Goal: Task Accomplishment & Management: Use online tool/utility

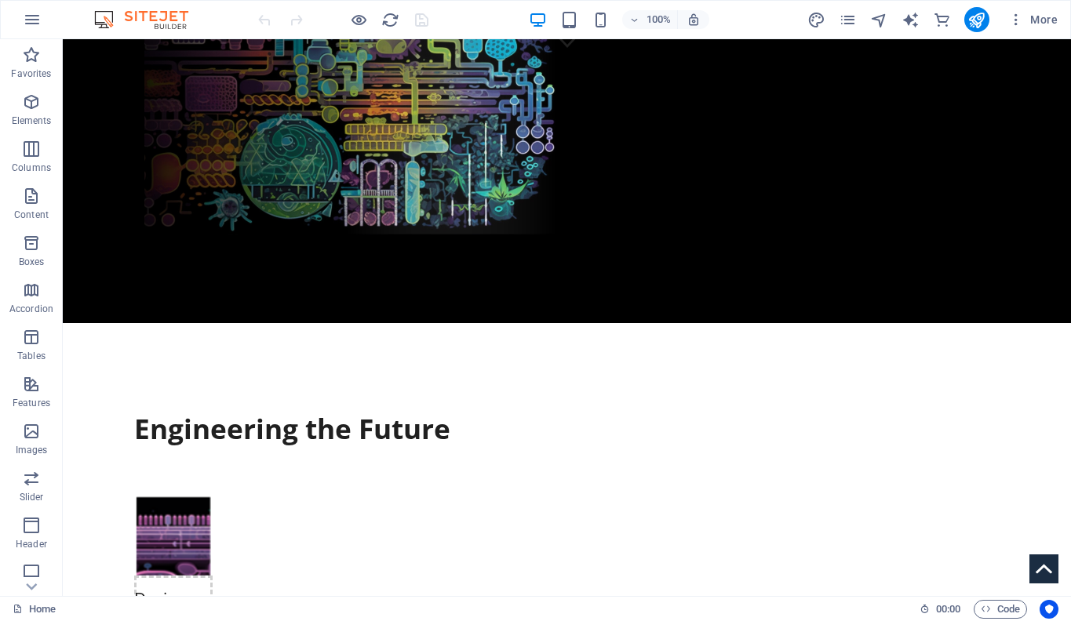
scroll to position [551, 0]
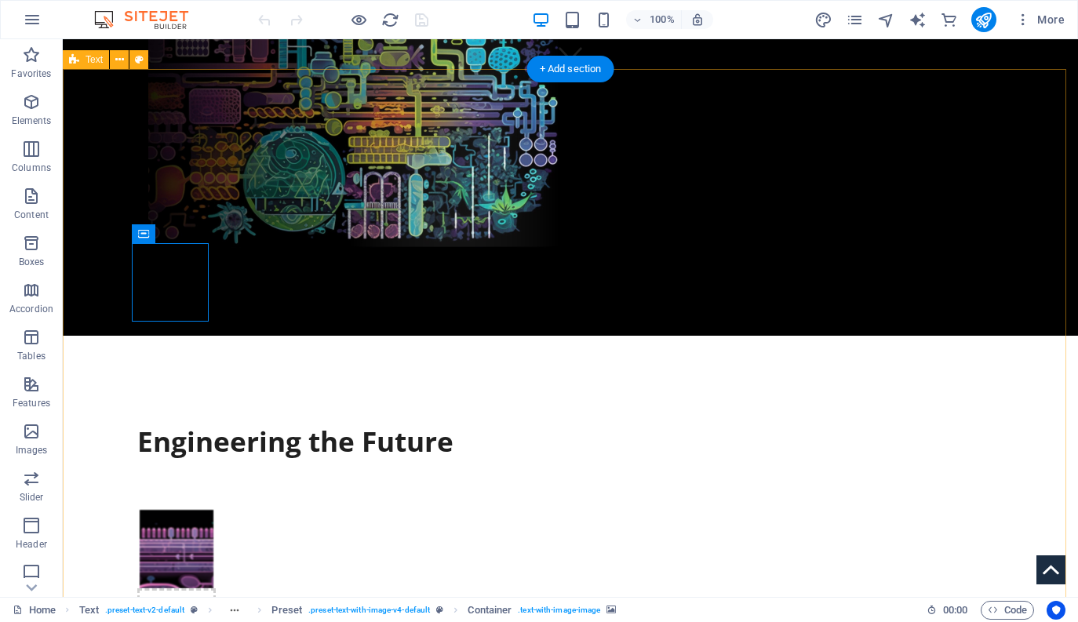
scroll to position [0, 0]
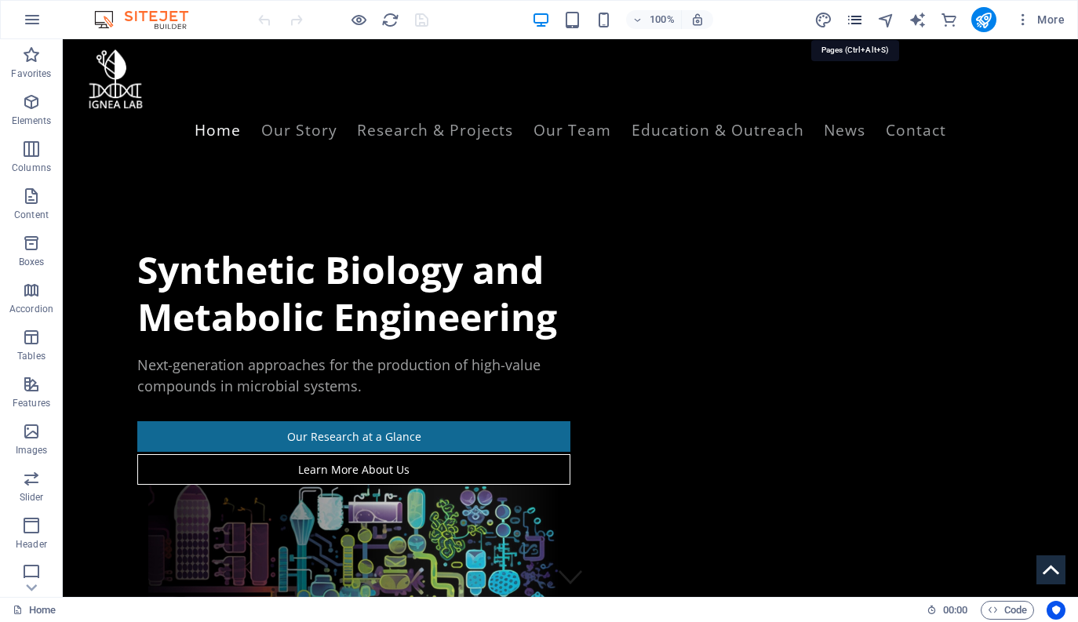
click at [702, 24] on icon "pages" at bounding box center [854, 20] width 18 height 18
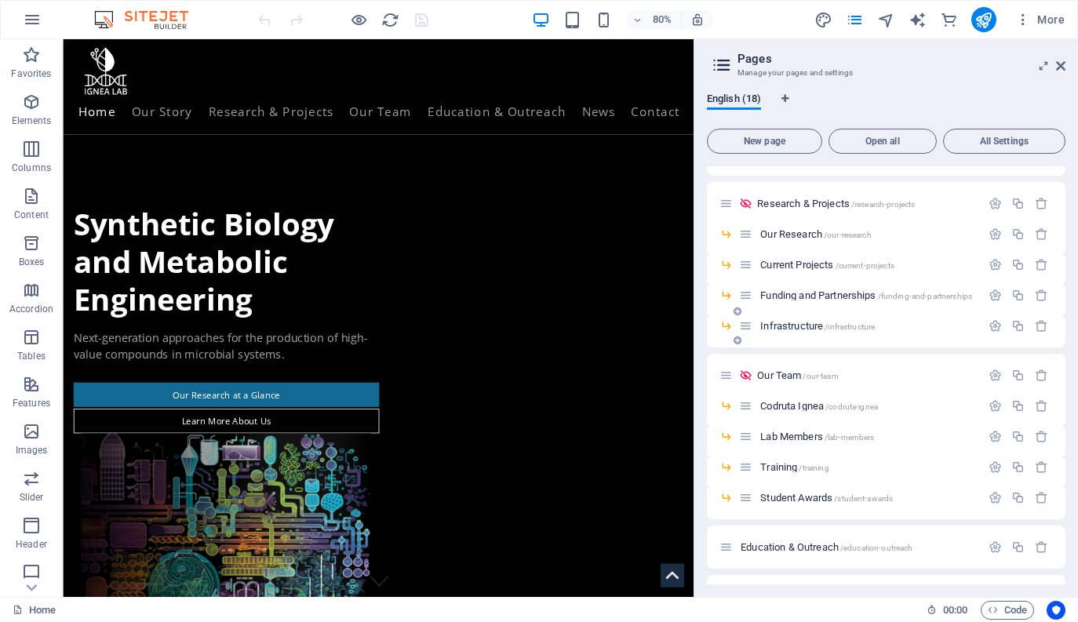
scroll to position [80, 0]
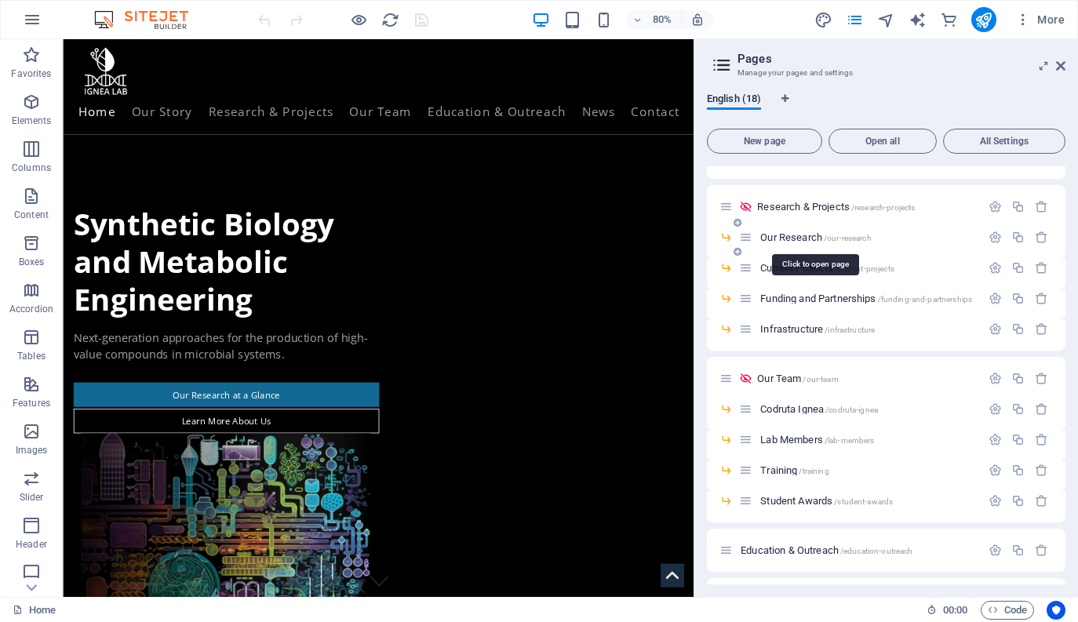
click at [702, 236] on span "Our Research /our-research" at bounding box center [815, 237] width 111 height 12
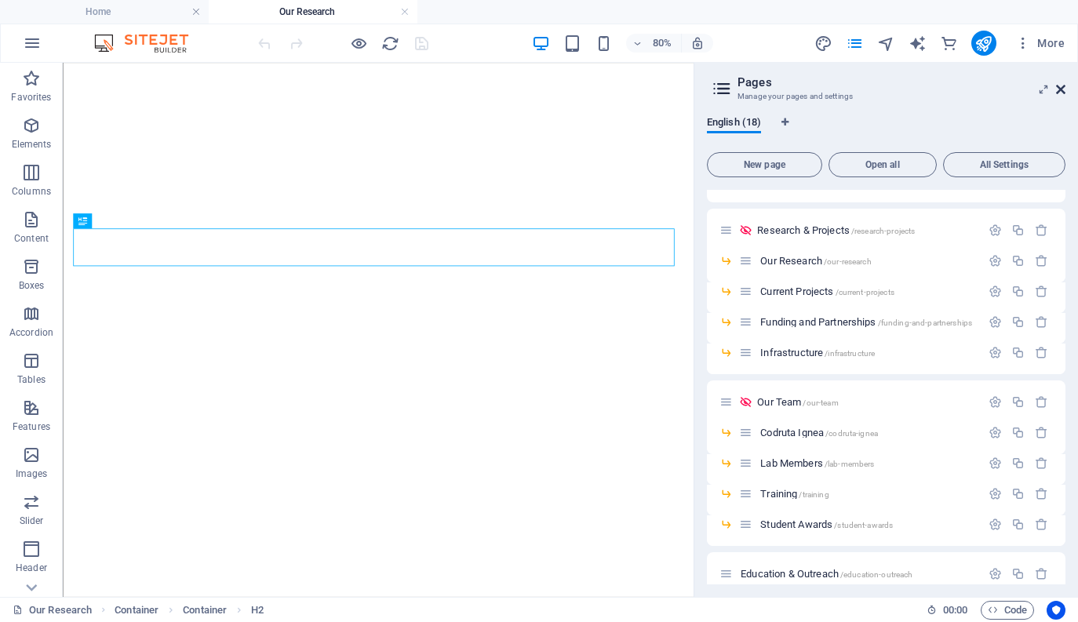
click at [702, 50] on span "More" at bounding box center [1039, 43] width 49 height 16
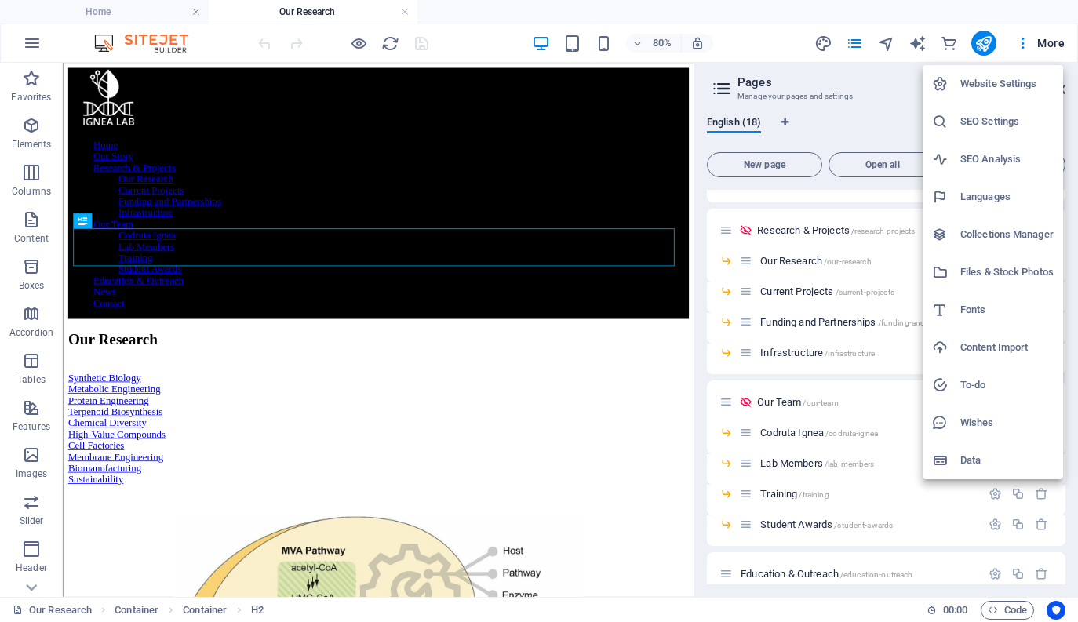
scroll to position [0, 0]
click at [373, 366] on div at bounding box center [539, 311] width 1078 height 622
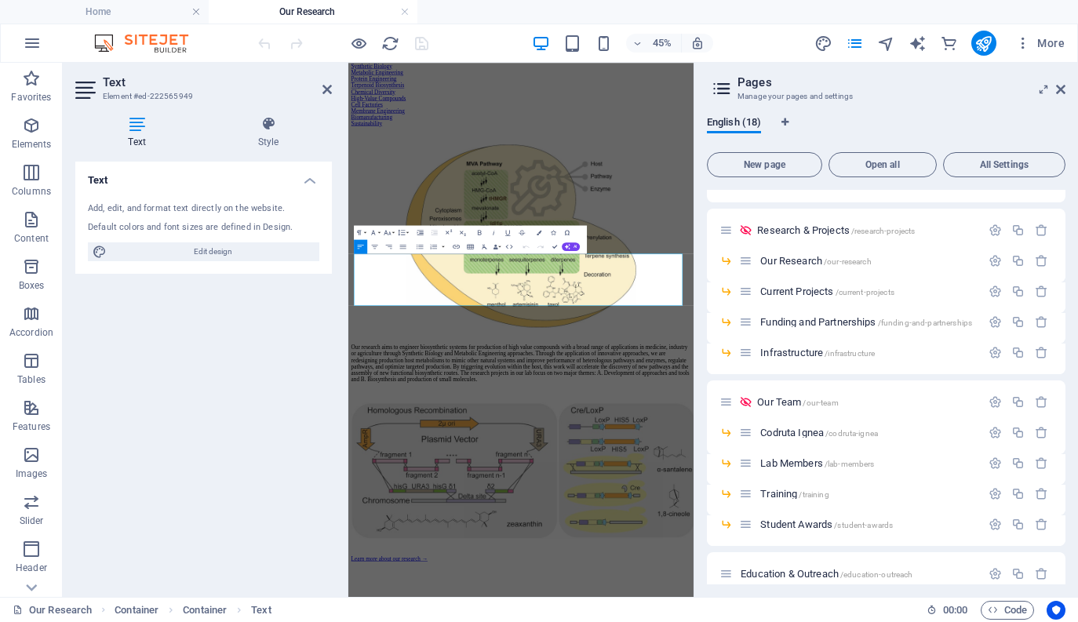
scroll to position [391, 0]
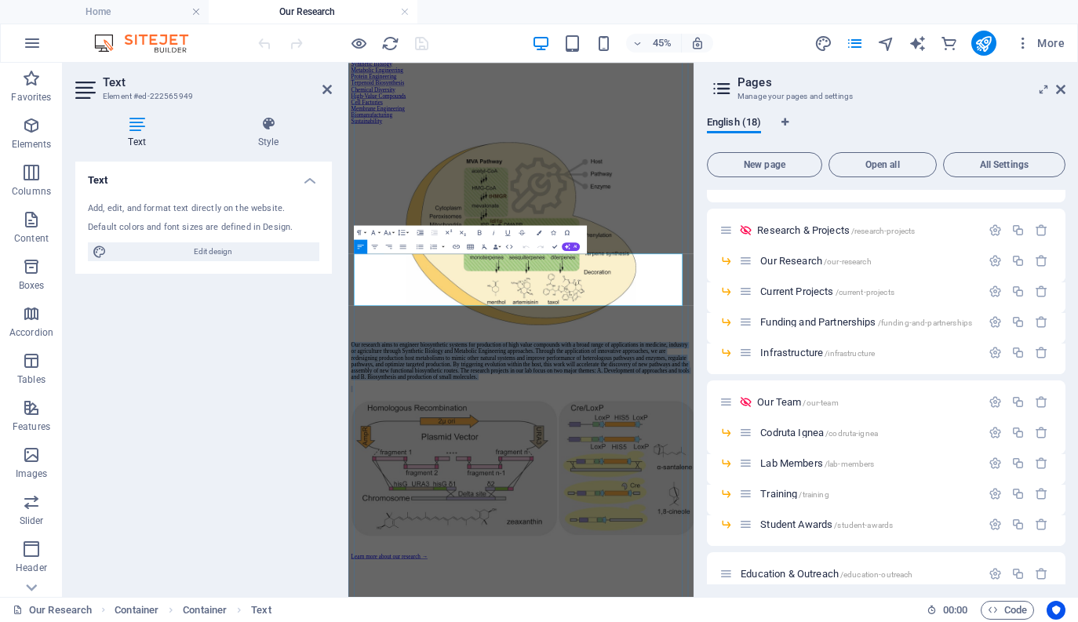
click at [388, 227] on button "Font Size" at bounding box center [388, 233] width 13 height 14
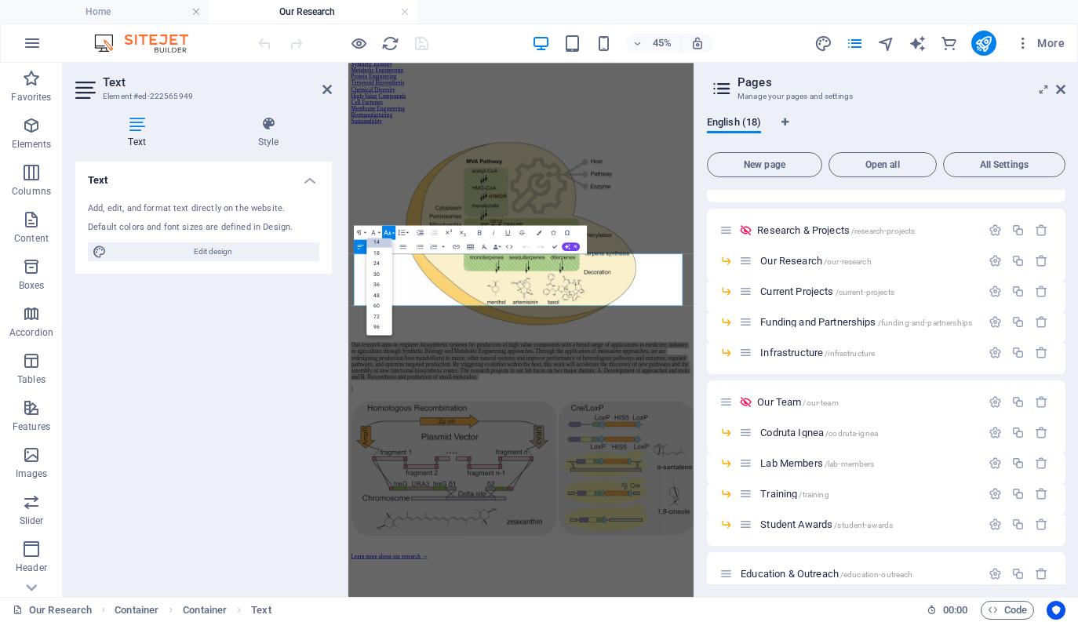
scroll to position [126, 0]
click at [383, 251] on link "18" at bounding box center [378, 253] width 25 height 11
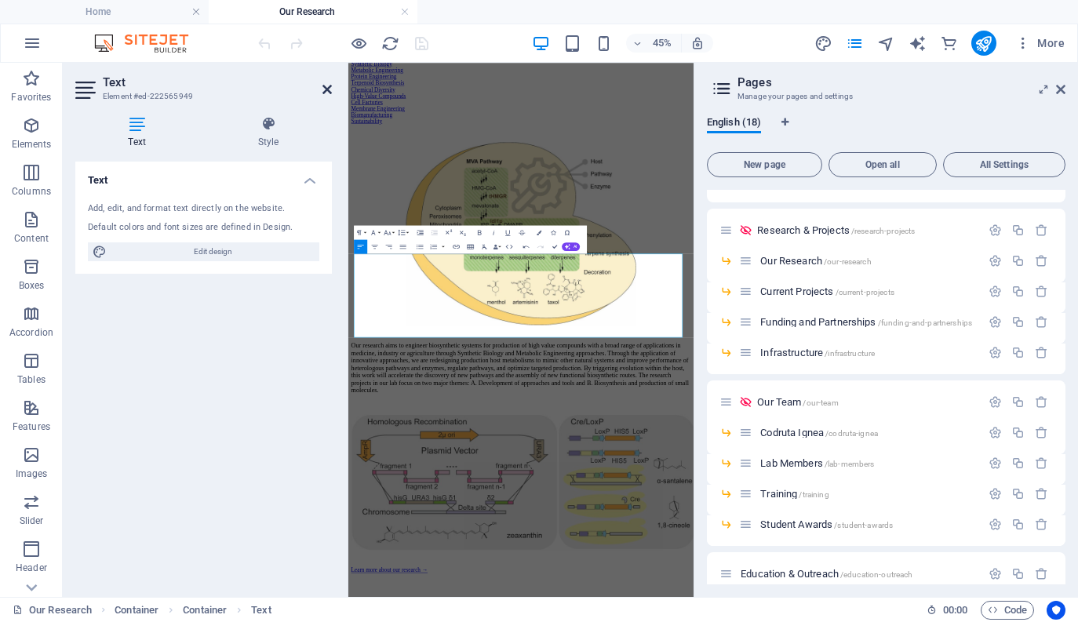
click at [322, 83] on icon at bounding box center [326, 89] width 9 height 13
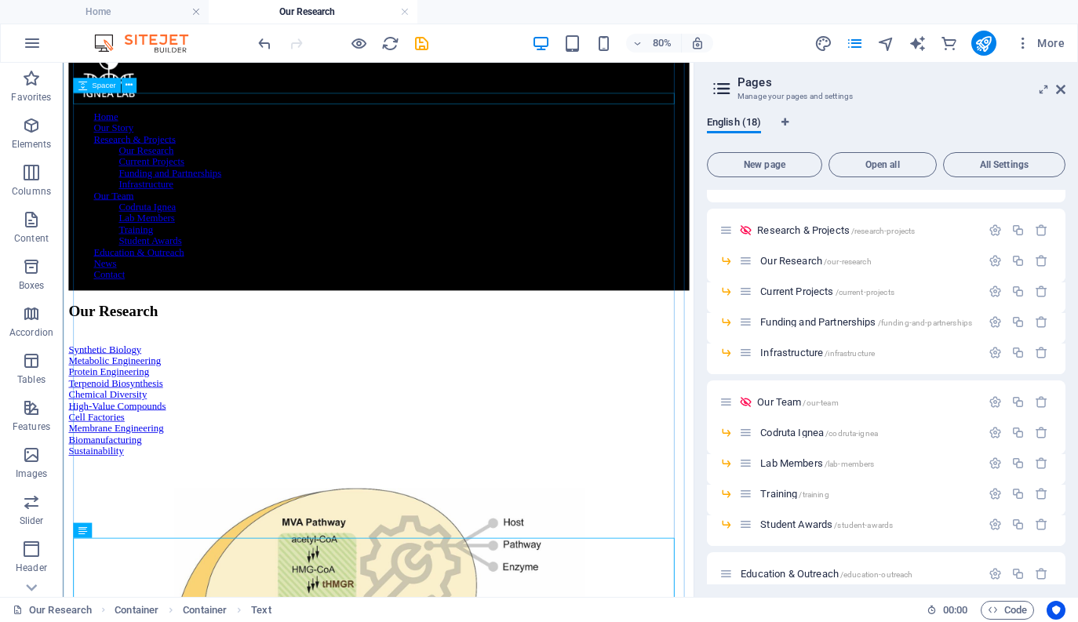
scroll to position [0, 0]
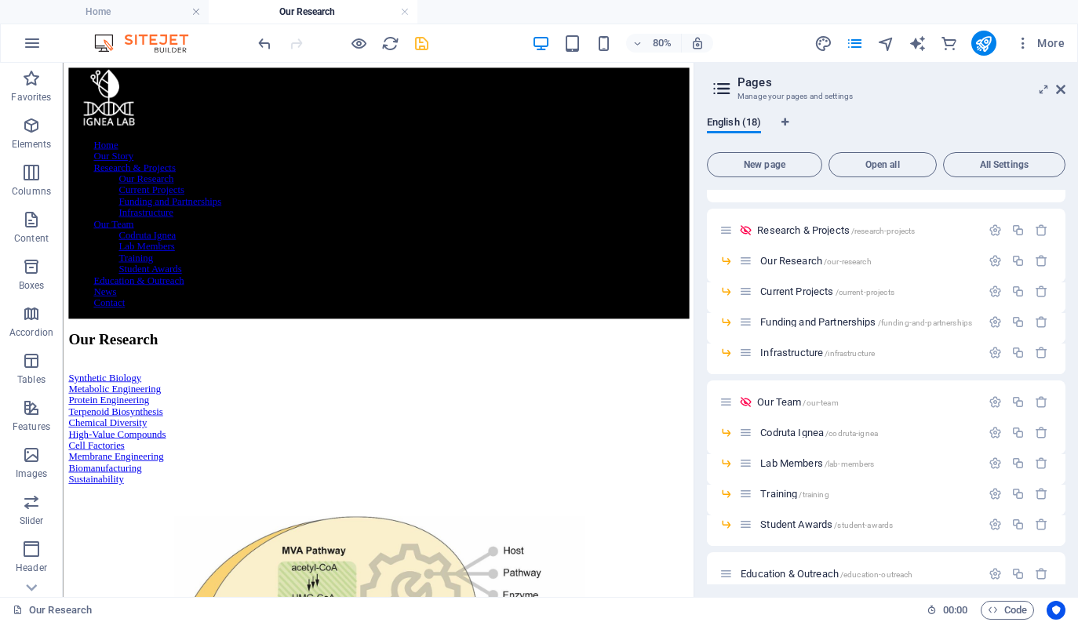
click at [427, 45] on icon "save" at bounding box center [422, 44] width 18 height 18
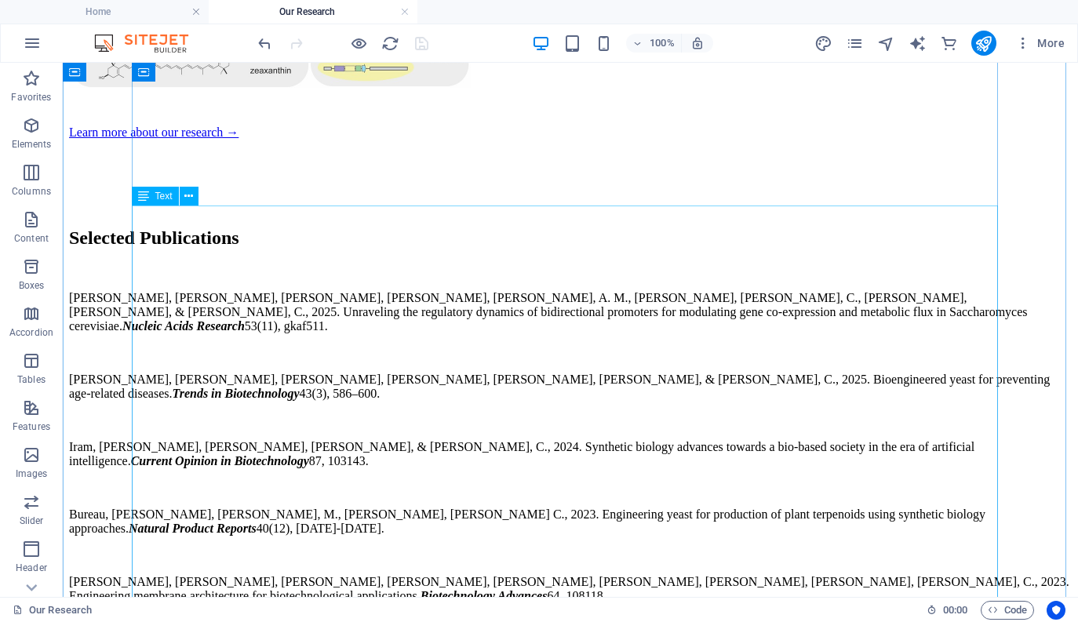
scroll to position [1255, 0]
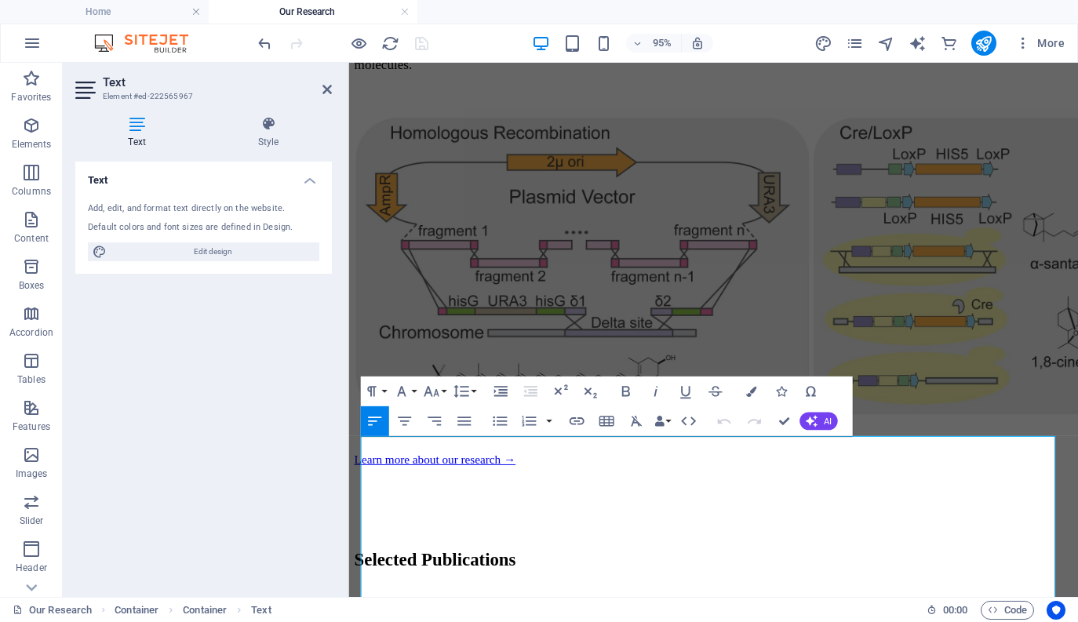
scroll to position [1134, 0]
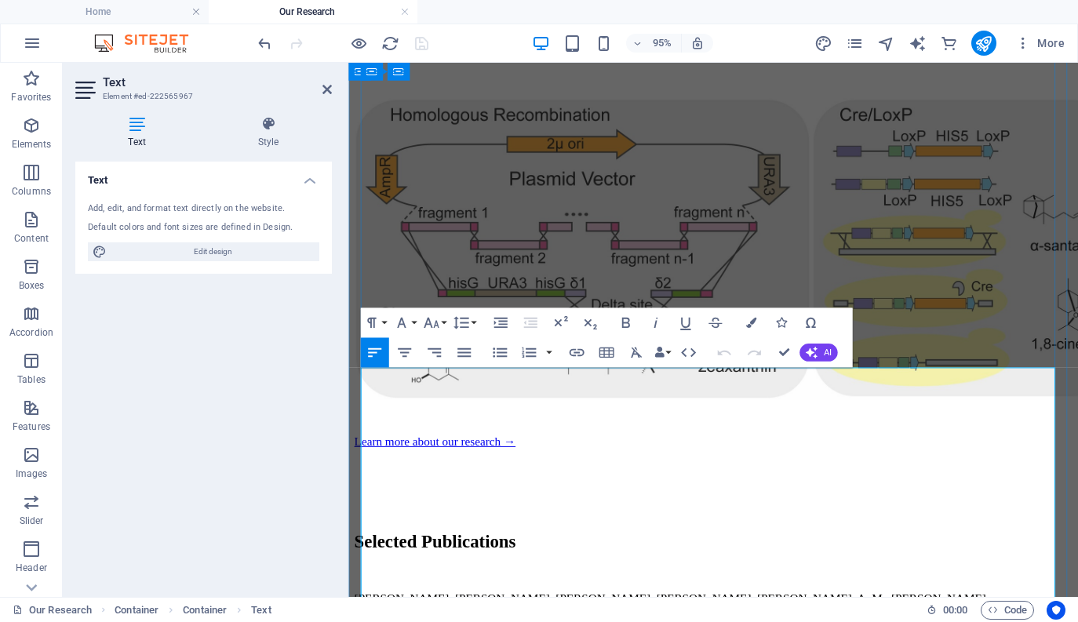
click at [437, 318] on icon "button" at bounding box center [431, 323] width 18 height 18
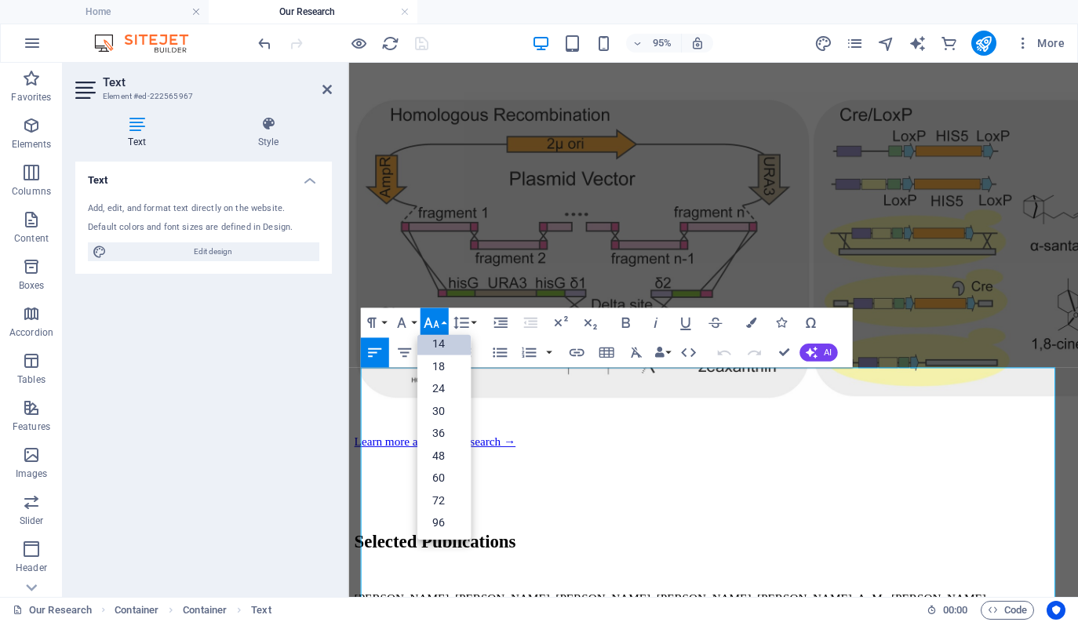
scroll to position [126, 0]
click at [442, 360] on link "18" at bounding box center [442, 366] width 53 height 23
click at [327, 89] on icon at bounding box center [326, 89] width 9 height 13
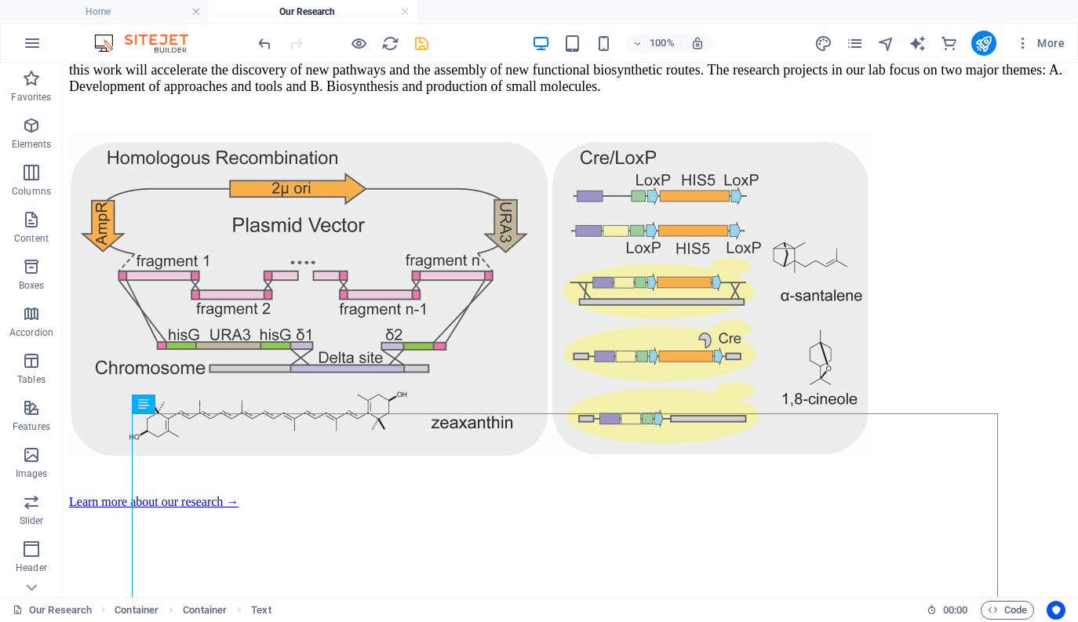
click at [426, 39] on icon "save" at bounding box center [422, 44] width 18 height 18
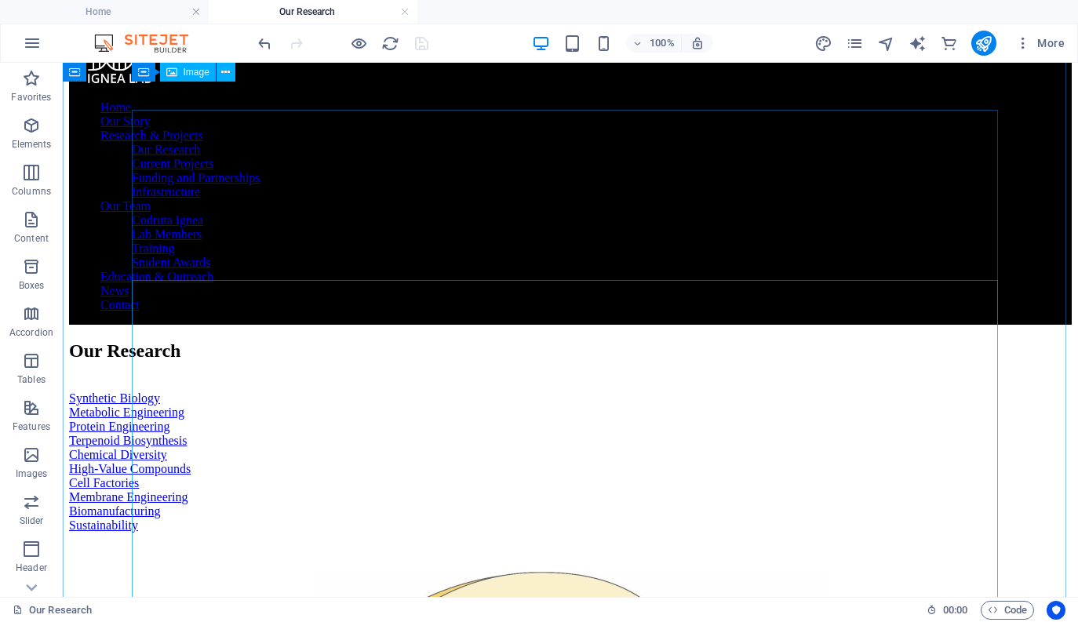
scroll to position [0, 0]
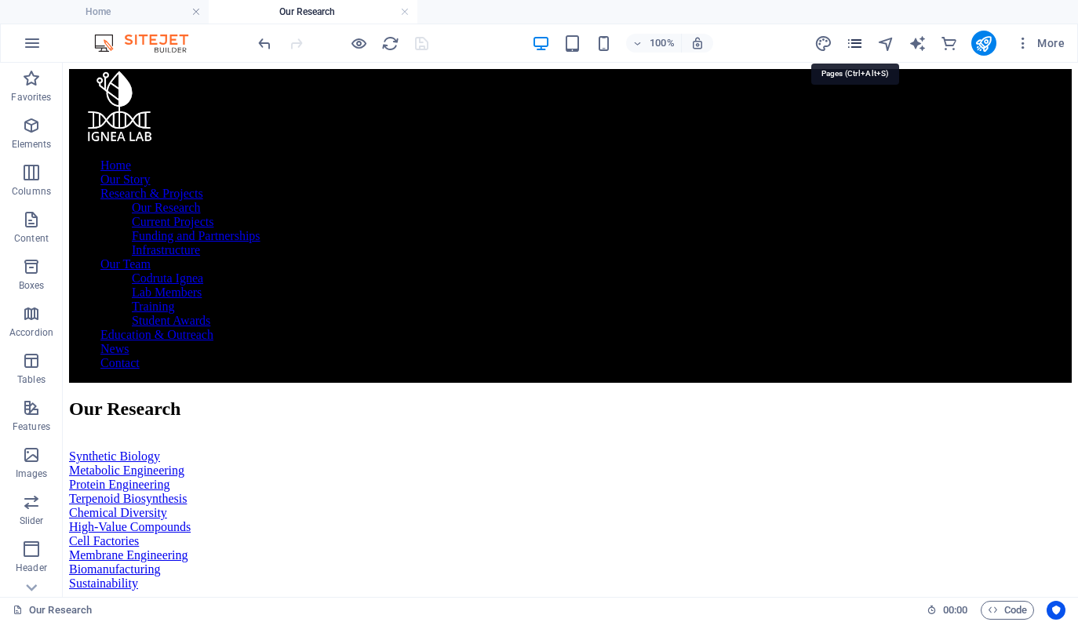
click at [702, 35] on icon "pages" at bounding box center [854, 44] width 18 height 18
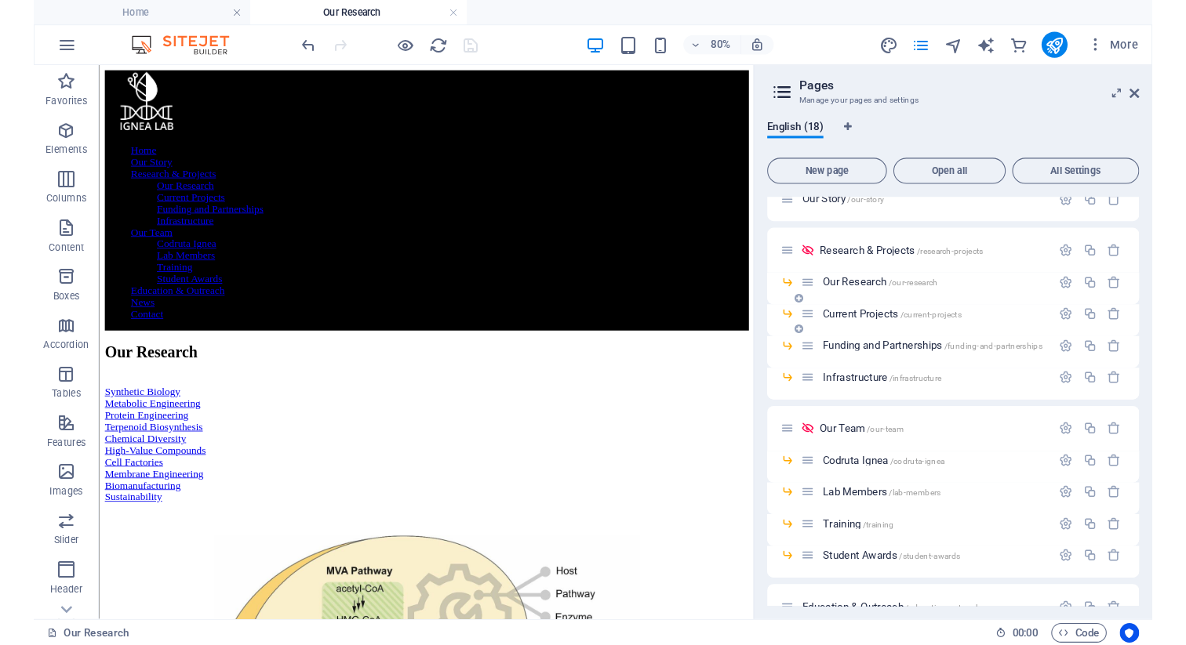
scroll to position [70, 0]
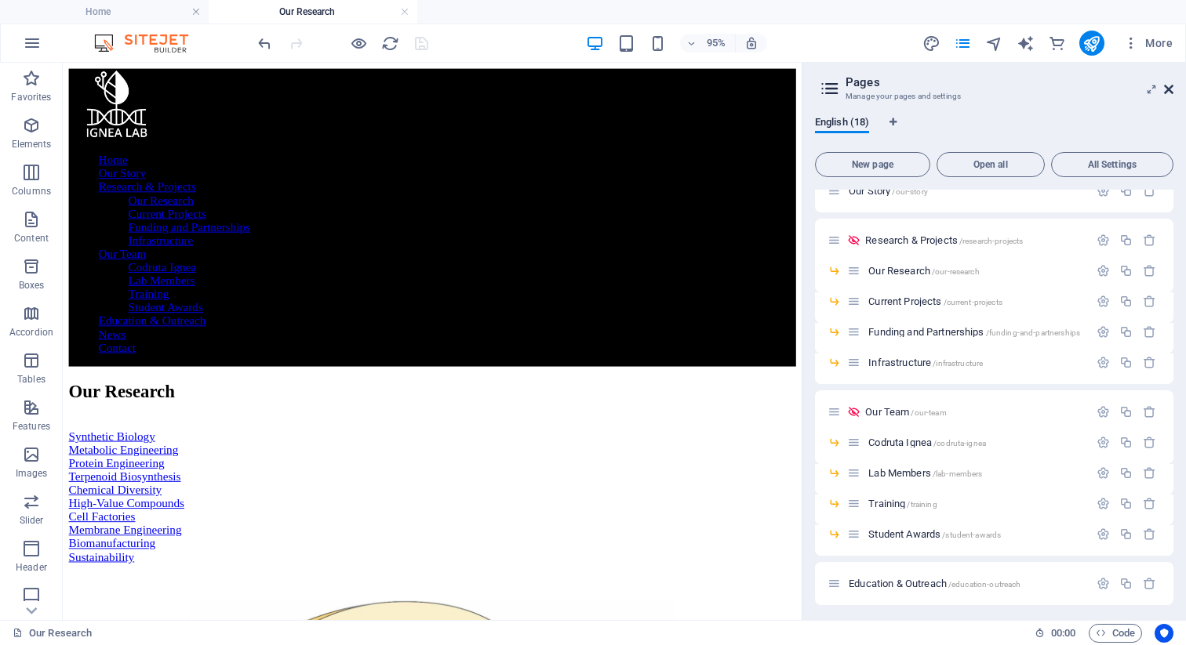
click at [702, 89] on icon at bounding box center [1168, 89] width 9 height 13
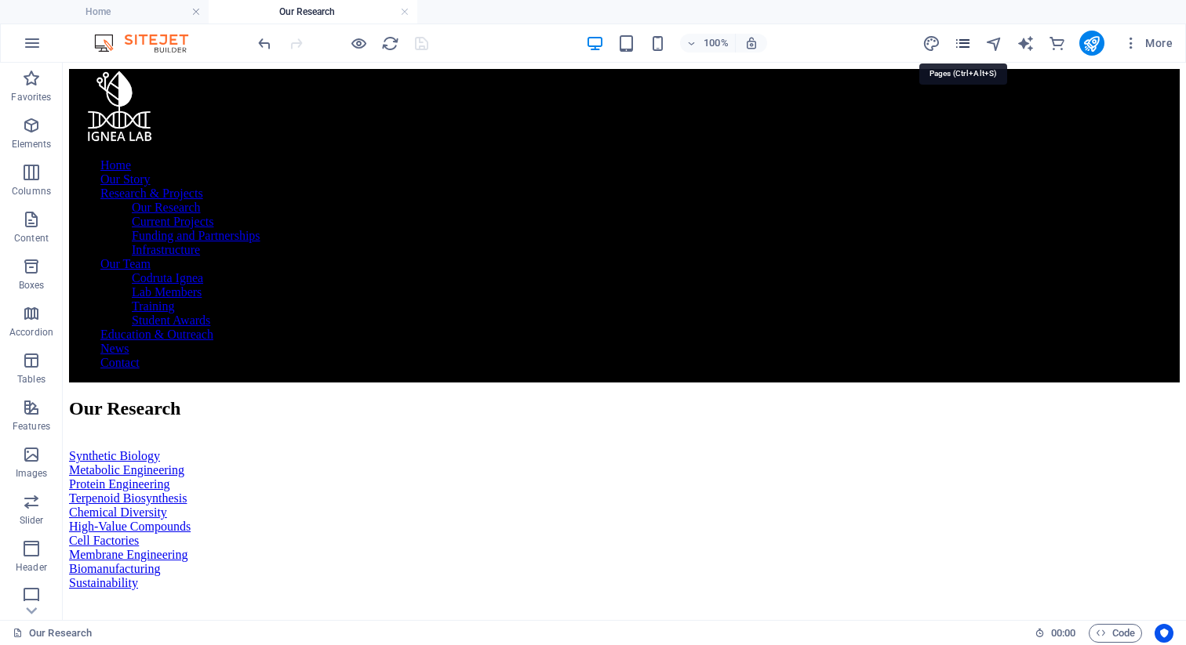
click at [702, 42] on icon "pages" at bounding box center [963, 44] width 18 height 18
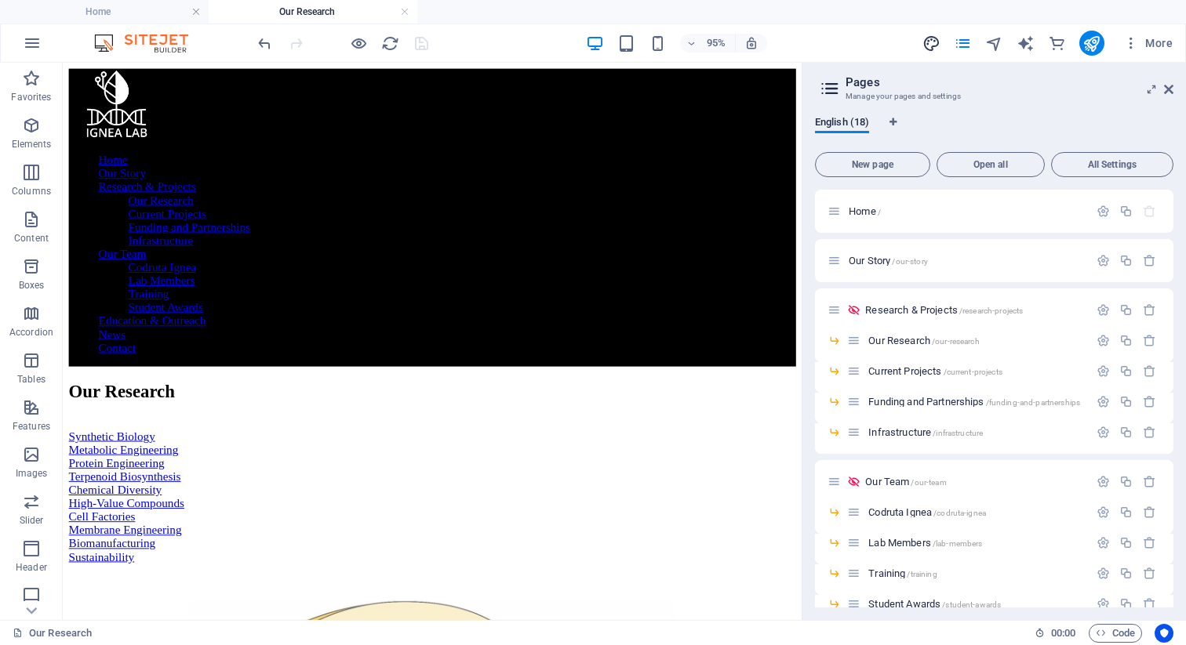
click at [702, 44] on icon "design" at bounding box center [931, 44] width 18 height 18
select select "px"
select select "400"
select select "px"
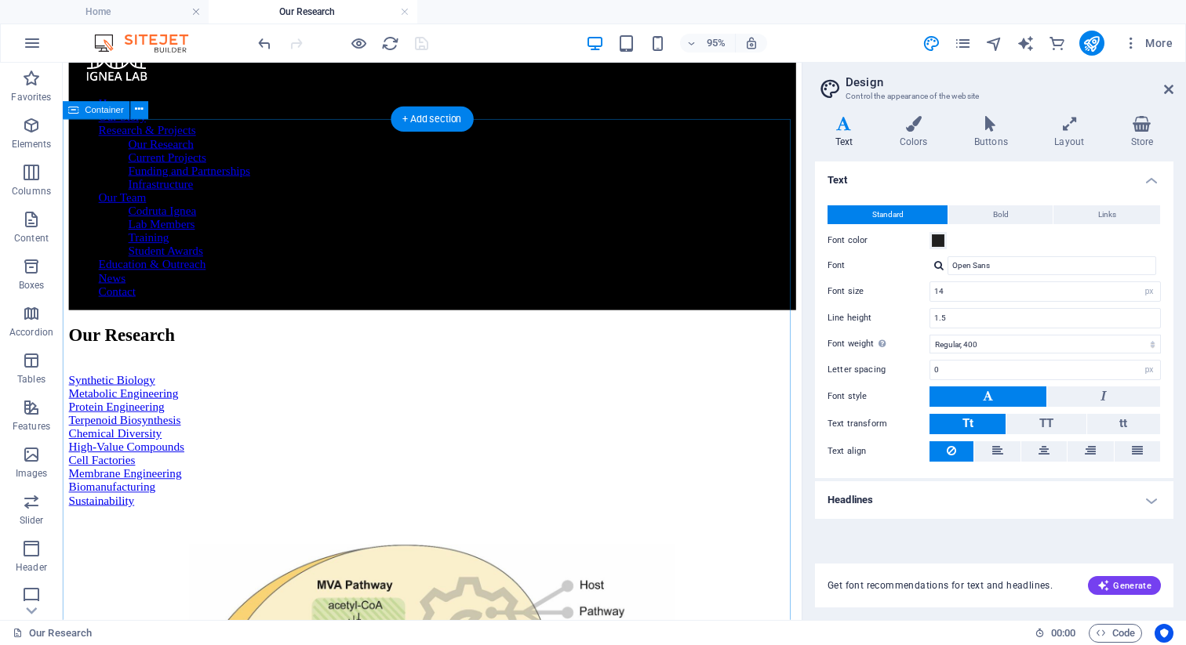
scroll to position [62, 0]
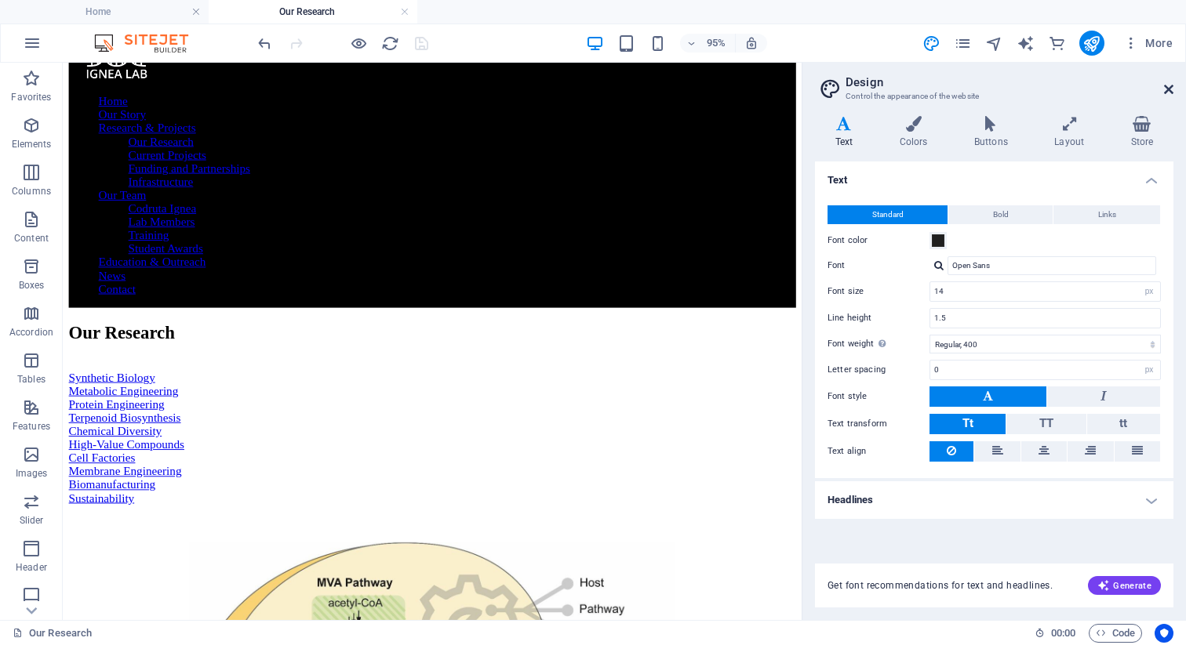
click at [702, 89] on icon at bounding box center [1168, 89] width 9 height 13
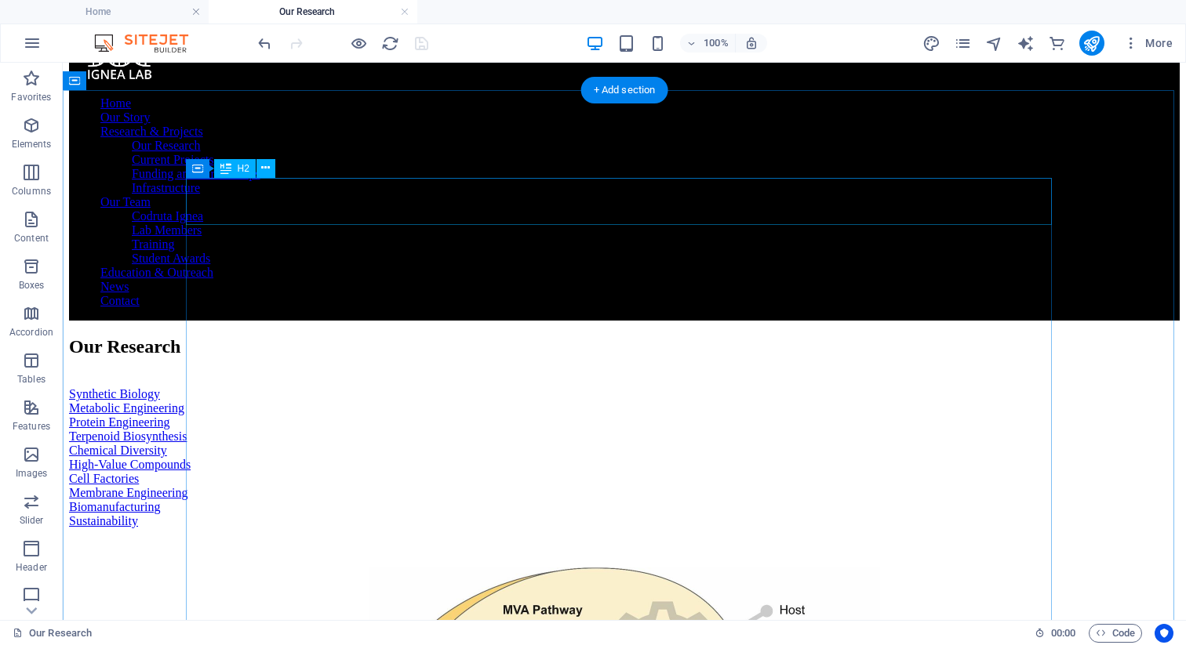
scroll to position [0, 0]
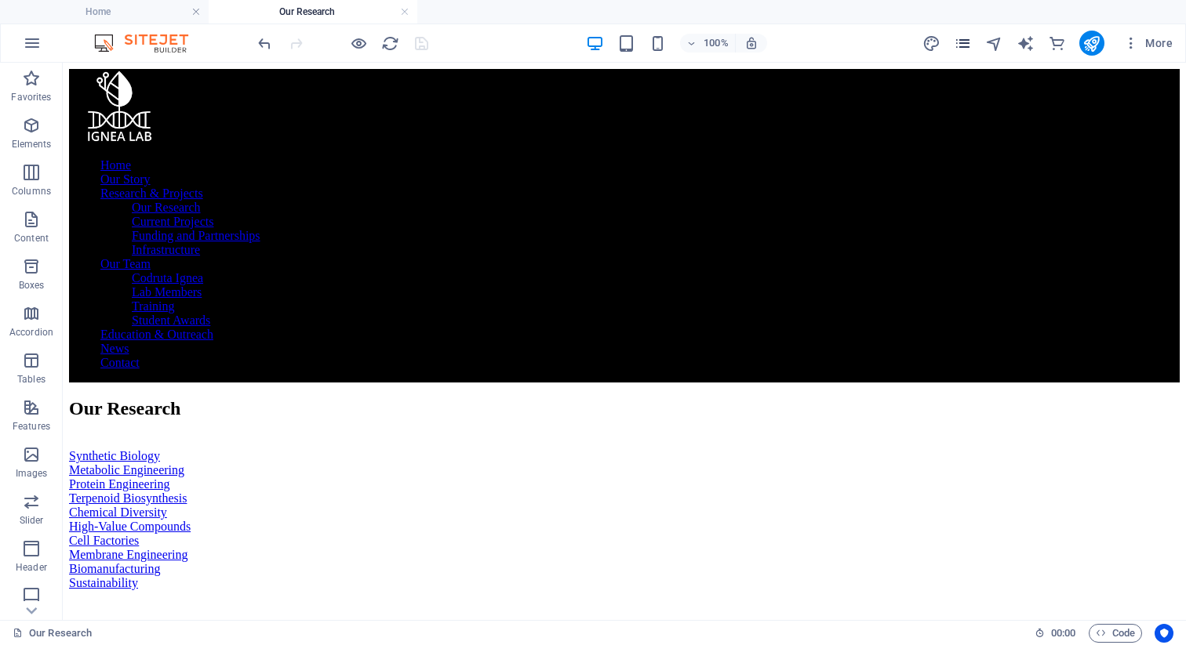
click at [702, 44] on icon "pages" at bounding box center [963, 44] width 18 height 18
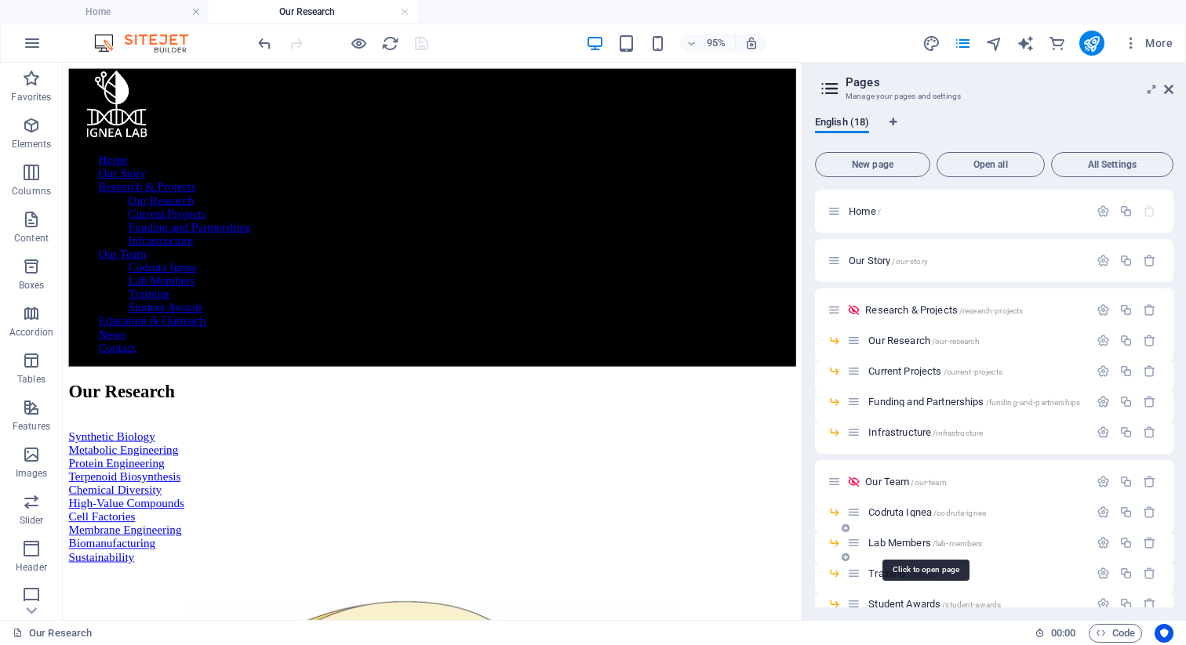
click at [702, 540] on span "Lab Members /lab-members" at bounding box center [925, 543] width 114 height 12
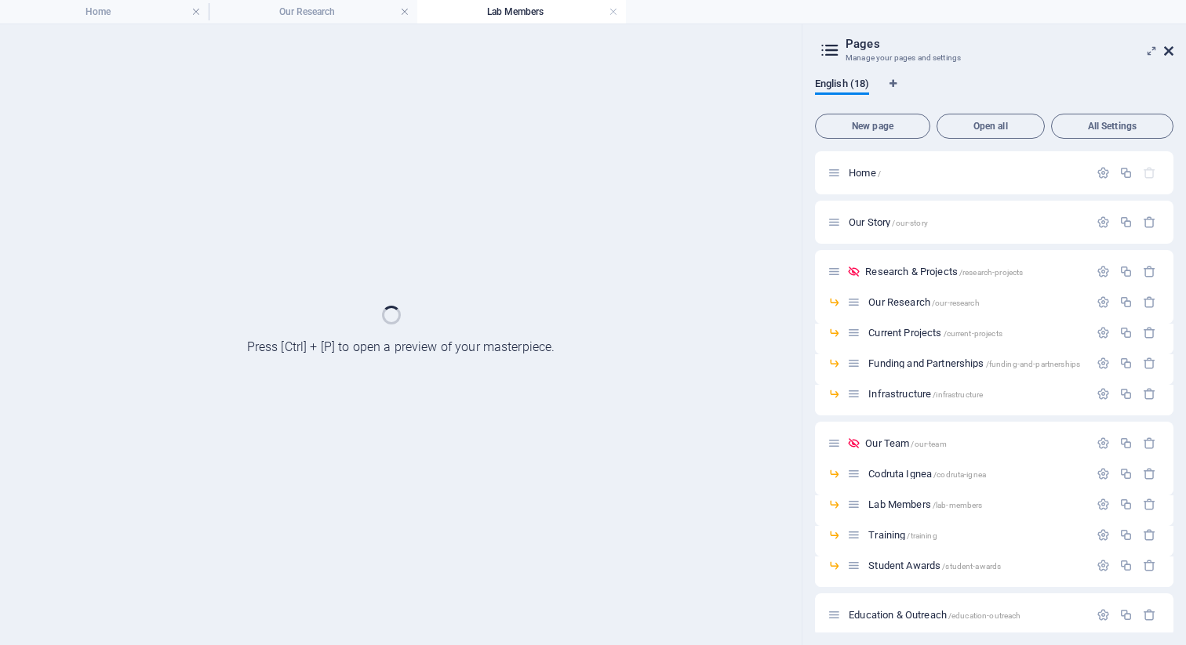
click at [702, 53] on icon at bounding box center [1168, 51] width 9 height 13
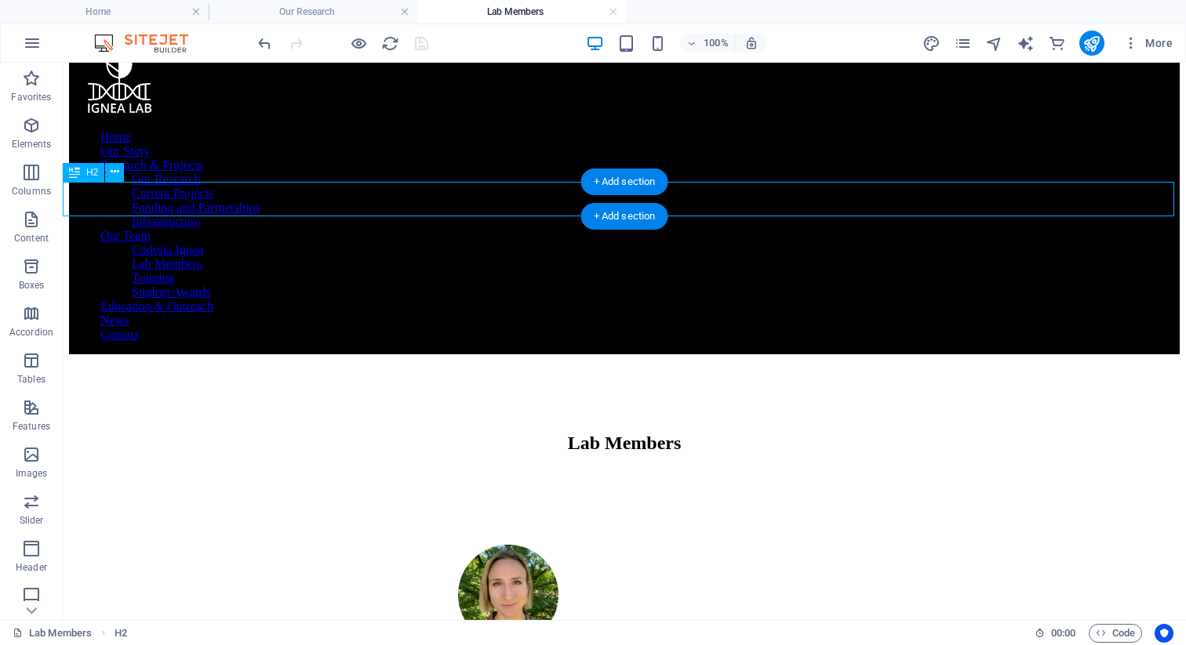
scroll to position [93, 0]
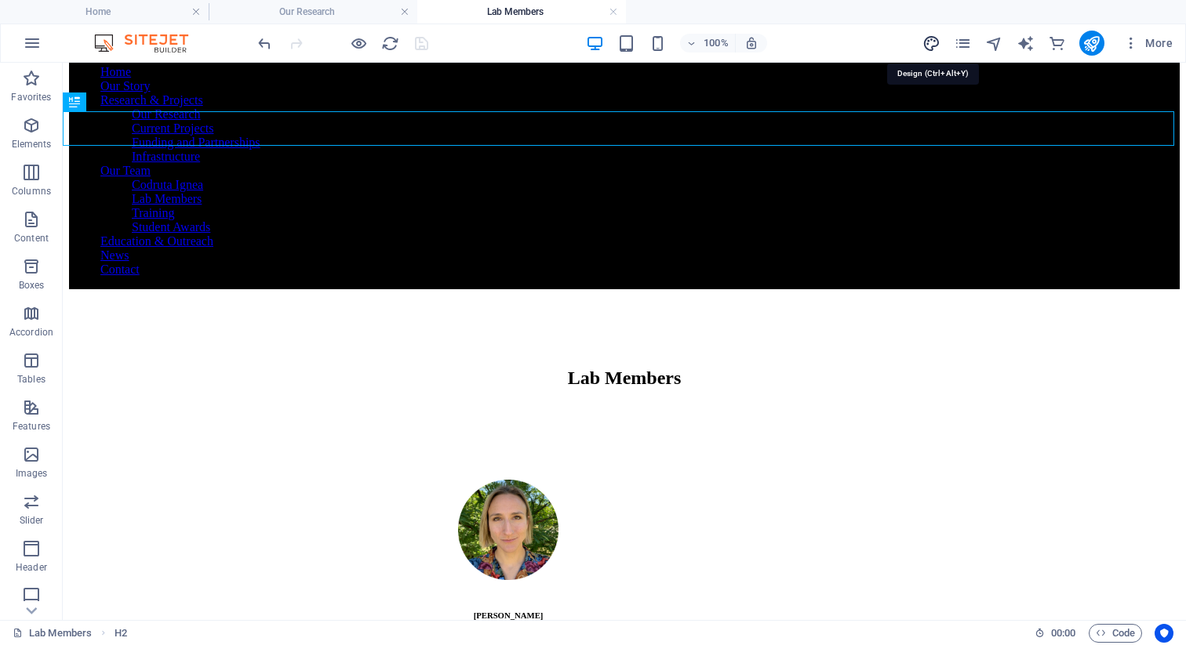
click at [702, 45] on icon "design" at bounding box center [931, 44] width 18 height 18
select select "px"
select select "400"
select select "px"
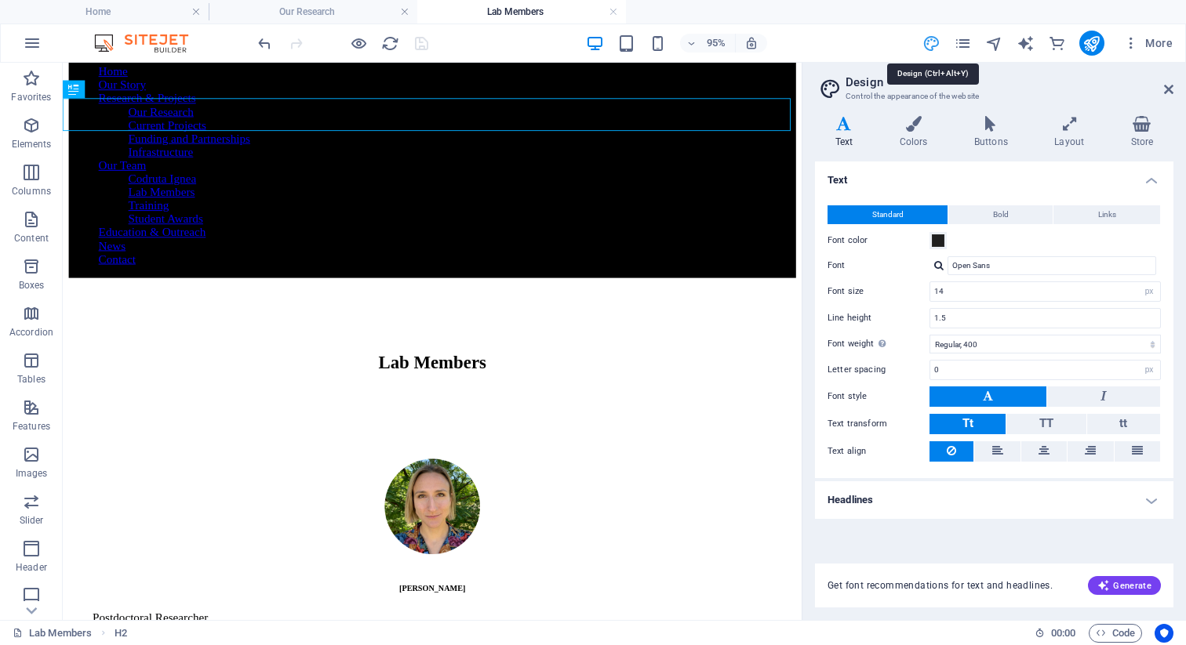
scroll to position [144, 0]
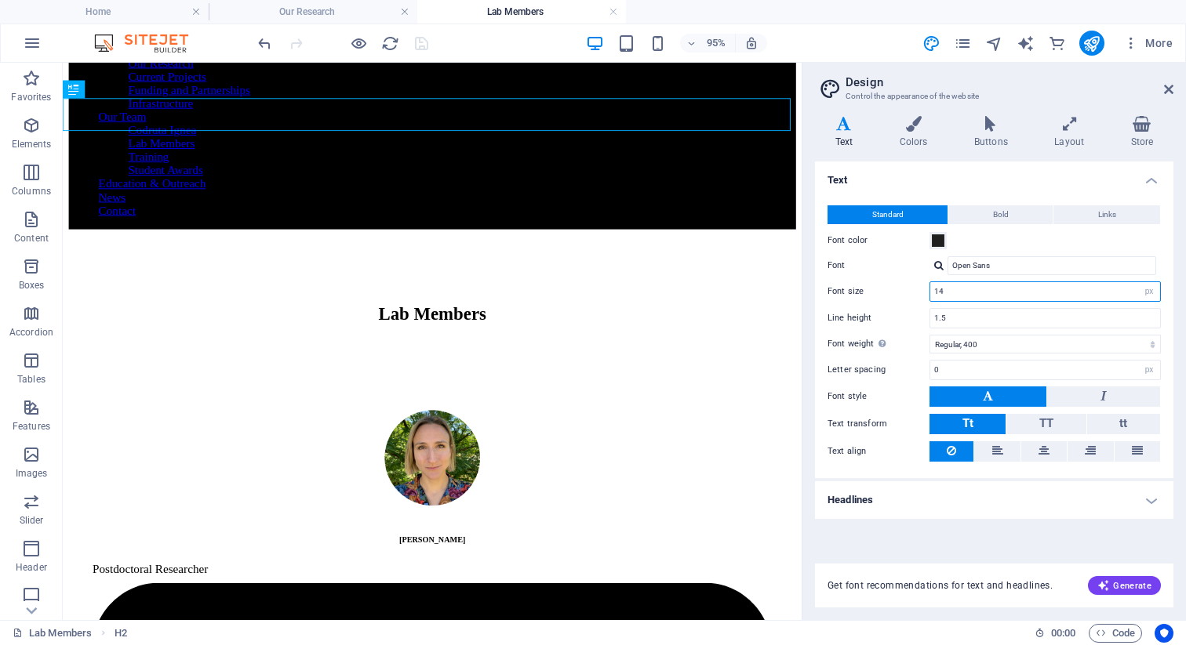
click at [702, 295] on input "14" at bounding box center [1045, 291] width 230 height 19
type input "16"
click at [702, 93] on icon at bounding box center [1168, 89] width 9 height 13
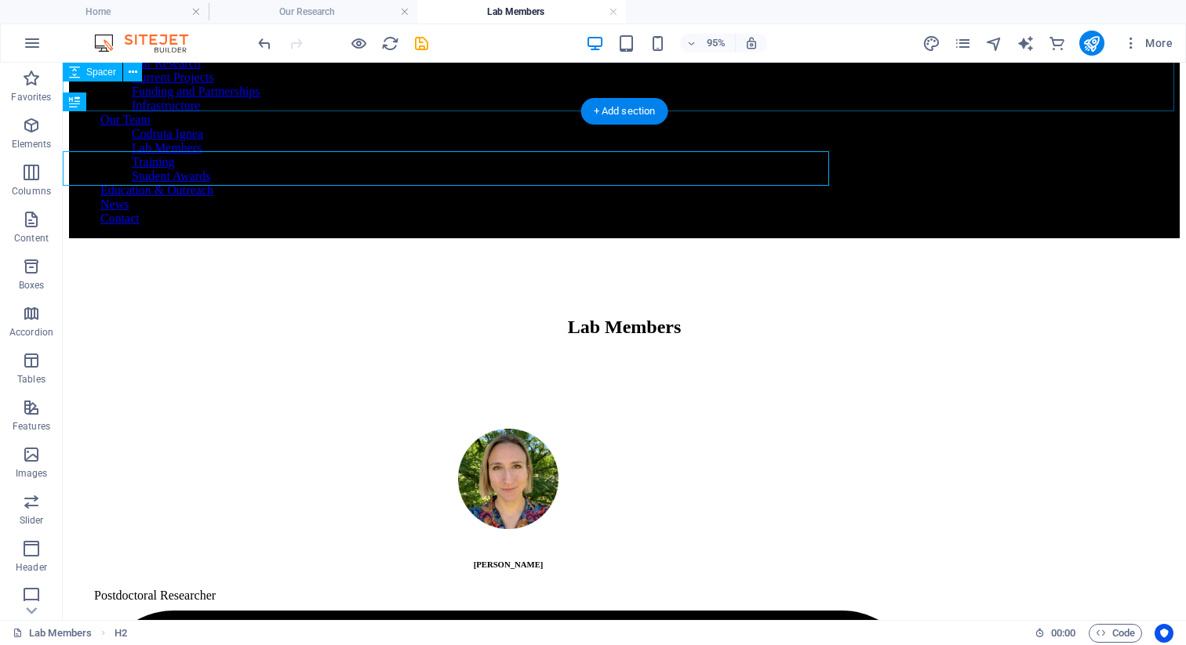
scroll to position [93, 0]
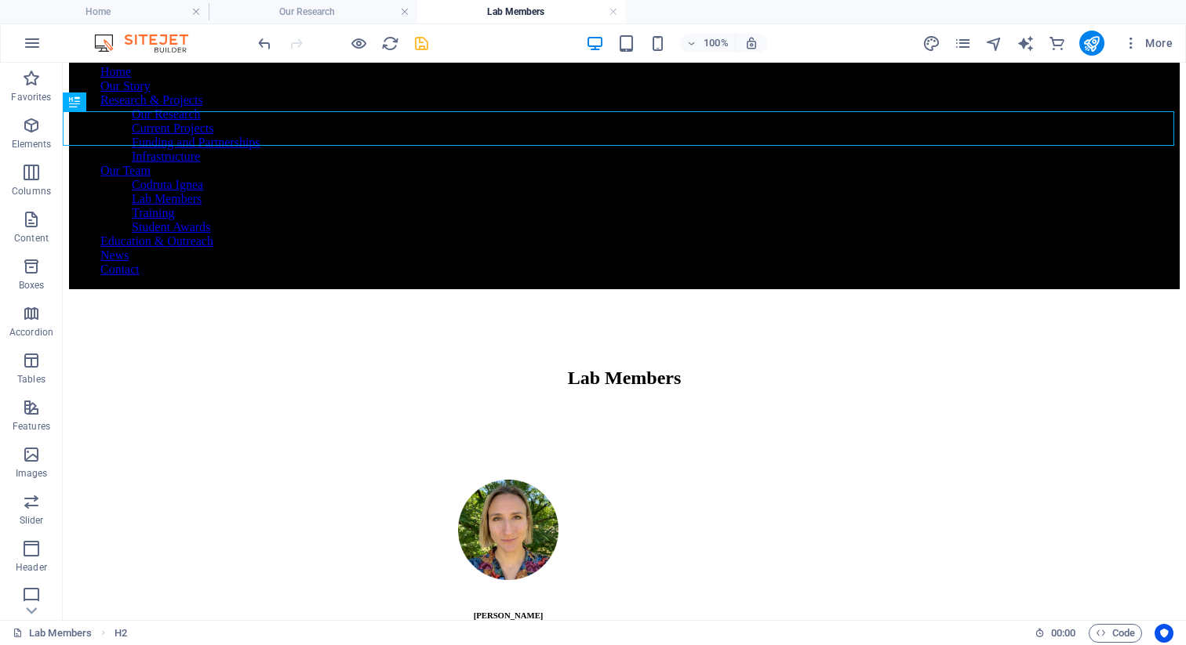
click at [421, 45] on icon "save" at bounding box center [422, 44] width 18 height 18
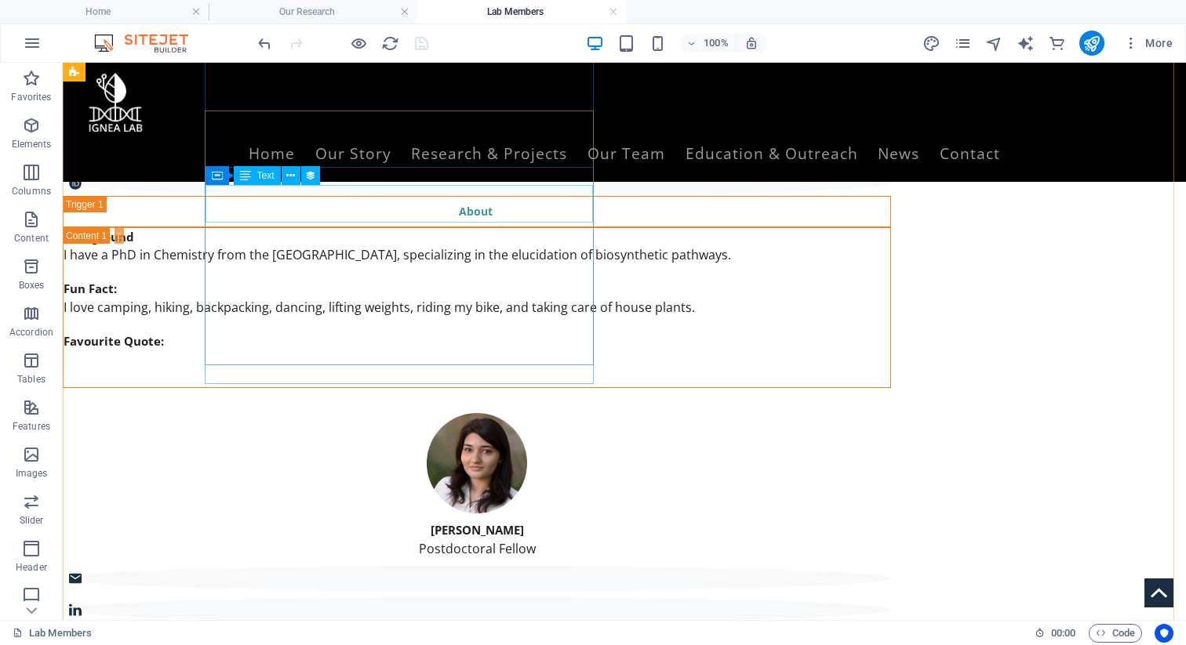
scroll to position [0, 0]
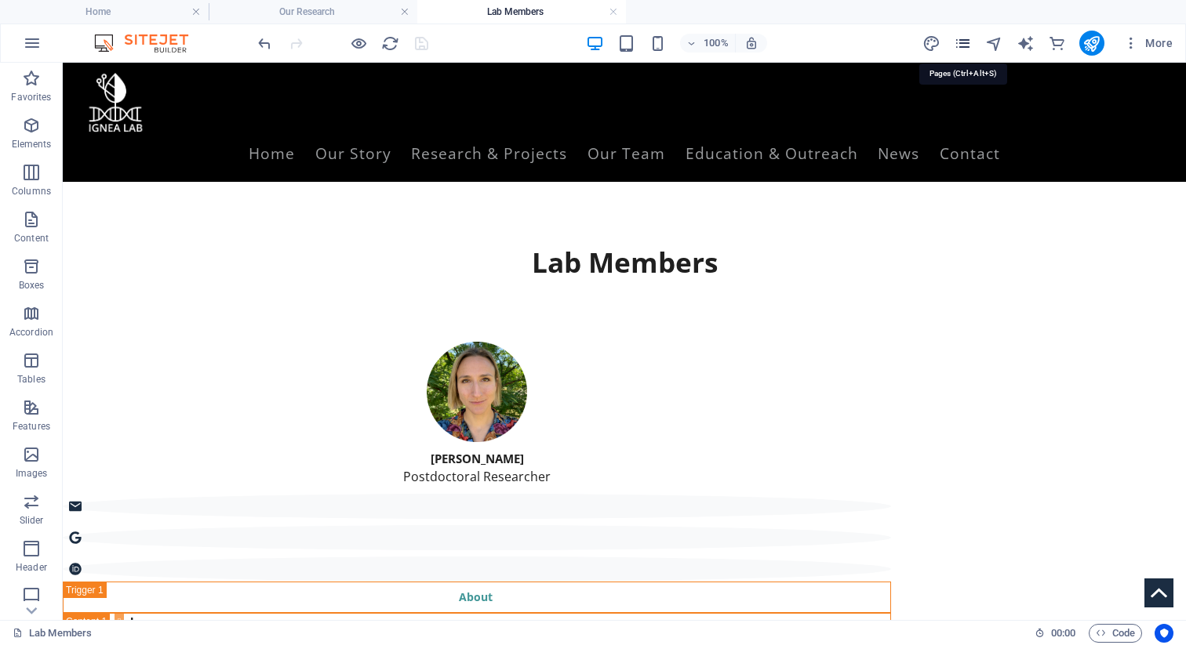
click at [702, 40] on icon "pages" at bounding box center [963, 44] width 18 height 18
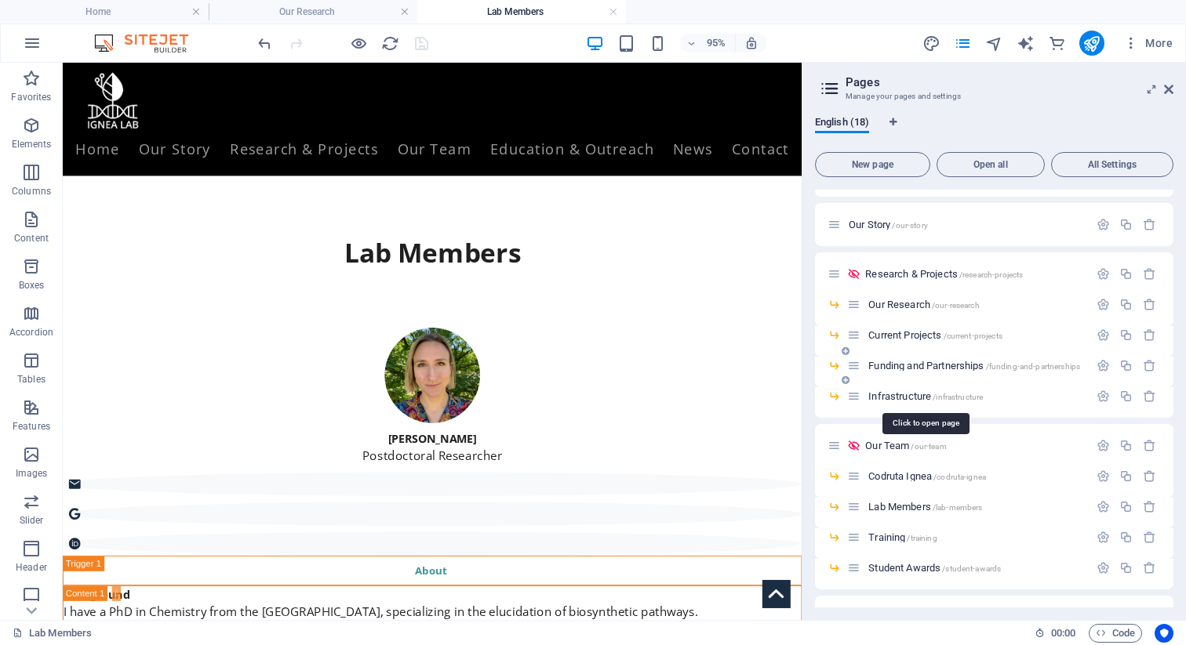
scroll to position [46, 0]
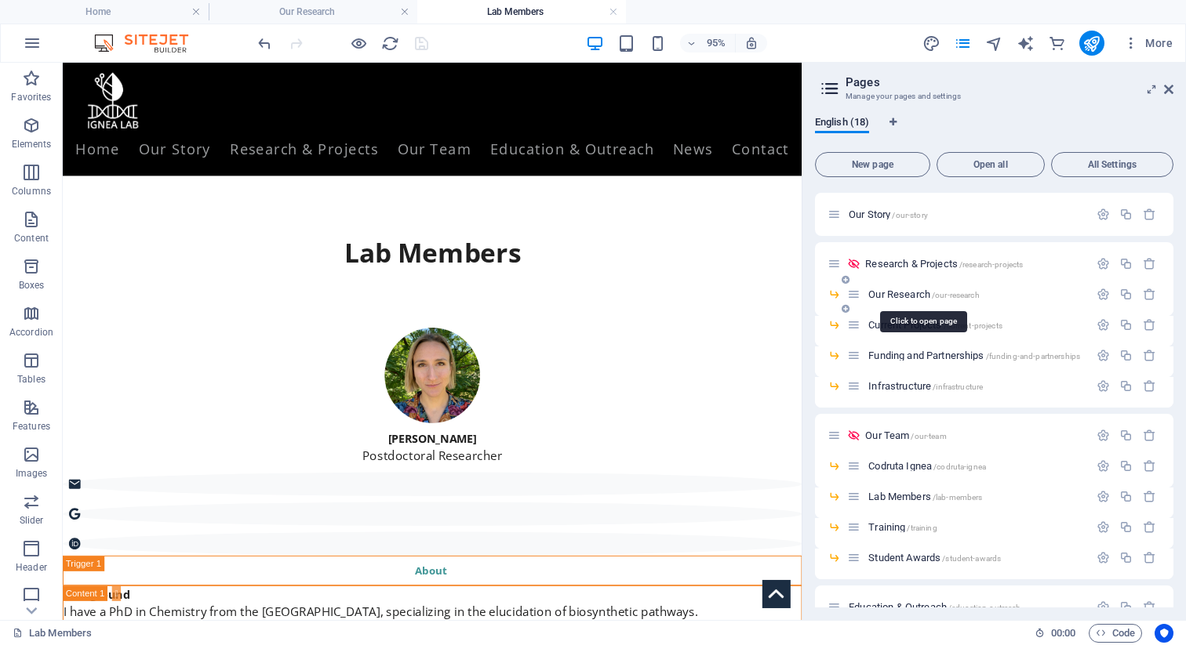
click at [702, 289] on span "Our Research /our-research" at bounding box center [923, 295] width 111 height 12
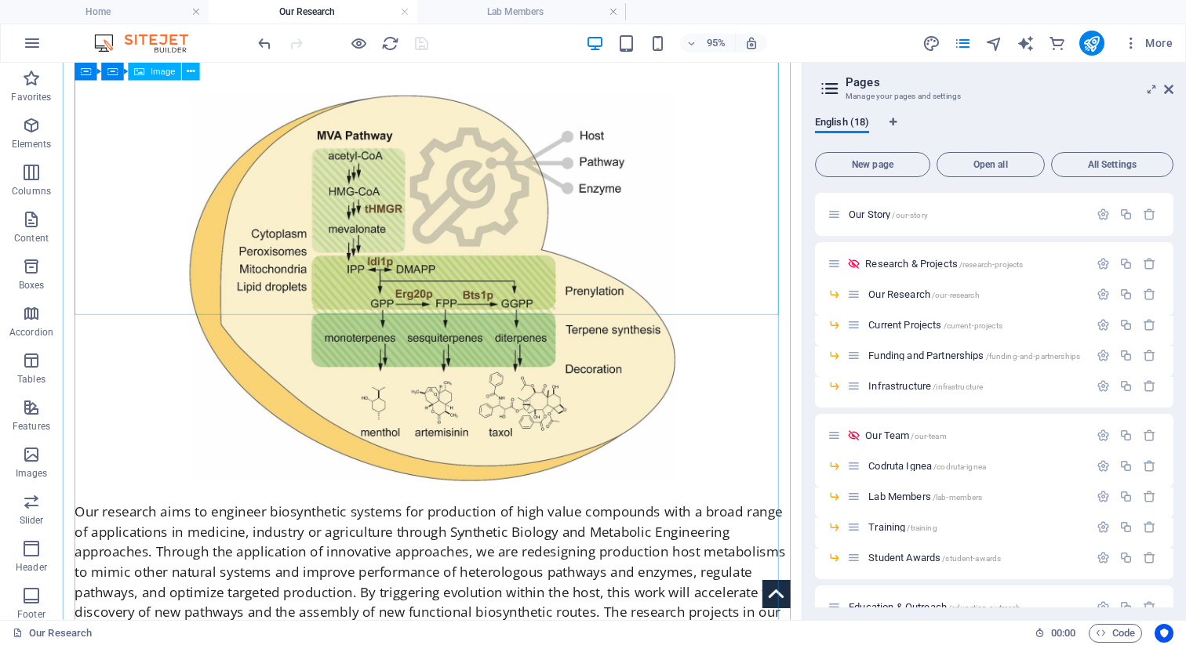
scroll to position [661, 0]
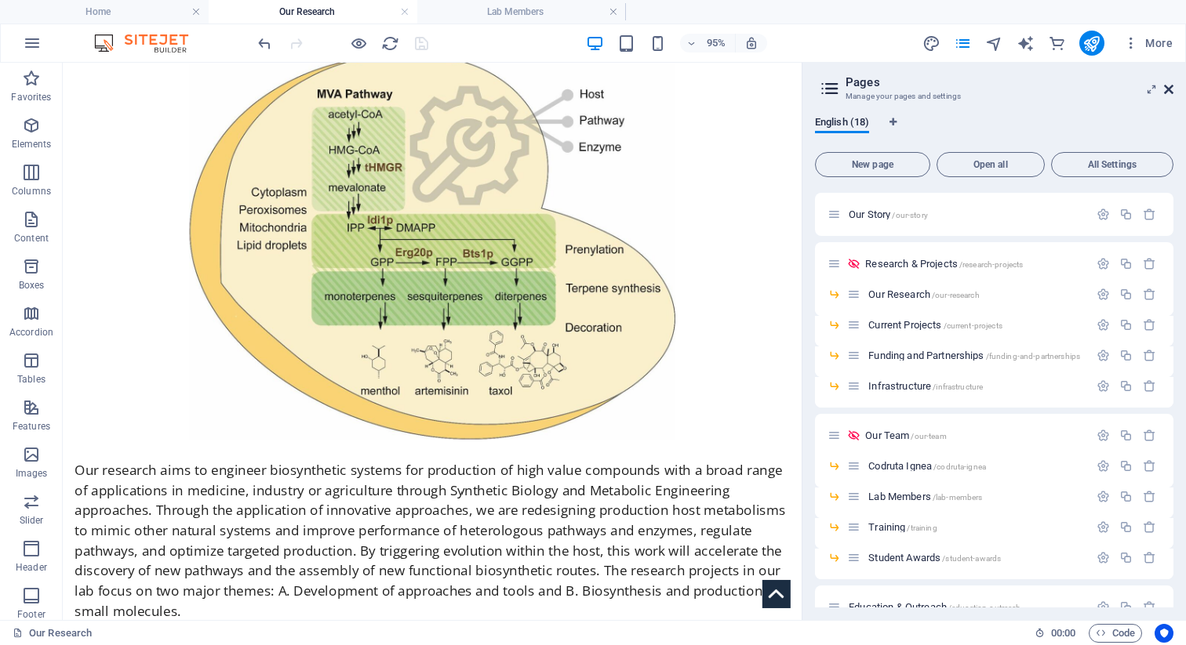
click at [702, 95] on icon at bounding box center [1168, 89] width 9 height 13
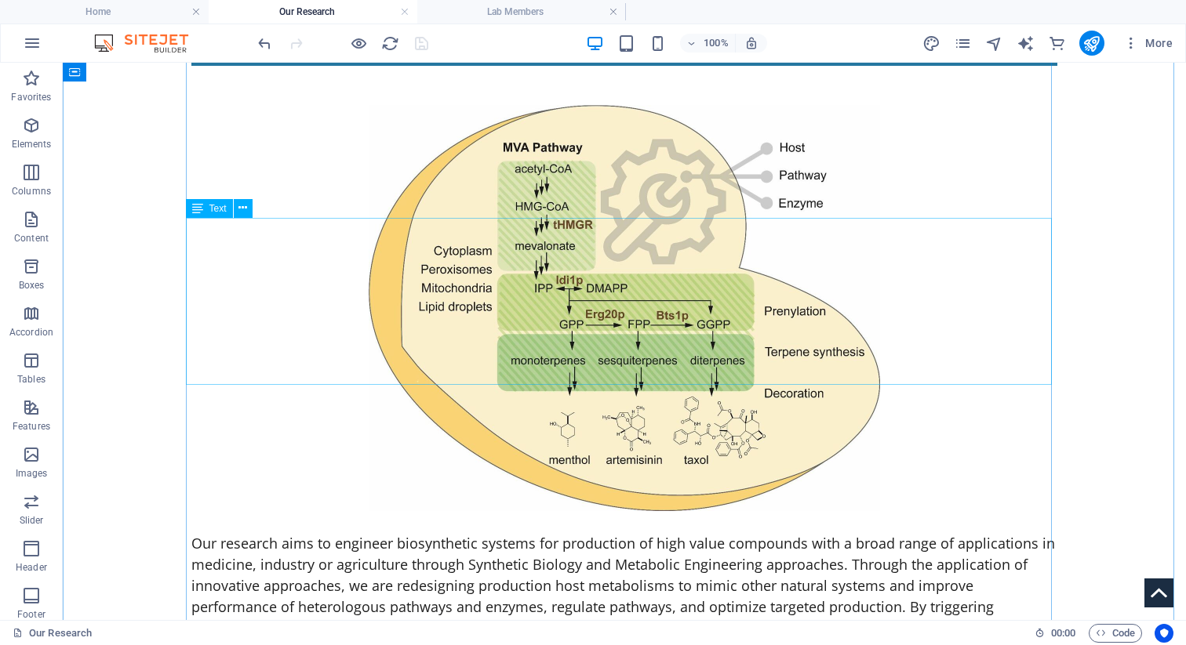
click at [639, 533] on div "Our research aims to engineer biosynthetic systems for production of high value…" at bounding box center [624, 616] width 866 height 167
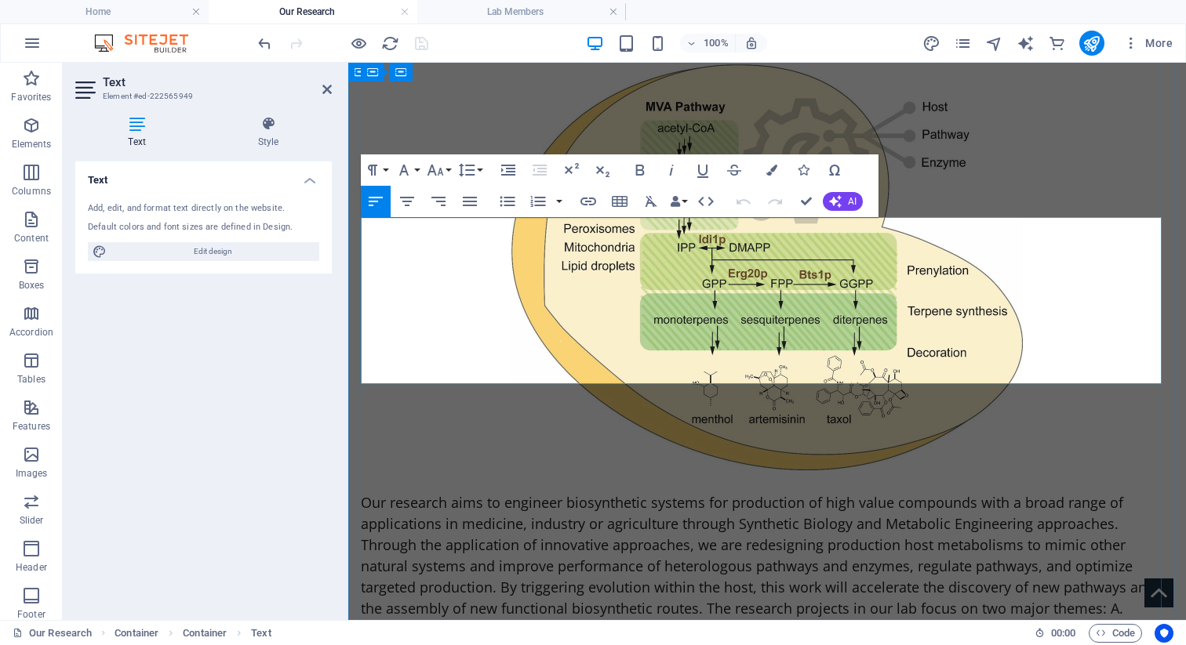
click at [575, 493] on span "Our research aims to engineer biosynthetic systems for production of high value…" at bounding box center [758, 566] width 795 height 146
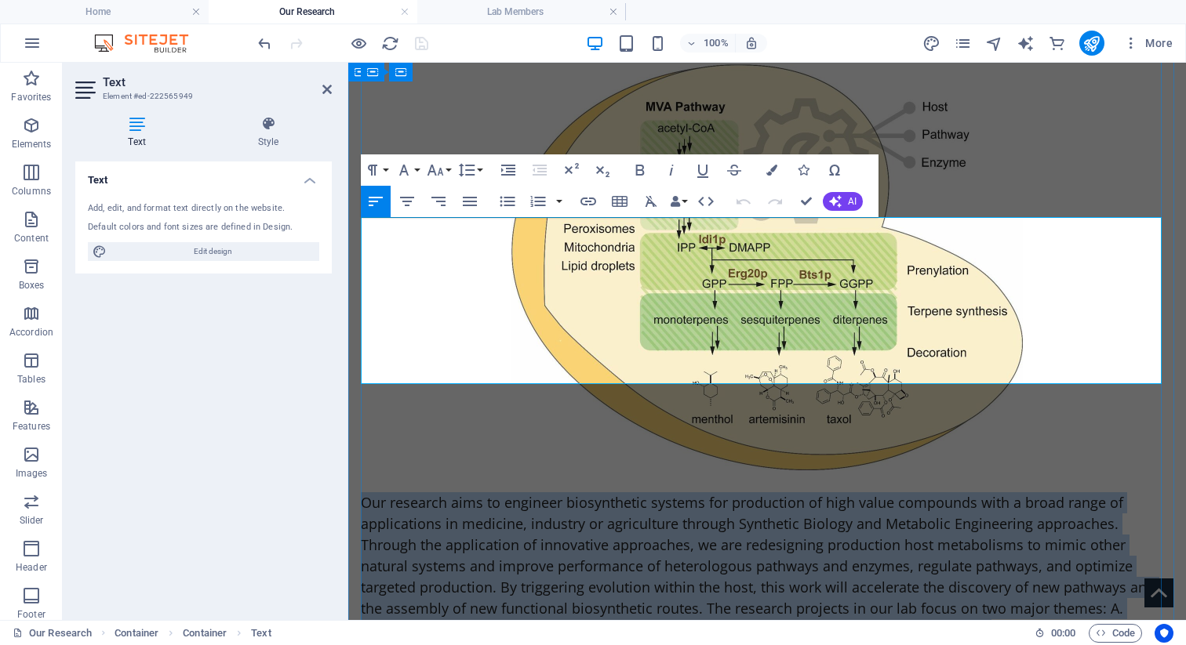
click at [575, 493] on span "Our research aims to engineer biosynthetic systems for production of high value…" at bounding box center [758, 566] width 795 height 146
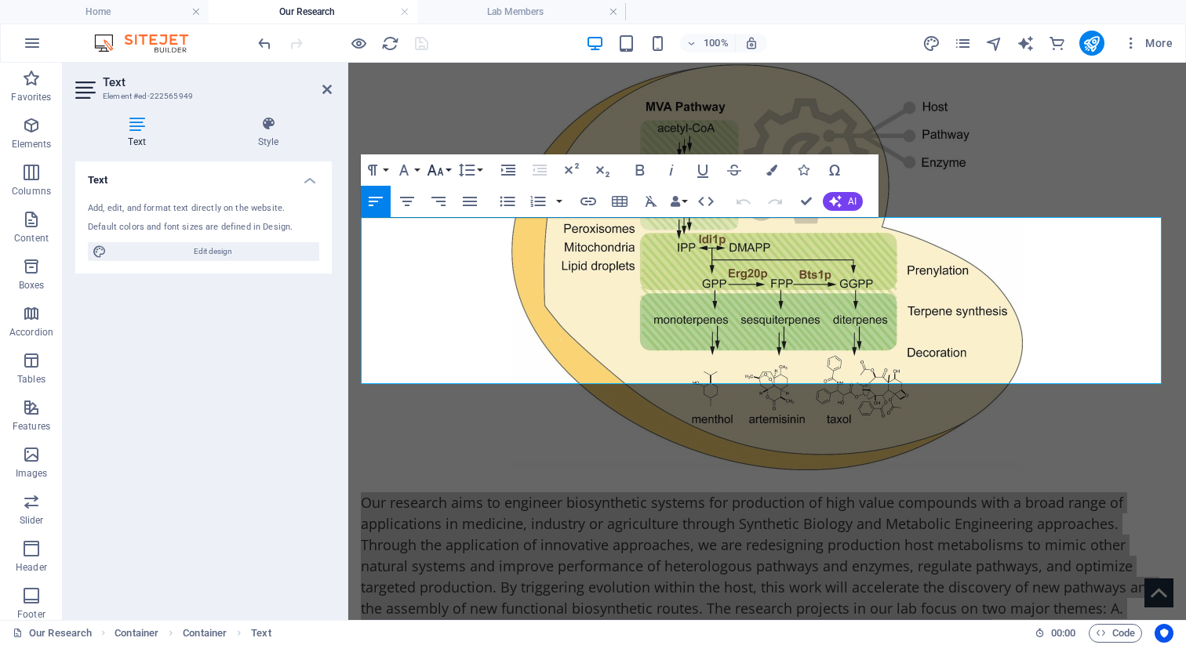
click at [432, 165] on icon "button" at bounding box center [435, 170] width 19 height 19
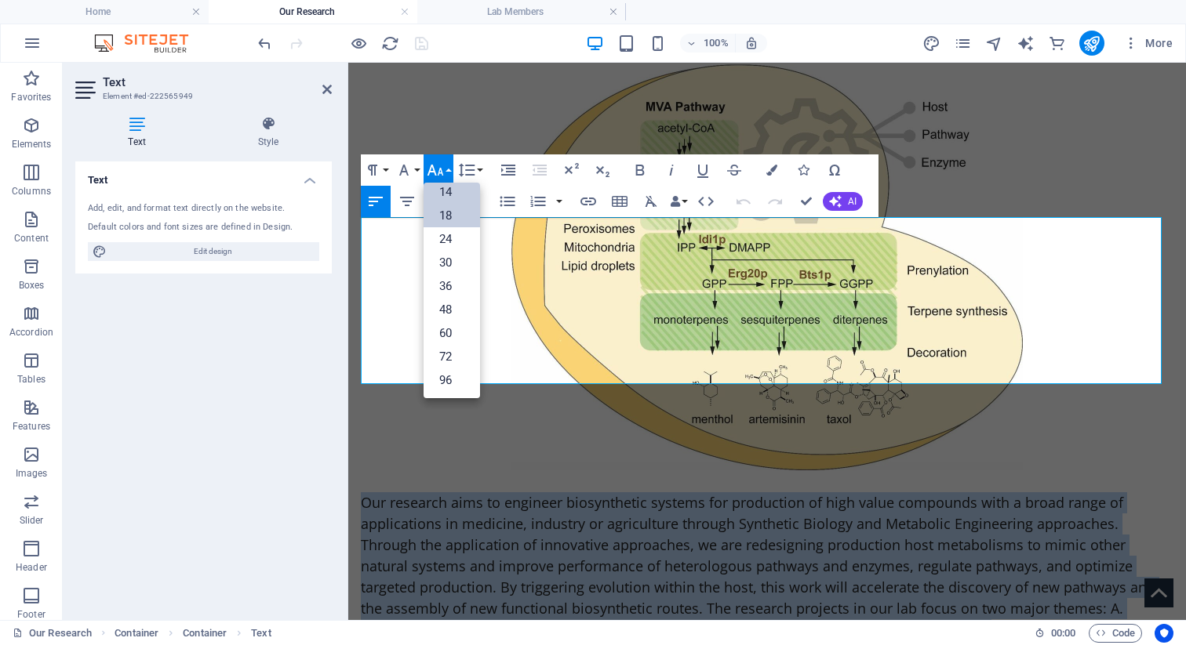
click at [438, 189] on link "14" at bounding box center [452, 192] width 56 height 24
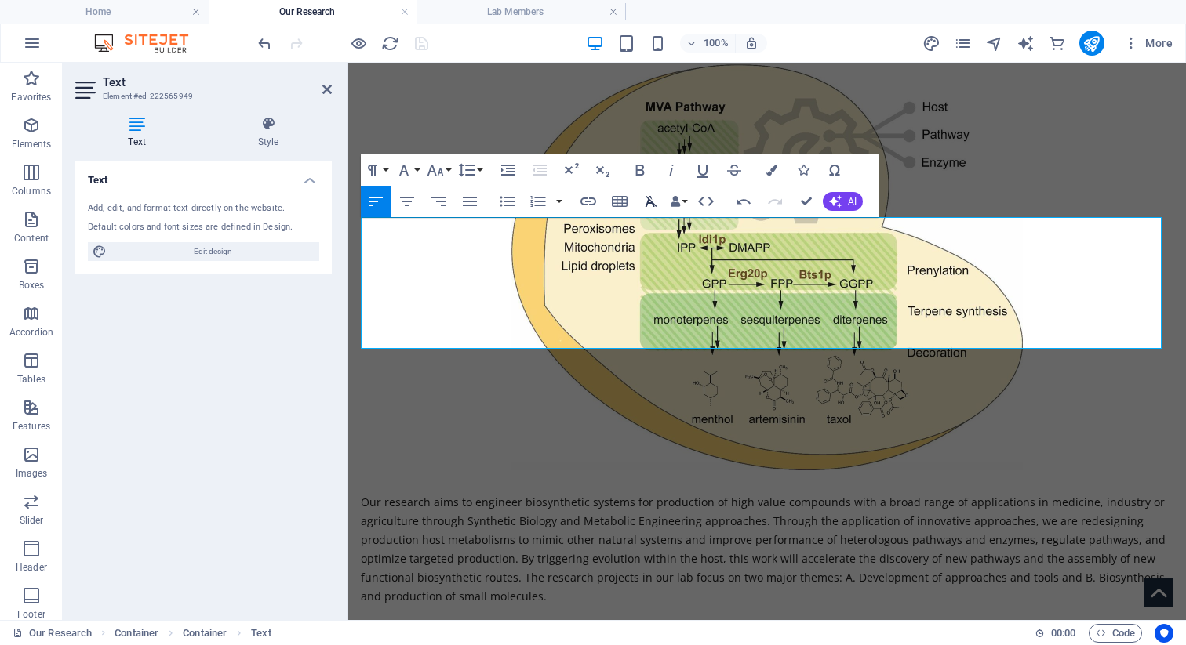
click at [653, 198] on icon "button" at bounding box center [651, 201] width 19 height 19
click at [620, 493] on p "Our research aims to engineer biosynthetic systems for production of high value…" at bounding box center [767, 549] width 813 height 113
click at [430, 170] on icon "button" at bounding box center [435, 170] width 16 height 11
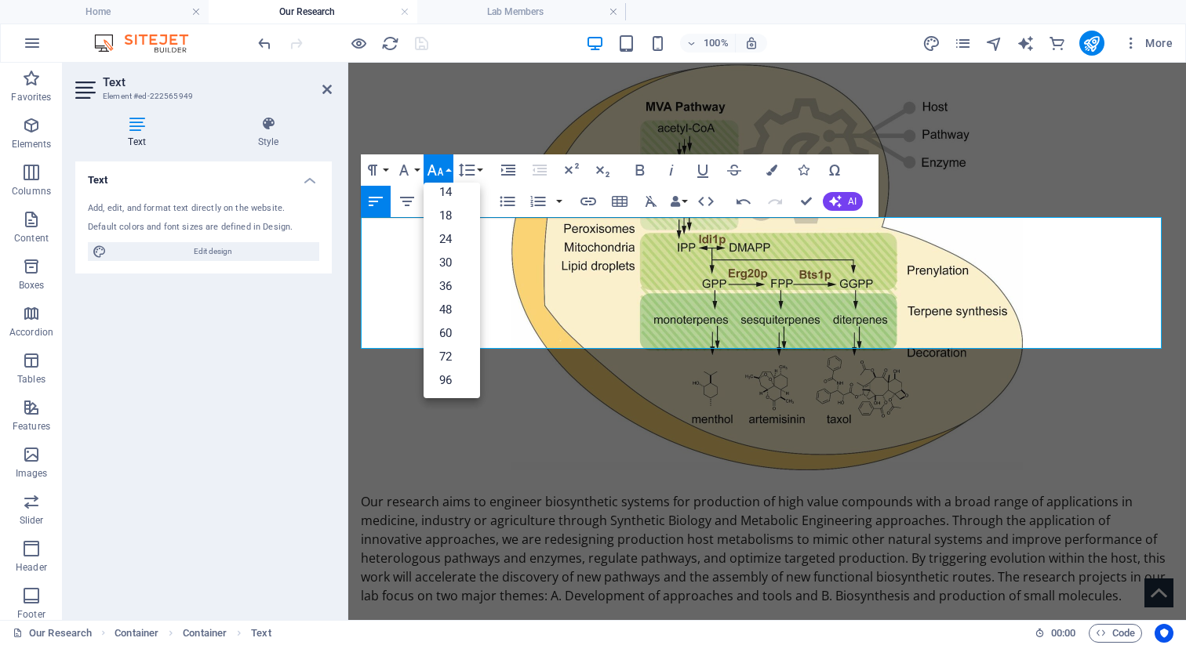
click at [437, 166] on icon "button" at bounding box center [435, 170] width 19 height 19
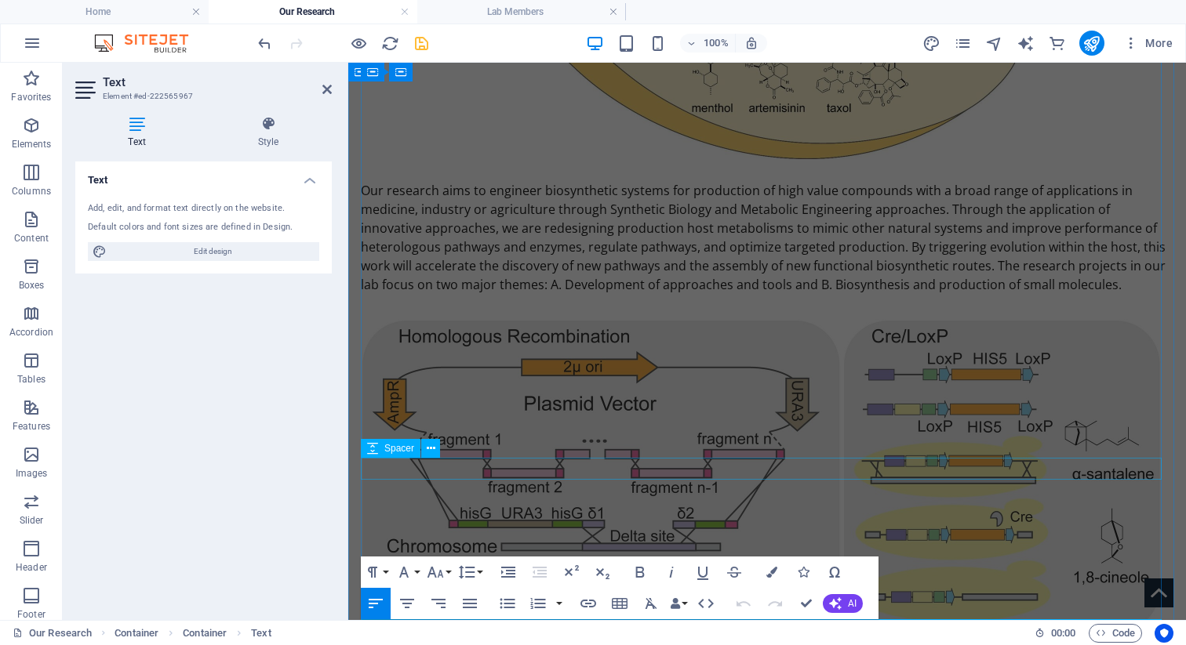
scroll to position [1183, 0]
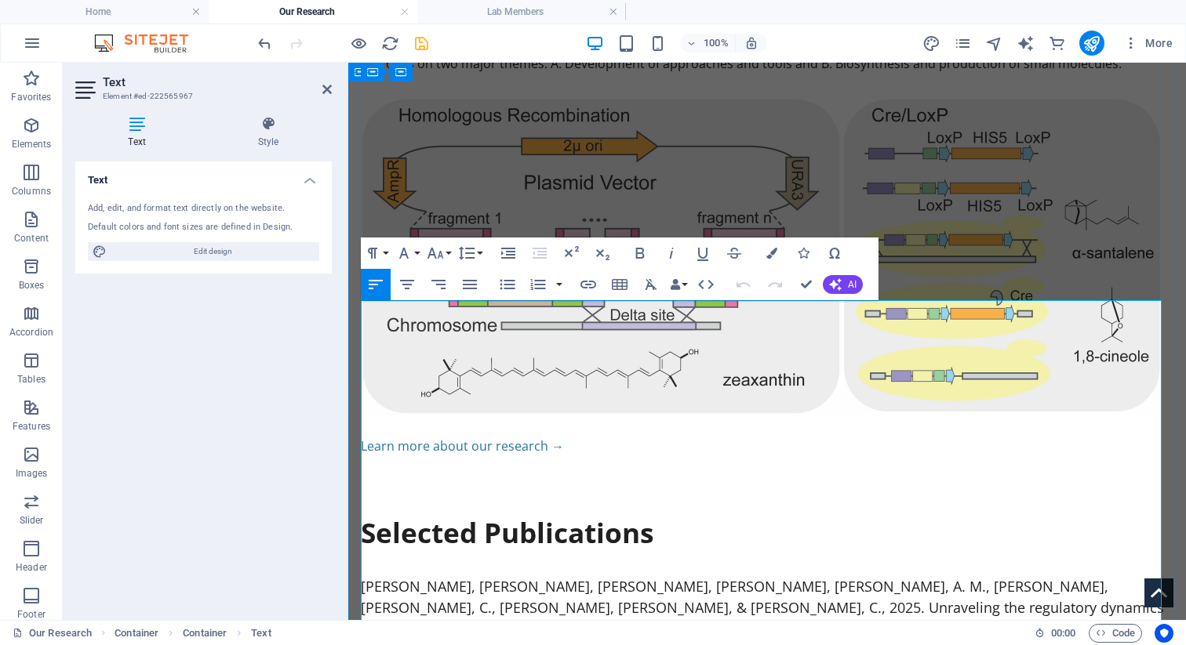
click at [556, 576] on p "Jin, Z., Dong, Y., Rafi, A. M., Patwary, M. M., Xu, C., Raadam, M. H., de Boer,…" at bounding box center [767, 618] width 813 height 85
click at [653, 282] on icon "button" at bounding box center [651, 284] width 19 height 19
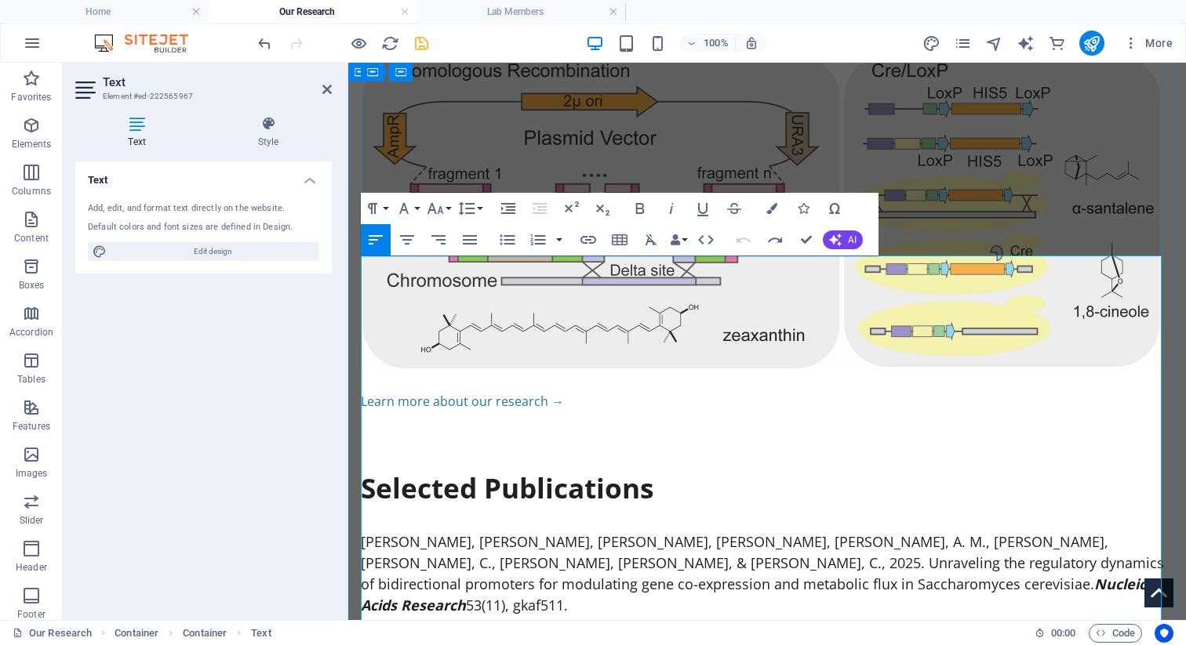
scroll to position [1231, 0]
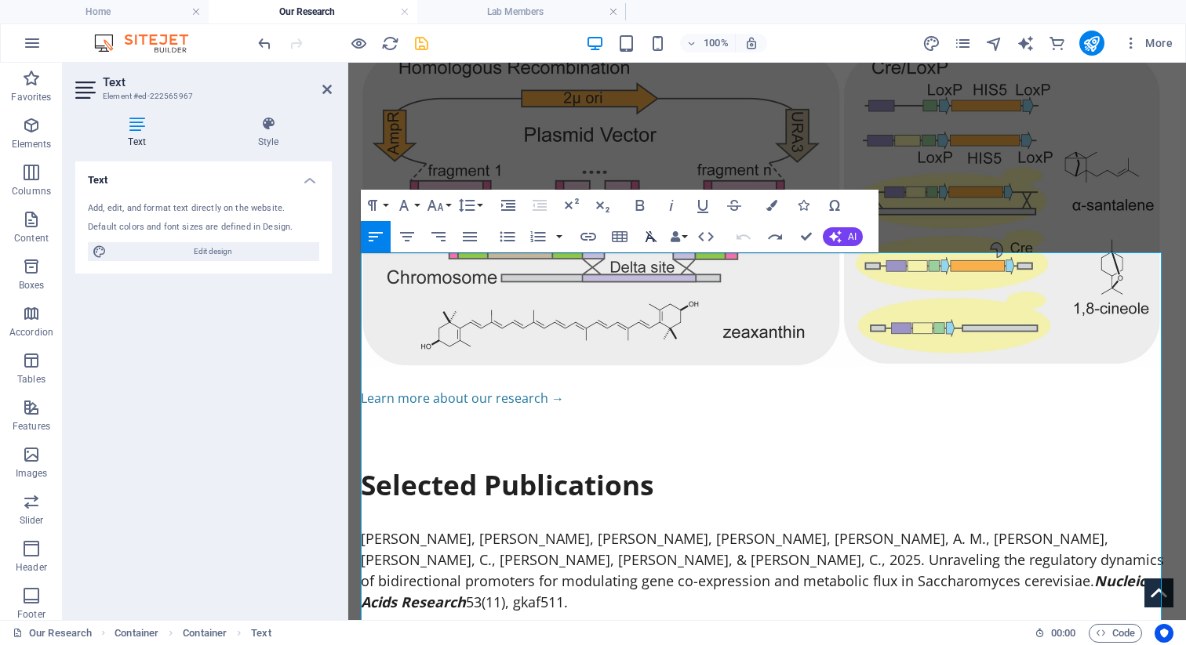
click at [653, 237] on icon "button" at bounding box center [651, 236] width 19 height 19
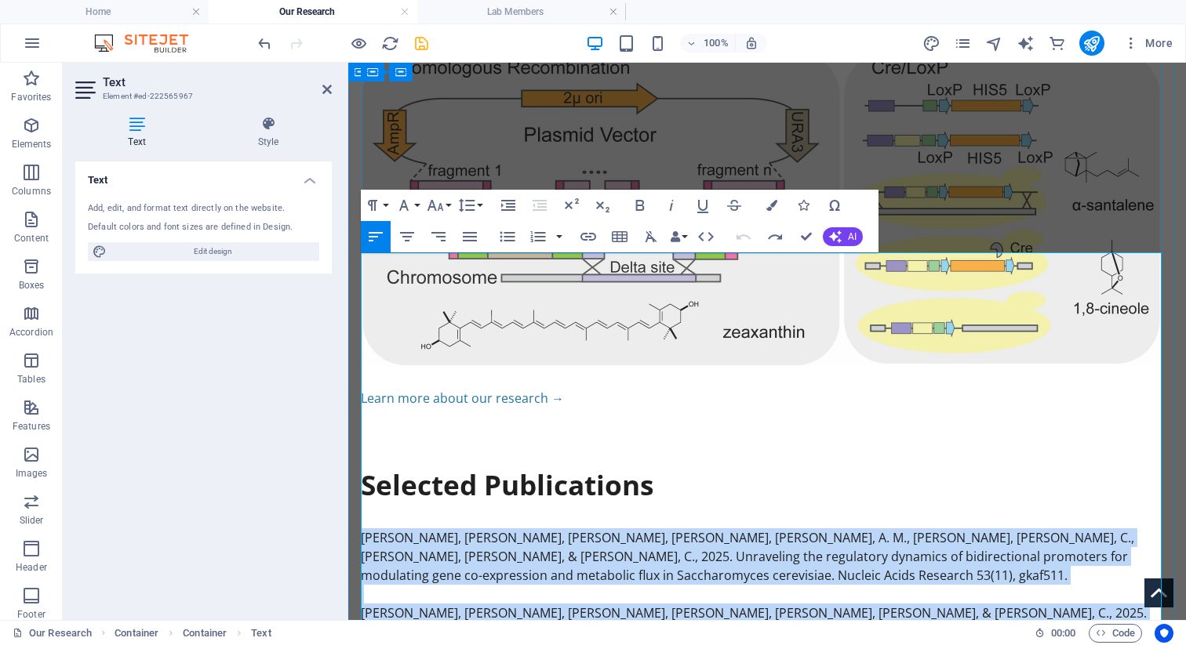
click at [432, 529] on p "Jin, Z., Dong, Y., Rafi, A. M., Patwary, M. M., Xu, C., Raadam, M. H., de Boer,…" at bounding box center [767, 557] width 813 height 56
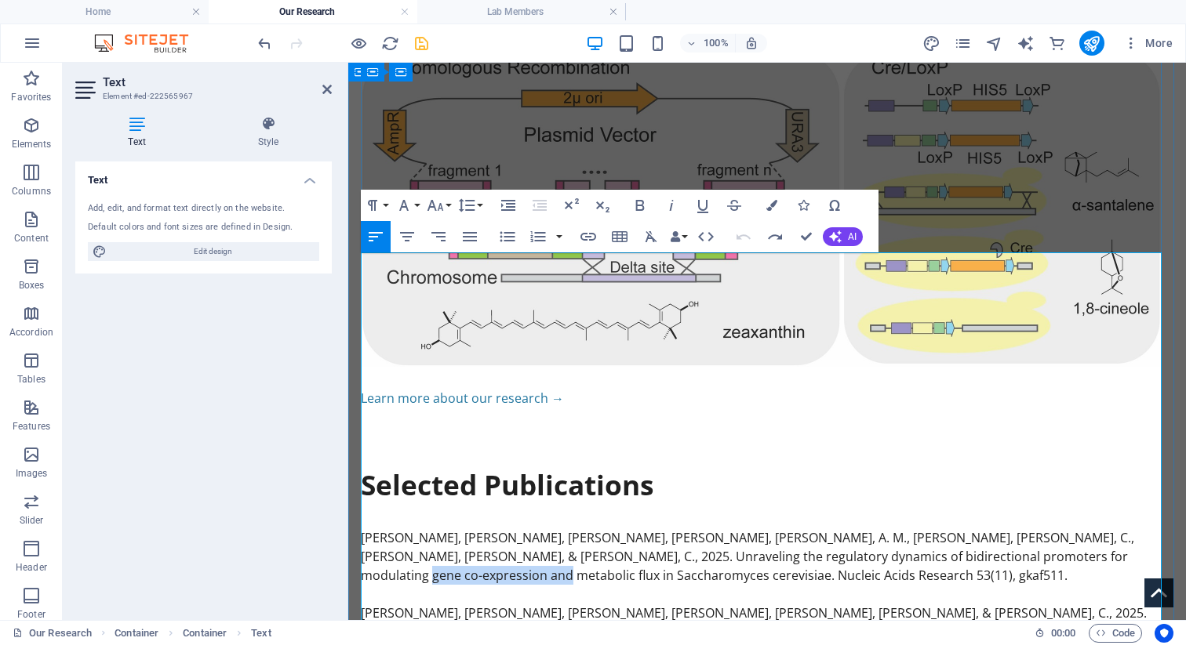
drag, startPoint x: 991, startPoint y: 283, endPoint x: 1126, endPoint y: 279, distance: 135.0
click at [702, 529] on p "Jin, Z., Dong, Y., Rafi, A. M., Patwary, M. M., Xu, C., Raadam, M. H., de Boer,…" at bounding box center [767, 557] width 813 height 56
click at [693, 604] on p "Sofianovich, O., Willis-Urena, K., Dong, Y., & Ignea, C., 2025. Bioengineered y…" at bounding box center [767, 623] width 813 height 38
drag, startPoint x: 1042, startPoint y: 338, endPoint x: 442, endPoint y: 358, distance: 601.1
click at [442, 604] on p "Sofianovich, O., Willis-Urena, K., Dong, Y., & Ignea, C., 2025. Bioengineered y…" at bounding box center [767, 623] width 813 height 38
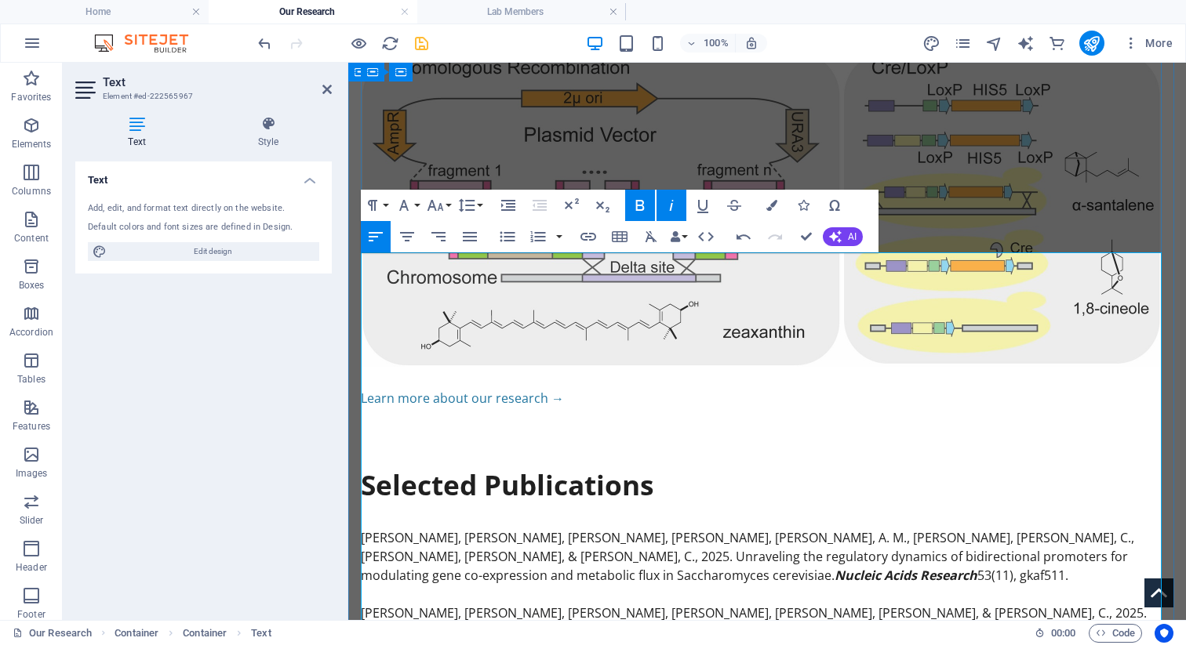
drag, startPoint x: 505, startPoint y: 411, endPoint x: 1095, endPoint y: 388, distance: 590.2
drag, startPoint x: 435, startPoint y: 471, endPoint x: 579, endPoint y: 469, distance: 143.5
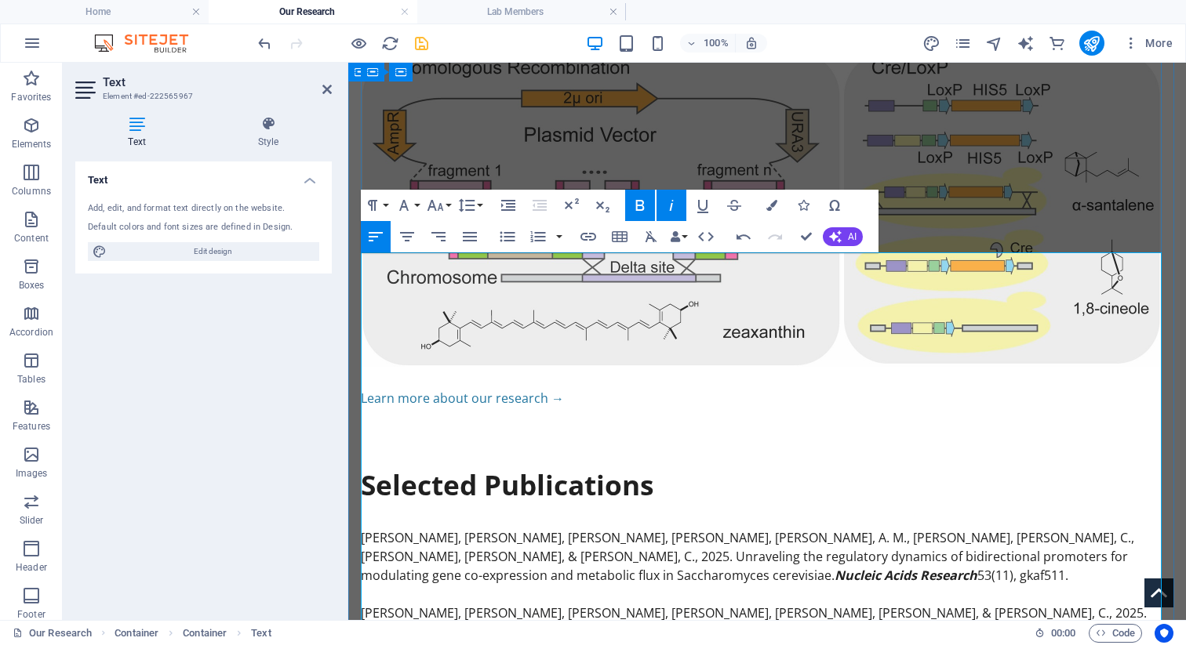
drag, startPoint x: 503, startPoint y: 529, endPoint x: 317, endPoint y: 529, distance: 185.9
click at [348, 529] on html "Home Our Story Research & Projects Our Research Current Projects Funding and Pa…" at bounding box center [767, 174] width 838 height 2685
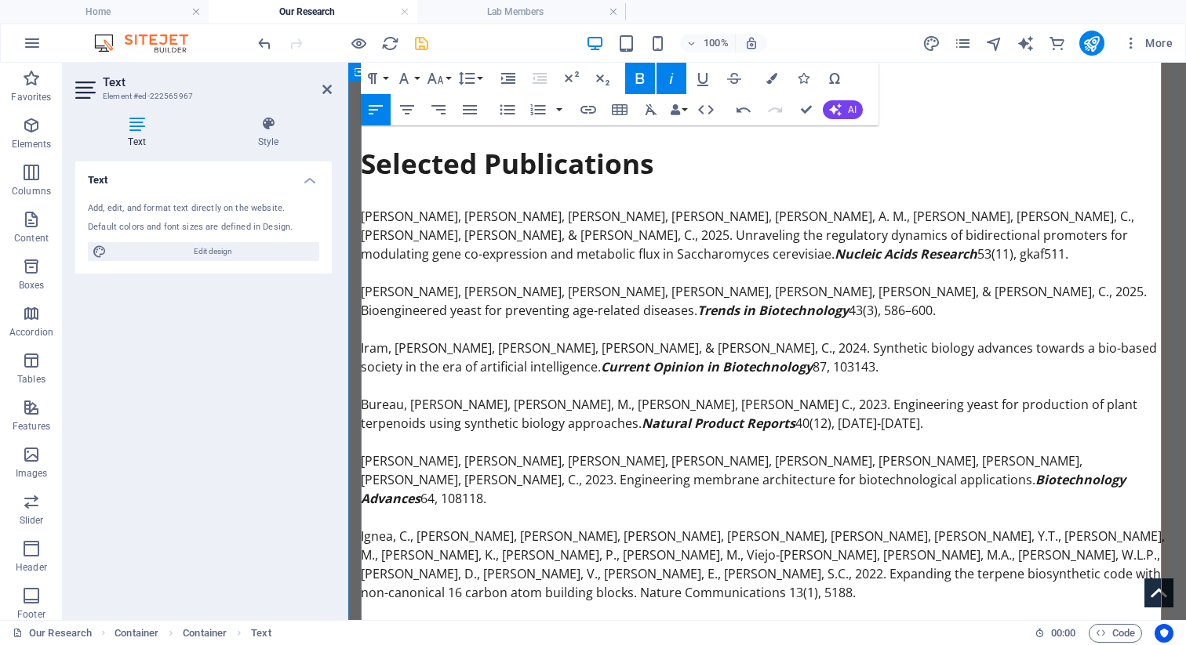
scroll to position [1562, 0]
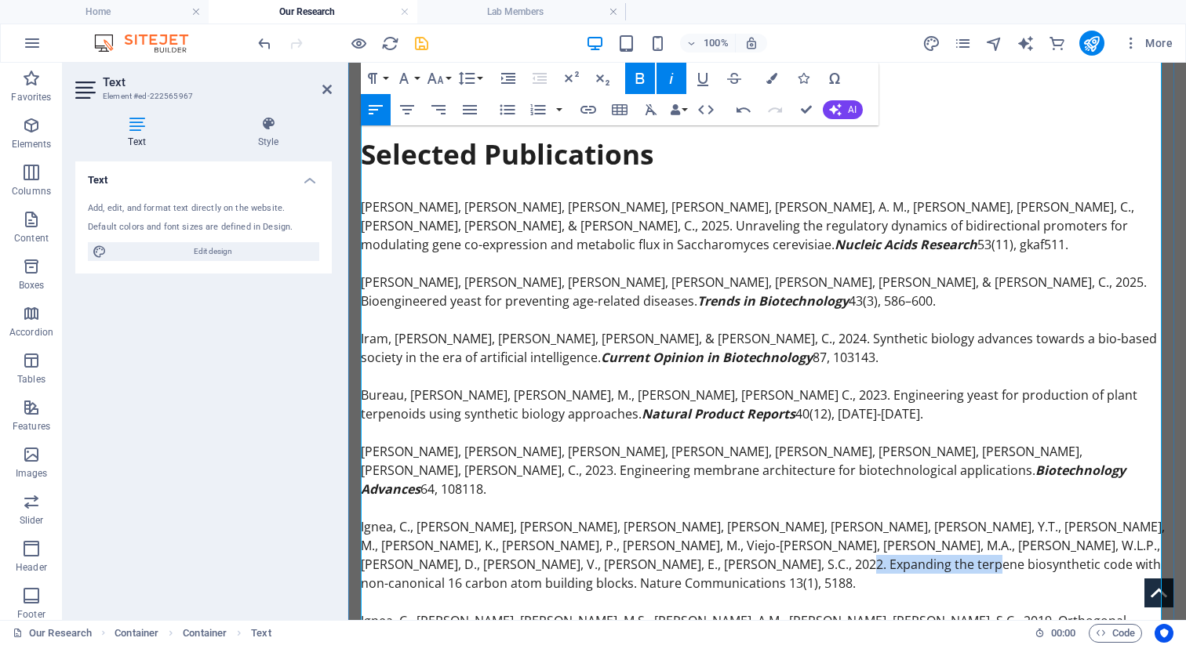
drag, startPoint x: 638, startPoint y: 267, endPoint x: 778, endPoint y: 267, distance: 139.6
click at [702, 518] on p "Ignea, C., Raadam, M.H., Koutsaviti, A., Zhao, Y., Duan, Y.T., Harizani, M., Mi…" at bounding box center [767, 555] width 813 height 75
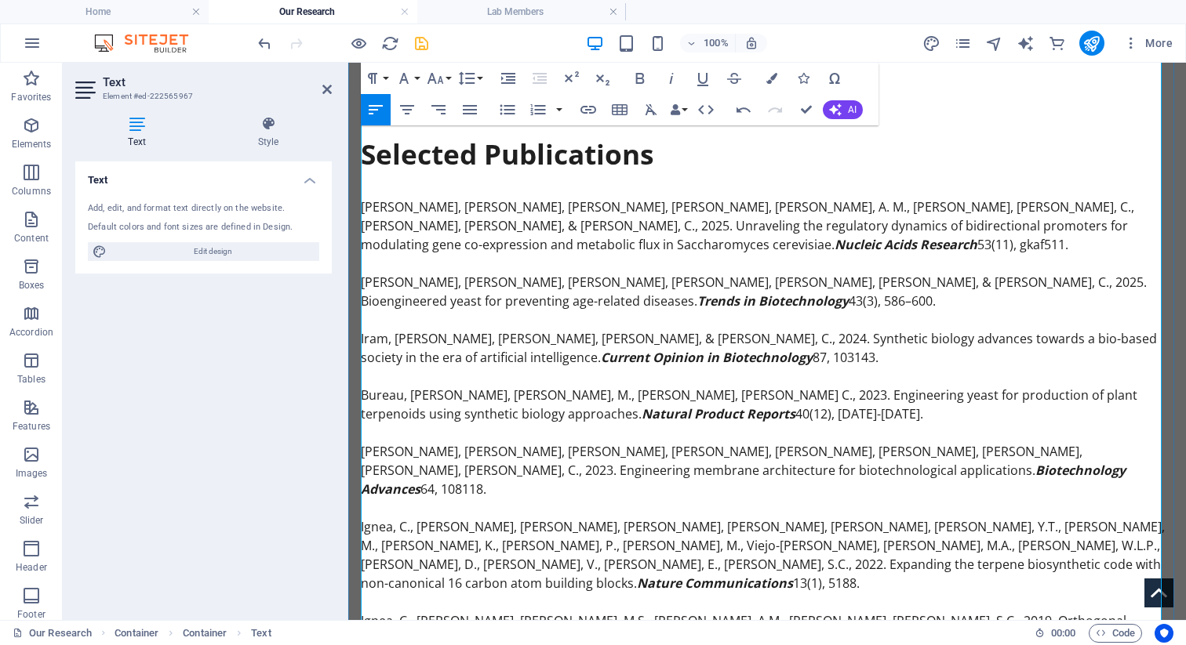
drag, startPoint x: 620, startPoint y: 328, endPoint x: 761, endPoint y: 325, distance: 140.4
click at [702, 612] on p "Ignea, C., Raadam, M.H., Motawia, M.S., Makris, A.M., Vickers, C.E., Kampranis,…" at bounding box center [767, 631] width 813 height 38
drag, startPoint x: 569, startPoint y: 384, endPoint x: 711, endPoint y: 384, distance: 142.0
drag, startPoint x: 769, startPoint y: 439, endPoint x: 904, endPoint y: 439, distance: 134.9
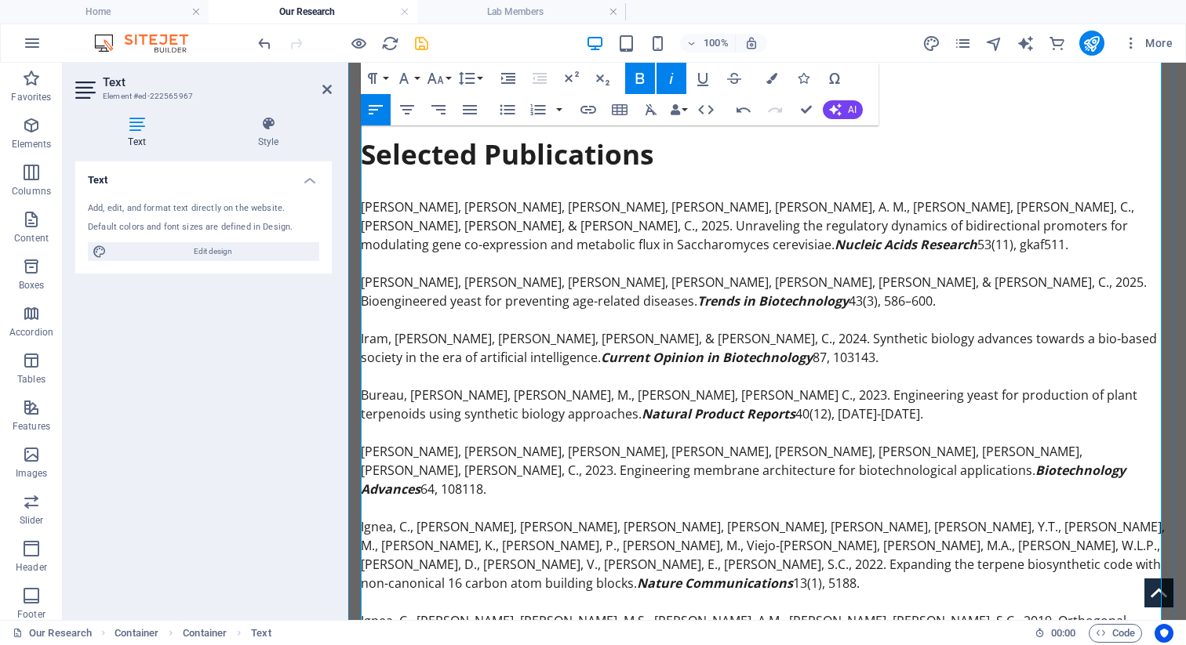
drag, startPoint x: 488, startPoint y: 514, endPoint x: 362, endPoint y: 514, distance: 126.3
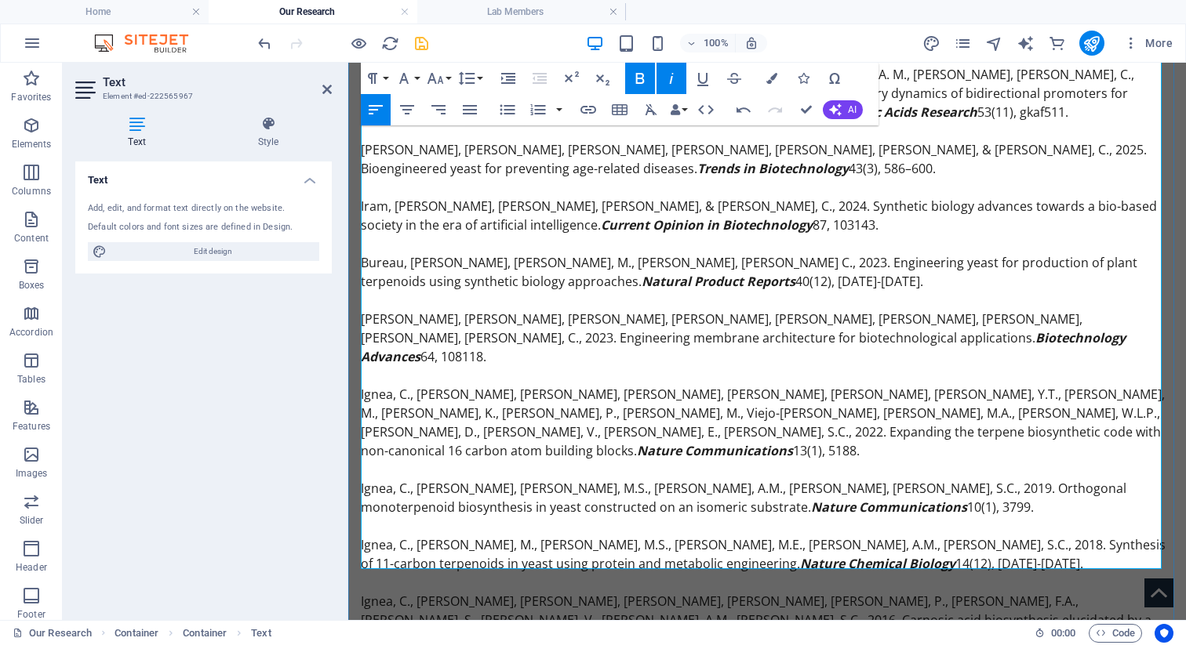
scroll to position [1719, 0]
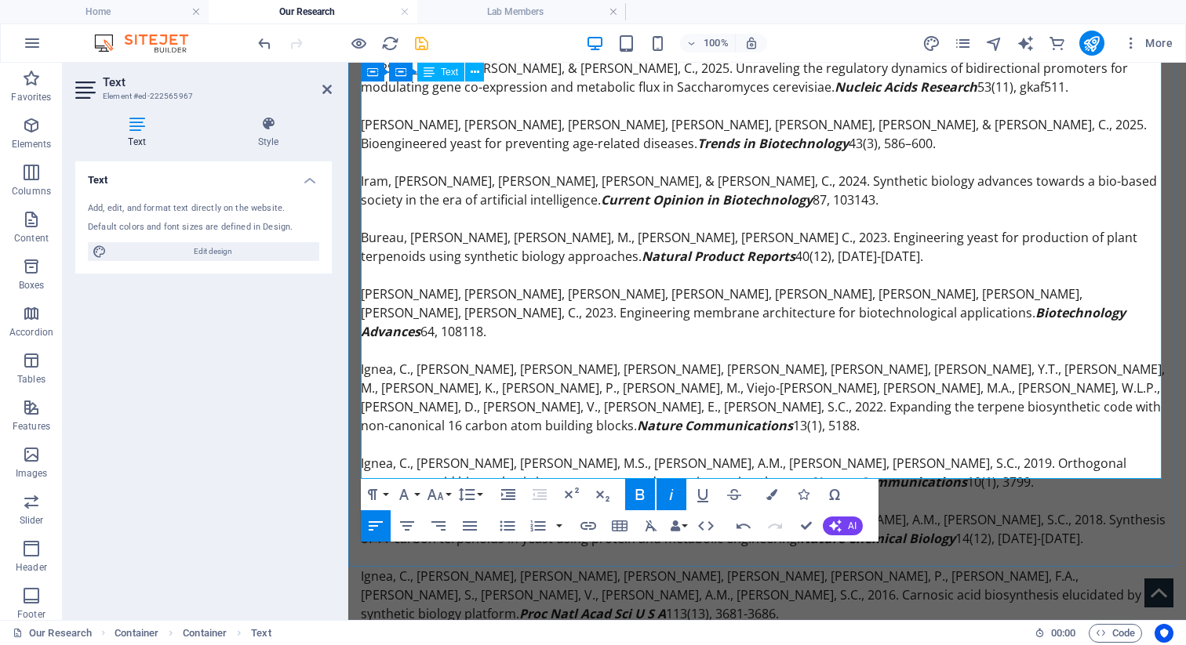
drag, startPoint x: 868, startPoint y: 417, endPoint x: 991, endPoint y: 417, distance: 122.4
drag, startPoint x: 659, startPoint y: 468, endPoint x: 779, endPoint y: 467, distance: 120.0
click at [334, 89] on aside "Text Element #ed-222565967 Text Style Text Add, edit, and format text directly …" at bounding box center [205, 342] width 285 height 558
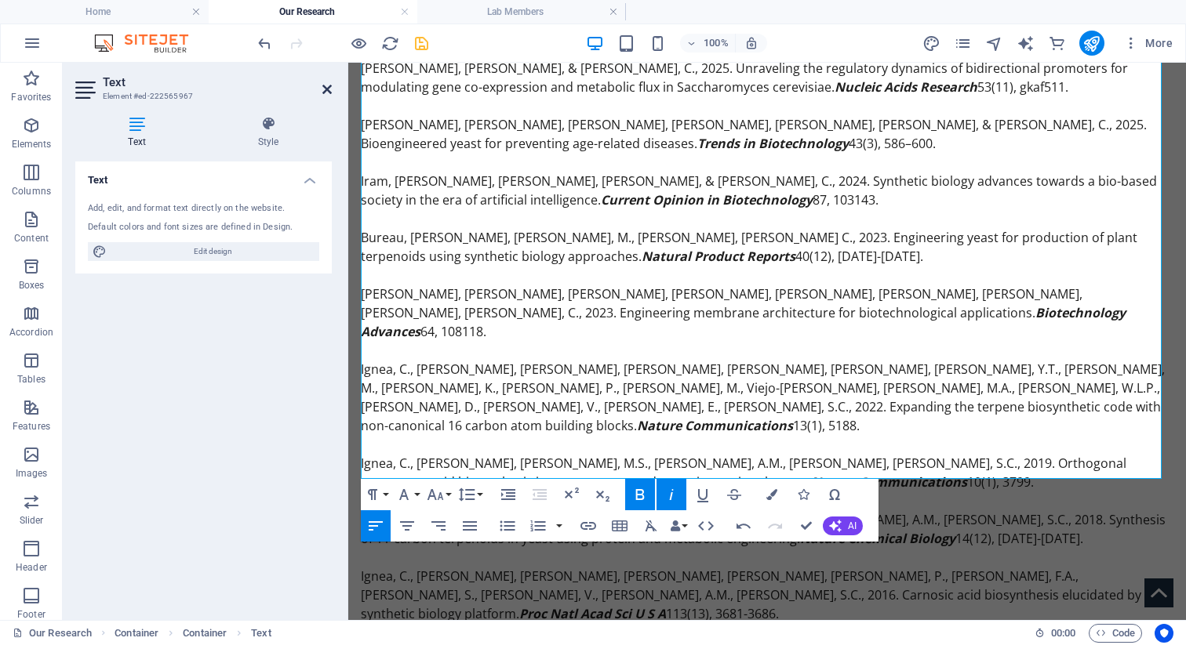
click at [325, 89] on icon at bounding box center [326, 89] width 9 height 13
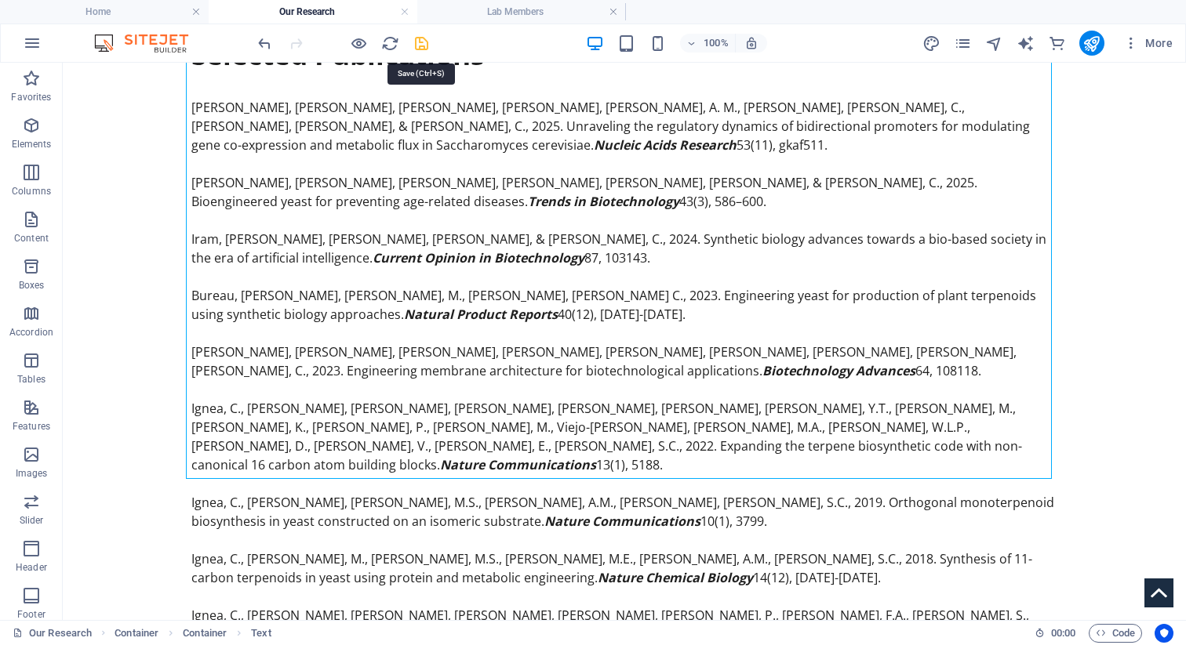
click at [419, 45] on icon "save" at bounding box center [422, 44] width 18 height 18
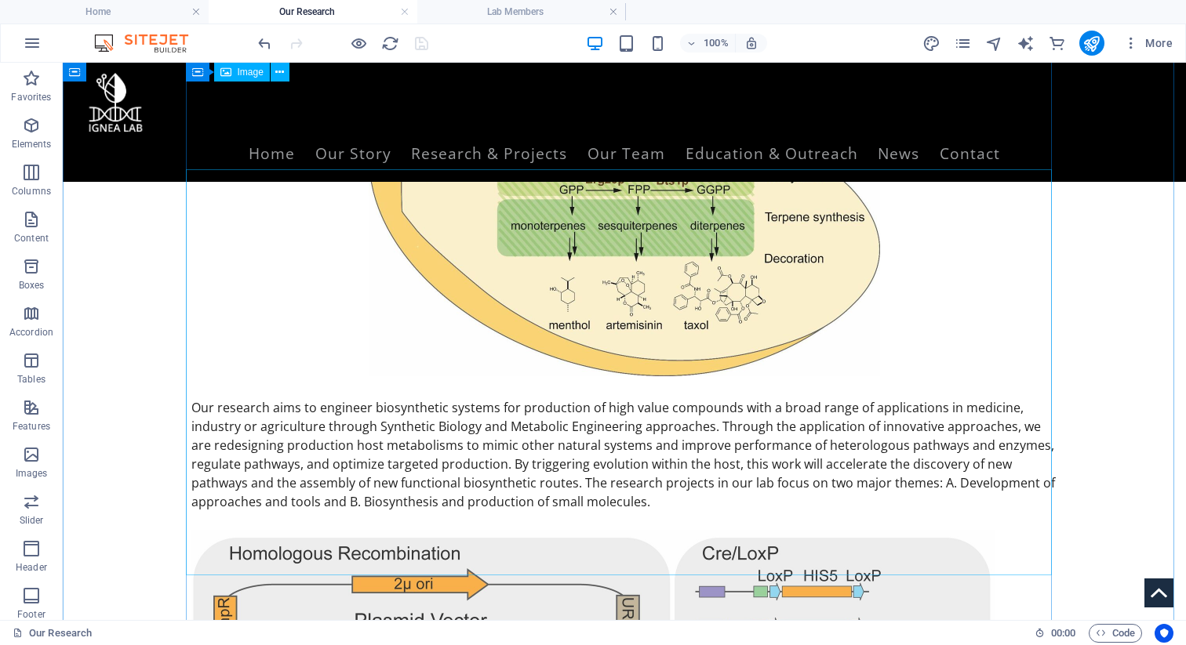
scroll to position [0, 0]
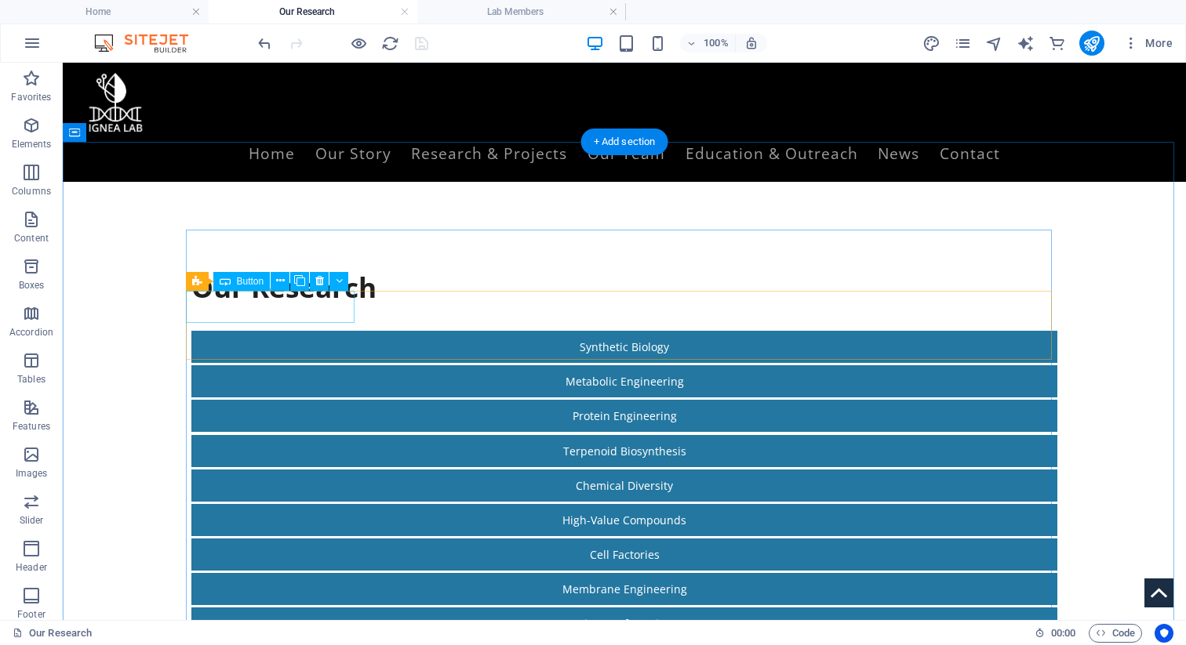
click at [260, 331] on div "Synthetic Biology" at bounding box center [624, 347] width 866 height 32
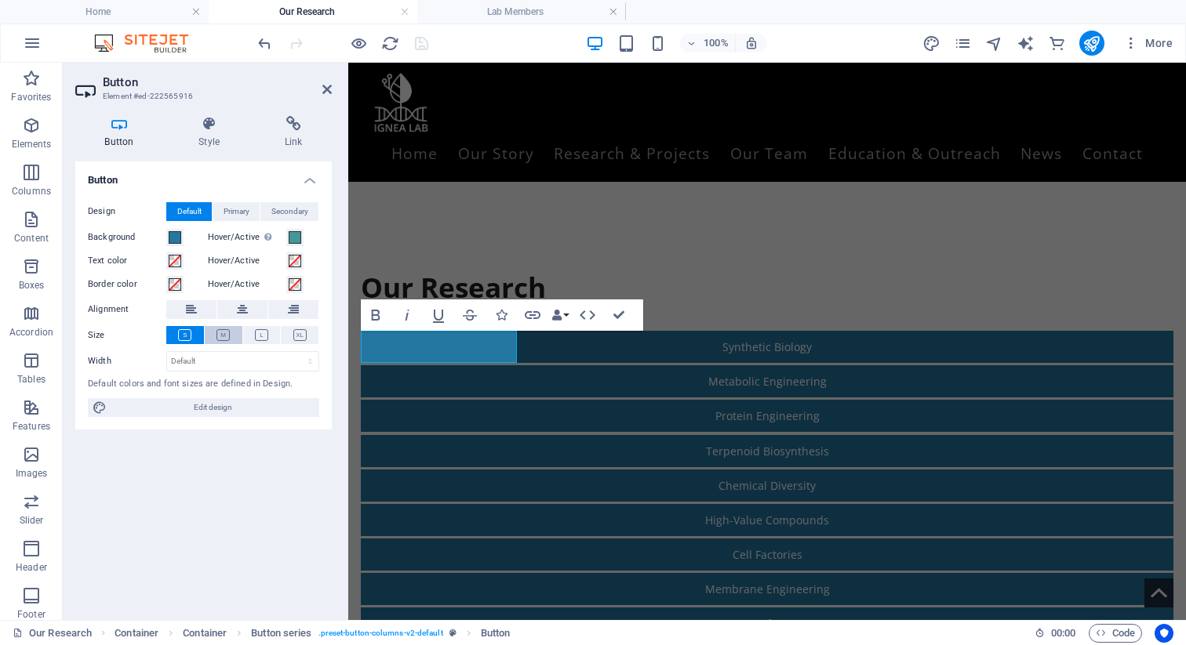
click at [219, 333] on icon at bounding box center [222, 335] width 13 height 12
click at [177, 239] on span at bounding box center [175, 237] width 13 height 13
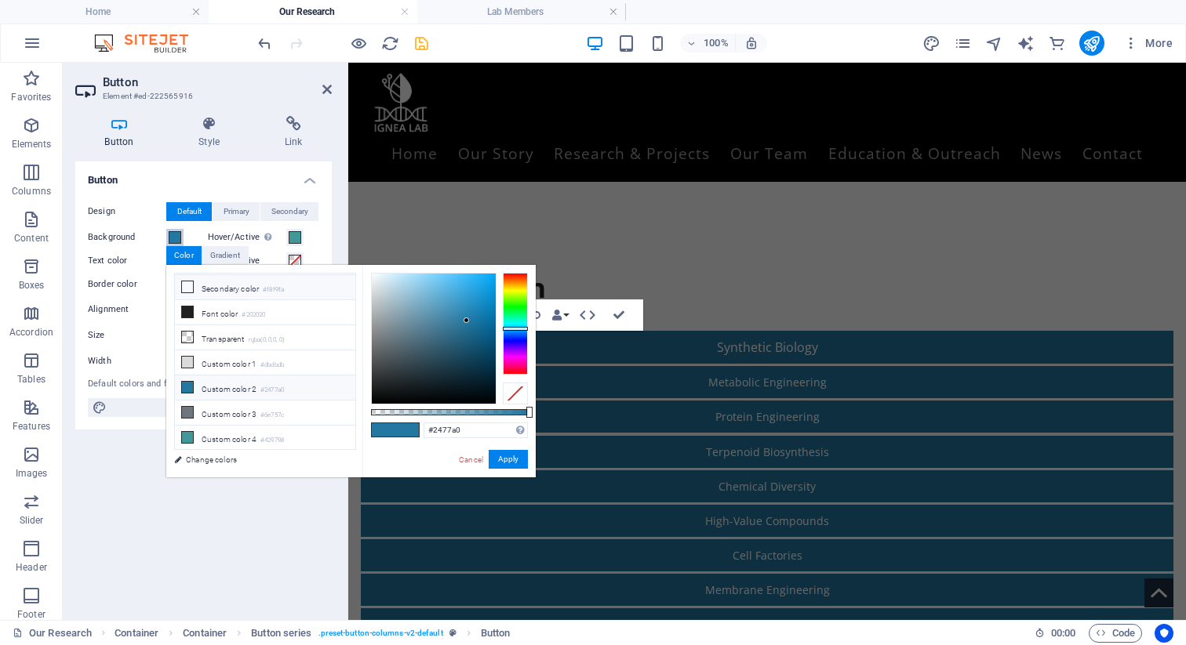
scroll to position [71, 0]
click at [216, 413] on li "Custom color 4 #429798" at bounding box center [265, 415] width 180 height 25
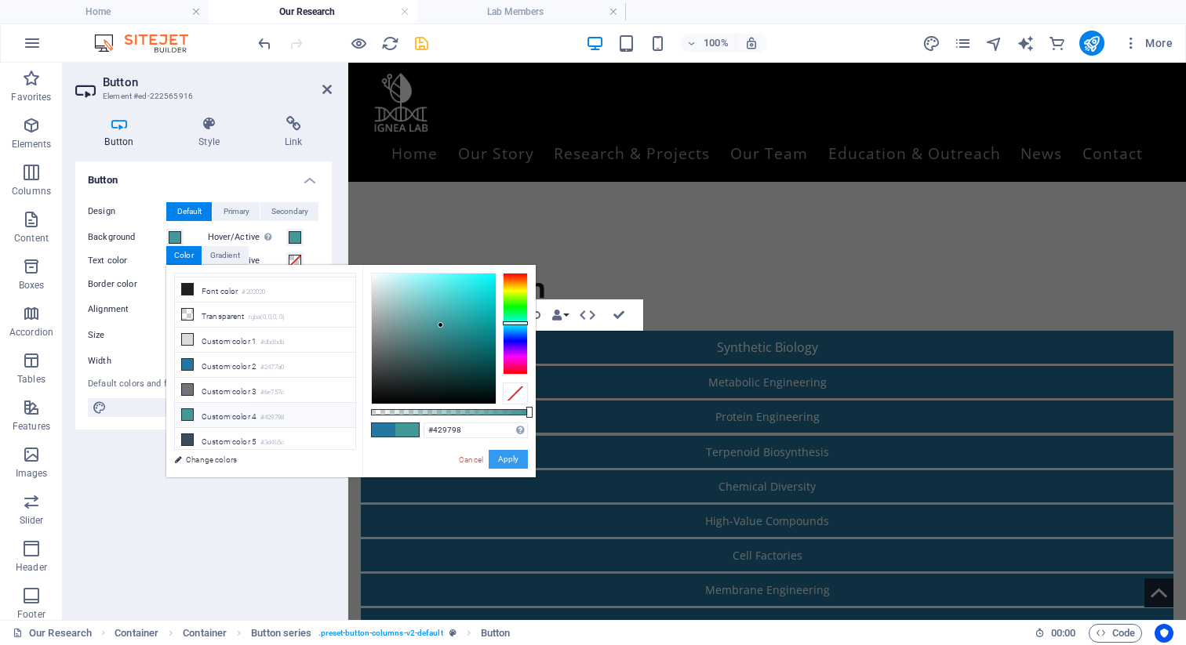
click at [504, 453] on button "Apply" at bounding box center [508, 459] width 39 height 19
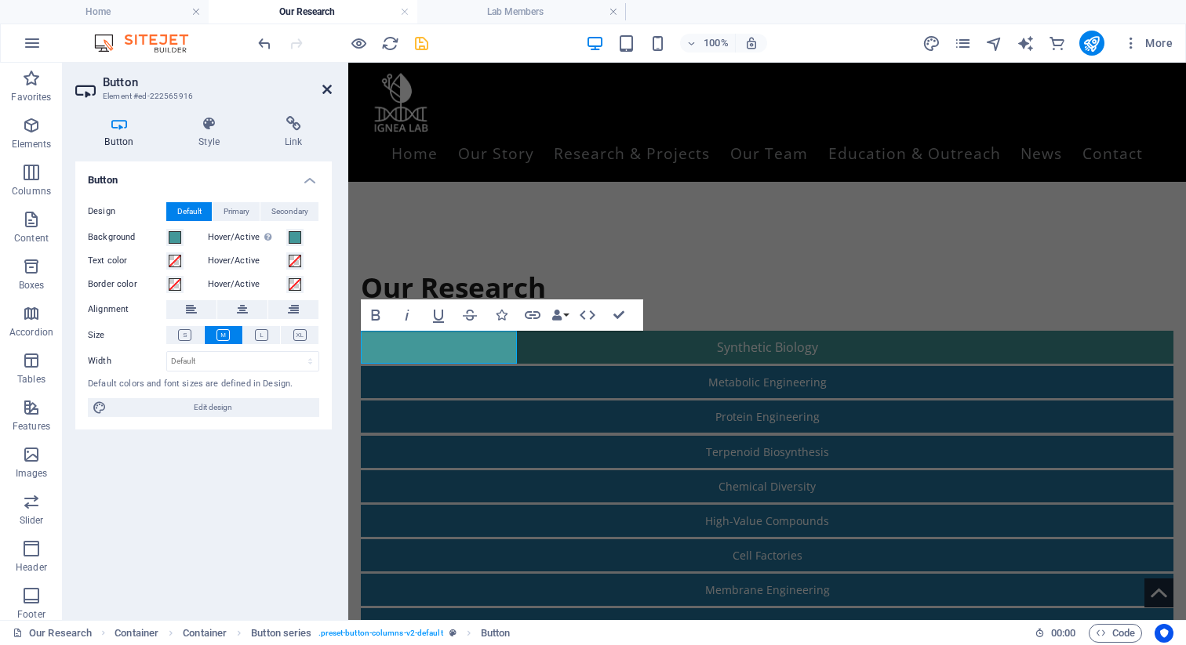
click at [324, 85] on icon at bounding box center [326, 89] width 9 height 13
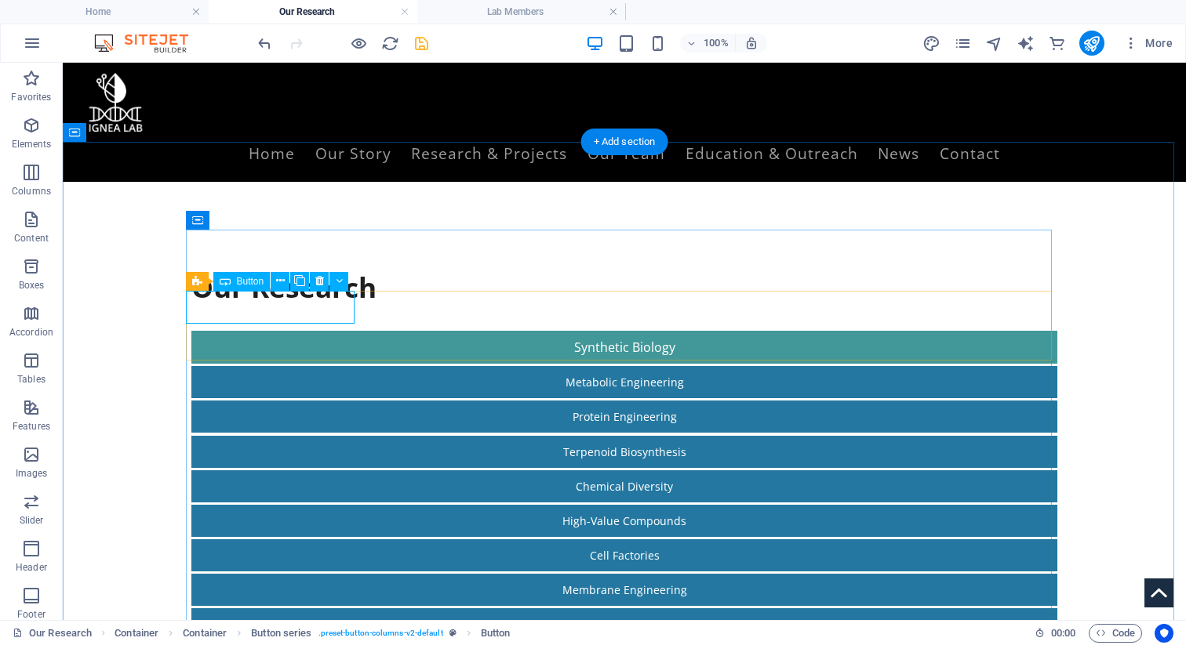
click at [352, 331] on div "Synthetic Biology" at bounding box center [624, 347] width 866 height 33
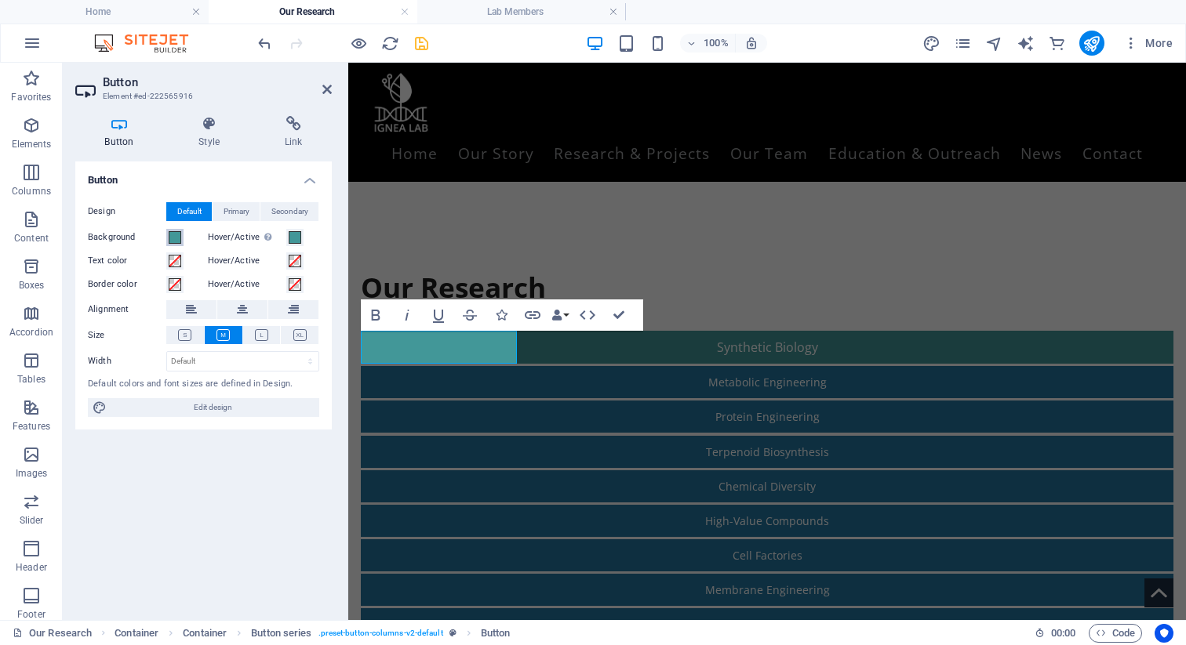
click at [179, 235] on span at bounding box center [175, 237] width 13 height 13
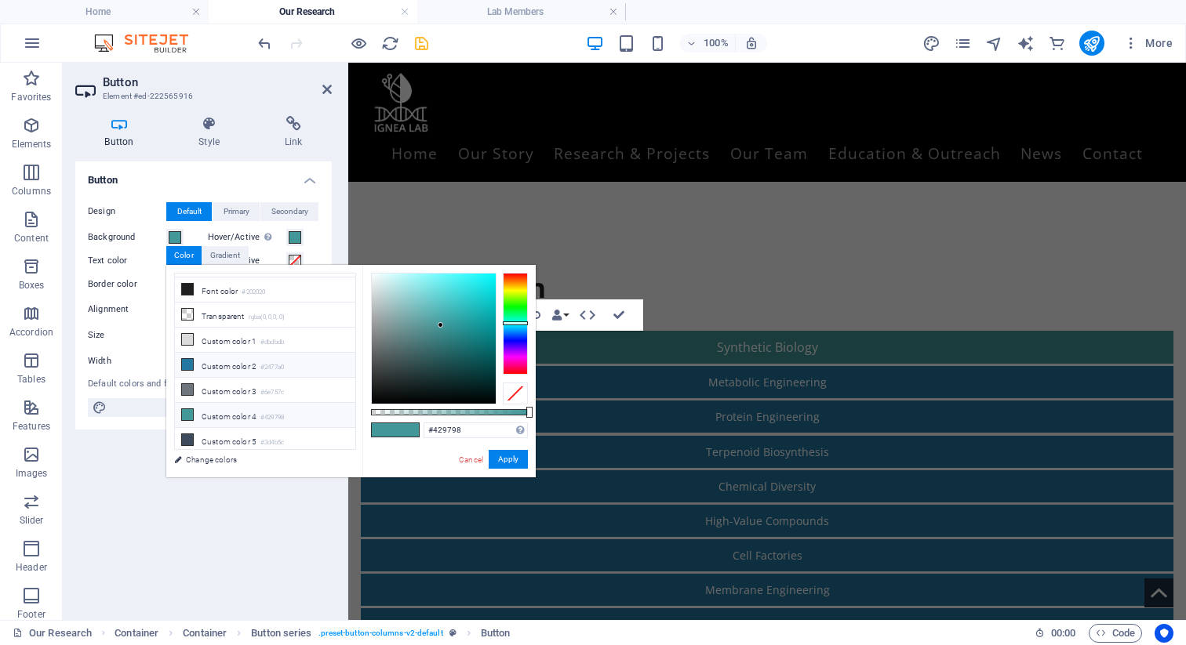
click at [207, 365] on li "Custom color 2 #2477a0" at bounding box center [265, 365] width 180 height 25
type input "#2477a0"
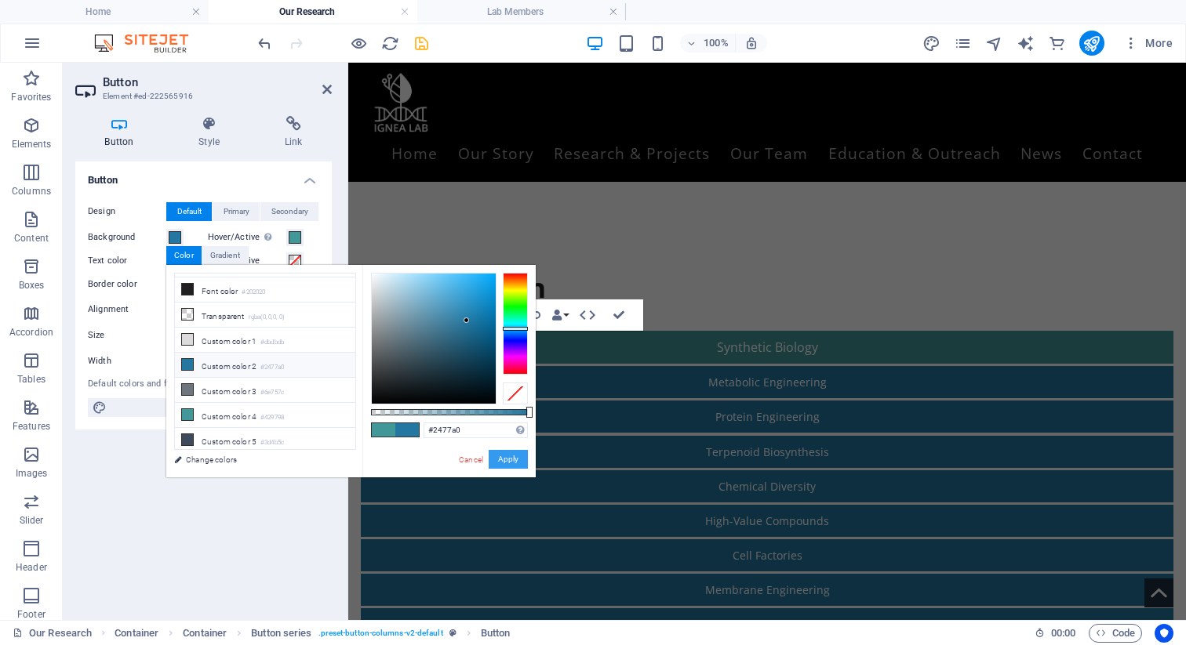
click at [508, 458] on button "Apply" at bounding box center [508, 459] width 39 height 19
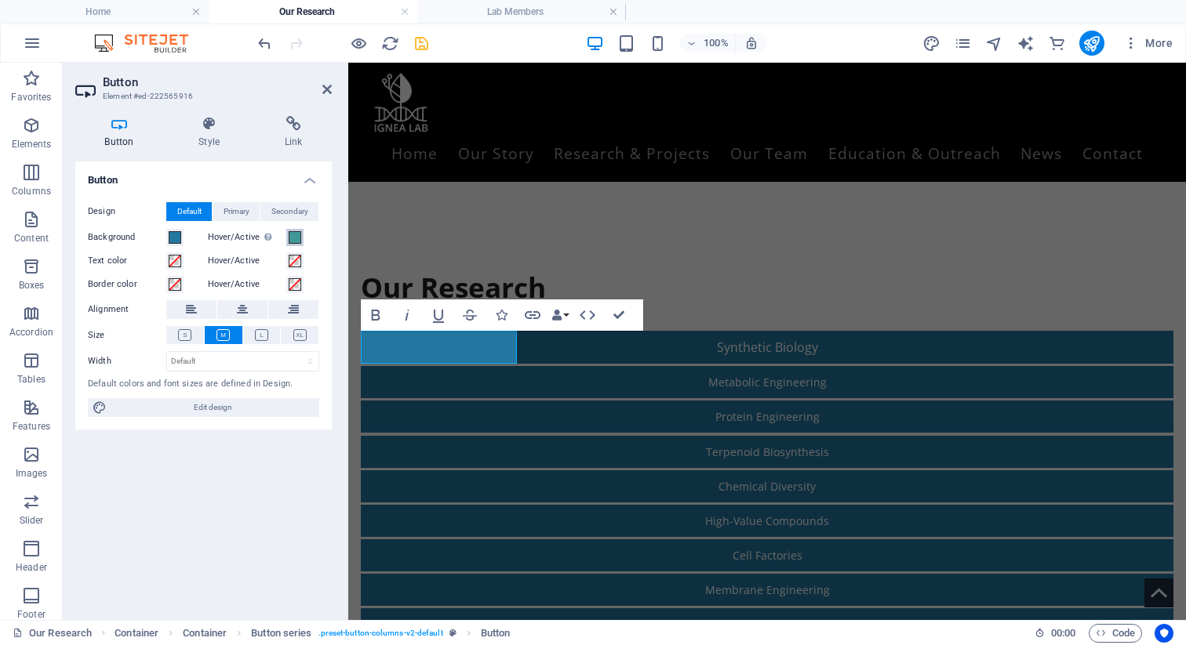
click at [299, 235] on span at bounding box center [295, 237] width 13 height 13
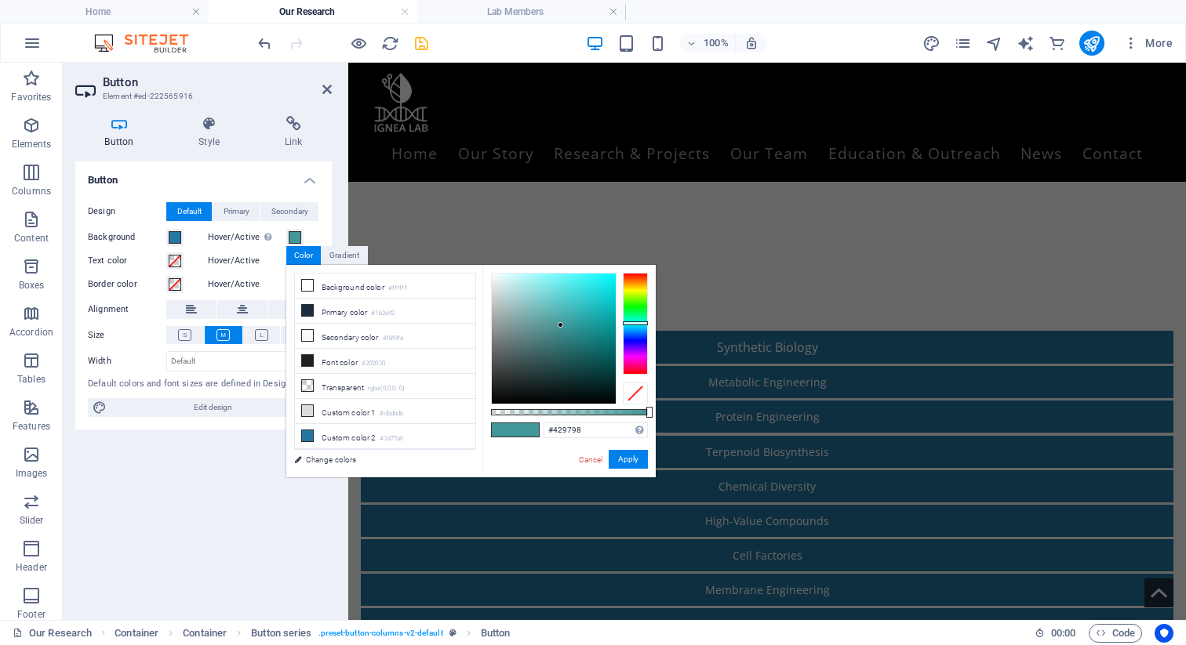
click at [311, 232] on div "Hover/Active Switch to preview mode to test the active/hover state" at bounding box center [264, 237] width 112 height 19
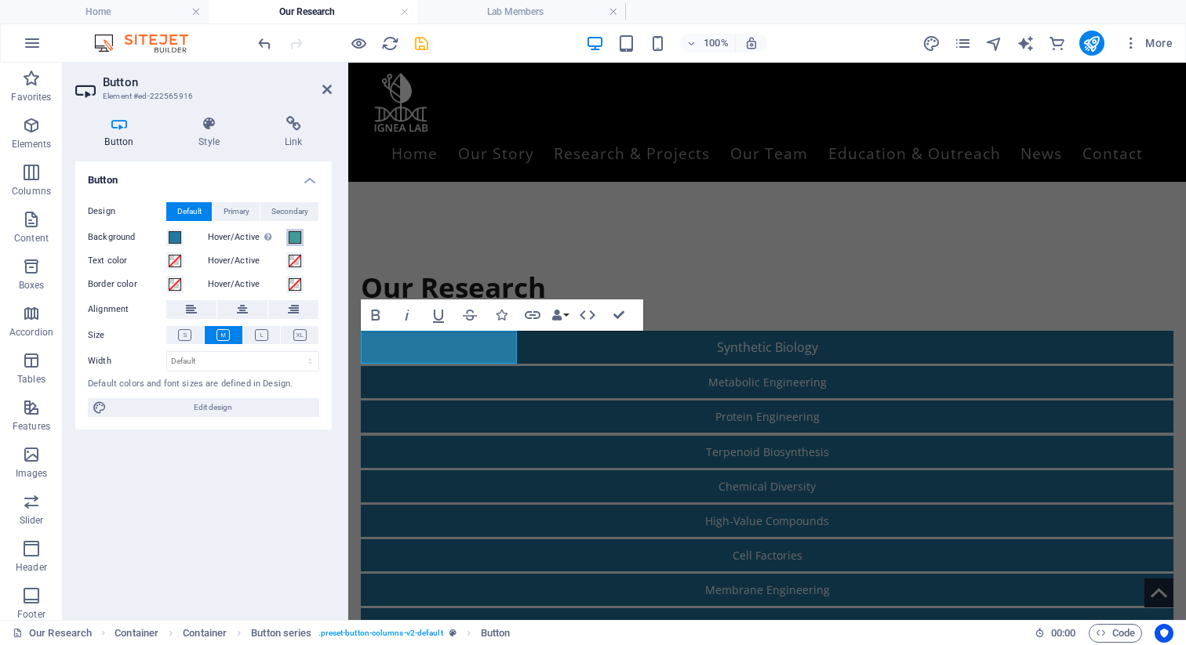
click at [289, 238] on span at bounding box center [295, 237] width 13 height 13
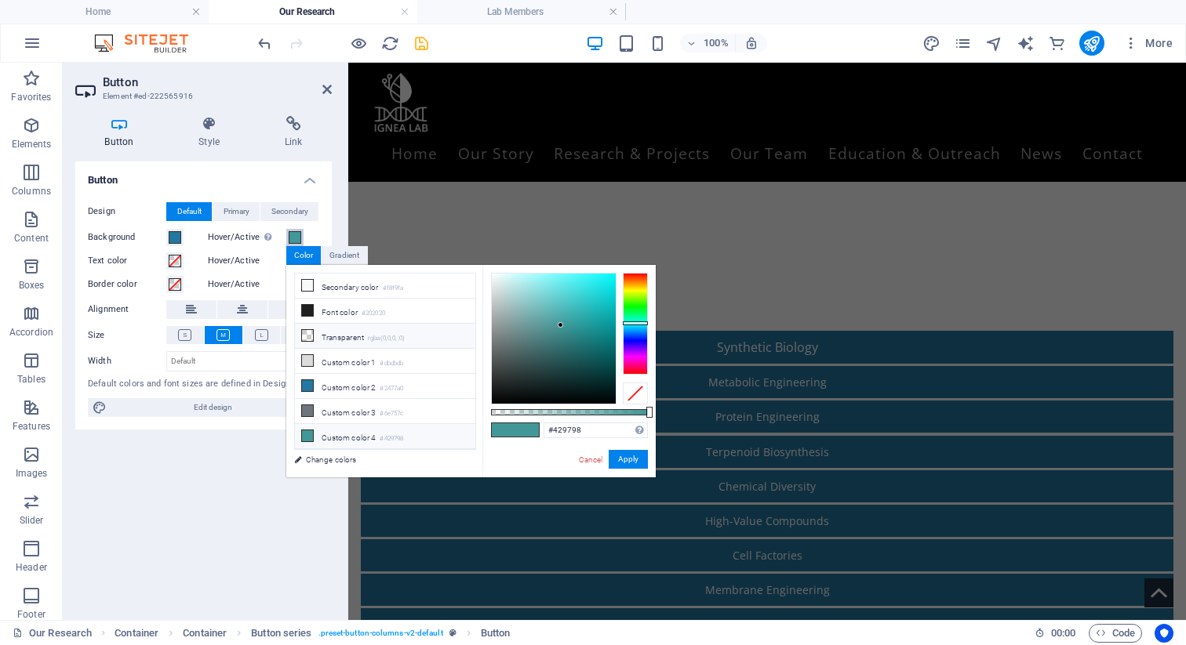
scroll to position [69, 0]
click at [354, 368] on li "Custom color 2 #2477a0" at bounding box center [385, 367] width 180 height 25
type input "#2477a0"
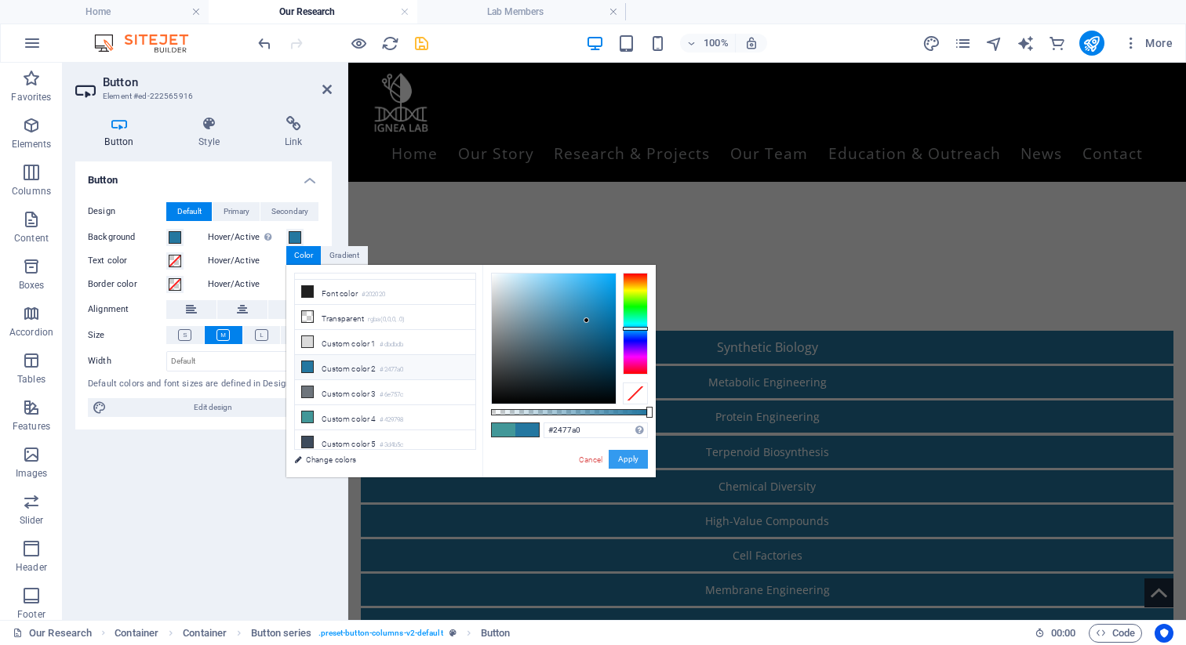
click at [625, 457] on button "Apply" at bounding box center [628, 459] width 39 height 19
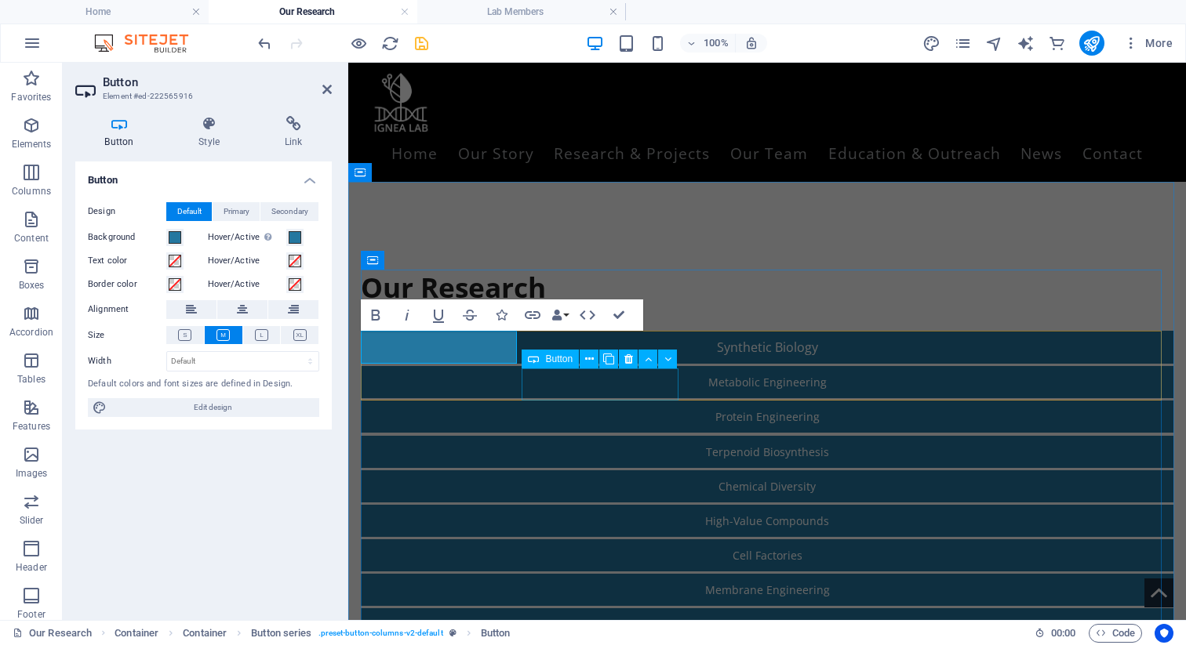
click at [560, 540] on div "Cell Factories" at bounding box center [767, 556] width 813 height 32
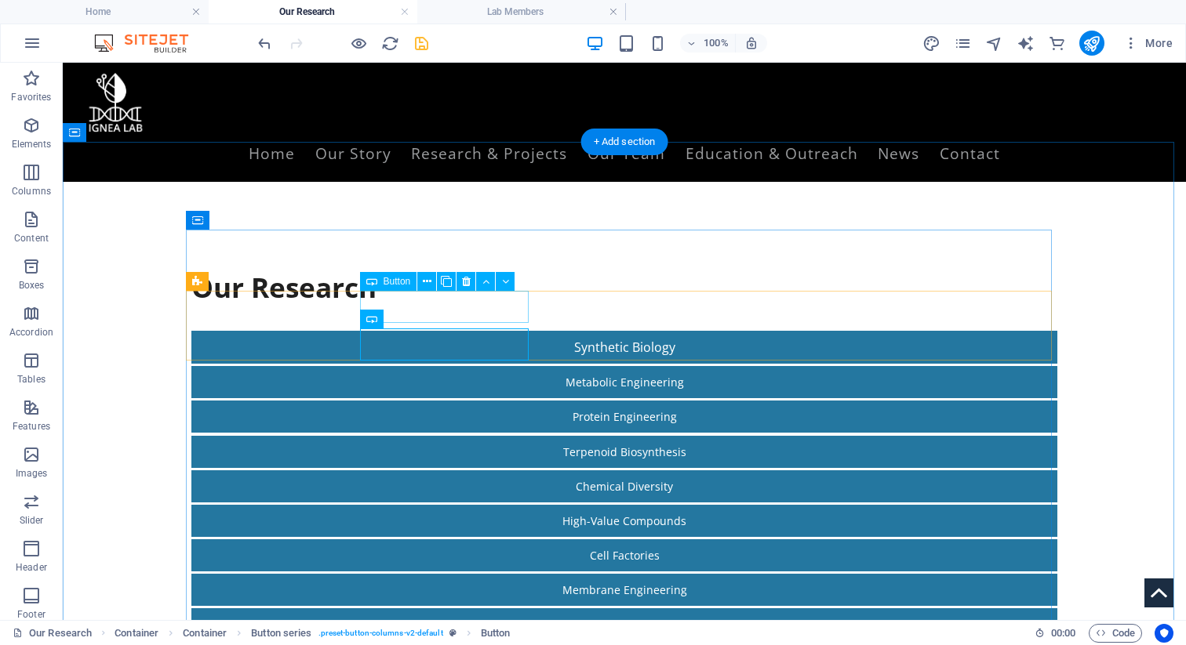
click at [414, 366] on div "Metabolic Engineering" at bounding box center [624, 382] width 866 height 32
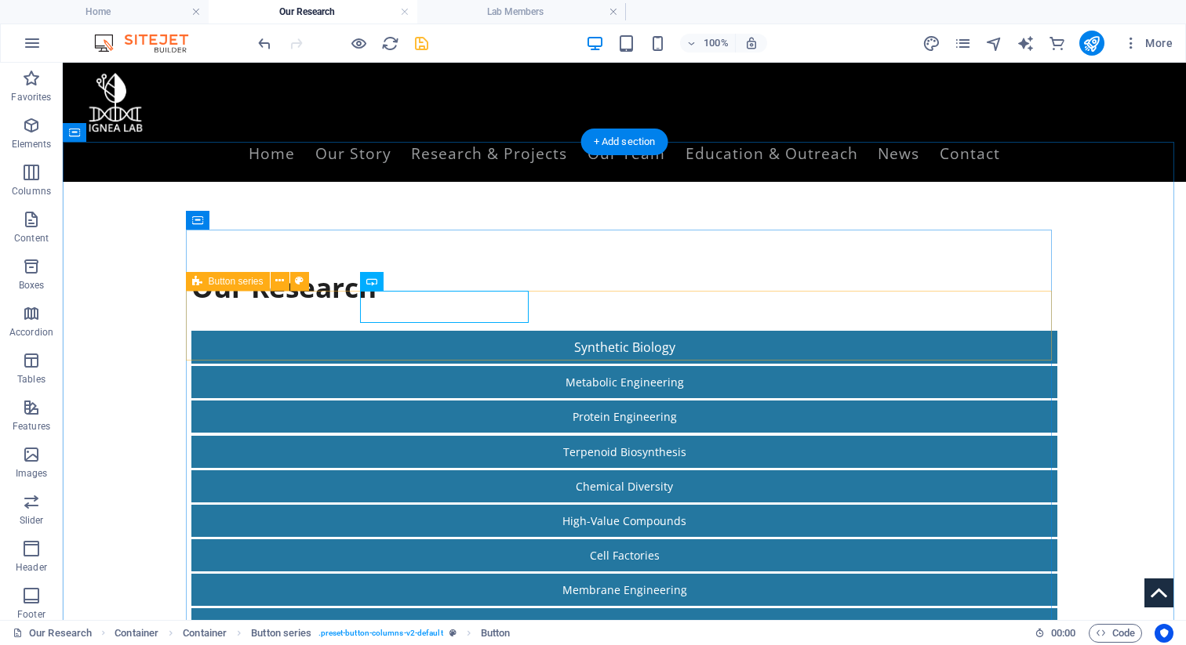
click at [356, 331] on div "Synthetic Biology Metabolic Engineering Protein Engineering Terpenoid Biosynthe…" at bounding box center [624, 503] width 866 height 345
select select "rem"
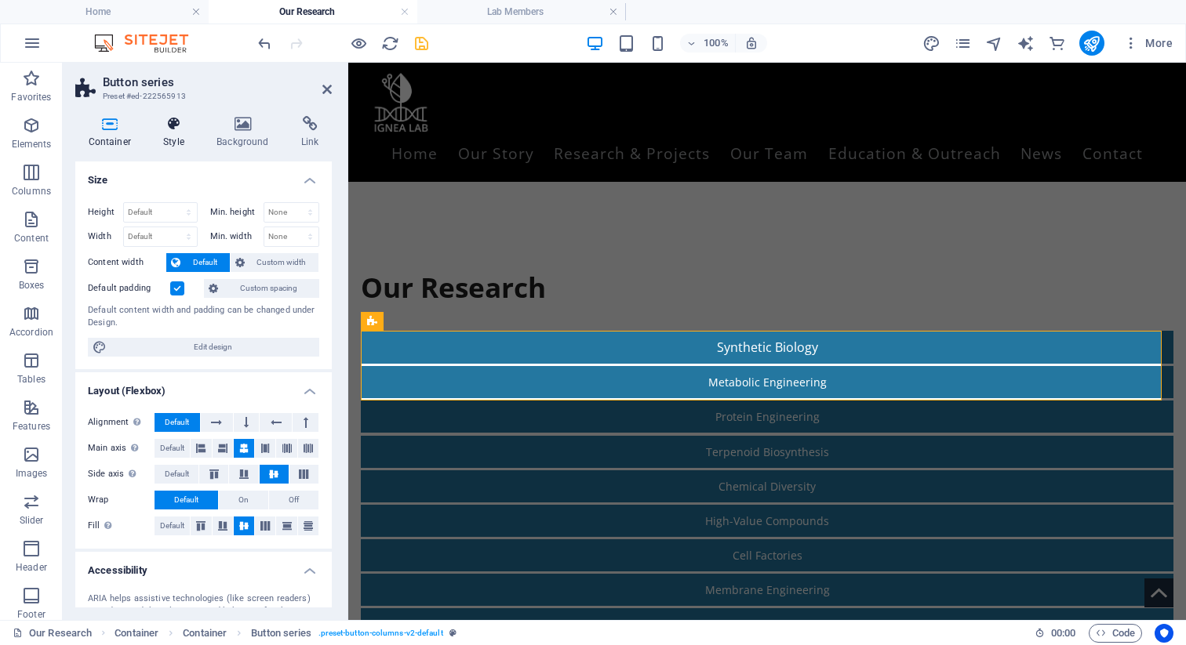
click at [178, 128] on icon at bounding box center [174, 124] width 47 height 16
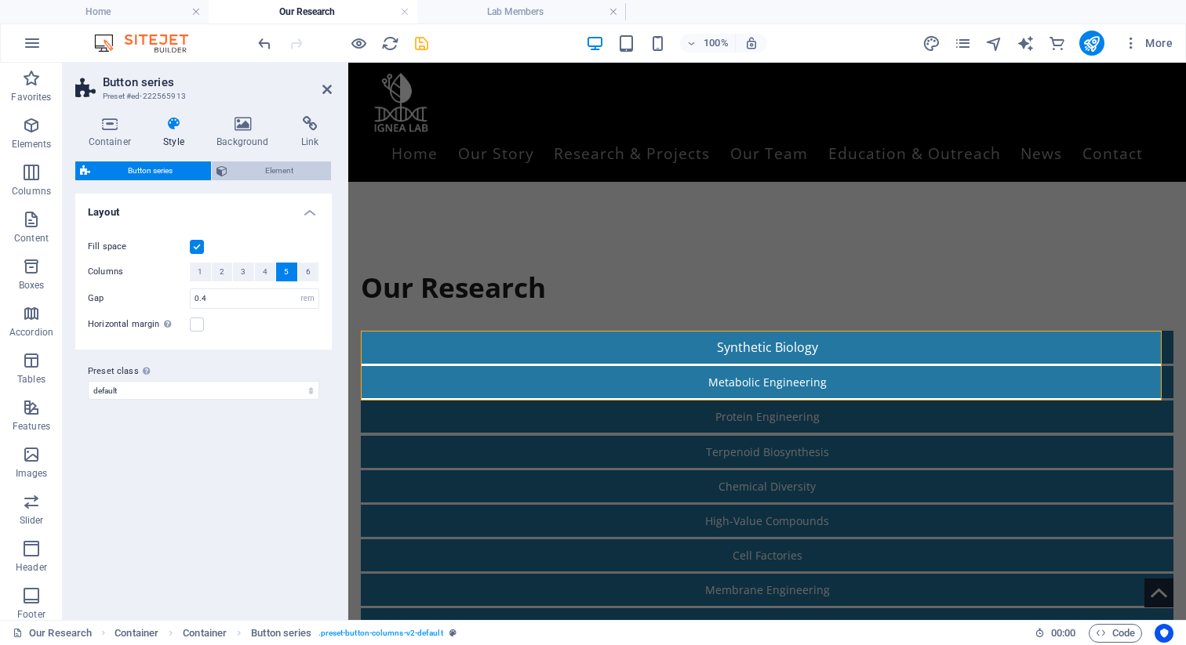
click at [283, 173] on span "Element" at bounding box center [279, 171] width 95 height 19
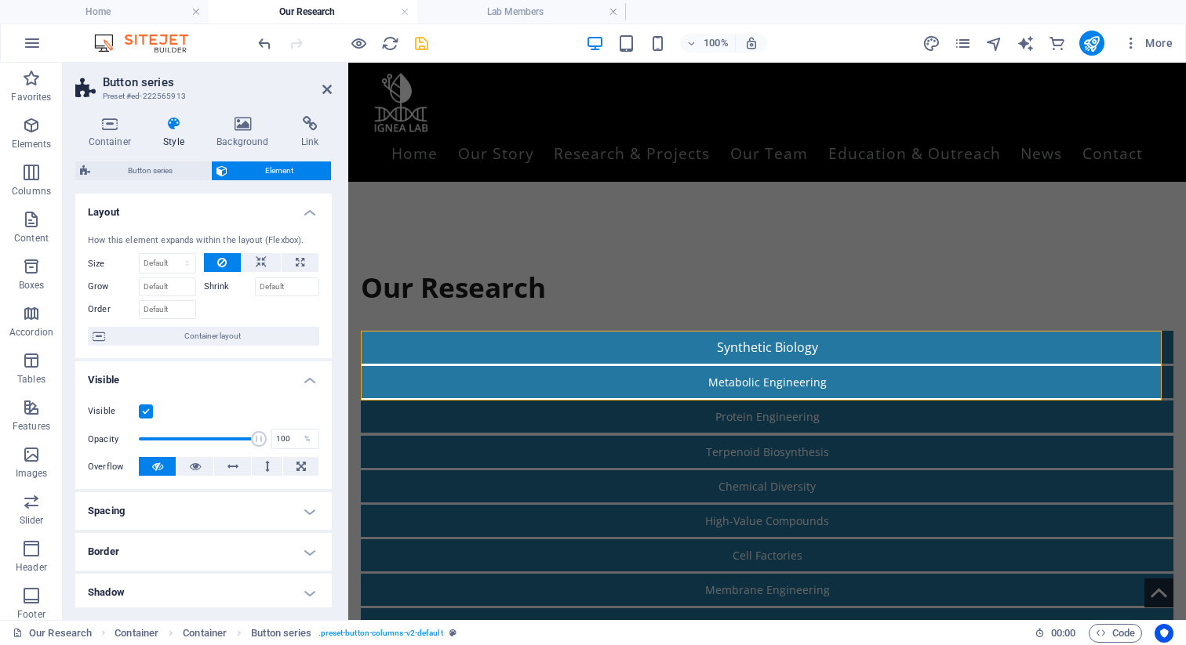
click at [168, 151] on div "Container Style Background Link Size Height Default px rem % vh vw Min. height …" at bounding box center [203, 362] width 256 height 492
click at [168, 164] on span "Button series" at bounding box center [150, 171] width 111 height 19
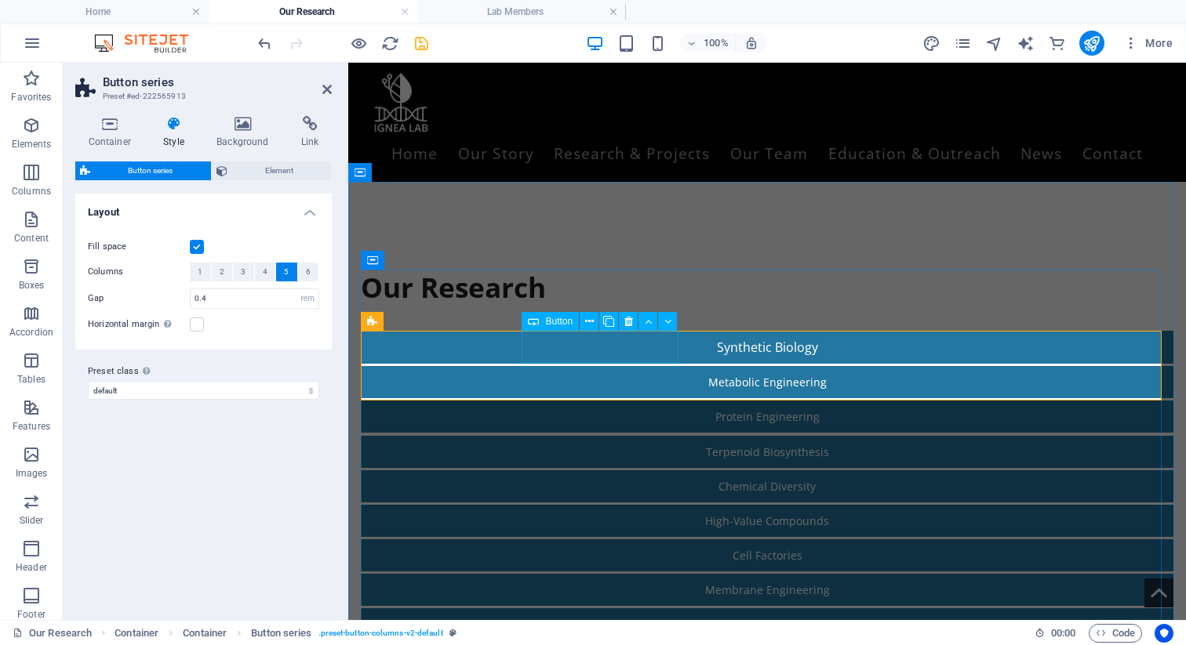
click at [612, 366] on div "Metabolic Engineering" at bounding box center [767, 382] width 813 height 32
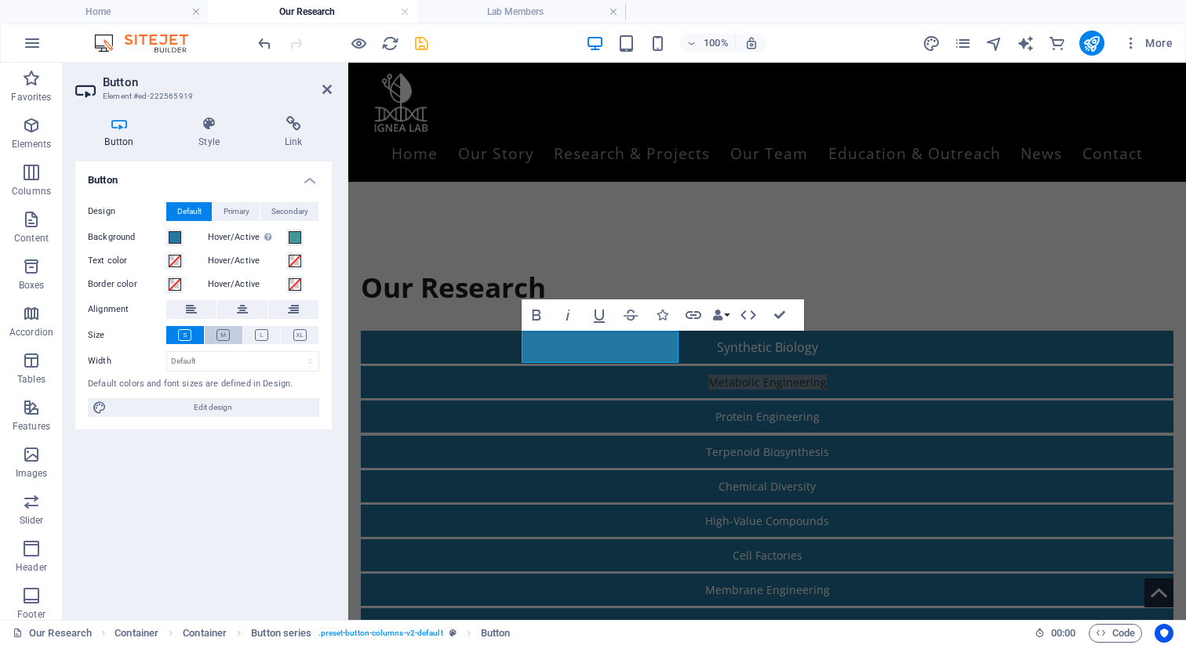
click at [220, 337] on icon at bounding box center [222, 335] width 13 height 12
click at [292, 235] on span at bounding box center [295, 237] width 13 height 13
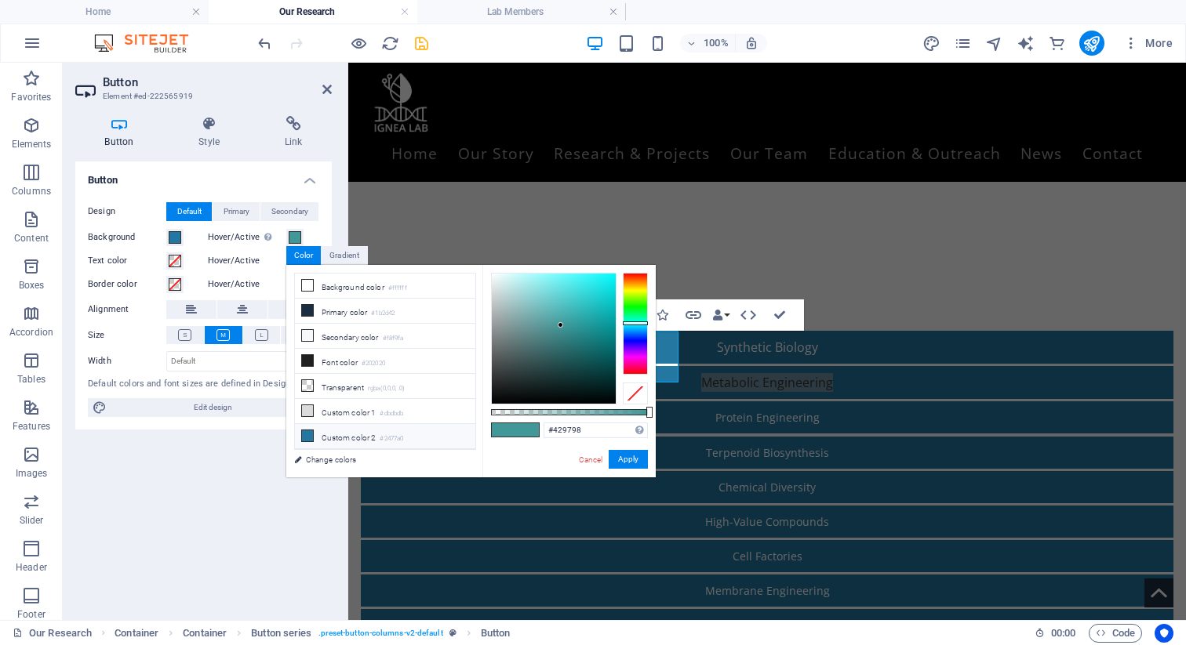
click at [313, 439] on li "Custom color 2 #2477a0" at bounding box center [385, 436] width 180 height 25
type input "#2477a0"
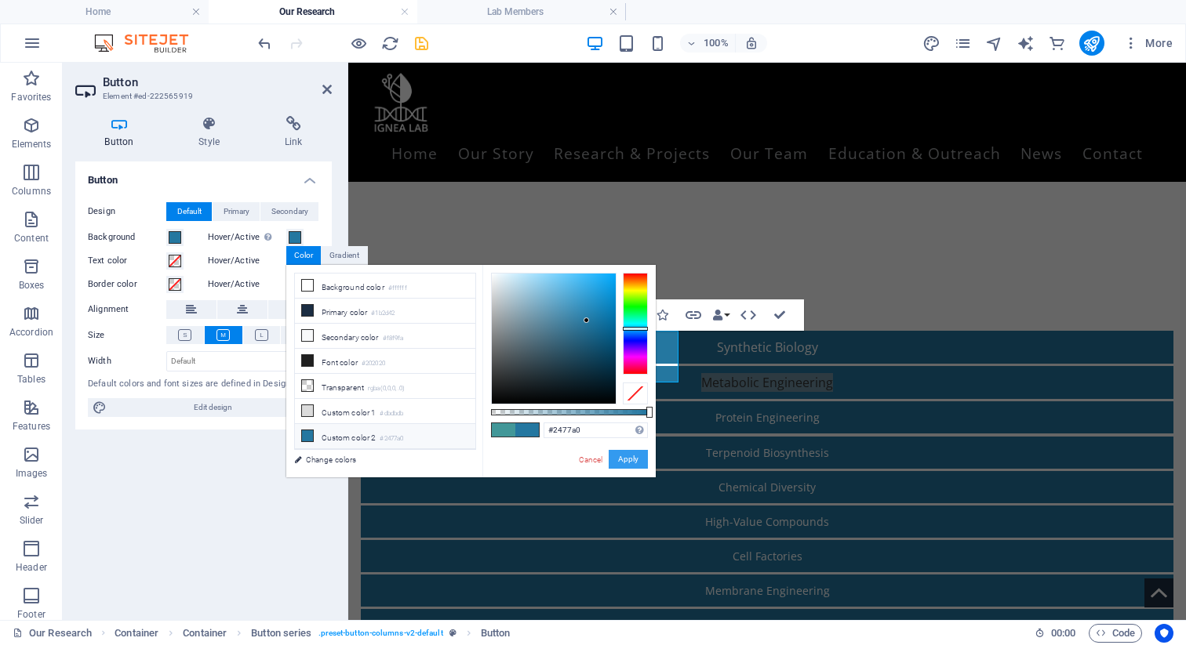
click at [635, 456] on button "Apply" at bounding box center [628, 459] width 39 height 19
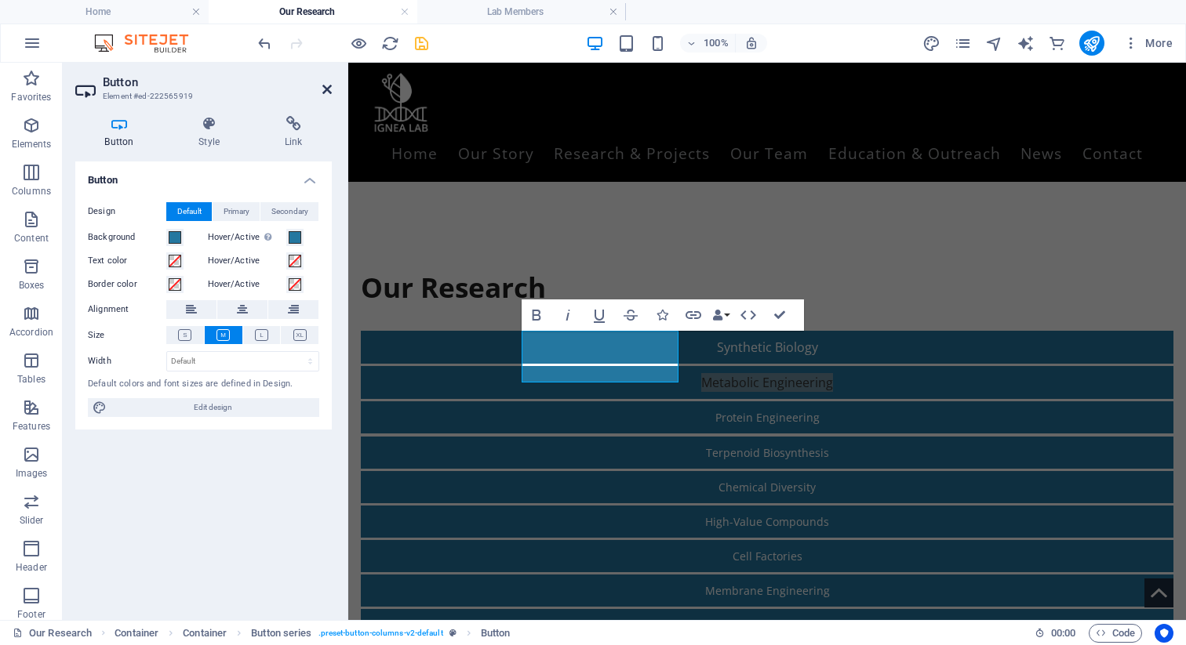
click at [329, 91] on icon at bounding box center [326, 89] width 9 height 13
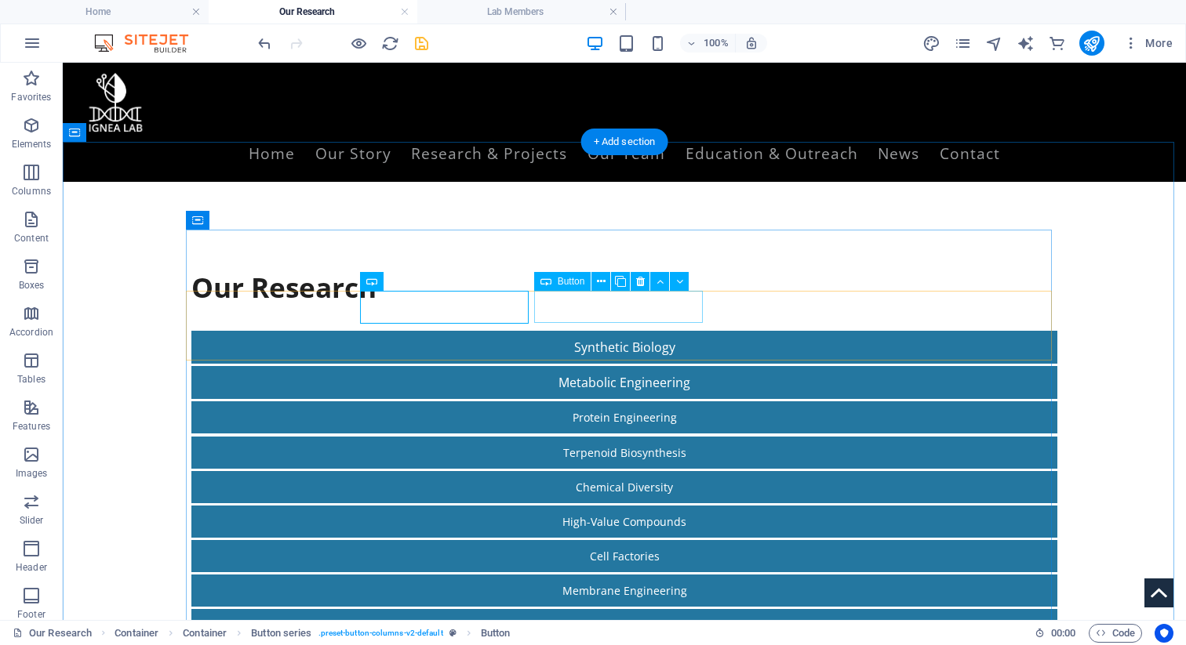
click at [623, 402] on div "Protein Engineering" at bounding box center [624, 418] width 866 height 32
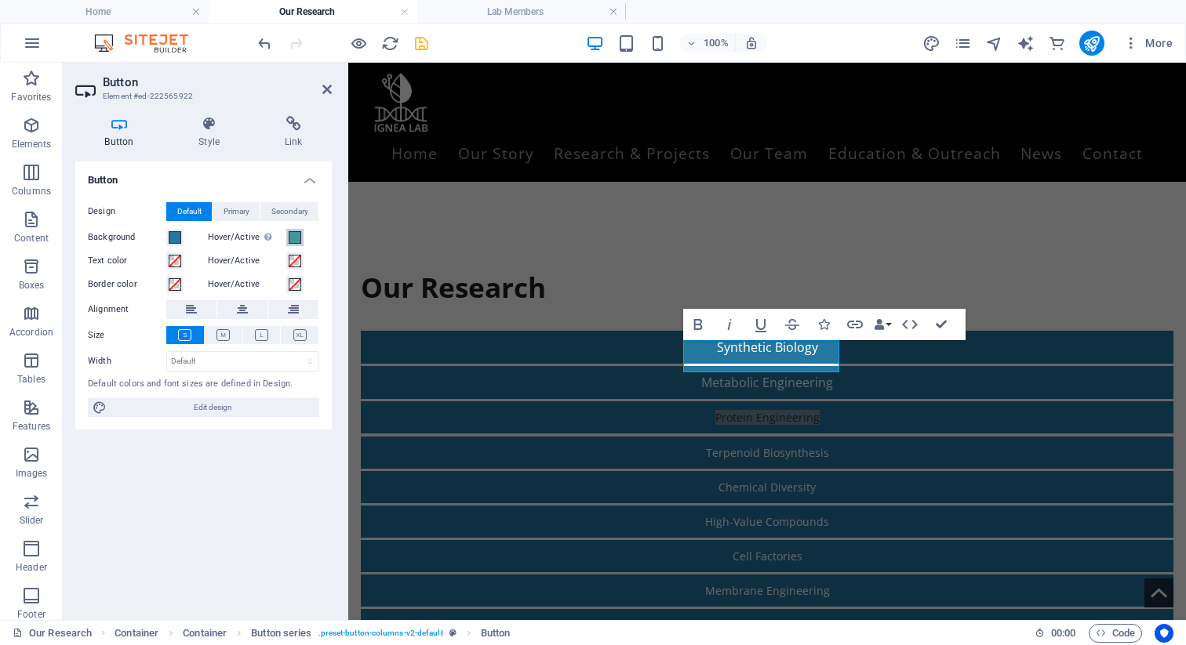
click at [292, 239] on span at bounding box center [295, 237] width 13 height 13
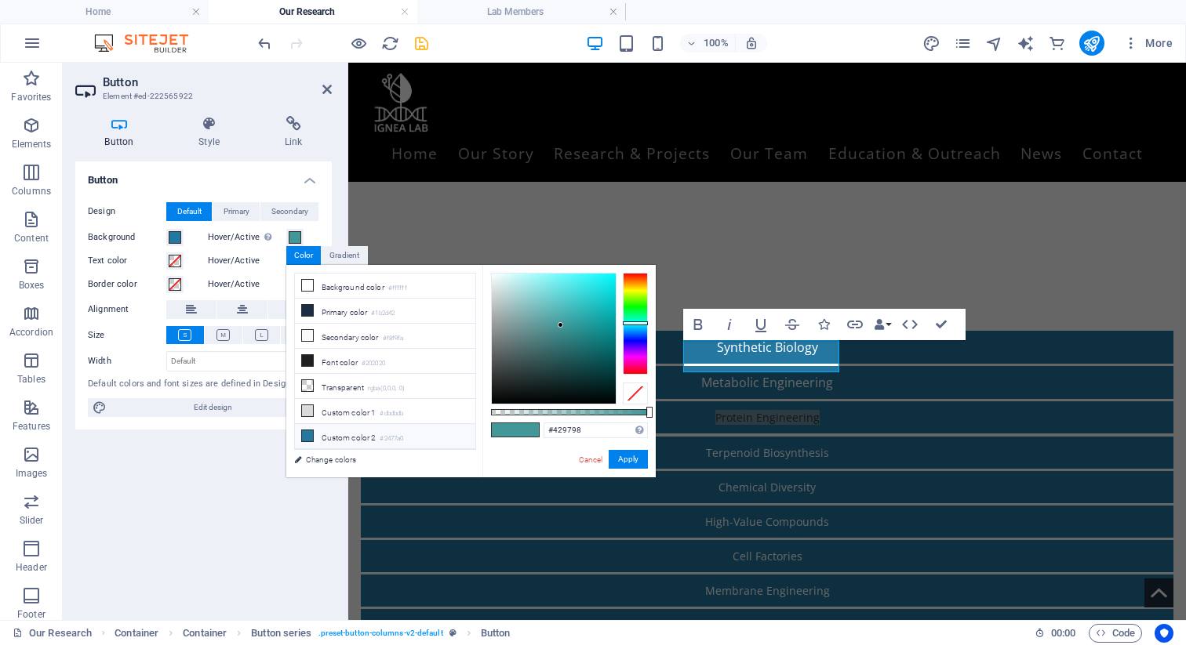
click at [309, 435] on icon at bounding box center [307, 436] width 11 height 11
type input "#2477a0"
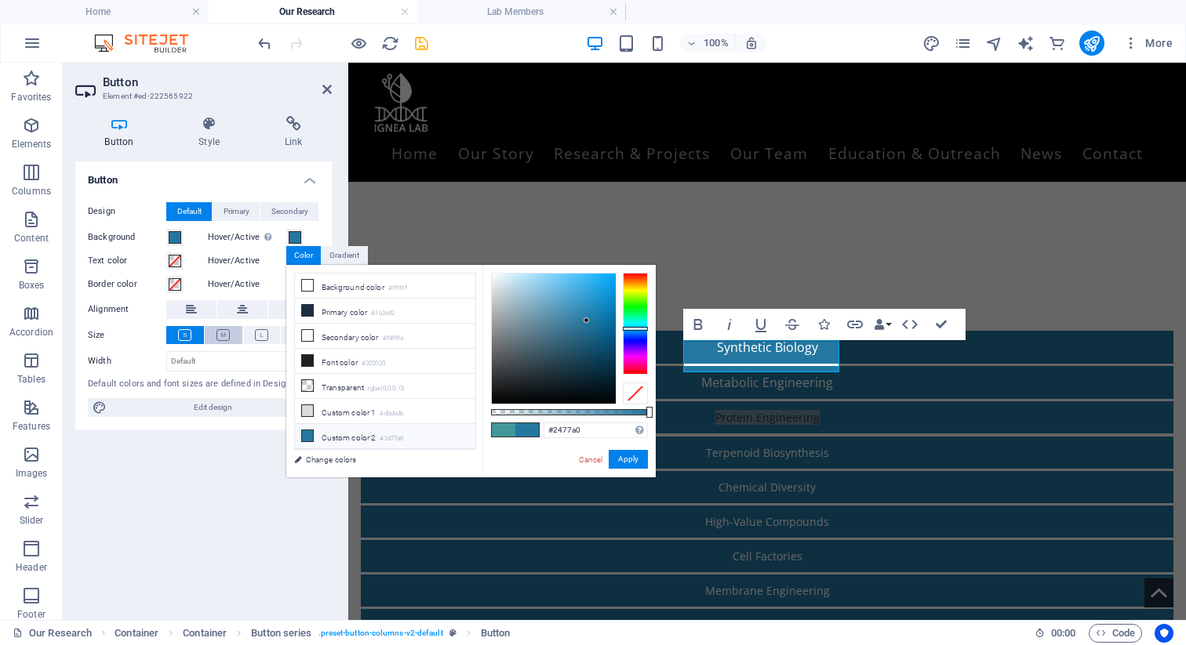
click at [227, 329] on icon at bounding box center [222, 335] width 13 height 12
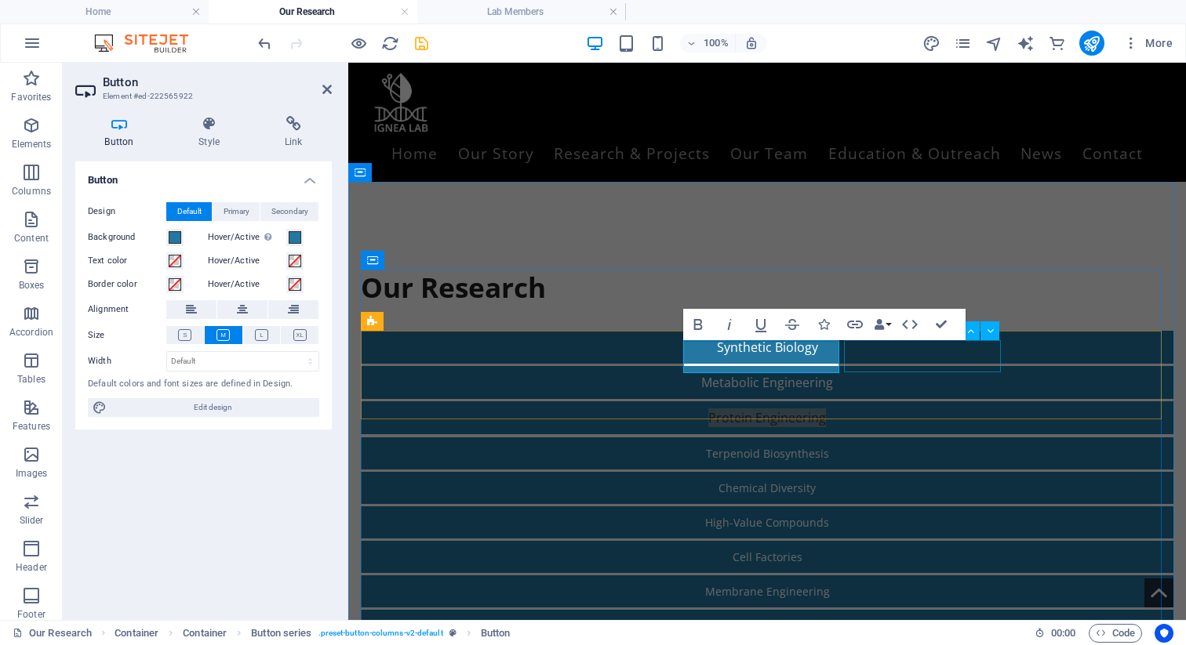
click at [702, 438] on div "Terpenoid Biosynthesis" at bounding box center [767, 454] width 813 height 32
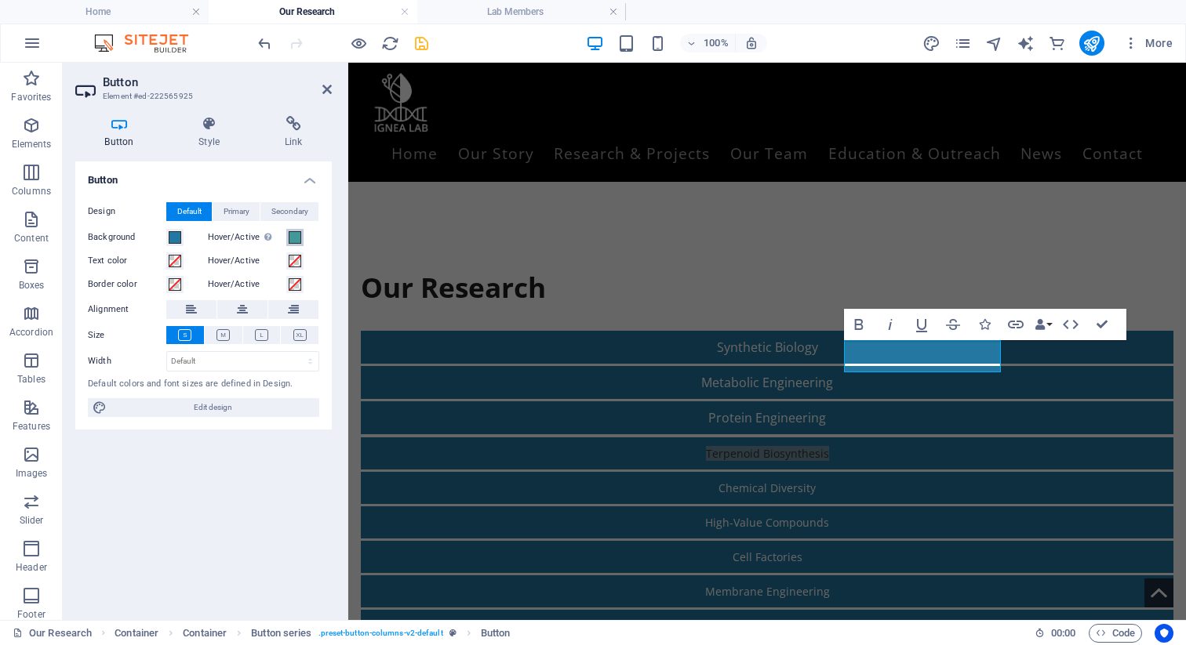
click at [300, 239] on span at bounding box center [295, 237] width 13 height 13
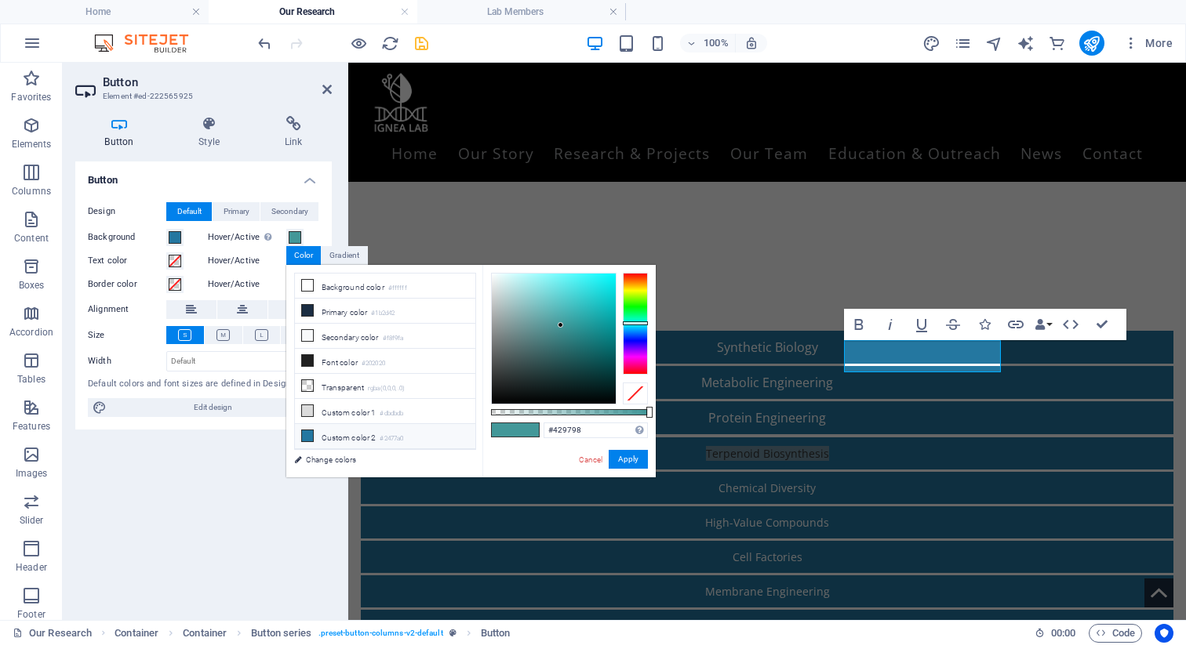
click at [308, 436] on icon at bounding box center [307, 436] width 11 height 11
type input "#2477a0"
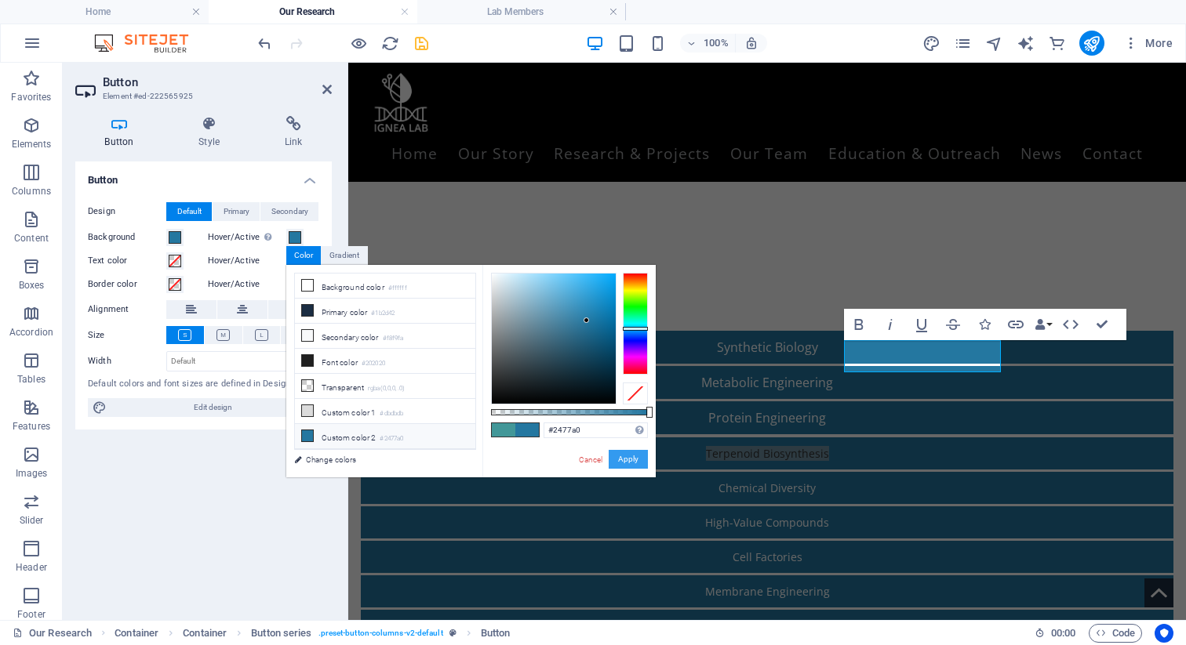
click at [627, 458] on button "Apply" at bounding box center [628, 459] width 39 height 19
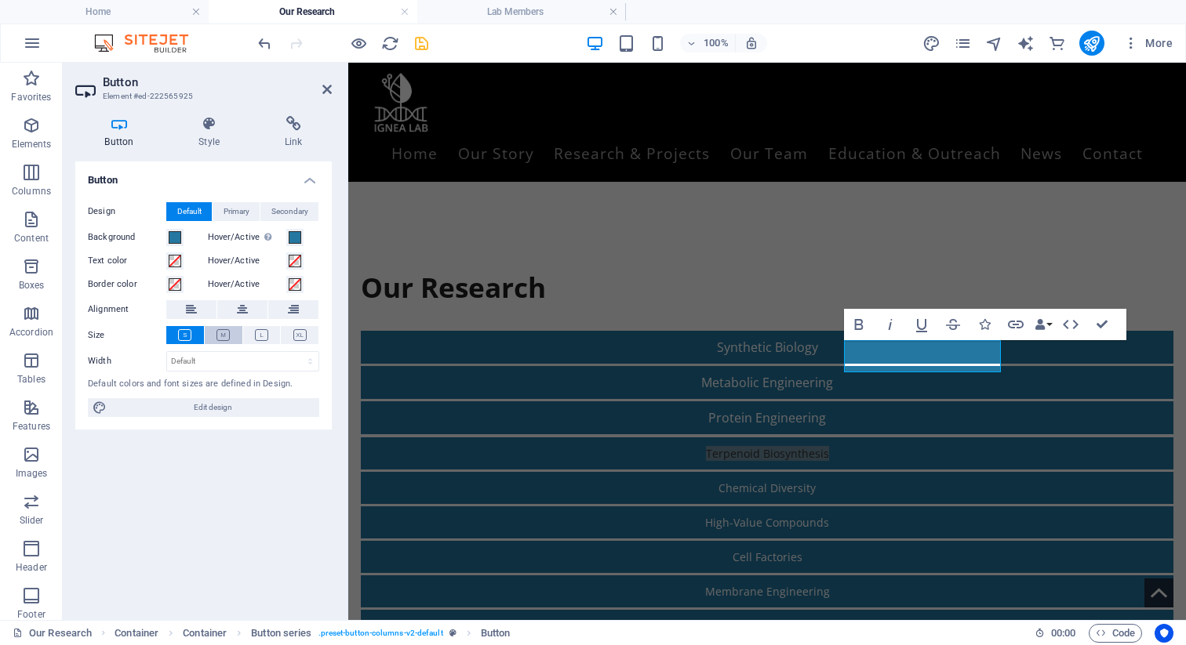
click at [227, 326] on button at bounding box center [224, 335] width 38 height 18
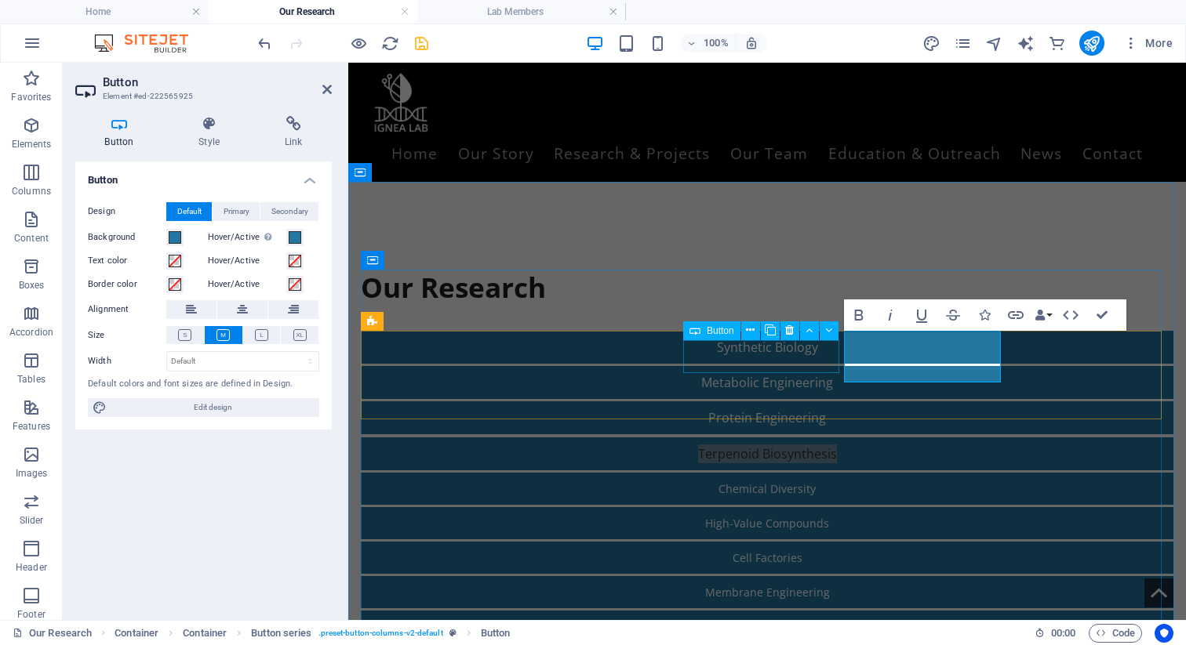
click at [702, 402] on div "Protein Engineering" at bounding box center [767, 418] width 813 height 33
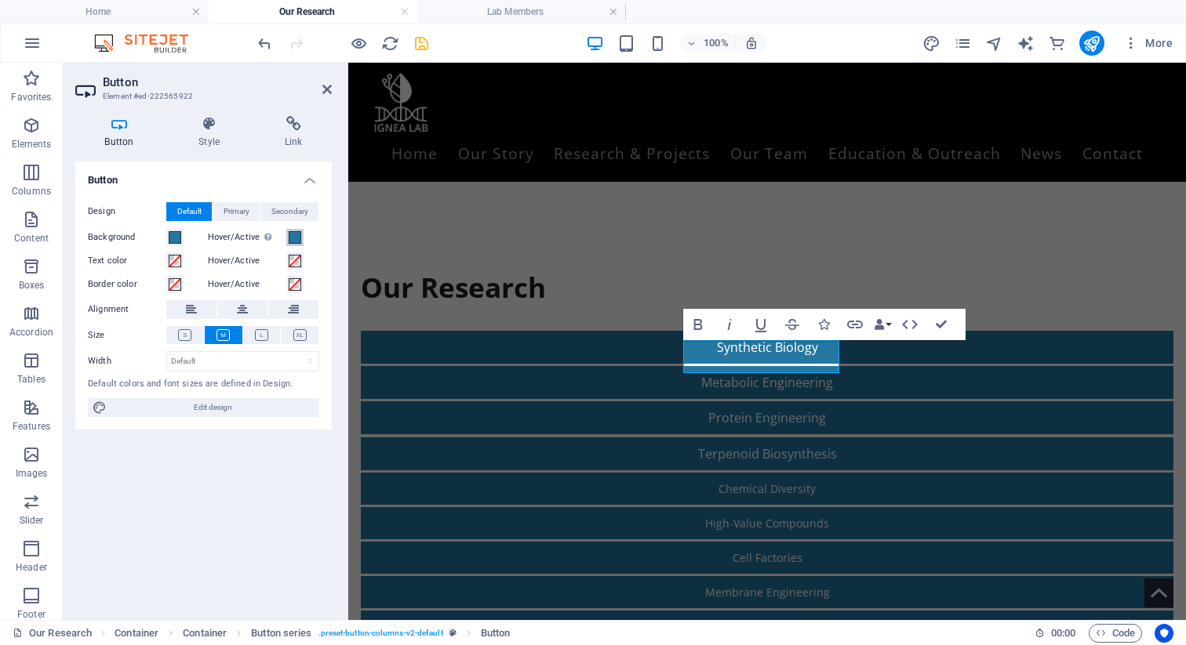
click at [290, 238] on span at bounding box center [295, 237] width 13 height 13
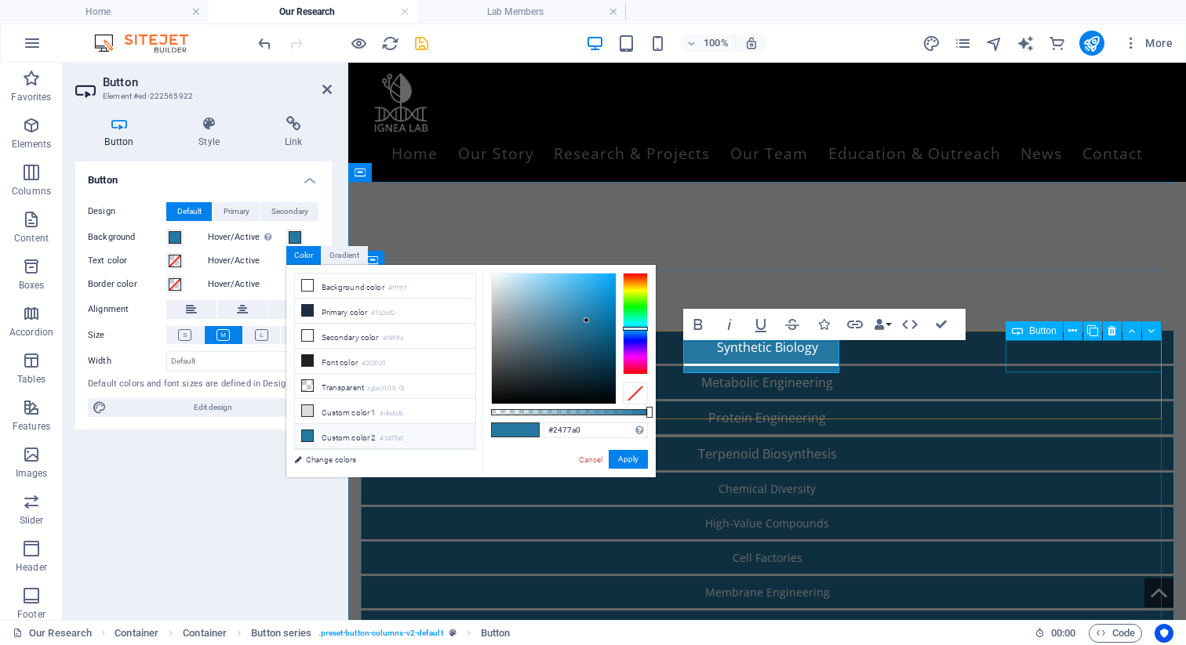
click at [702, 473] on div "Chemical Diversity" at bounding box center [767, 489] width 813 height 32
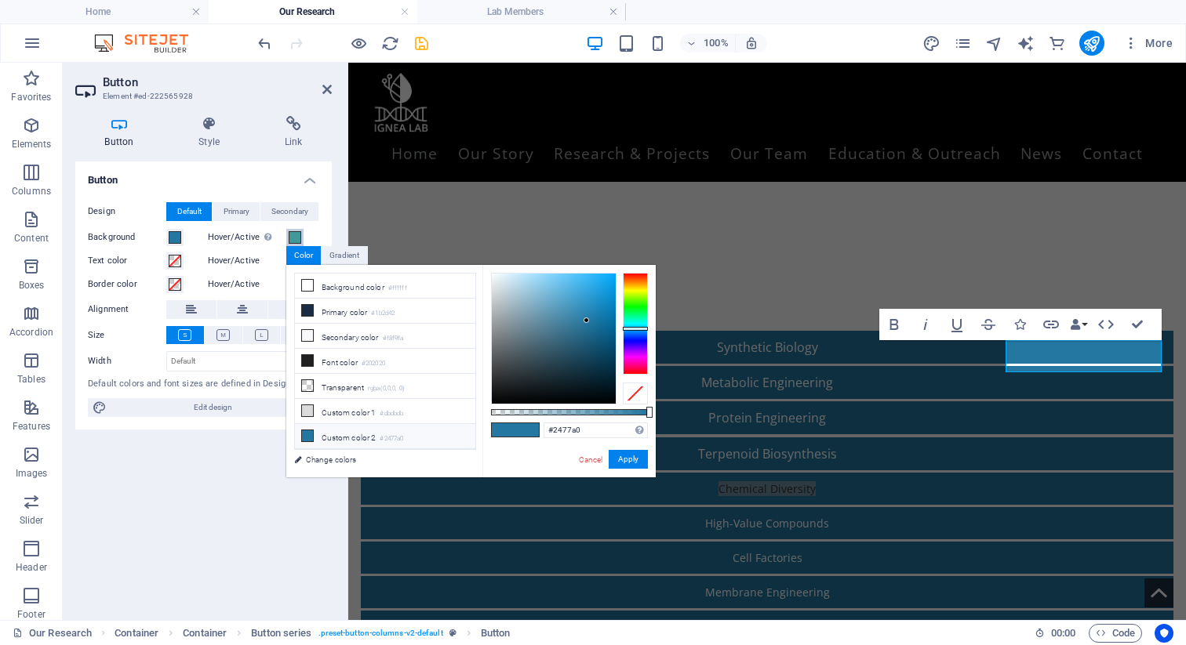
click at [293, 242] on span at bounding box center [295, 237] width 13 height 13
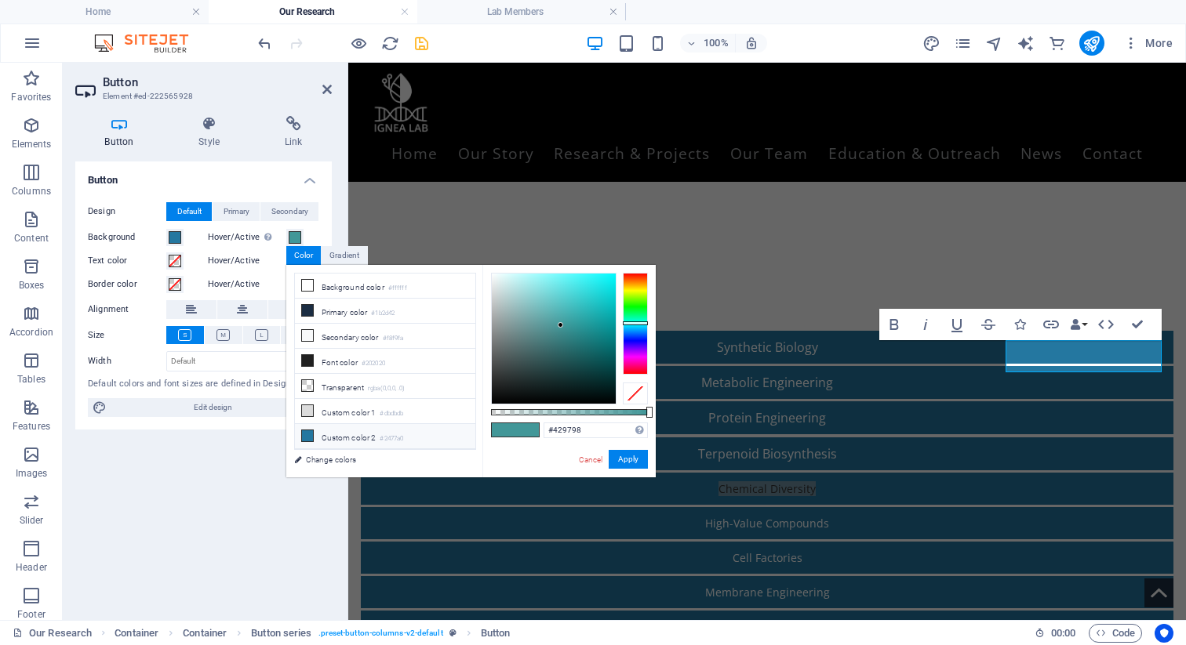
click at [302, 434] on icon at bounding box center [307, 436] width 11 height 11
type input "#2477a0"
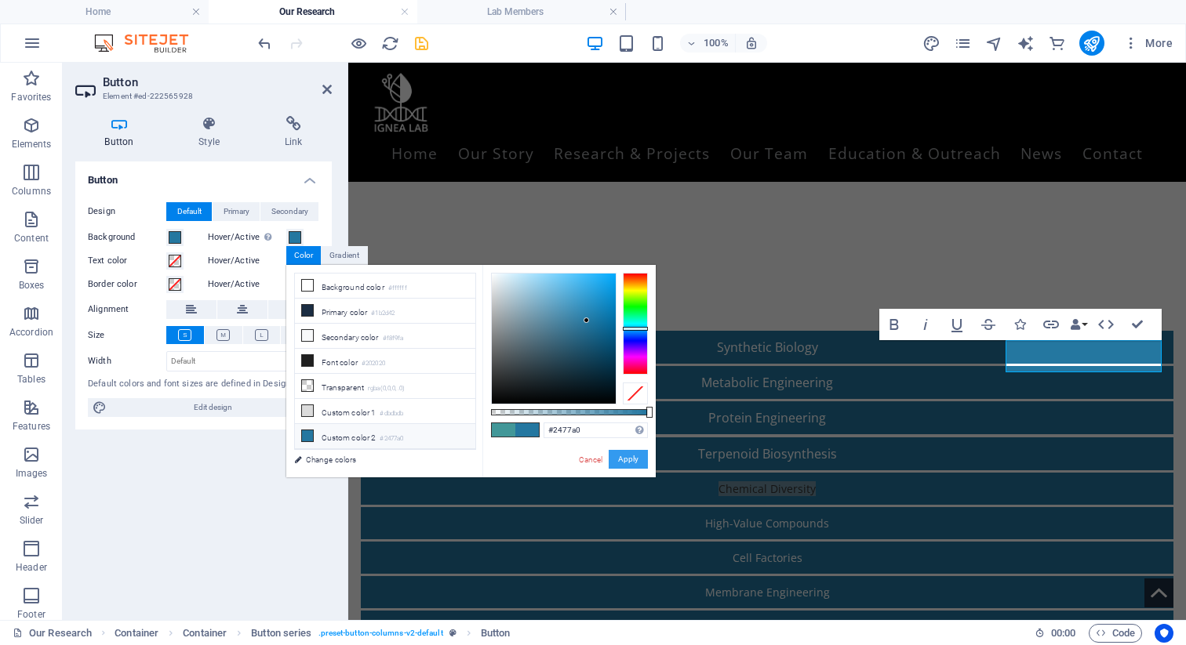
click at [636, 454] on button "Apply" at bounding box center [628, 459] width 39 height 19
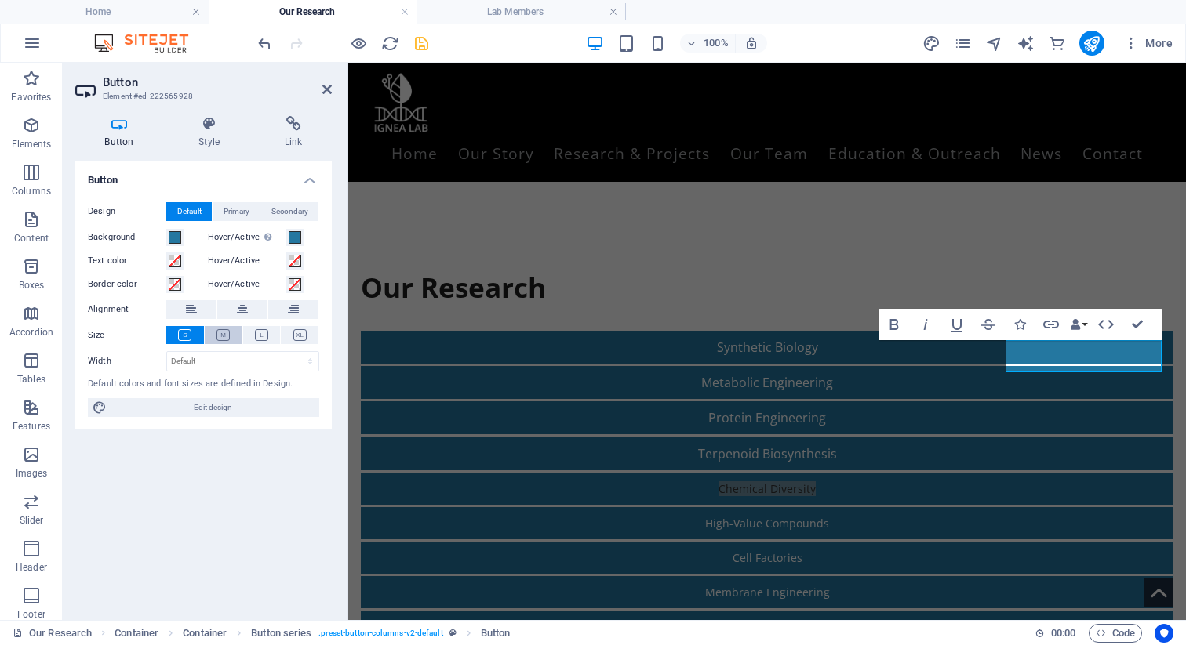
click at [220, 332] on icon at bounding box center [222, 335] width 13 height 12
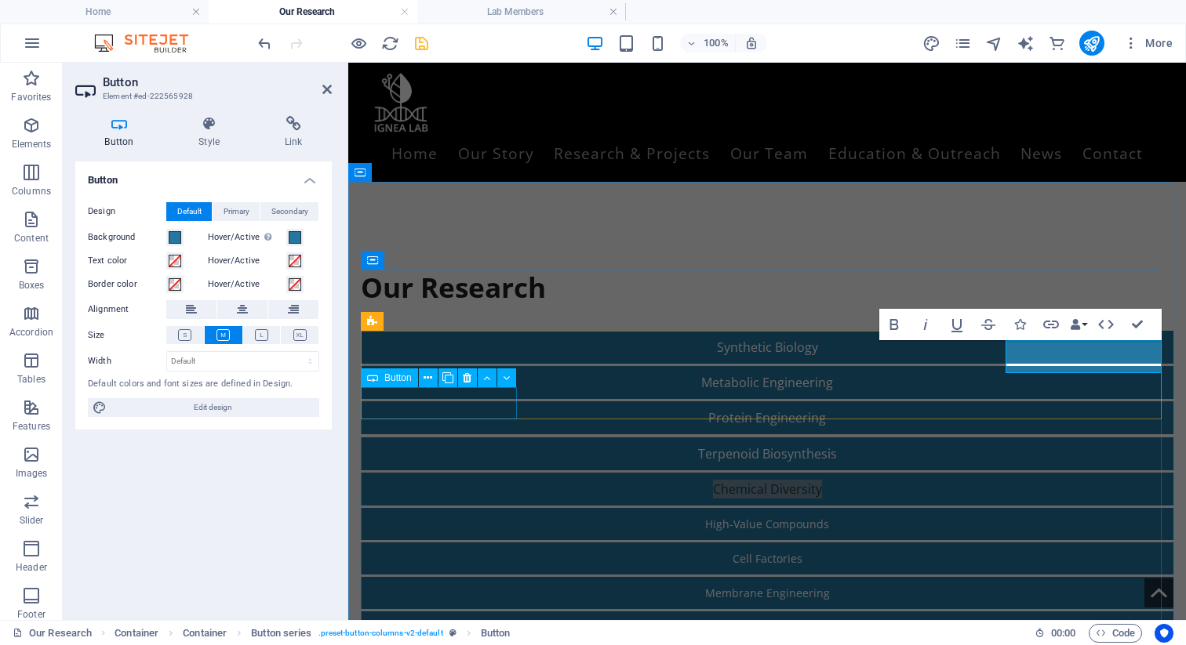
click at [442, 508] on div "High-Value Compounds" at bounding box center [767, 524] width 813 height 32
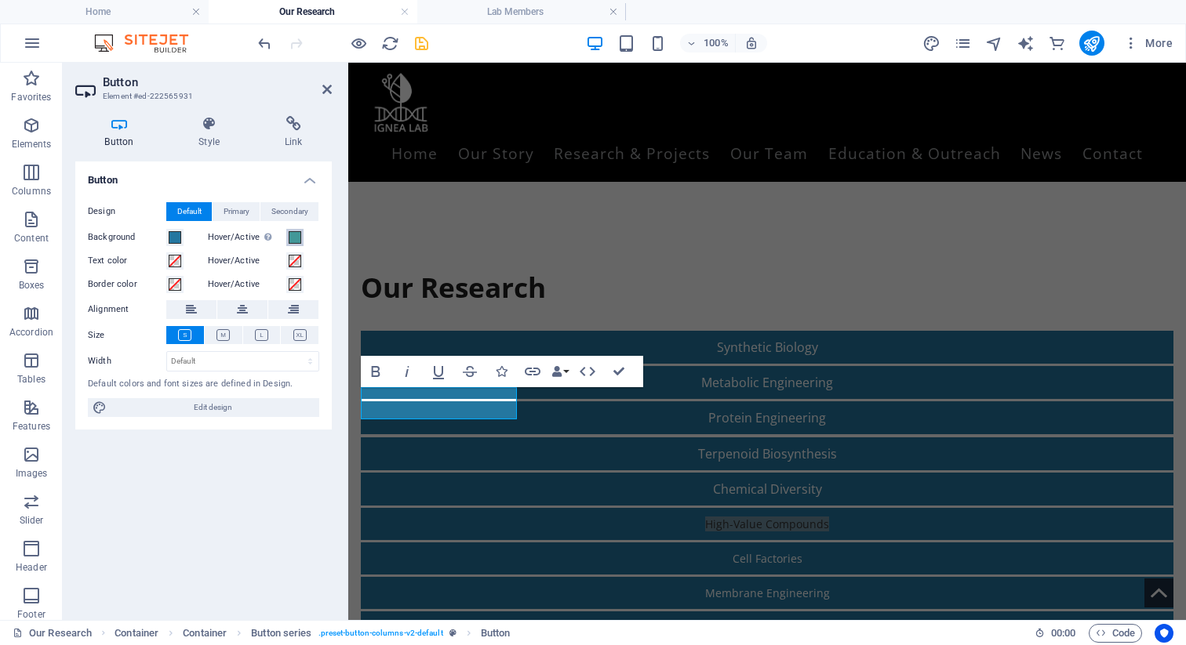
click at [293, 238] on span at bounding box center [295, 237] width 13 height 13
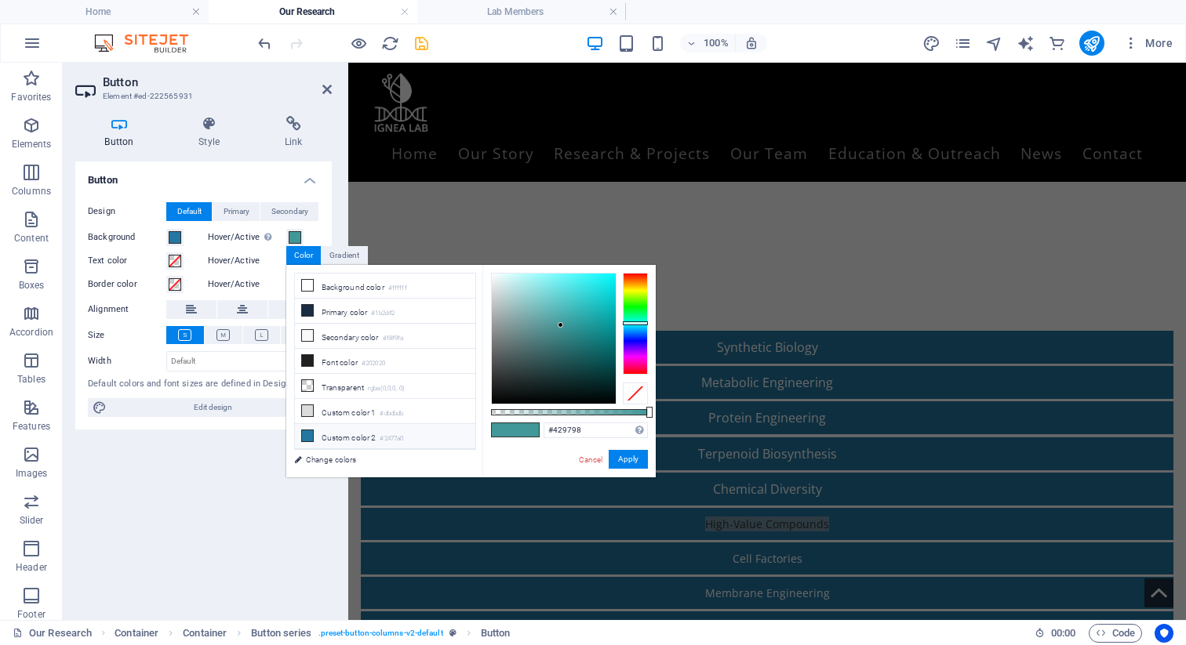
click at [304, 433] on icon at bounding box center [307, 436] width 11 height 11
type input "#2477a0"
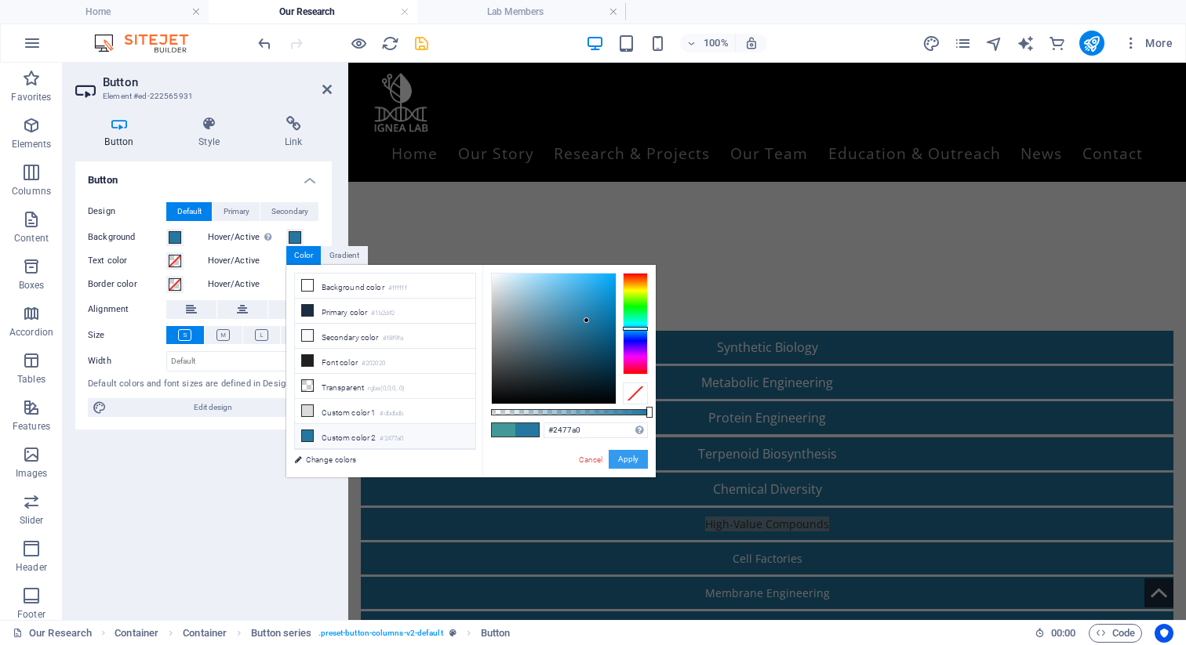
click at [634, 462] on button "Apply" at bounding box center [628, 459] width 39 height 19
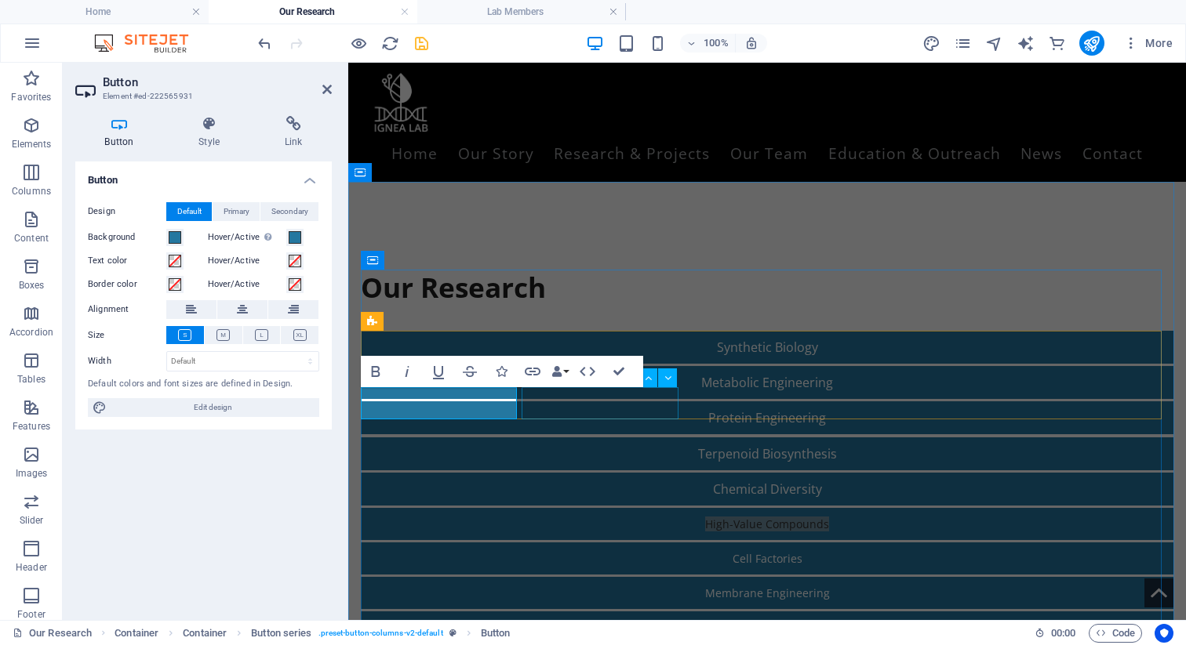
click at [570, 543] on div "Cell Factories" at bounding box center [767, 559] width 813 height 32
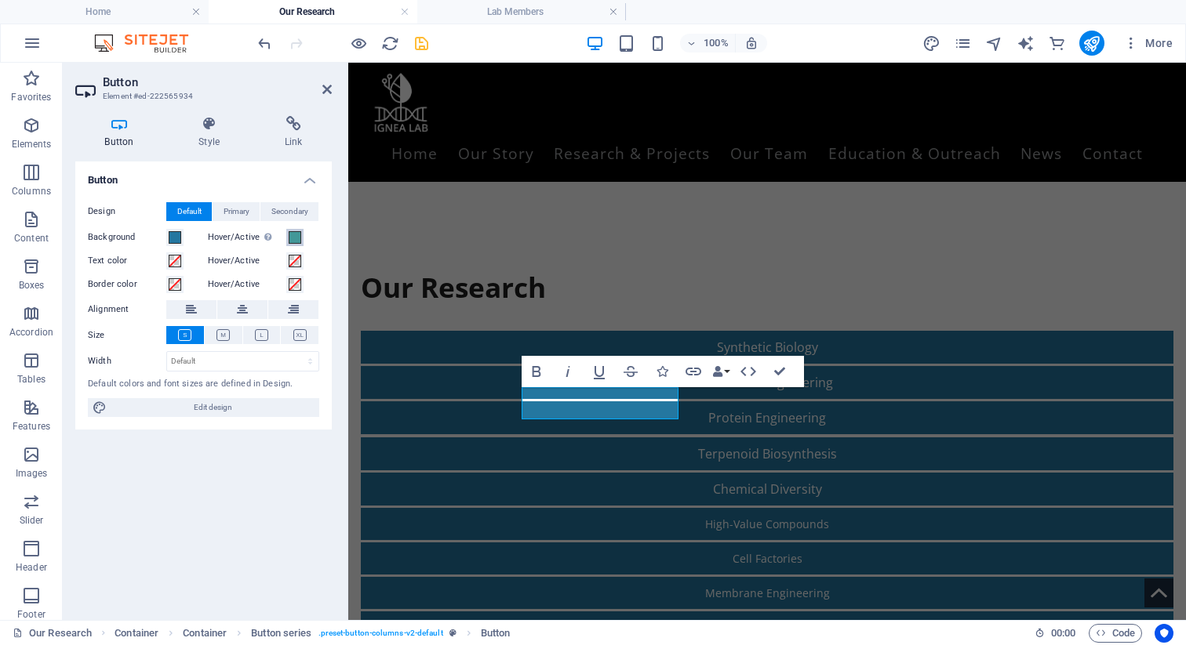
click at [292, 238] on span at bounding box center [295, 237] width 13 height 13
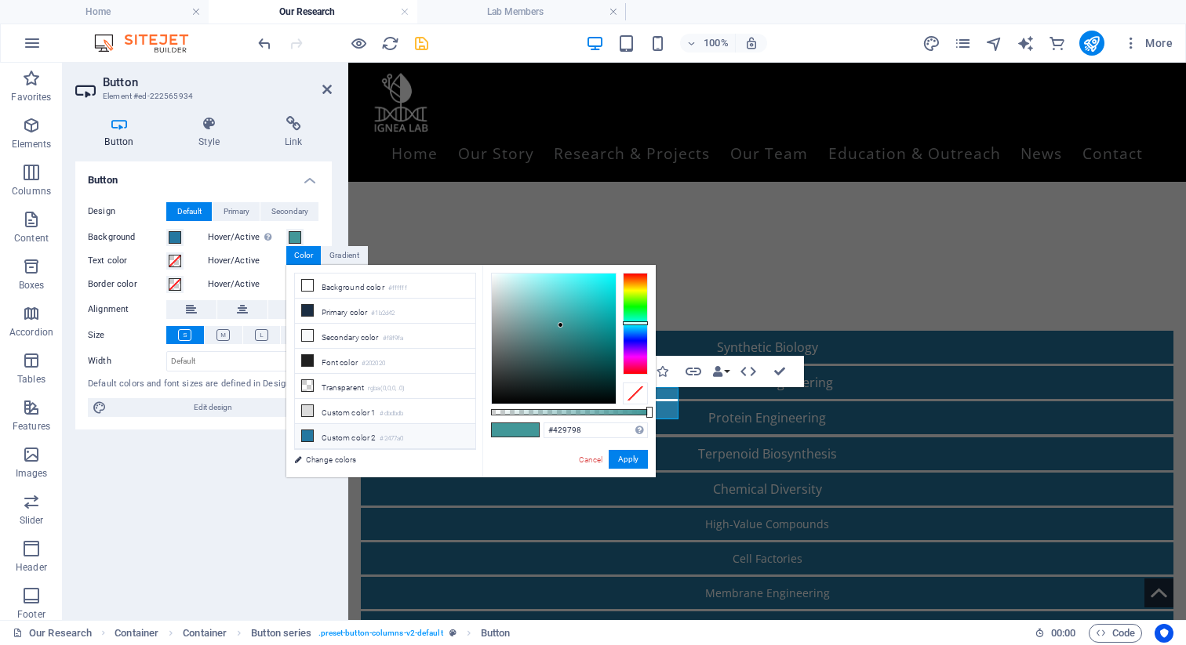
click at [322, 438] on li "Custom color 2 #2477a0" at bounding box center [385, 436] width 180 height 25
type input "#2477a0"
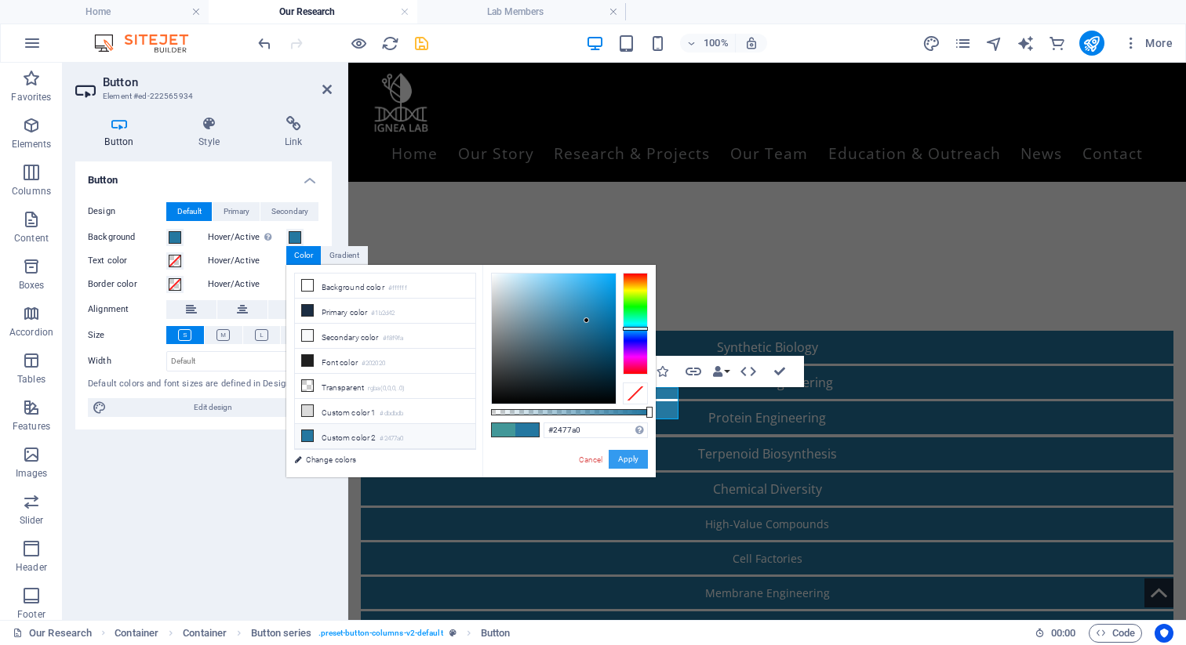
click at [625, 460] on button "Apply" at bounding box center [628, 459] width 39 height 19
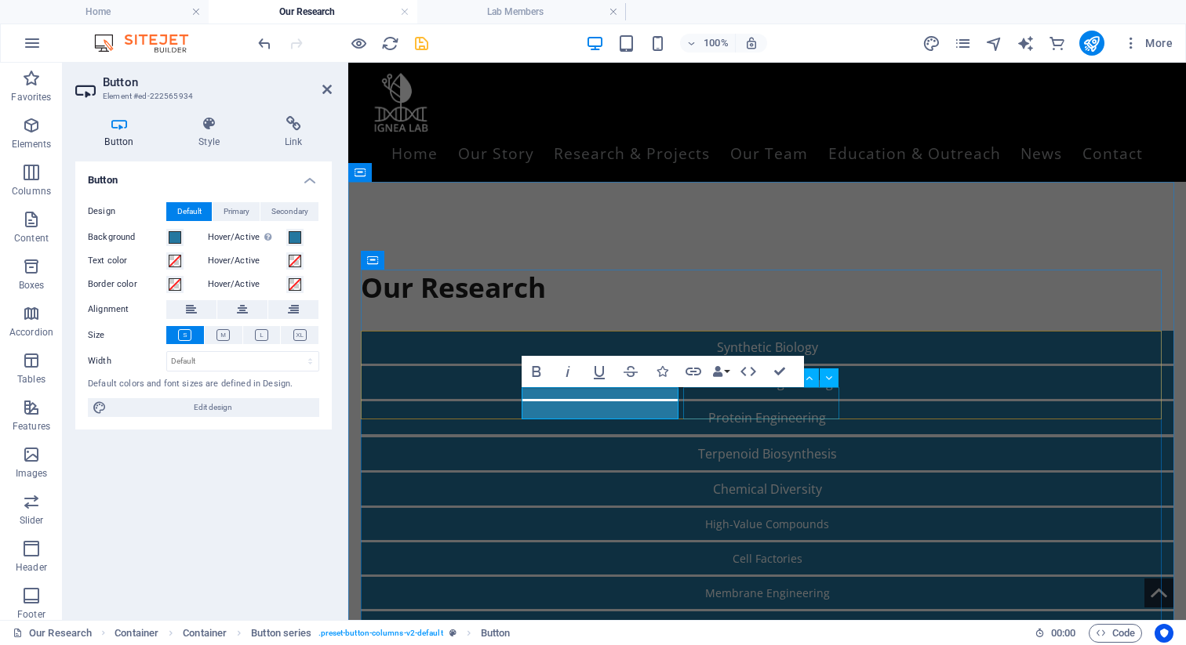
click at [702, 577] on div "Membrane Engineering" at bounding box center [767, 593] width 813 height 32
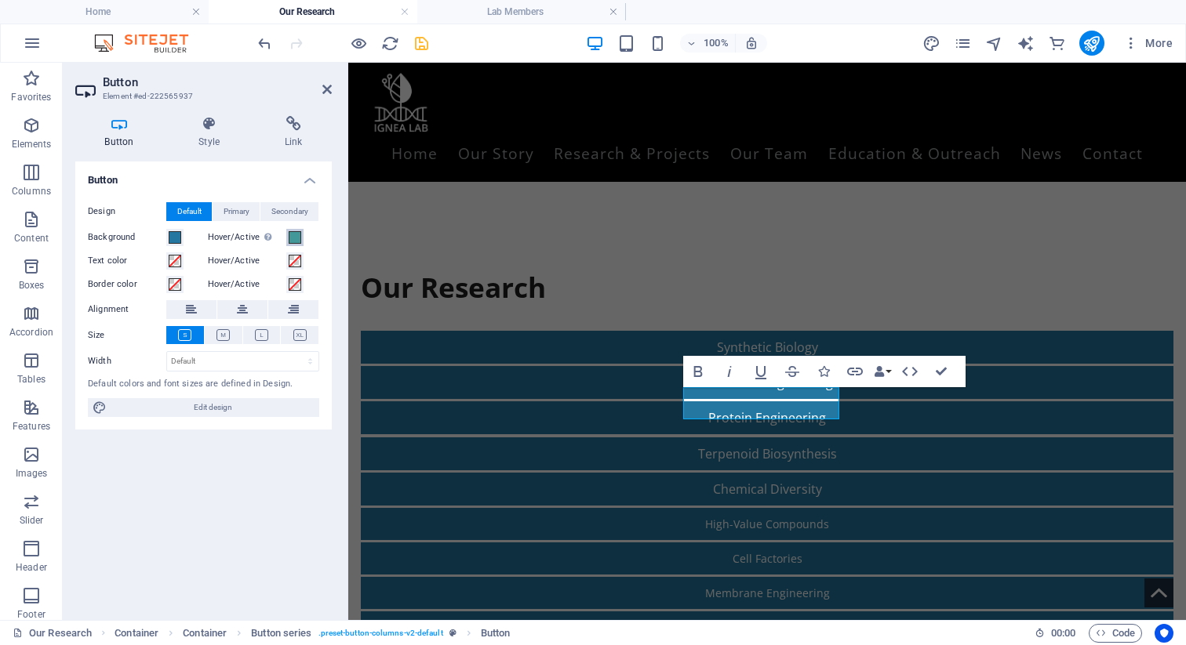
click at [290, 240] on span at bounding box center [295, 237] width 13 height 13
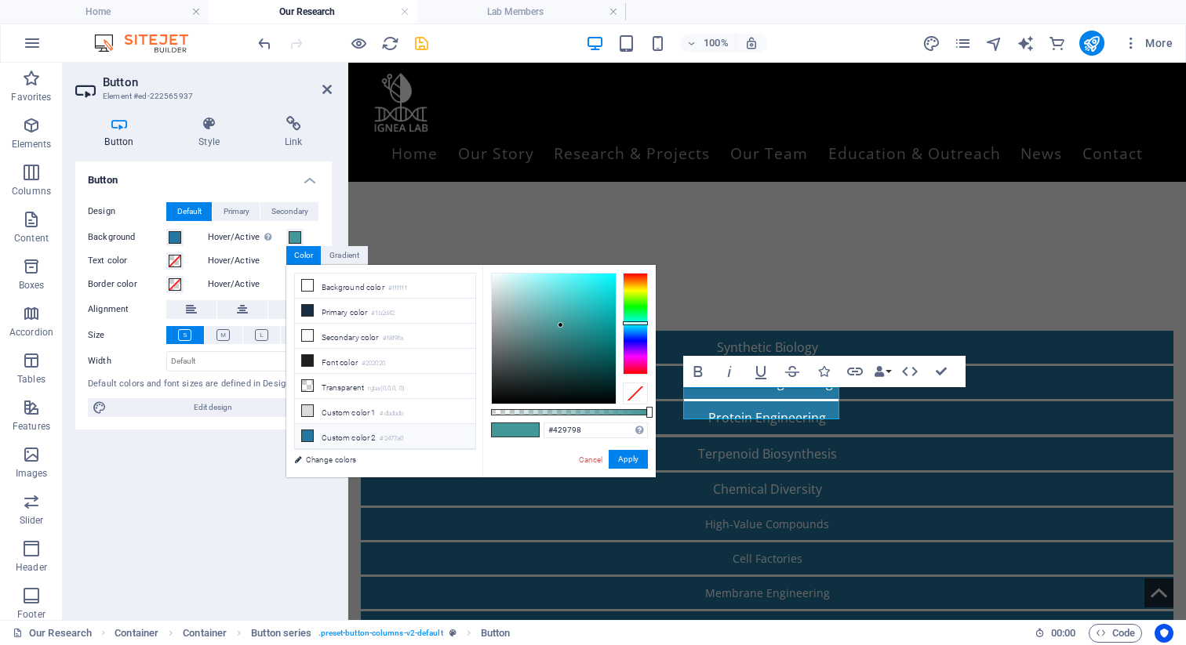
click at [365, 427] on li "Custom color 2 #2477a0" at bounding box center [385, 436] width 180 height 25
type input "#2477a0"
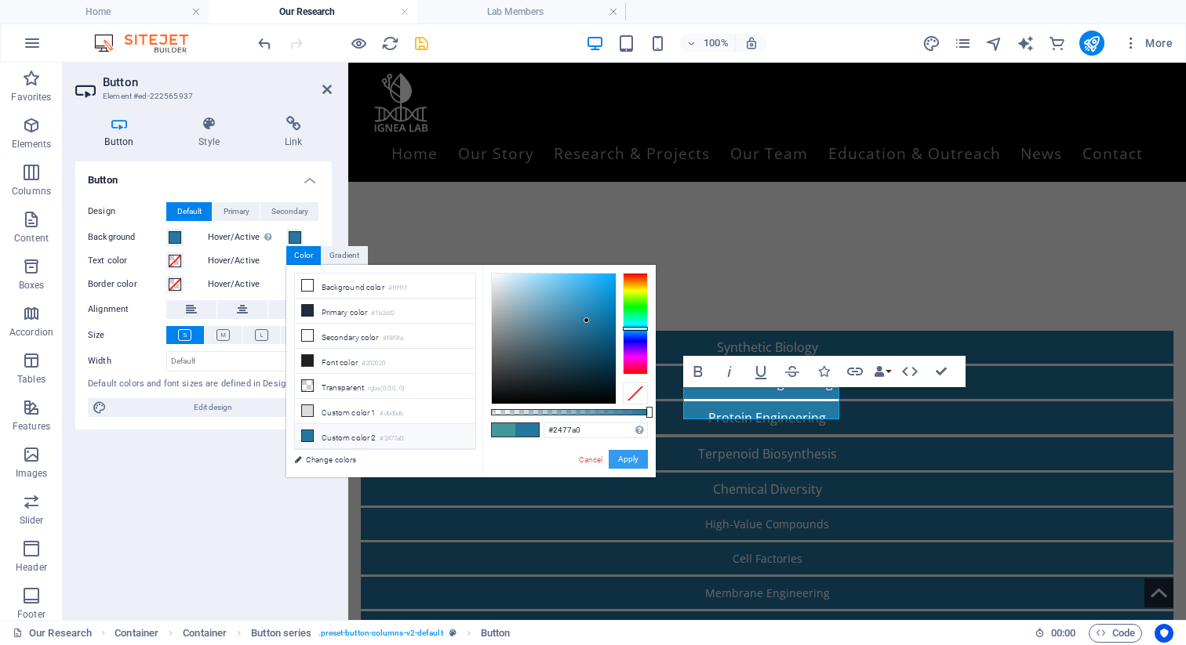
click at [620, 456] on button "Apply" at bounding box center [628, 459] width 39 height 19
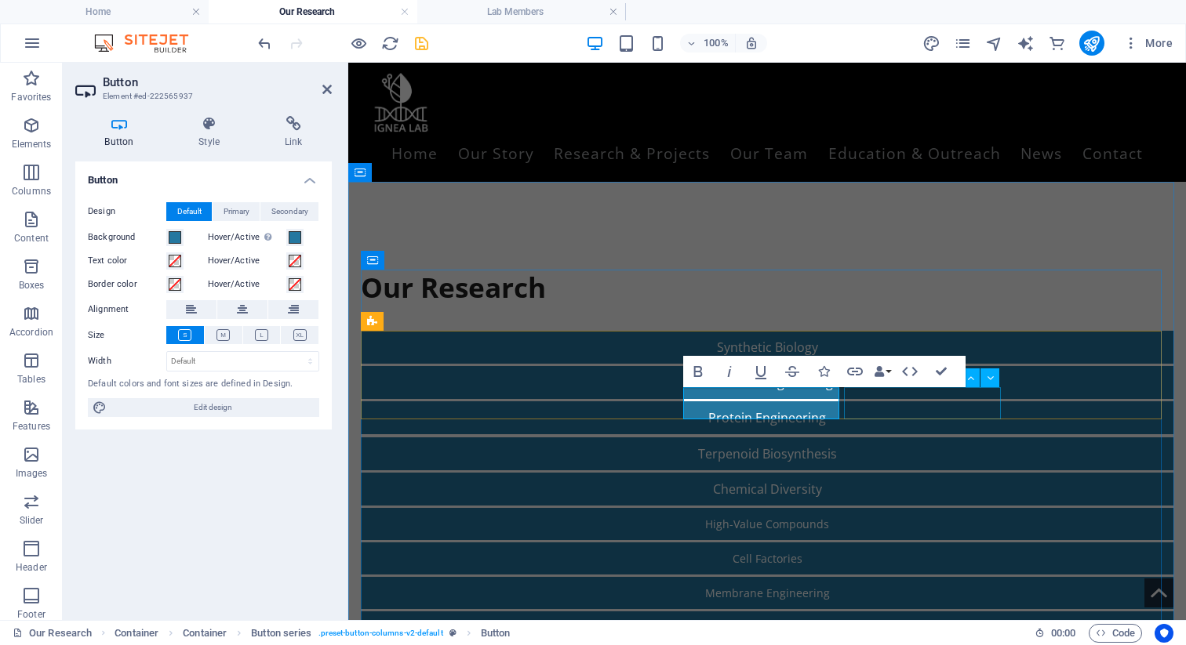
click at [702, 612] on div "Biomanufacturing" at bounding box center [767, 628] width 813 height 32
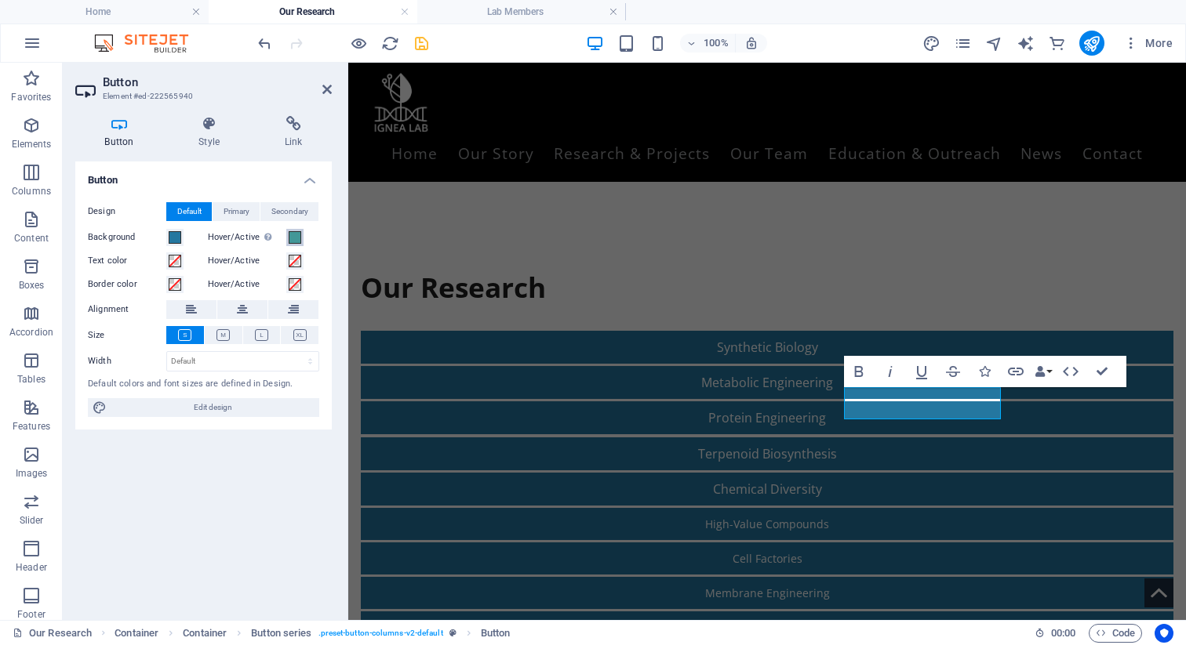
click at [294, 238] on span at bounding box center [295, 237] width 13 height 13
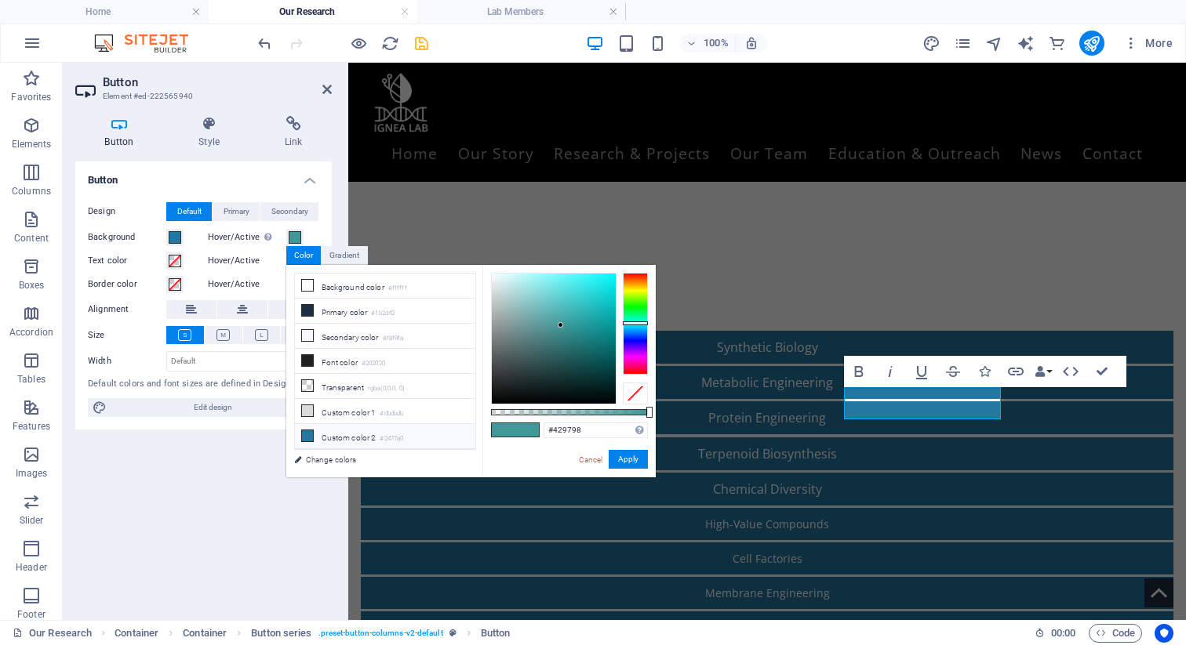
click at [362, 436] on li "Custom color 2 #2477a0" at bounding box center [385, 436] width 180 height 25
type input "#2477a0"
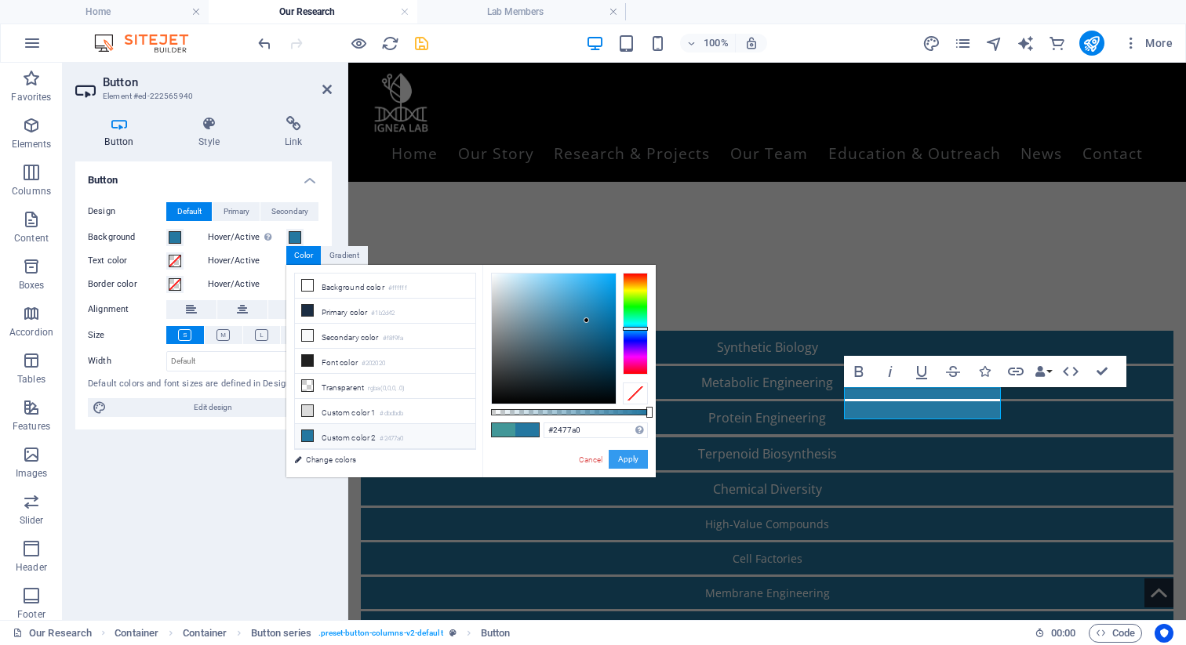
click at [633, 462] on button "Apply" at bounding box center [628, 459] width 39 height 19
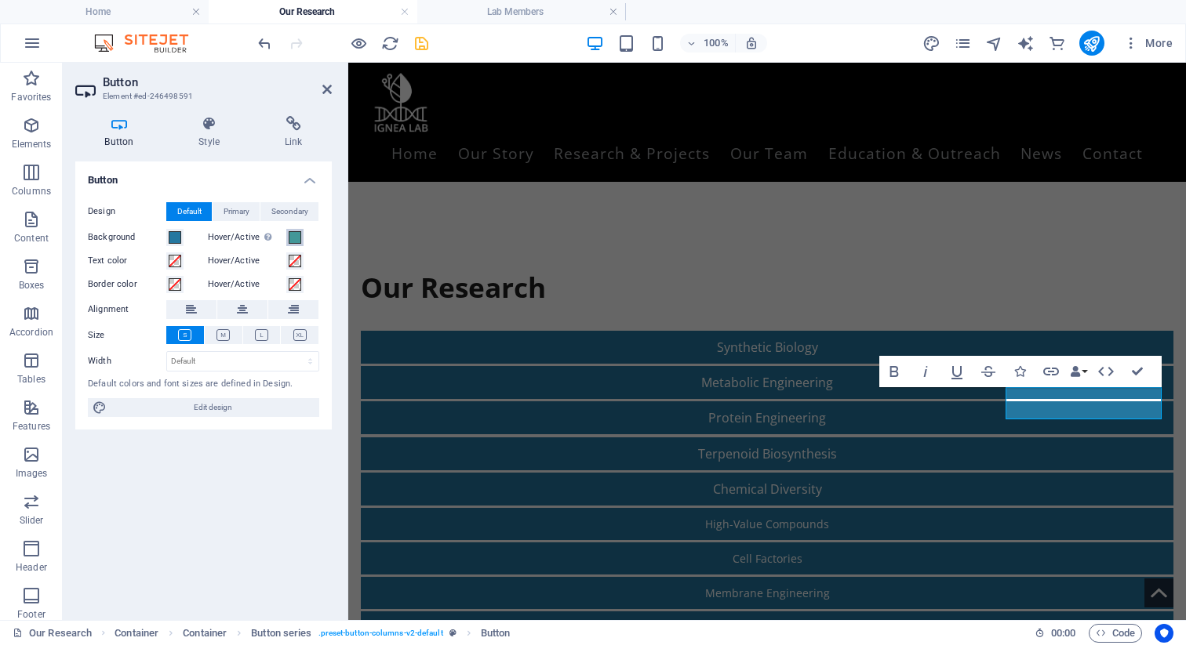
click at [295, 233] on span at bounding box center [295, 237] width 13 height 13
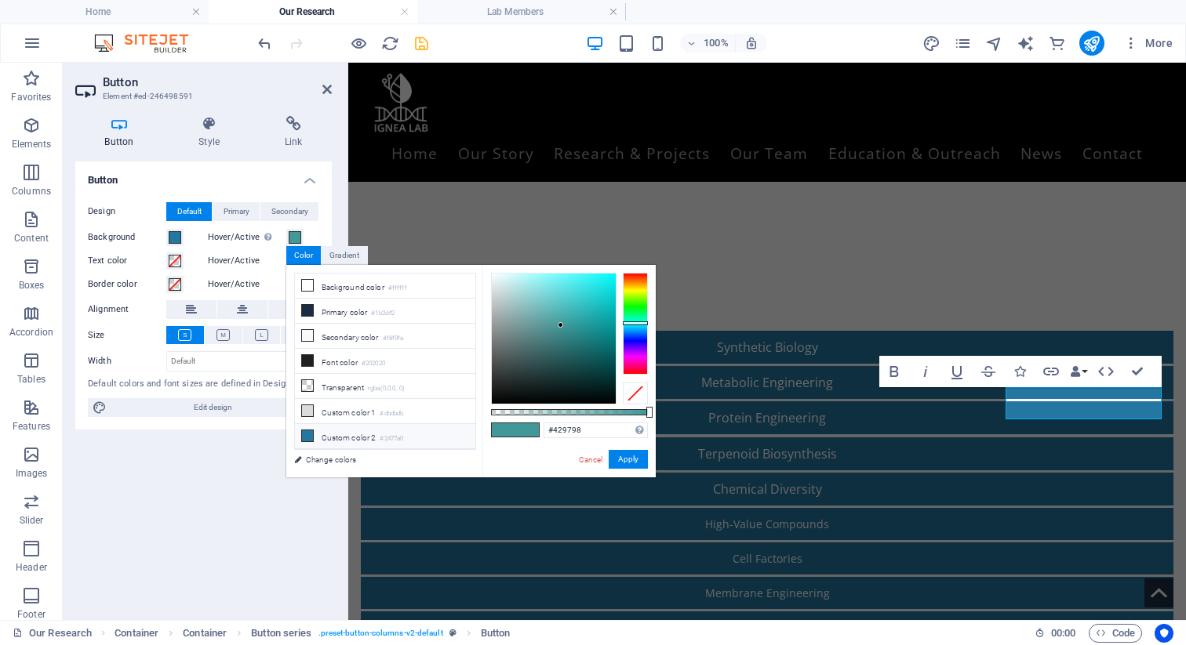
click at [311, 444] on li "Custom color 2 #2477a0" at bounding box center [385, 436] width 180 height 25
type input "#2477a0"
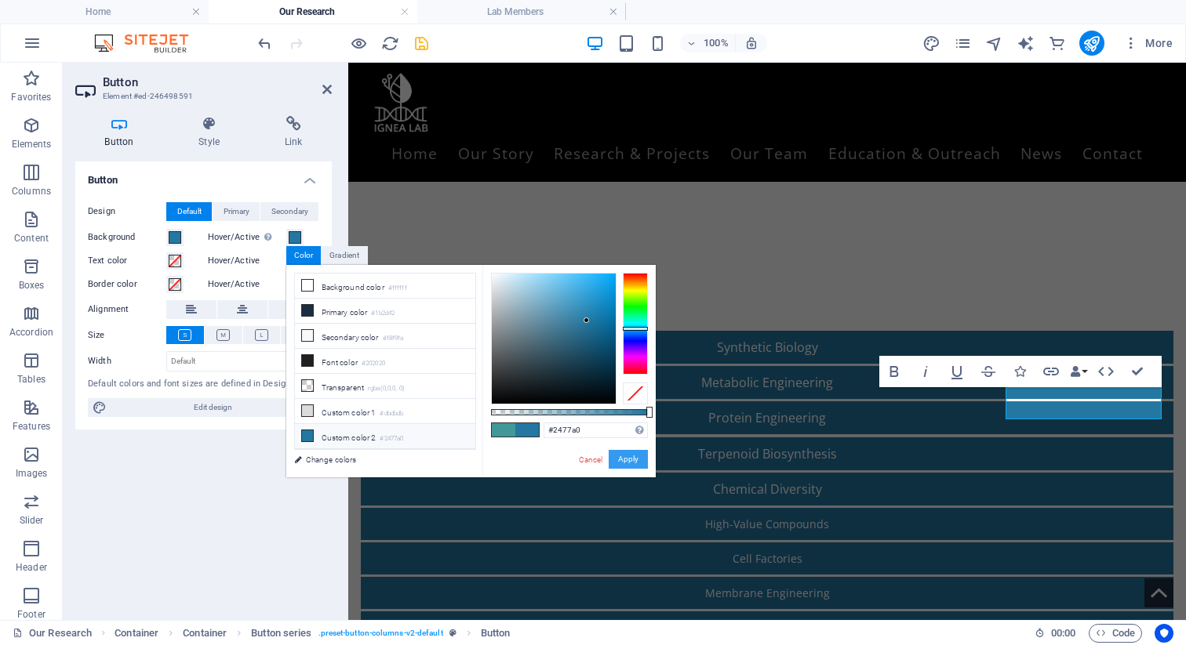
click at [626, 456] on button "Apply" at bounding box center [628, 459] width 39 height 19
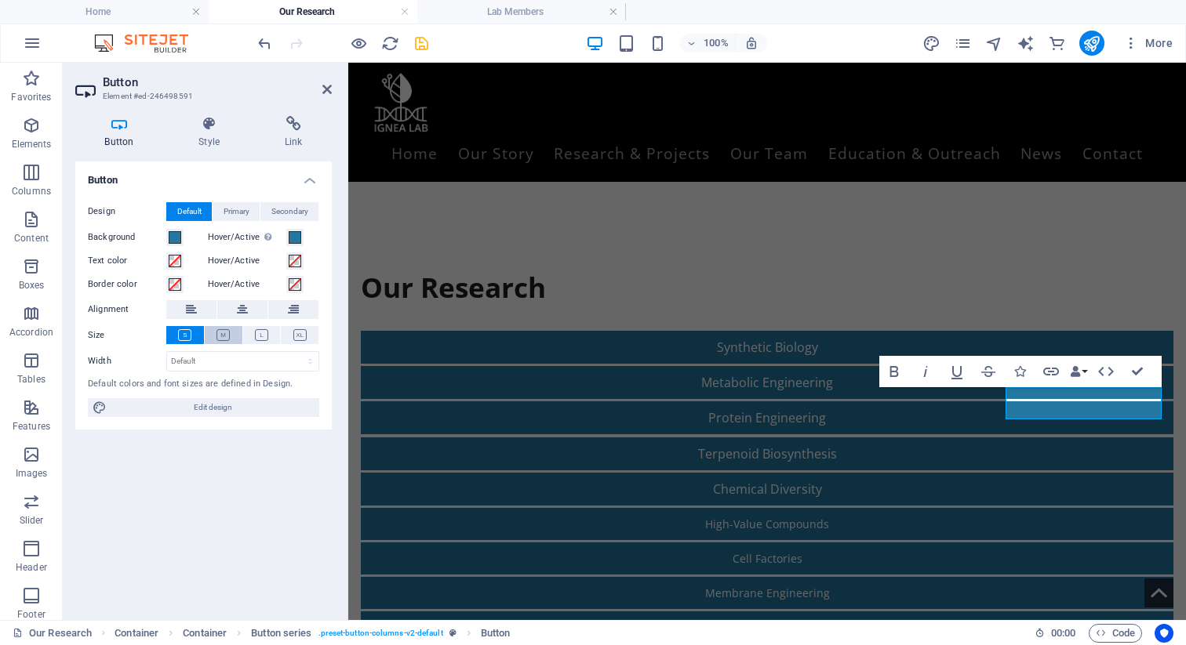
click at [217, 333] on icon at bounding box center [222, 335] width 13 height 12
click at [702, 612] on div "Biomanufacturing" at bounding box center [767, 628] width 813 height 32
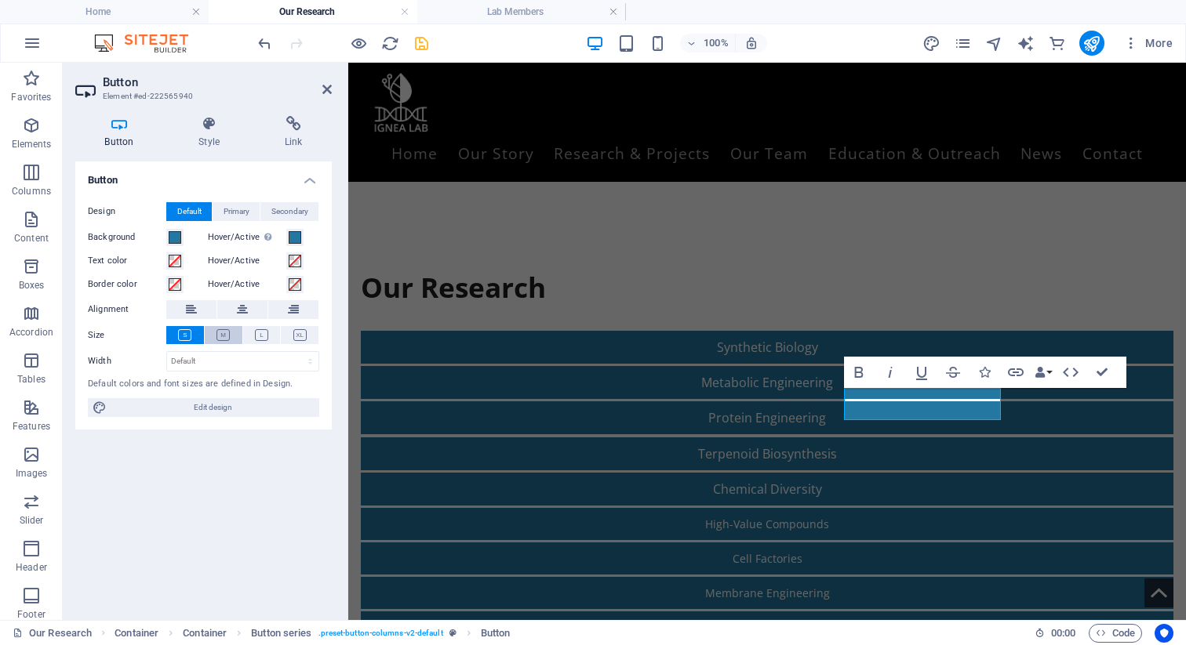
click at [234, 327] on button at bounding box center [224, 335] width 38 height 18
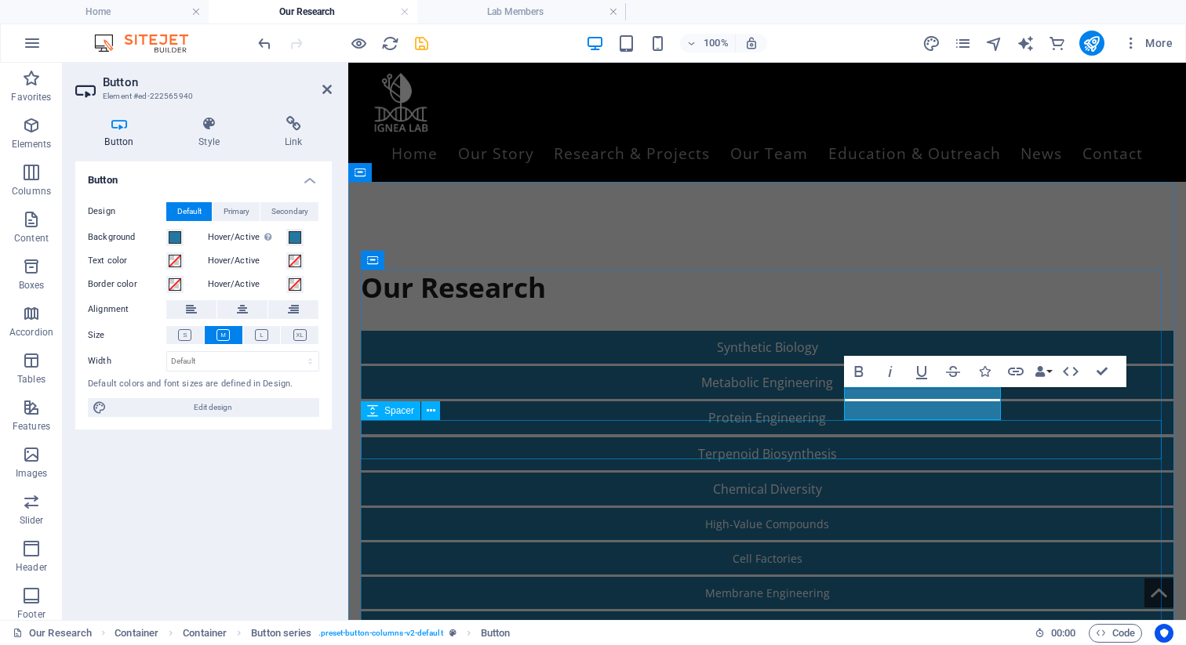
click at [702, 577] on div "Membrane Engineering" at bounding box center [767, 593] width 813 height 32
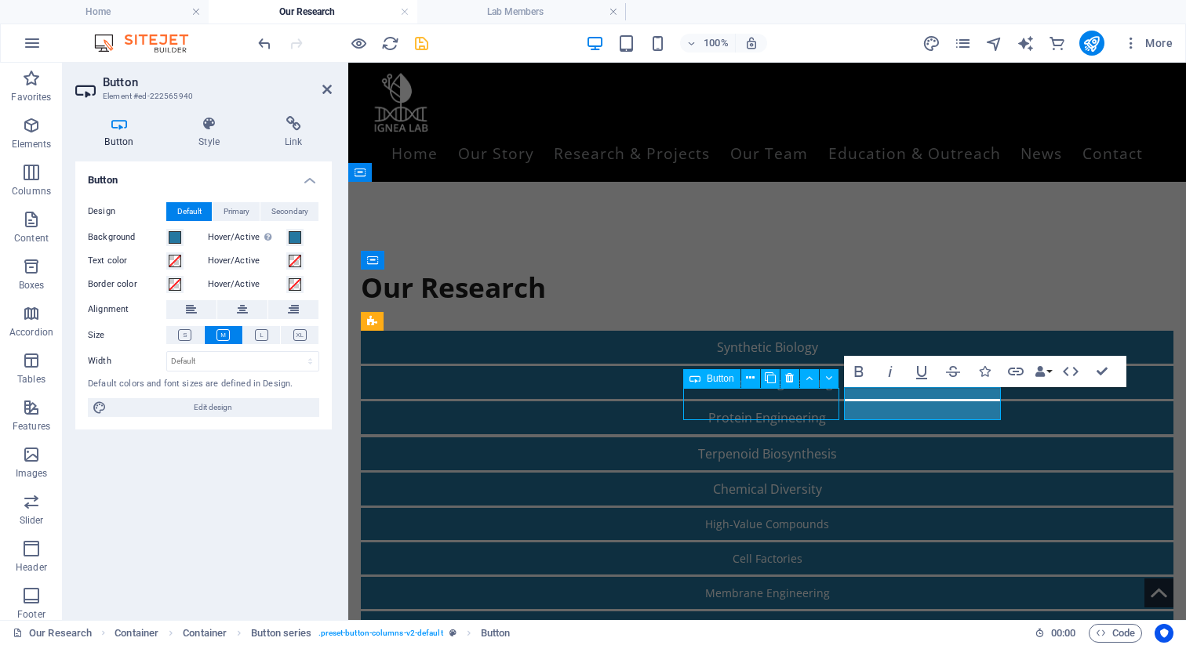
click at [702, 577] on div "Membrane Engineering" at bounding box center [767, 593] width 813 height 32
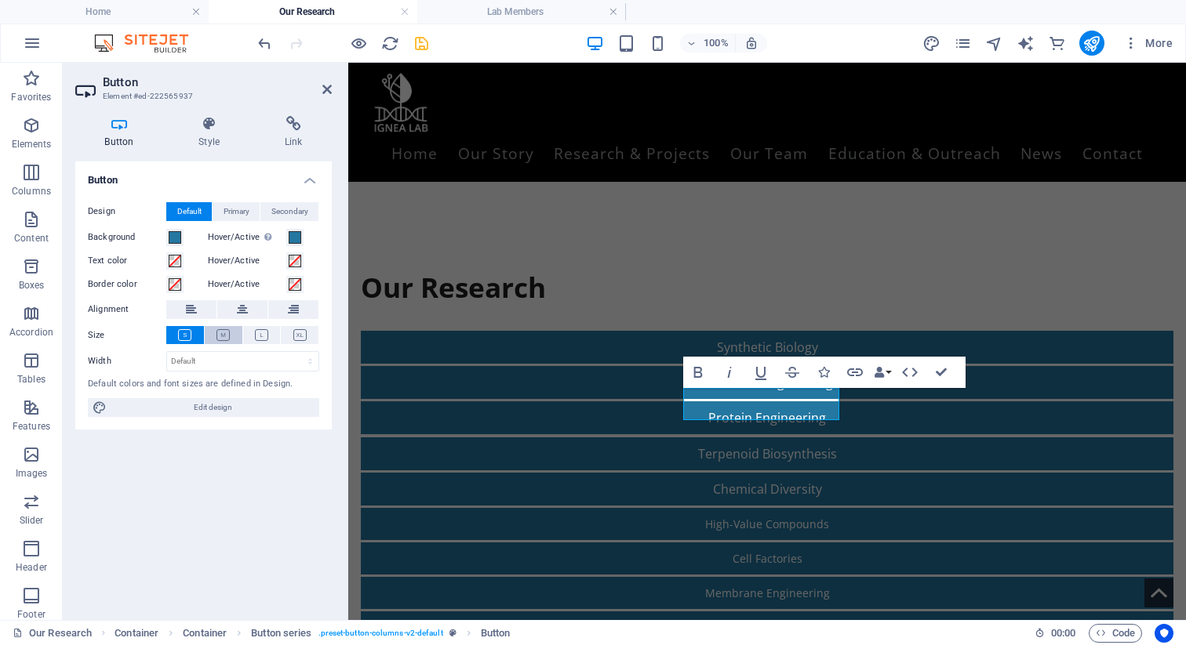
click at [218, 332] on icon at bounding box center [222, 335] width 13 height 12
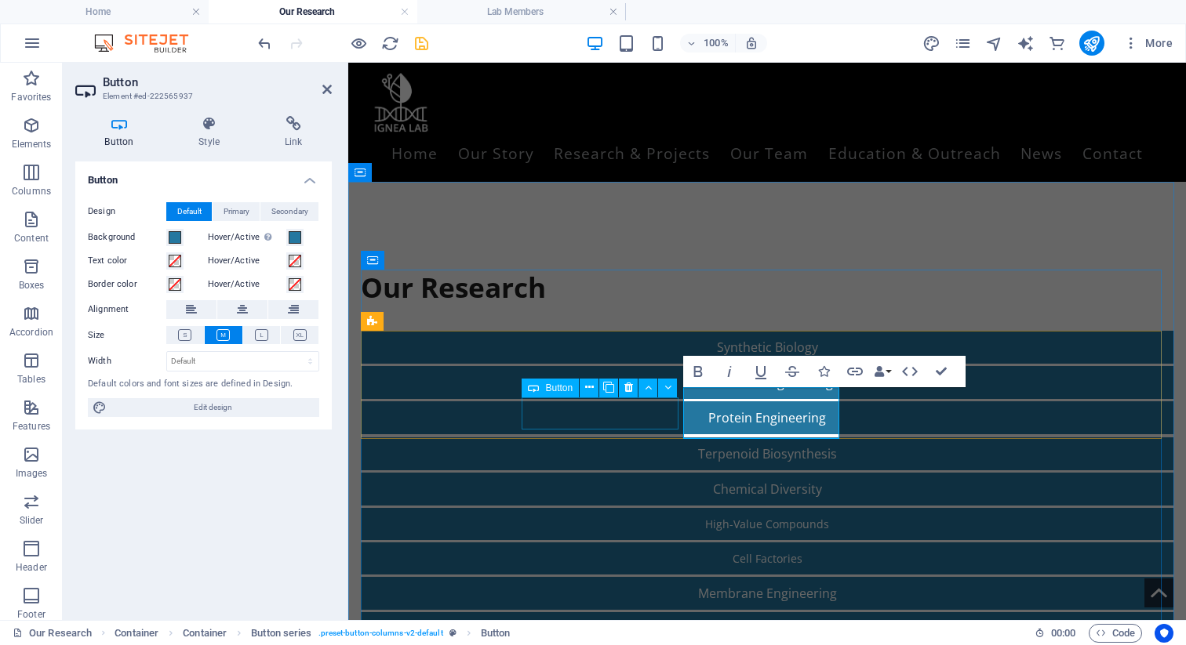
click at [613, 543] on div "Cell Factories" at bounding box center [767, 559] width 813 height 32
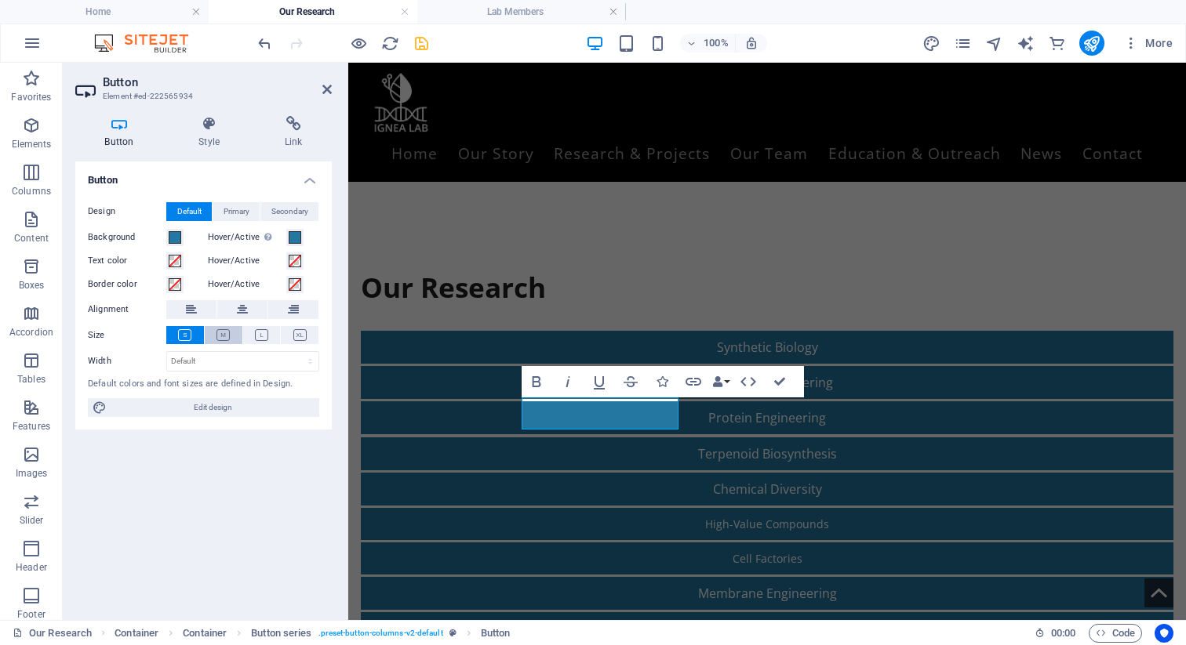
click at [224, 332] on icon at bounding box center [222, 335] width 13 height 12
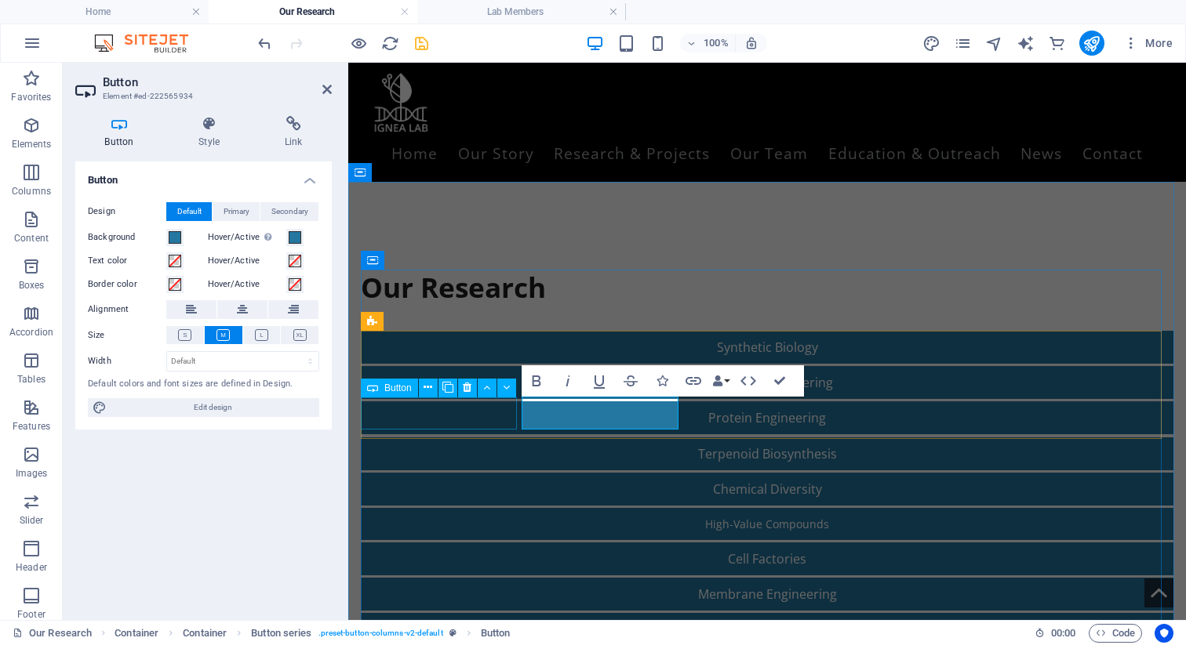
click at [436, 508] on div "High-Value Compounds" at bounding box center [767, 524] width 813 height 32
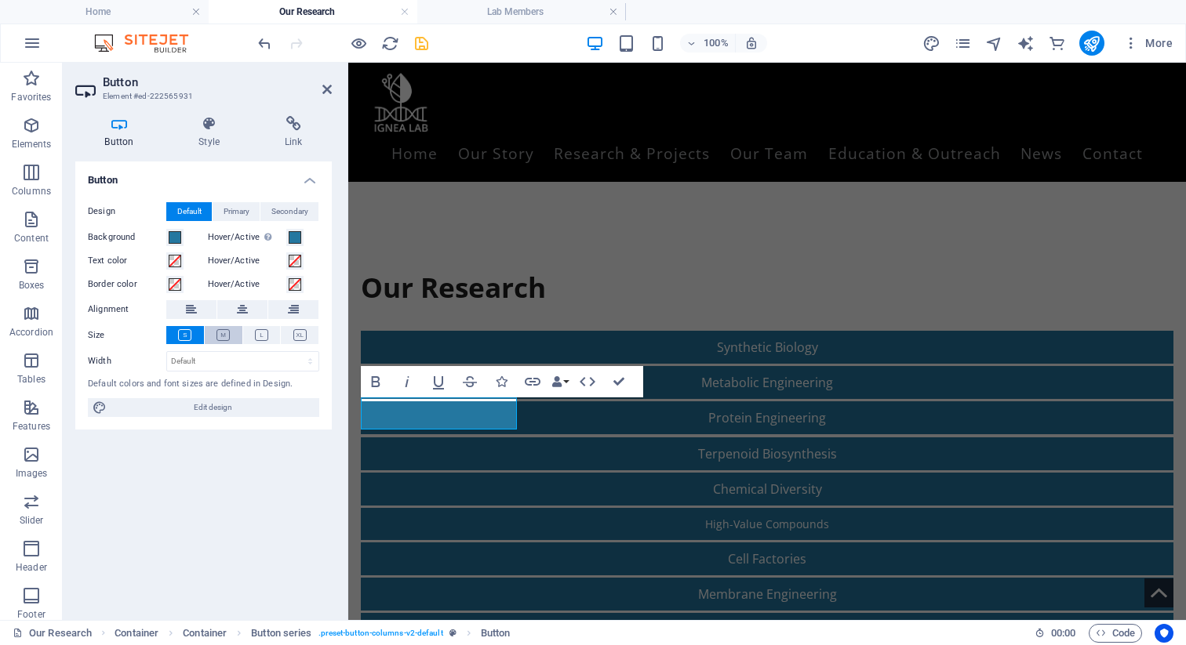
click at [214, 338] on button at bounding box center [224, 335] width 38 height 18
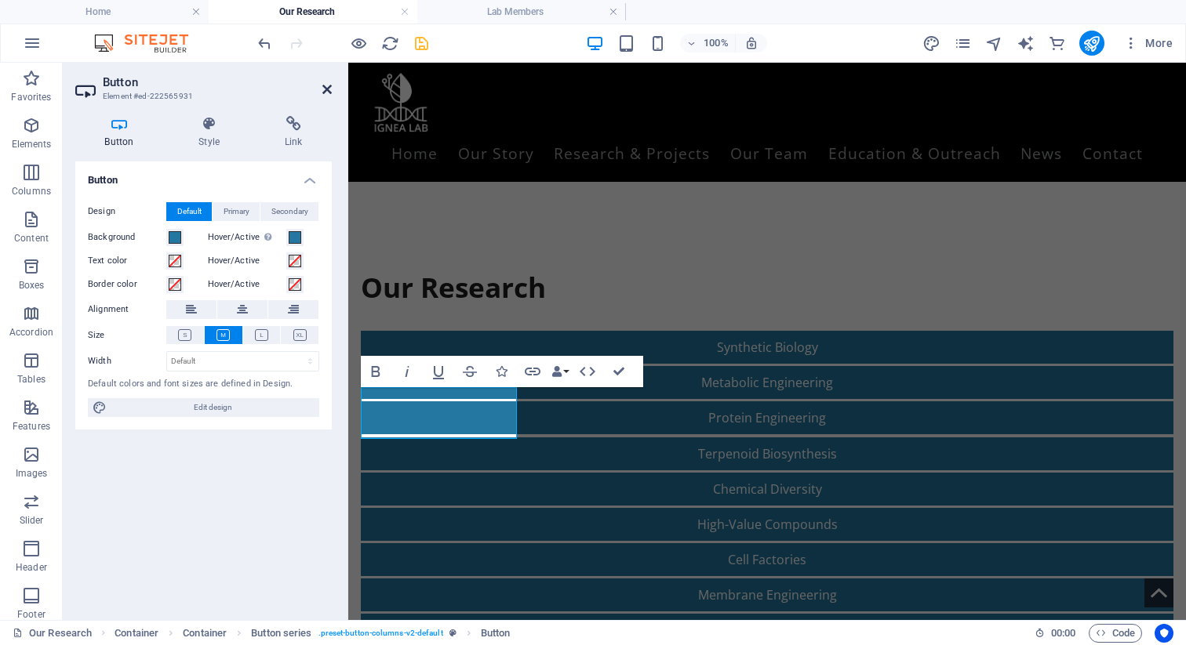
click at [327, 88] on icon at bounding box center [326, 89] width 9 height 13
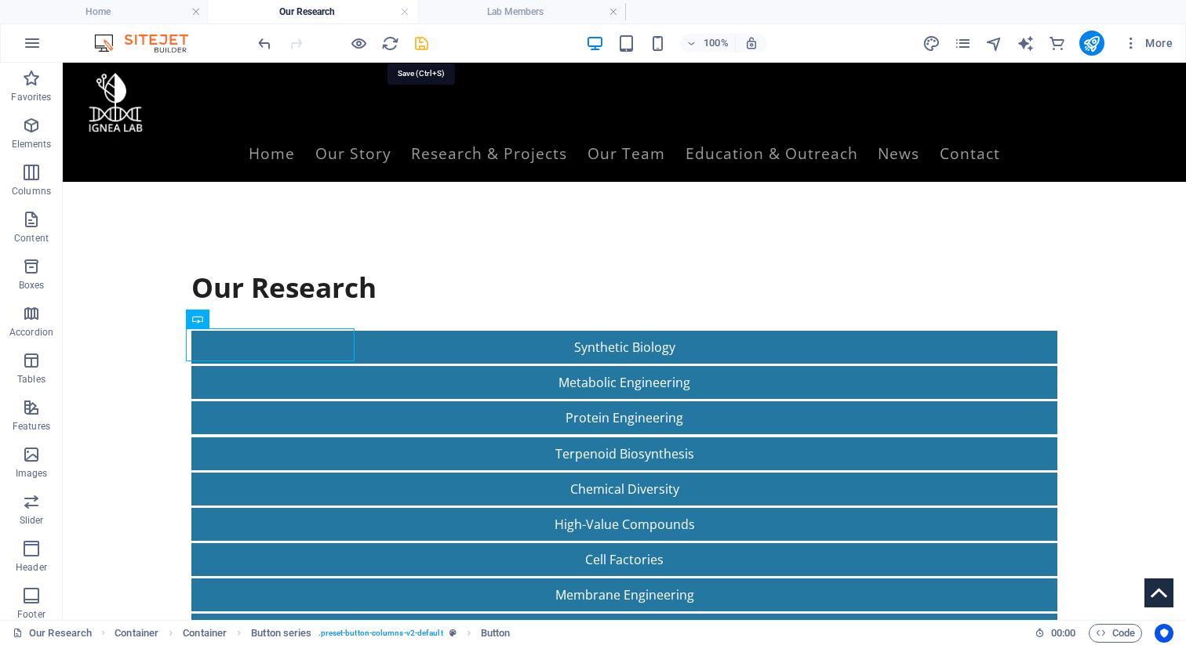
click at [427, 48] on icon "save" at bounding box center [422, 44] width 18 height 18
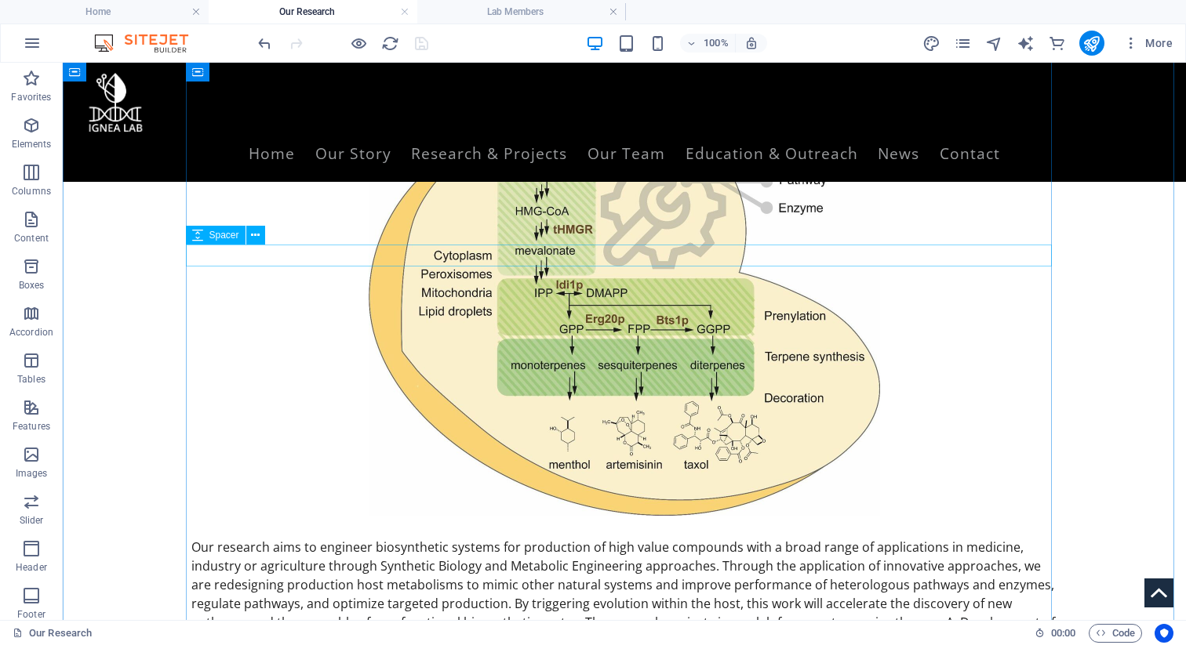
scroll to position [562, 0]
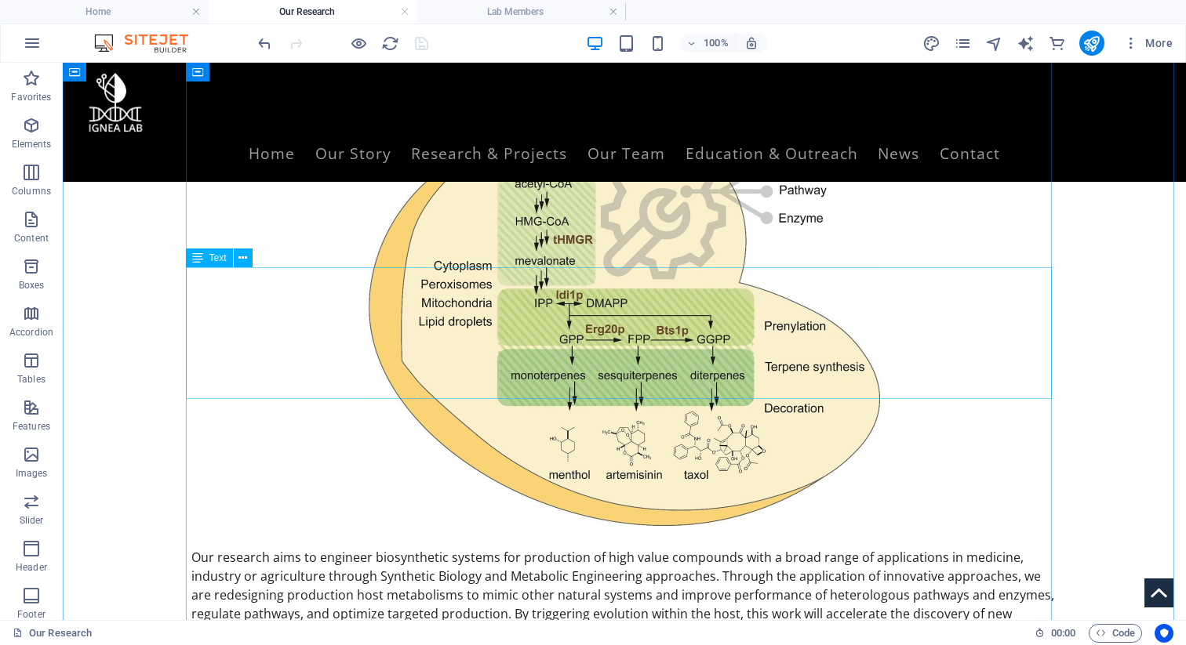
click at [684, 548] on div "Our research aims to engineer biosynthetic systems for production of high value…" at bounding box center [624, 614] width 866 height 132
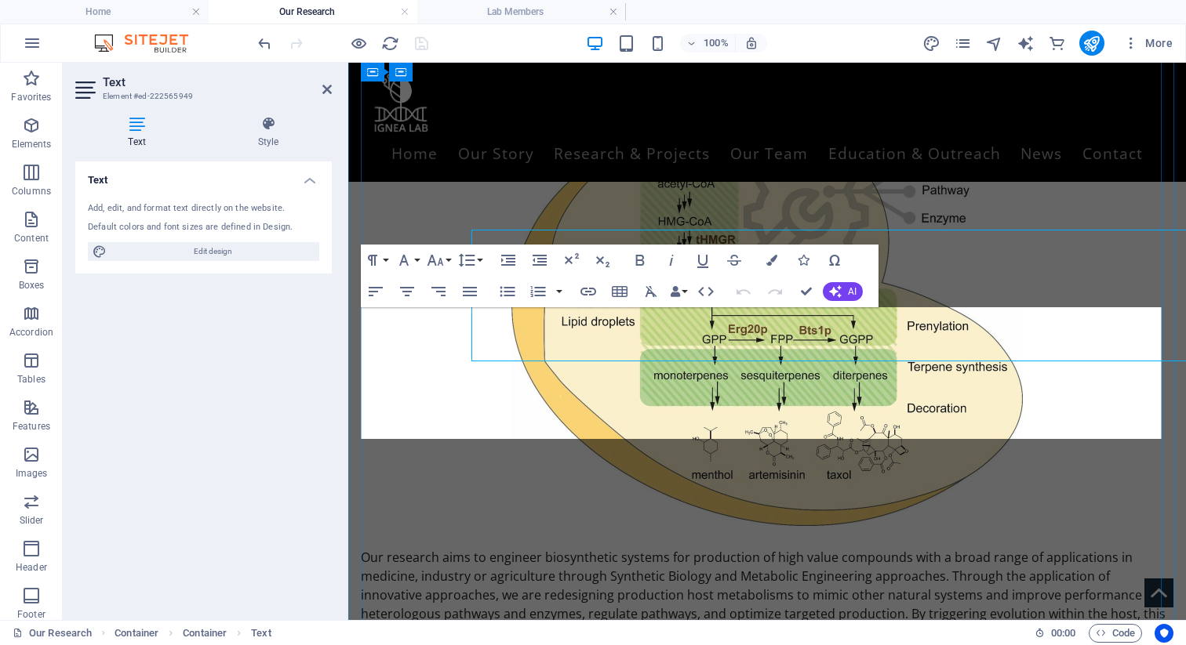
scroll to position [599, 0]
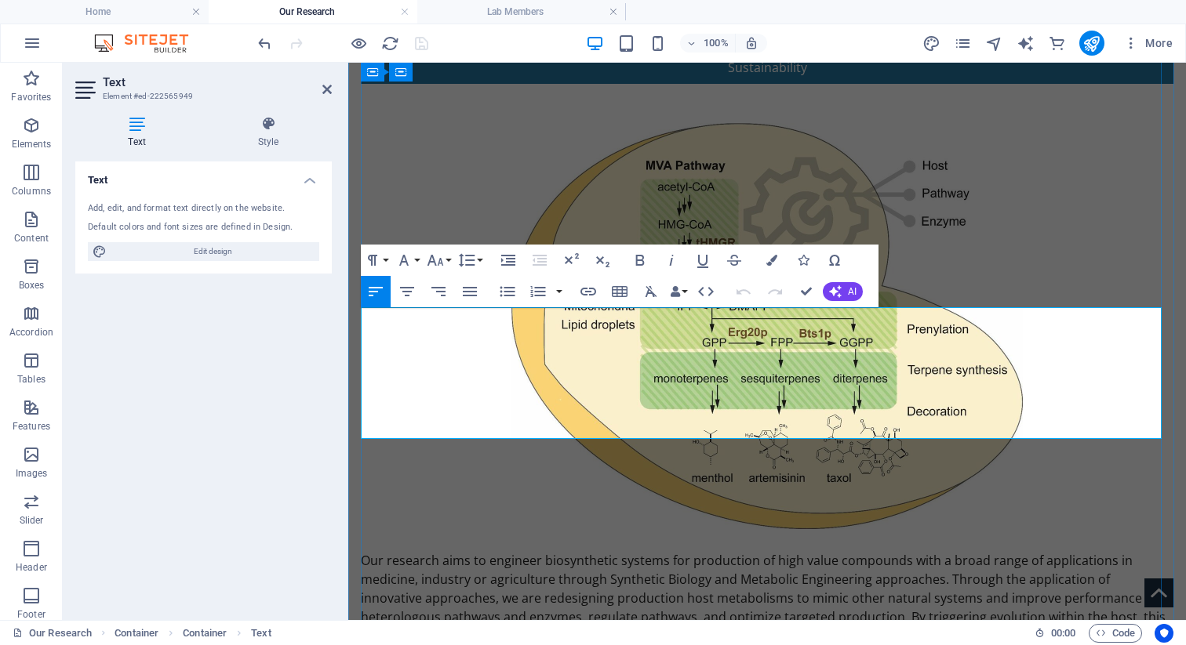
click at [661, 551] on p "Our research aims to engineer biosynthetic systems for production of high value…" at bounding box center [767, 607] width 813 height 113
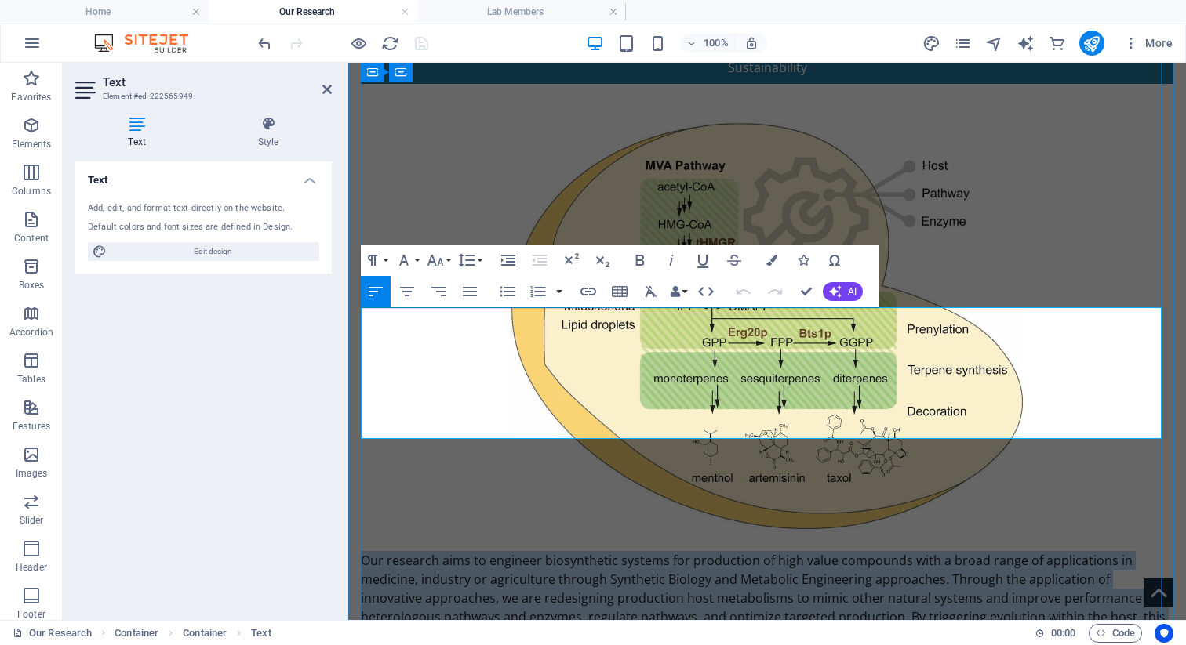
click at [661, 551] on p "Our research aims to engineer biosynthetic systems for production of high value…" at bounding box center [767, 607] width 813 height 113
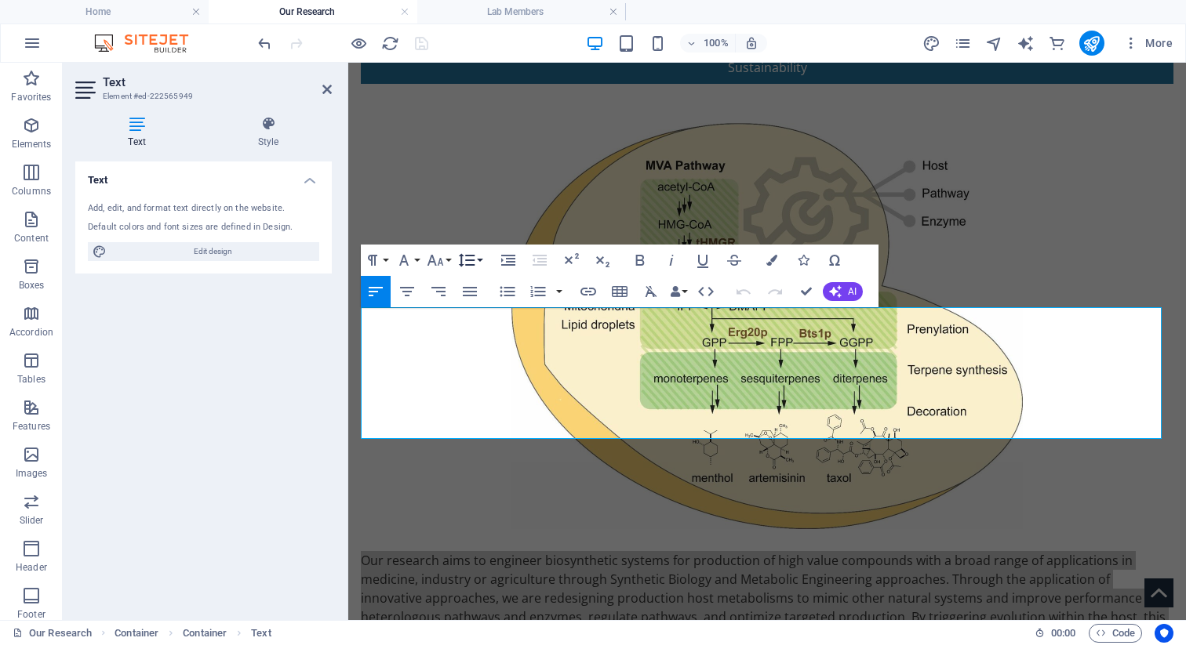
click at [478, 256] on button "Line Height" at bounding box center [470, 260] width 30 height 31
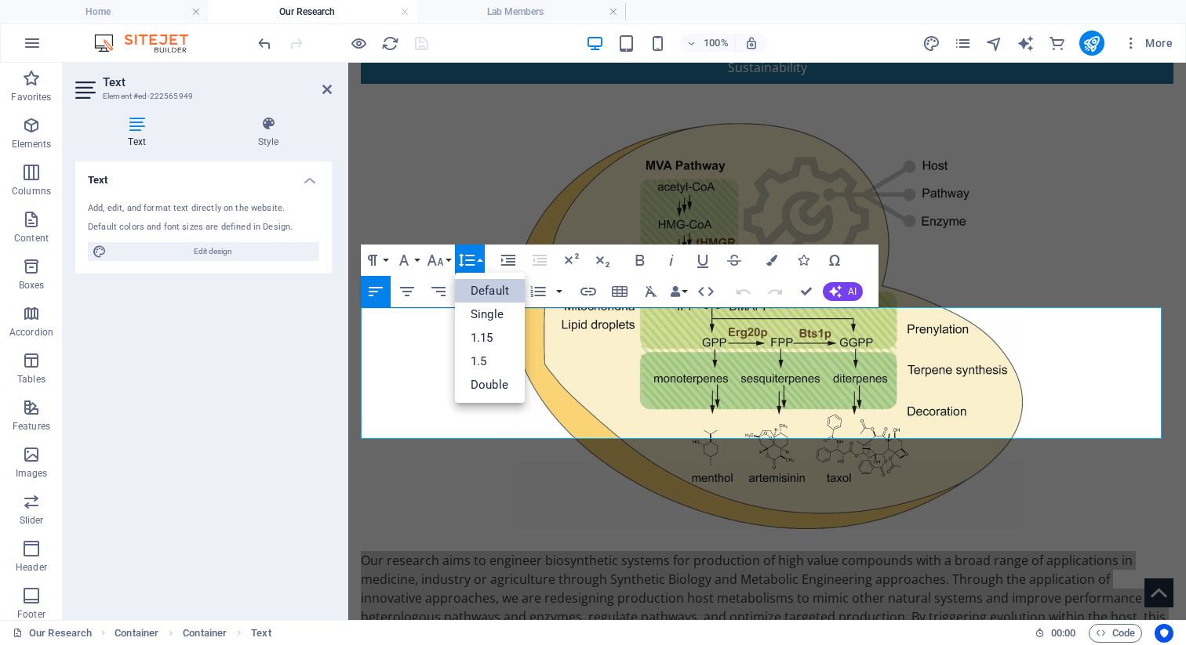
scroll to position [0, 0]
click at [478, 256] on button "Line Height" at bounding box center [470, 260] width 30 height 31
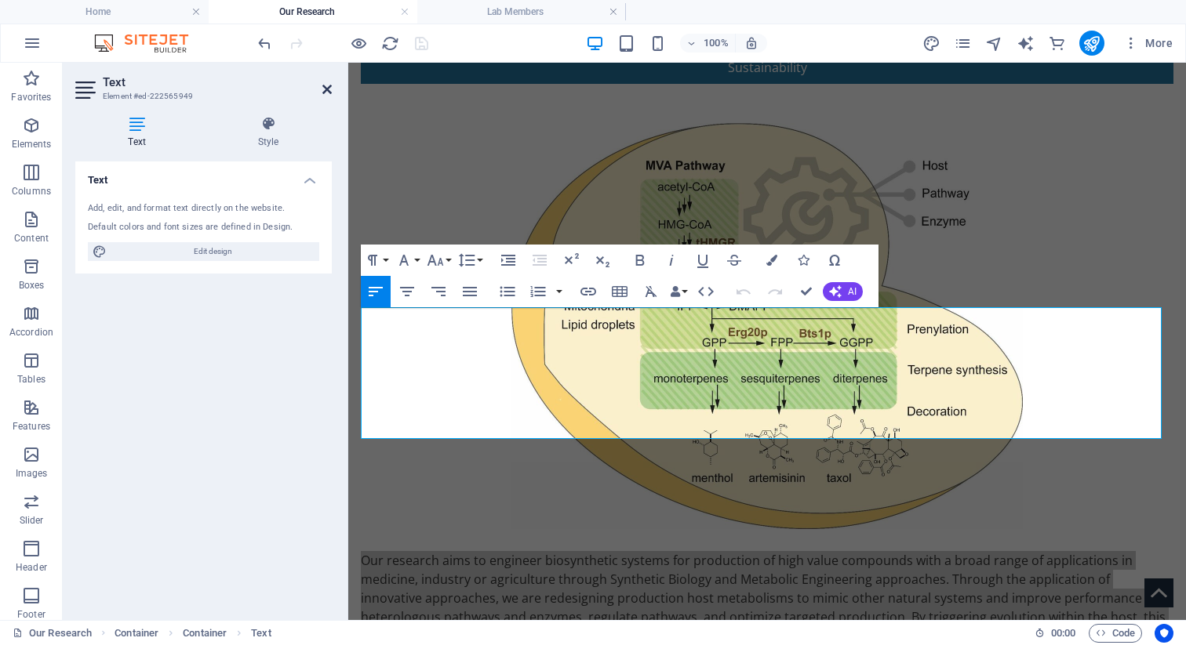
click at [324, 87] on icon at bounding box center [326, 89] width 9 height 13
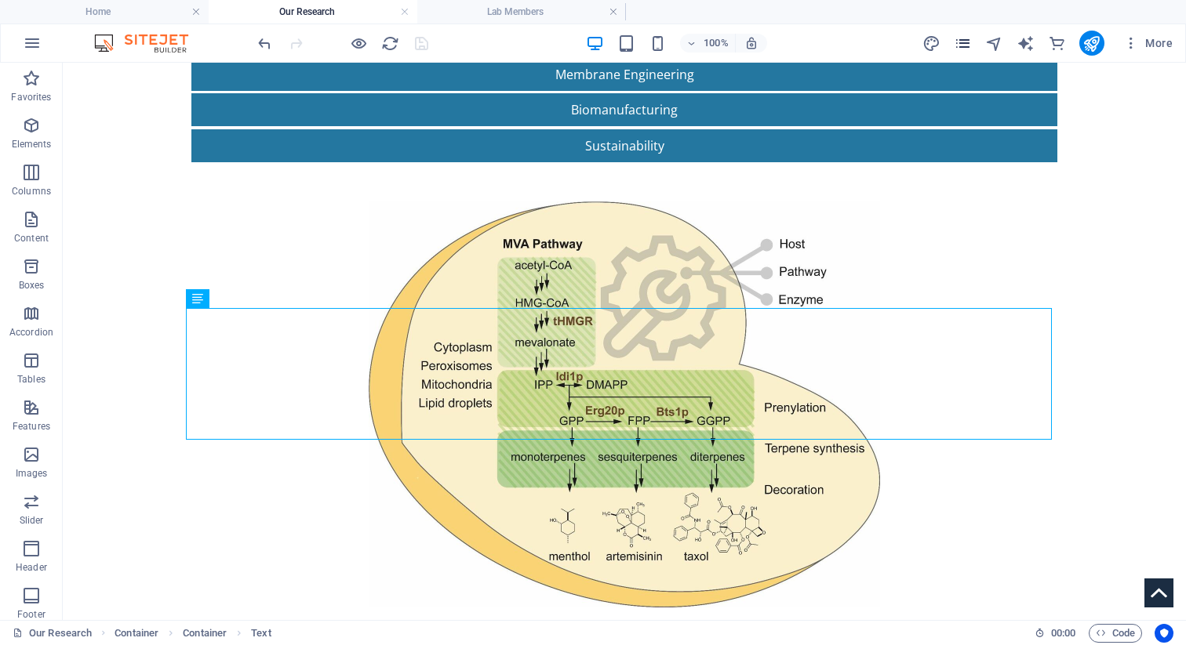
click at [702, 44] on icon "pages" at bounding box center [963, 44] width 18 height 18
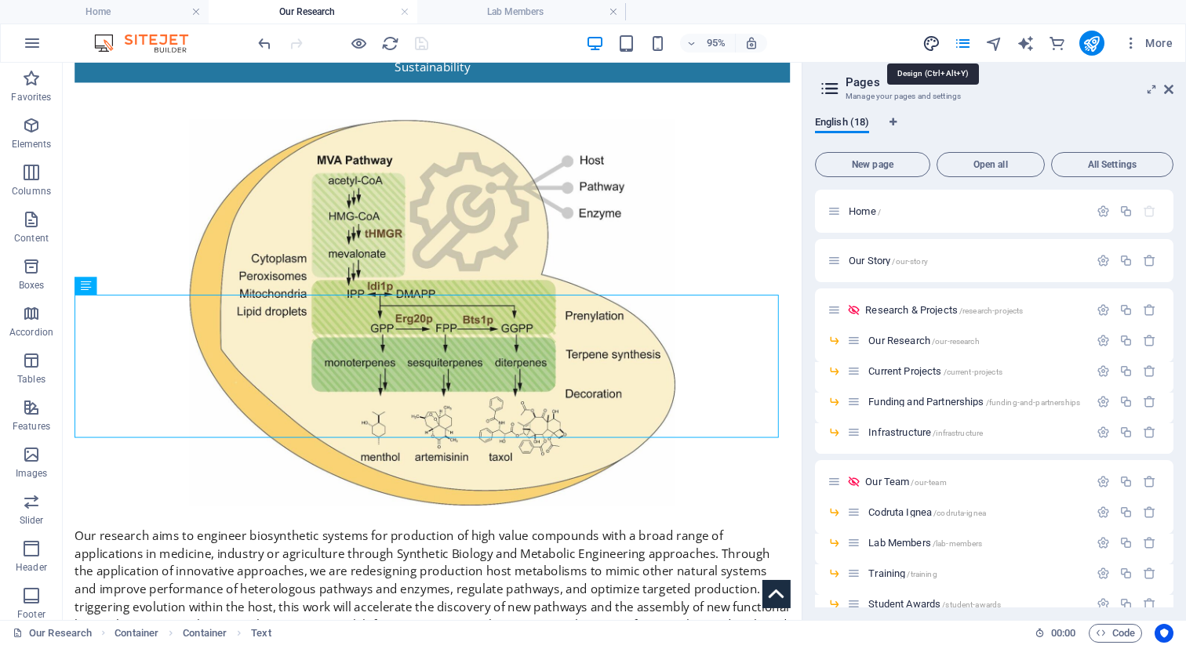
click at [702, 41] on icon "design" at bounding box center [931, 44] width 18 height 18
select select "px"
select select "400"
select select "px"
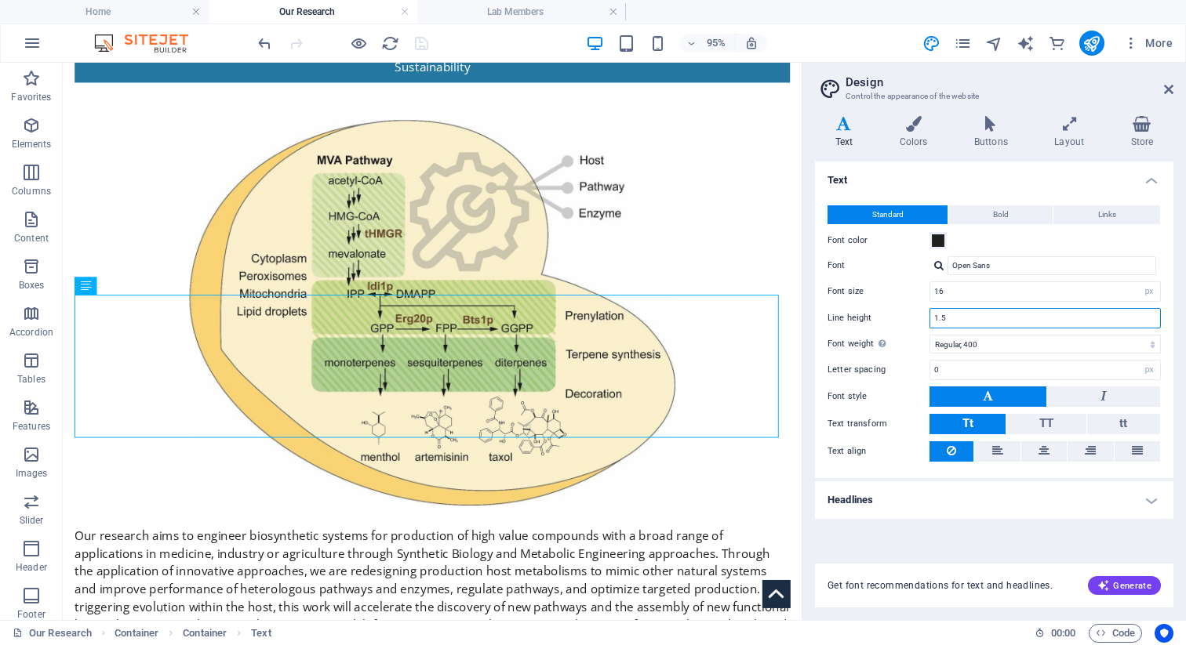
click at [702, 319] on input "1.5" at bounding box center [1045, 318] width 230 height 19
type input "1.8"
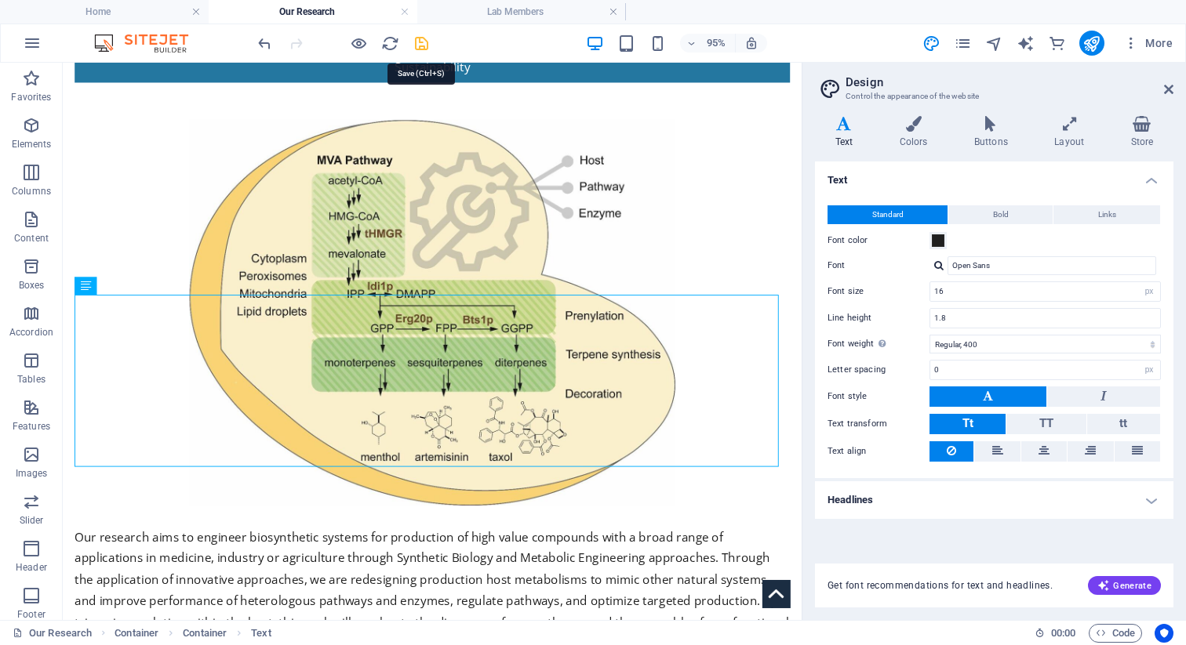
click at [419, 35] on icon "save" at bounding box center [422, 44] width 18 height 18
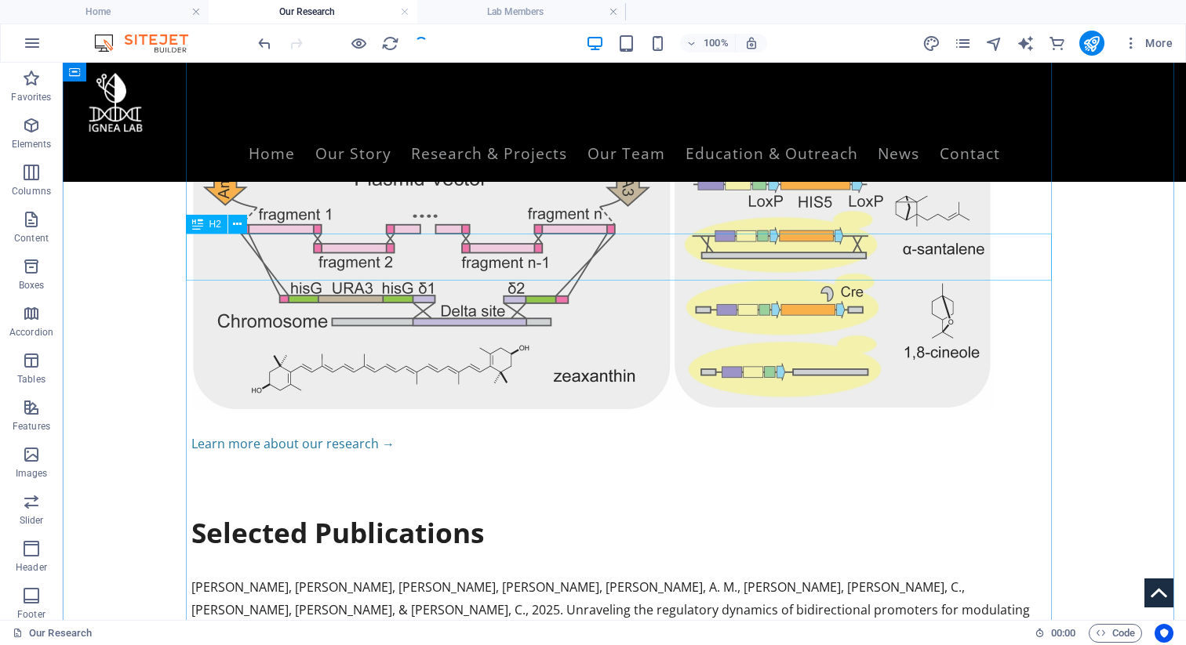
scroll to position [1178, 0]
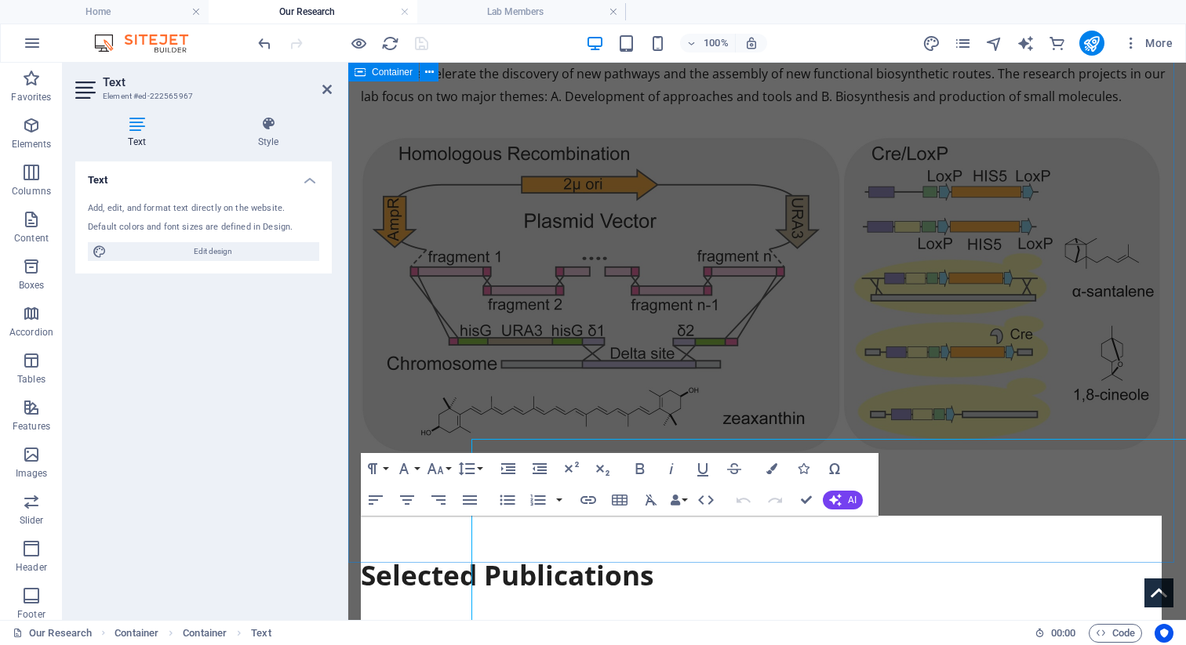
scroll to position [1037, 0]
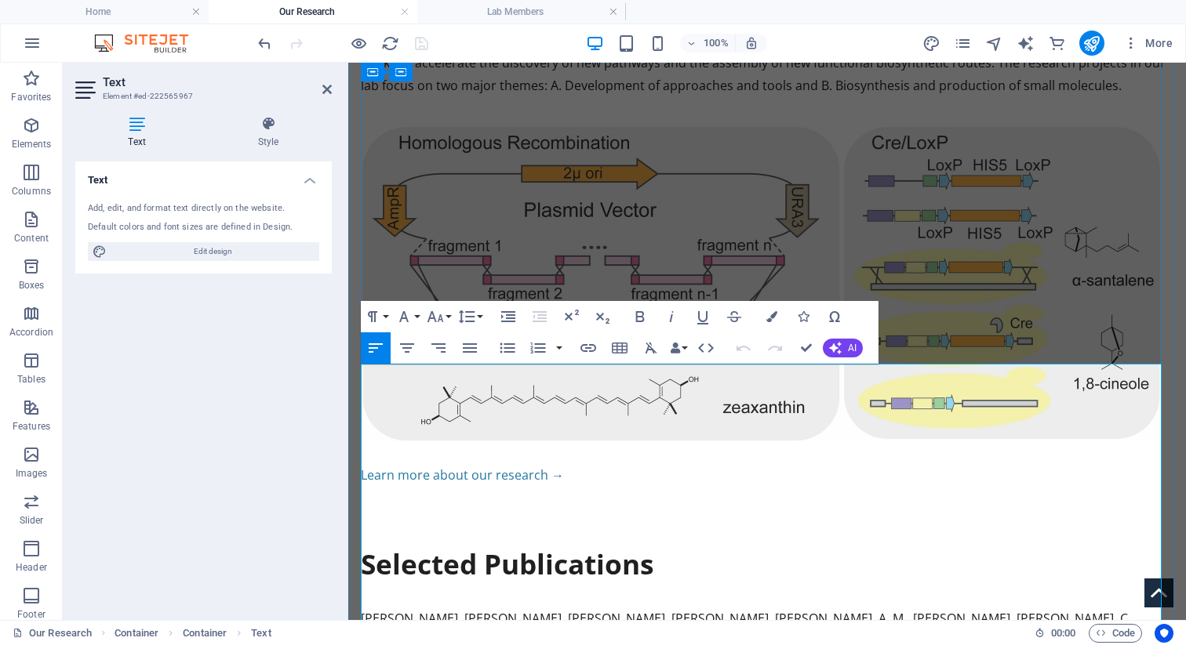
scroll to position [1190, 0]
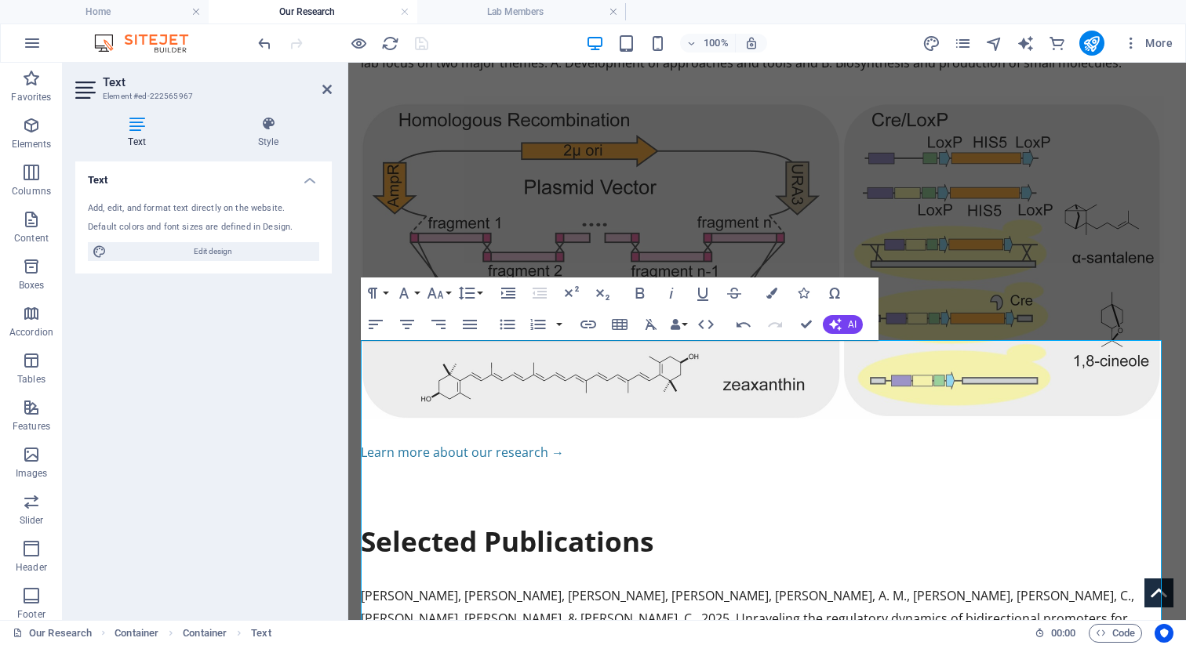
click at [333, 94] on aside "Text Element #ed-222565967 Text Style Text Add, edit, and format text directly …" at bounding box center [205, 342] width 285 height 558
click at [318, 95] on header "Text Element #ed-222565967" at bounding box center [203, 83] width 256 height 41
click at [325, 94] on icon at bounding box center [326, 89] width 9 height 13
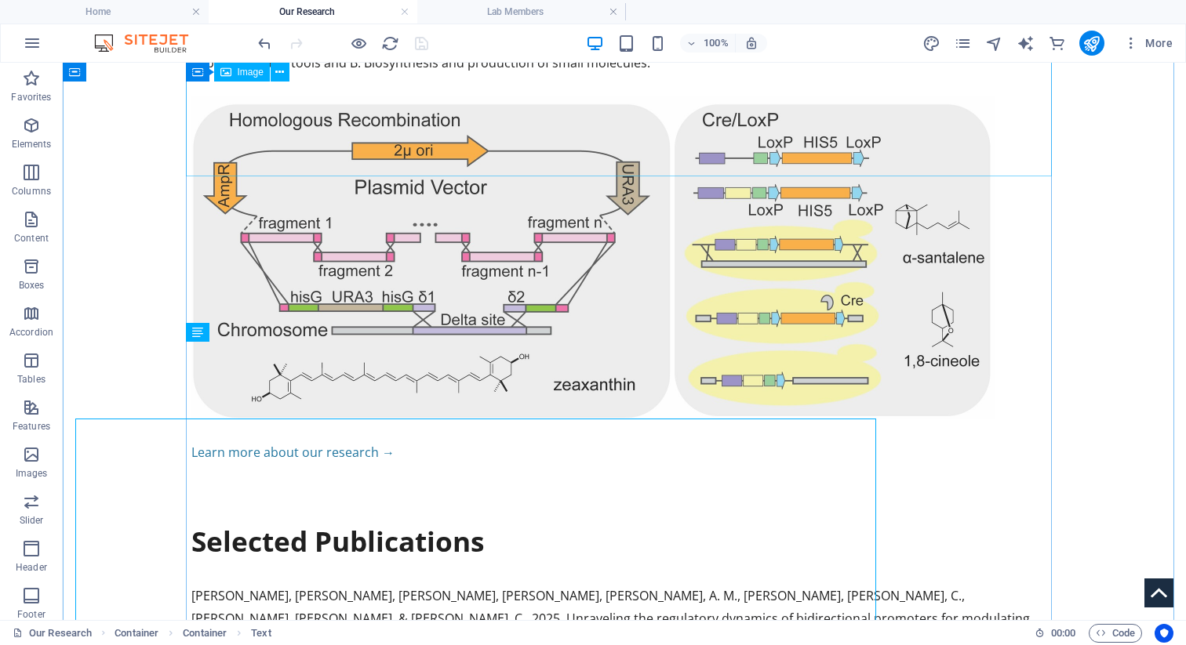
scroll to position [1134, 0]
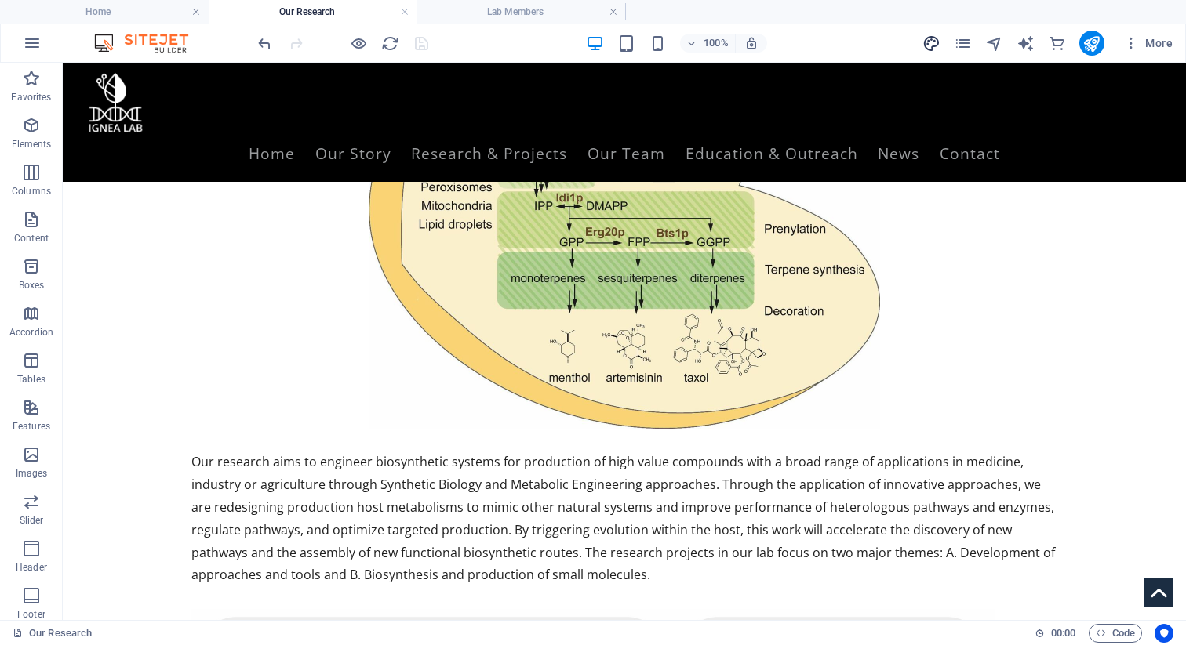
click at [702, 42] on icon "design" at bounding box center [931, 44] width 18 height 18
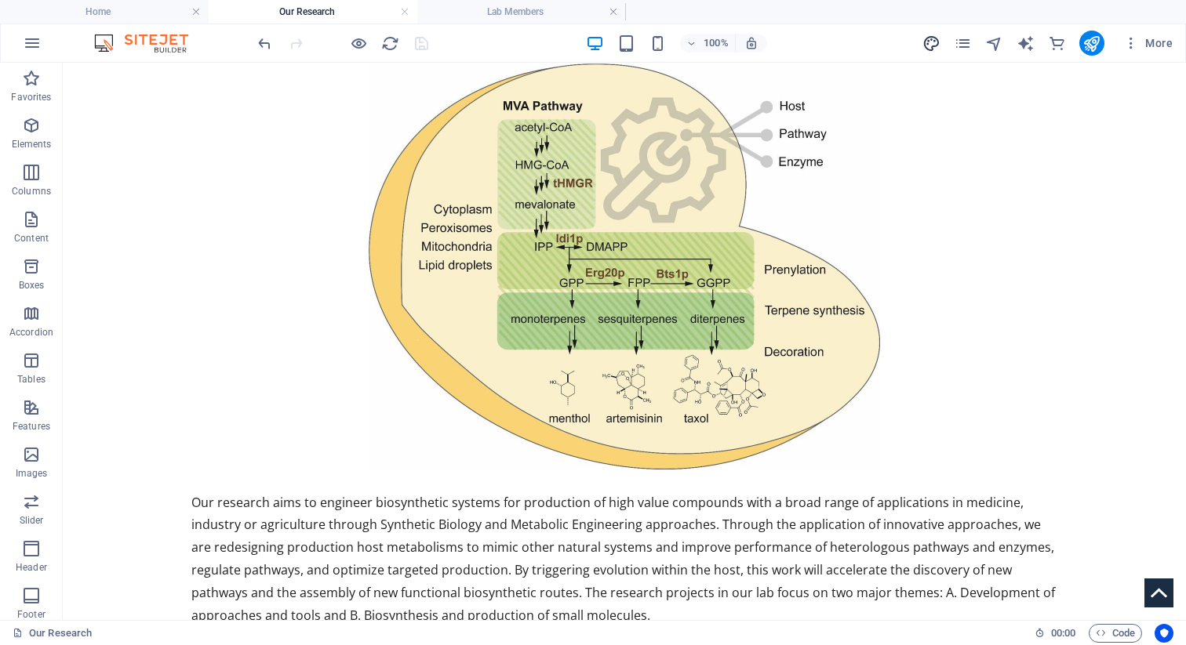
scroll to position [696, 0]
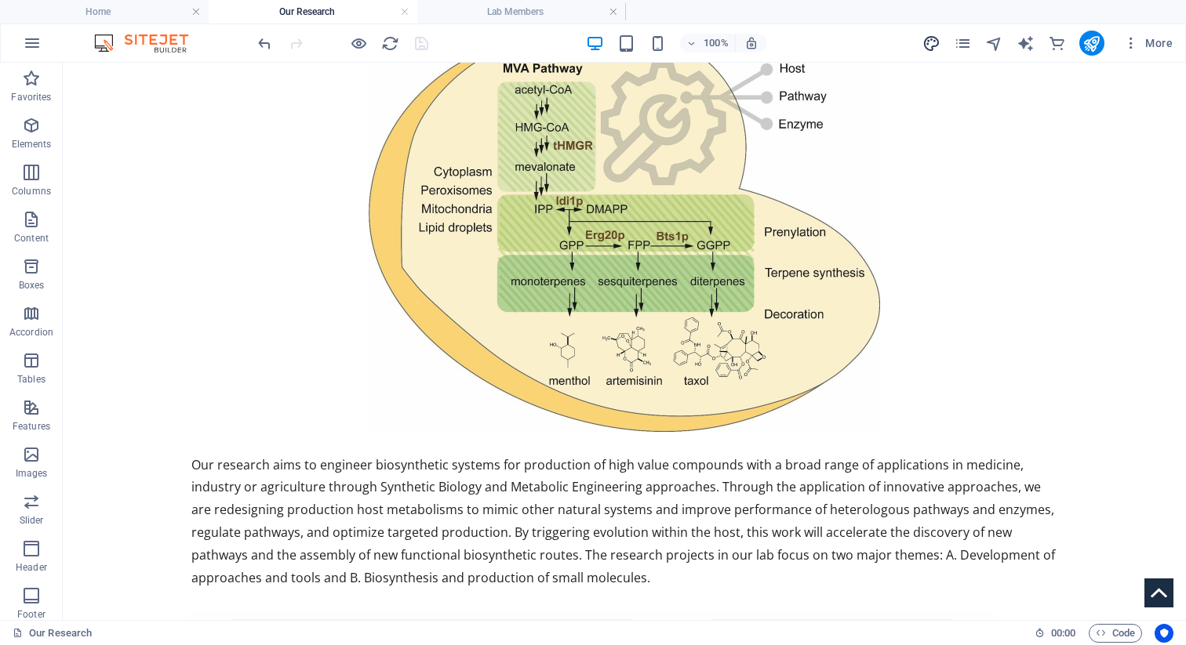
select select "px"
select select "400"
select select "px"
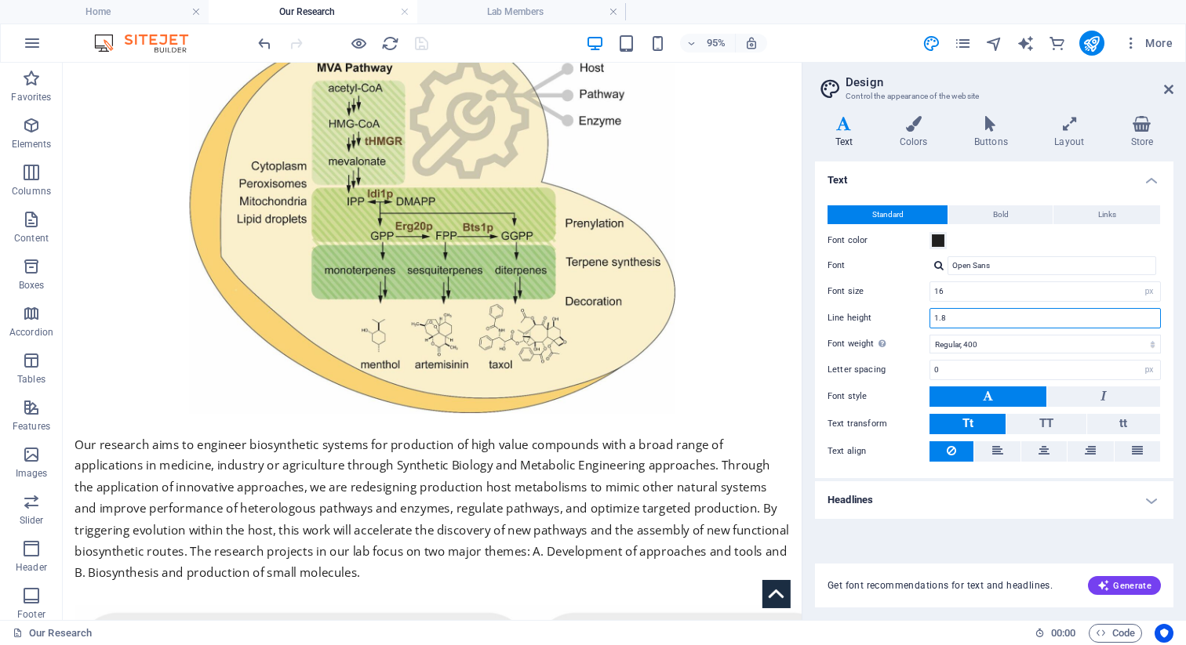
click at [702, 309] on input "1.8" at bounding box center [1045, 318] width 230 height 19
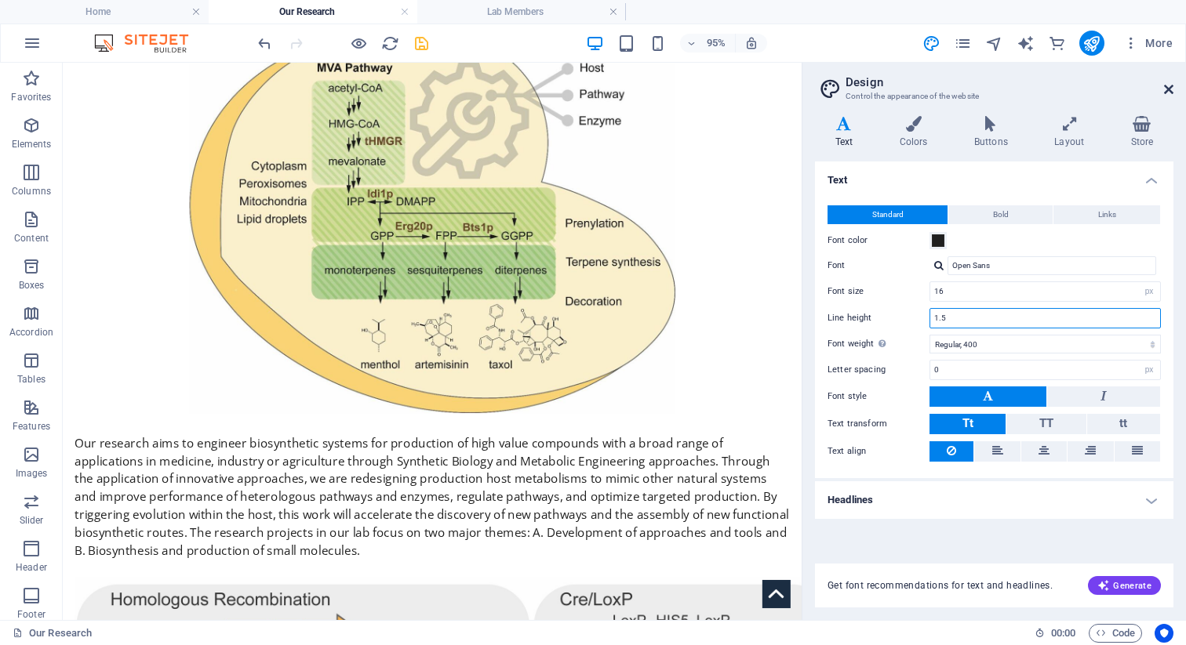
type input "1.5"
click at [702, 90] on icon at bounding box center [1168, 89] width 9 height 13
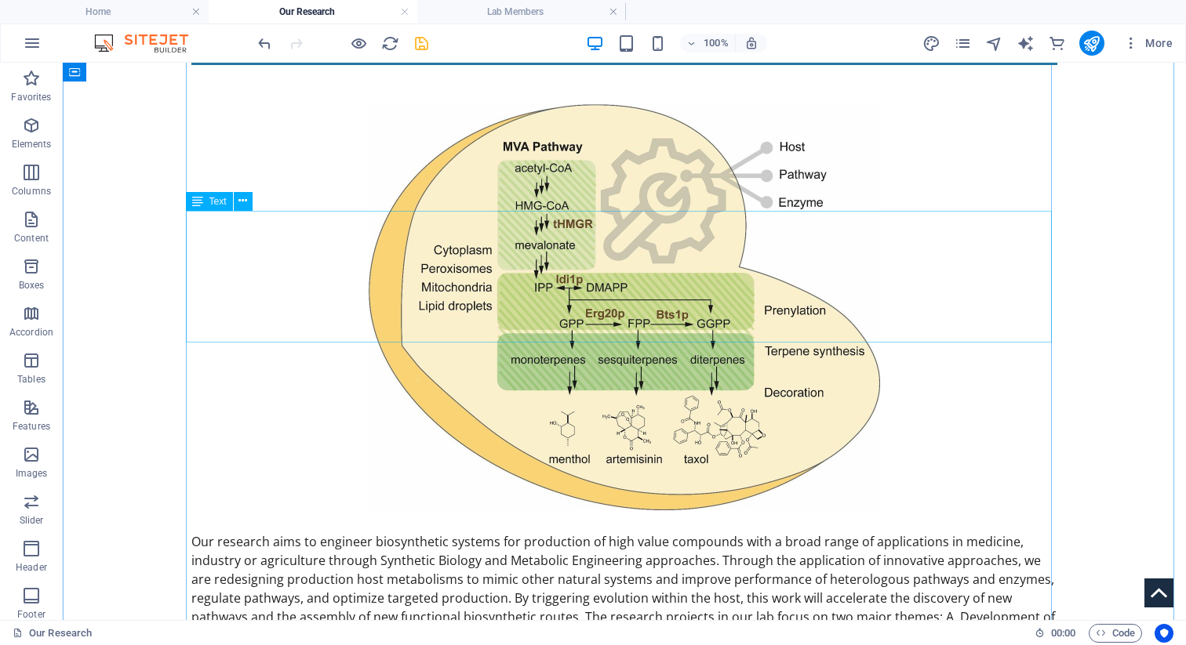
click at [564, 533] on div "Our research aims to engineer biosynthetic systems for production of high value…" at bounding box center [624, 599] width 866 height 132
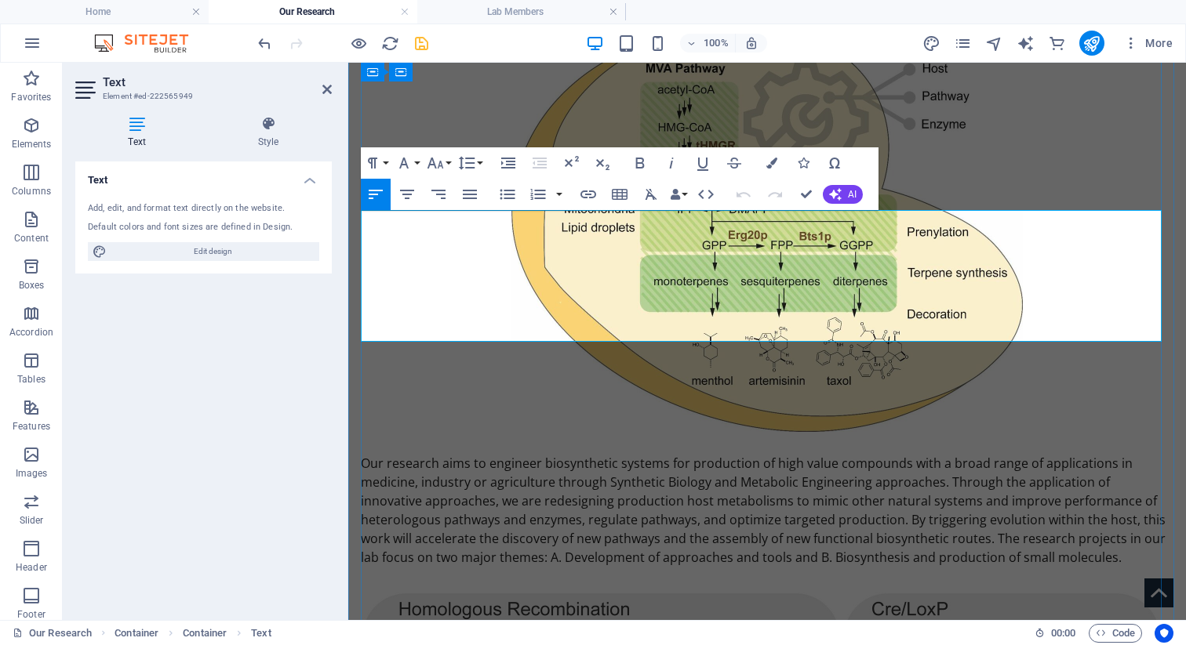
click at [584, 454] on p "Our research aims to engineer biosynthetic systems for production of high value…" at bounding box center [767, 510] width 813 height 113
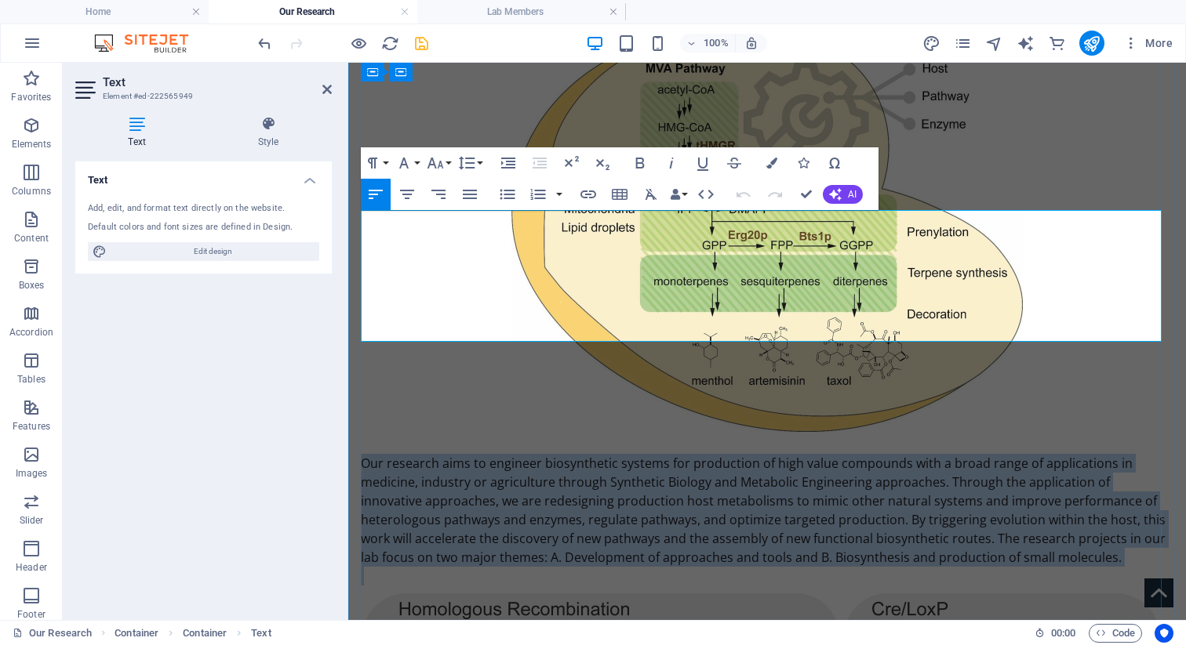
click at [584, 454] on p "Our research aims to engineer biosynthetic systems for production of high value…" at bounding box center [767, 510] width 813 height 113
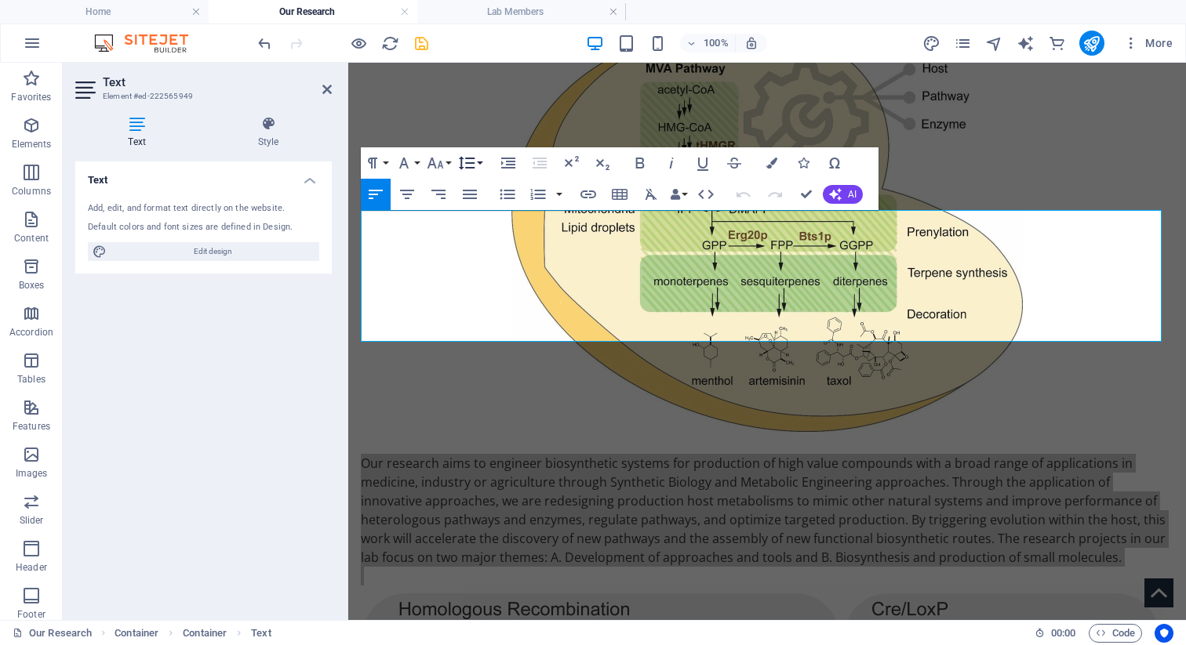
click at [467, 161] on icon "button" at bounding box center [466, 163] width 19 height 19
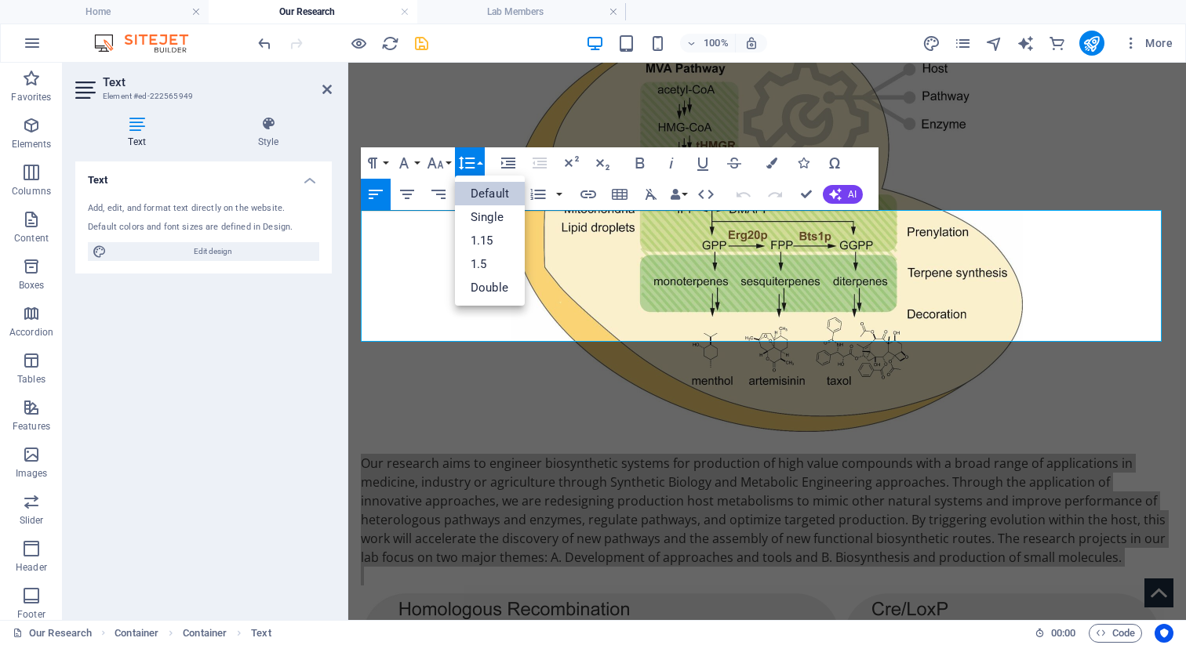
scroll to position [0, 0]
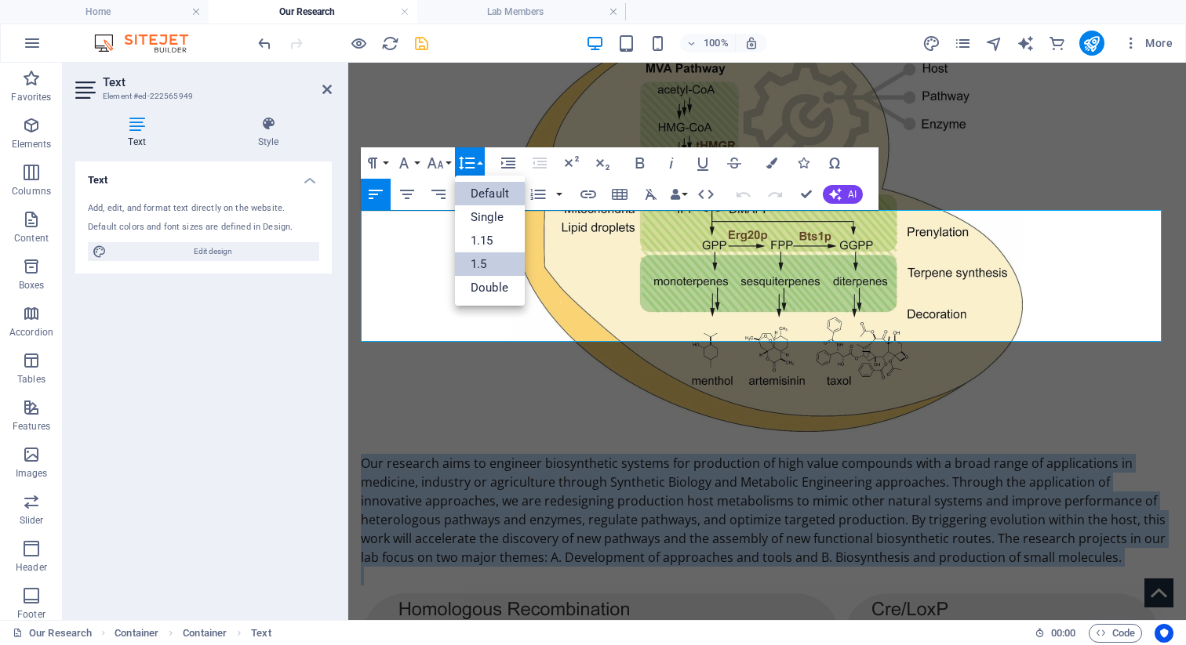
click at [485, 256] on link "1.5" at bounding box center [490, 265] width 70 height 24
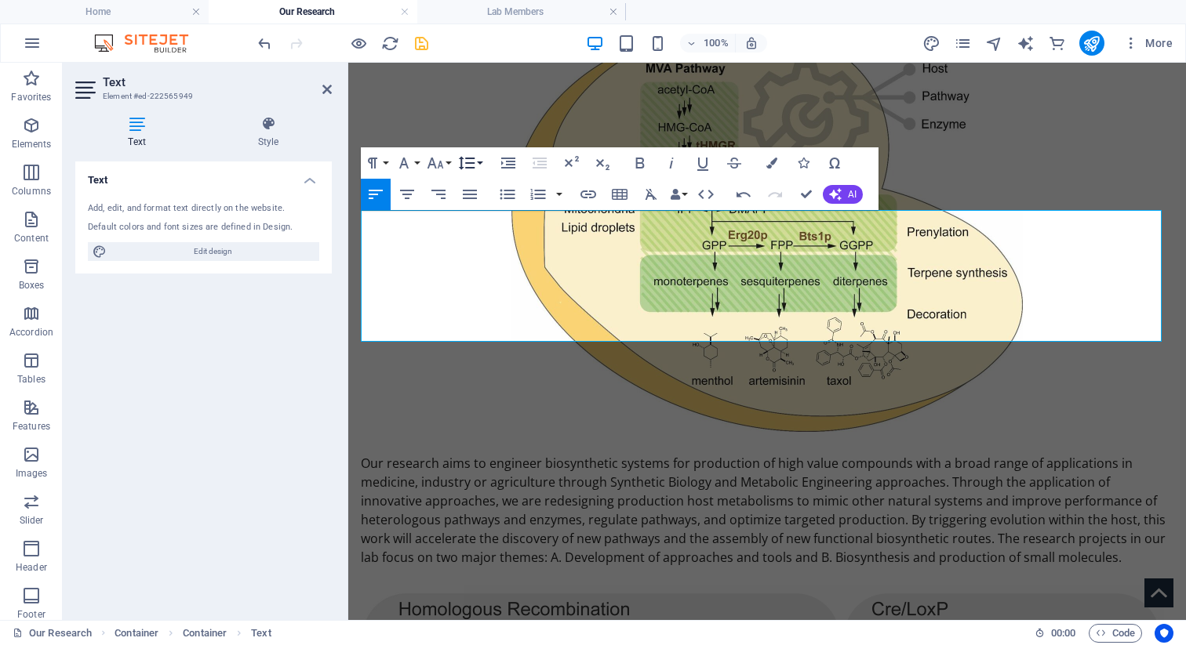
click at [465, 161] on icon "button" at bounding box center [466, 163] width 19 height 19
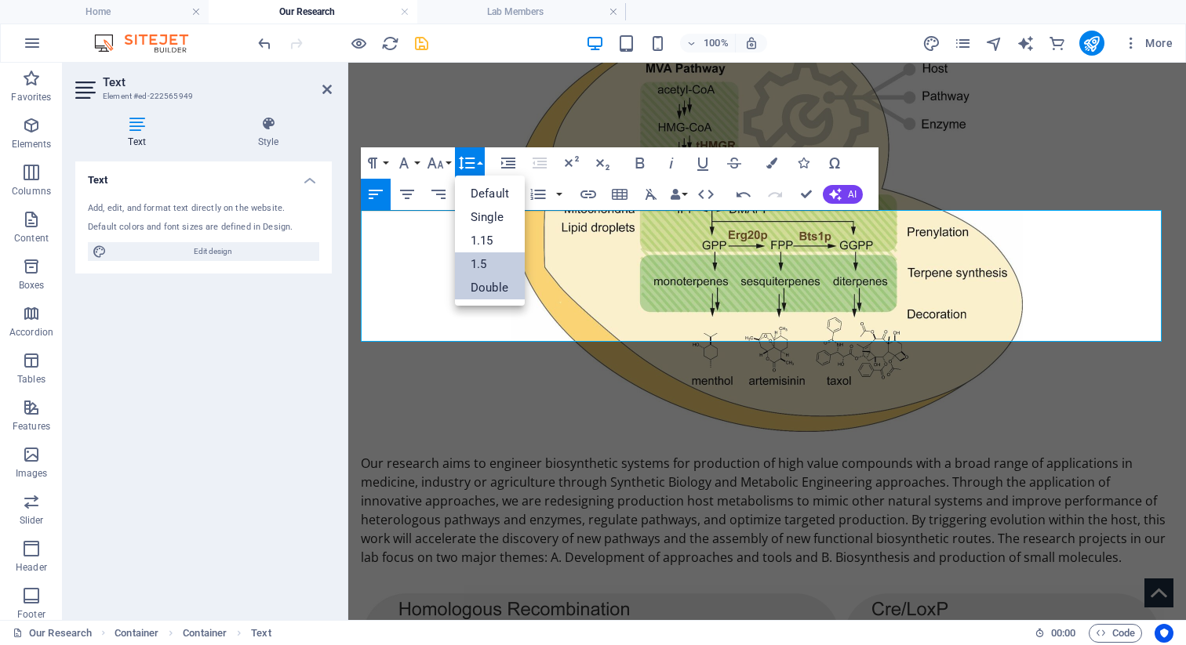
click at [482, 286] on link "Double" at bounding box center [490, 288] width 70 height 24
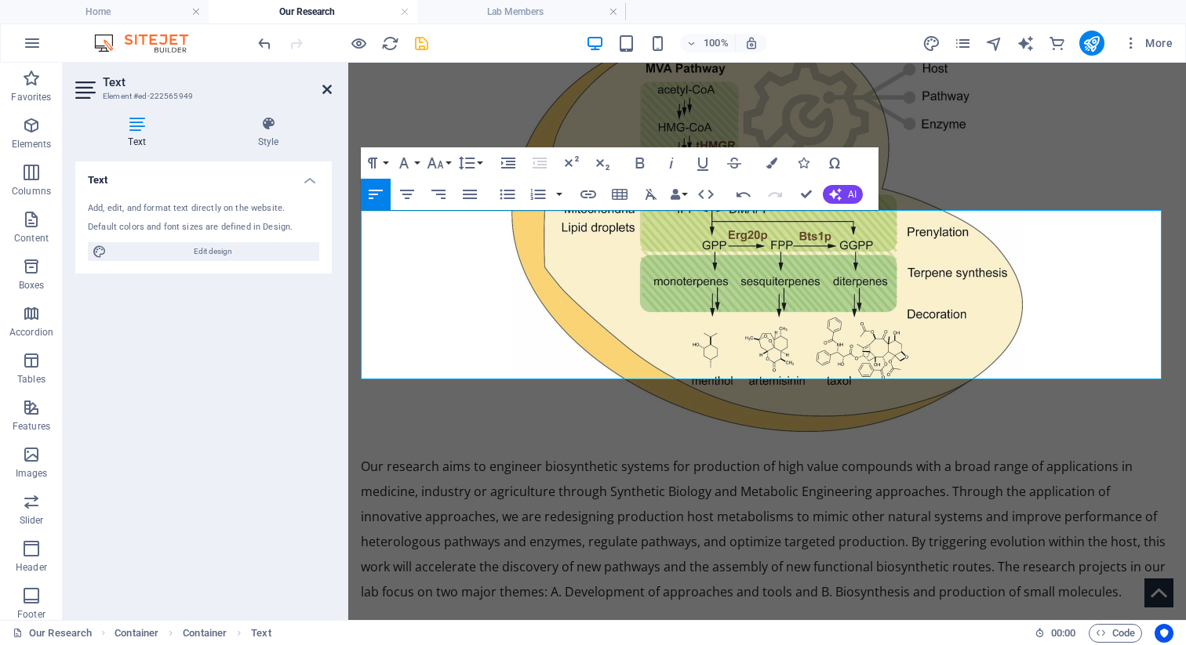
click at [326, 91] on icon at bounding box center [326, 89] width 9 height 13
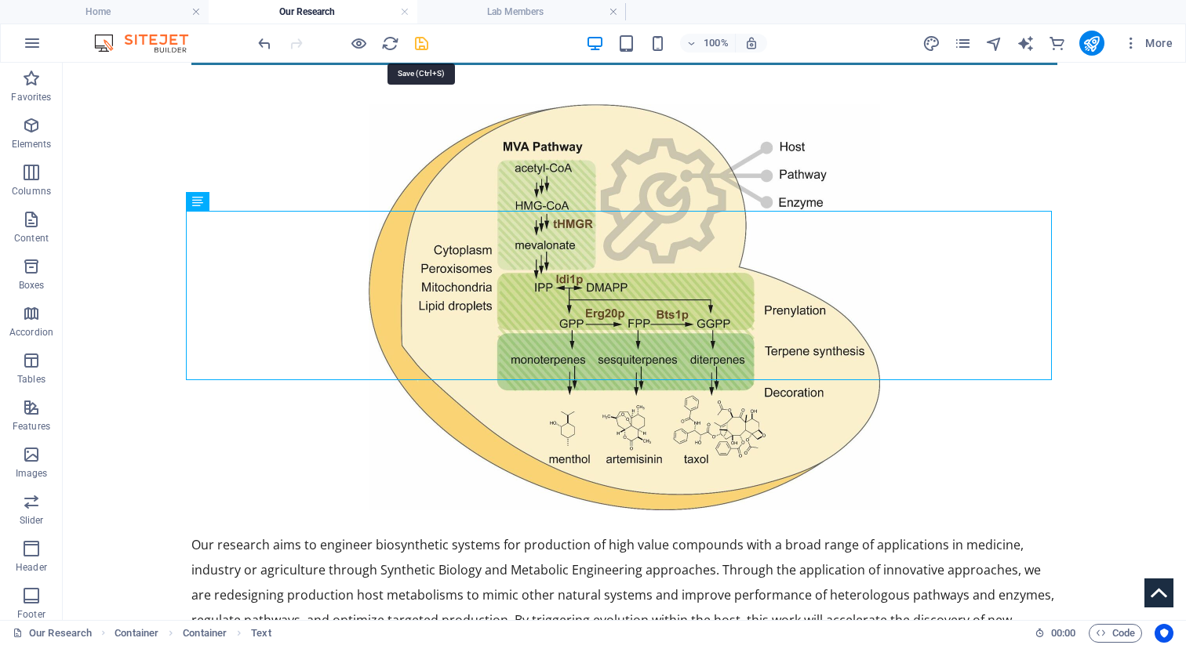
click at [424, 45] on icon "save" at bounding box center [422, 44] width 18 height 18
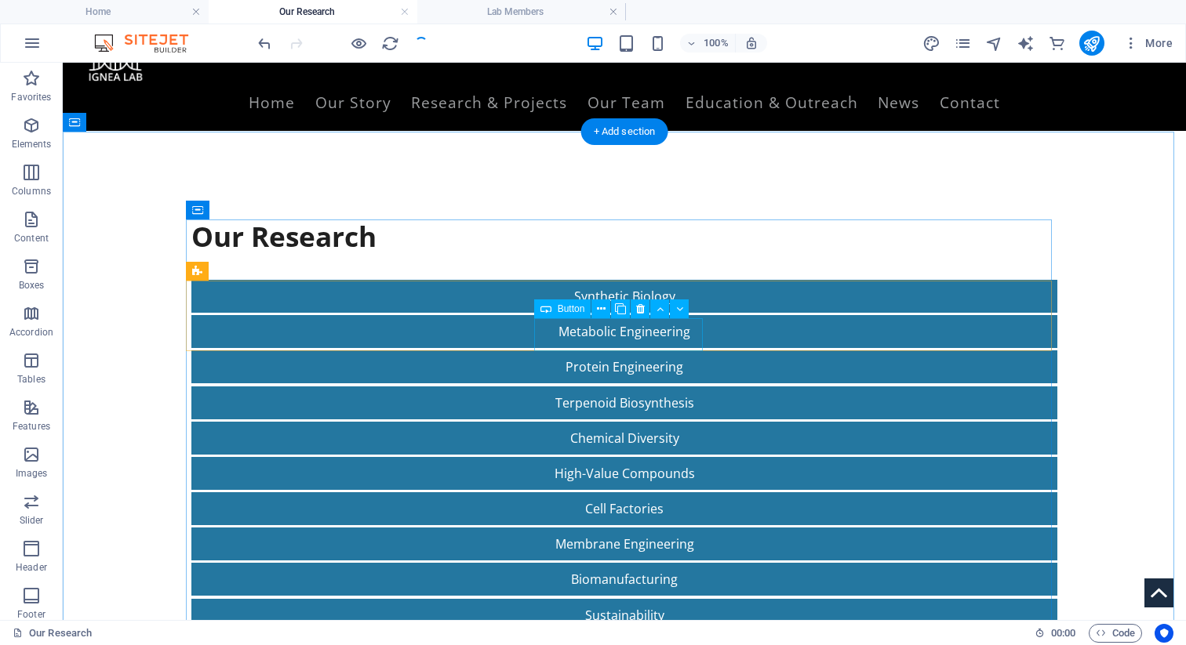
scroll to position [60, 0]
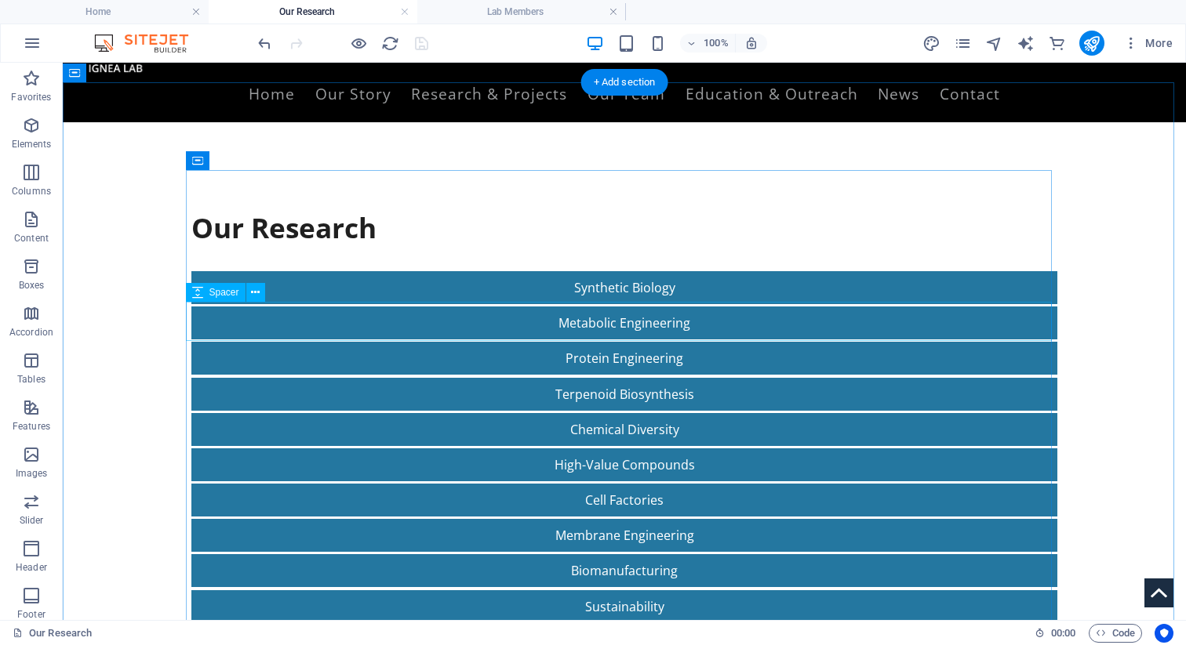
click at [522, 620] on div at bounding box center [624, 643] width 866 height 39
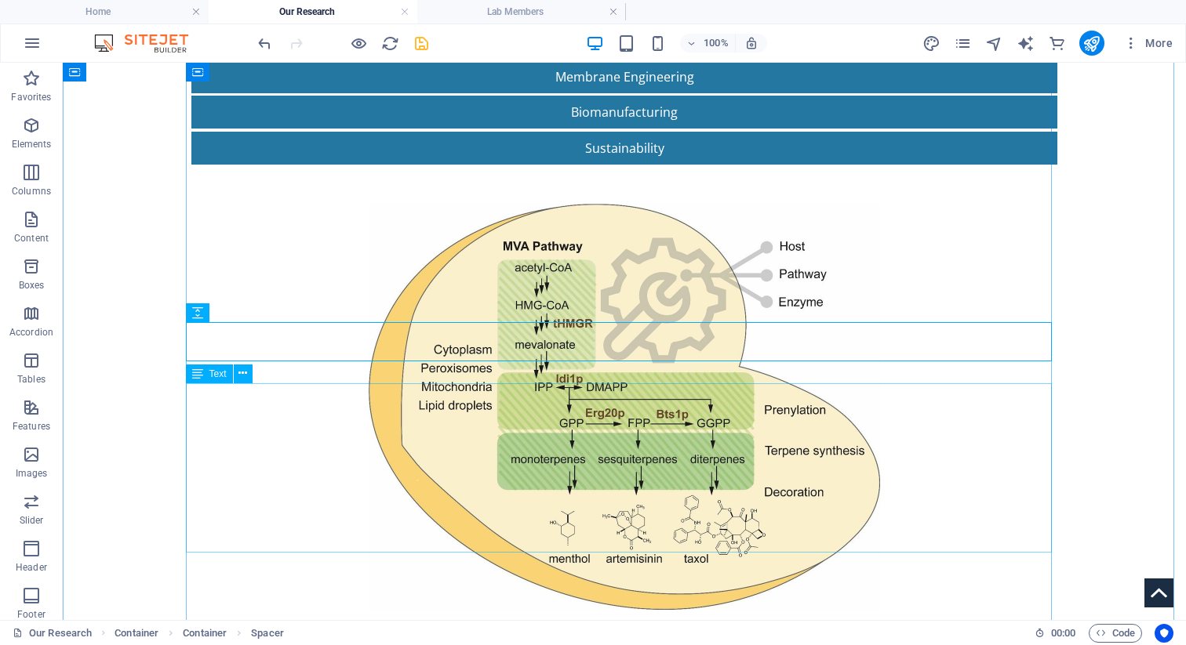
scroll to position [530, 0]
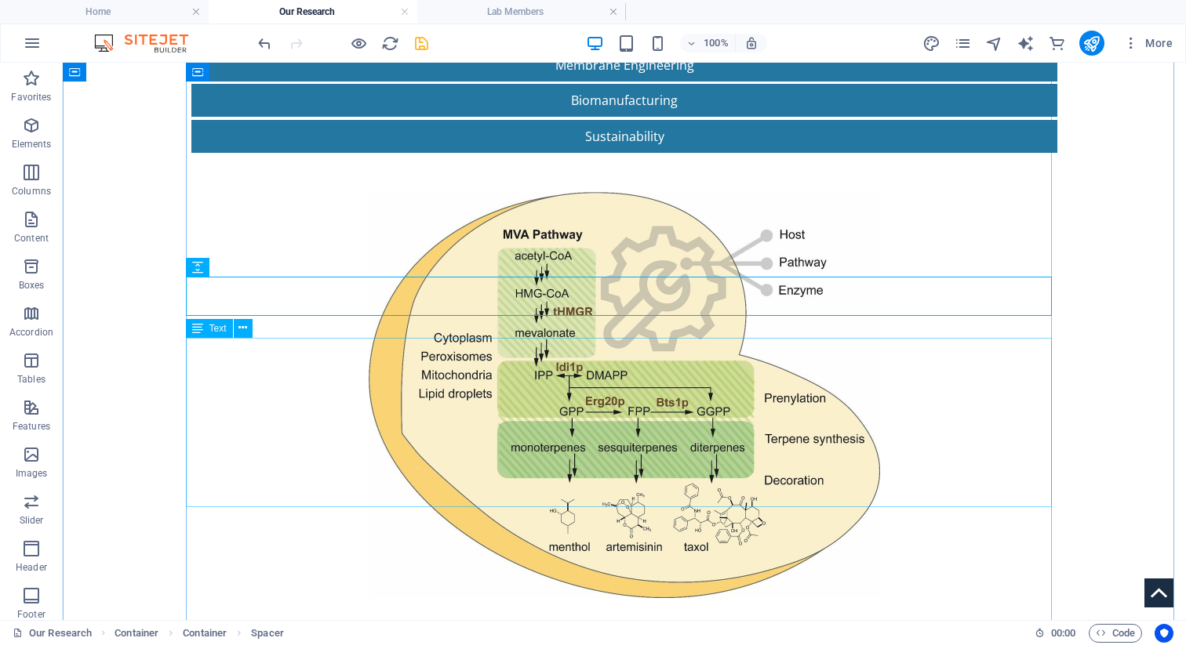
click at [435, 598] on div at bounding box center [624, 617] width 866 height 39
click at [416, 620] on div at bounding box center [624, 649] width 866 height 22
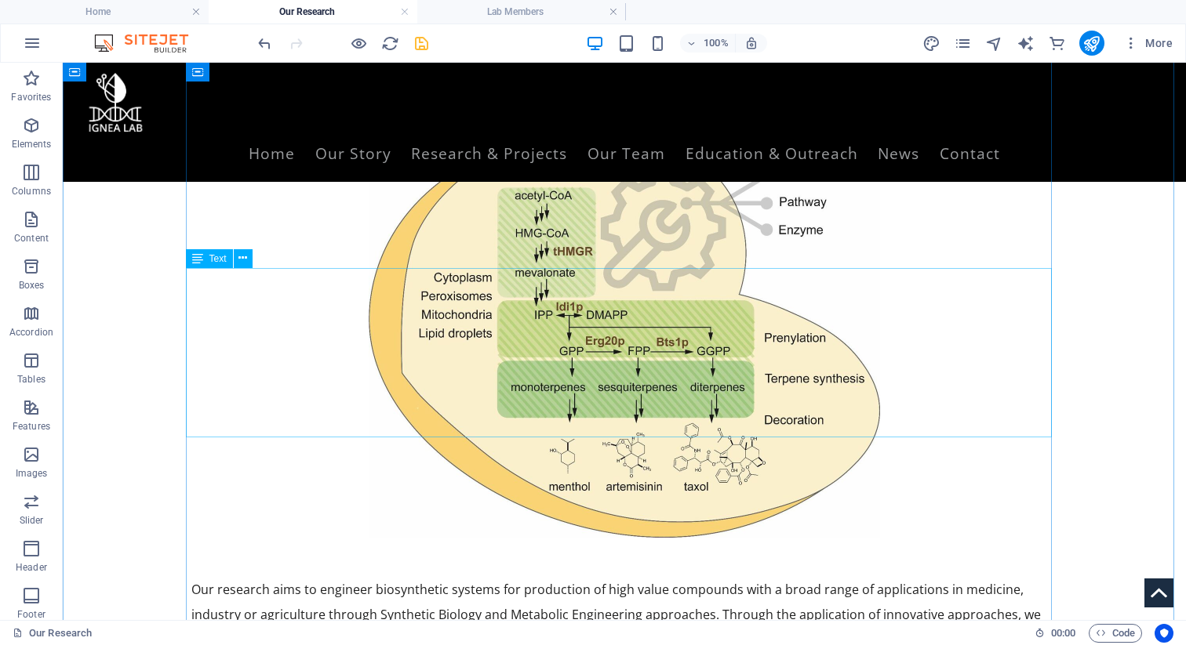
scroll to position [164, 0]
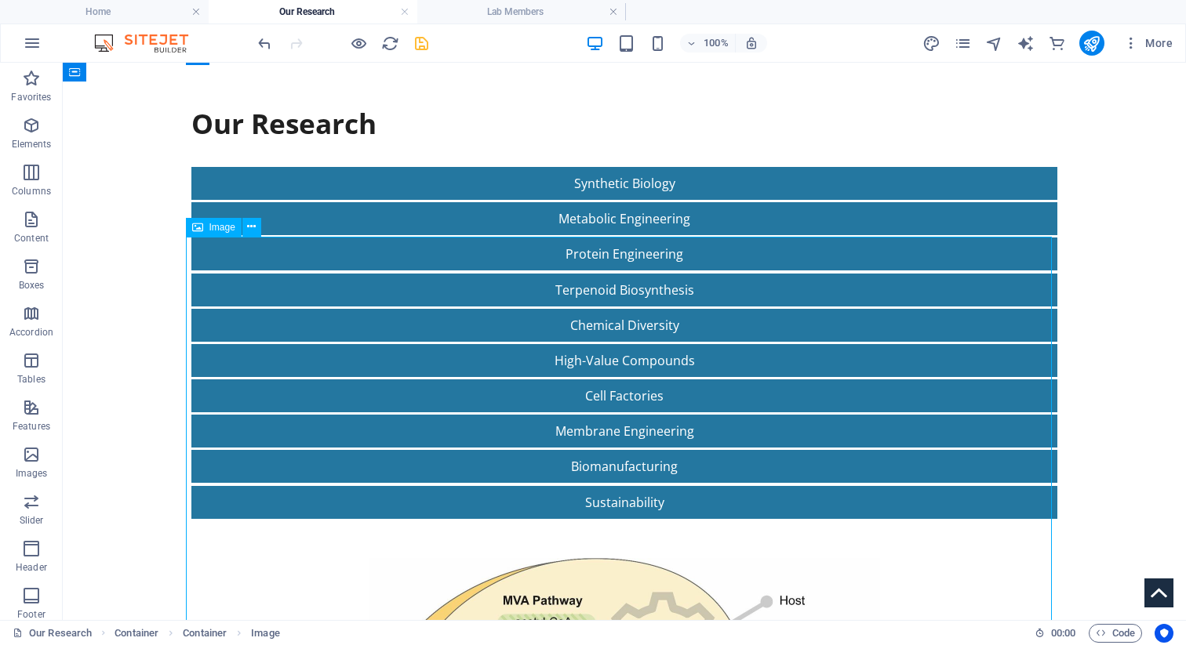
select select "px"
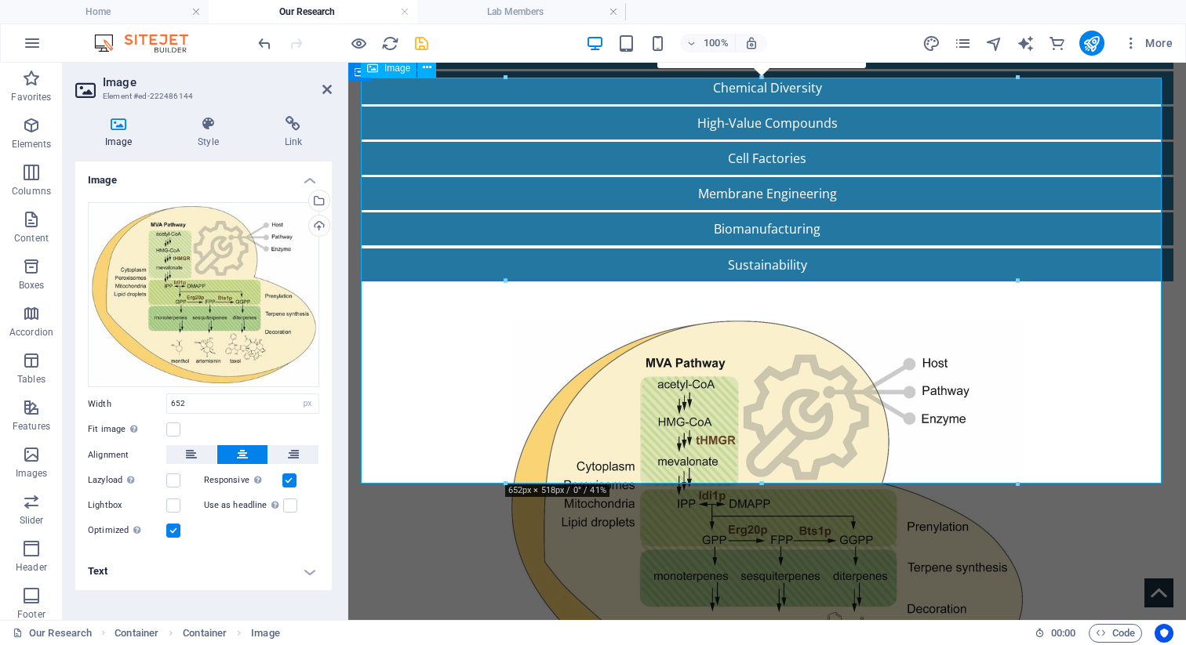
scroll to position [402, 0]
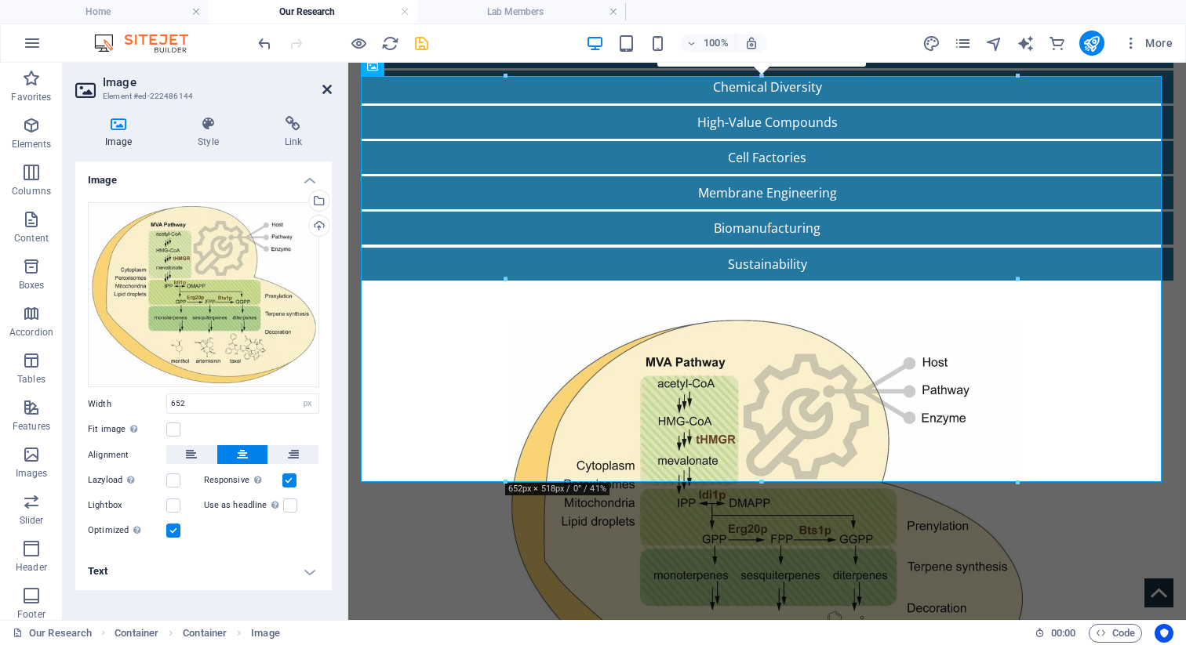
drag, startPoint x: 325, startPoint y: 93, endPoint x: 261, endPoint y: 31, distance: 89.3
click at [325, 93] on icon at bounding box center [326, 89] width 9 height 13
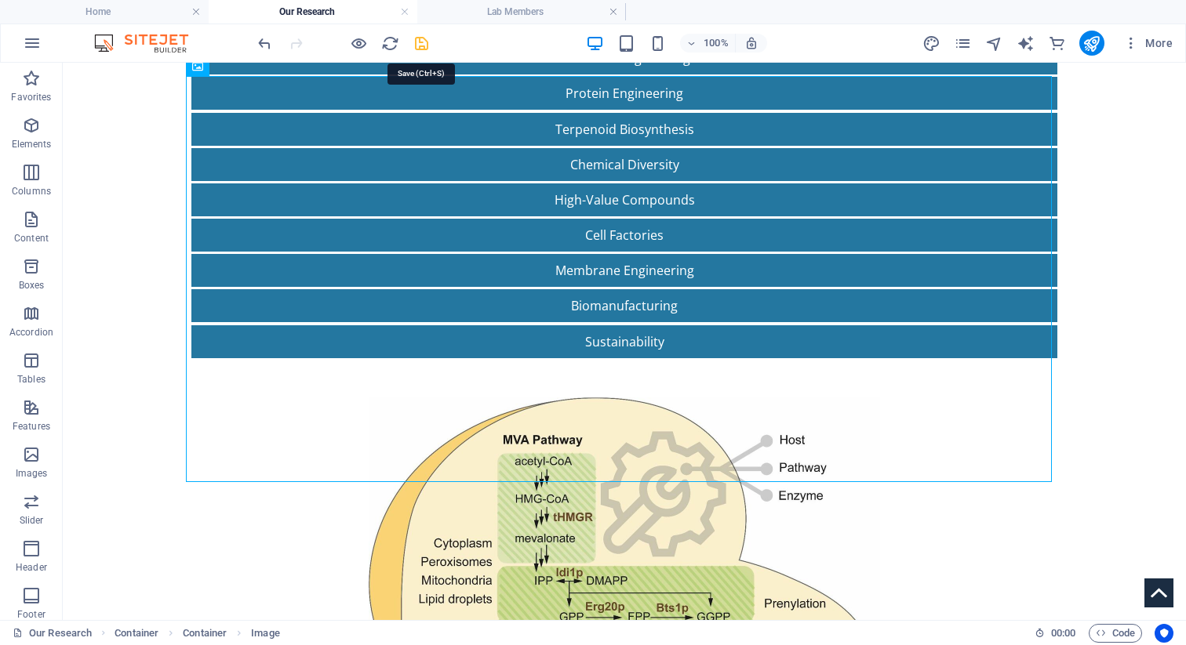
click at [422, 38] on icon "save" at bounding box center [422, 44] width 18 height 18
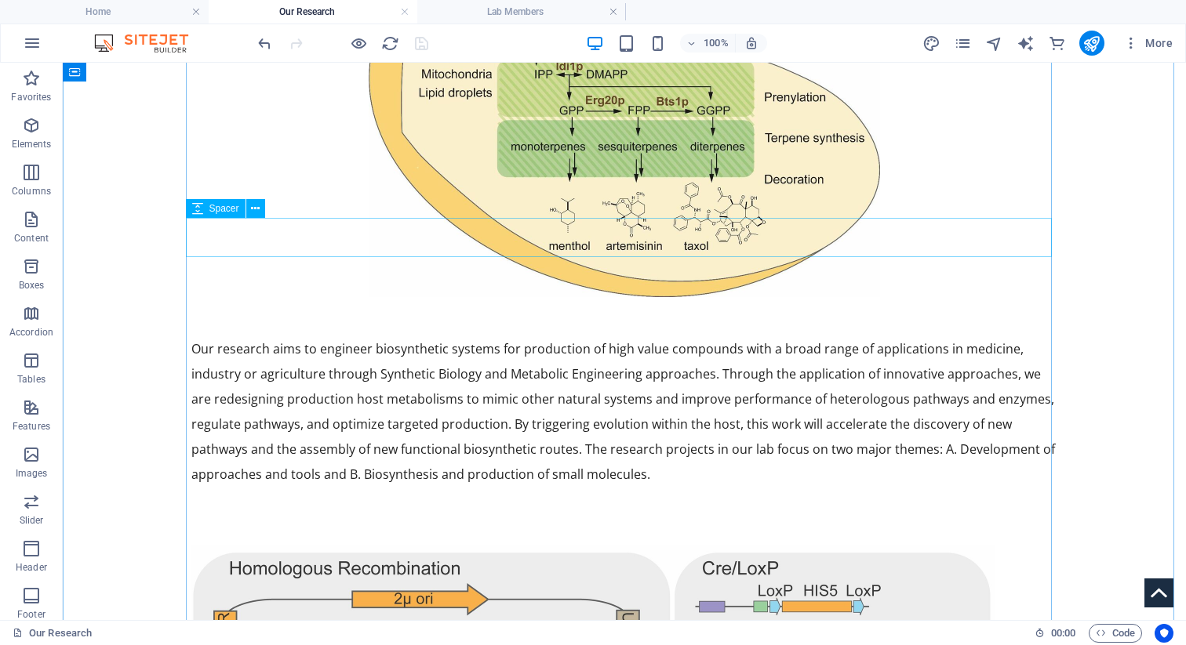
scroll to position [855, 0]
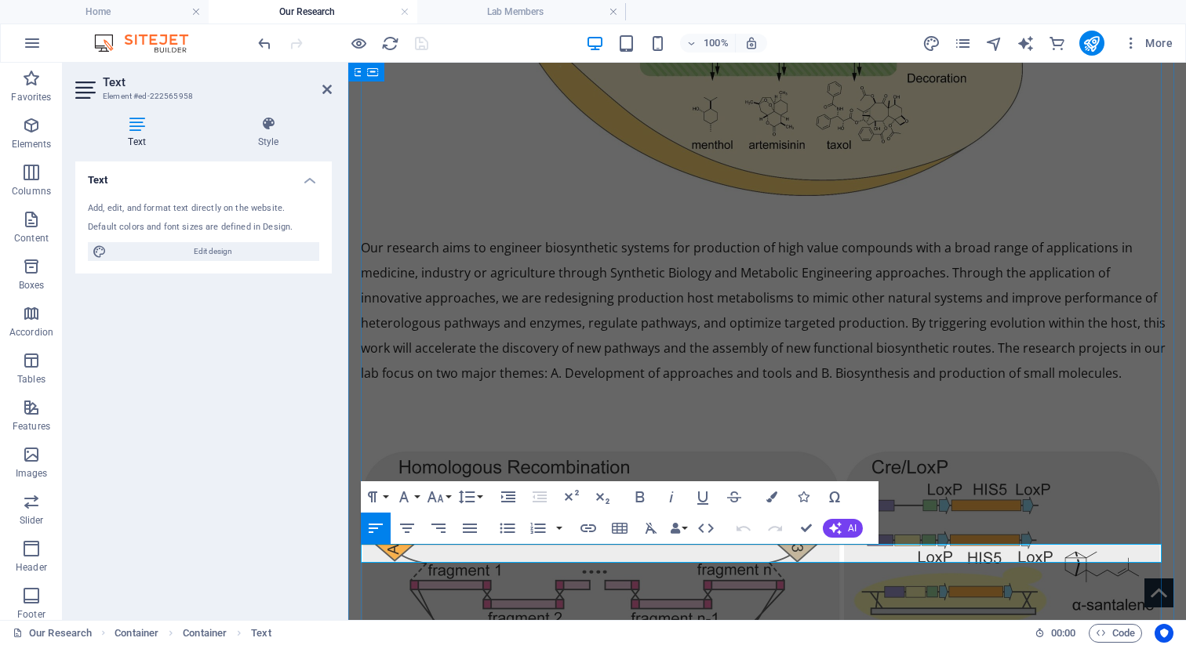
click at [432, 489] on icon "button" at bounding box center [435, 497] width 19 height 19
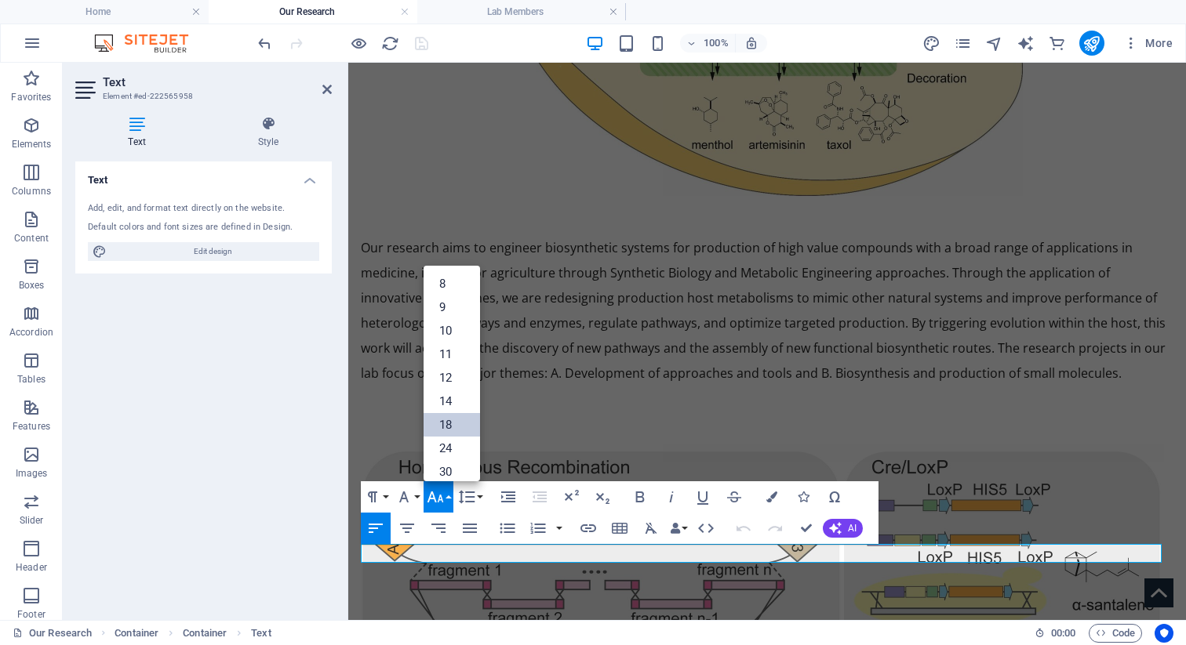
click at [445, 427] on link "18" at bounding box center [452, 425] width 56 height 24
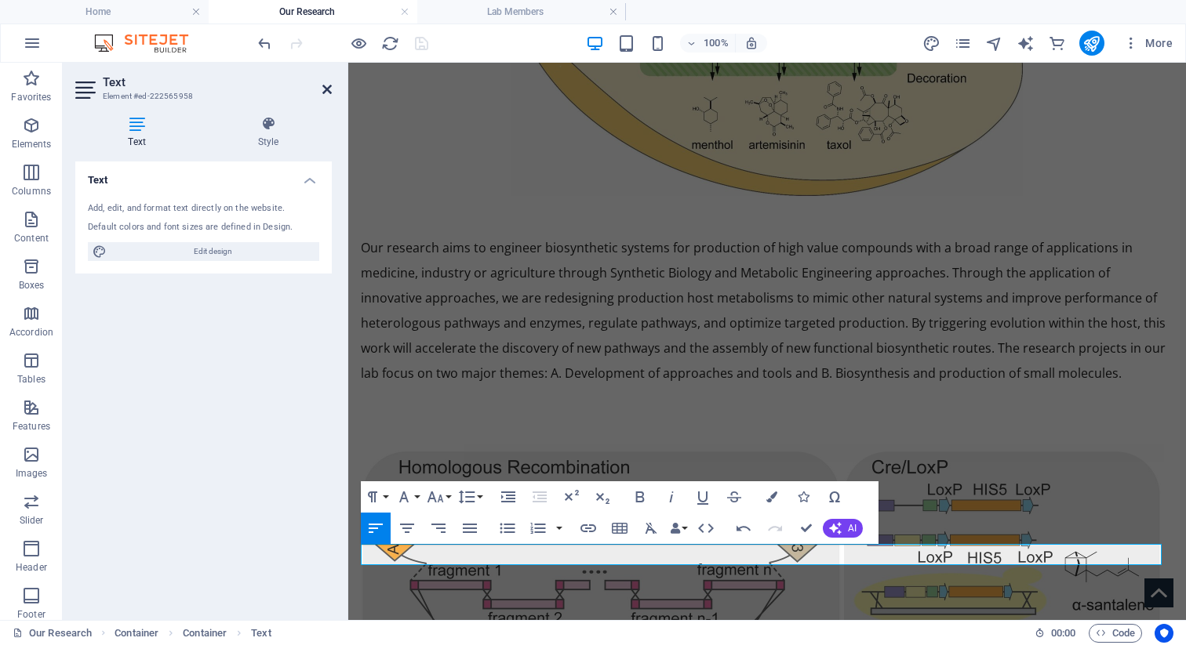
click at [328, 92] on icon at bounding box center [326, 89] width 9 height 13
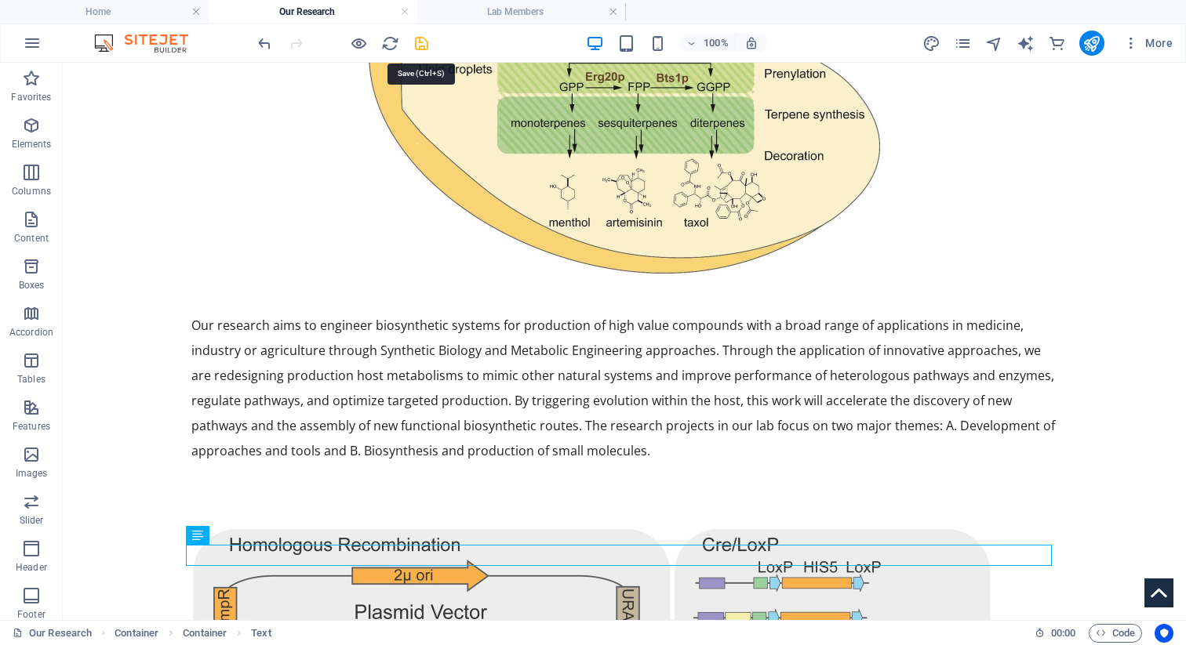
click at [423, 46] on icon "save" at bounding box center [422, 44] width 18 height 18
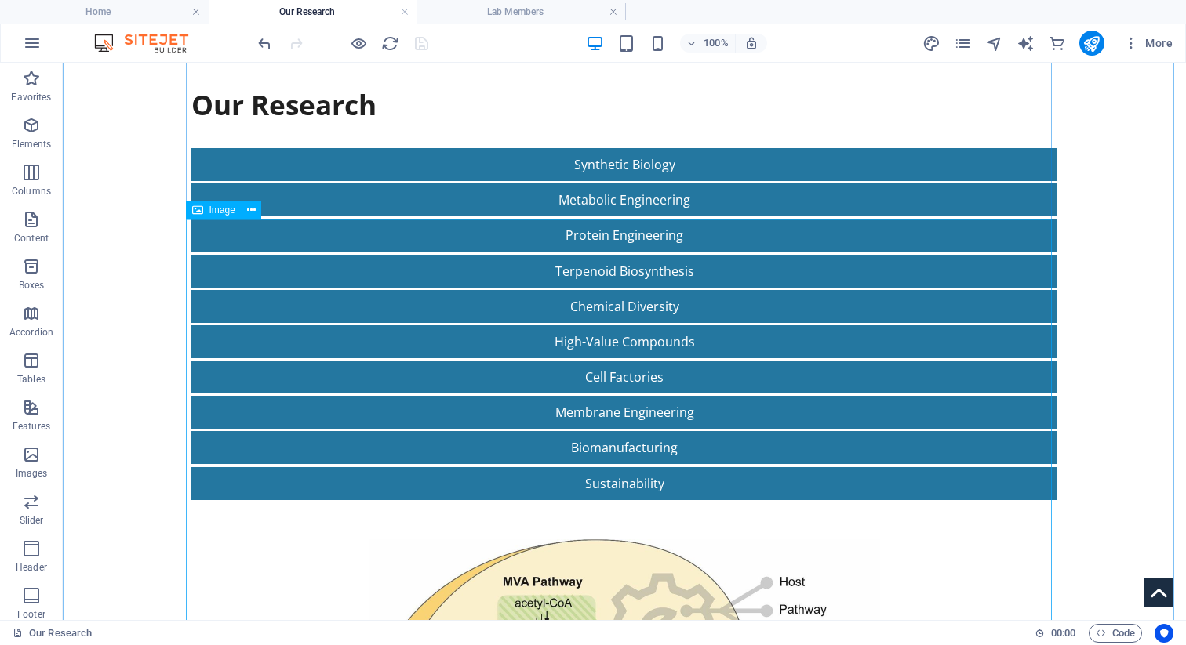
scroll to position [186, 0]
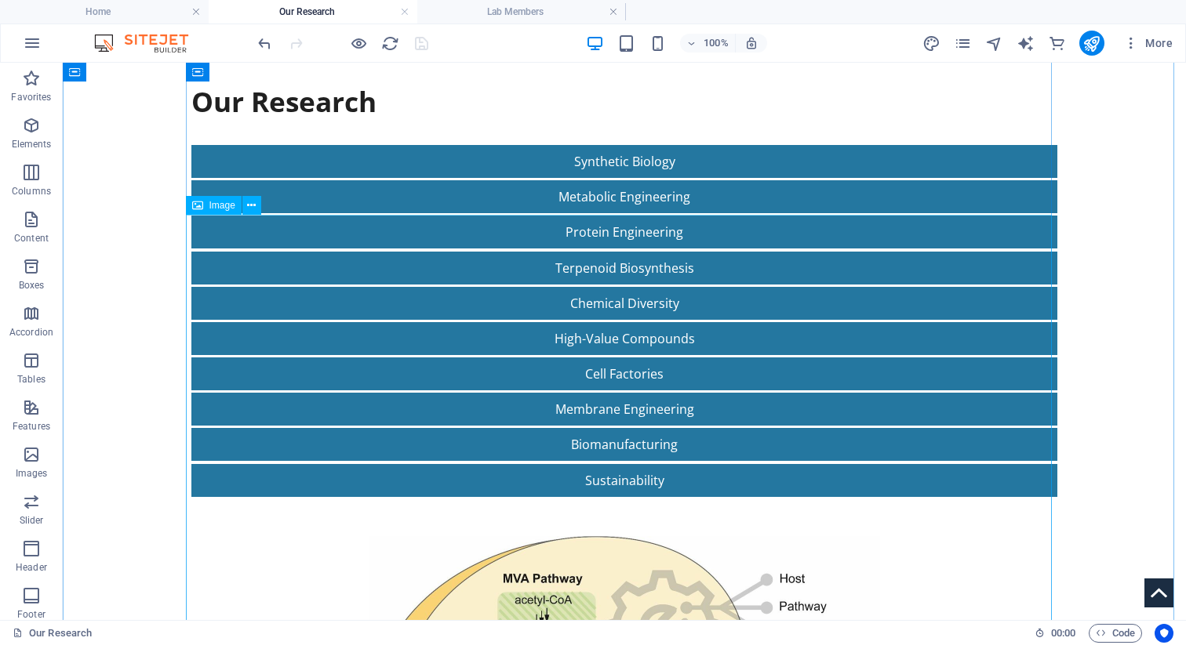
click at [32, 130] on icon "button" at bounding box center [31, 125] width 19 height 19
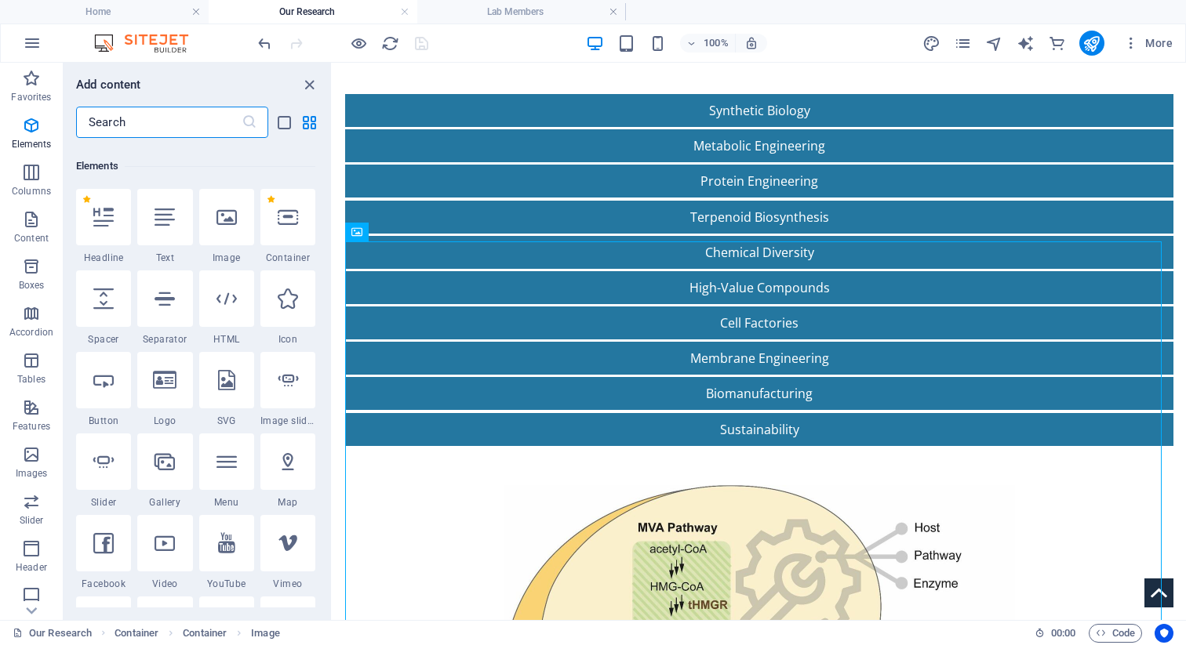
scroll to position [167, 0]
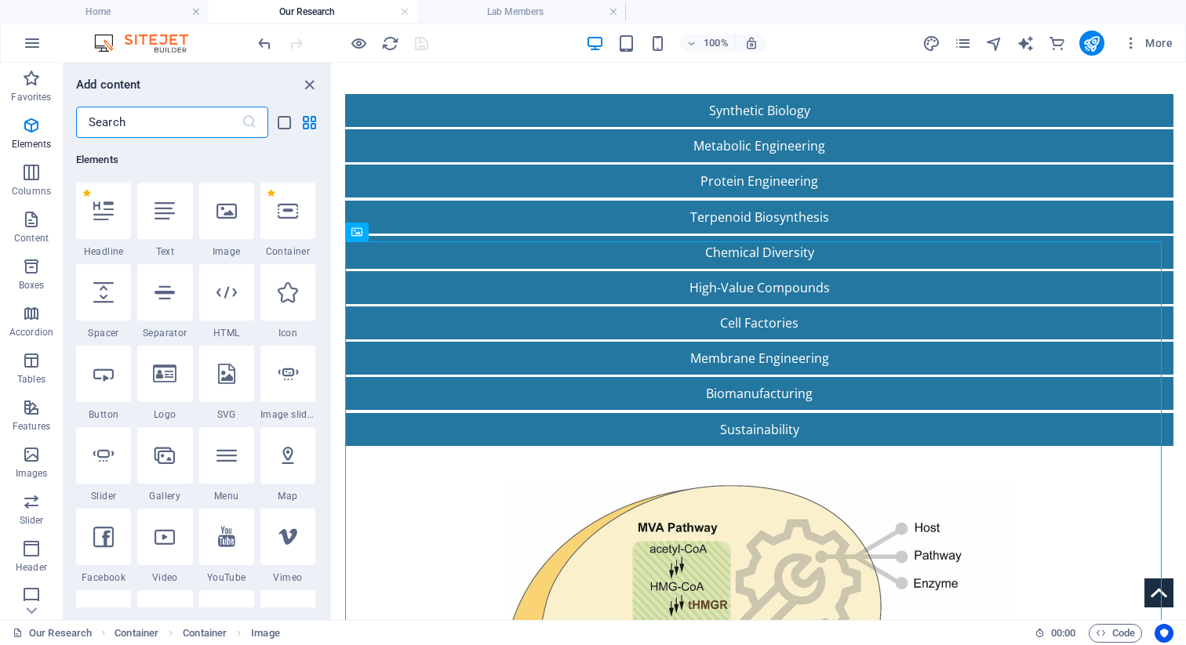
click at [166, 123] on input "text" at bounding box center [158, 122] width 165 height 31
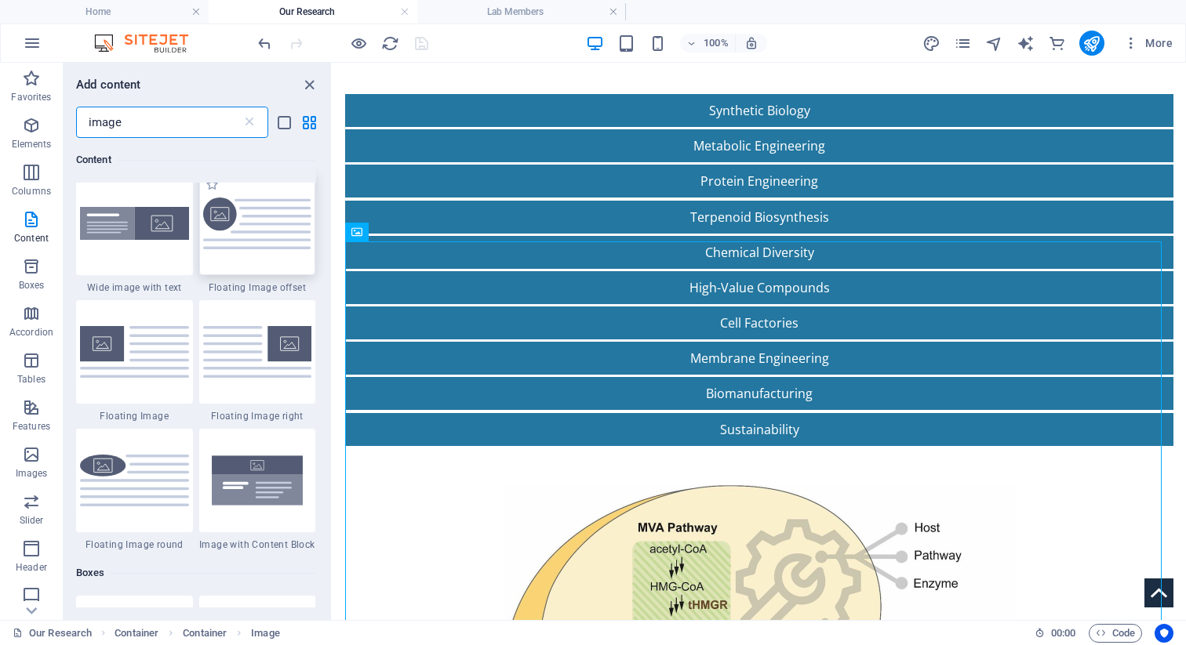
scroll to position [391, 0]
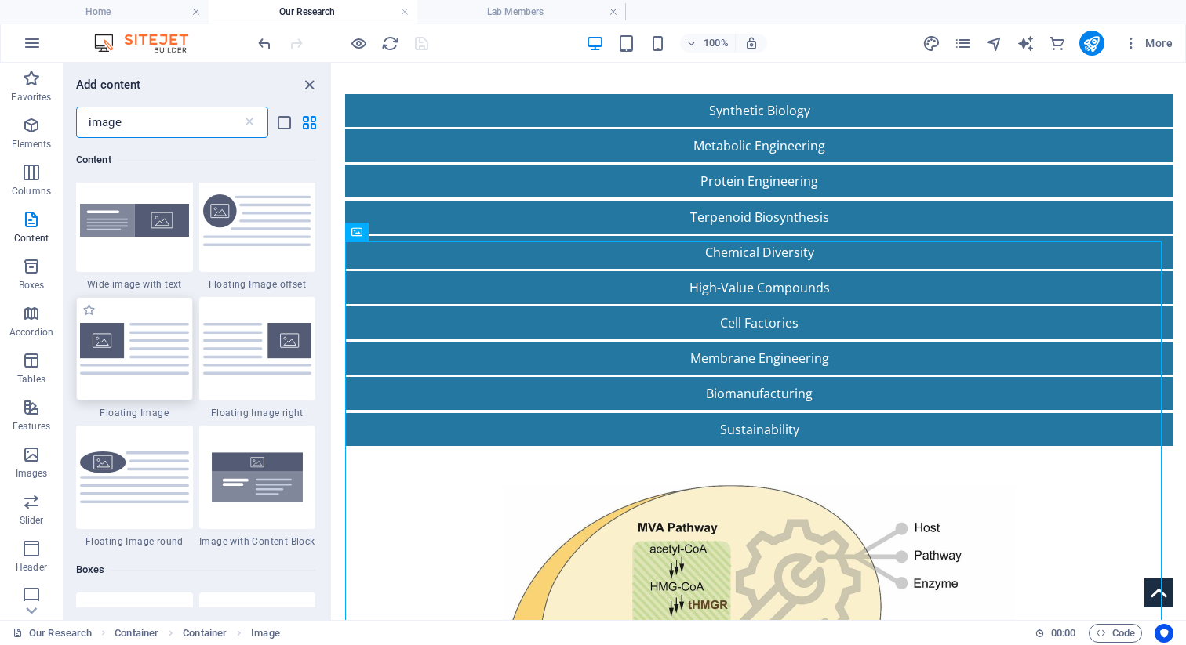
type input "image"
click at [645, 446] on div at bounding box center [759, 465] width 828 height 39
click at [112, 365] on div at bounding box center [134, 349] width 117 height 104
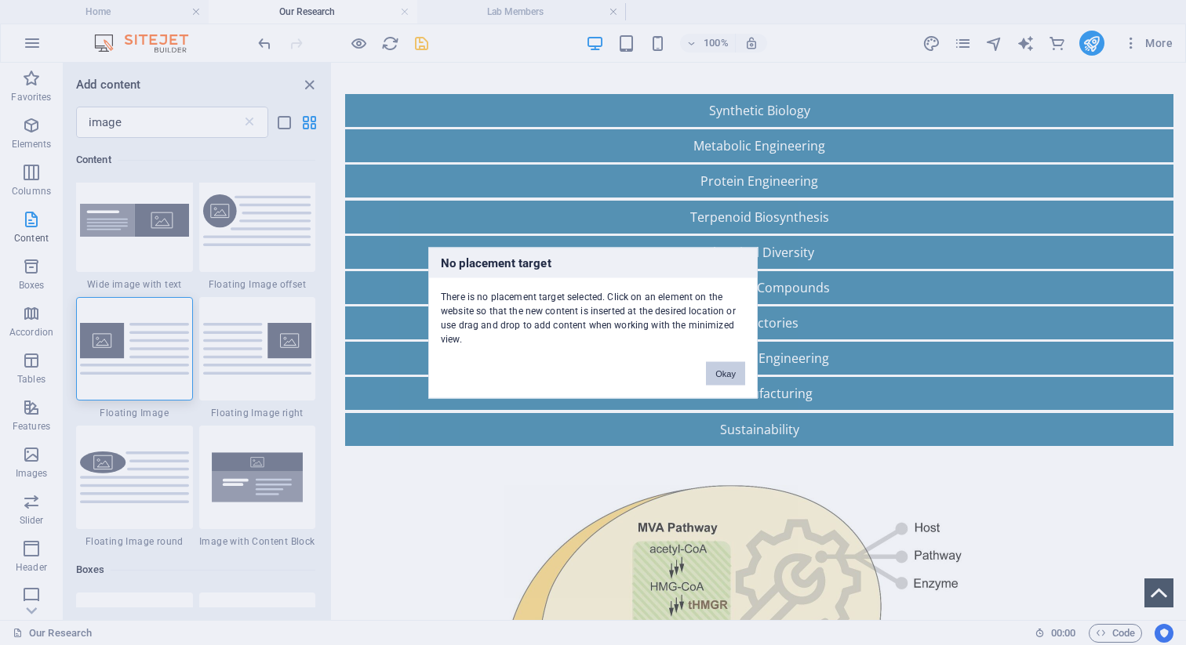
click at [702, 373] on button "Okay" at bounding box center [725, 374] width 39 height 24
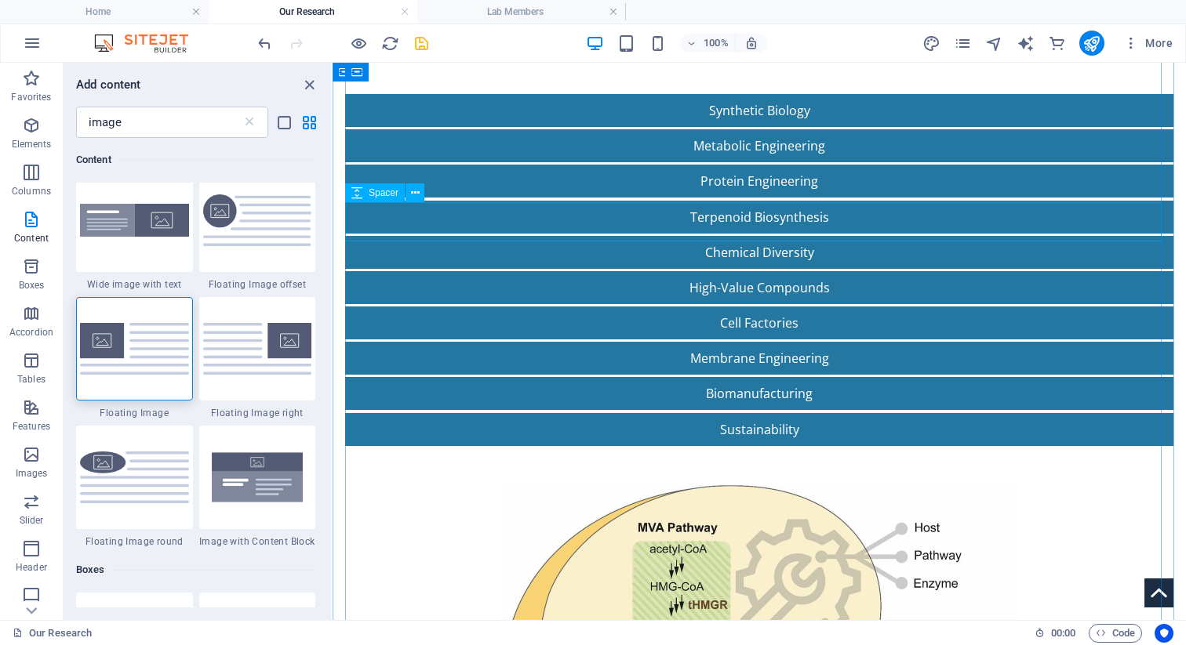
click at [519, 446] on div at bounding box center [759, 465] width 828 height 39
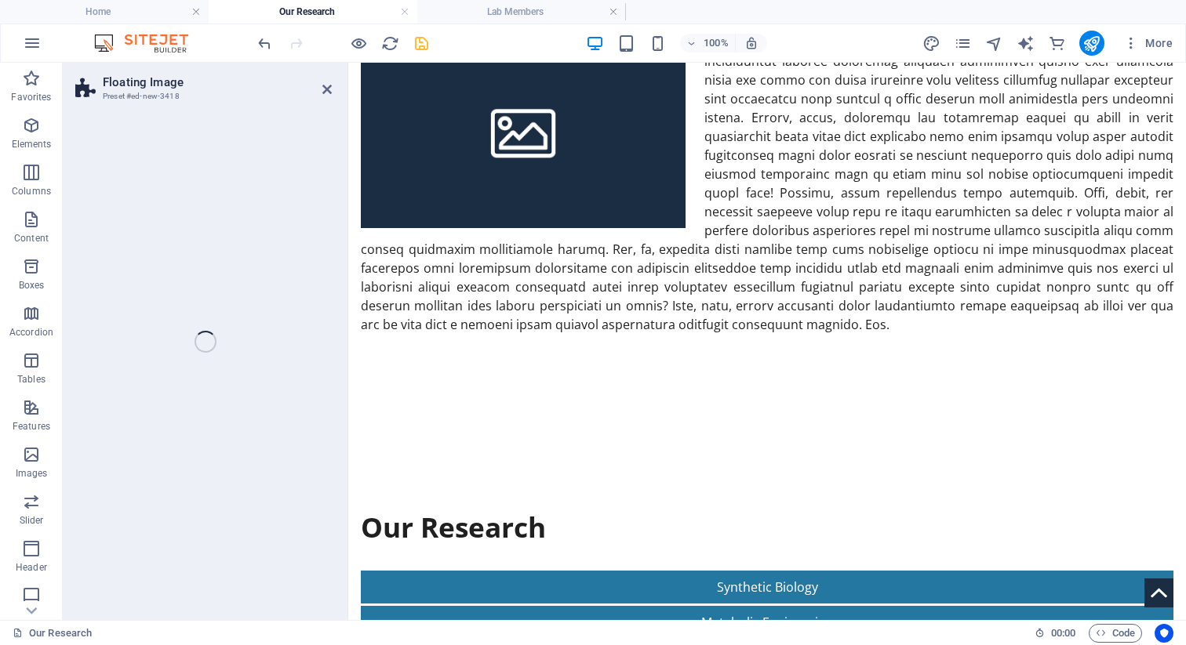
select select "%"
select select "rem"
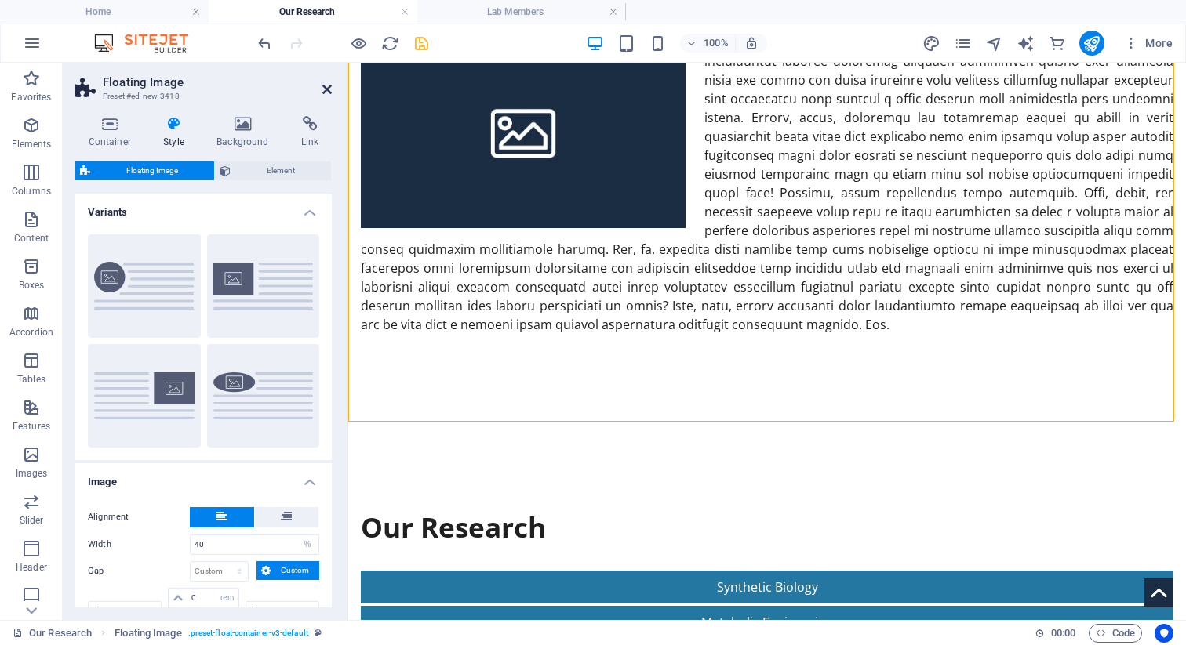
click at [325, 84] on icon at bounding box center [326, 89] width 9 height 13
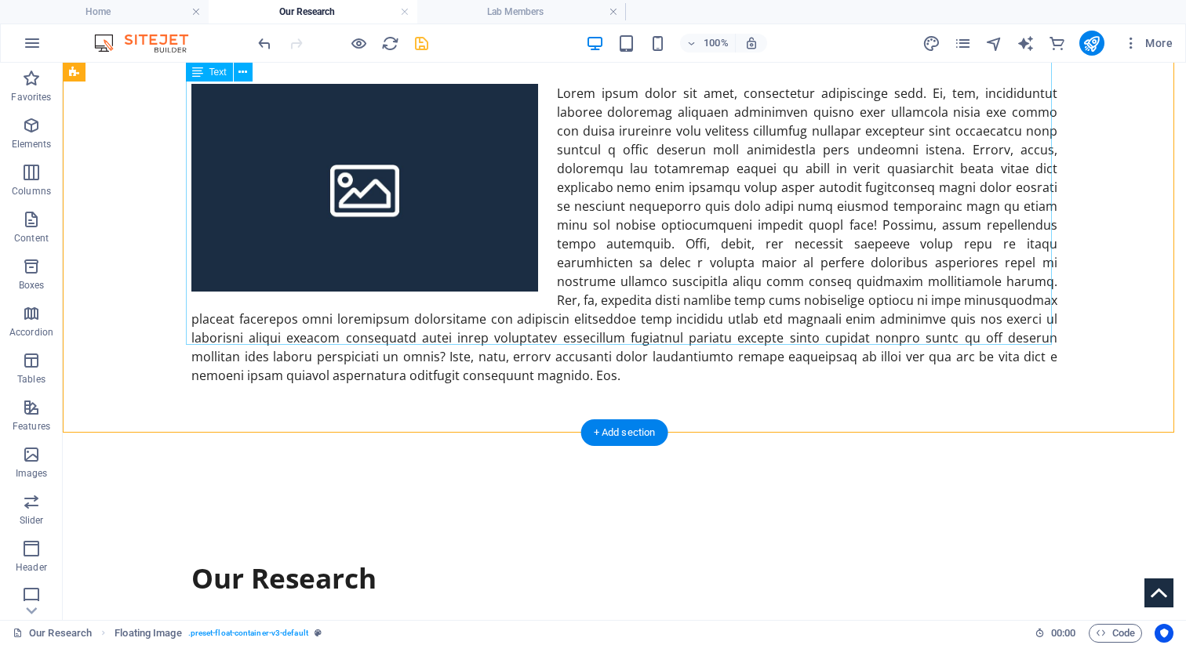
click at [702, 245] on div at bounding box center [624, 234] width 866 height 301
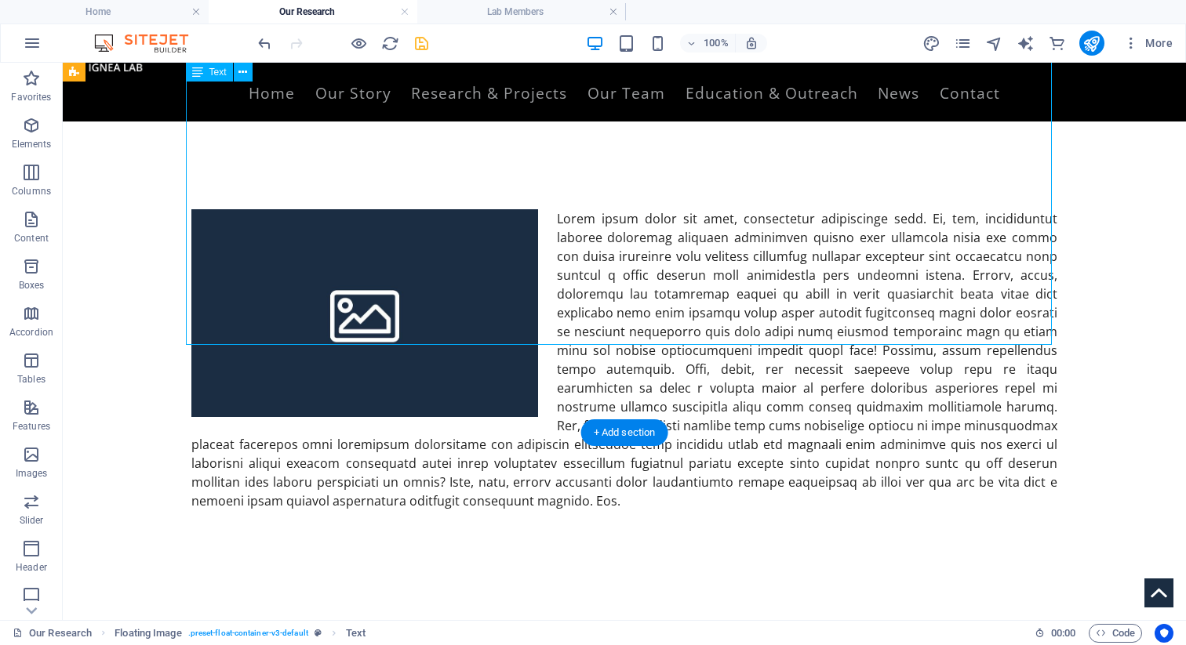
scroll to position [0, 0]
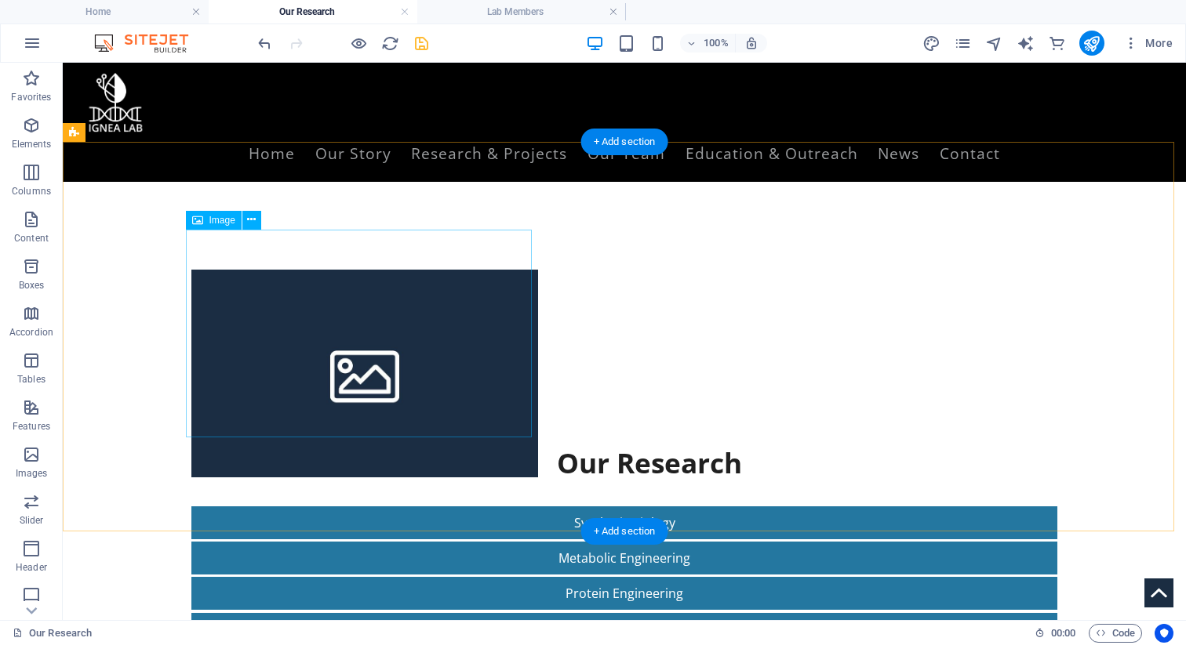
click at [431, 315] on figure at bounding box center [364, 374] width 347 height 208
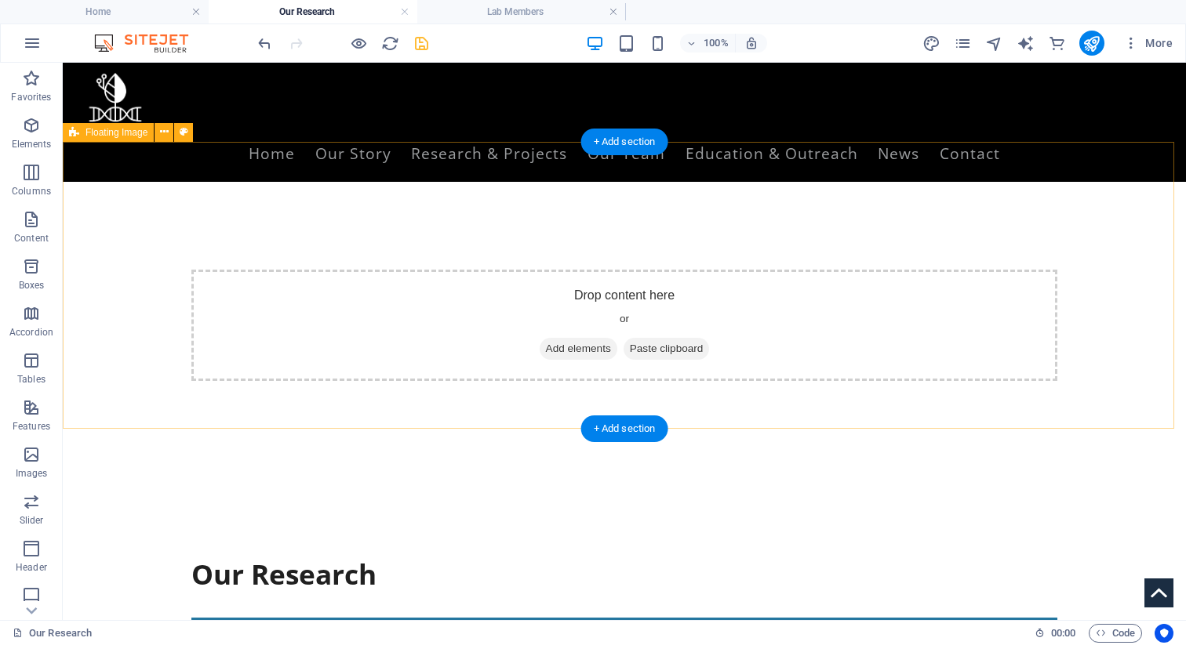
click at [351, 397] on div "Drop content here or Add elements Paste clipboard" at bounding box center [624, 325] width 1123 height 287
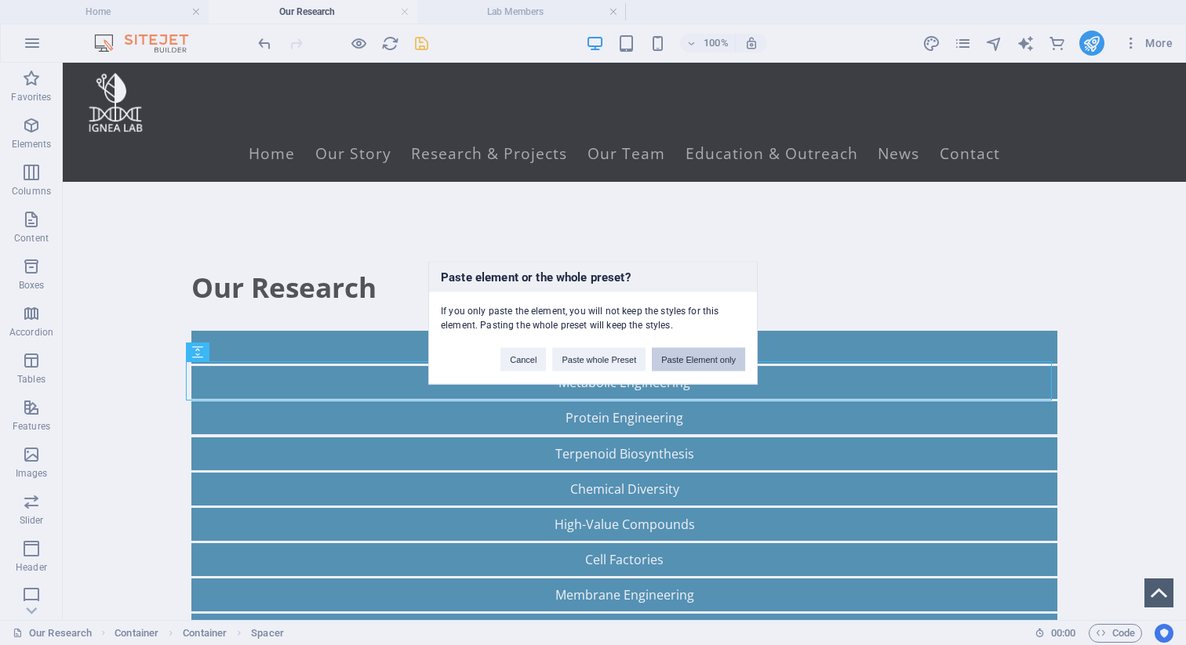
click at [690, 363] on button "Paste Element only" at bounding box center [698, 359] width 93 height 24
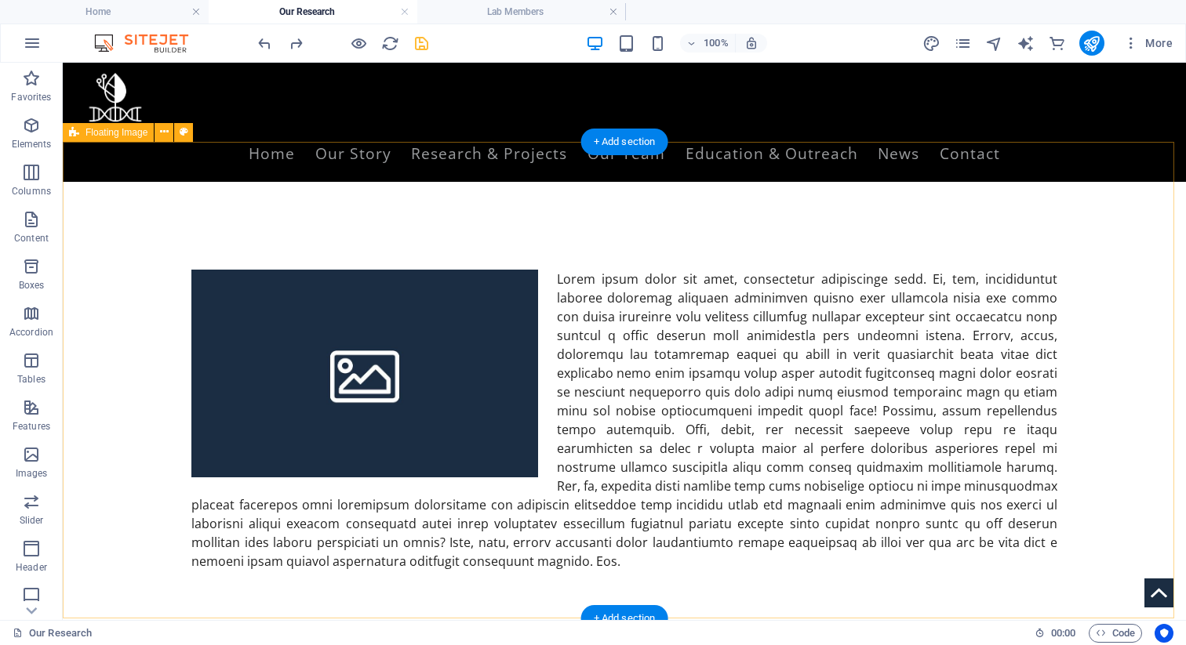
click at [456, 580] on div at bounding box center [624, 420] width 1123 height 477
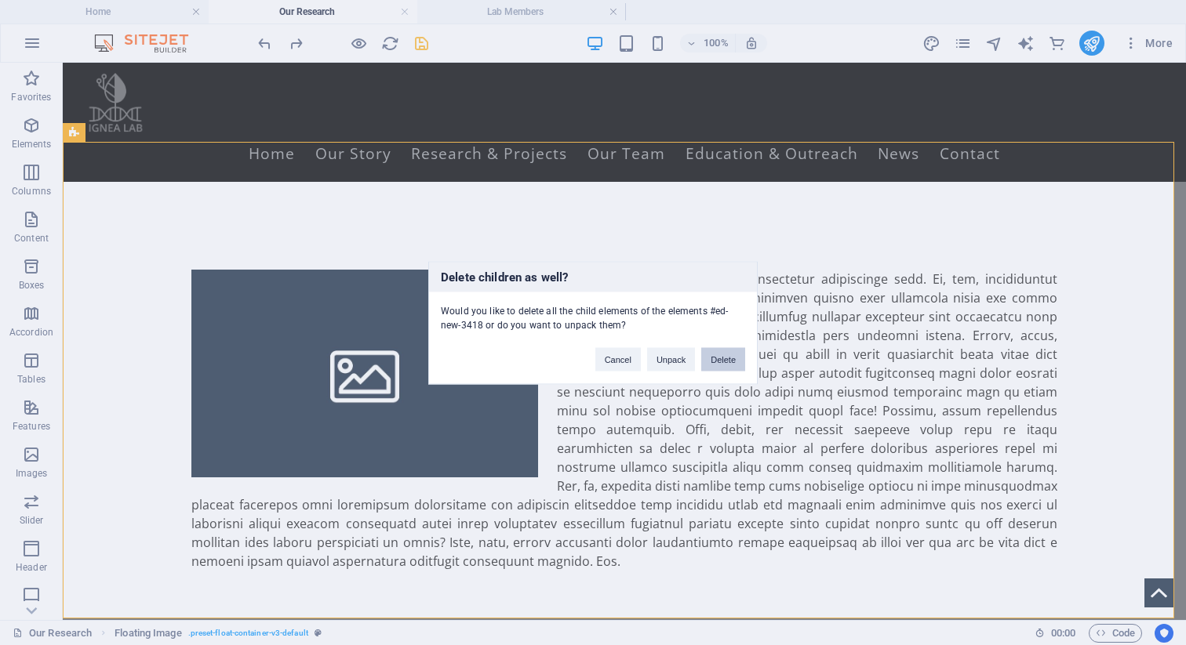
click at [702, 358] on button "Delete" at bounding box center [723, 359] width 44 height 24
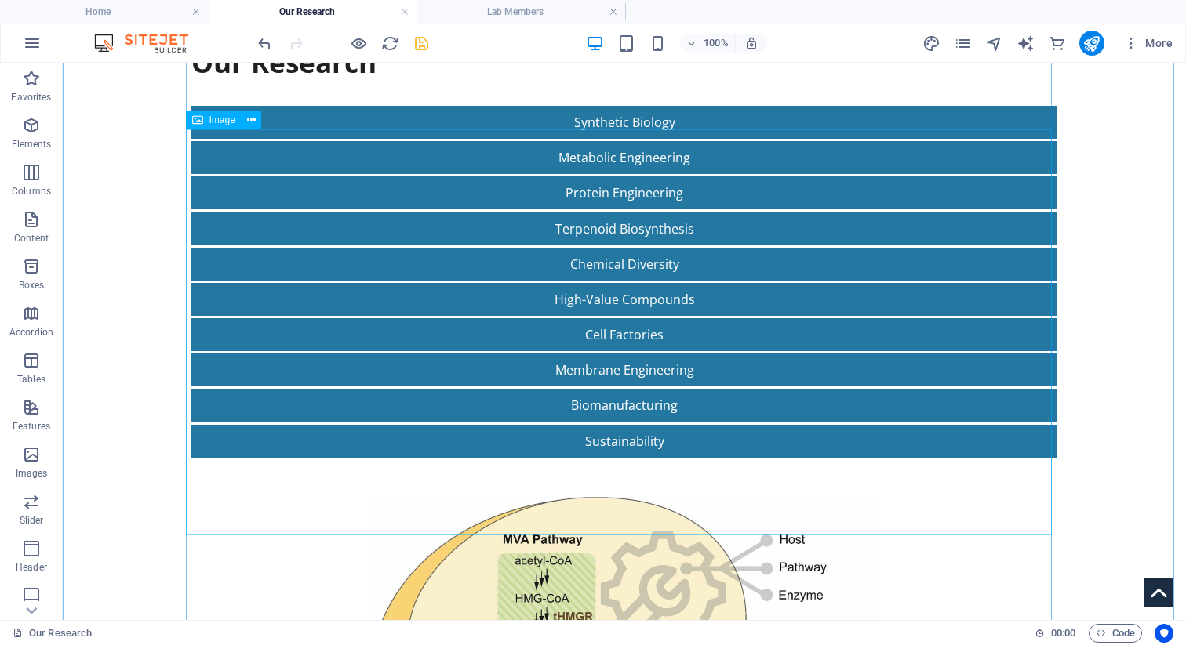
scroll to position [271, 0]
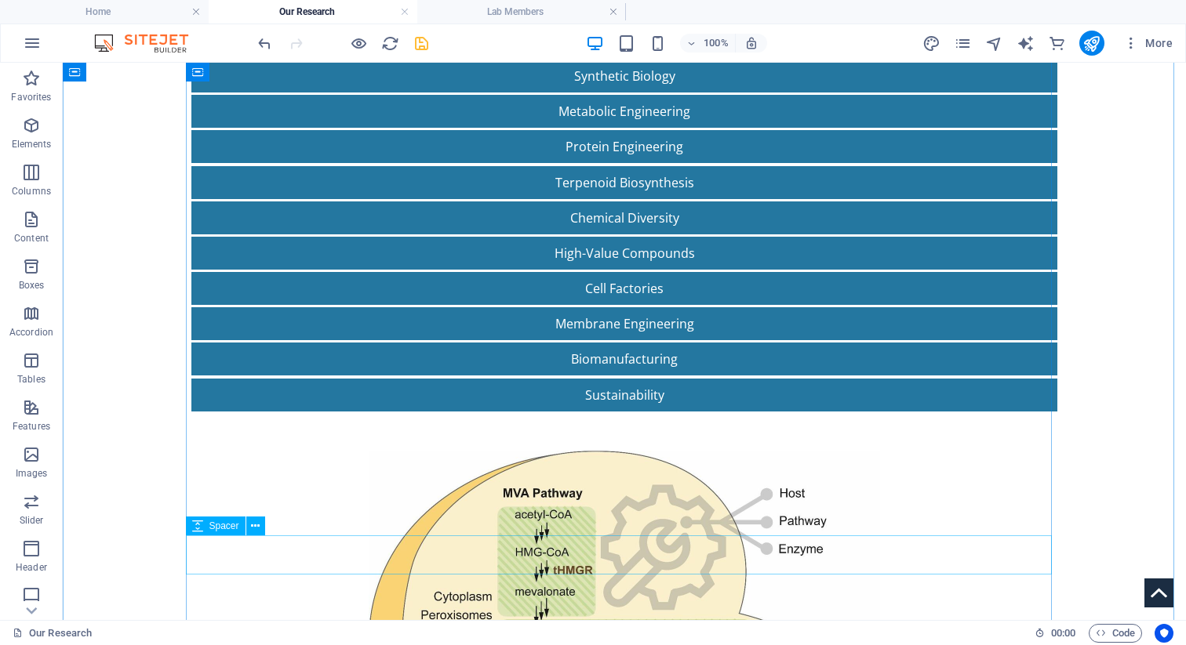
click at [458, 412] on div at bounding box center [624, 431] width 866 height 39
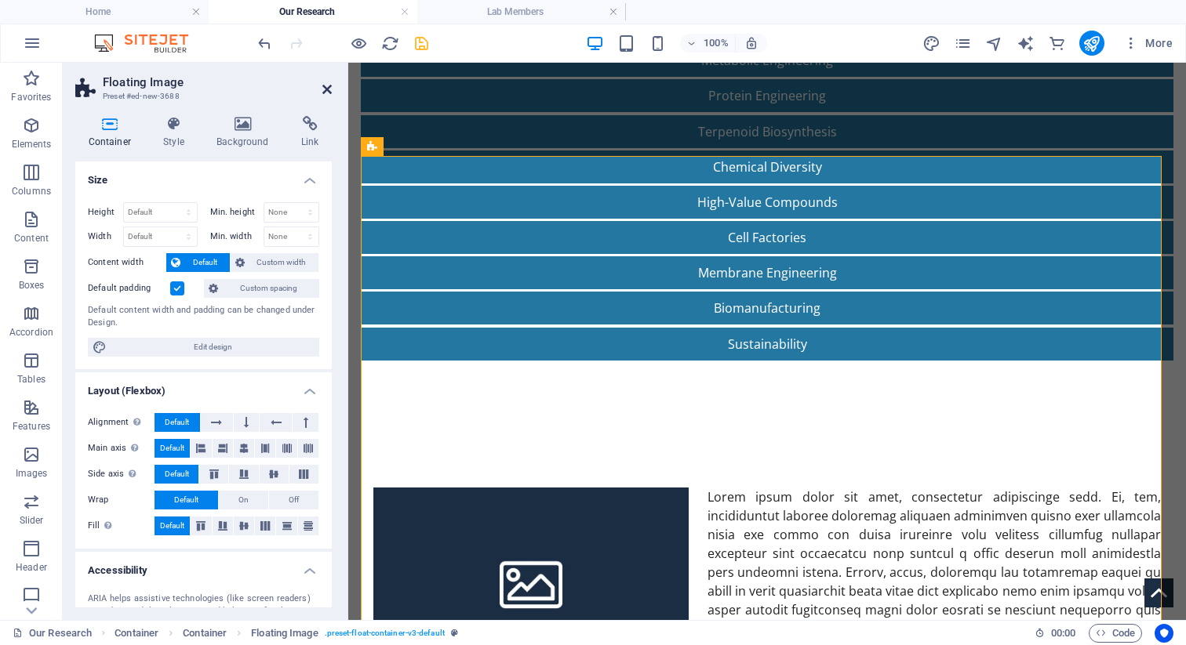
click at [325, 86] on icon at bounding box center [326, 89] width 9 height 13
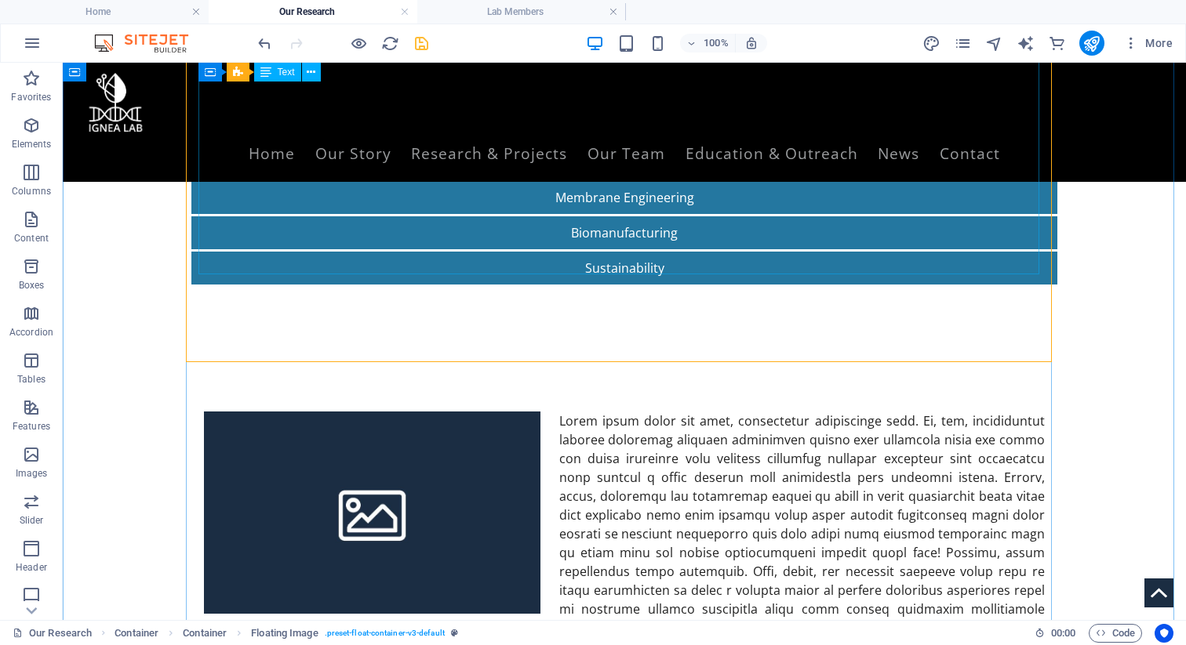
scroll to position [309, 0]
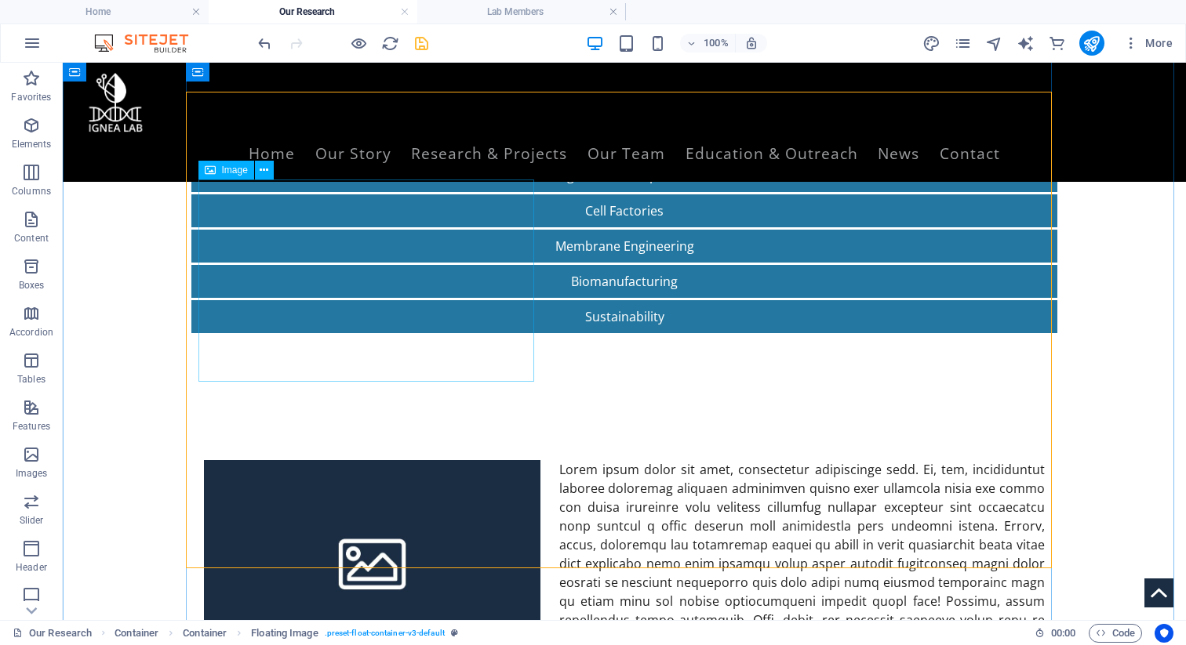
click at [436, 460] on figure at bounding box center [372, 561] width 336 height 202
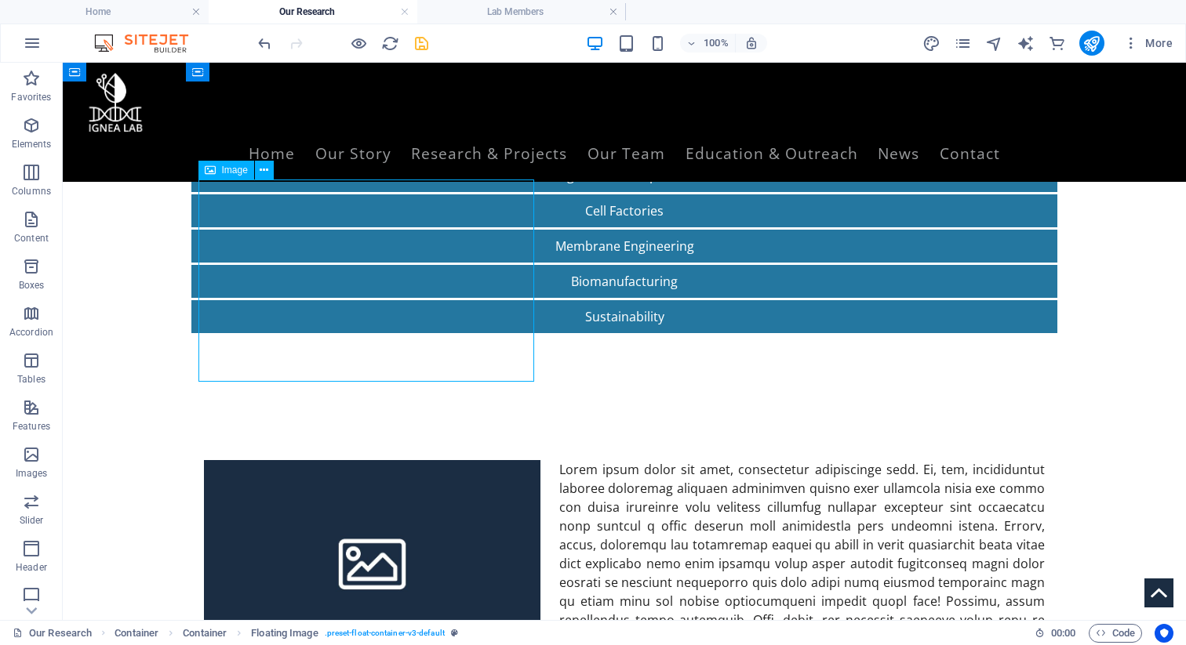
click at [436, 460] on figure at bounding box center [372, 561] width 336 height 202
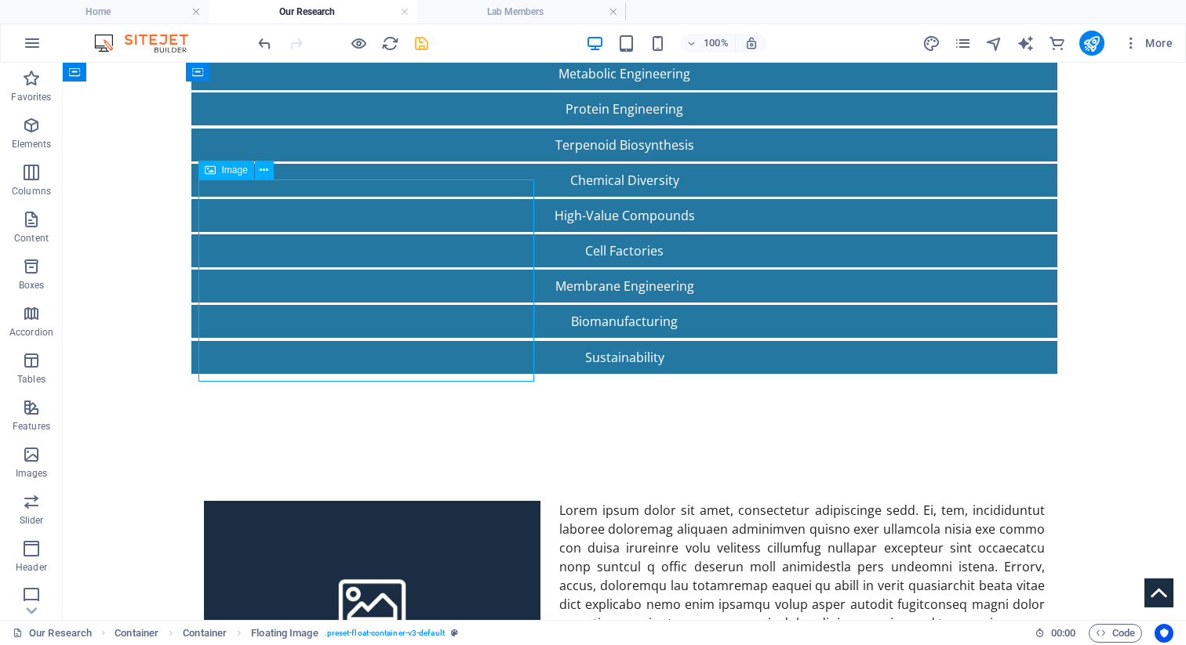
select select "%"
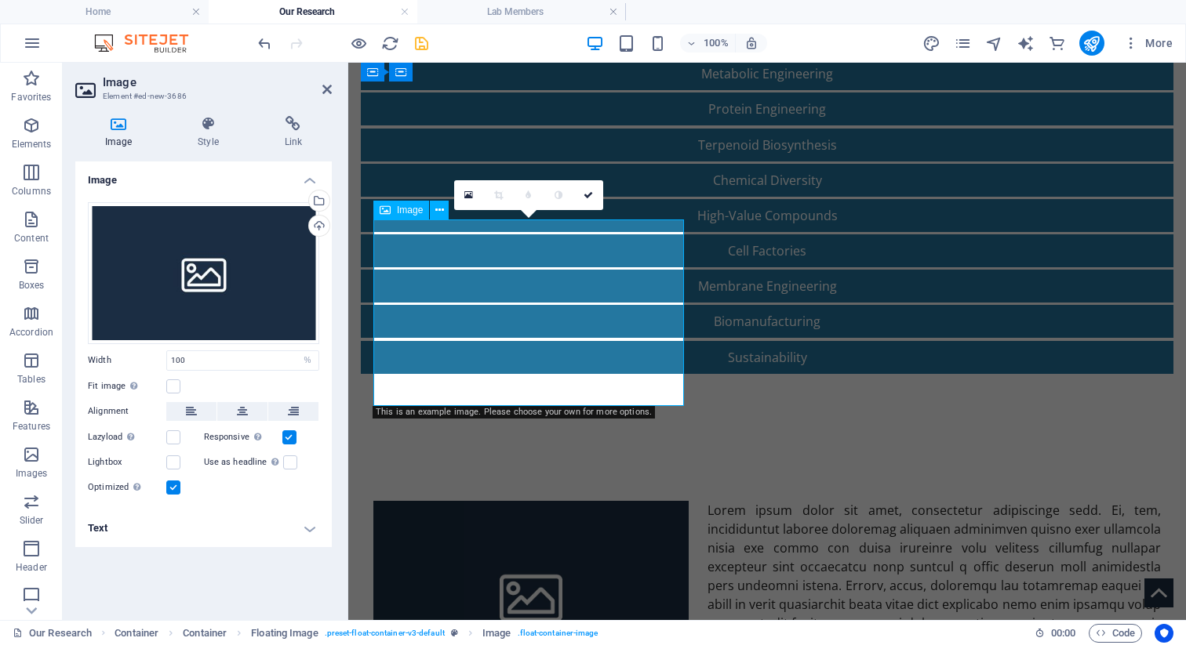
scroll to position [347, 0]
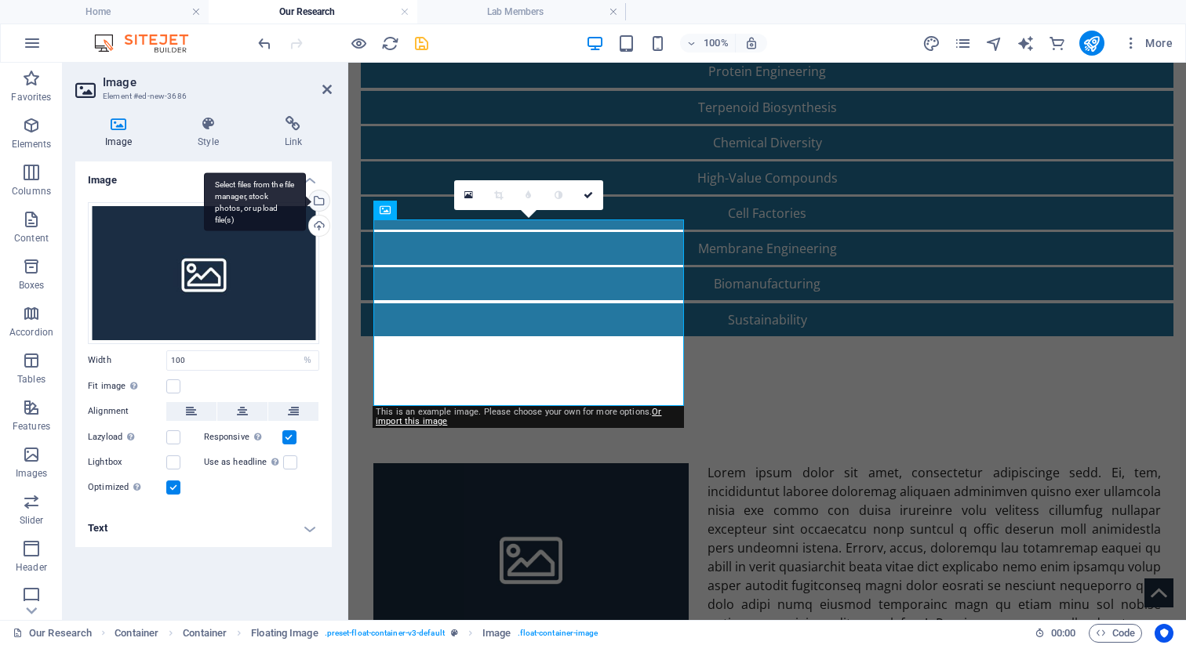
click at [306, 199] on div "Select files from the file manager, stock photos, or upload file(s)" at bounding box center [255, 202] width 102 height 59
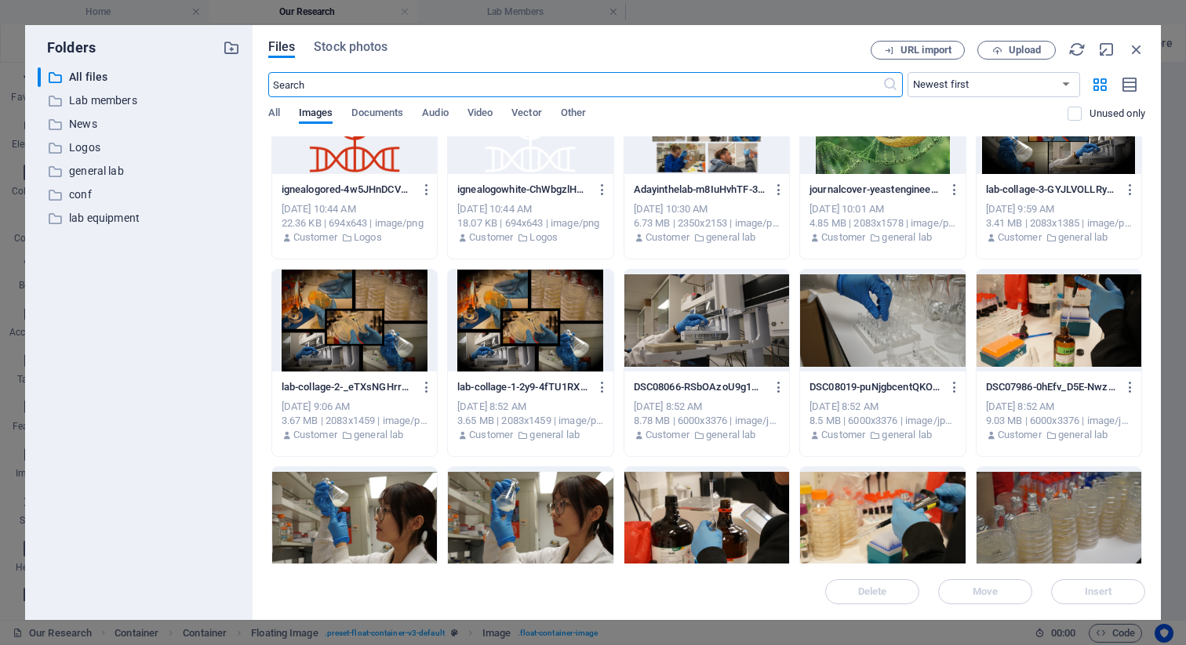
scroll to position [2329, 0]
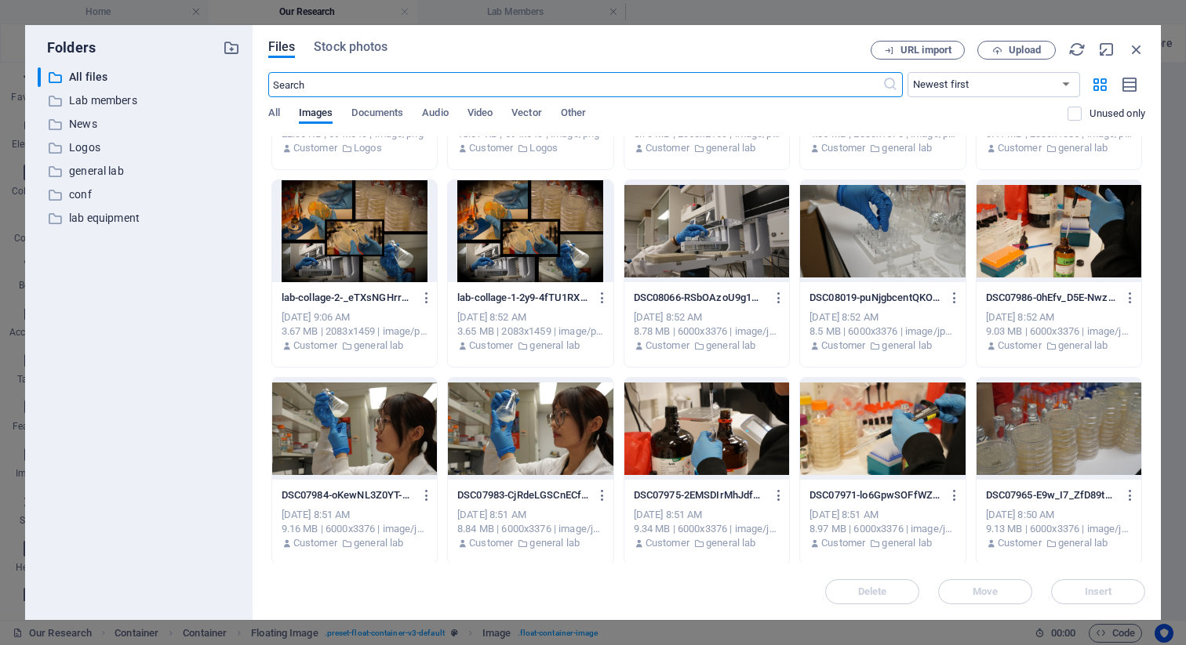
click at [529, 83] on input "text" at bounding box center [575, 84] width 614 height 25
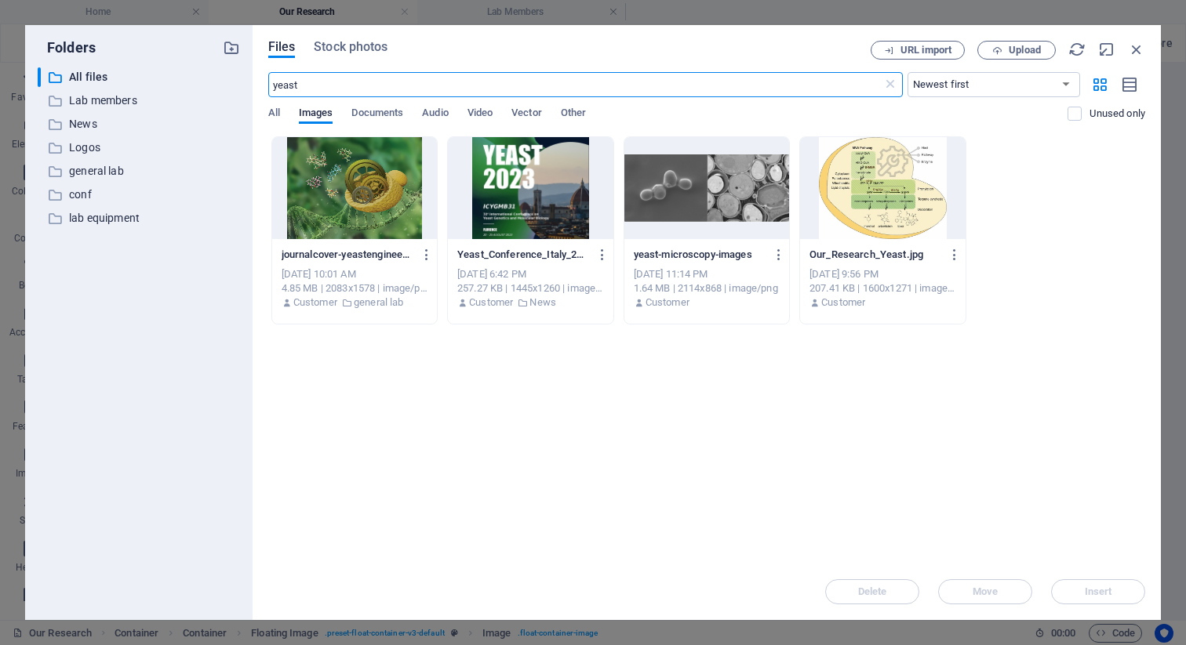
type input "yeast"
click at [702, 206] on div at bounding box center [882, 188] width 165 height 102
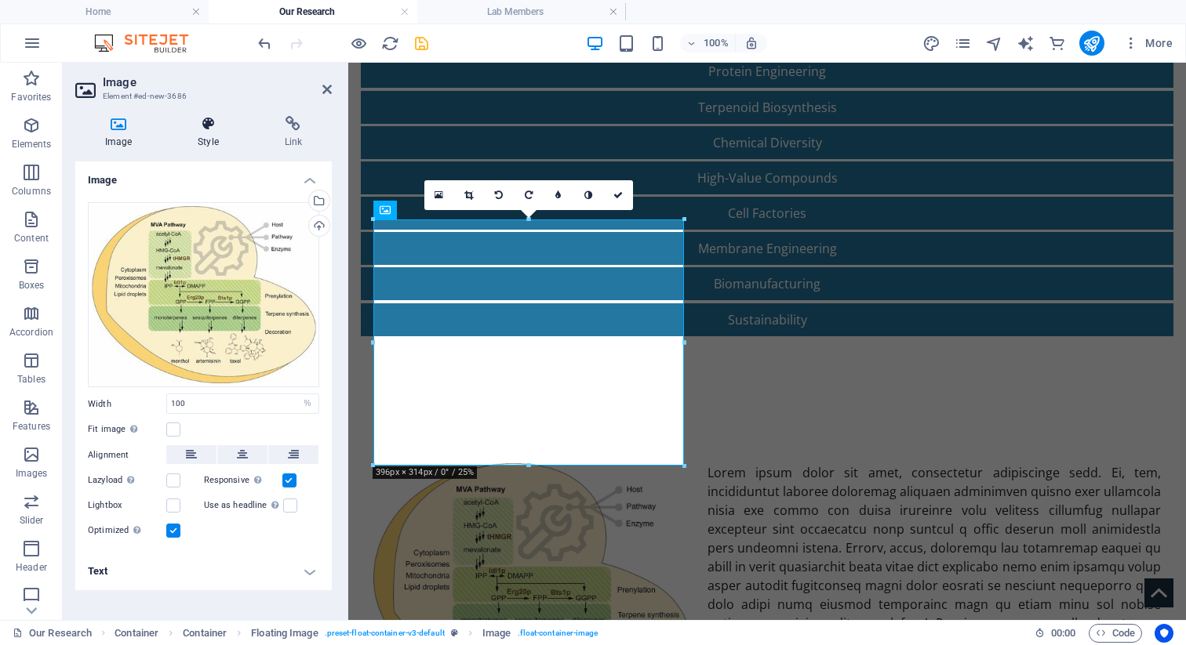
click at [208, 136] on h4 "Style" at bounding box center [211, 132] width 86 height 33
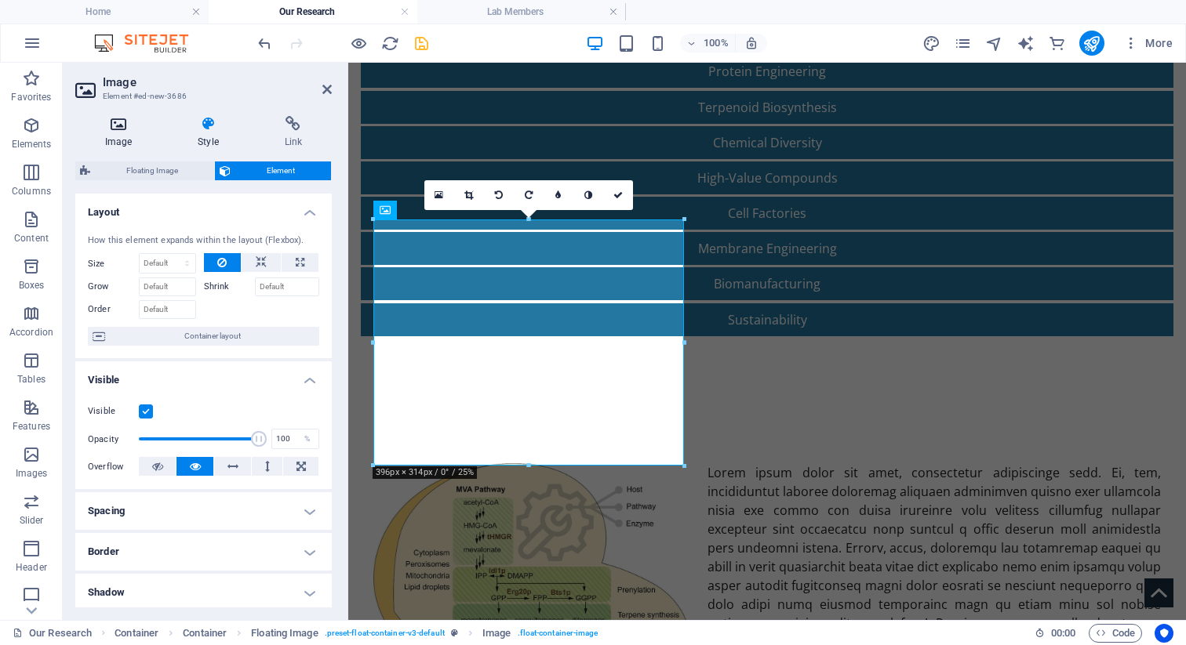
click at [109, 133] on h4 "Image" at bounding box center [121, 132] width 93 height 33
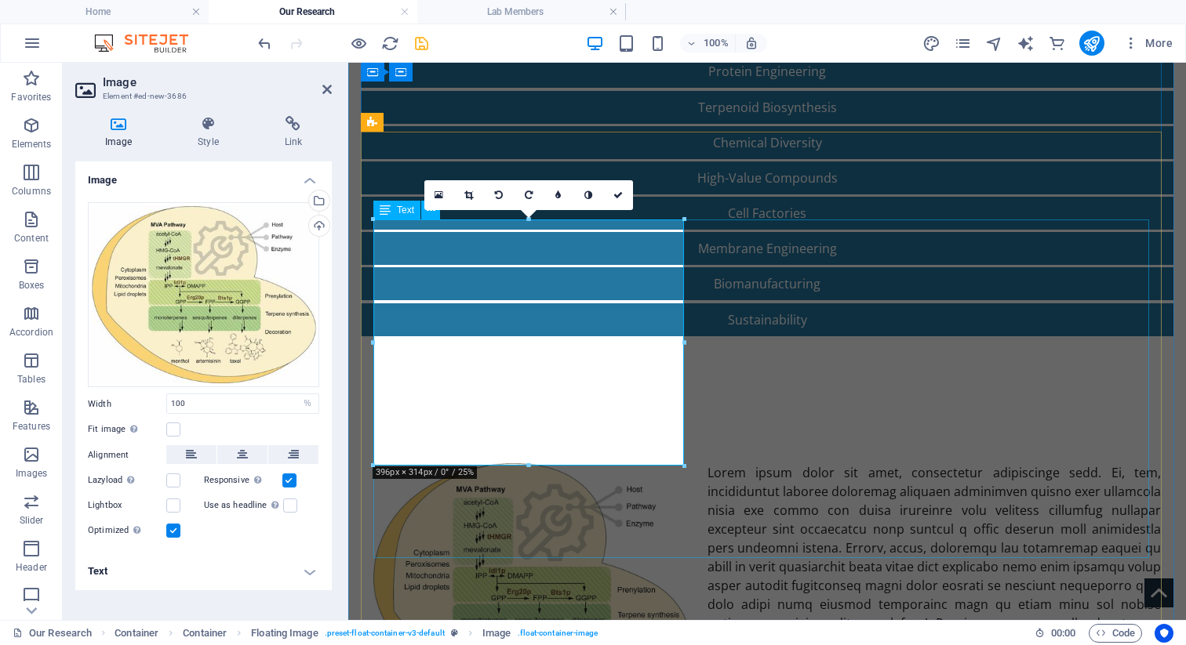
click at [702, 464] on div at bounding box center [766, 633] width 787 height 339
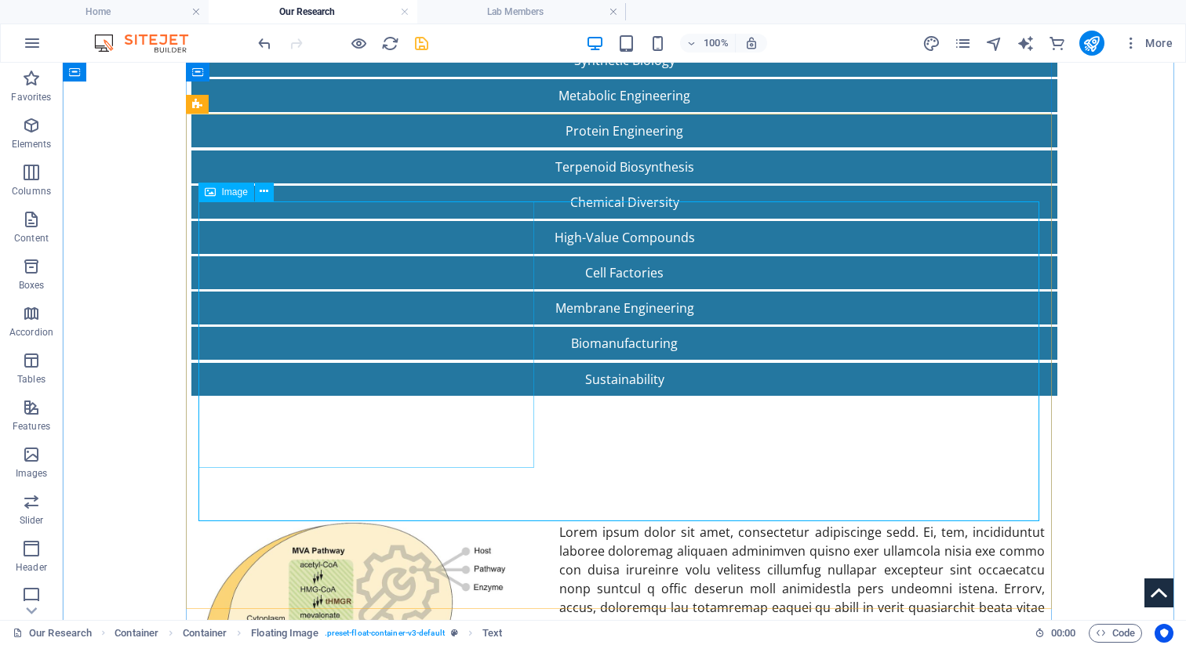
click at [453, 523] on figure at bounding box center [372, 656] width 336 height 267
select select "%"
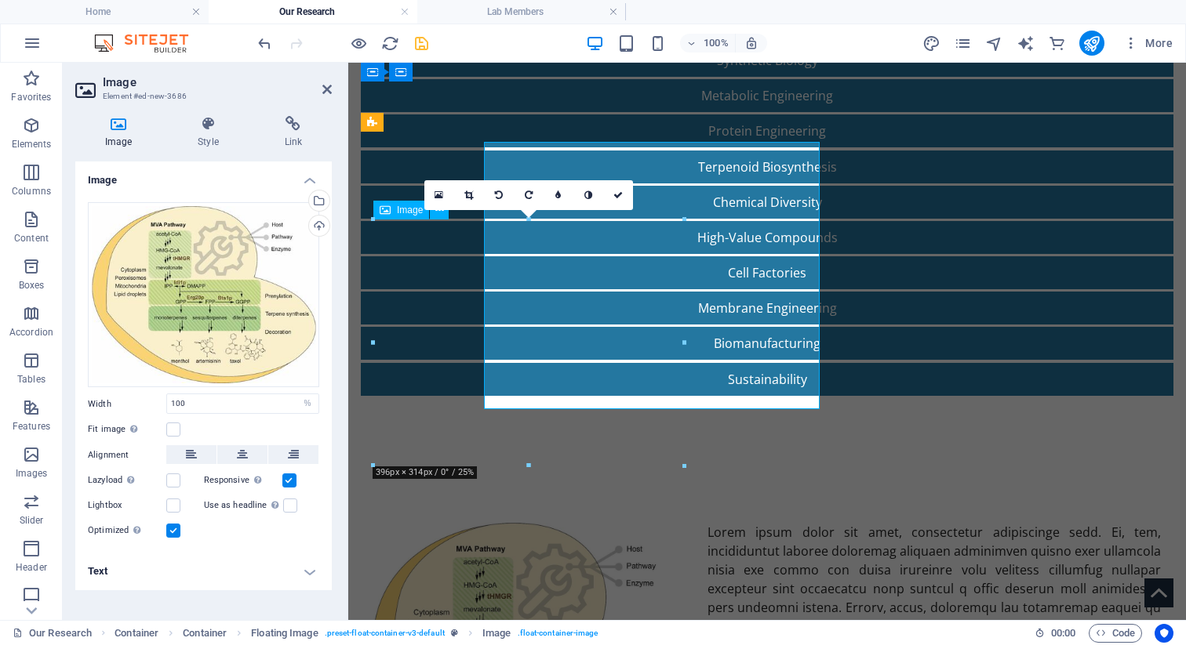
scroll to position [347, 0]
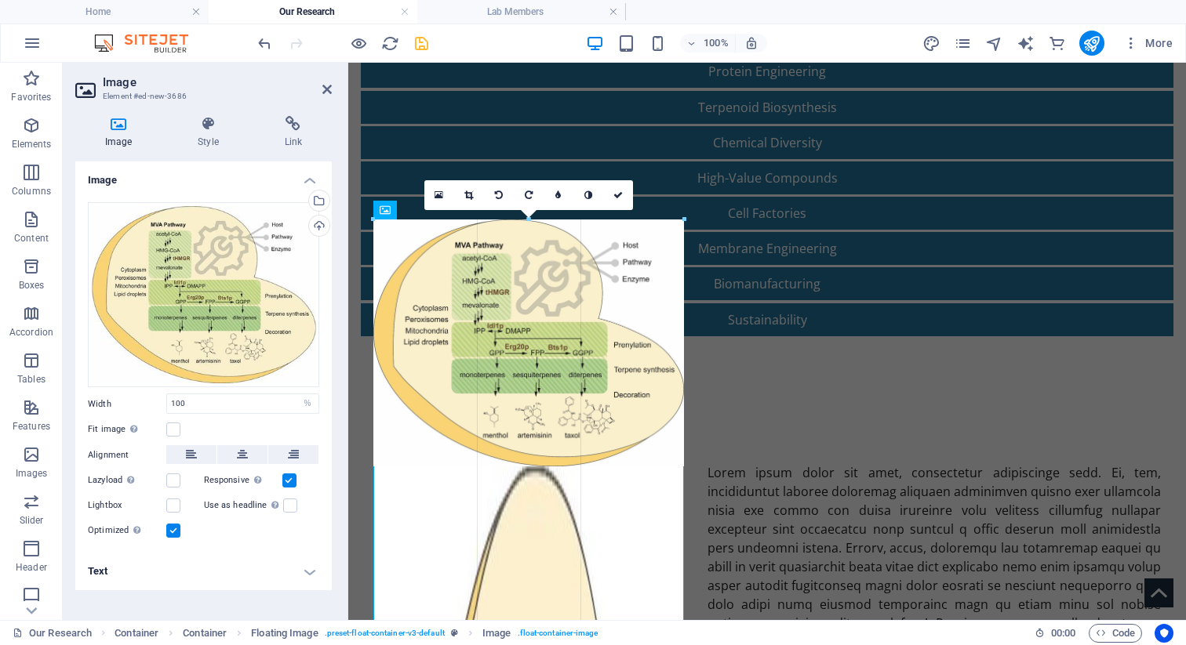
drag, startPoint x: 685, startPoint y: 464, endPoint x: 740, endPoint y: 507, distance: 69.2
click at [702, 507] on div "Drag here to replace the existing content. Press “Ctrl” if you want to create a…" at bounding box center [767, 168] width 838 height 904
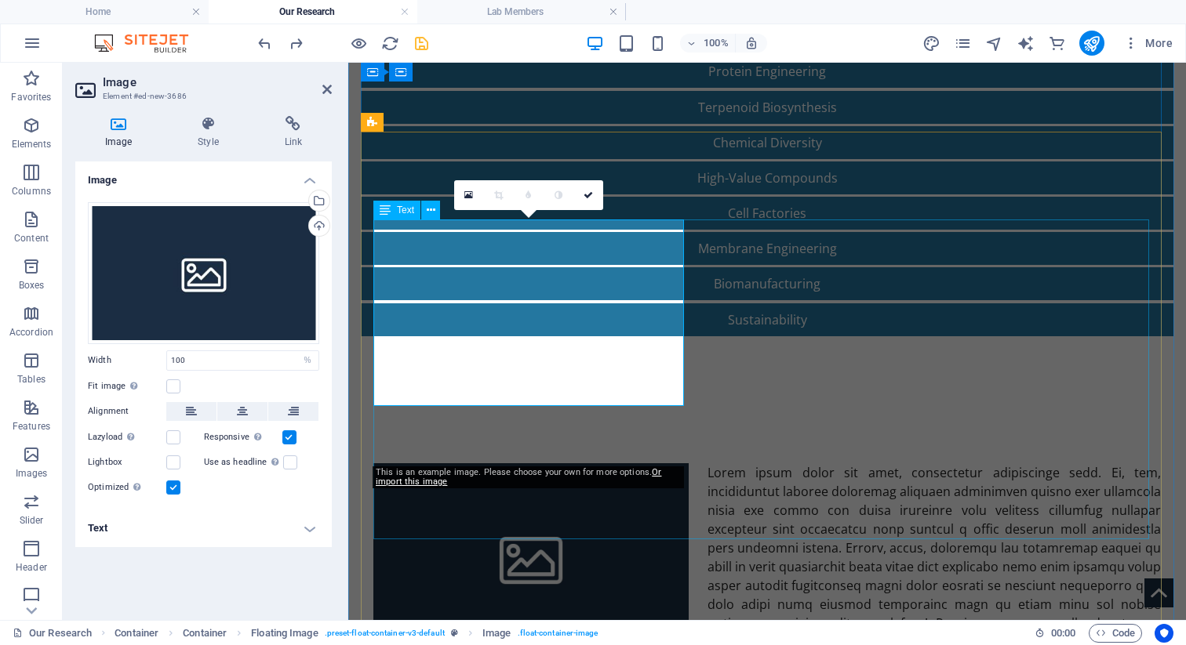
click at [702, 464] on div at bounding box center [766, 624] width 787 height 320
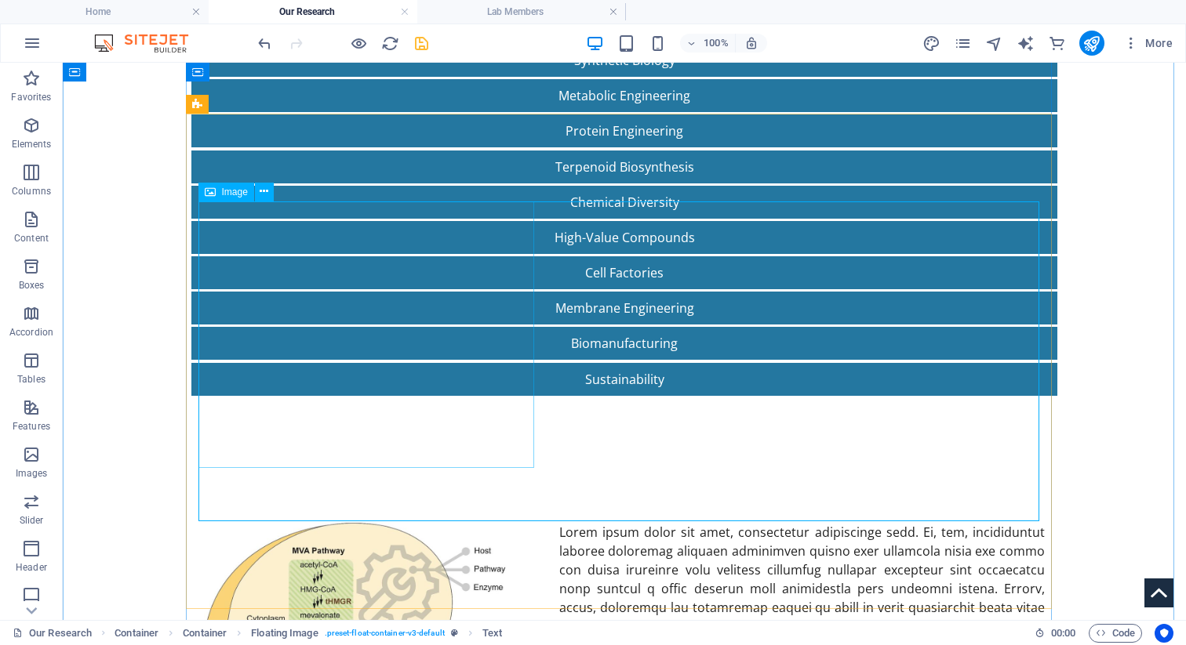
click at [476, 523] on figure at bounding box center [372, 656] width 336 height 267
select select "%"
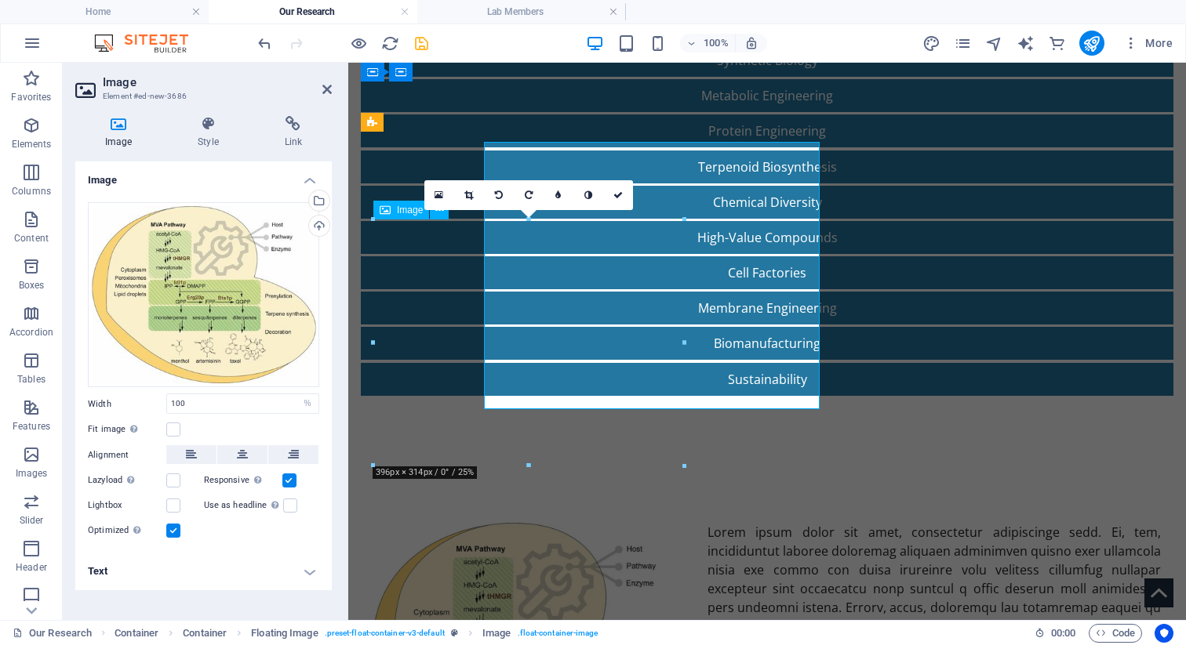
scroll to position [347, 0]
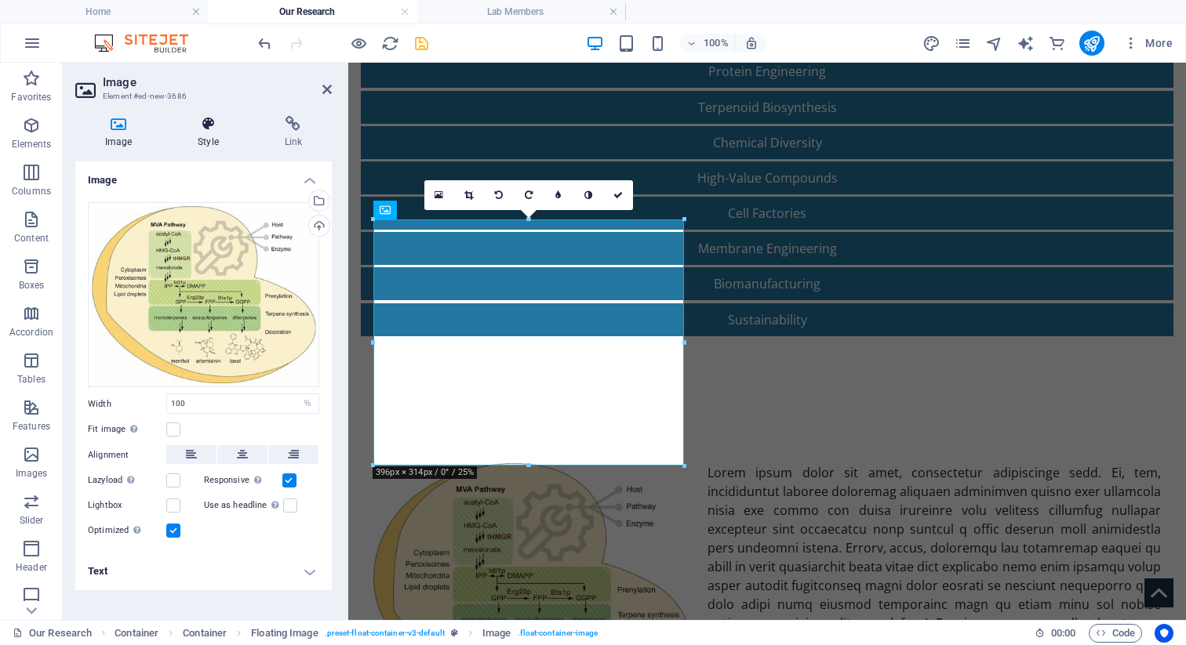
click at [210, 144] on h4 "Style" at bounding box center [211, 132] width 86 height 33
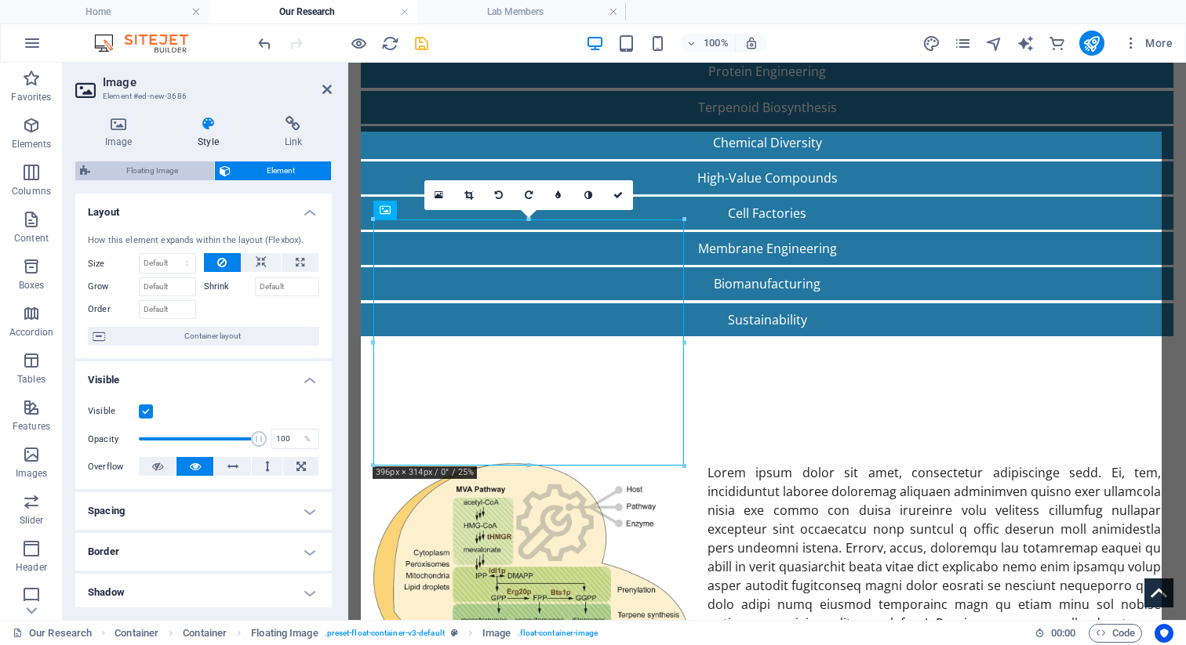
click at [172, 169] on span "Floating Image" at bounding box center [152, 171] width 115 height 19
select select "%"
select select "rem"
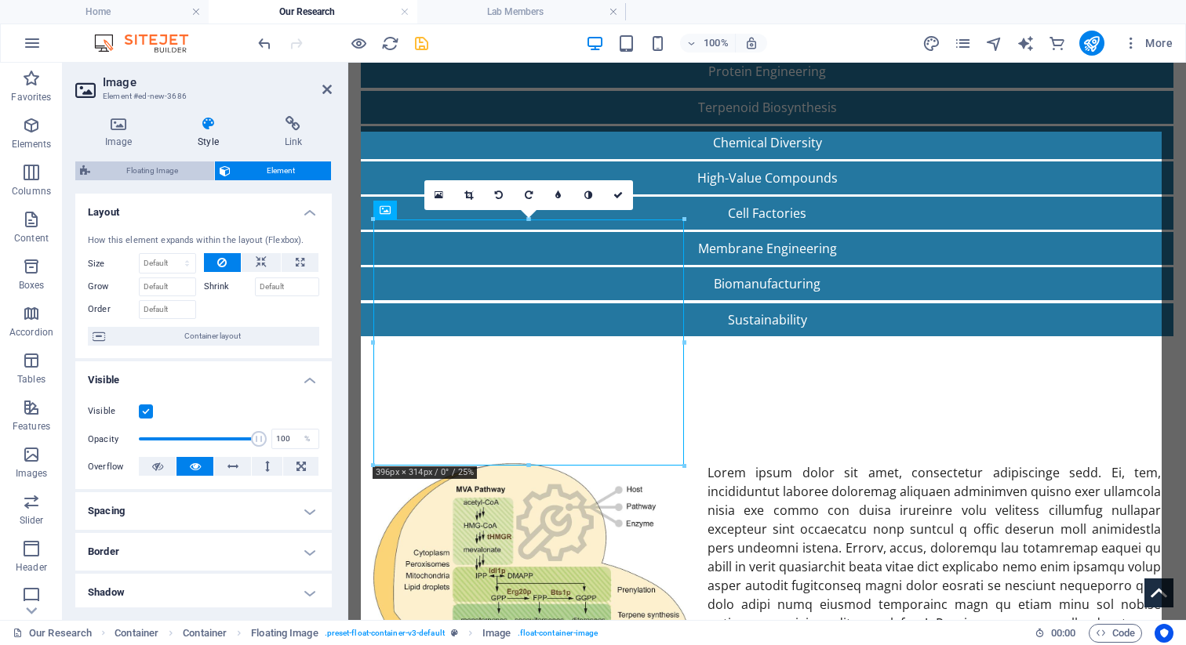
select select "rem"
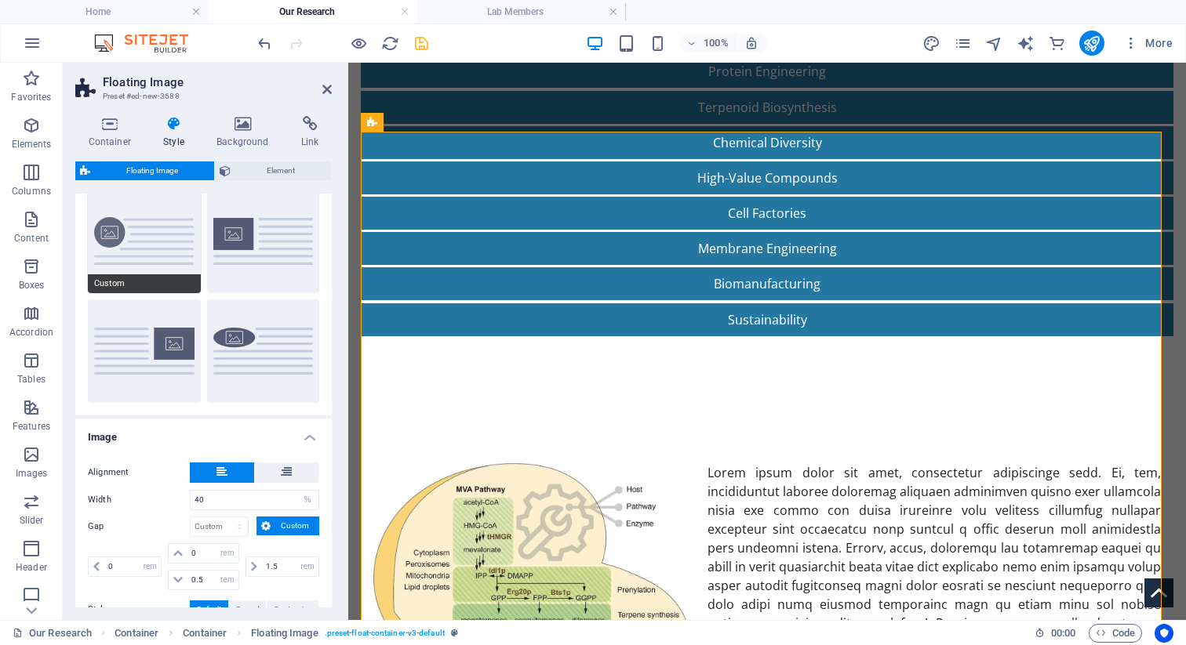
scroll to position [56, 0]
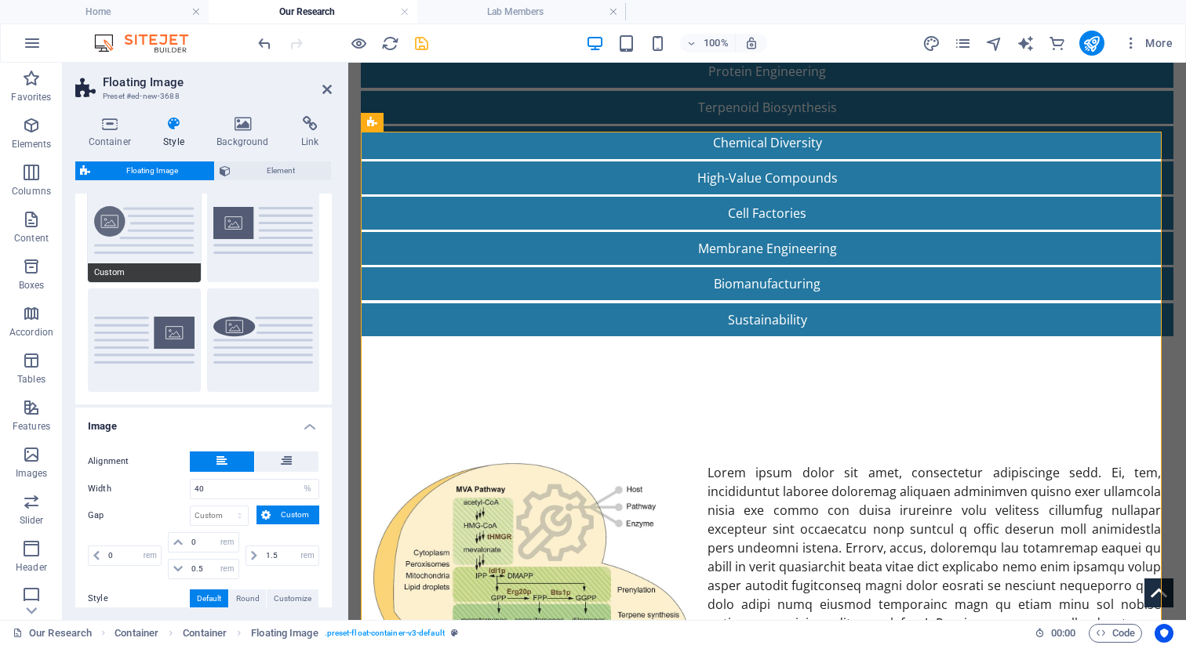
click at [182, 249] on button "Custom" at bounding box center [144, 231] width 113 height 104
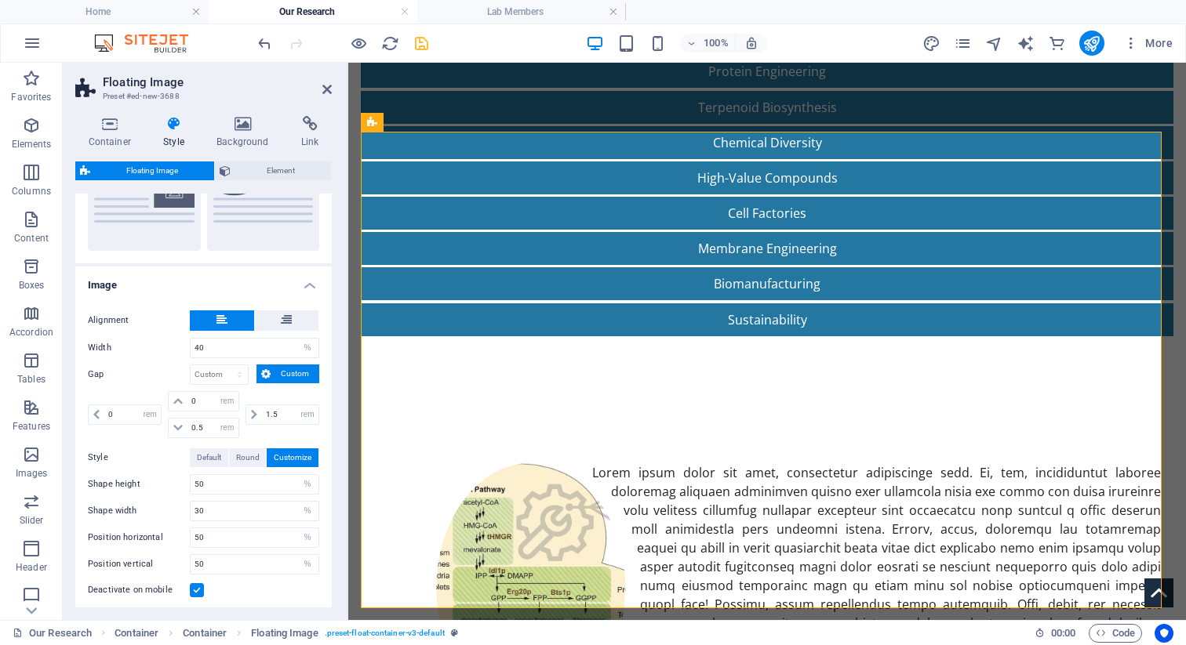
scroll to position [207, 0]
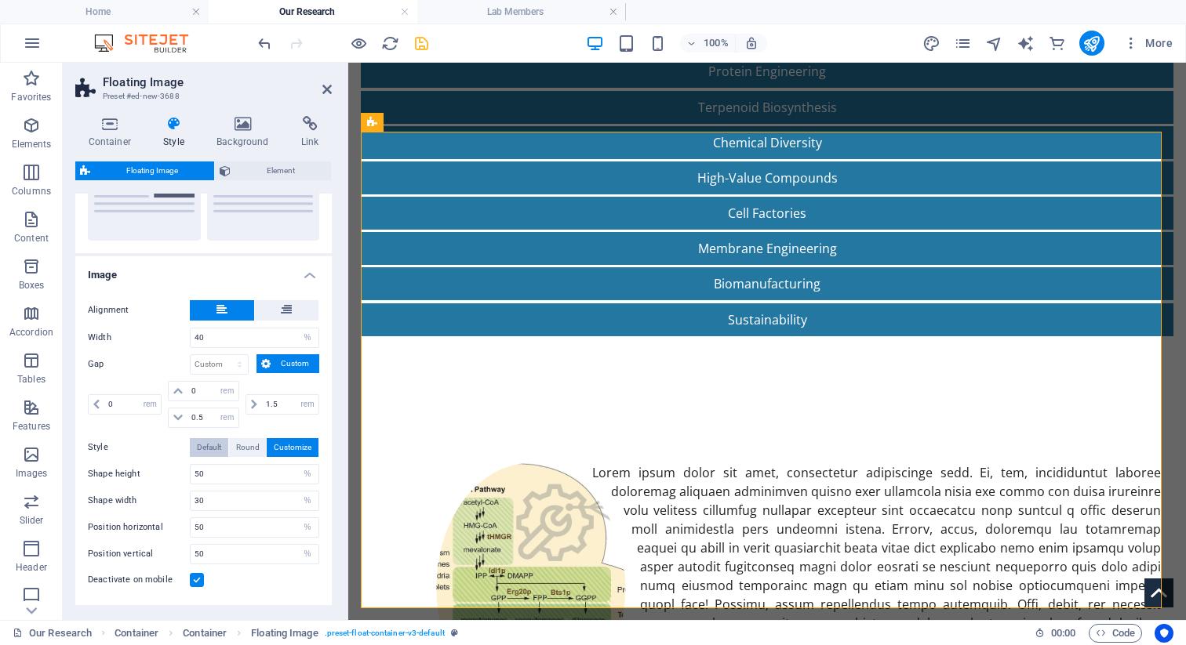
click at [209, 450] on span "Default" at bounding box center [209, 447] width 24 height 19
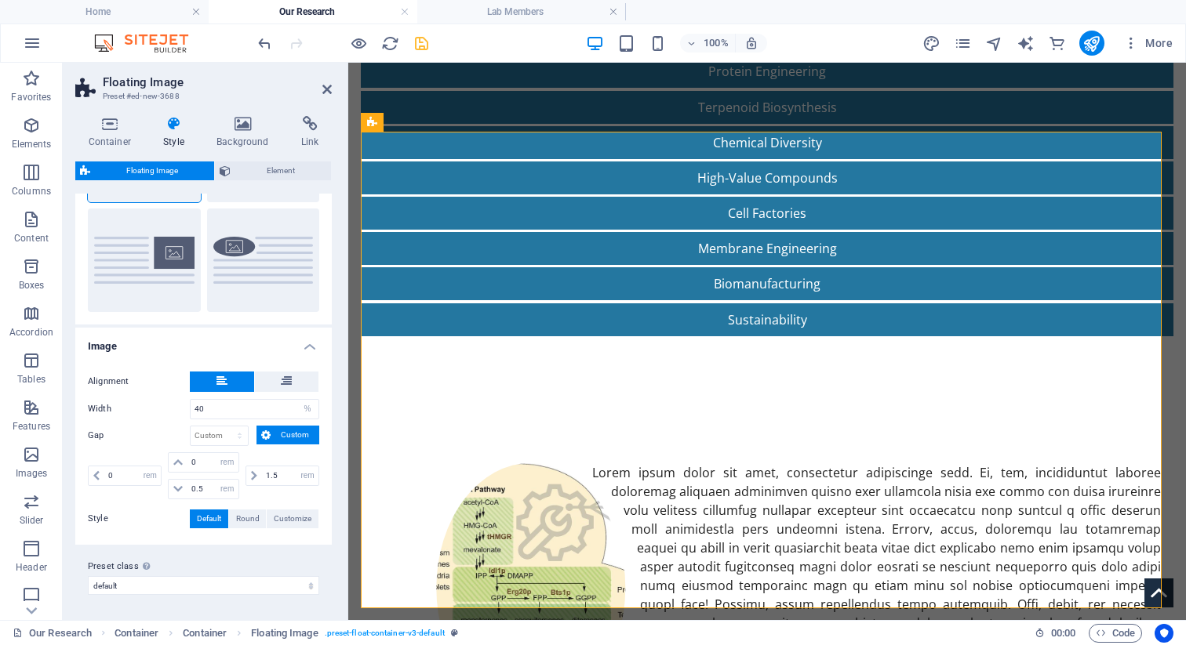
scroll to position [135, 0]
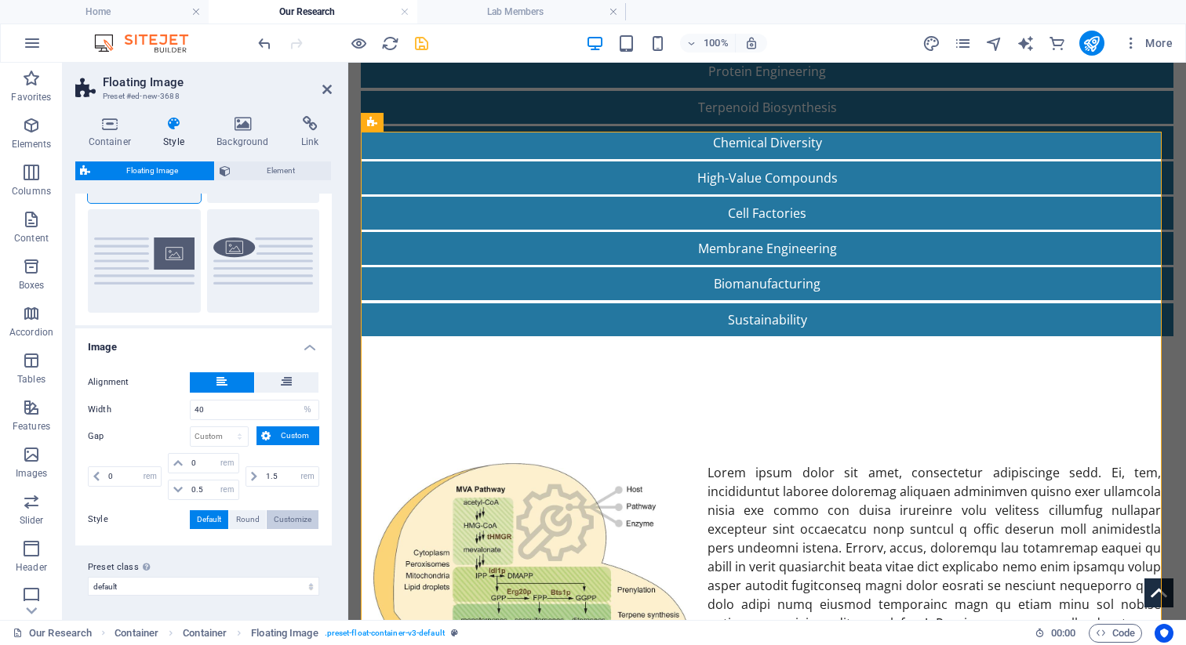
click at [274, 511] on span "Customize" at bounding box center [293, 520] width 38 height 19
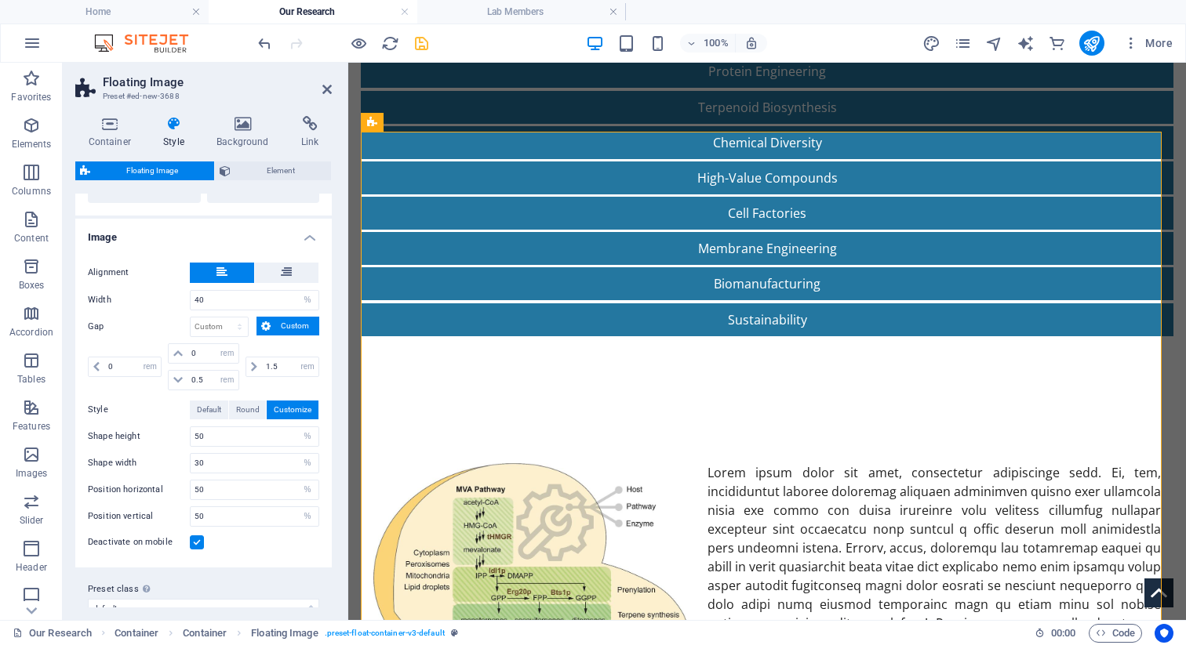
scroll to position [267, 0]
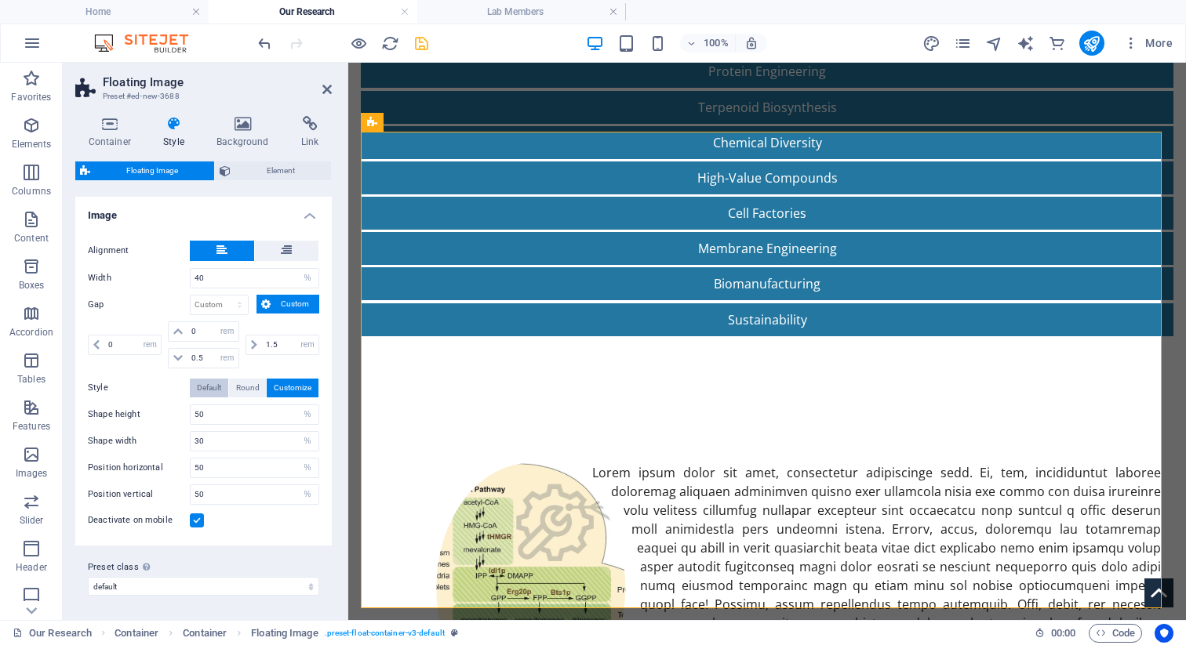
click at [215, 394] on span "Default" at bounding box center [209, 388] width 24 height 19
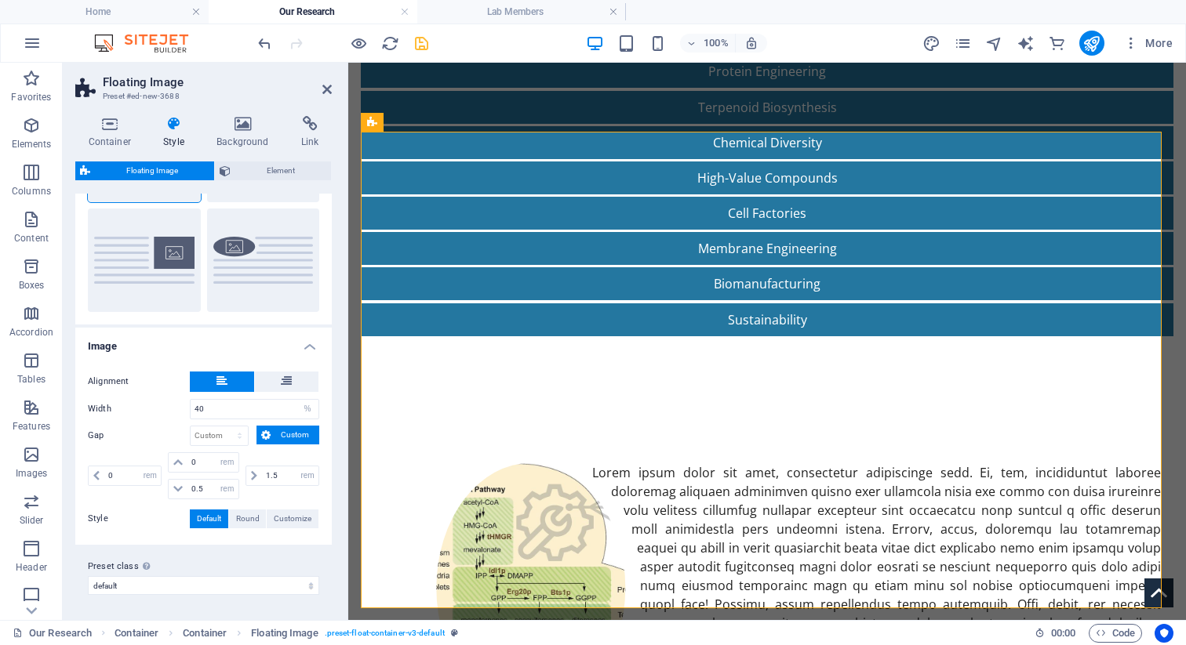
scroll to position [135, 0]
click at [221, 414] on input "40" at bounding box center [255, 410] width 128 height 19
type input "50"
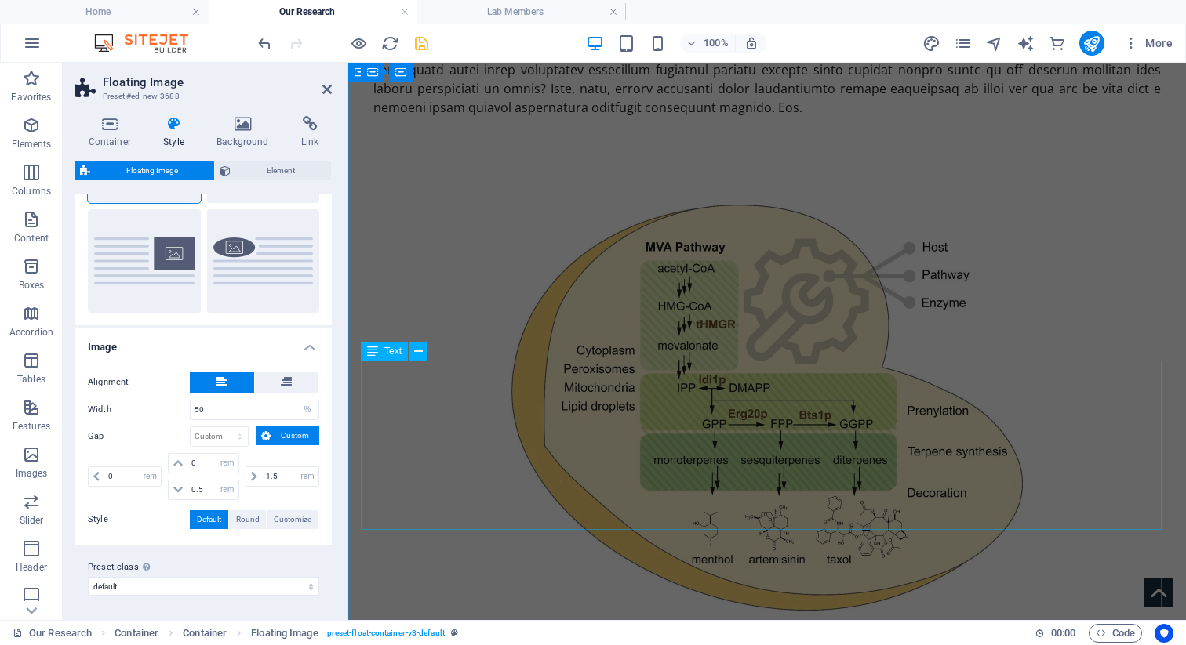
scroll to position [1134, 0]
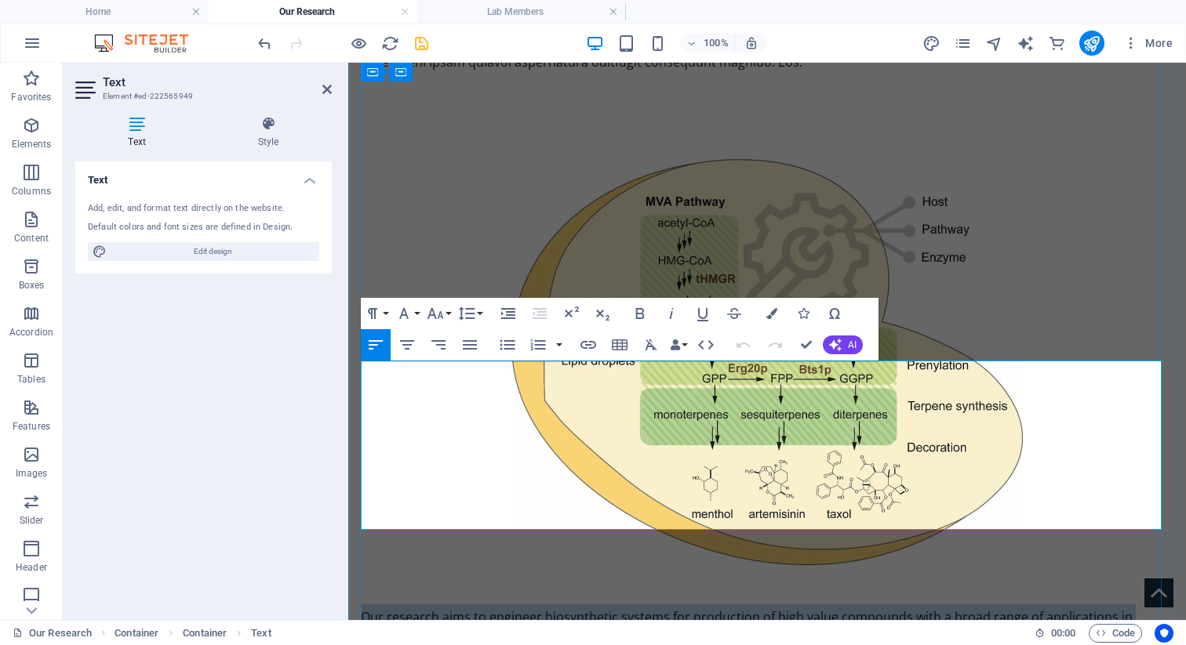
copy p "Our research aims to engineer biosynthetic systems for production of high value…"
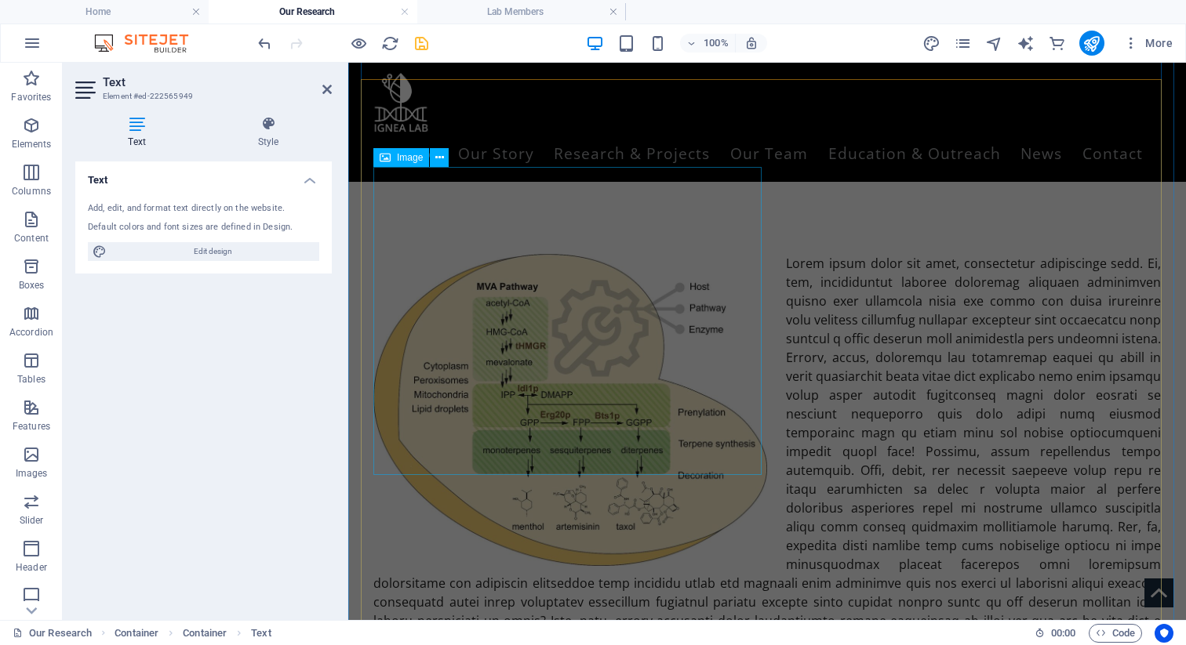
scroll to position [156, 0]
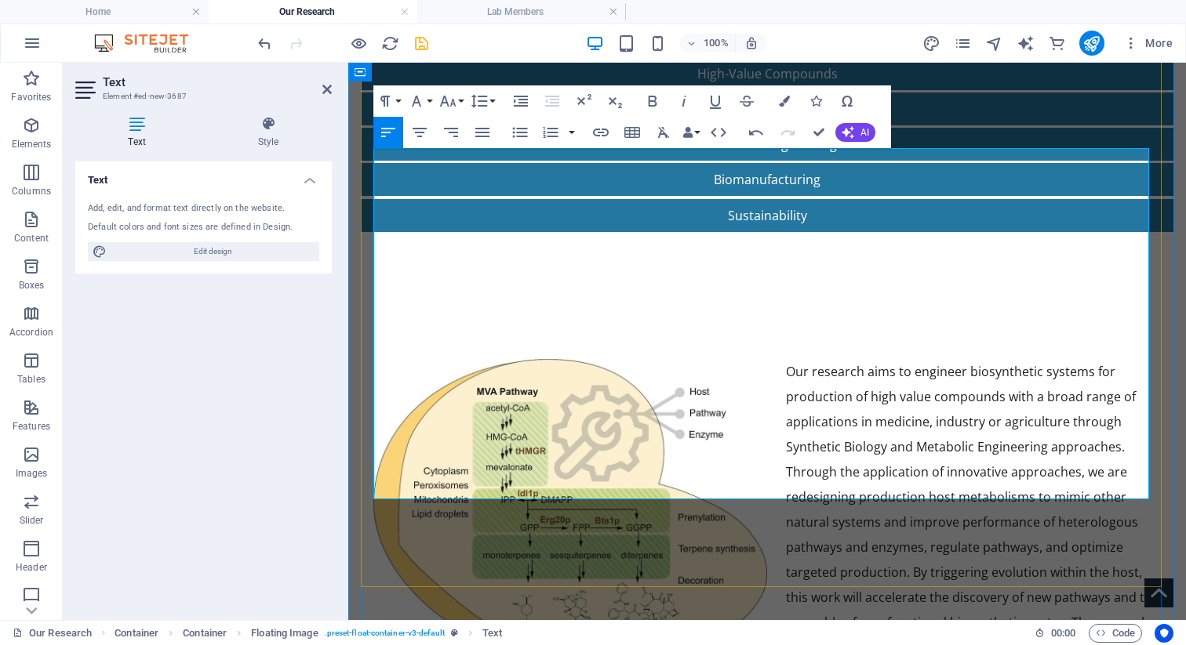
scroll to position [464, 0]
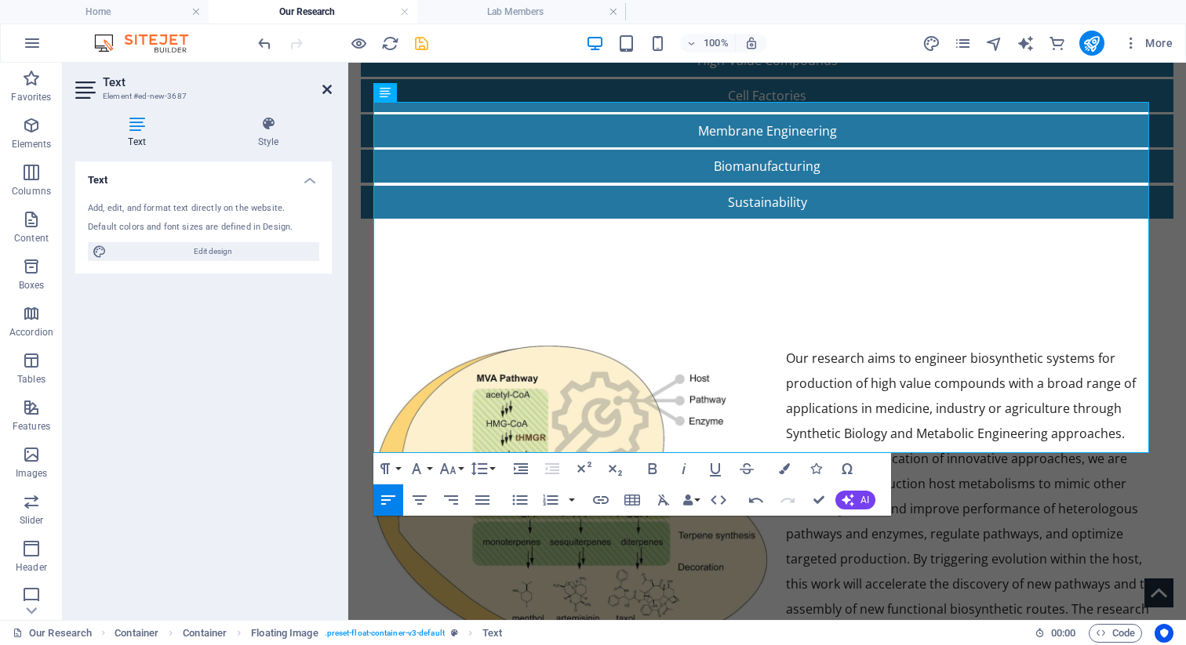
click at [327, 91] on icon at bounding box center [326, 89] width 9 height 13
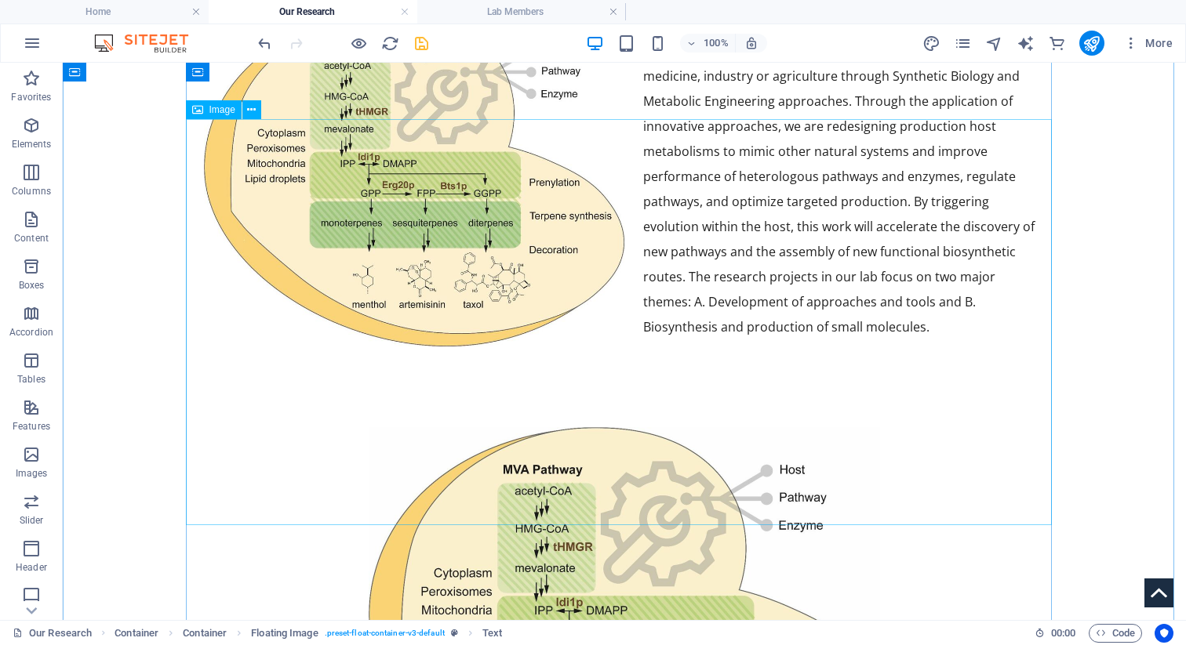
click at [334, 427] on figure at bounding box center [624, 630] width 866 height 406
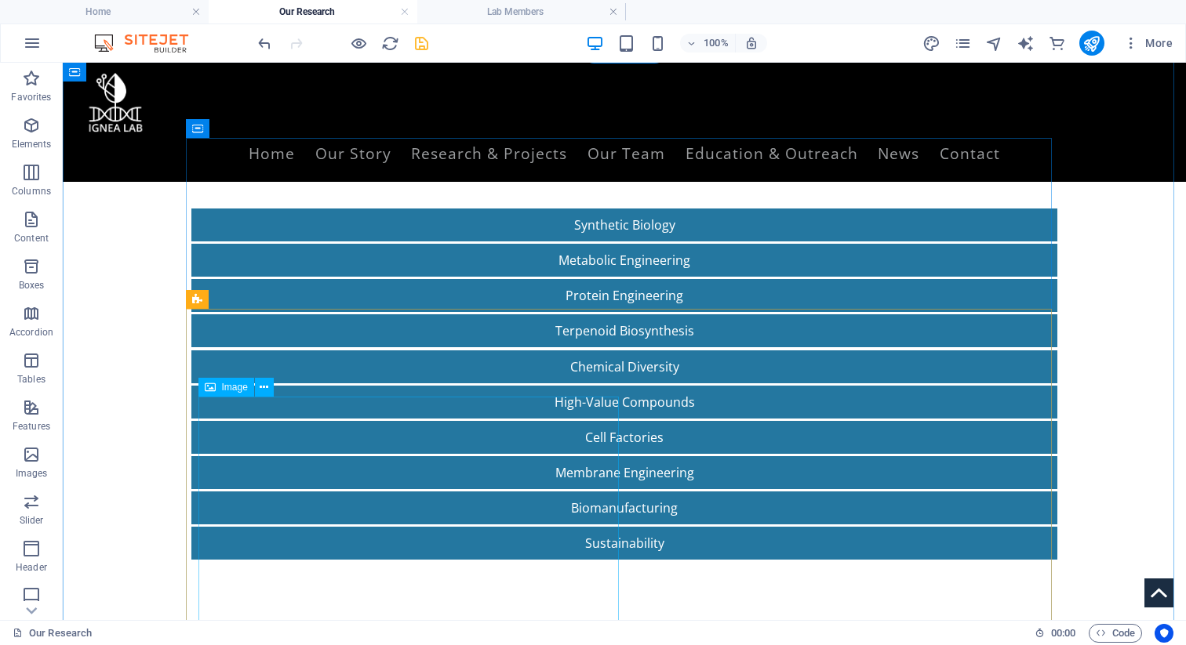
scroll to position [76, 0]
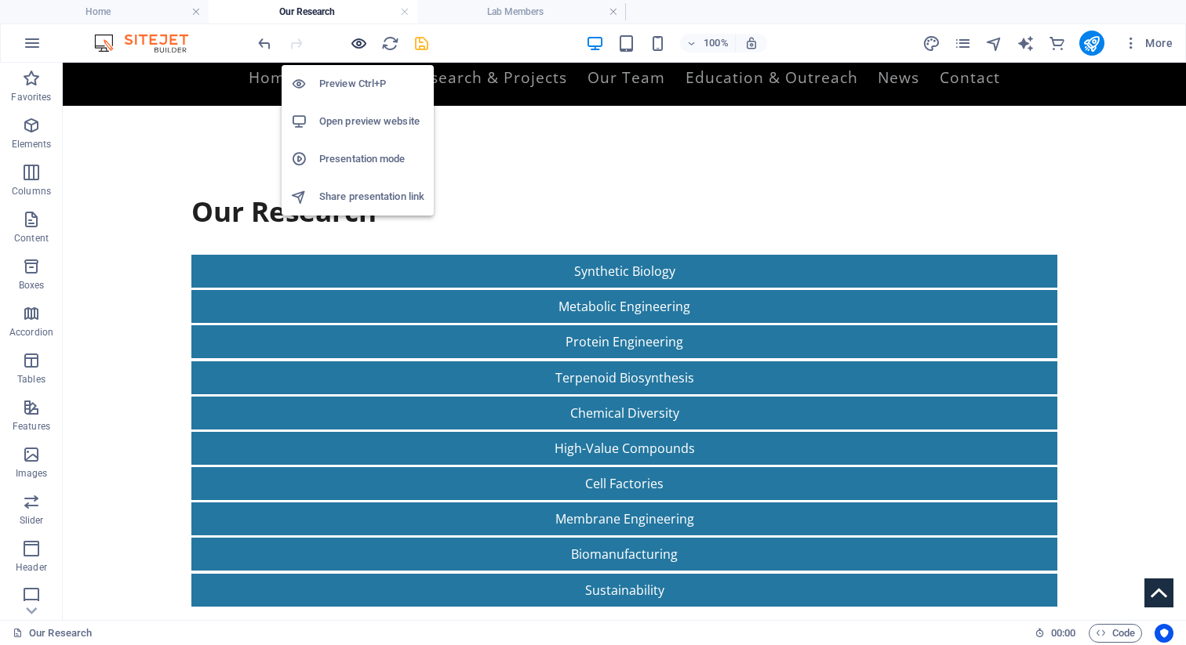
click at [350, 47] on icon "button" at bounding box center [359, 44] width 18 height 18
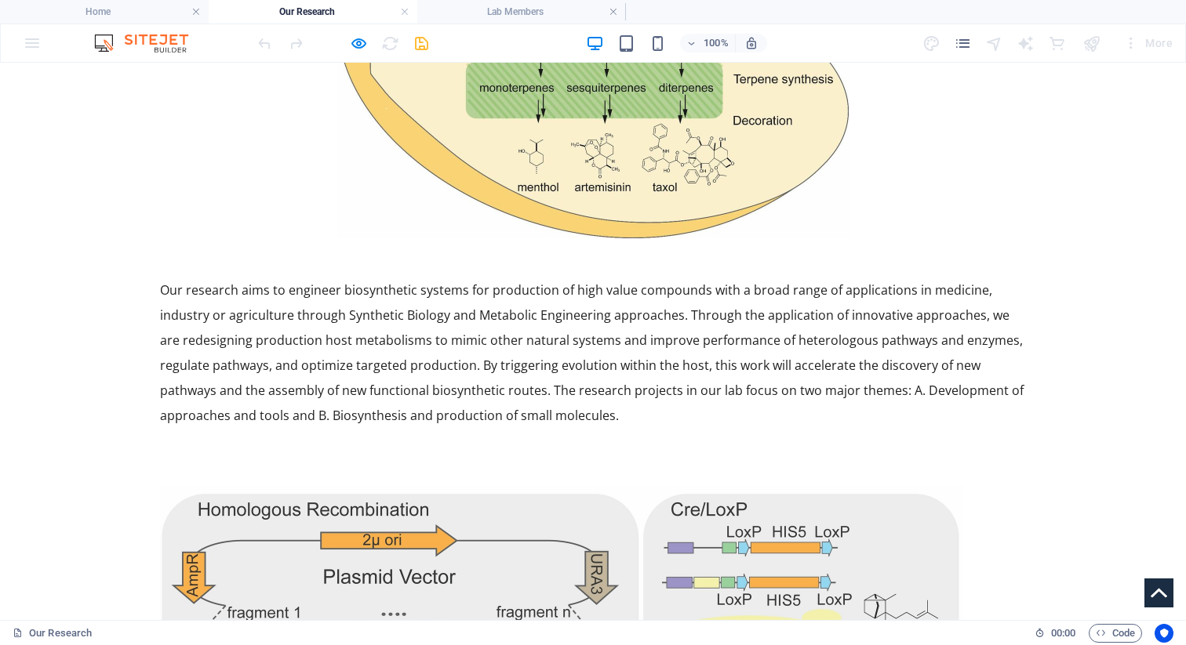
scroll to position [1417, 0]
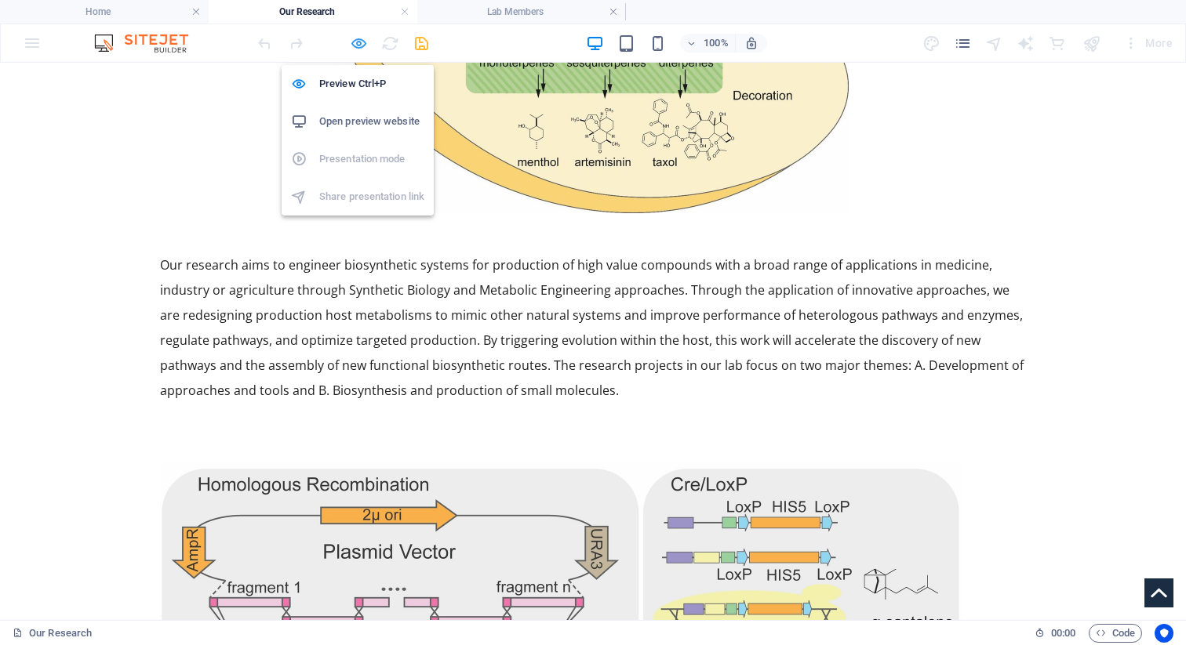
click at [366, 49] on icon "button" at bounding box center [359, 44] width 18 height 18
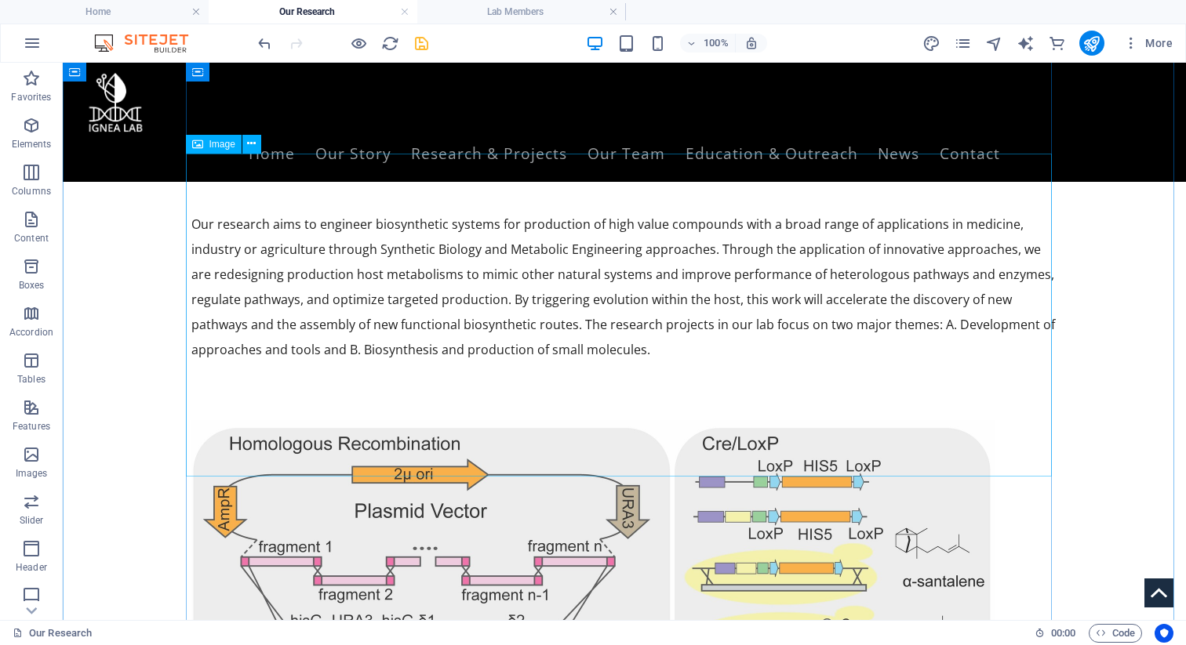
scroll to position [881, 0]
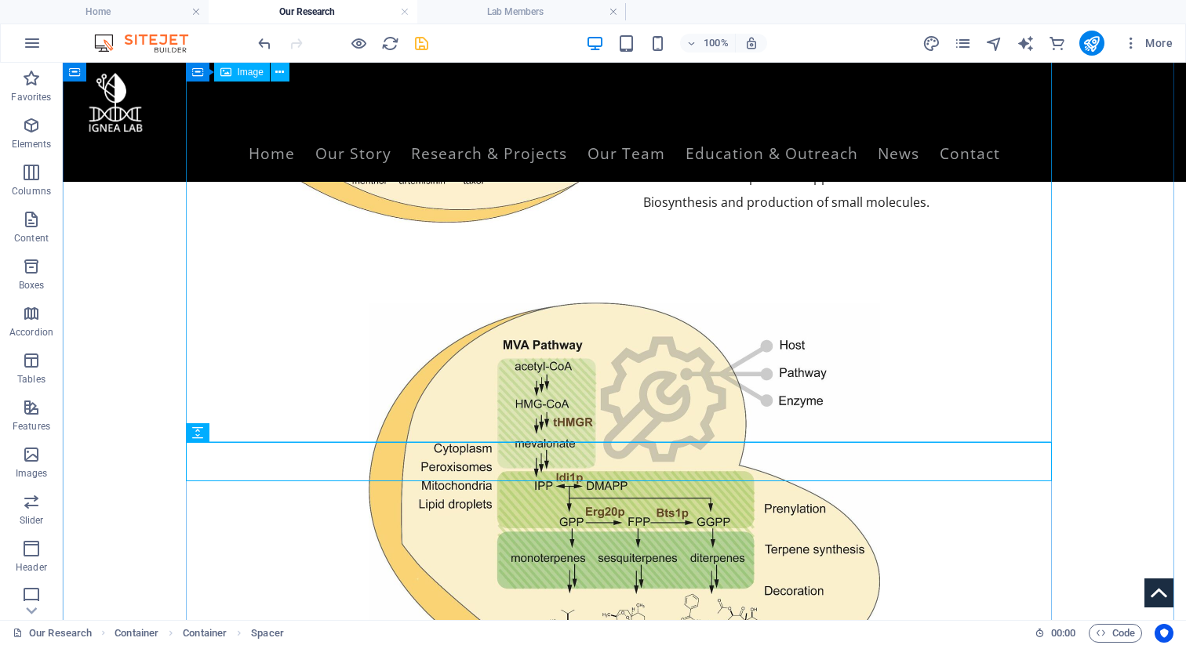
click at [453, 417] on figure at bounding box center [624, 506] width 866 height 406
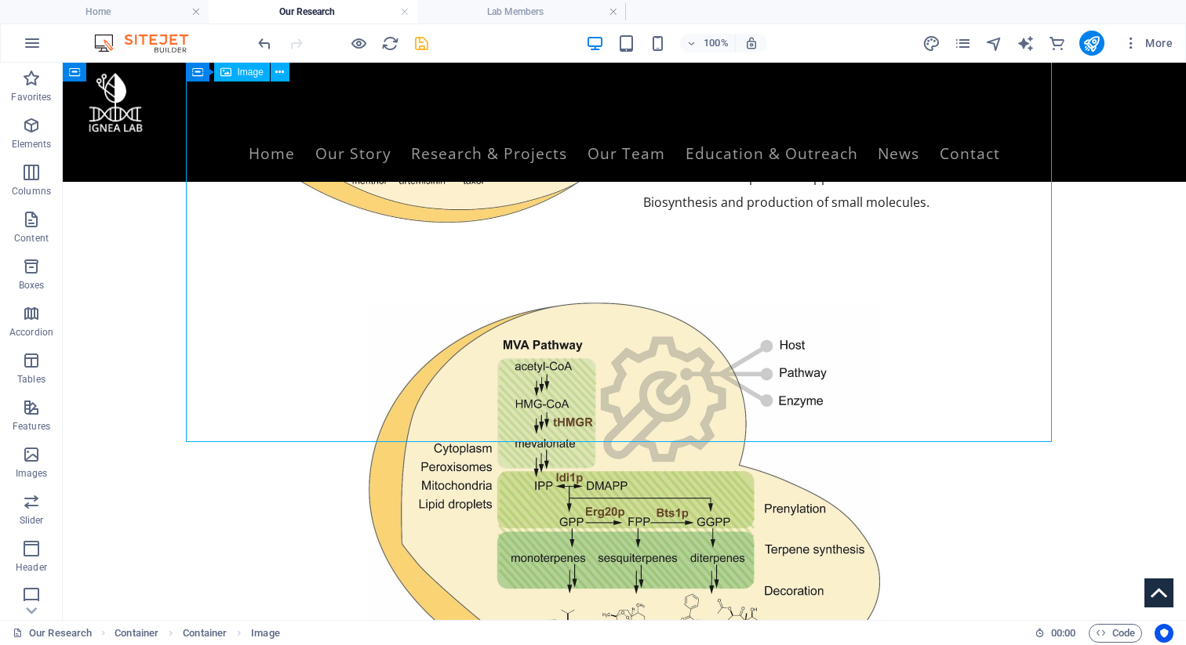
scroll to position [475, 0]
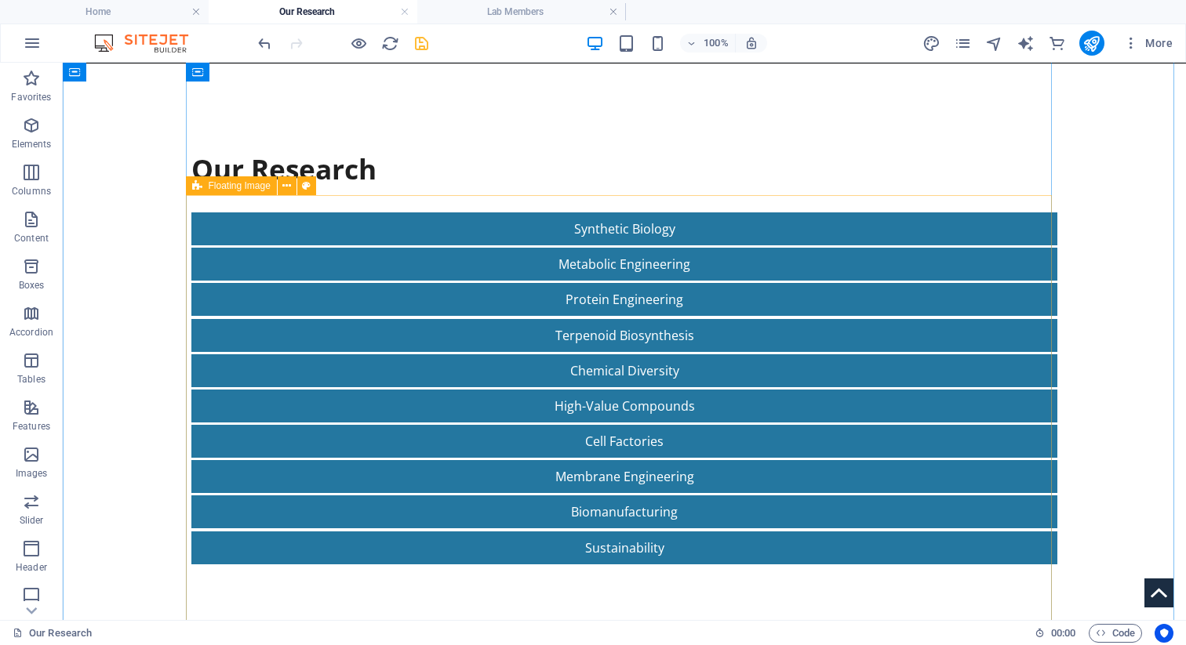
scroll to position [45, 0]
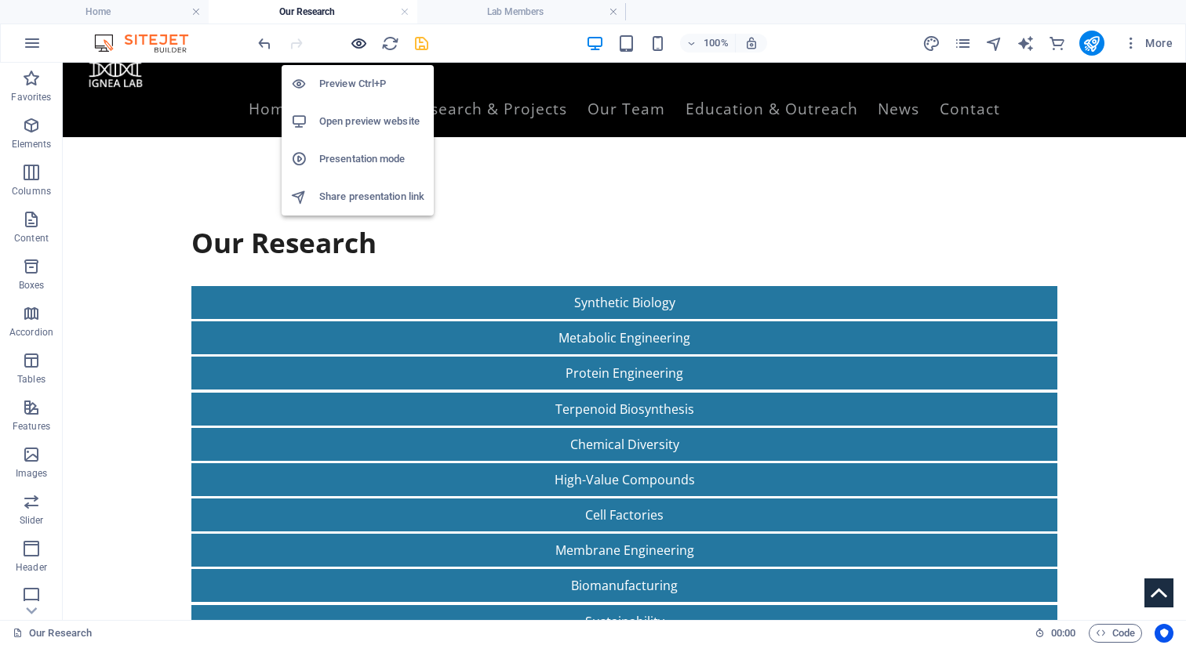
click at [359, 42] on icon "button" at bounding box center [359, 44] width 18 height 18
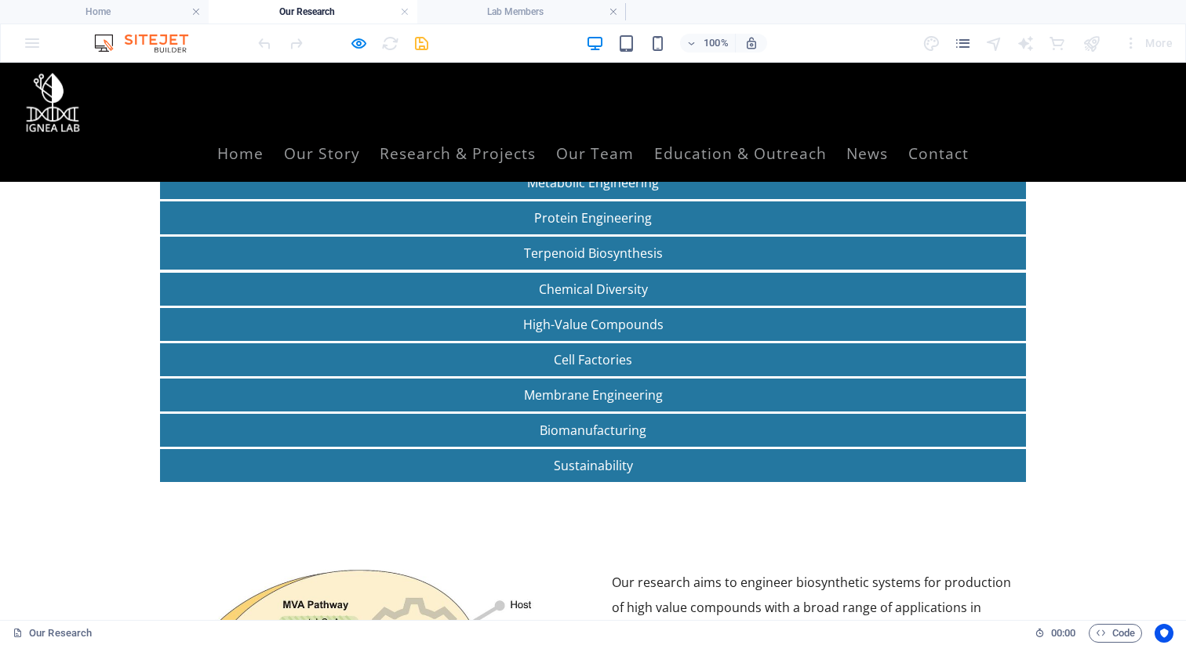
scroll to position [158, 0]
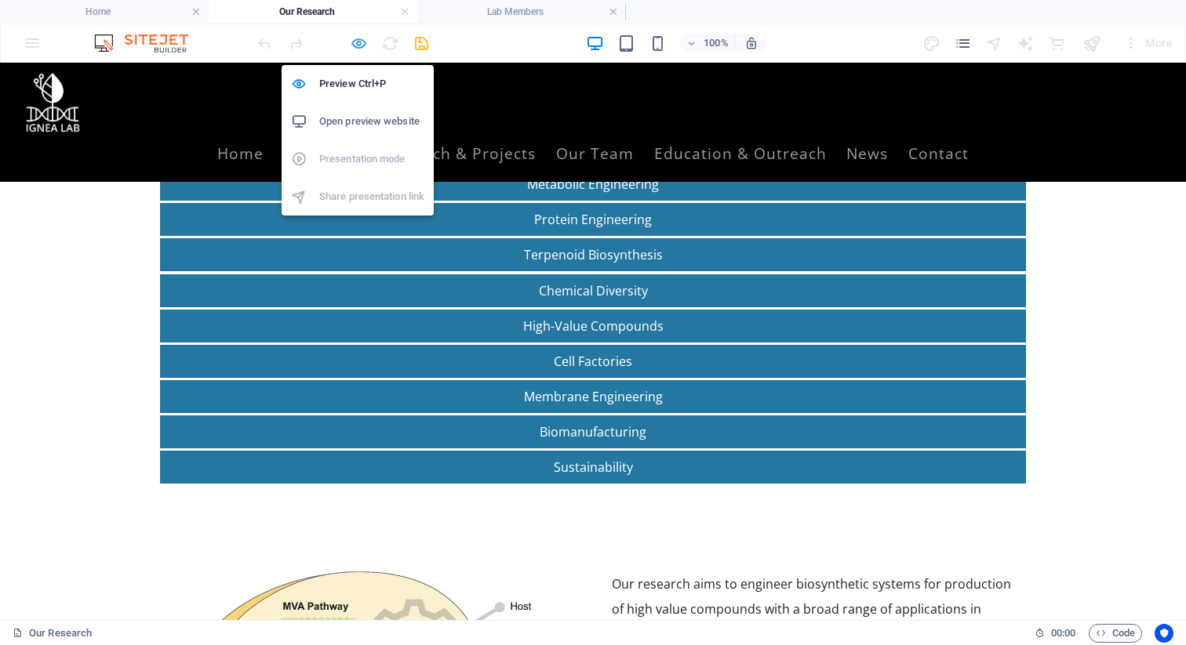
click at [354, 36] on icon "button" at bounding box center [359, 44] width 18 height 18
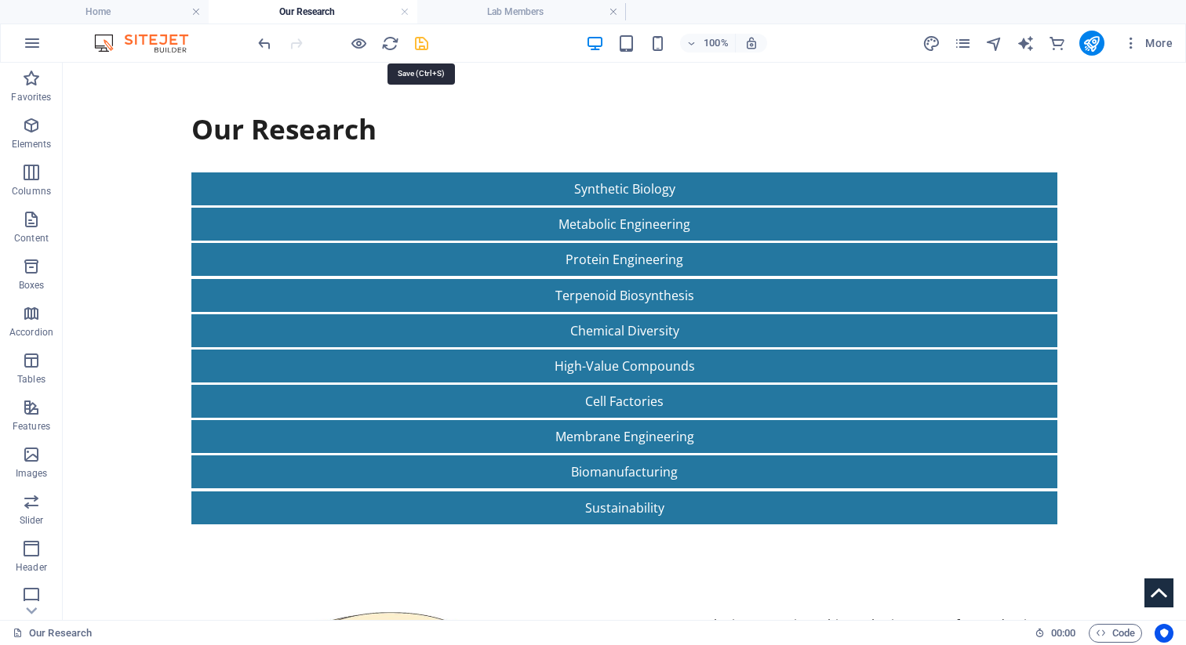
click at [413, 44] on icon "save" at bounding box center [422, 44] width 18 height 18
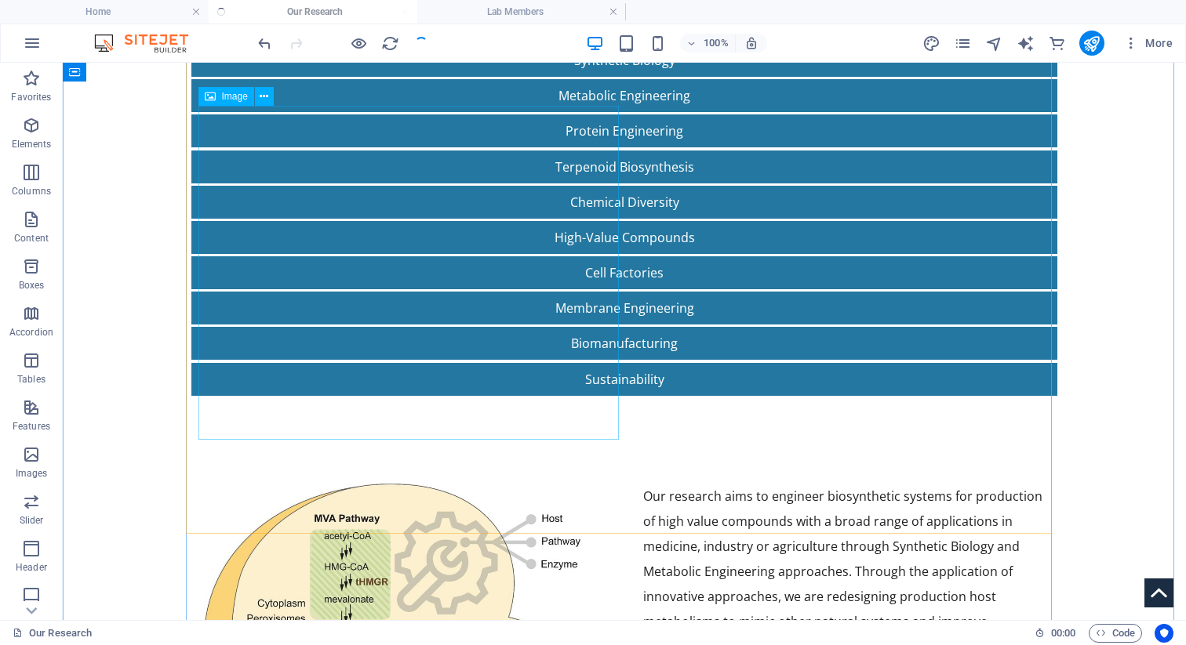
scroll to position [364, 0]
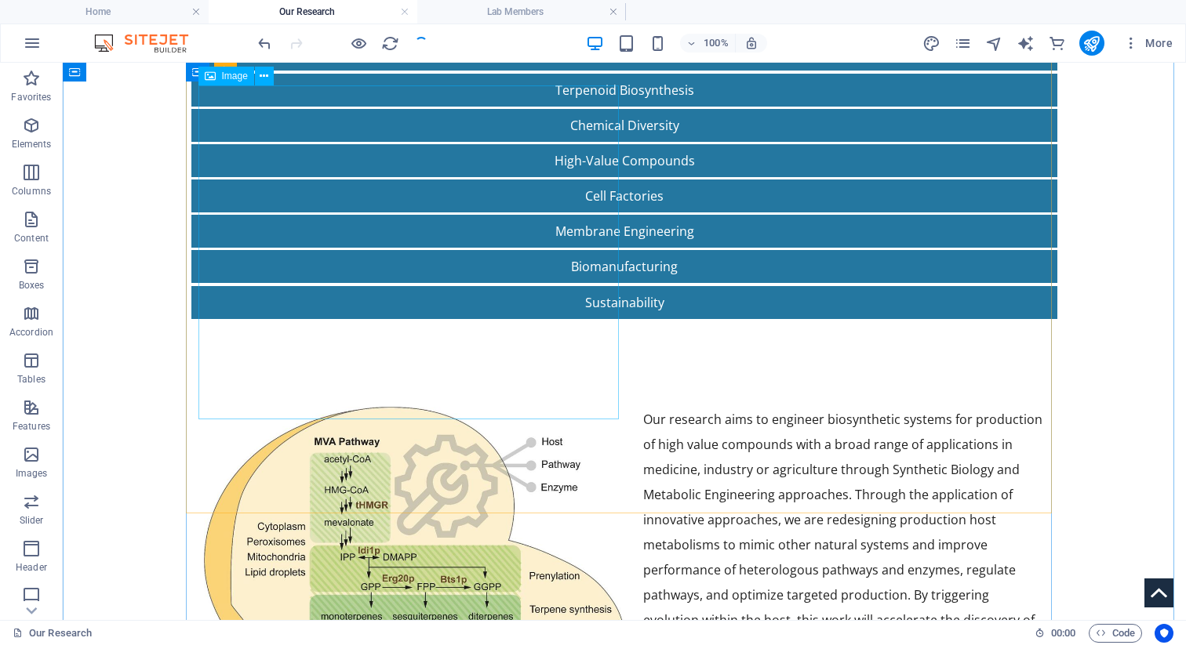
click at [457, 407] on figure at bounding box center [414, 574] width 420 height 334
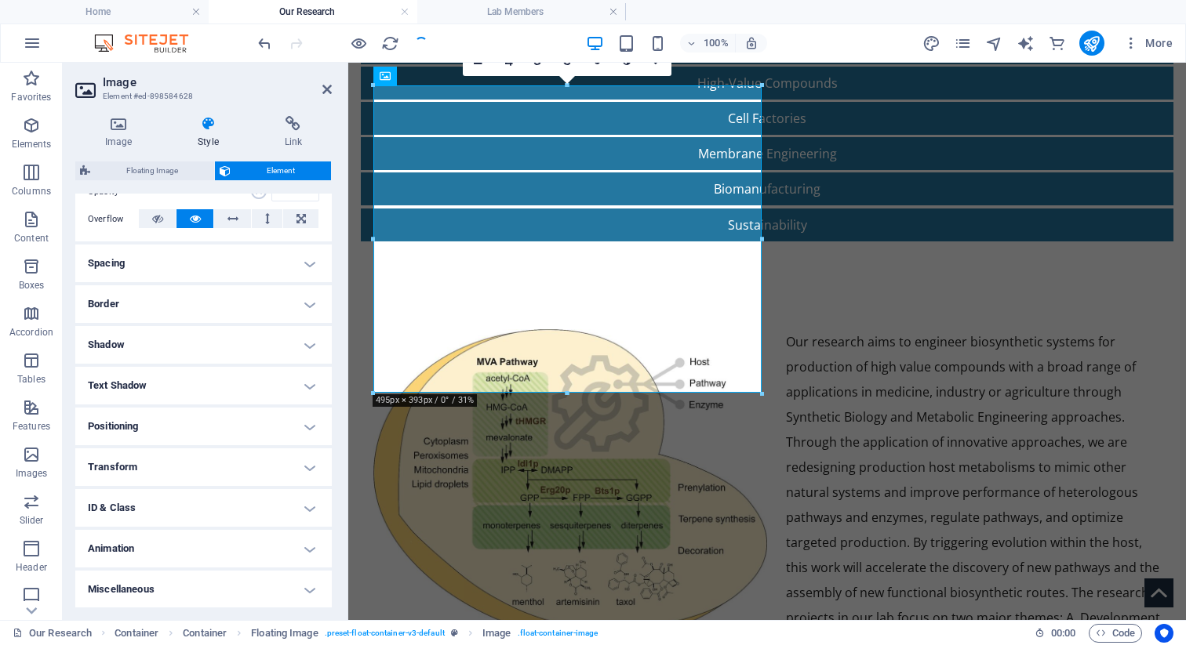
scroll to position [249, 0]
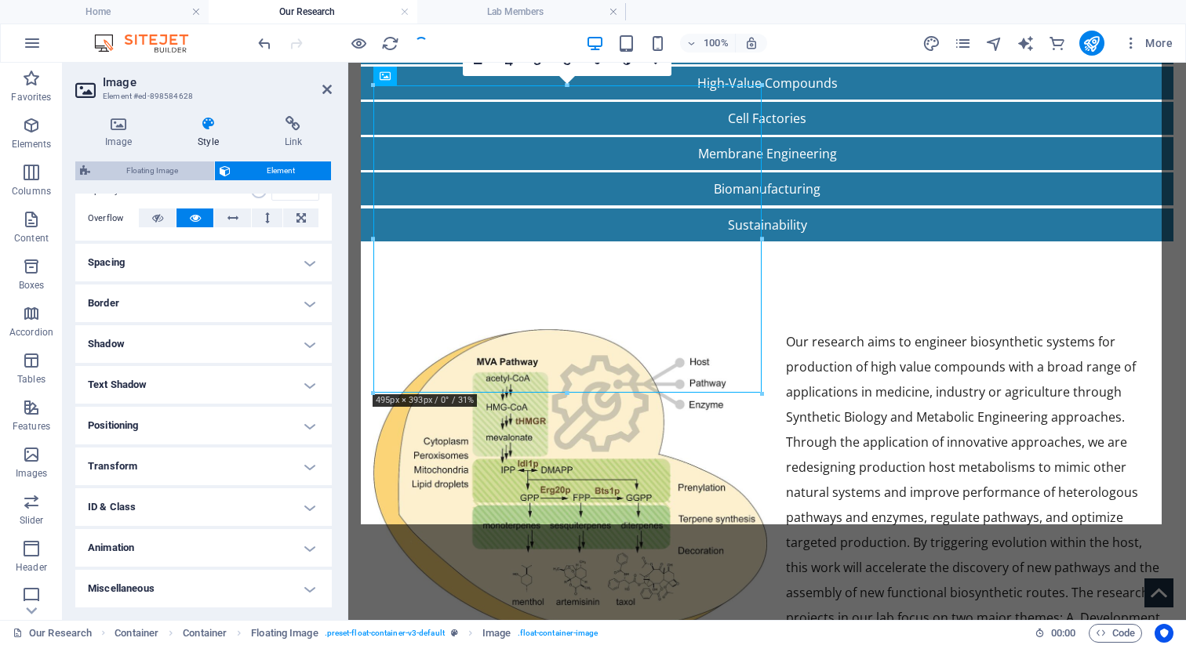
click at [151, 164] on span "Floating Image" at bounding box center [152, 171] width 115 height 19
select select "%"
select select "rem"
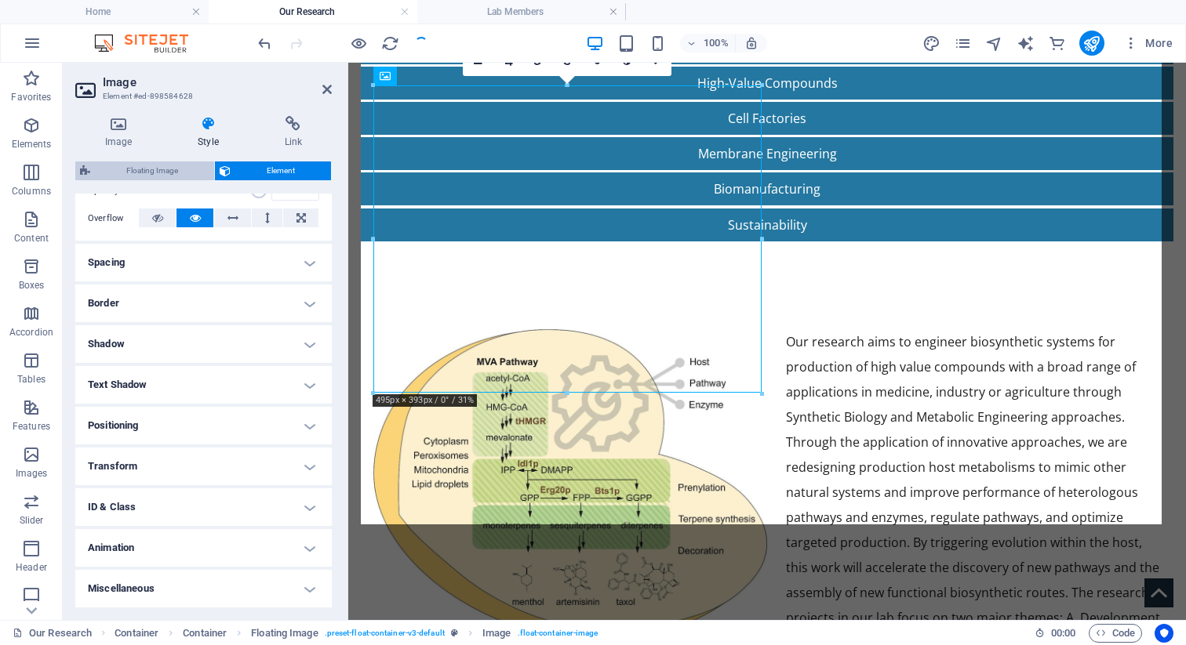
select select "rem"
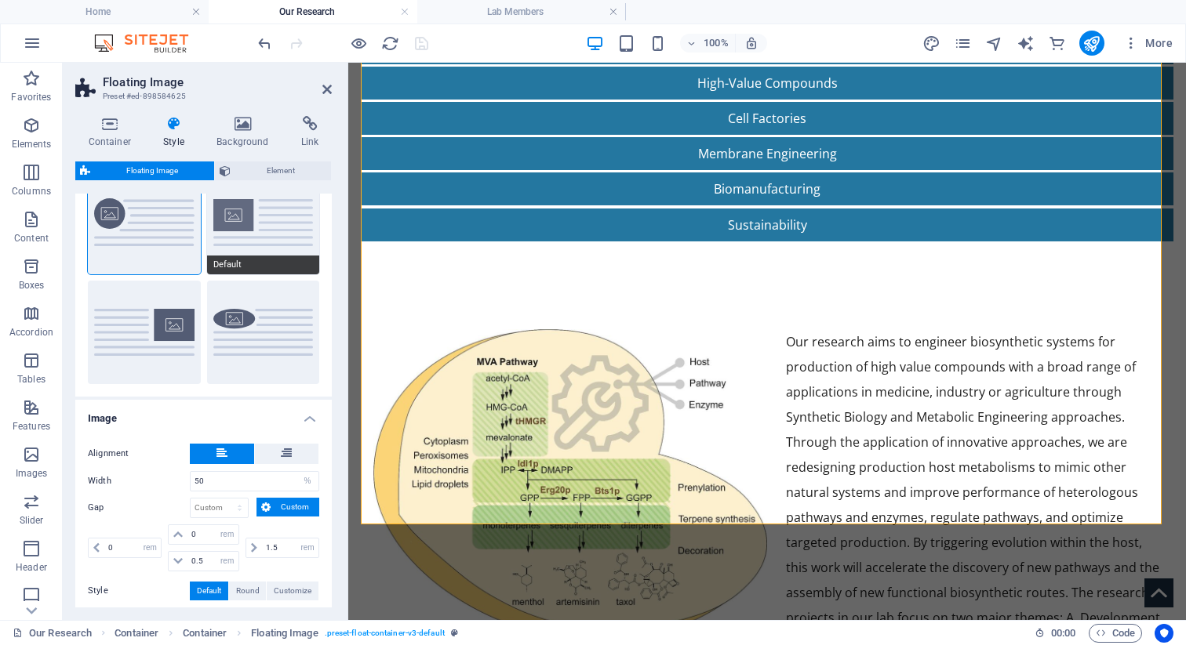
scroll to position [135, 0]
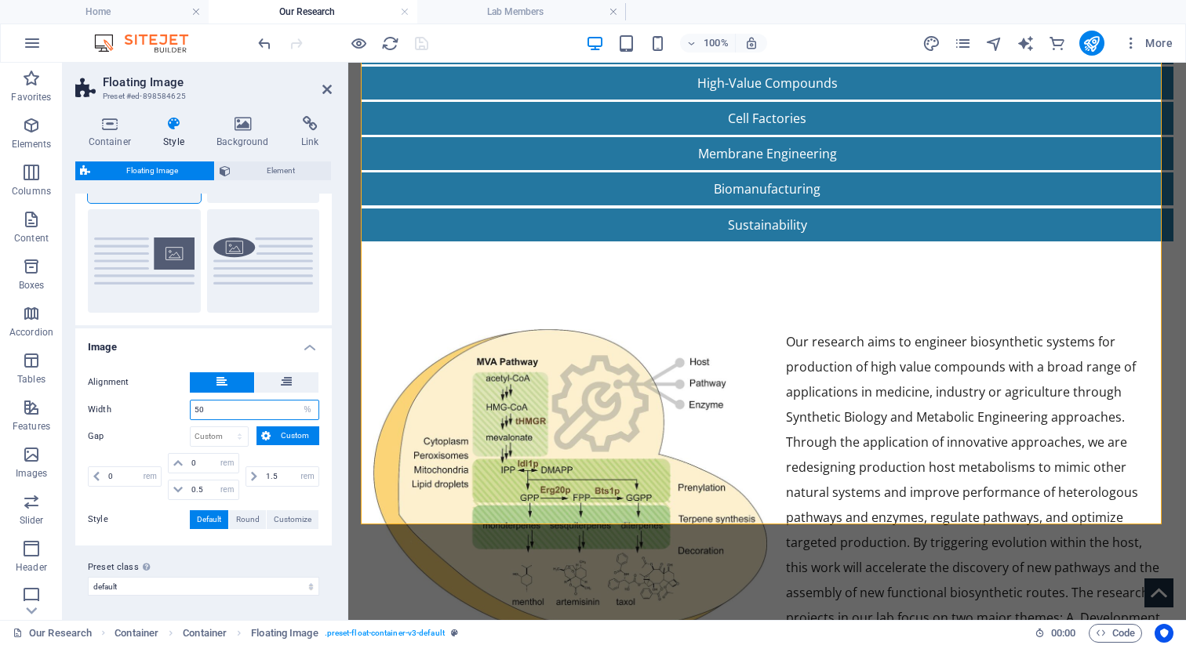
click at [210, 412] on input "50" at bounding box center [255, 410] width 128 height 19
type input "60"
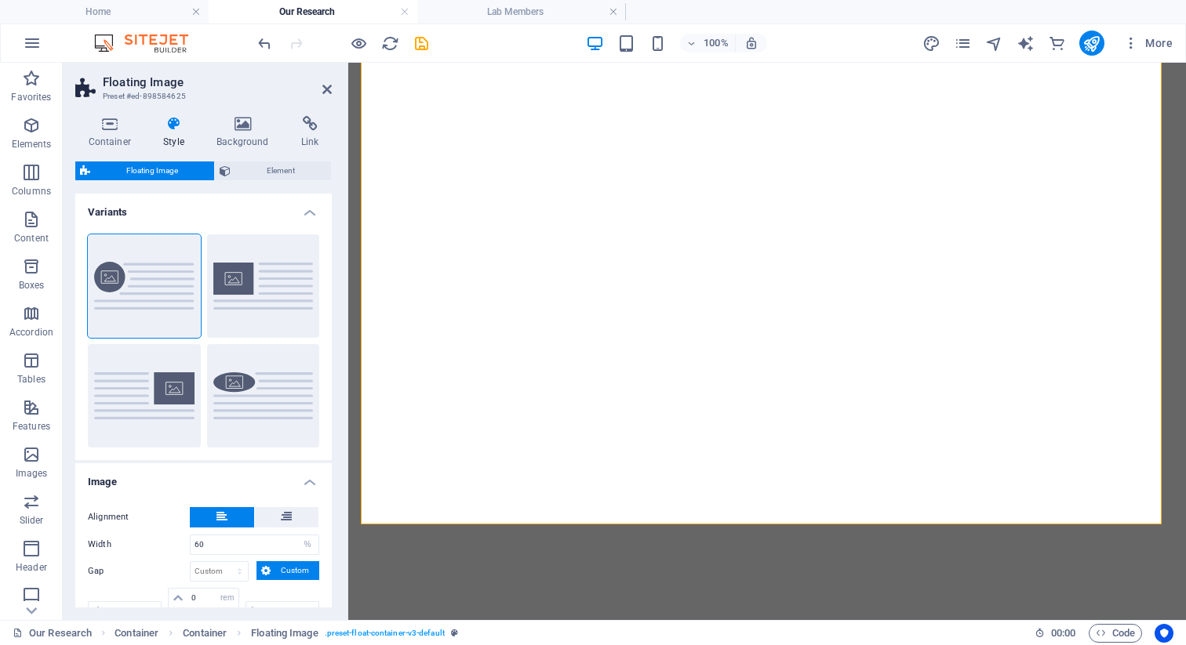
select select "%"
select select "rem"
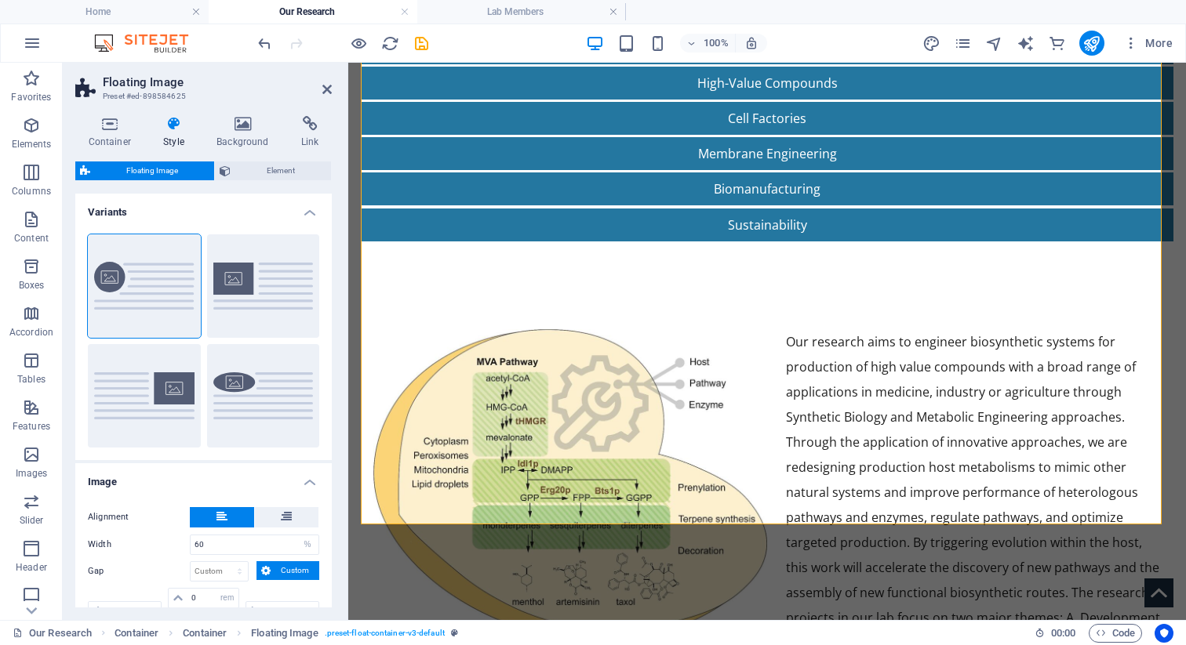
scroll to position [135, 0]
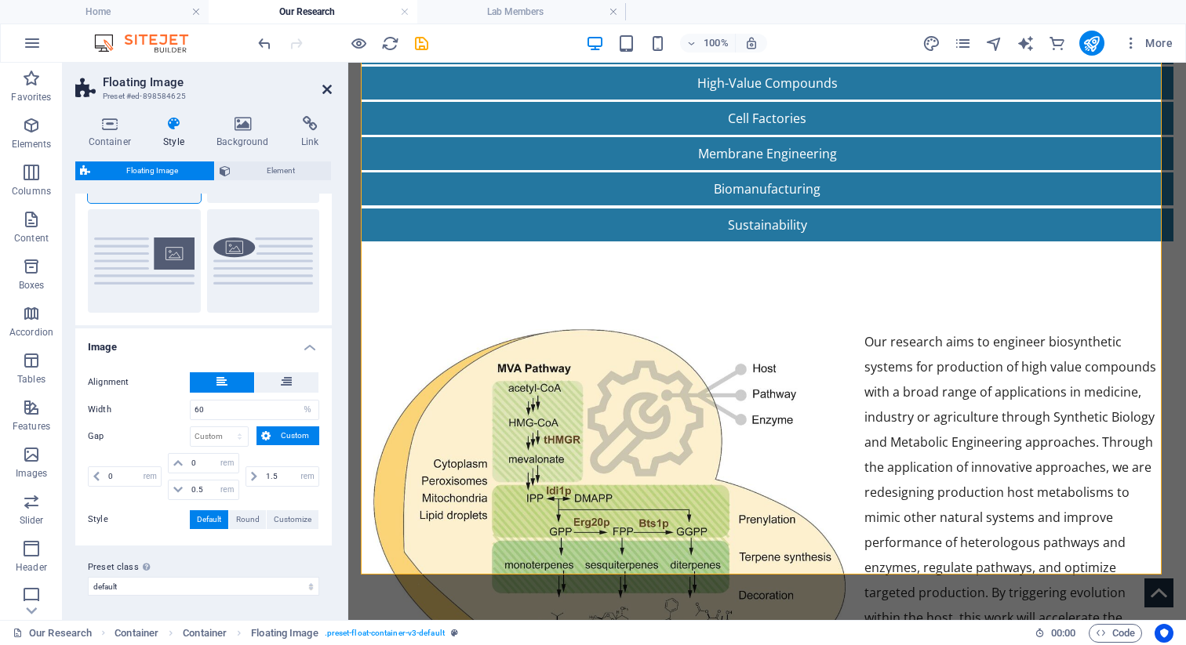
type input "60"
click at [326, 85] on icon at bounding box center [326, 89] width 9 height 13
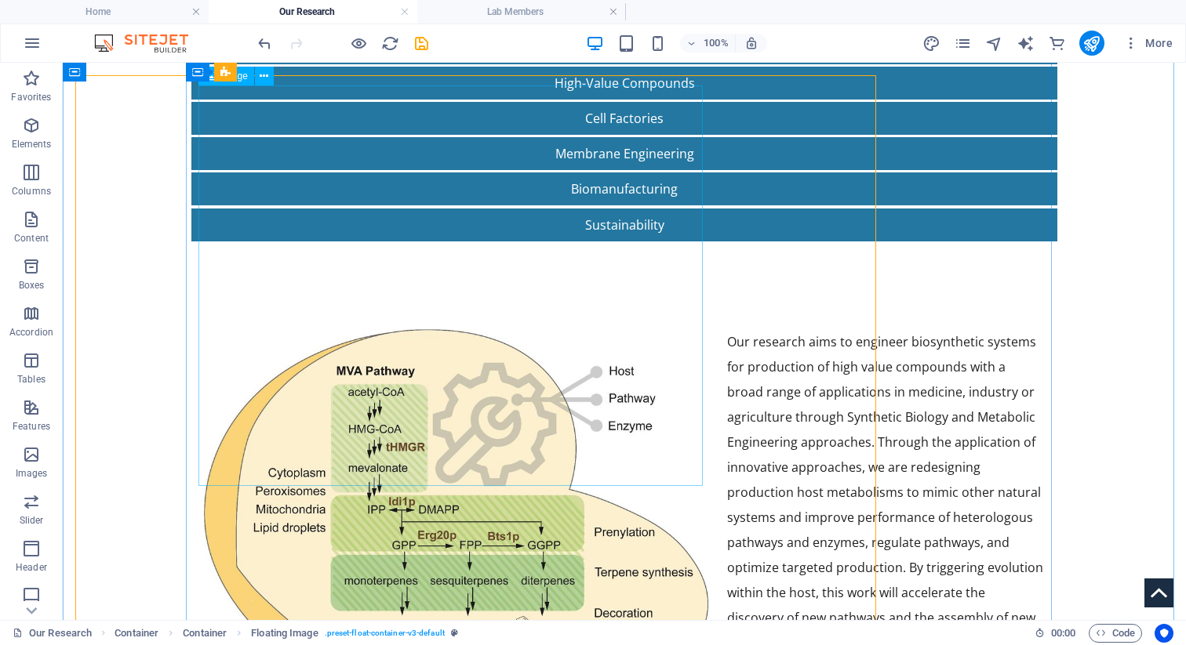
scroll to position [364, 0]
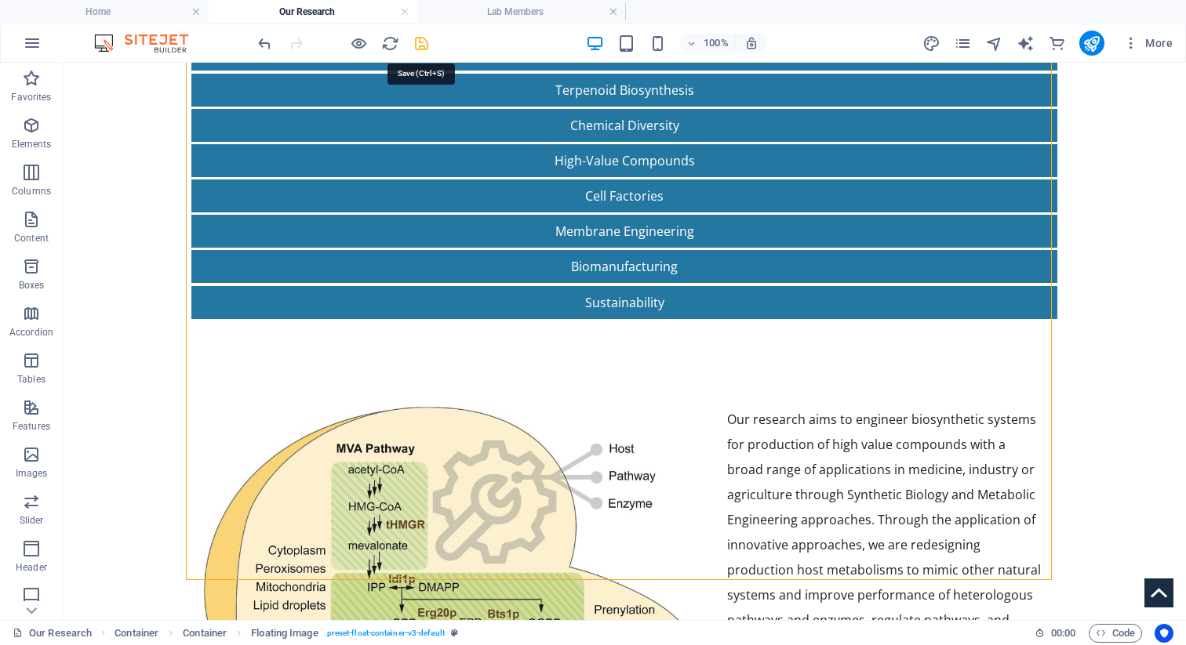
click at [425, 42] on icon "save" at bounding box center [422, 44] width 18 height 18
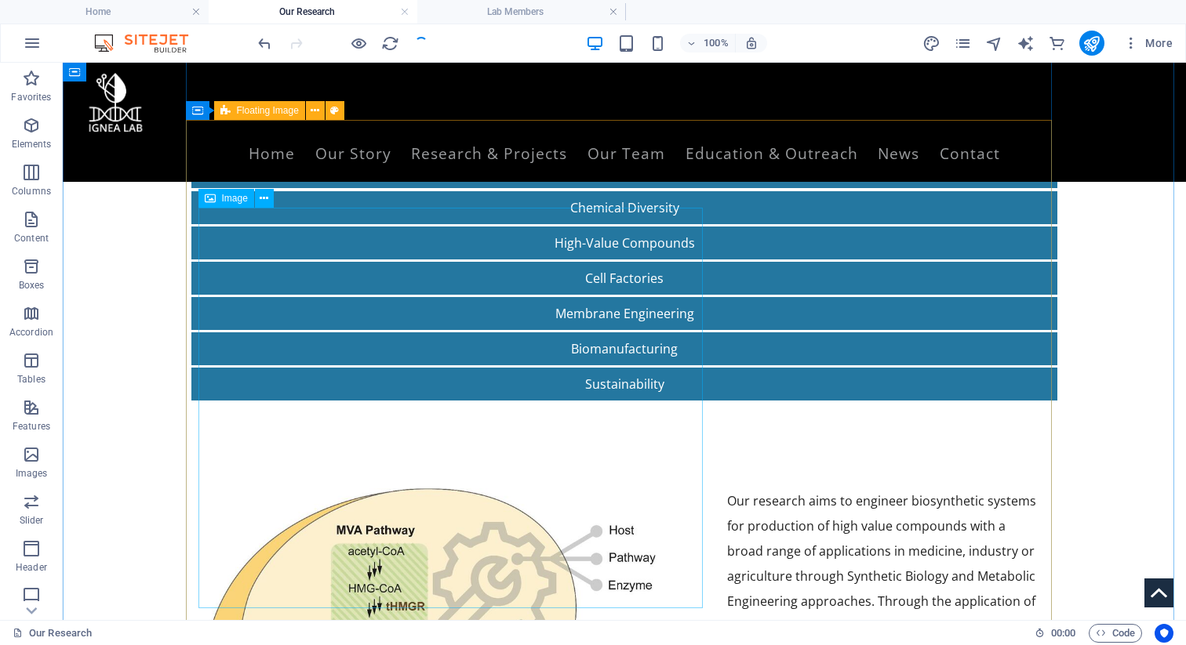
scroll to position [239, 0]
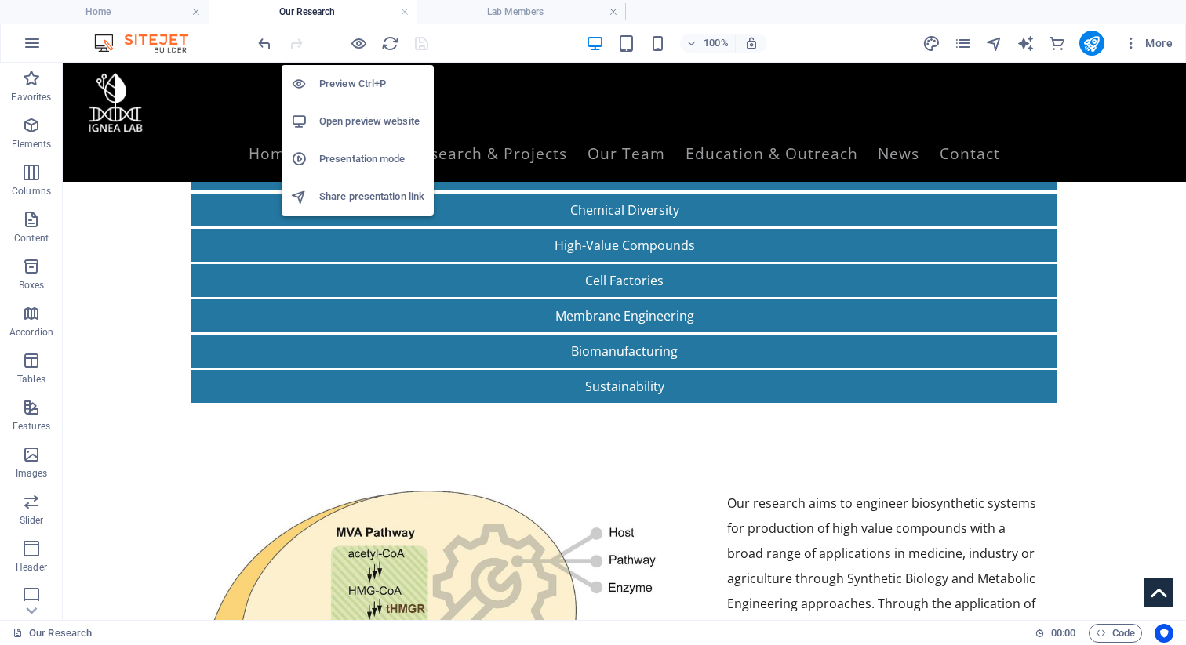
click at [348, 42] on div at bounding box center [343, 43] width 176 height 25
click at [351, 42] on icon "button" at bounding box center [359, 44] width 18 height 18
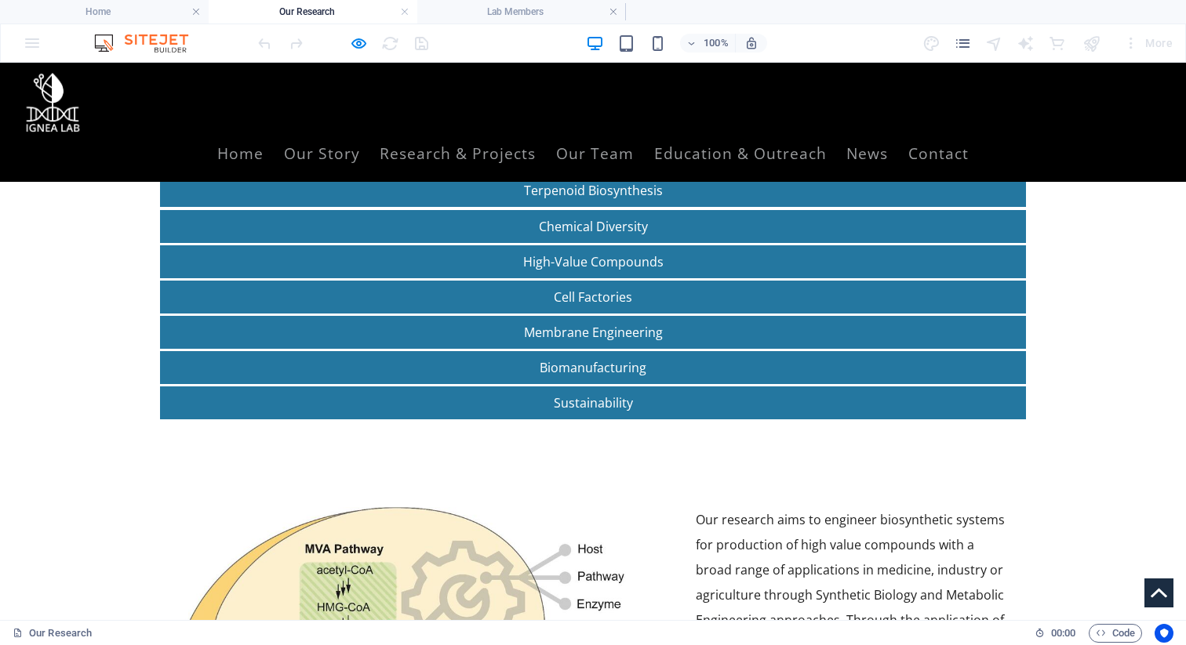
scroll to position [221, 0]
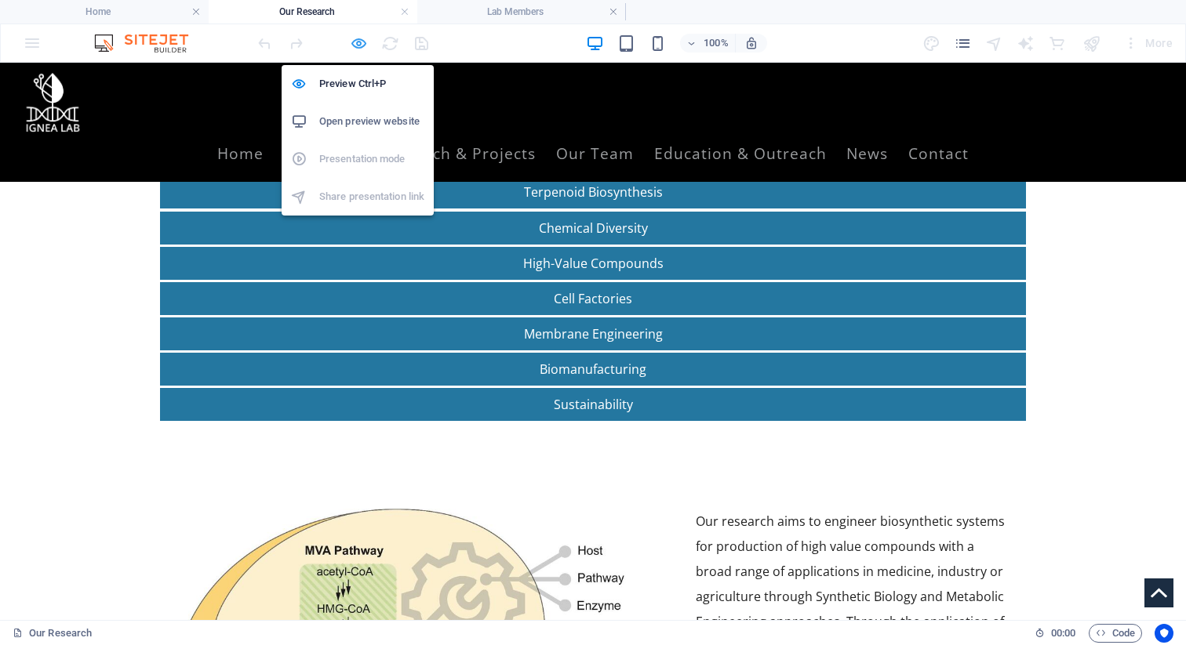
click at [351, 37] on icon "button" at bounding box center [359, 44] width 18 height 18
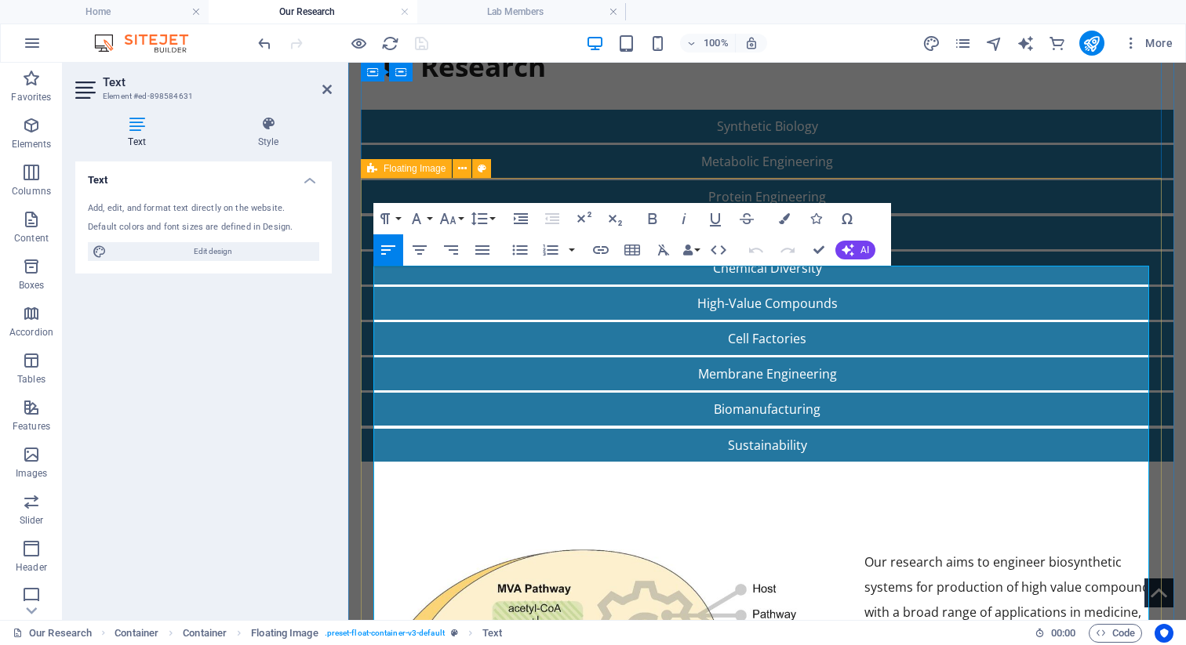
scroll to position [261, 0]
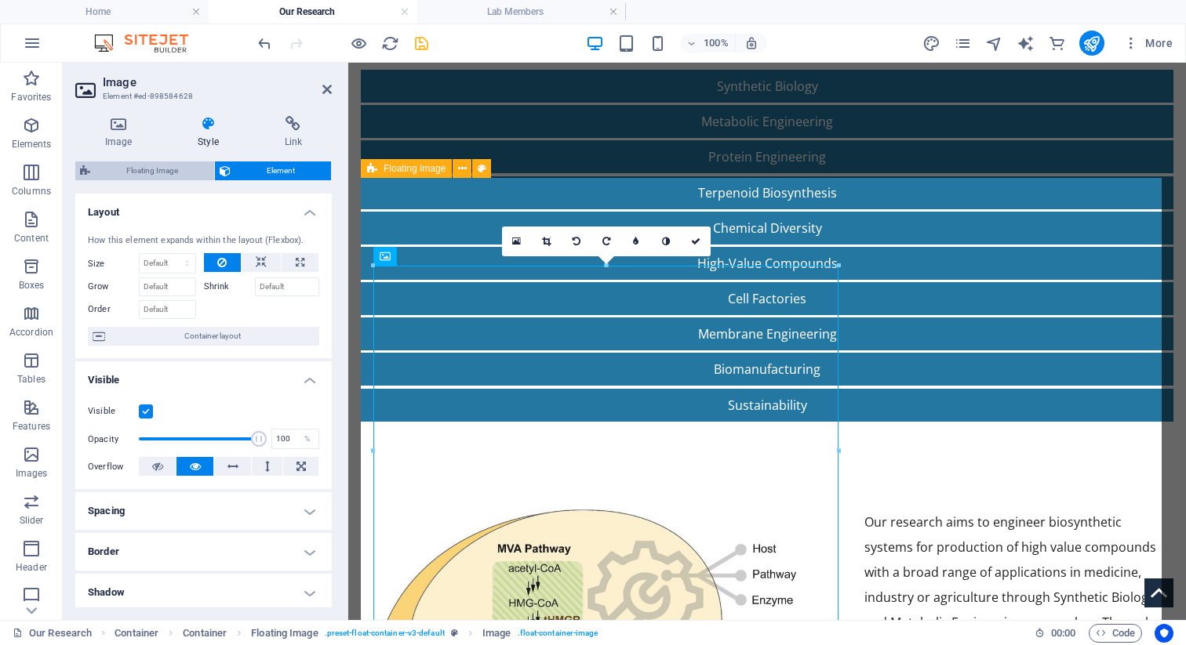
click at [177, 171] on span "Floating Image" at bounding box center [152, 171] width 115 height 19
select select "%"
select select "rem"
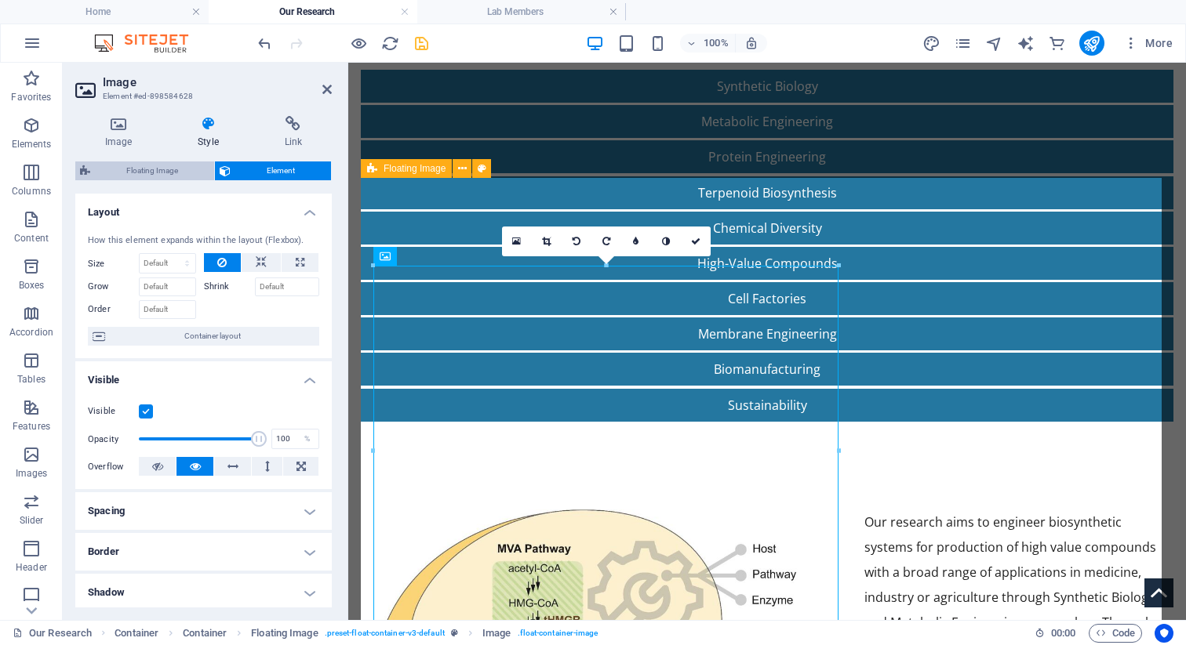
select select "rem"
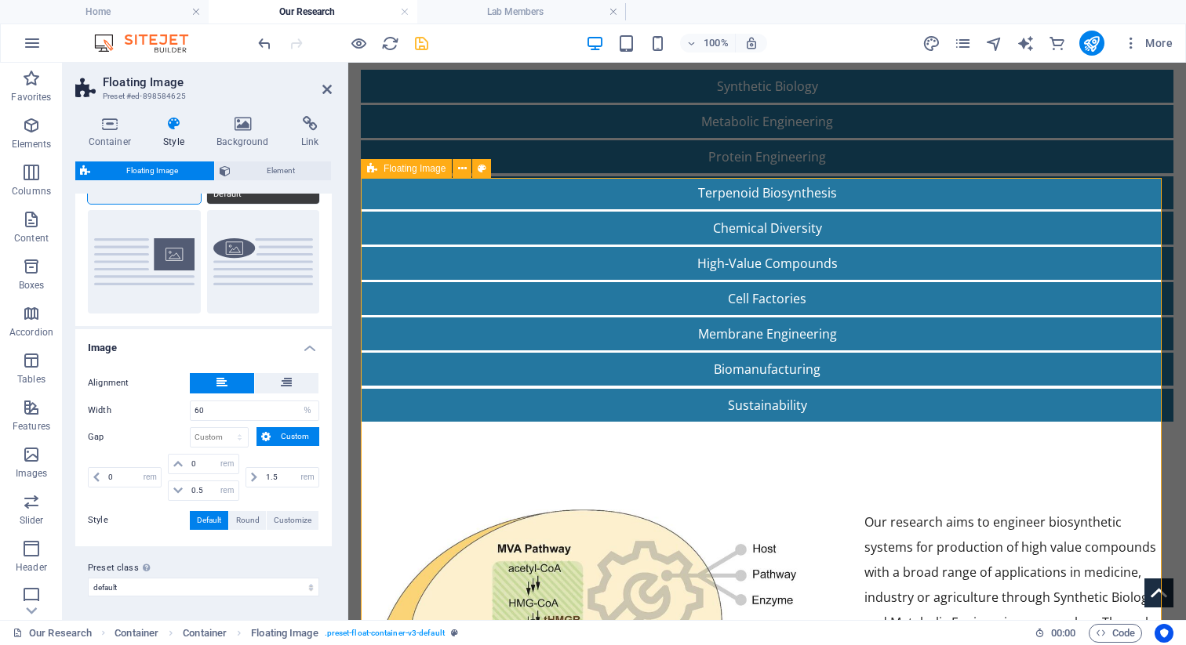
scroll to position [135, 0]
click at [220, 416] on input "60" at bounding box center [255, 410] width 128 height 19
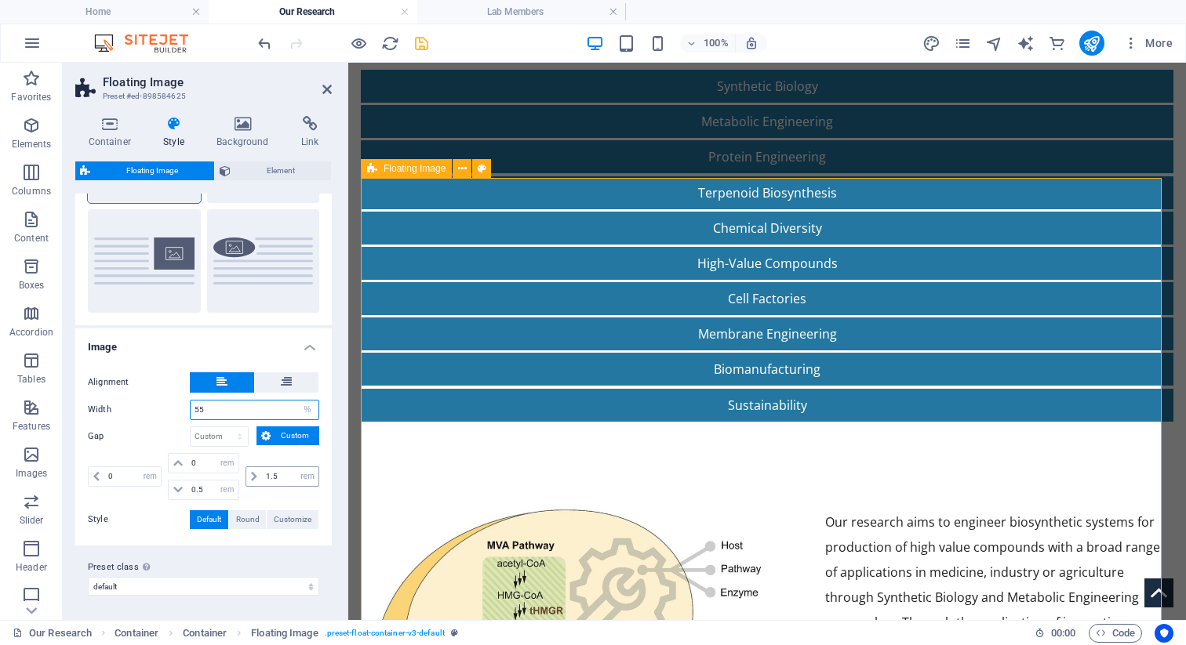
type input "55"
click at [267, 471] on input "1.5" at bounding box center [290, 476] width 56 height 19
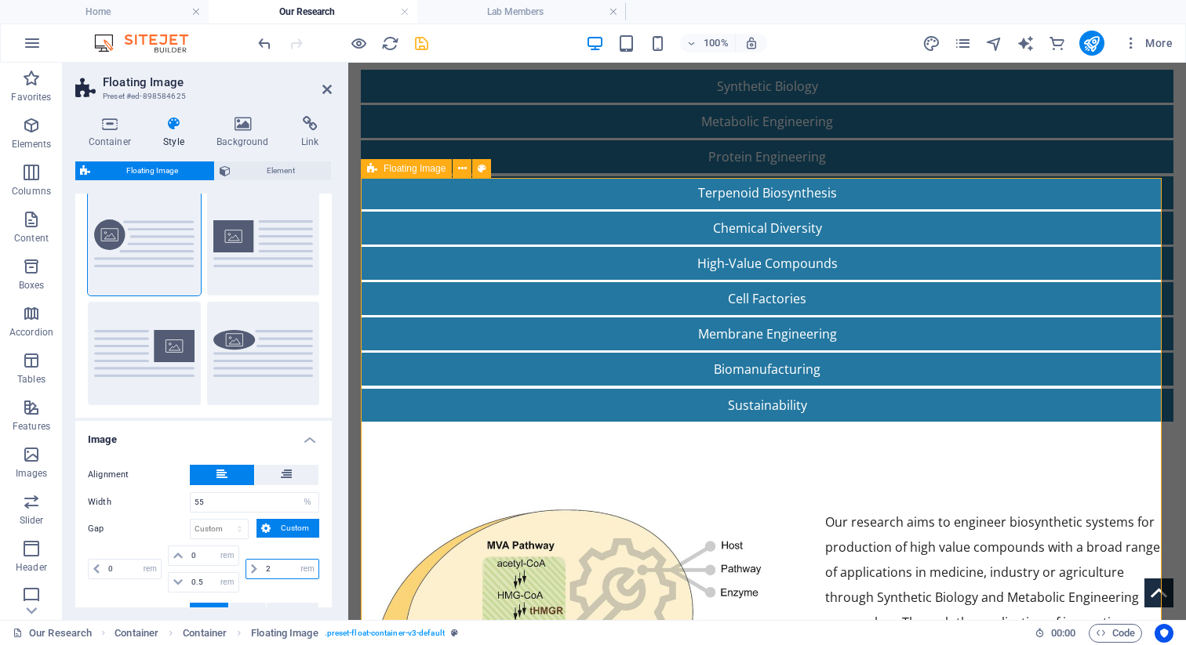
scroll to position [0, 0]
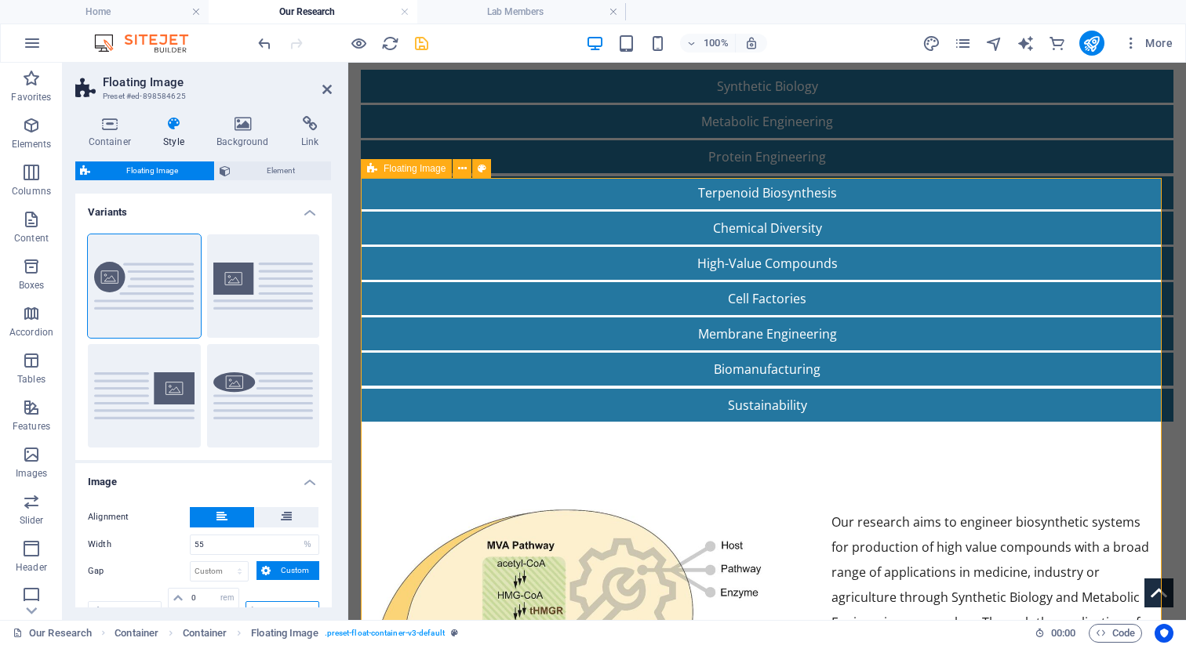
type input "2"
click at [329, 82] on h2 "Floating Image" at bounding box center [217, 82] width 229 height 14
click at [324, 86] on icon at bounding box center [326, 89] width 9 height 13
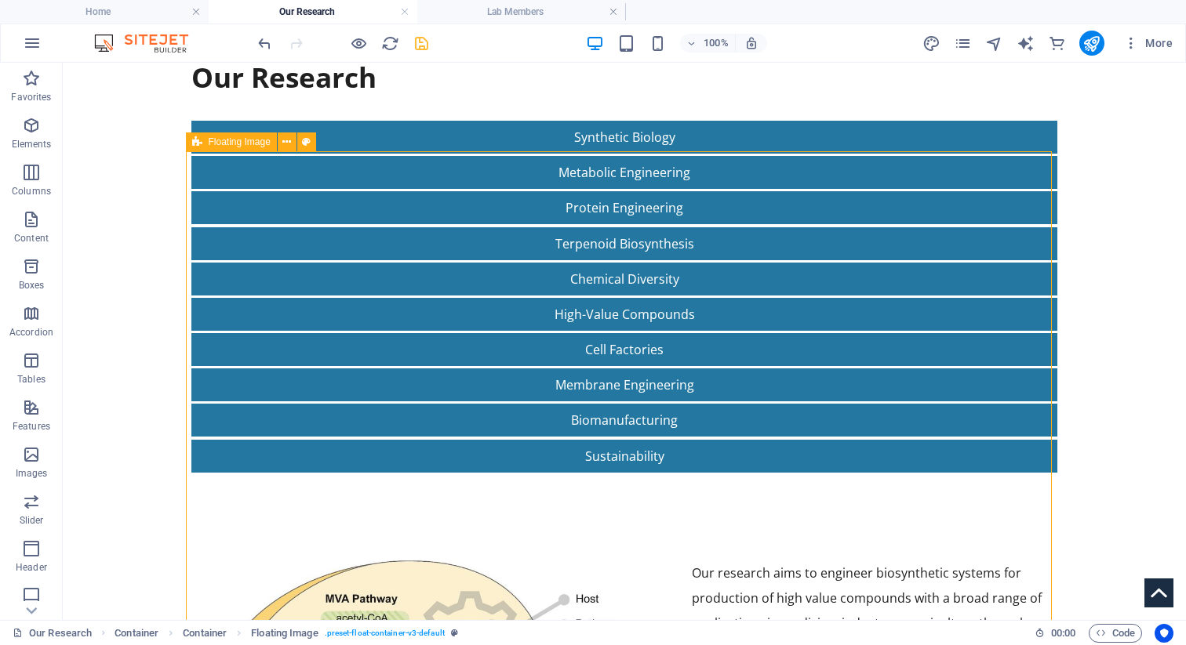
click at [411, 41] on div at bounding box center [343, 43] width 176 height 25
click at [420, 39] on icon "save" at bounding box center [422, 44] width 18 height 18
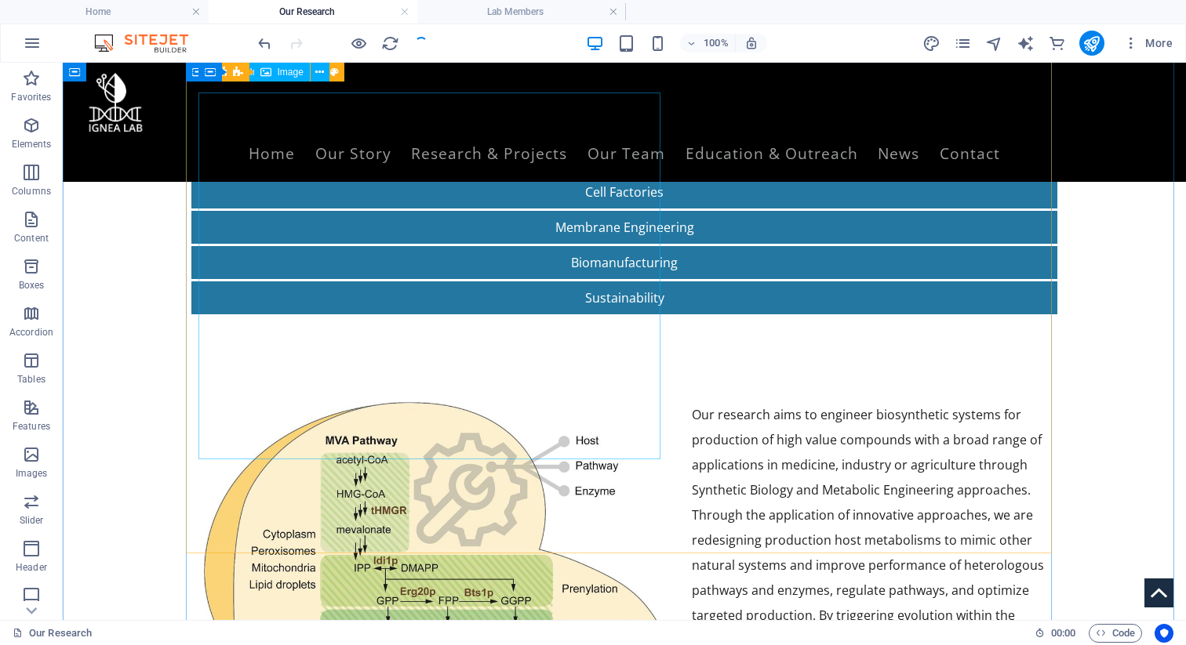
scroll to position [299, 0]
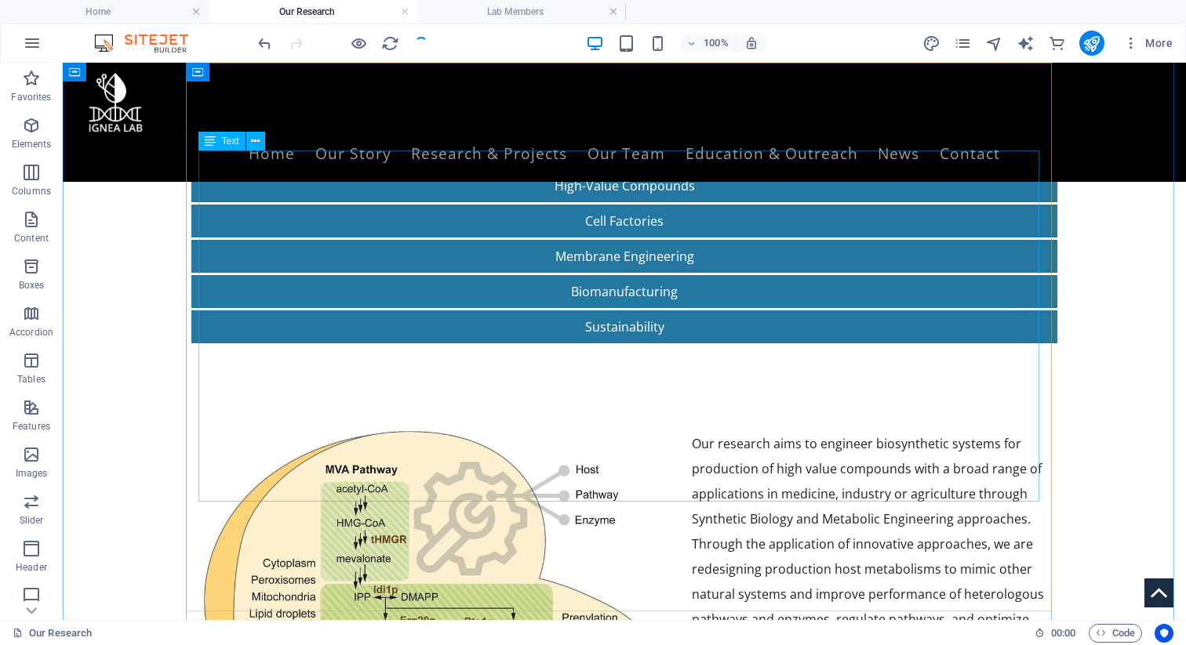
click at [718, 431] on div "Our research aims to engineer biosynthetic systems for production of high value…" at bounding box center [624, 606] width 841 height 351
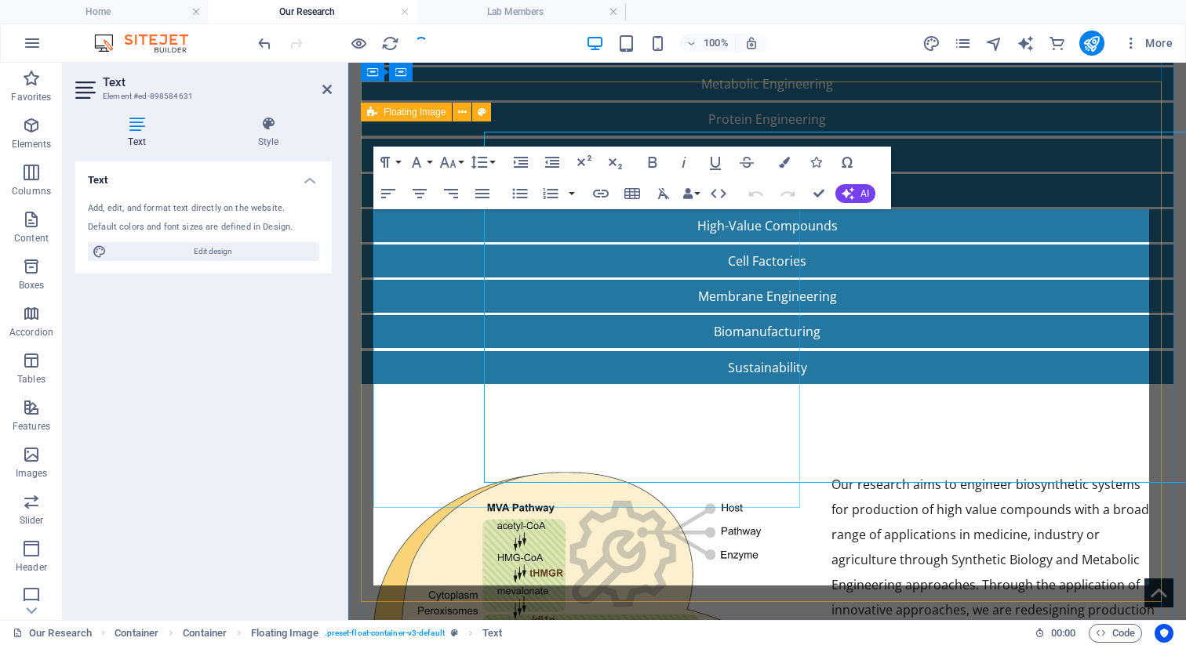
scroll to position [318, 0]
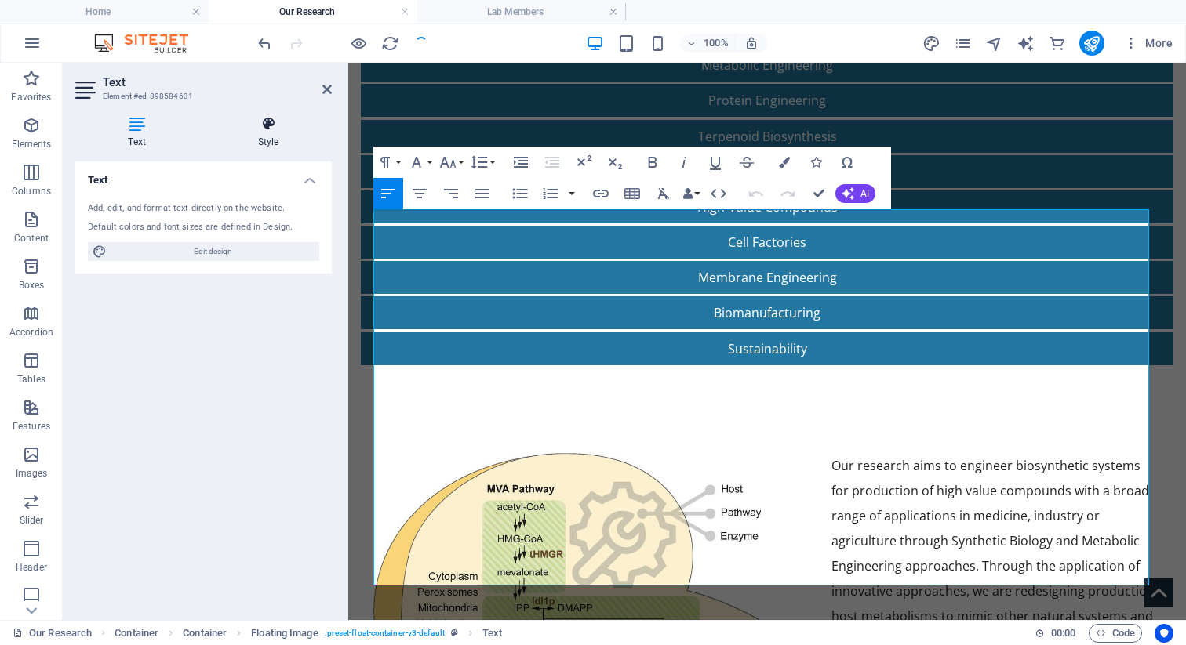
click at [268, 140] on h4 "Style" at bounding box center [268, 132] width 127 height 33
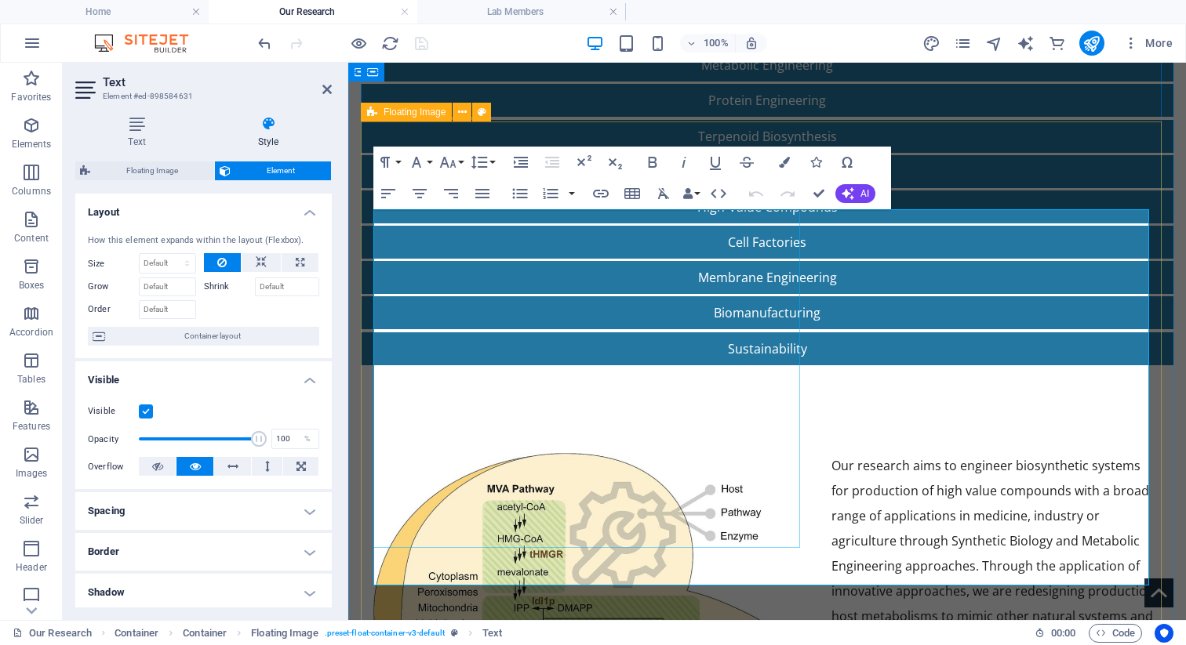
click at [395, 453] on figure at bounding box center [589, 625] width 433 height 344
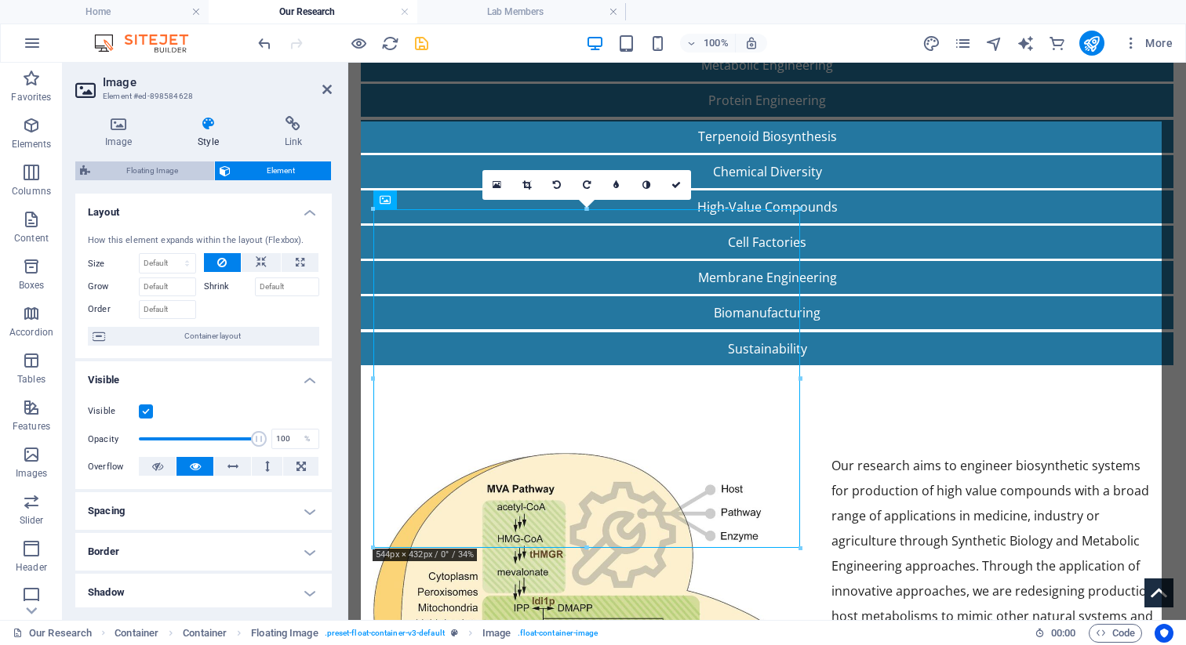
click at [139, 169] on span "Floating Image" at bounding box center [152, 171] width 115 height 19
select select "%"
select select "rem"
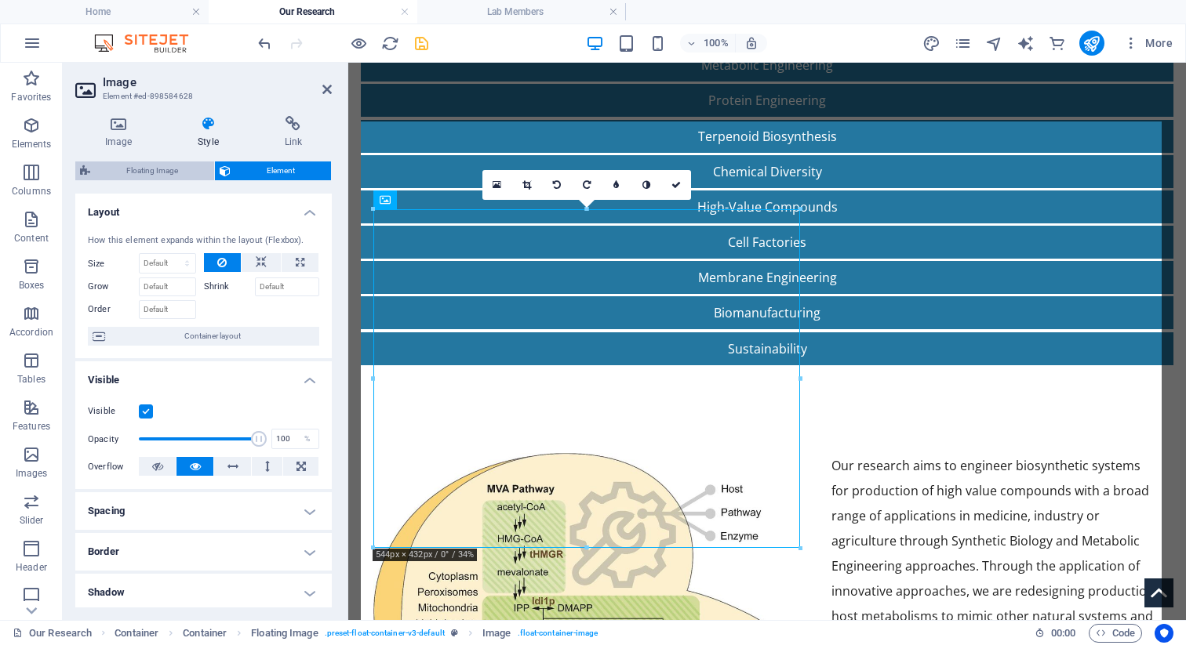
select select "rem"
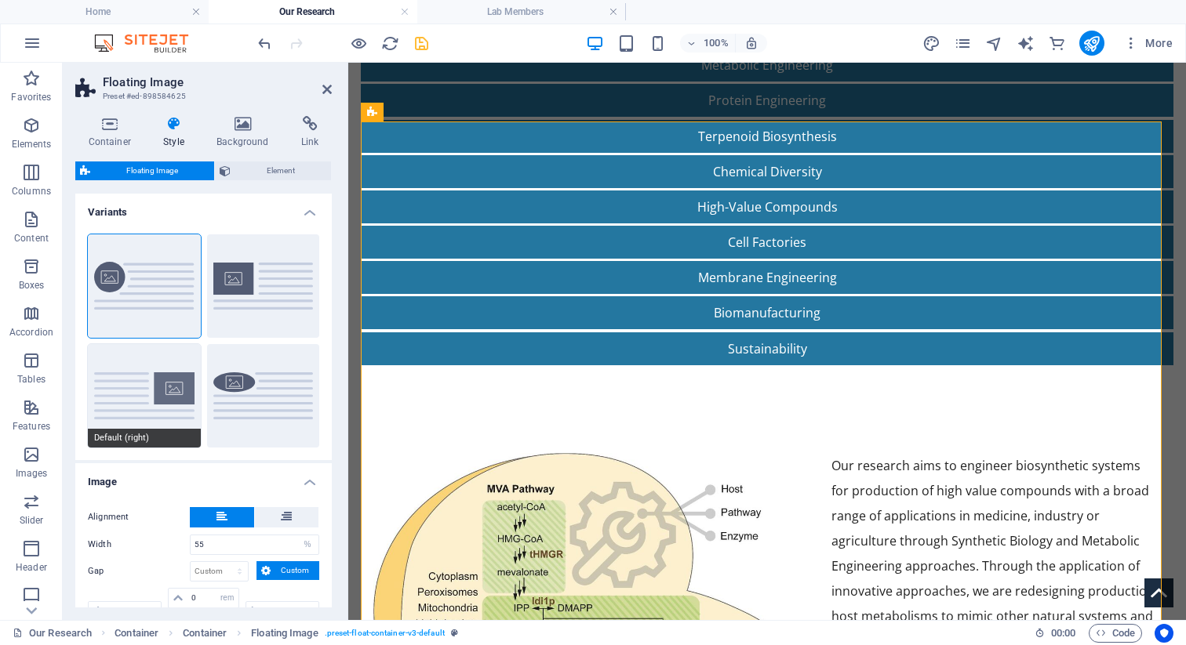
click at [172, 410] on button "Default (right)" at bounding box center [144, 396] width 113 height 104
type input "40"
type input "1.5"
type input "0"
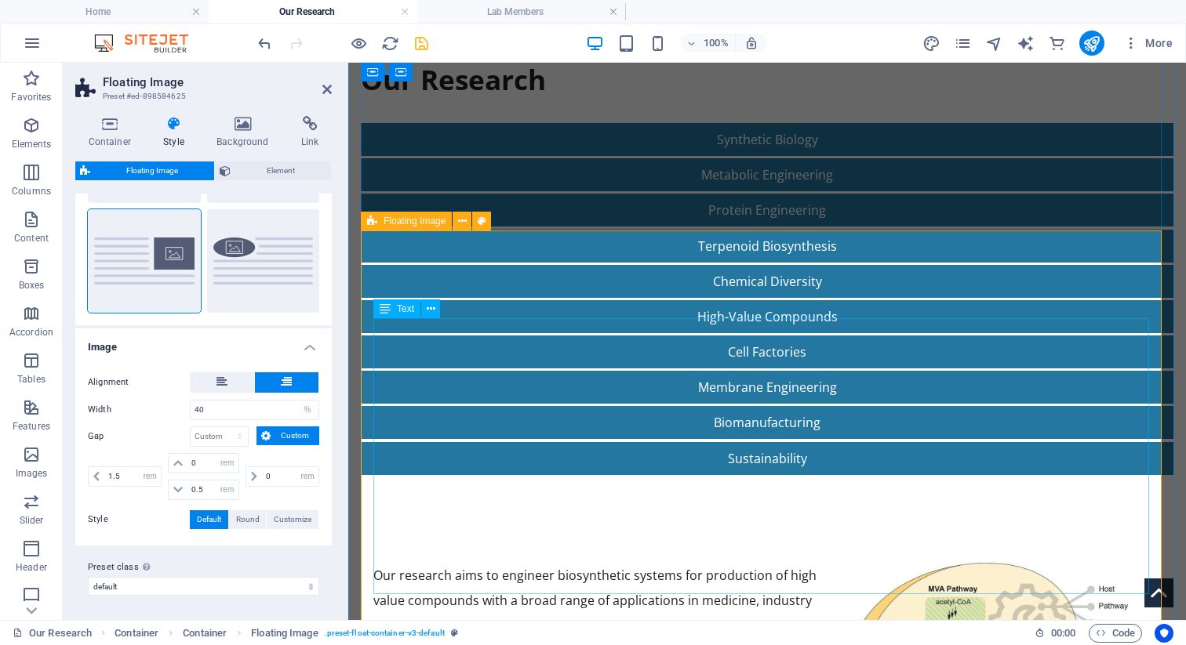
scroll to position [209, 0]
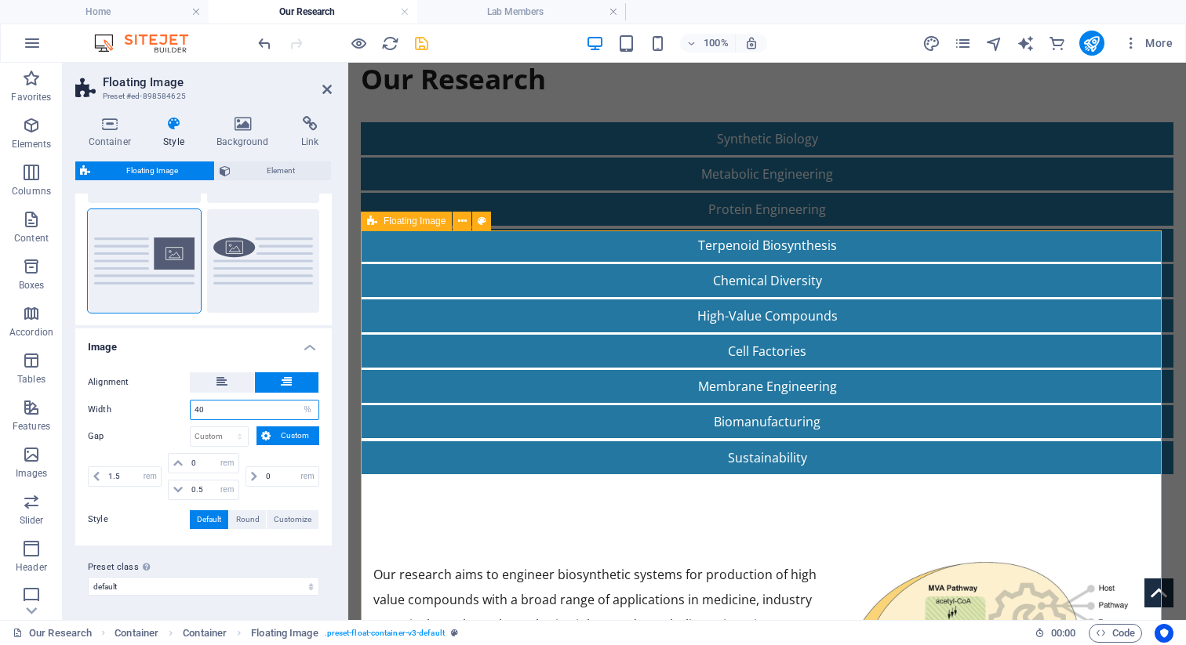
click at [239, 407] on input "40" at bounding box center [255, 410] width 128 height 19
type input "50"
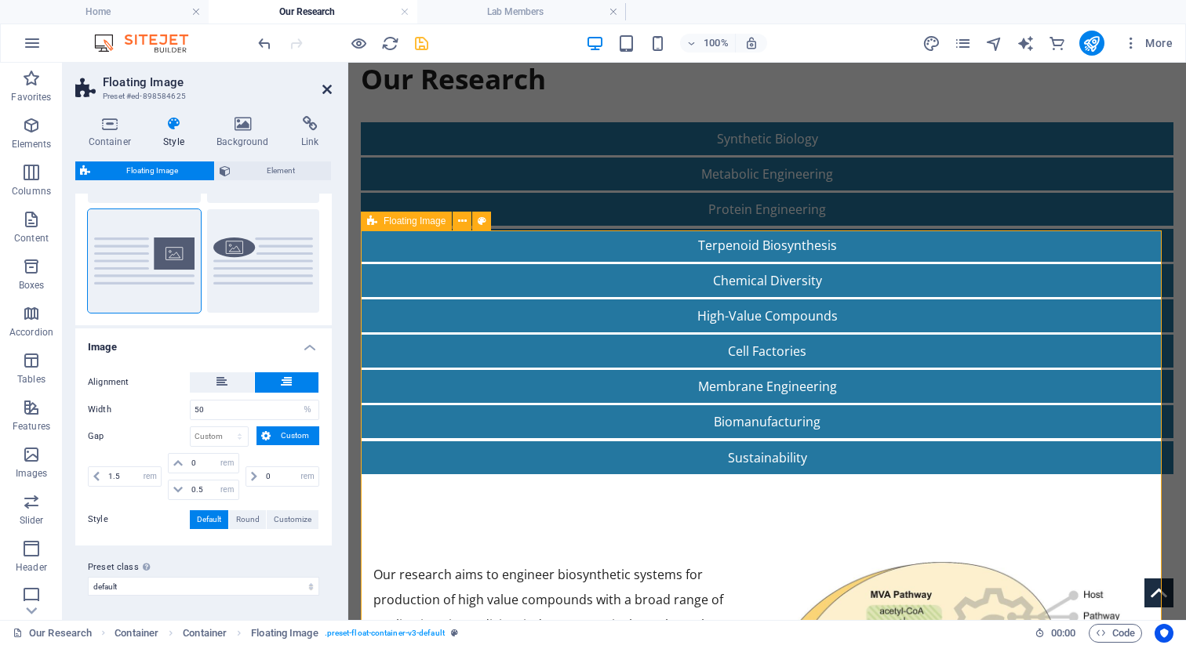
click at [324, 87] on icon at bounding box center [326, 89] width 9 height 13
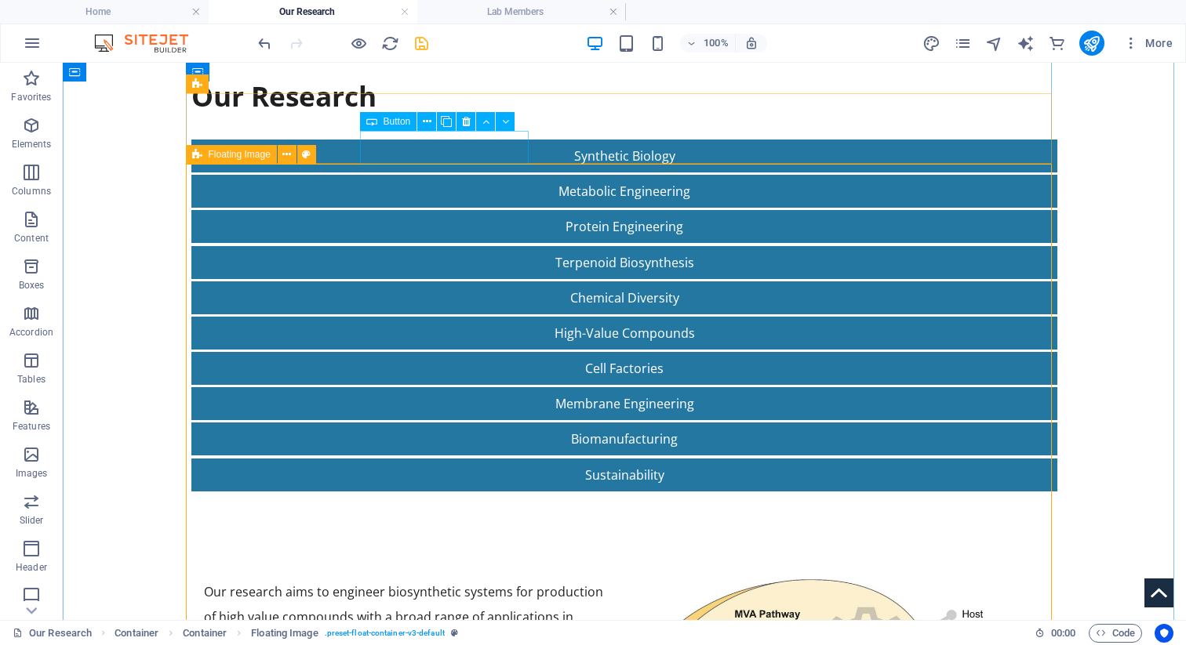
scroll to position [198, 0]
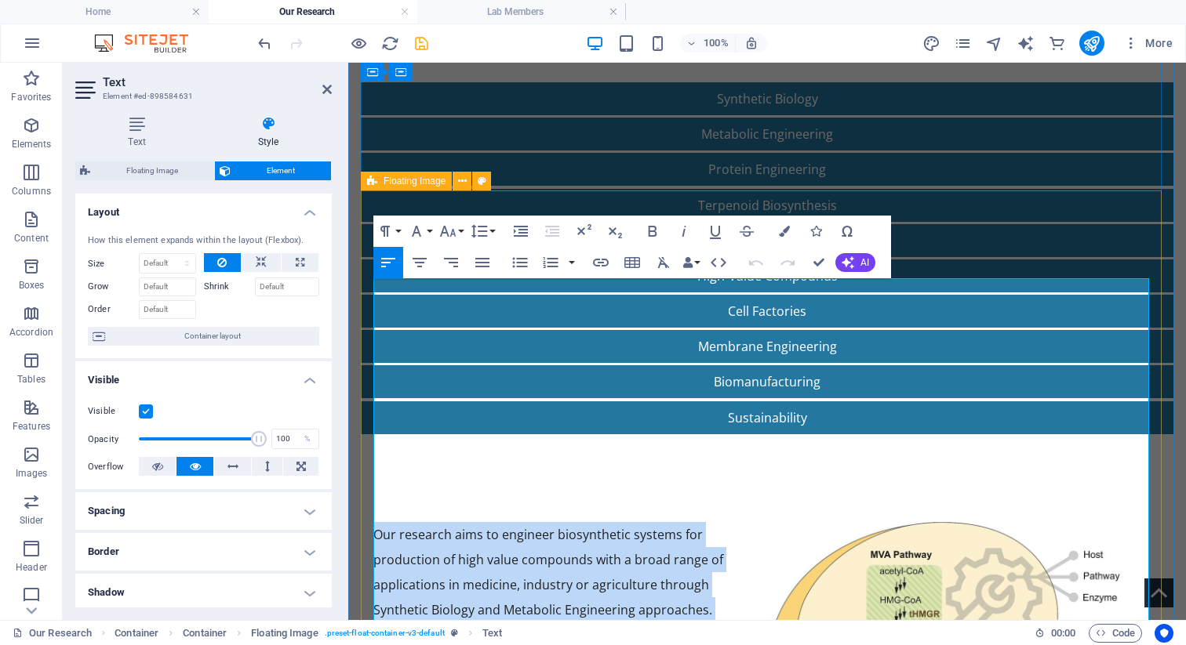
click at [477, 255] on icon "button" at bounding box center [482, 262] width 19 height 19
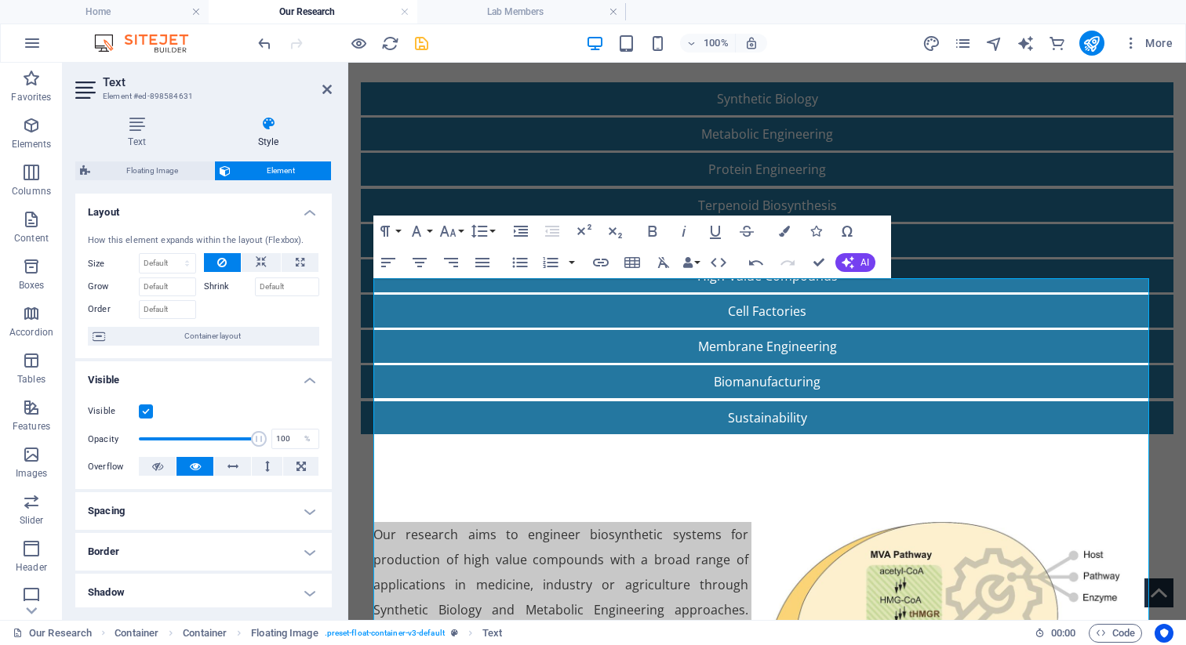
click at [329, 96] on header "Text Element #ed-898584631" at bounding box center [203, 83] width 256 height 41
click at [327, 94] on icon at bounding box center [326, 89] width 9 height 13
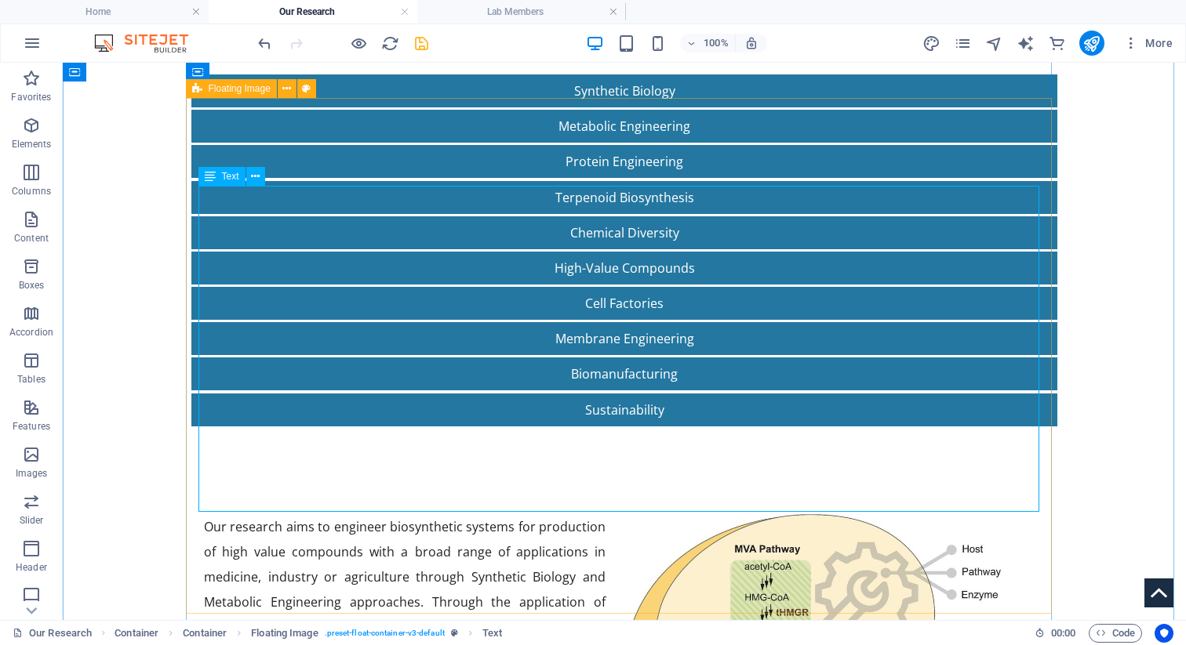
scroll to position [326, 0]
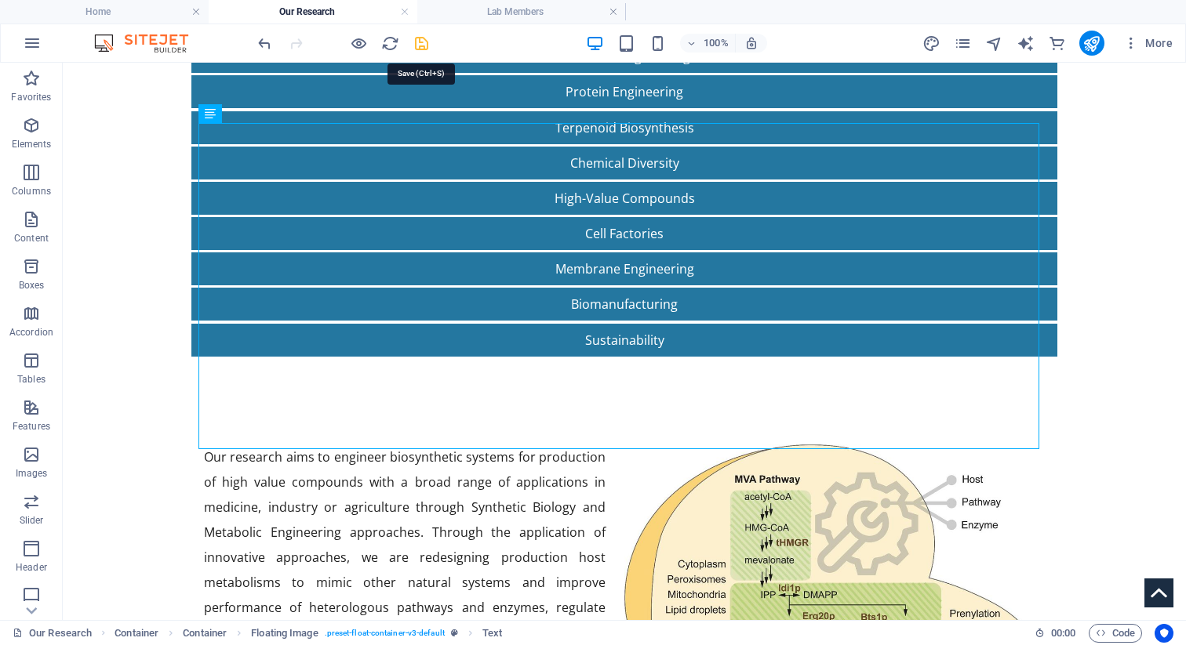
click at [422, 36] on icon "save" at bounding box center [422, 44] width 18 height 18
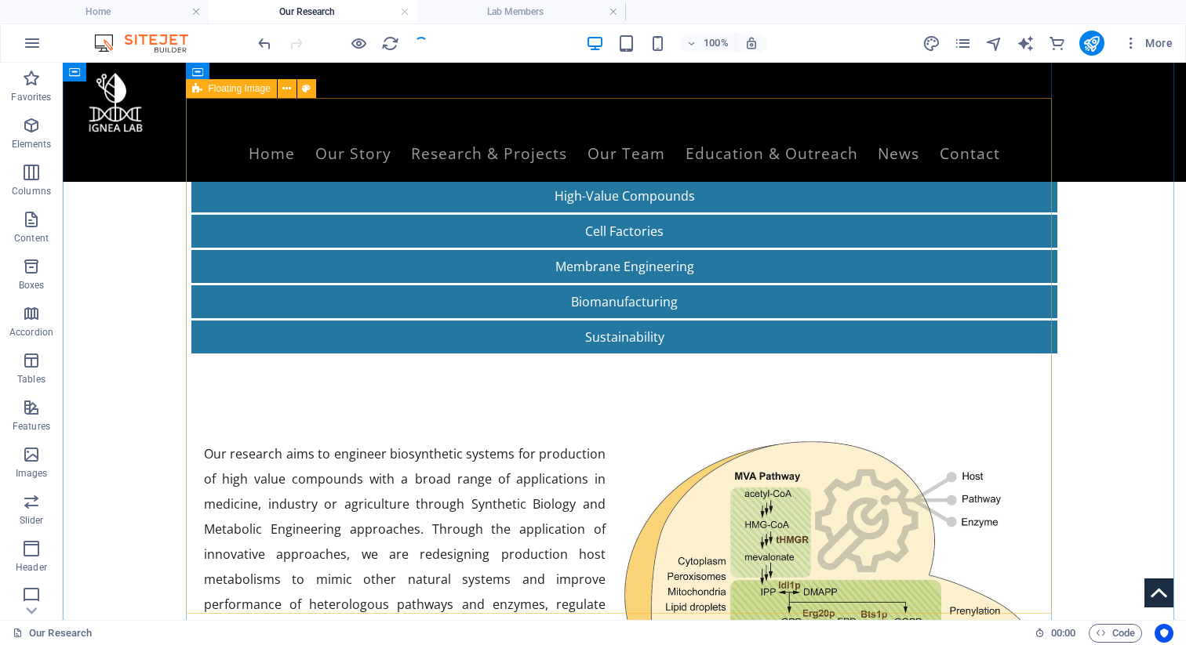
scroll to position [169, 0]
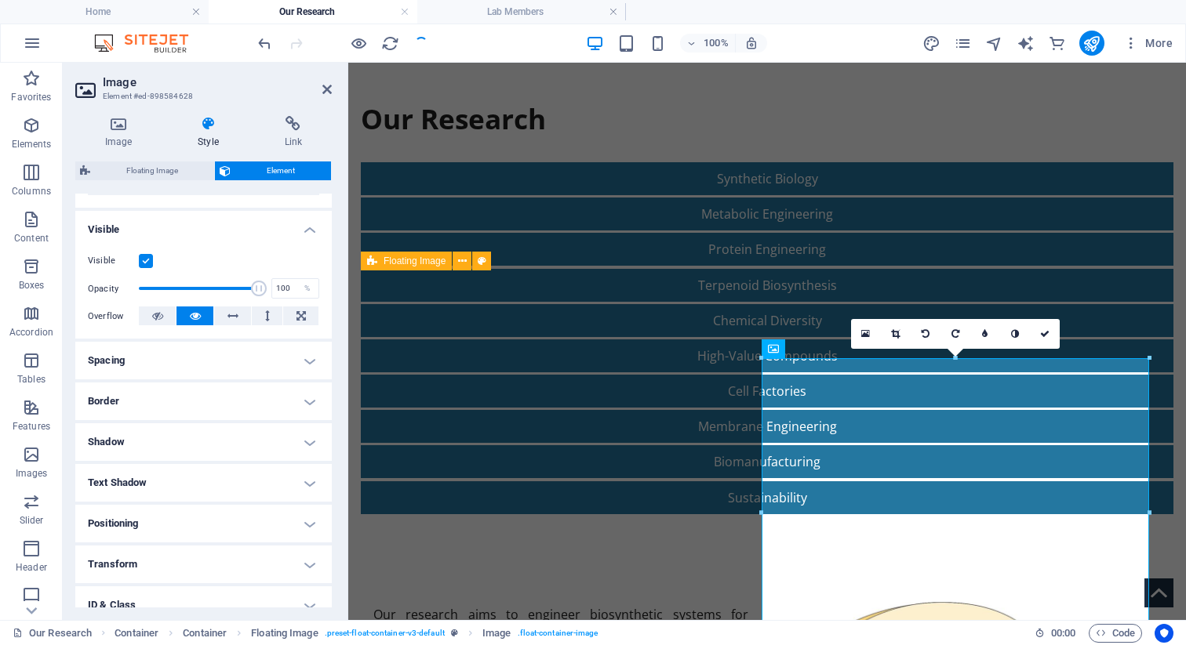
scroll to position [249, 0]
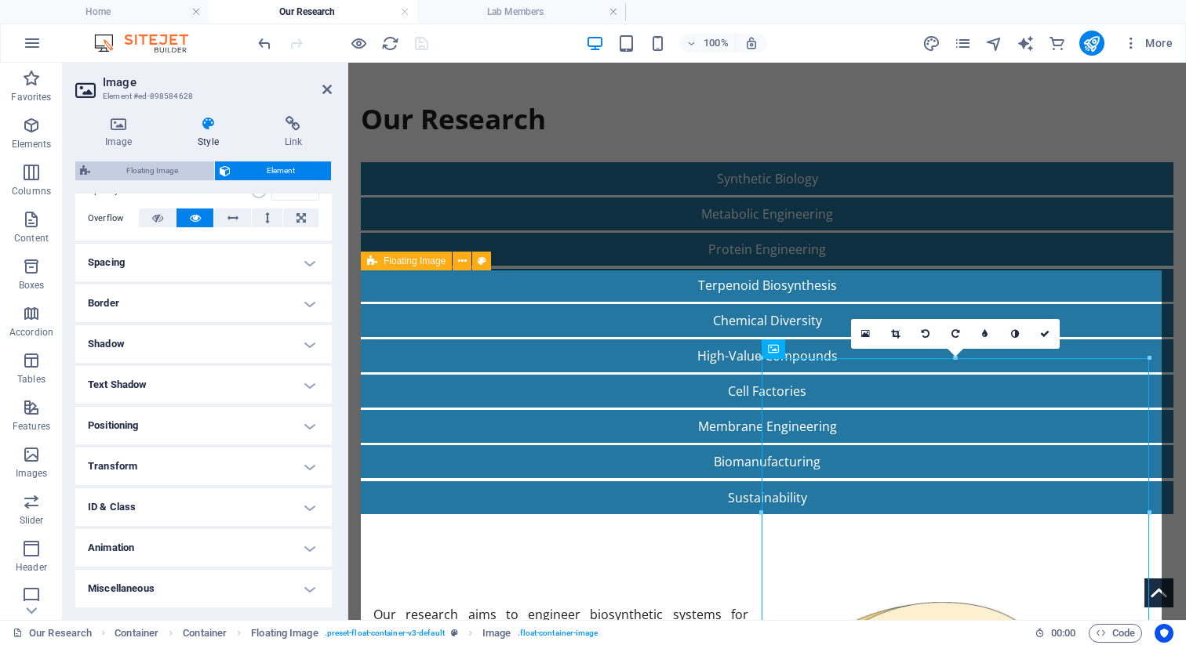
click at [152, 167] on span "Floating Image" at bounding box center [152, 171] width 115 height 19
select select "%"
select select "rem"
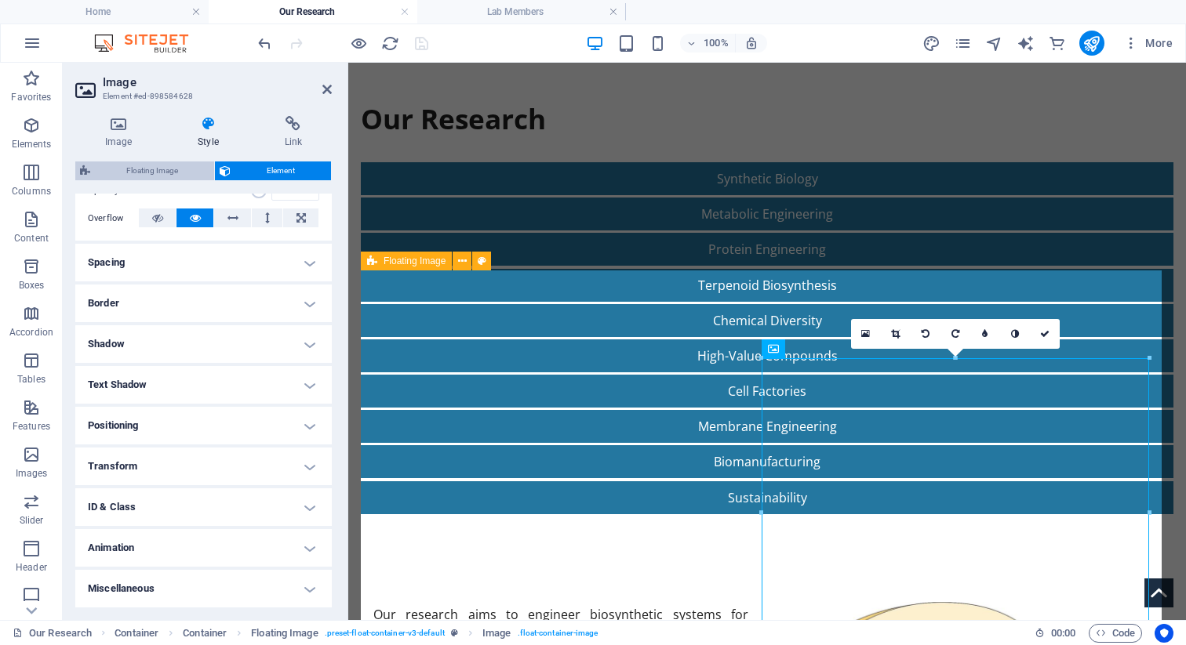
select select "rem"
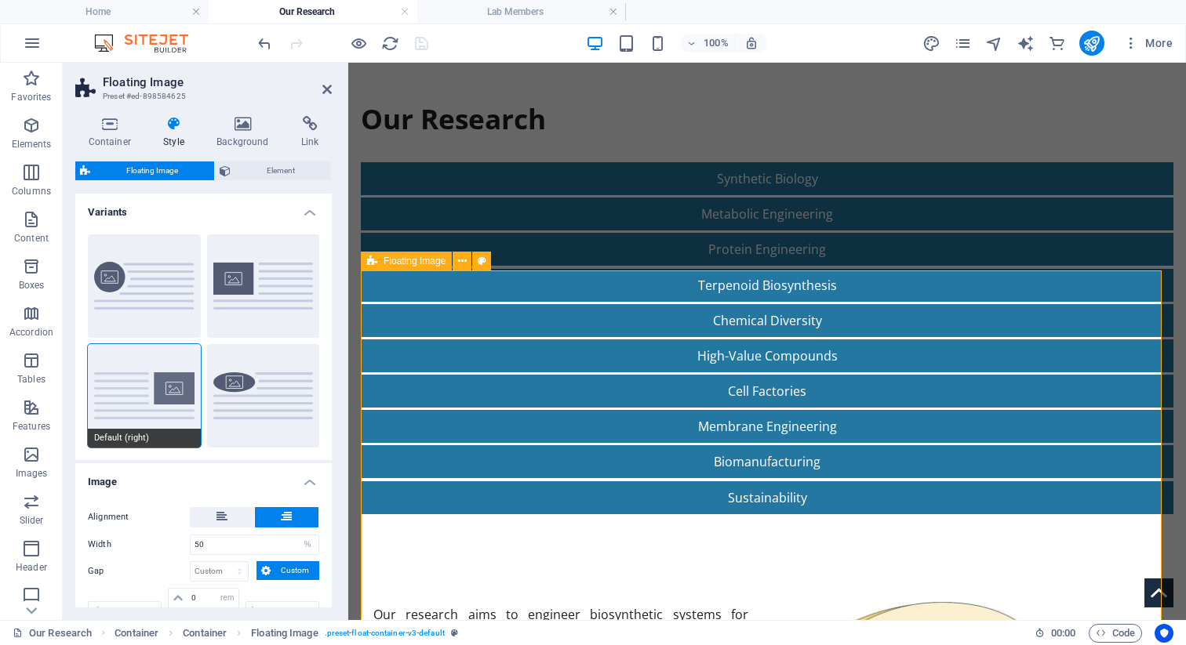
scroll to position [135, 0]
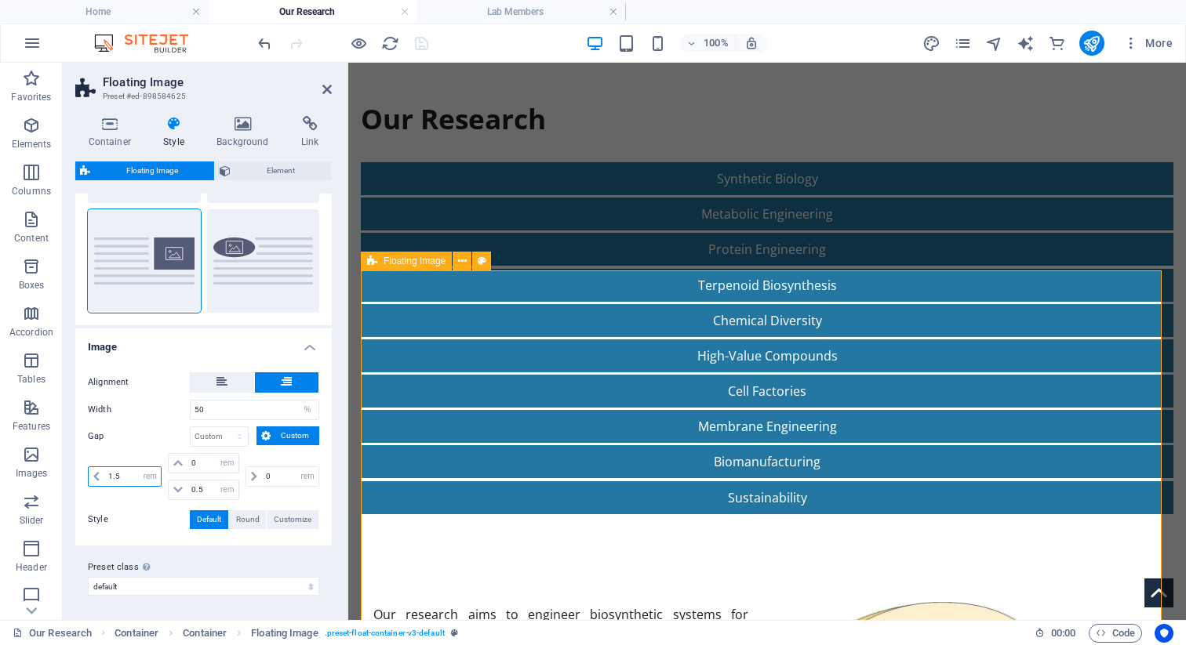
click at [133, 480] on input "1.5" at bounding box center [132, 476] width 56 height 19
type input "2"
click at [322, 86] on icon at bounding box center [326, 89] width 9 height 13
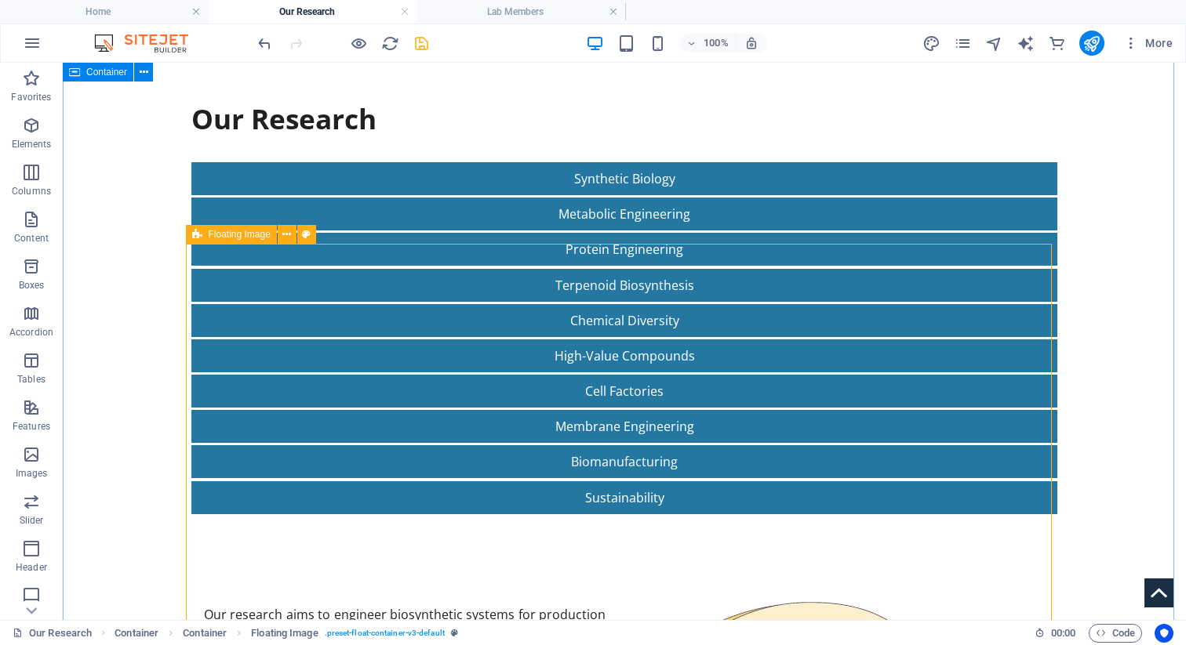
scroll to position [118, 0]
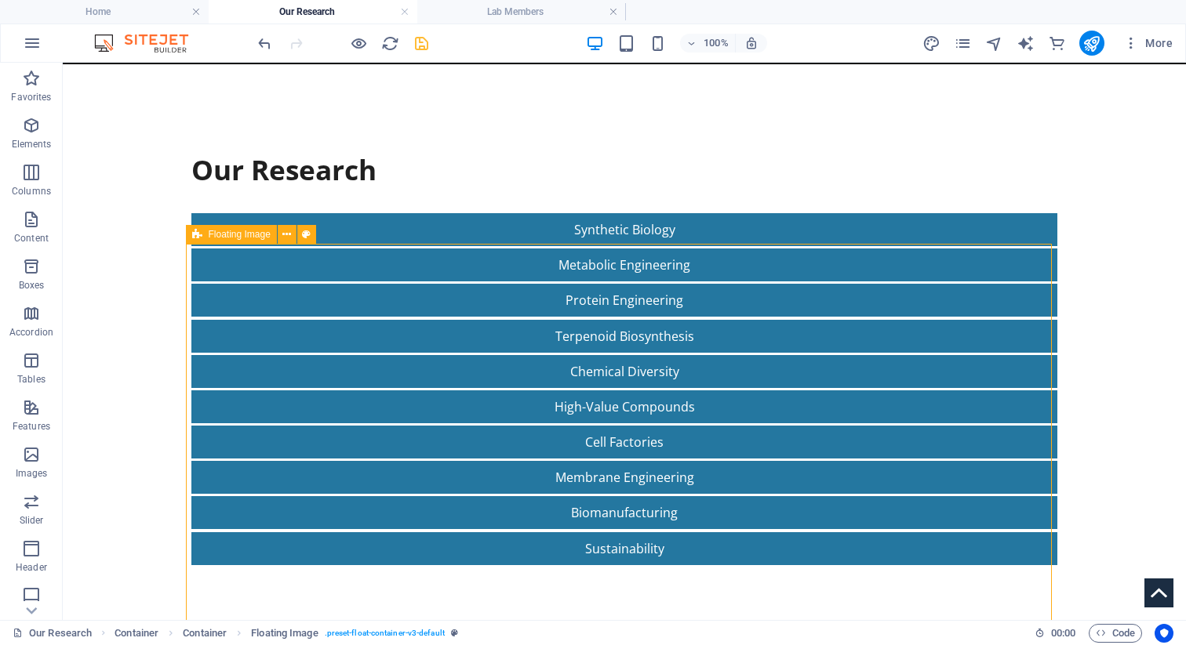
click at [421, 42] on icon "save" at bounding box center [422, 44] width 18 height 18
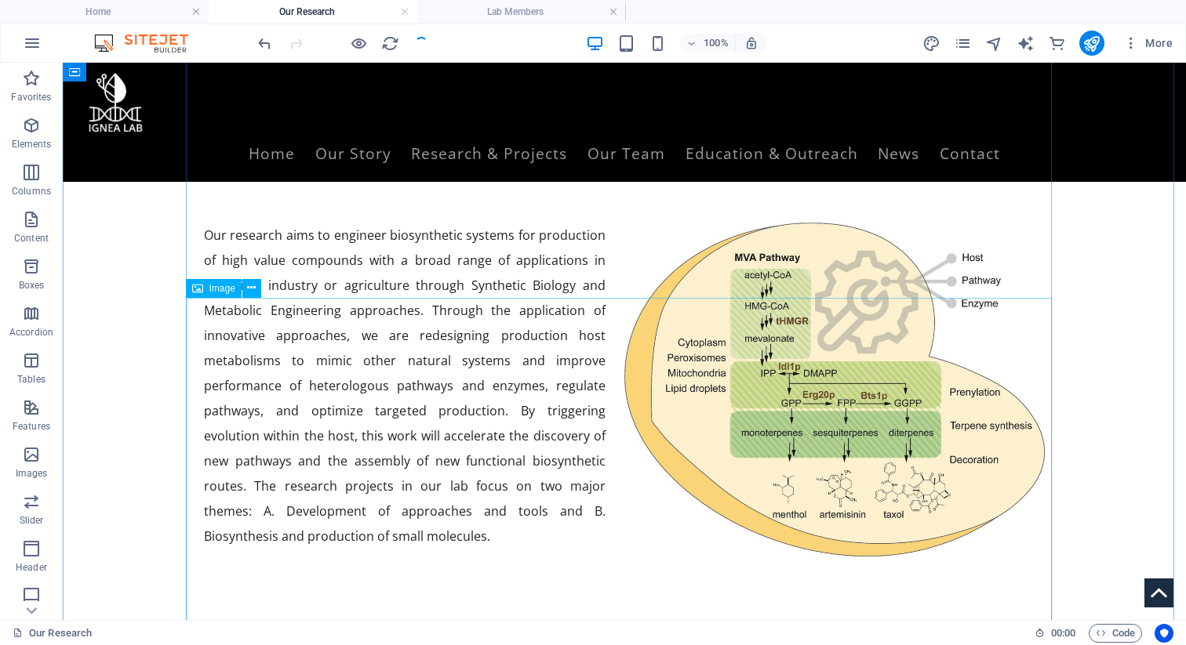
scroll to position [435, 0]
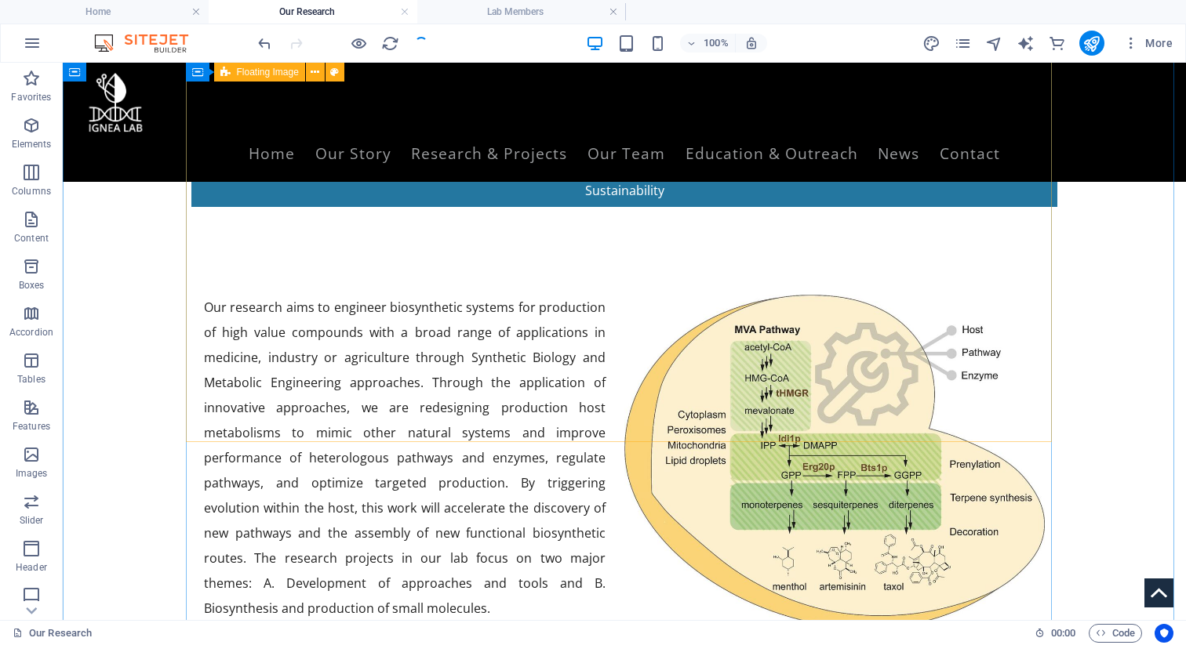
click at [431, 379] on div "Our research aims to engineer biosynthetic systems for production of high value…" at bounding box center [624, 458] width 866 height 502
click at [431, 384] on div "Our research aims to engineer biosynthetic systems for production of high value…" at bounding box center [624, 458] width 866 height 502
select select "%"
select select "rem"
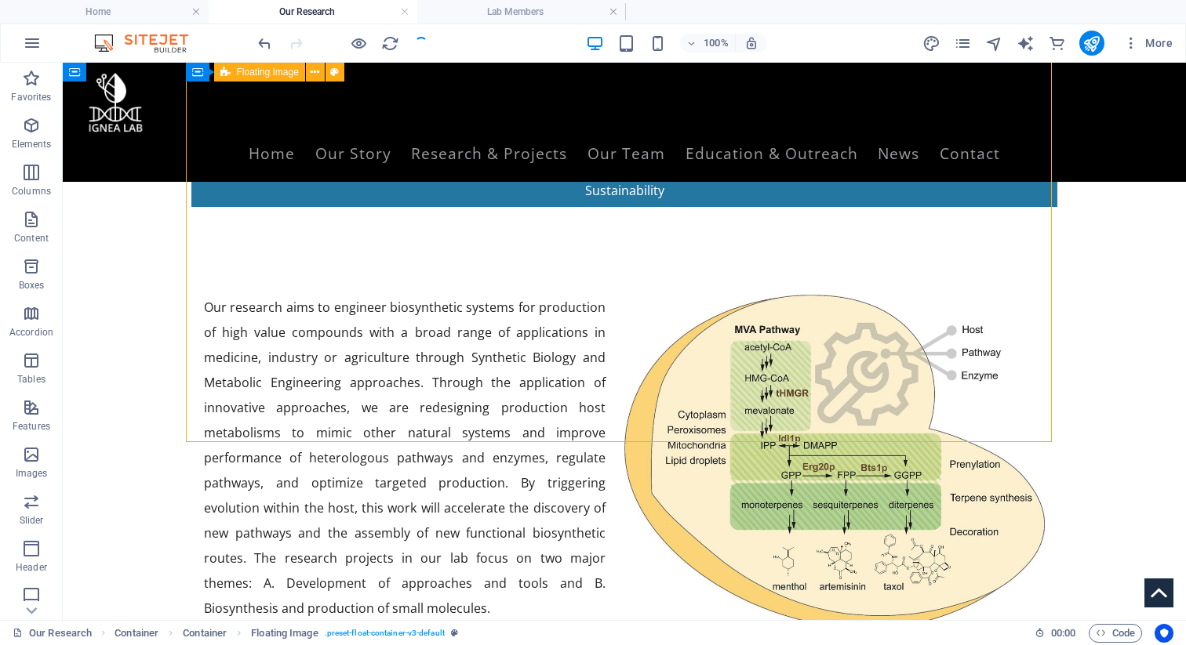
select select "rem"
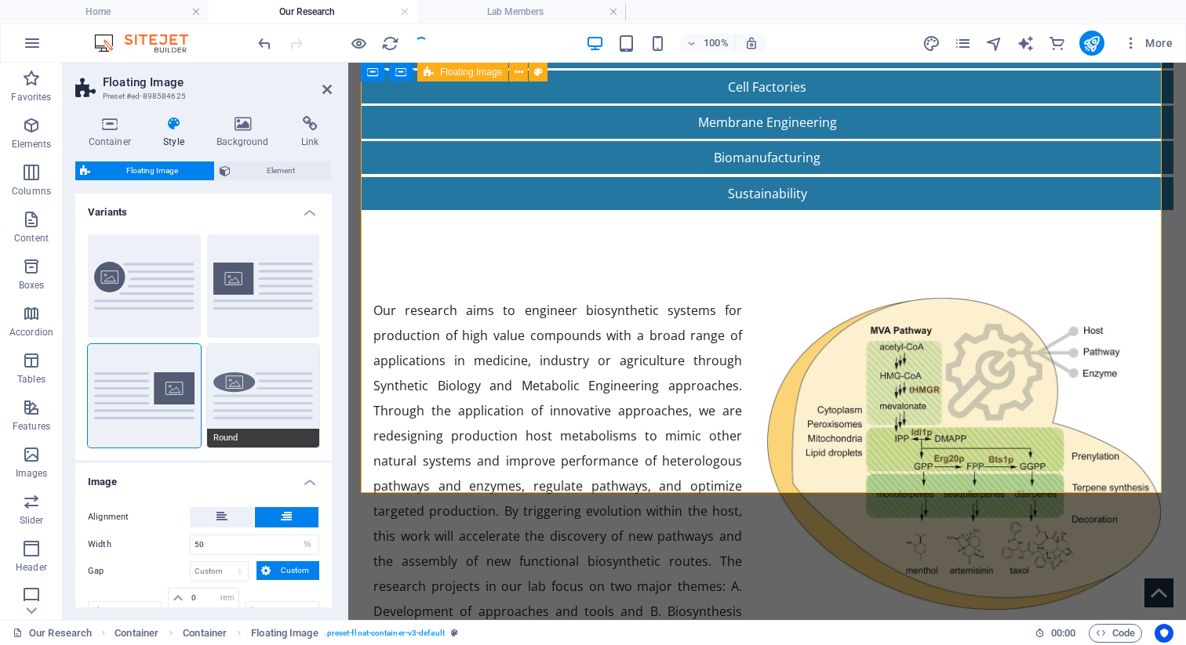
scroll to position [135, 0]
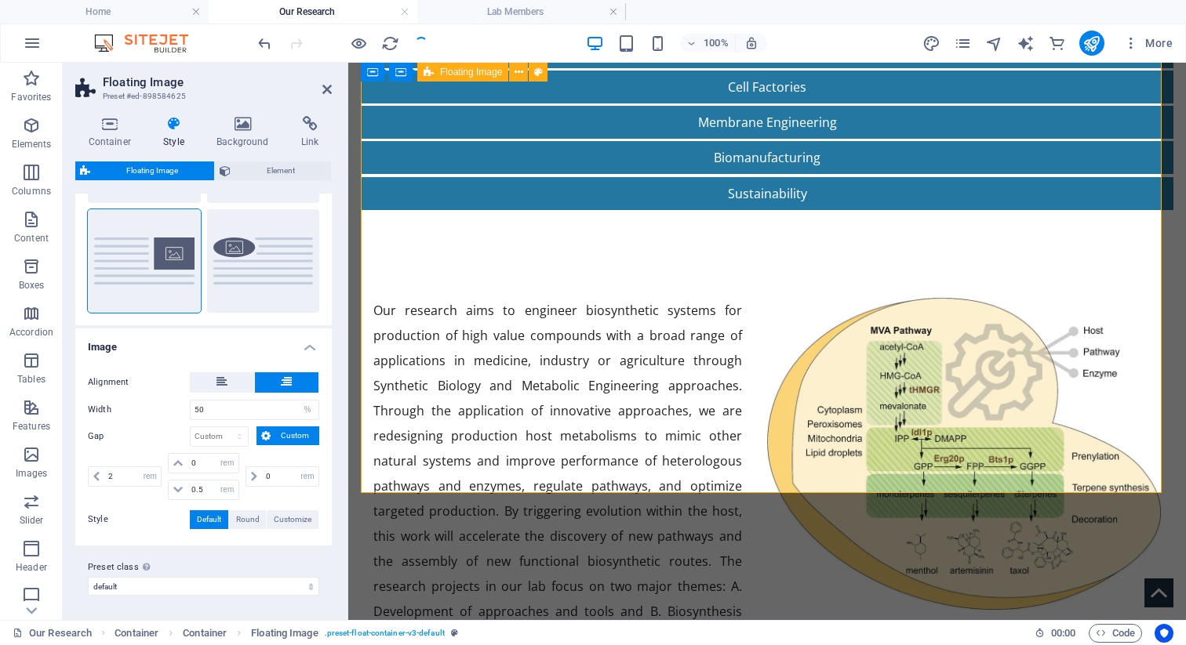
click at [256, 161] on div "Container Style Background Link Size Height Default px rem % vh vw Min. height …" at bounding box center [203, 362] width 256 height 492
click at [256, 175] on span "Element" at bounding box center [280, 171] width 91 height 19
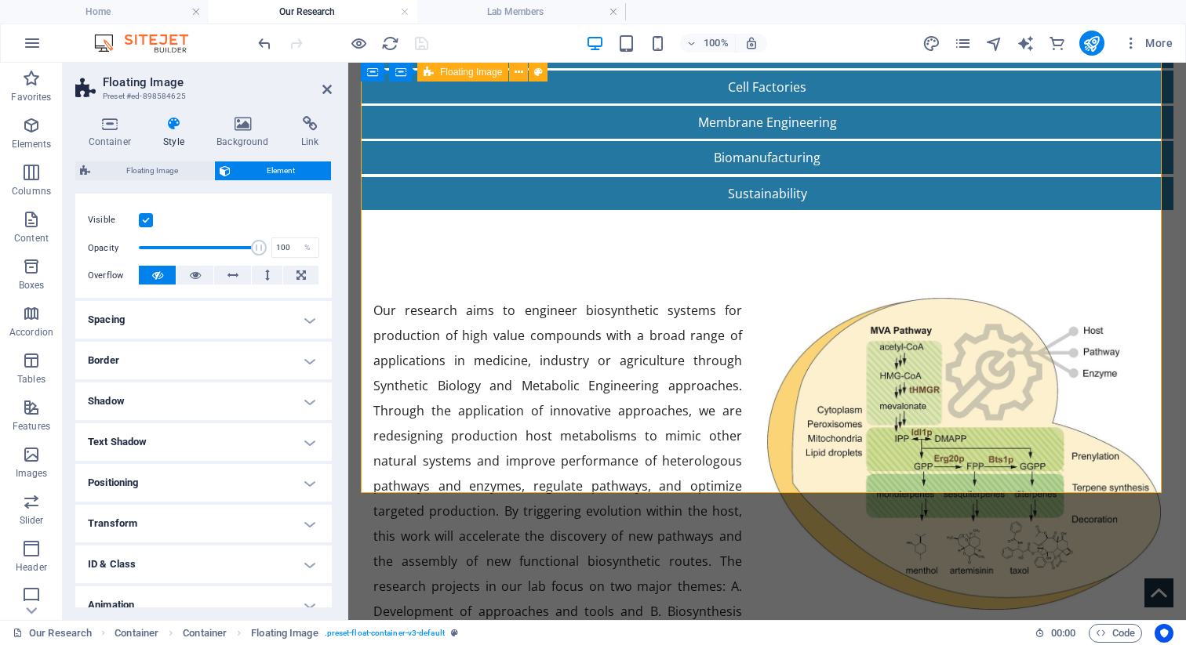
scroll to position [249, 0]
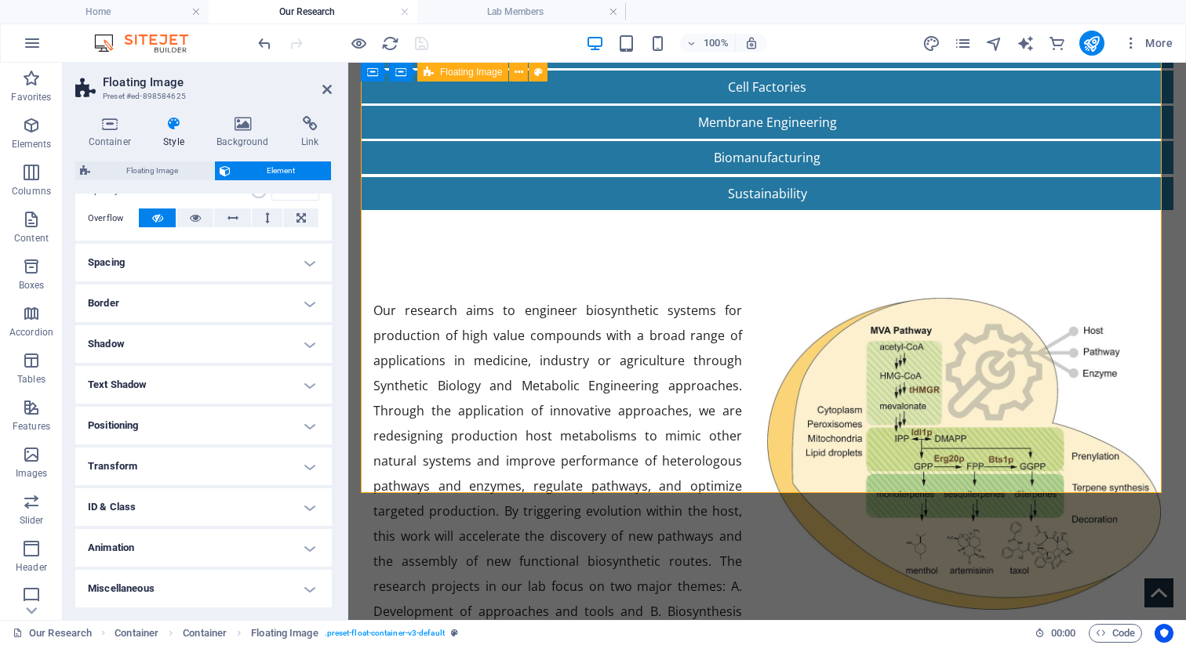
click at [127, 261] on h4 "Spacing" at bounding box center [203, 263] width 256 height 38
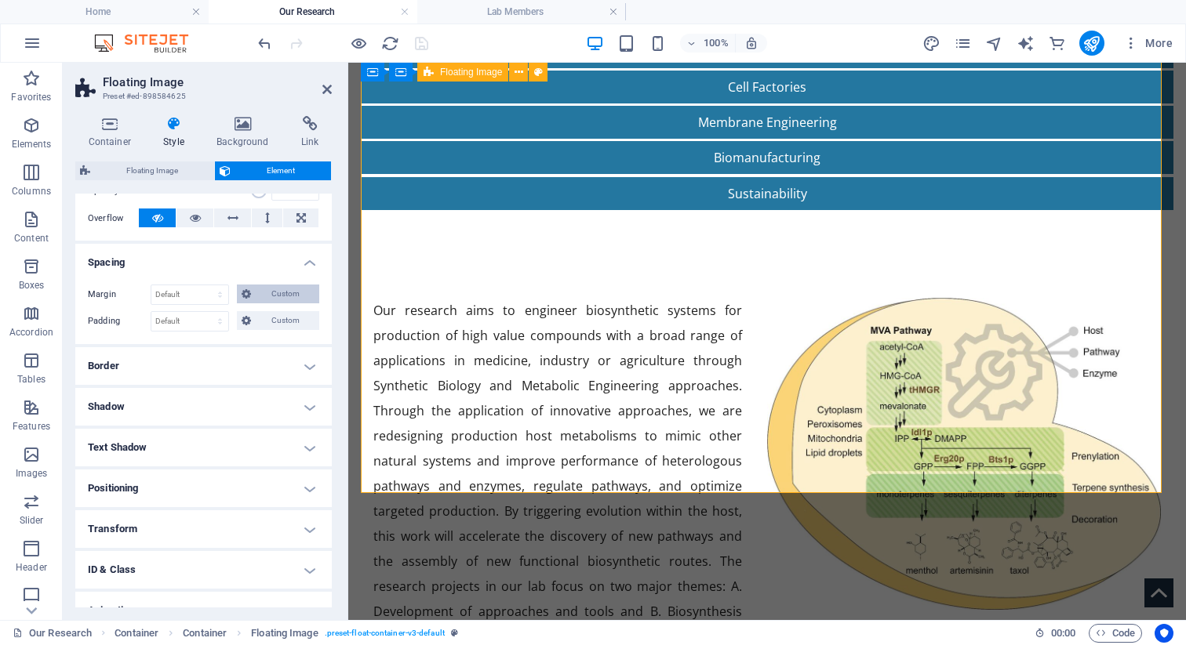
click at [271, 297] on span "Custom" at bounding box center [285, 294] width 59 height 19
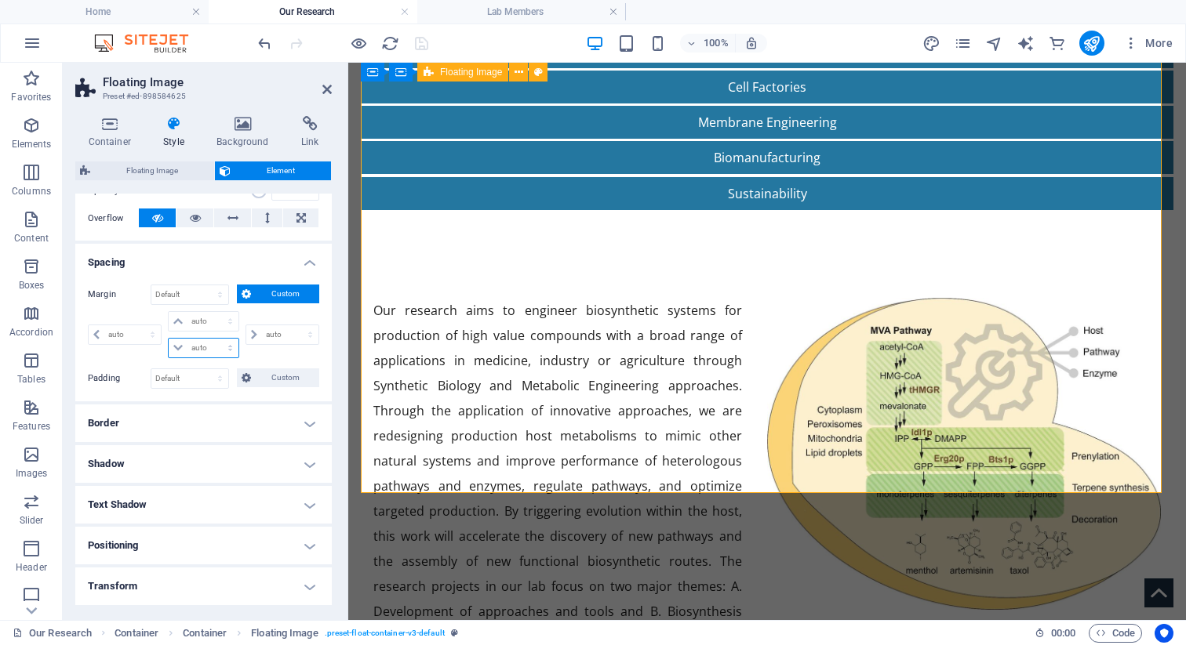
click at [202, 351] on select "auto px % rem vw vh" at bounding box center [203, 348] width 69 height 19
select select "rem"
click at [214, 339] on select "auto px % rem vw vh" at bounding box center [203, 348] width 69 height 19
type input "0"
select select "px"
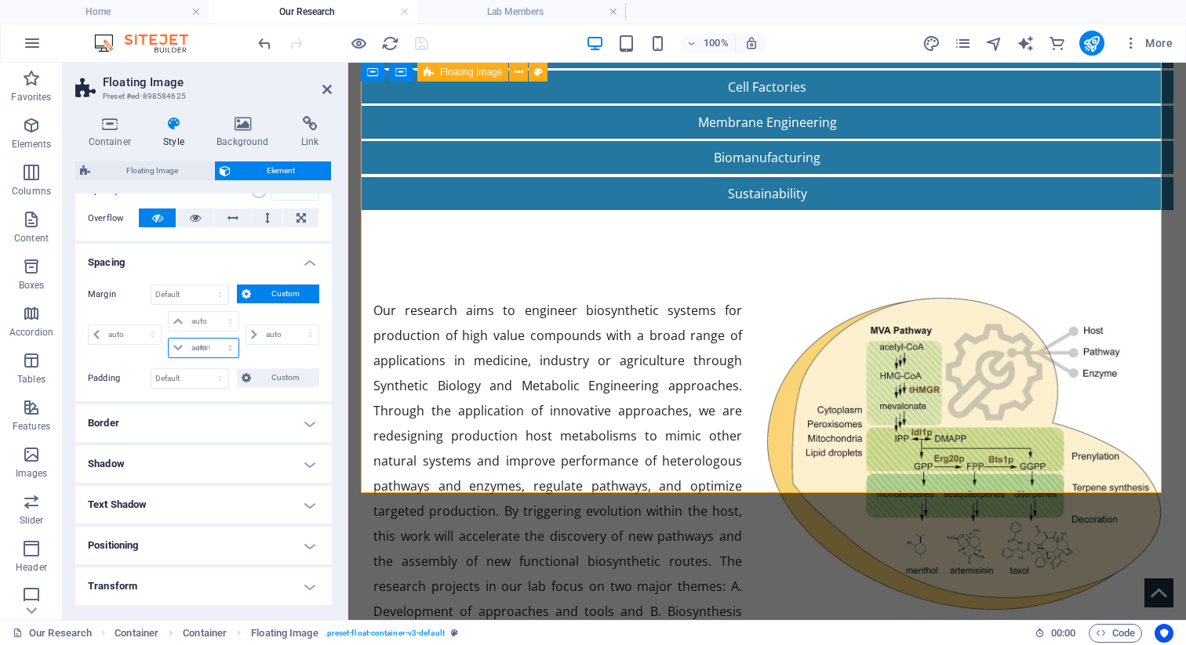
type input "0"
select select "px"
type input "0"
select select "px"
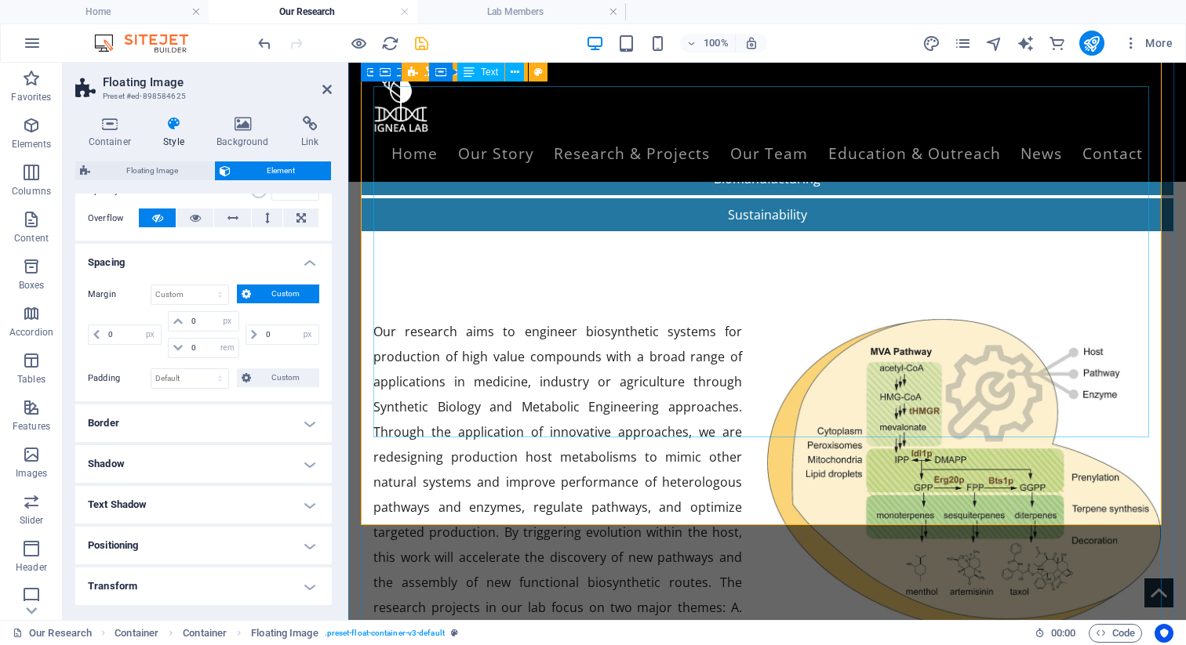
scroll to position [441, 0]
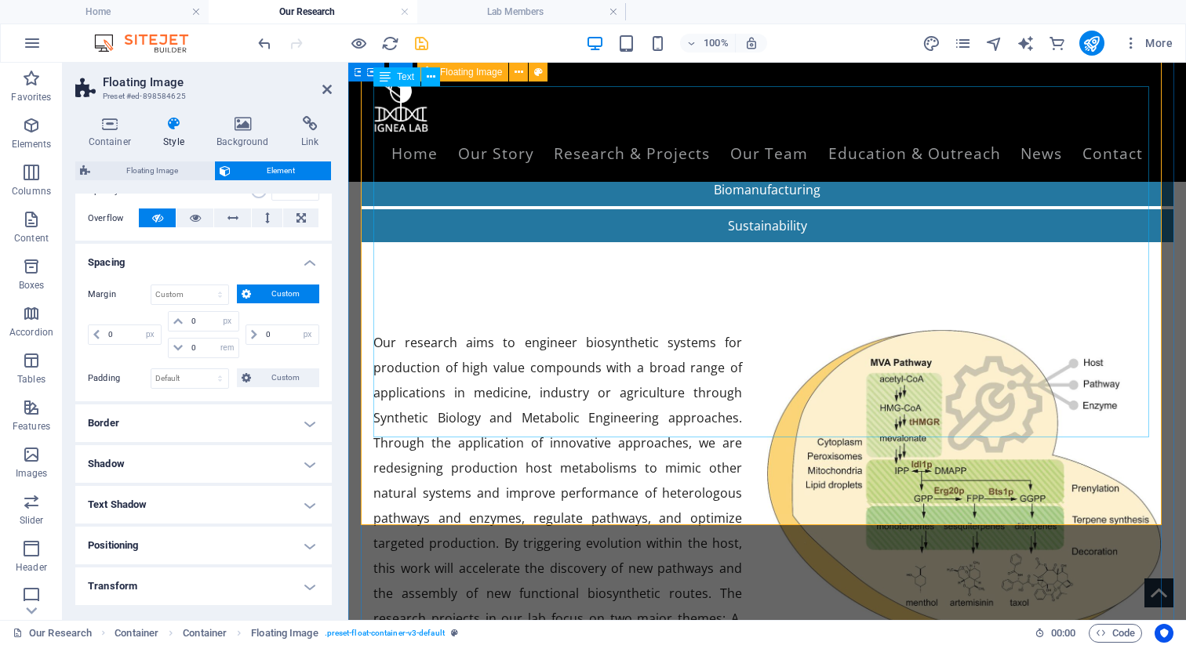
click at [402, 387] on div "Our research aims to engineer biosynthetic systems for production of high value…" at bounding box center [766, 505] width 787 height 351
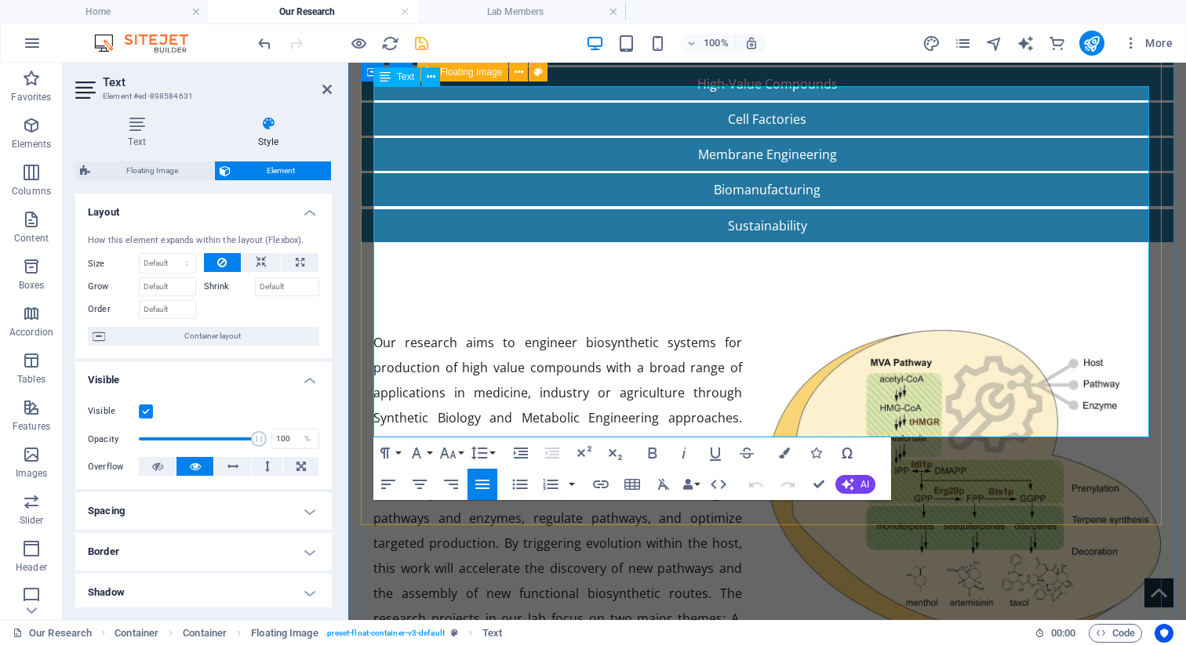
click at [762, 413] on p "Our research aims to engineer biosynthetic systems for production of high value…" at bounding box center [766, 505] width 787 height 351
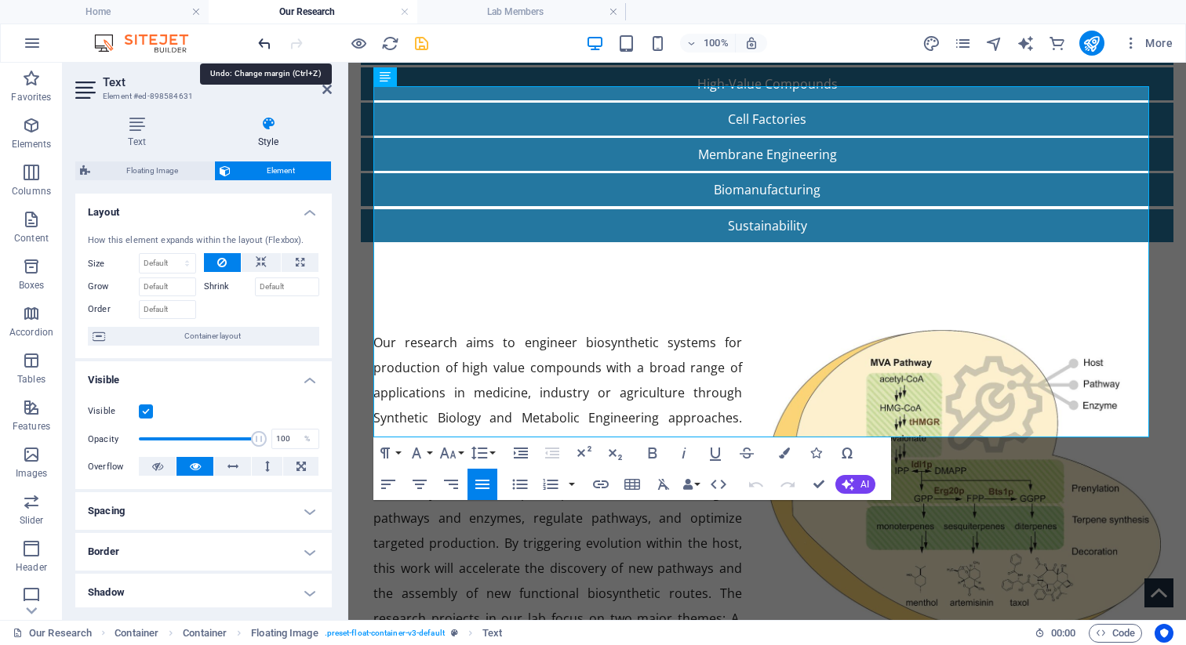
click at [266, 42] on icon "undo" at bounding box center [265, 44] width 18 height 18
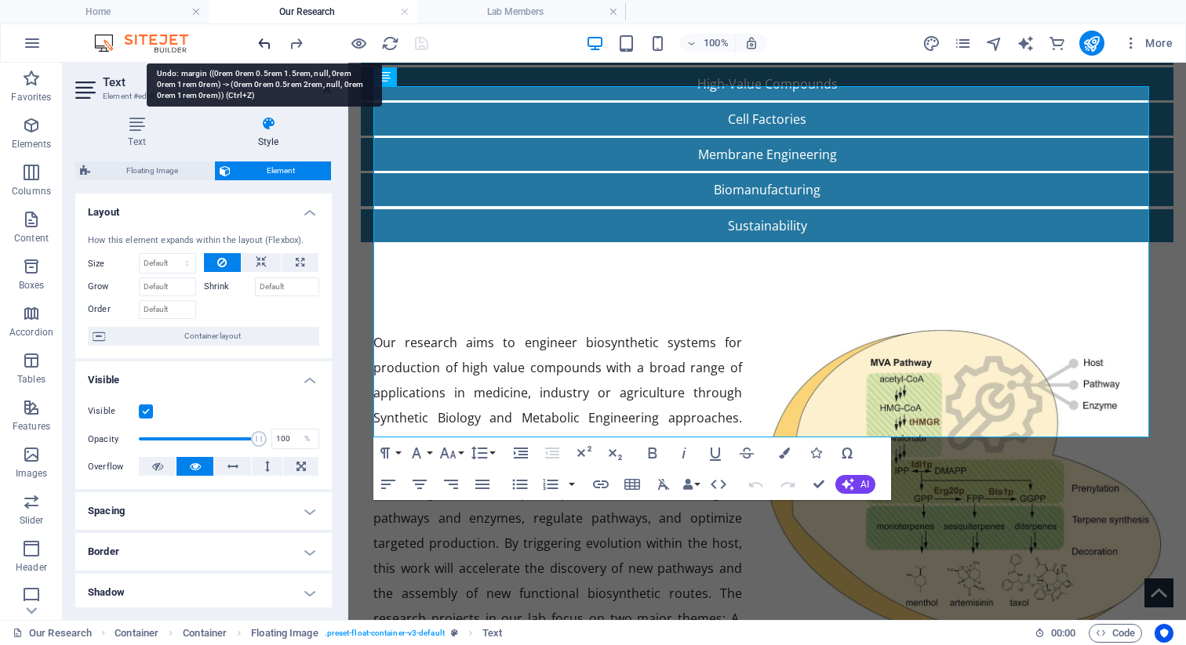
click at [266, 42] on icon "undo" at bounding box center [265, 44] width 18 height 18
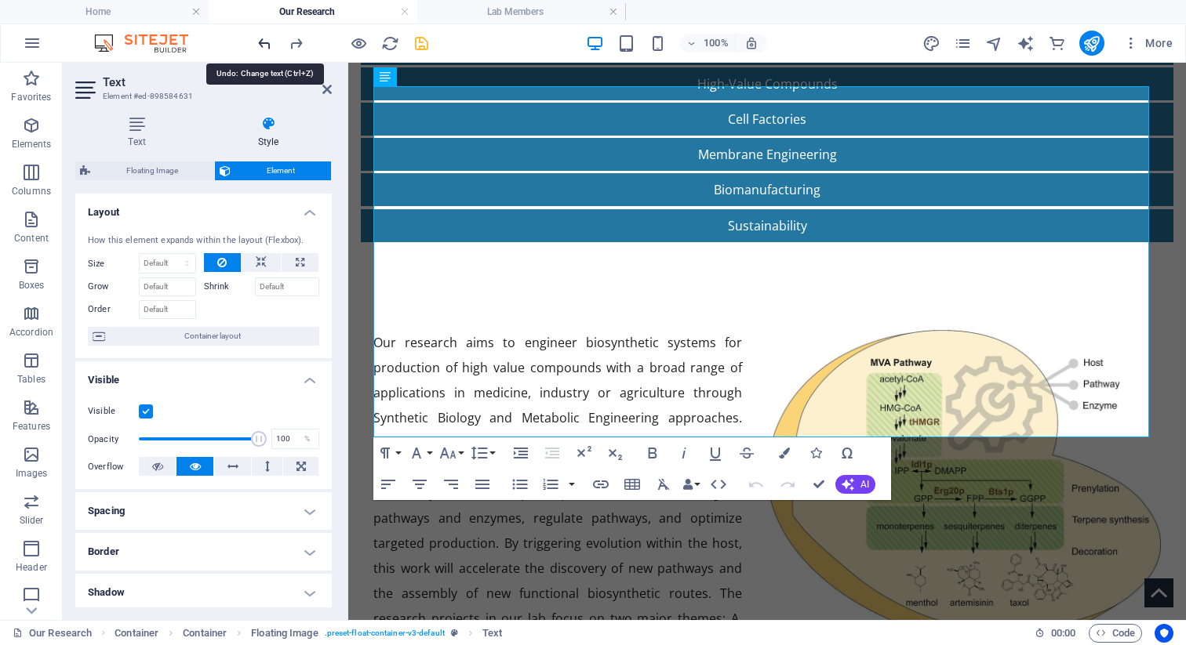
click at [266, 42] on icon "undo" at bounding box center [265, 44] width 18 height 18
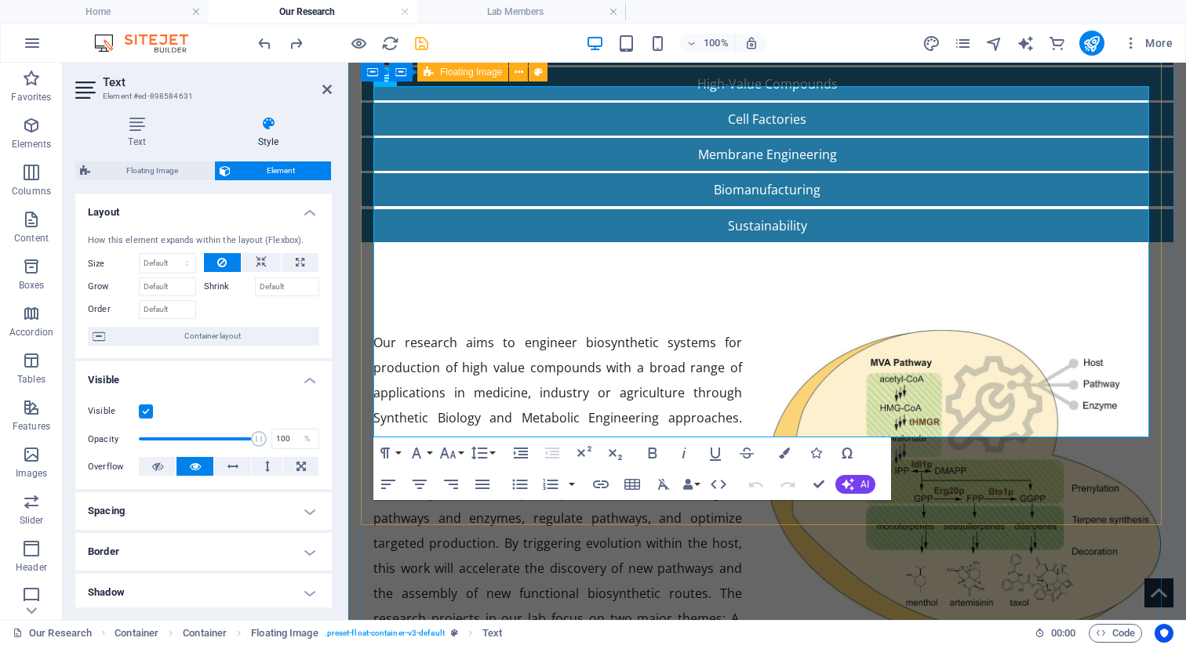
click at [1060, 488] on div "Our research aims to engineer biosynthetic systems for production of high value…" at bounding box center [767, 505] width 813 height 527
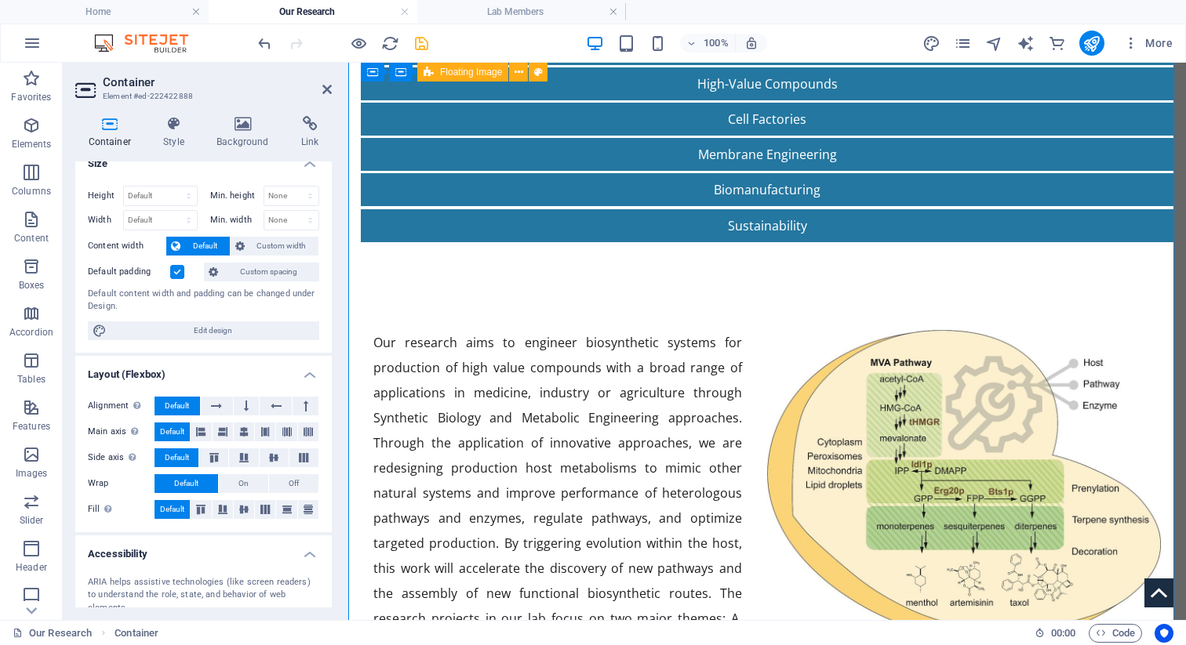
scroll to position [18, 0]
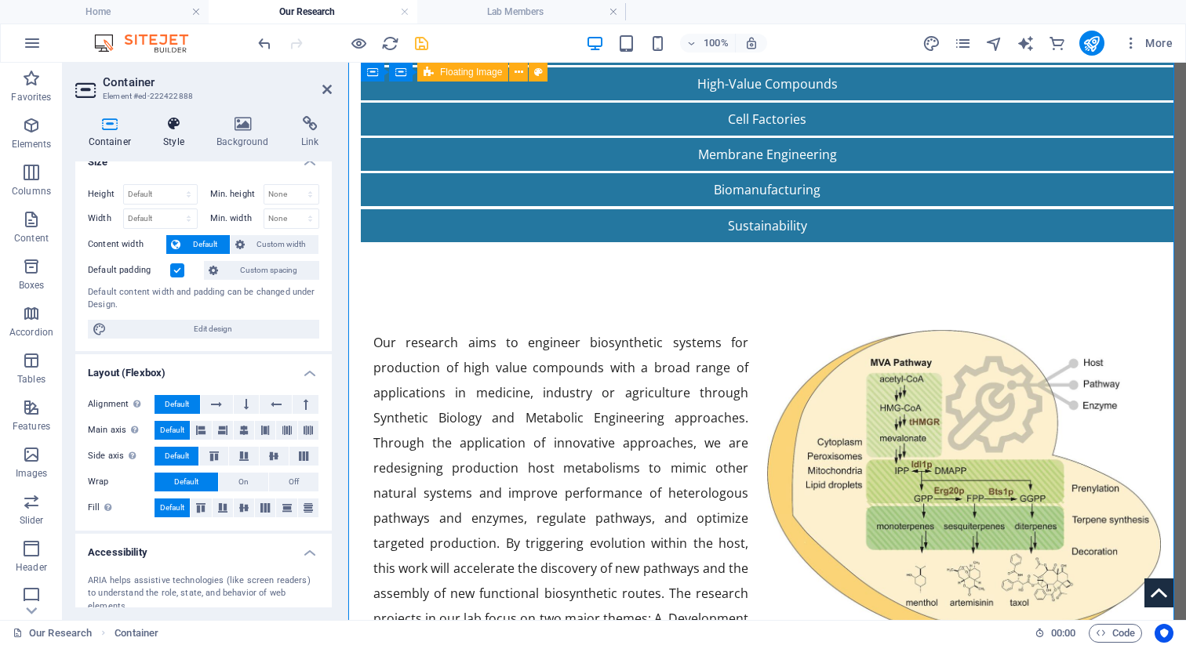
click at [180, 146] on h4 "Style" at bounding box center [177, 132] width 53 height 33
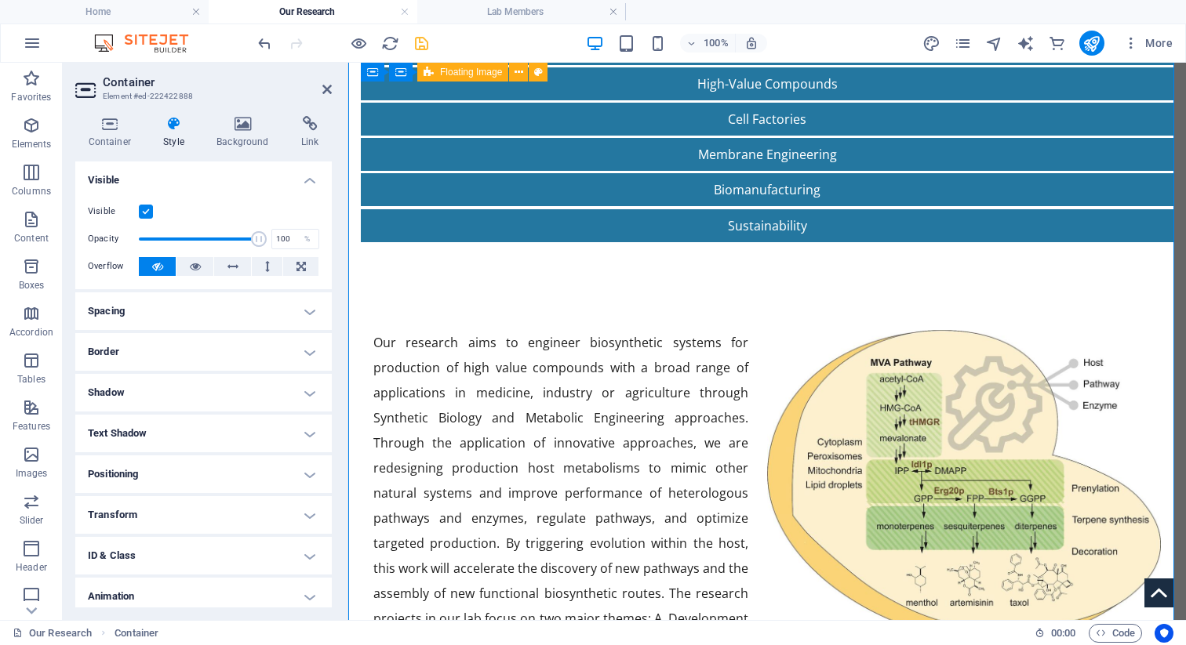
scroll to position [48, 0]
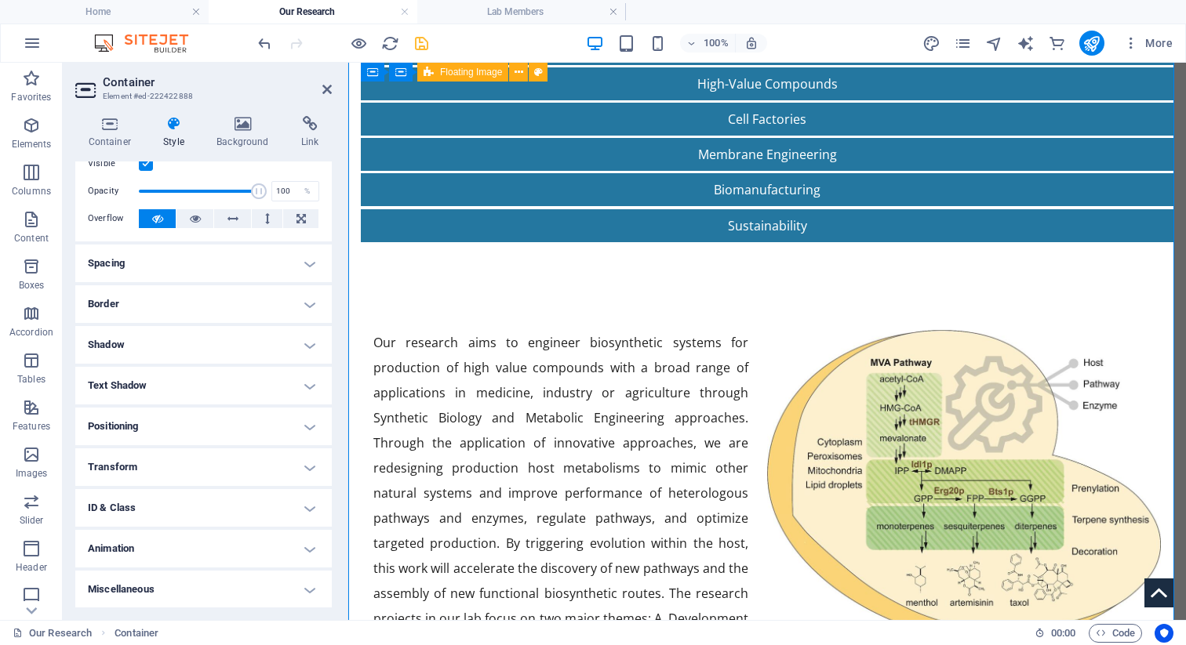
click at [163, 274] on h4 "Spacing" at bounding box center [203, 264] width 256 height 38
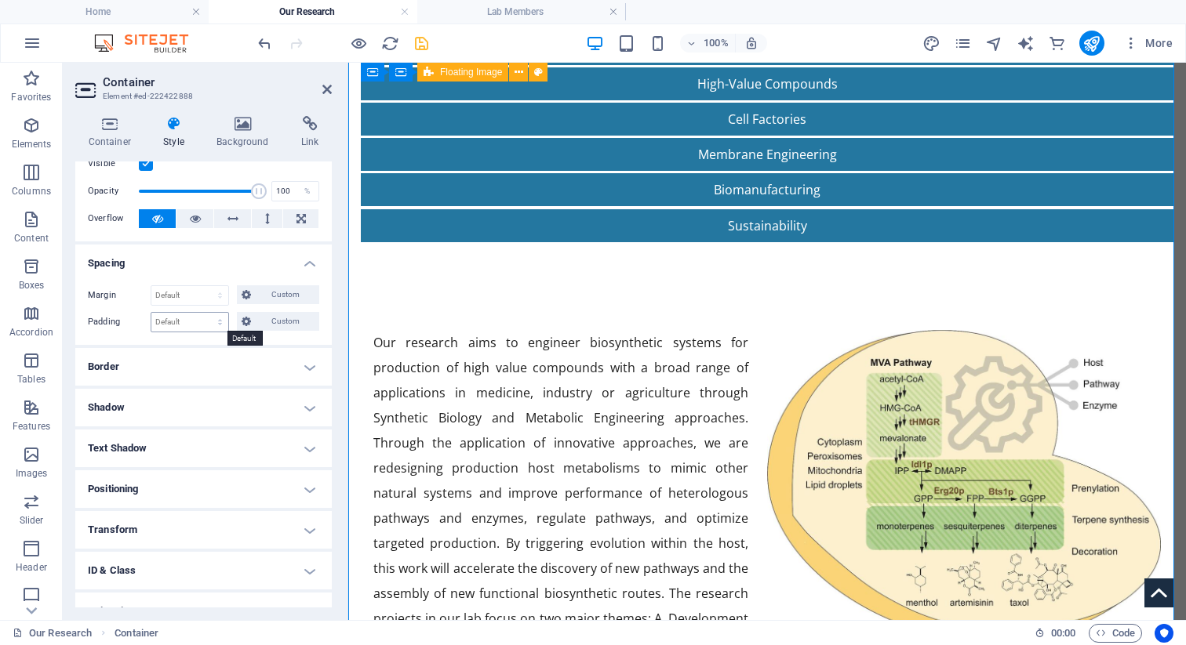
scroll to position [0, 0]
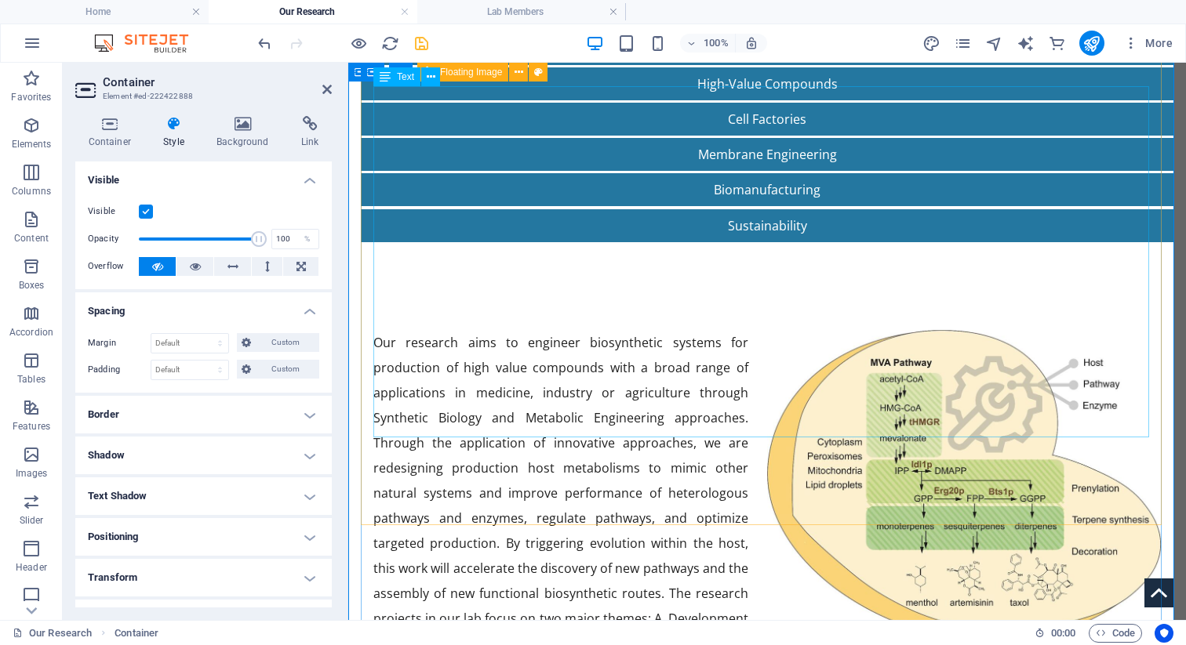
click at [551, 435] on div "Our research aims to engineer biosynthetic systems for production of high value…" at bounding box center [766, 505] width 787 height 351
click at [553, 424] on div "Our research aims to engineer biosynthetic systems for production of high value…" at bounding box center [766, 505] width 787 height 351
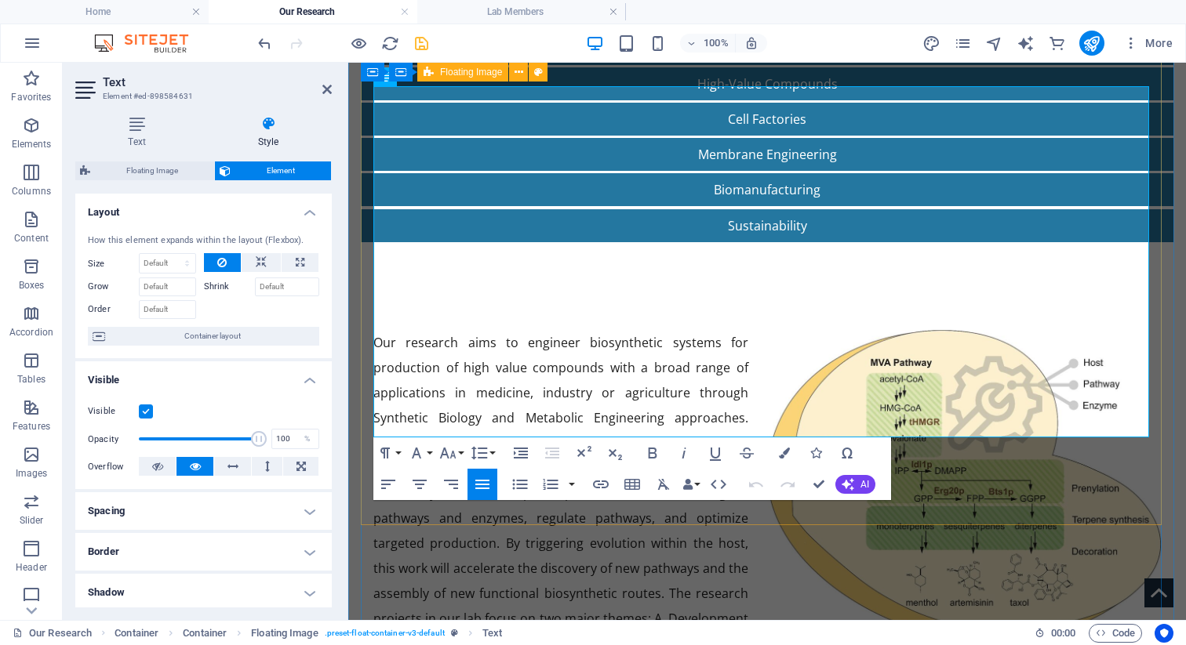
click at [475, 75] on span "Floating Image" at bounding box center [471, 71] width 62 height 9
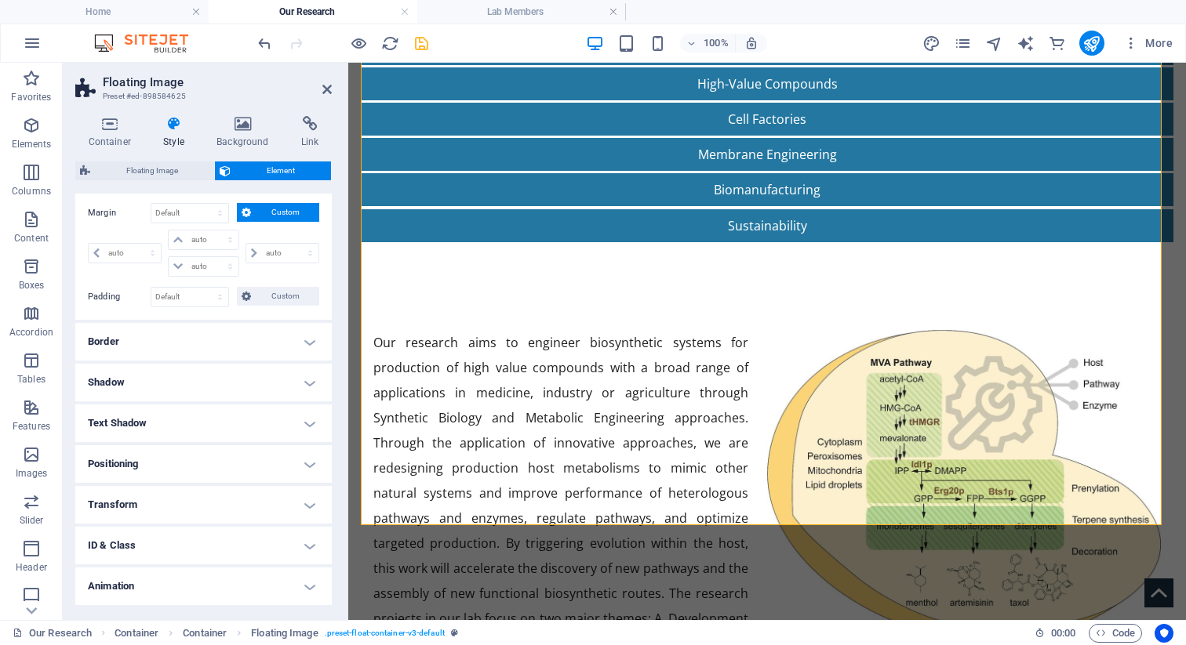
scroll to position [369, 0]
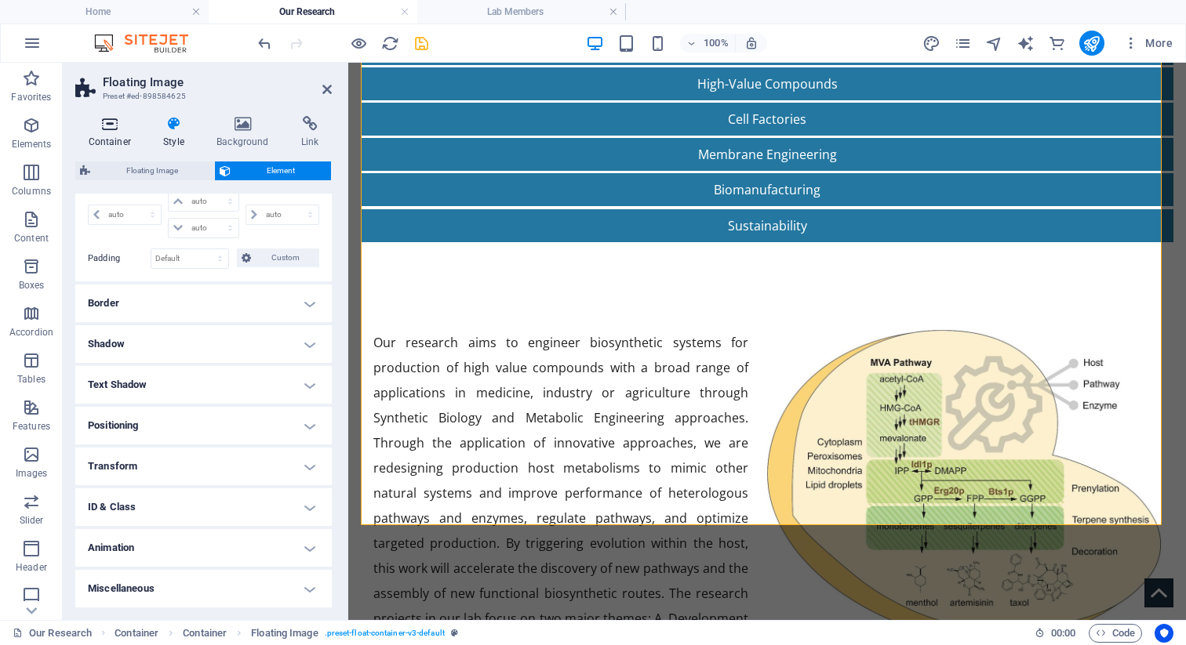
click at [117, 133] on h4 "Container" at bounding box center [112, 132] width 75 height 33
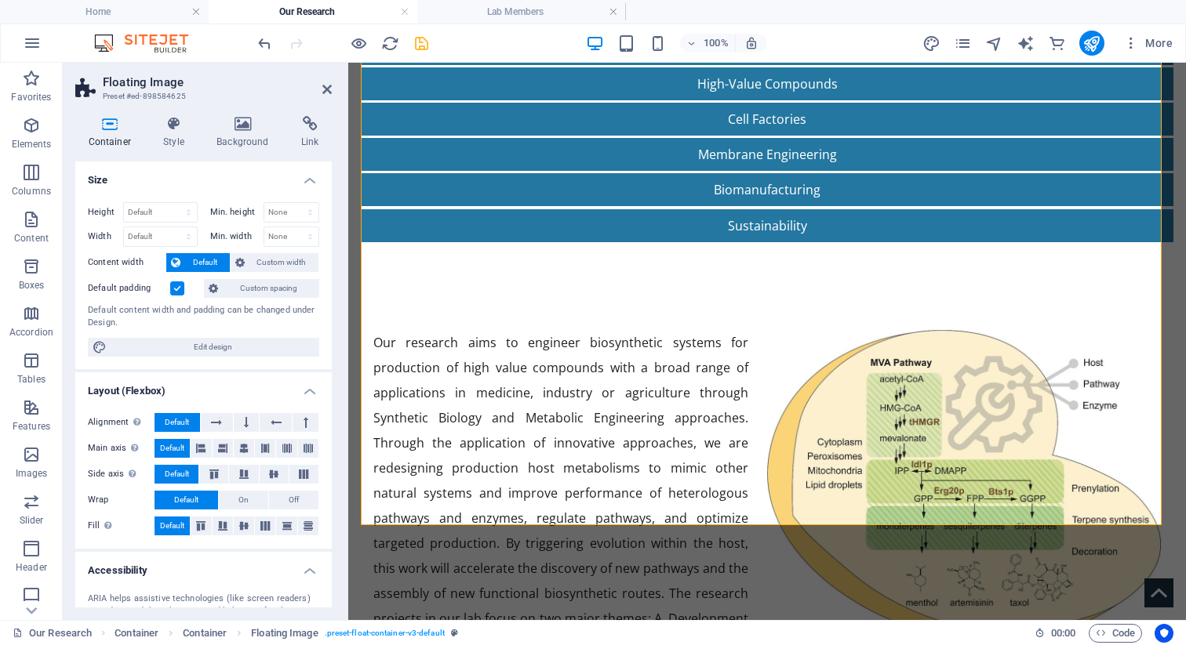
click at [175, 291] on label at bounding box center [177, 289] width 14 height 14
click at [0, 0] on input "Default padding" at bounding box center [0, 0] width 0 height 0
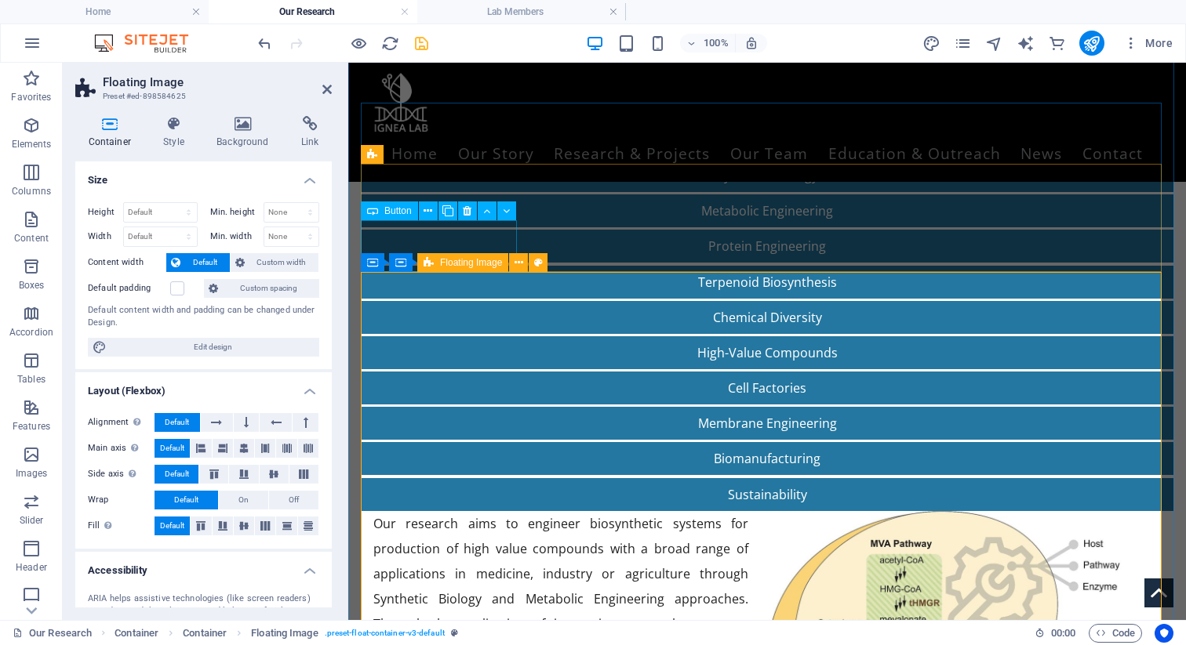
scroll to position [165, 0]
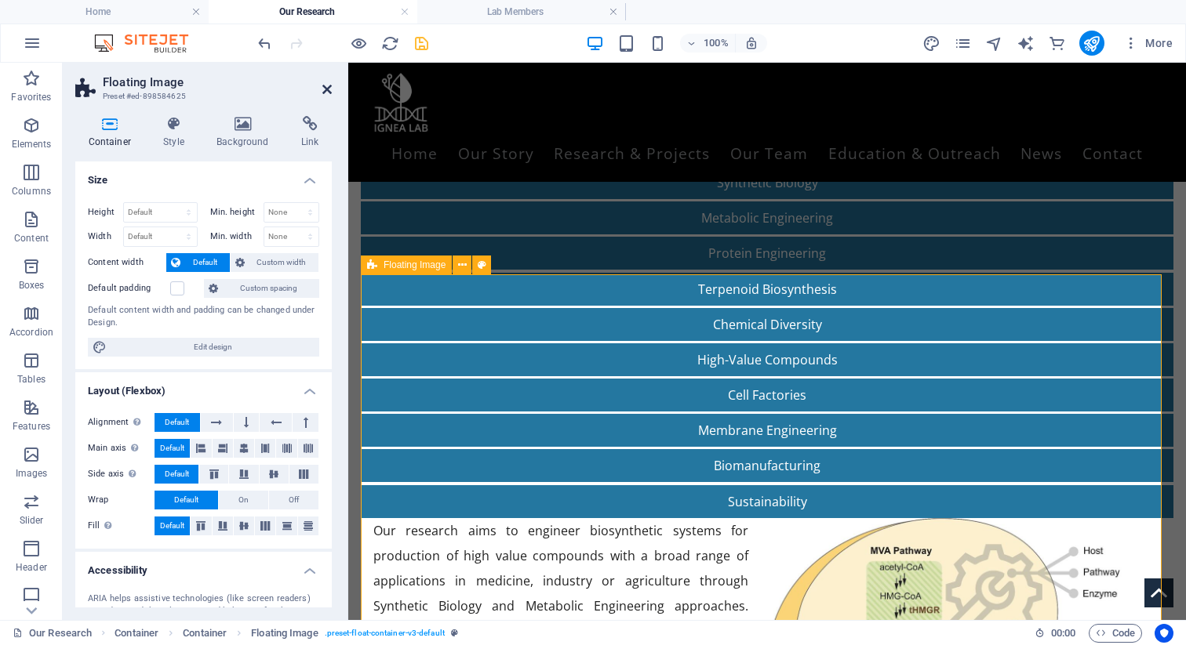
click at [325, 86] on icon at bounding box center [326, 89] width 9 height 13
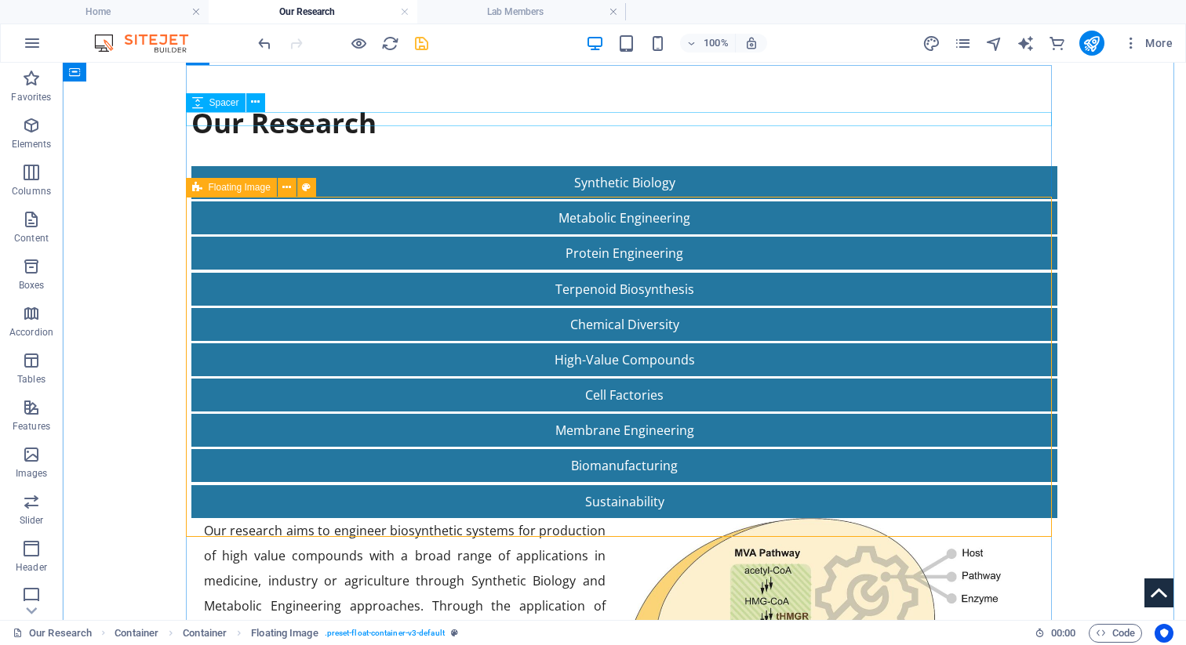
click at [675, 152] on div at bounding box center [624, 159] width 866 height 14
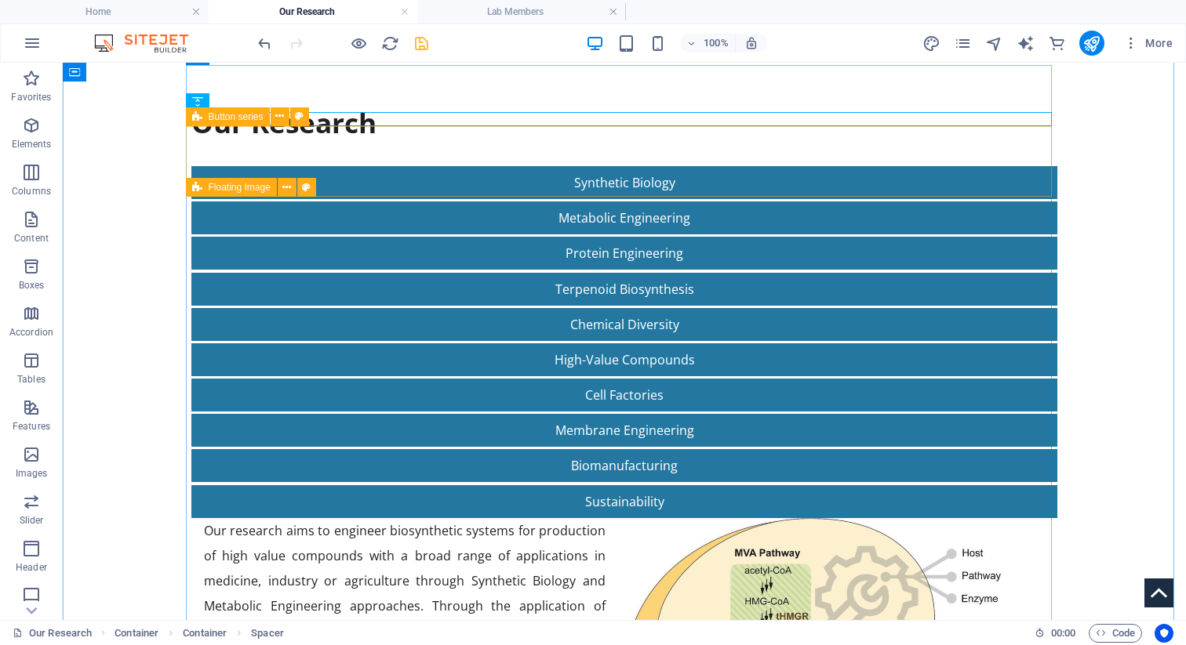
click at [531, 176] on div "Synthetic Biology Metabolic Engineering Protein Engineering Terpenoid Biosynthe…" at bounding box center [624, 342] width 866 height 352
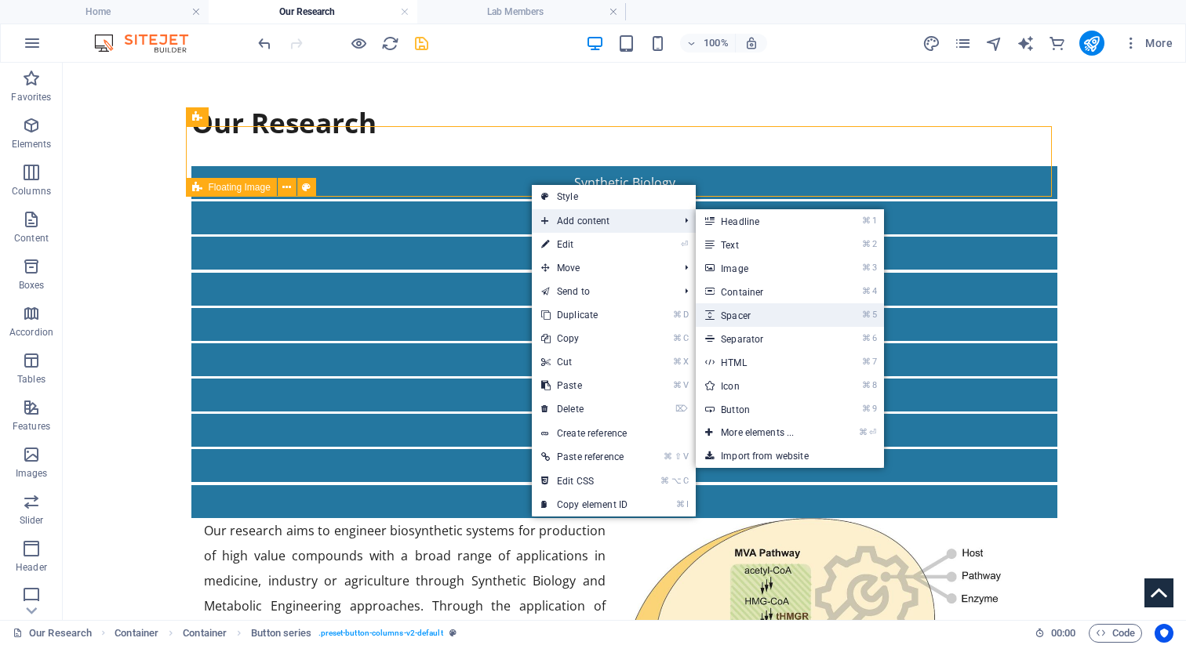
click at [769, 312] on link "⌘ 5 Spacer" at bounding box center [760, 316] width 129 height 24
select select "px"
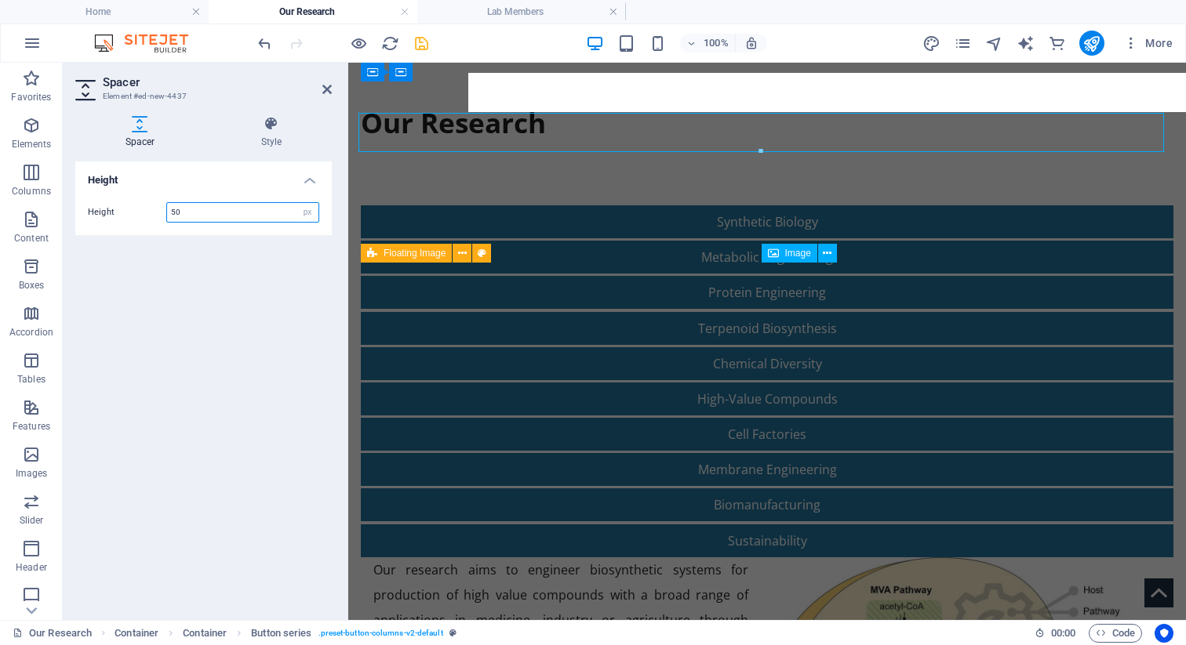
scroll to position [216, 0]
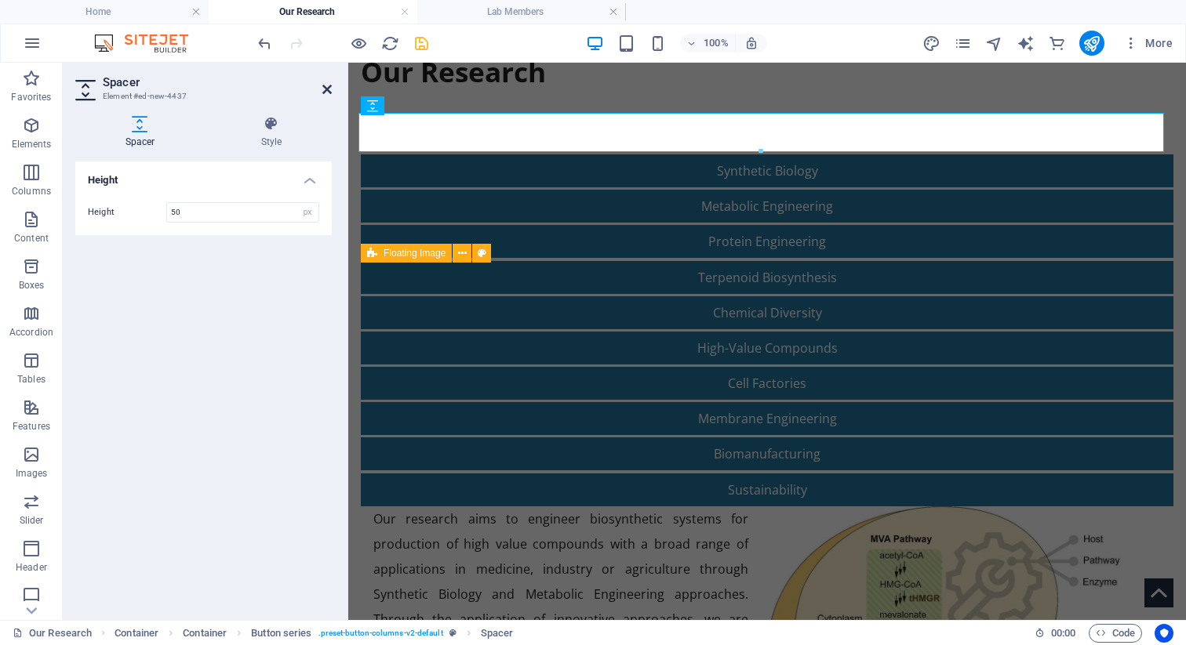
click at [328, 89] on icon at bounding box center [326, 89] width 9 height 13
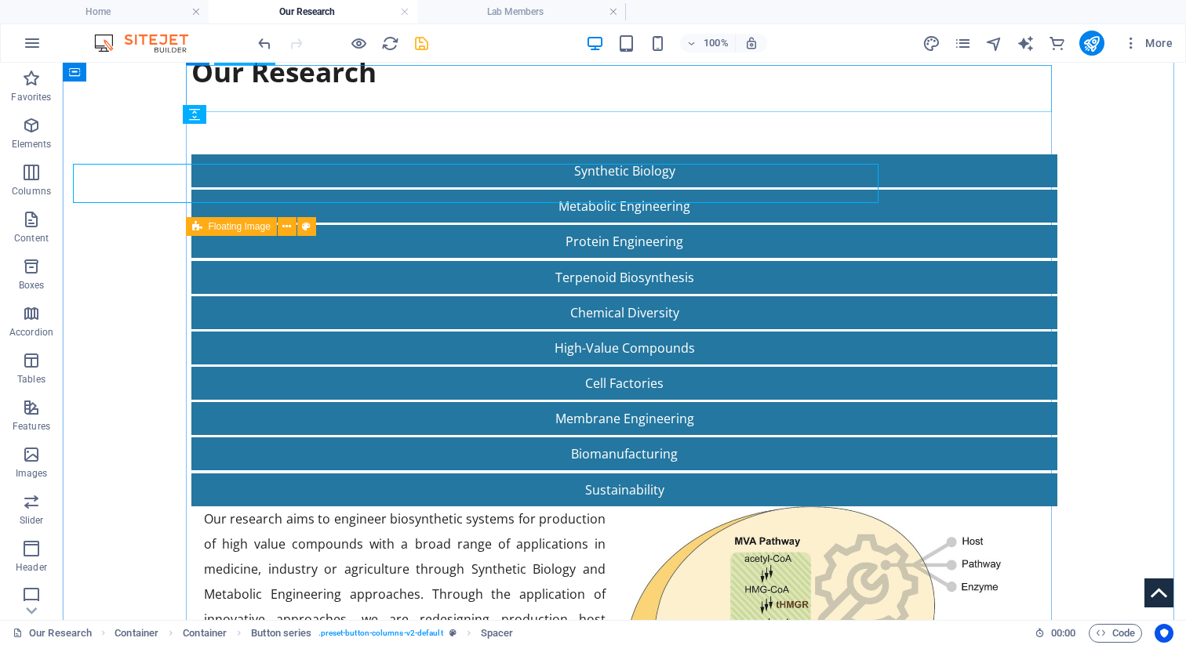
scroll to position [165, 0]
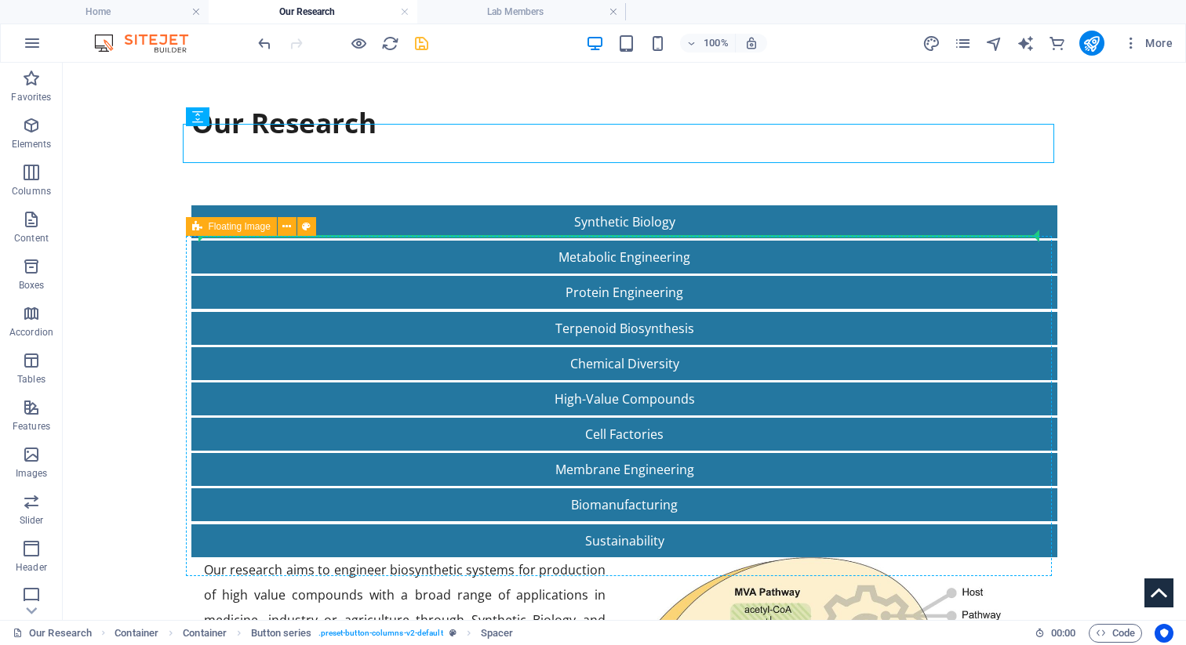
drag, startPoint x: 405, startPoint y: 139, endPoint x: 407, endPoint y: 244, distance: 105.1
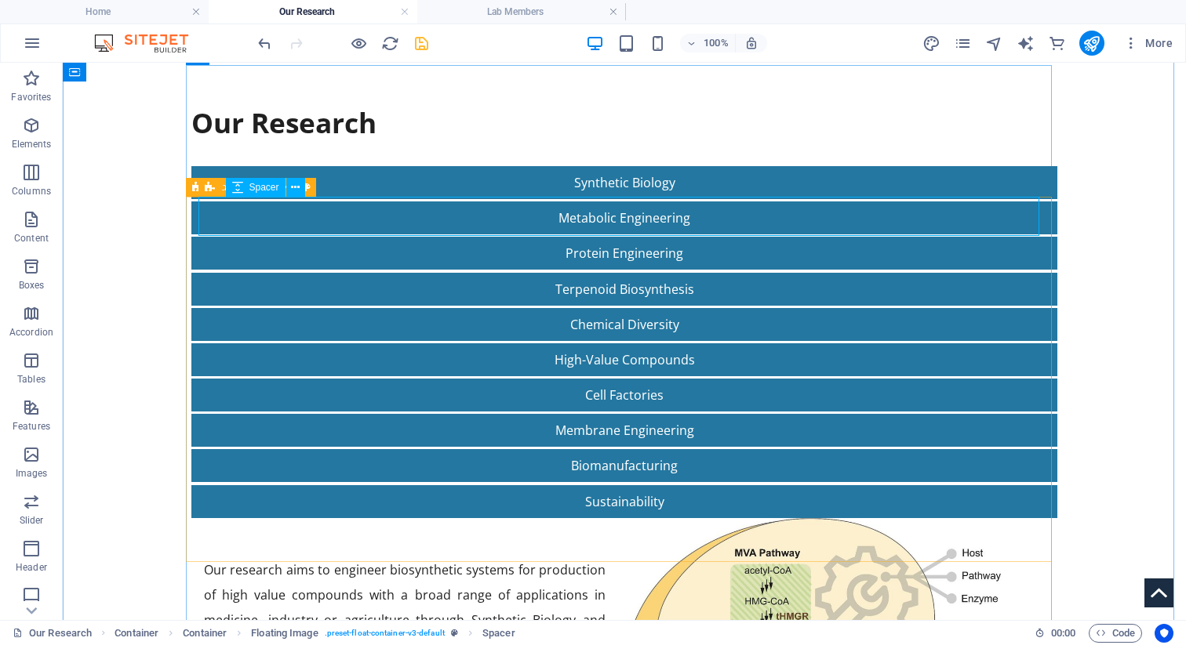
click at [437, 518] on div at bounding box center [624, 537] width 841 height 39
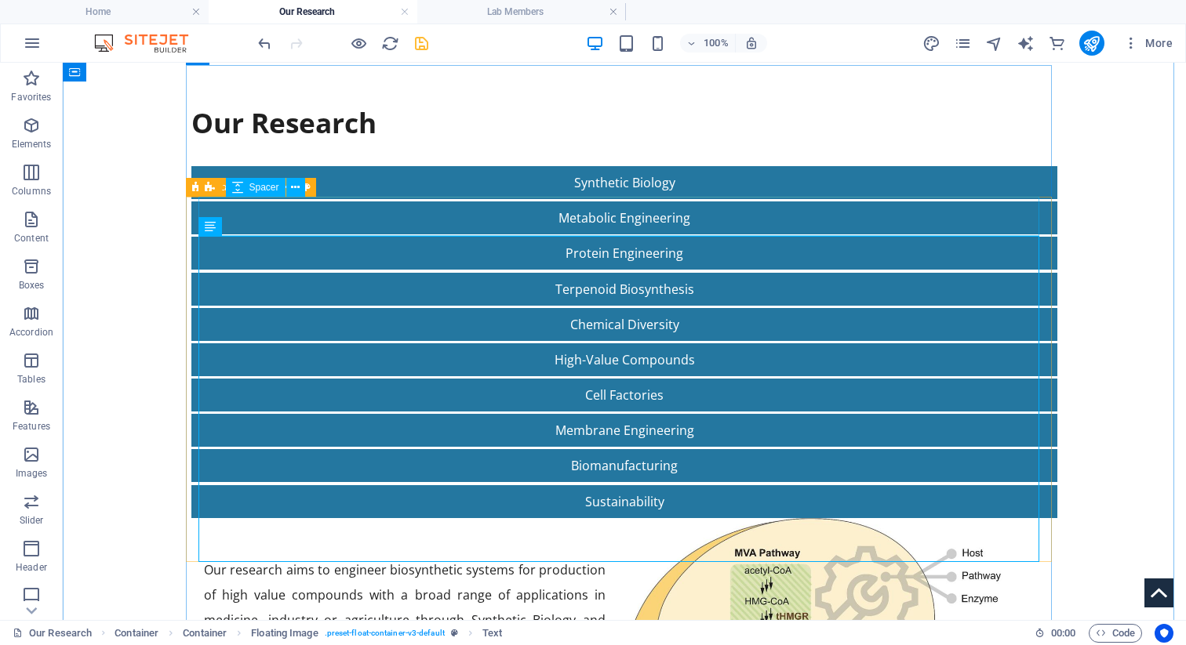
click at [347, 518] on div at bounding box center [624, 537] width 841 height 39
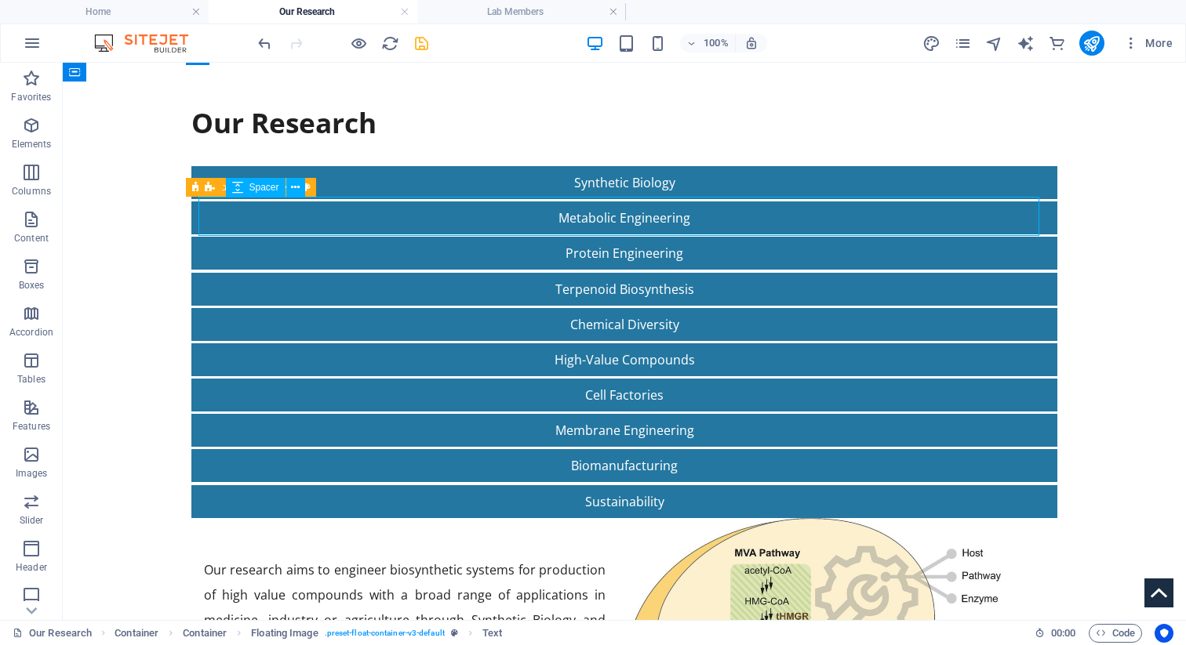
click at [347, 518] on div at bounding box center [624, 537] width 841 height 39
select select "px"
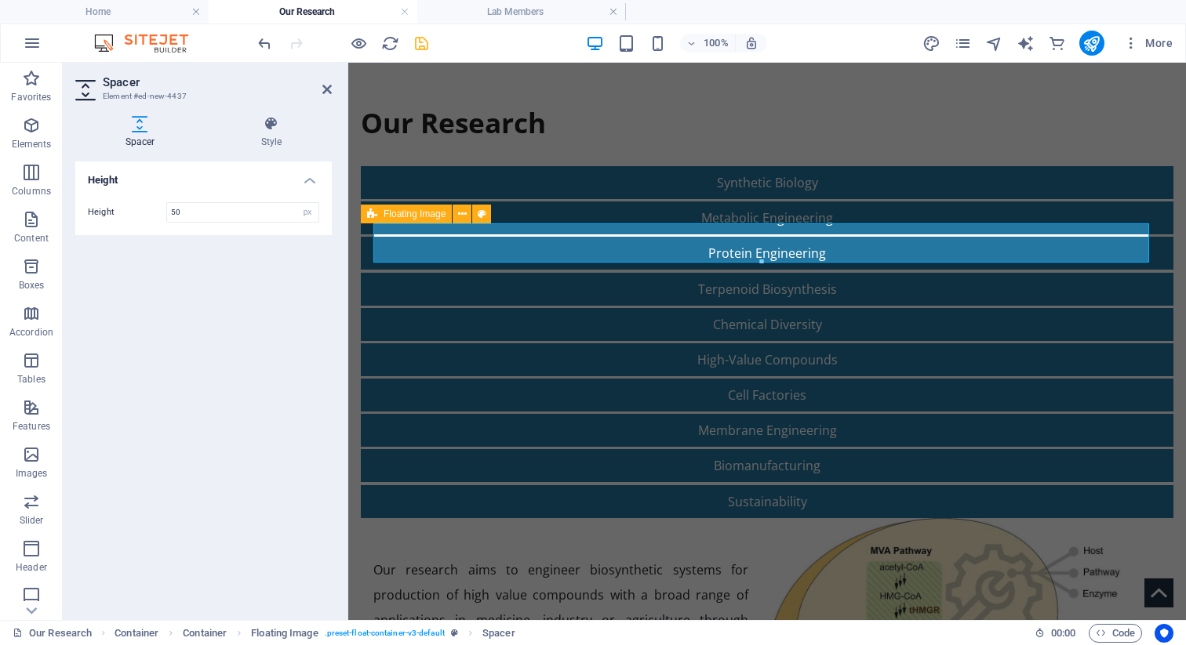
scroll to position [216, 0]
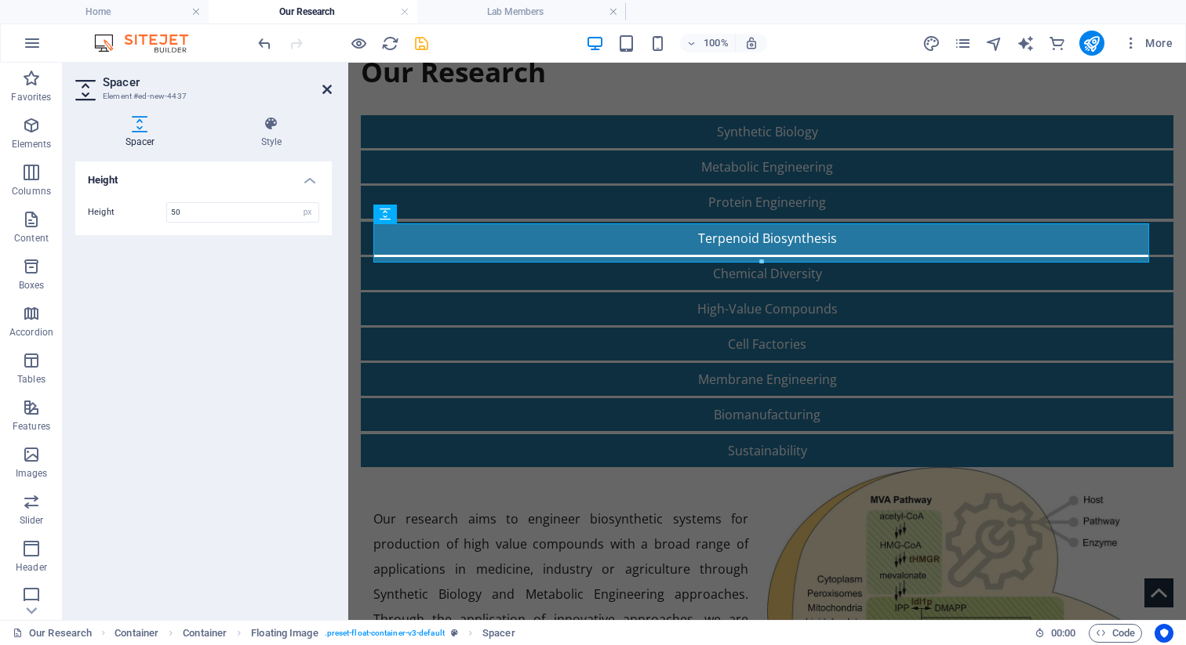
click at [325, 91] on icon at bounding box center [326, 89] width 9 height 13
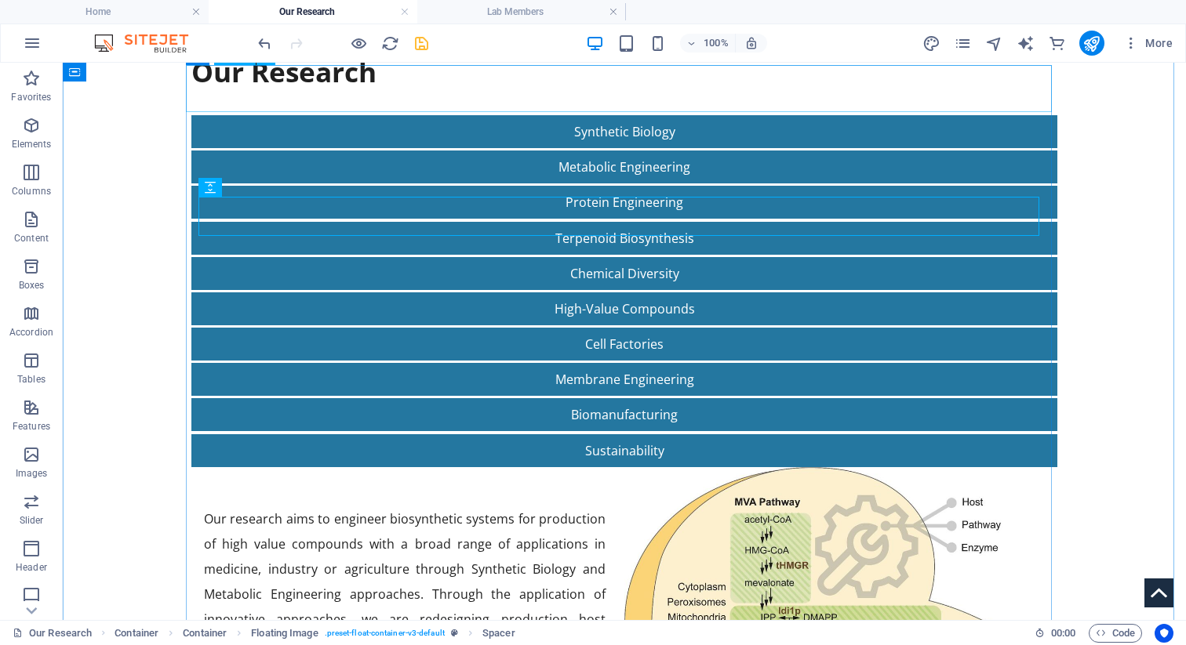
scroll to position [165, 0]
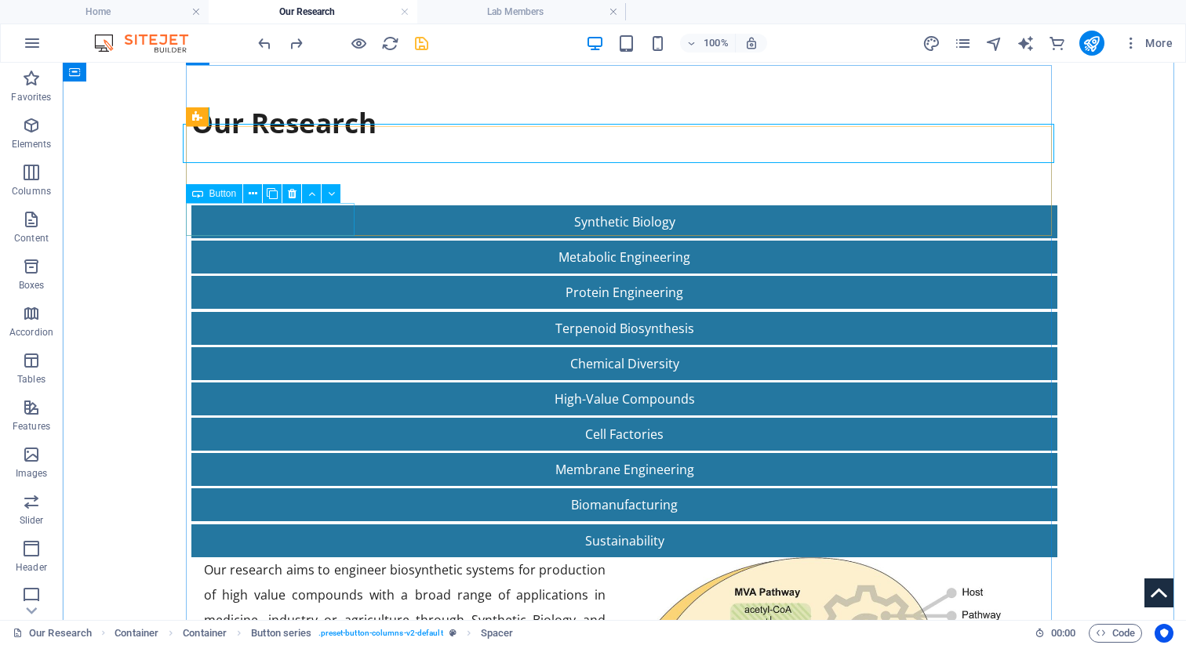
drag, startPoint x: 296, startPoint y: 144, endPoint x: 260, endPoint y: 204, distance: 70.8
click at [260, 204] on div "Synthetic Biology Metabolic Engineering Protein Engineering Terpenoid Biosynthe…" at bounding box center [624, 362] width 871 height 396
click at [276, 164] on div at bounding box center [624, 183] width 871 height 39
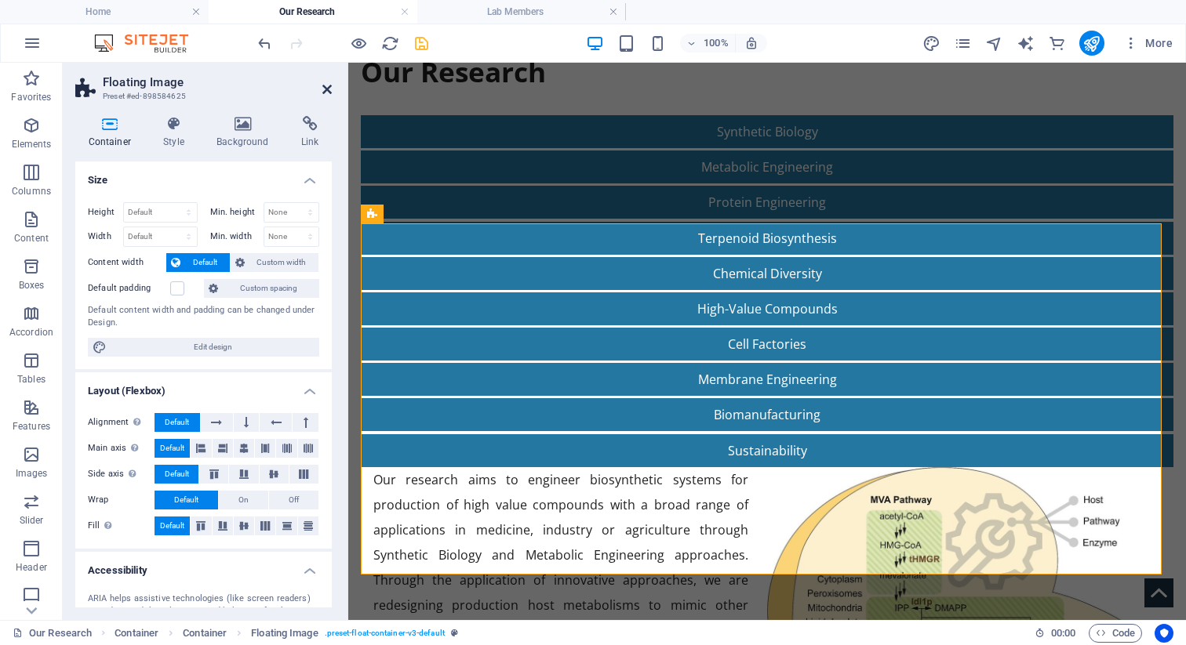
click at [323, 93] on icon at bounding box center [326, 89] width 9 height 13
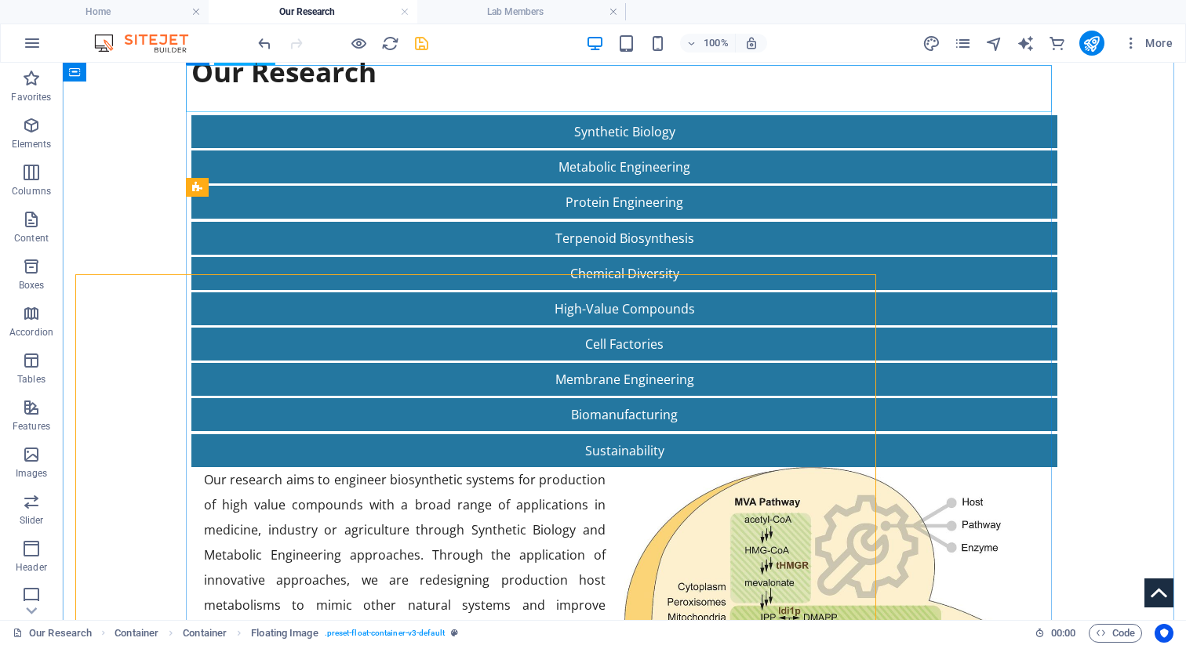
scroll to position [165, 0]
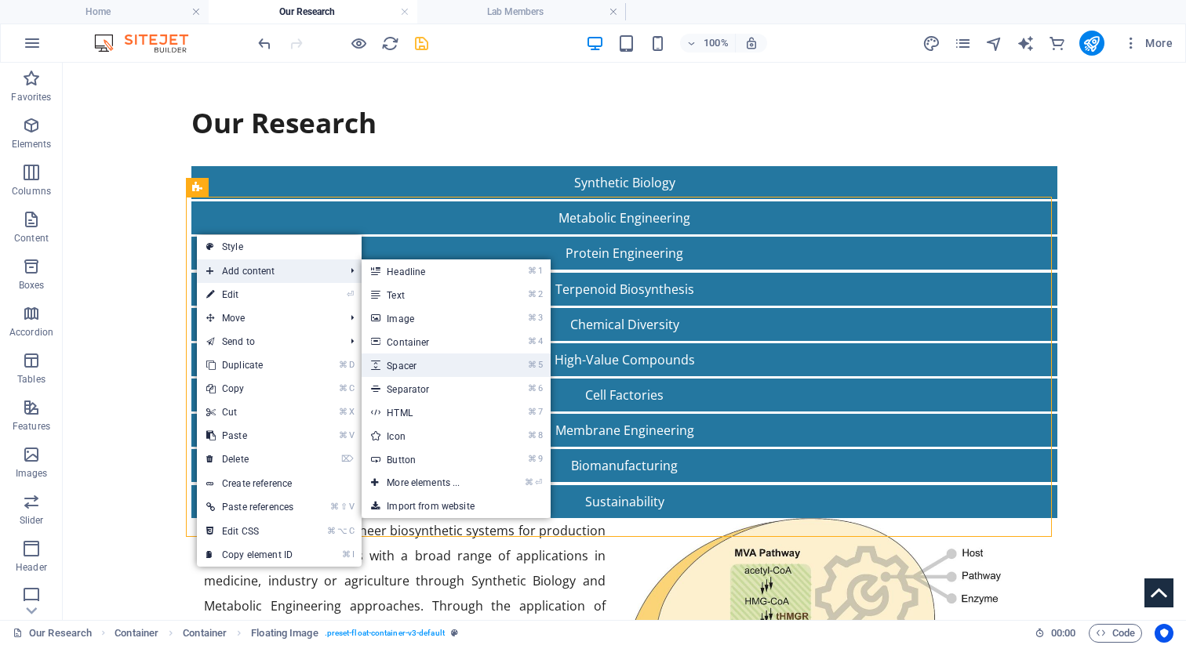
click at [411, 363] on link "⌘ 5 Spacer" at bounding box center [426, 366] width 129 height 24
select select "px"
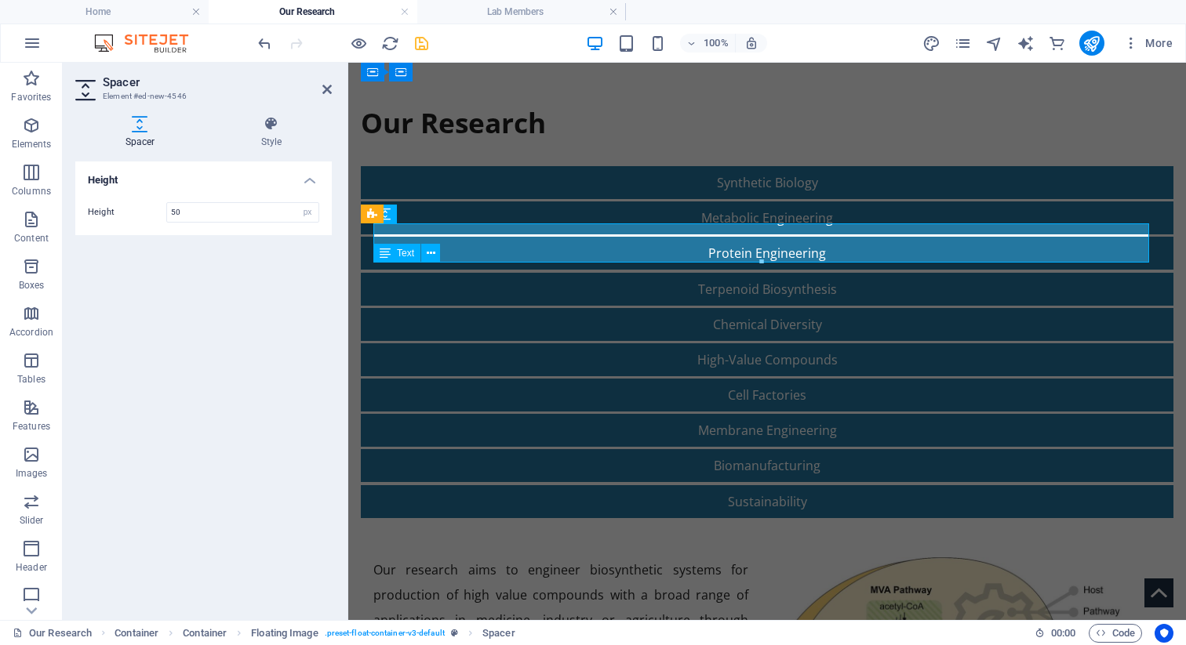
scroll to position [216, 0]
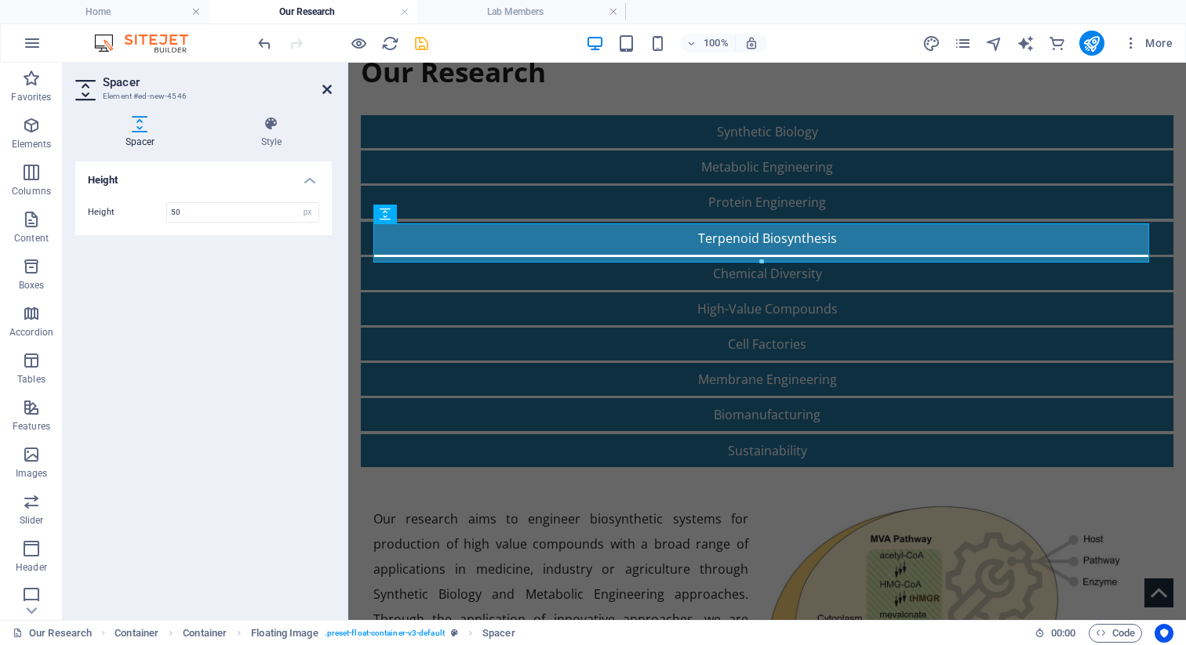
click at [323, 84] on icon at bounding box center [326, 89] width 9 height 13
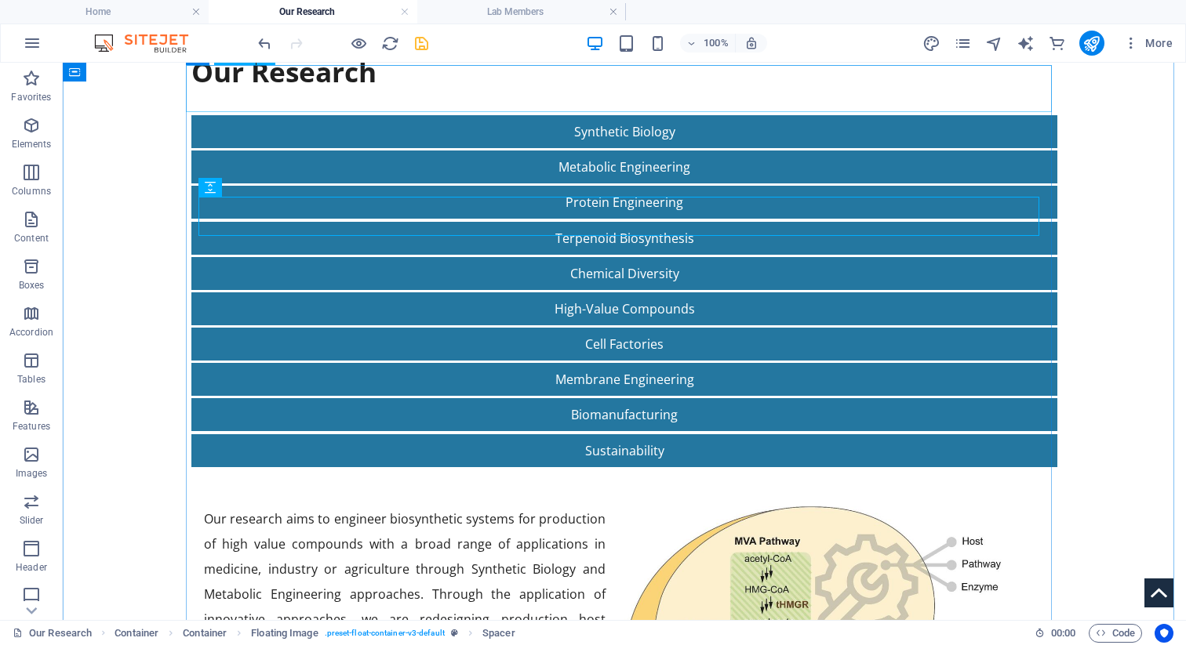
scroll to position [165, 0]
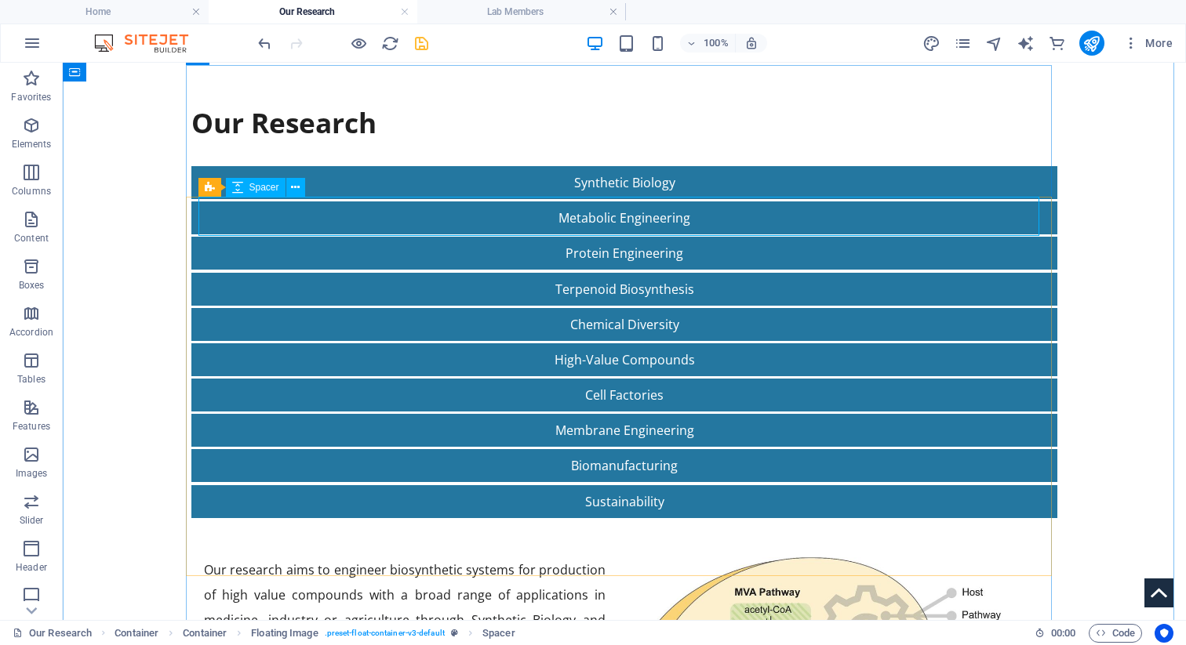
click at [400, 518] on div at bounding box center [624, 537] width 841 height 39
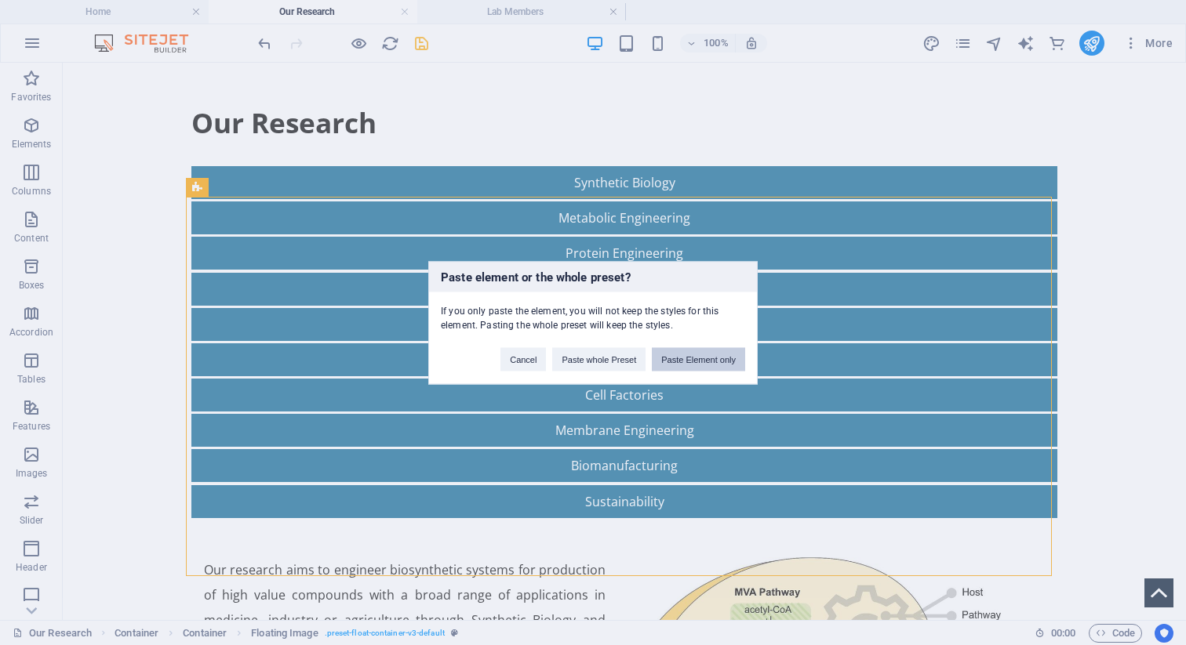
click at [706, 362] on button "Paste Element only" at bounding box center [698, 359] width 93 height 24
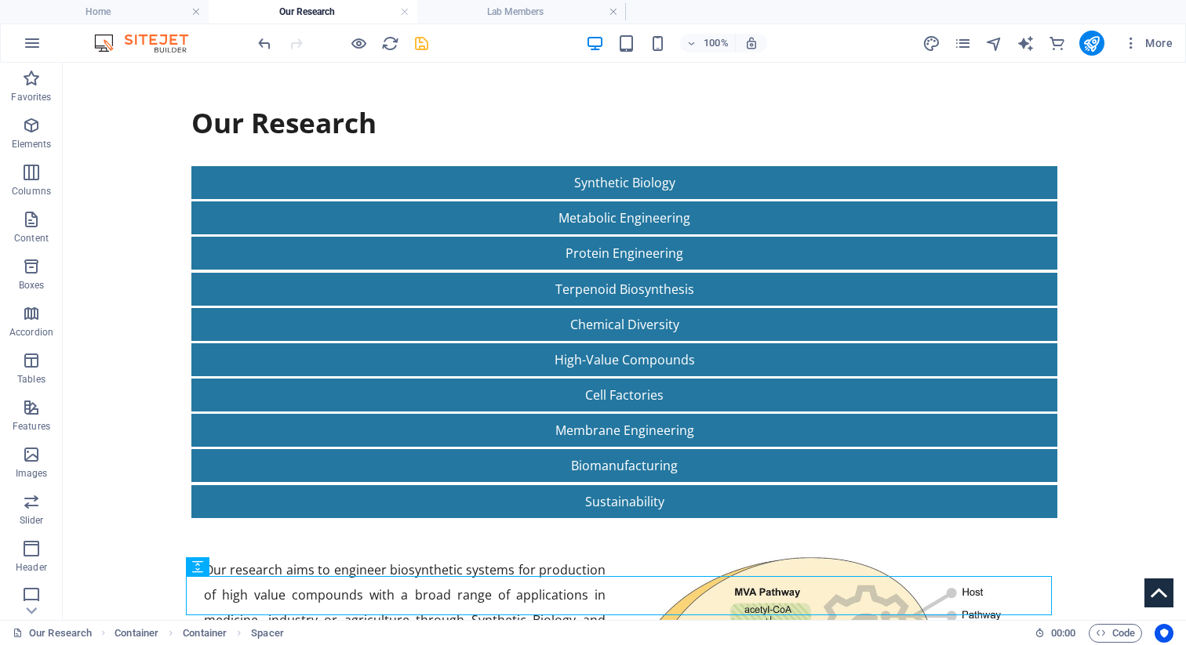
click at [416, 49] on icon "save" at bounding box center [422, 44] width 18 height 18
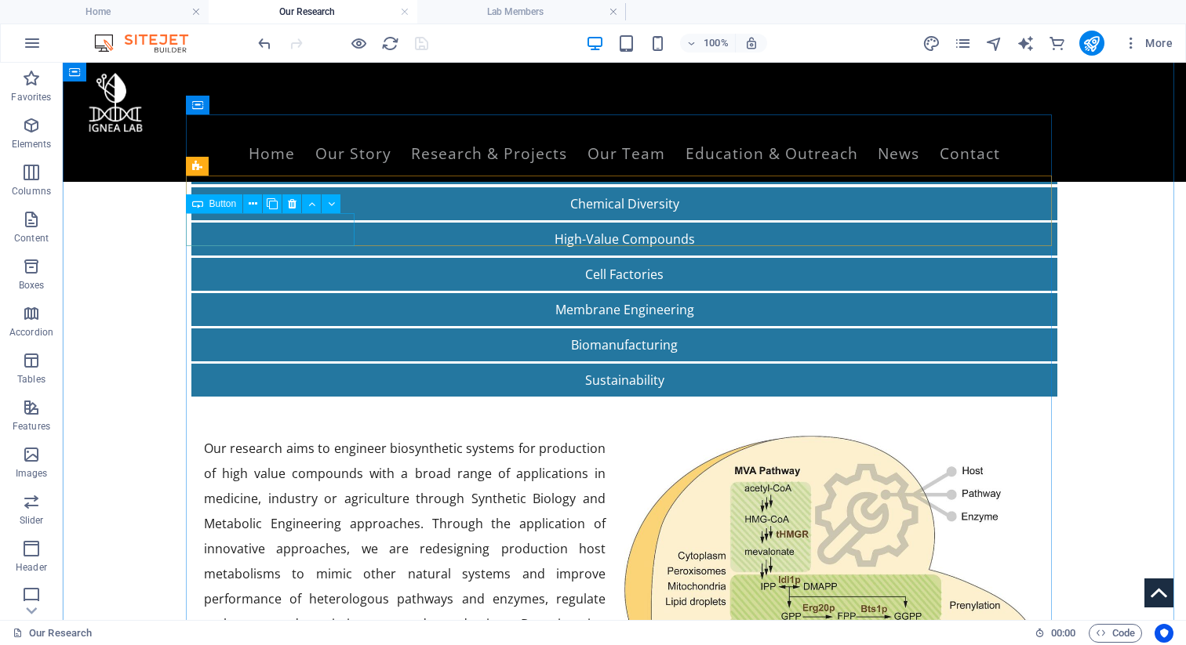
scroll to position [115, 0]
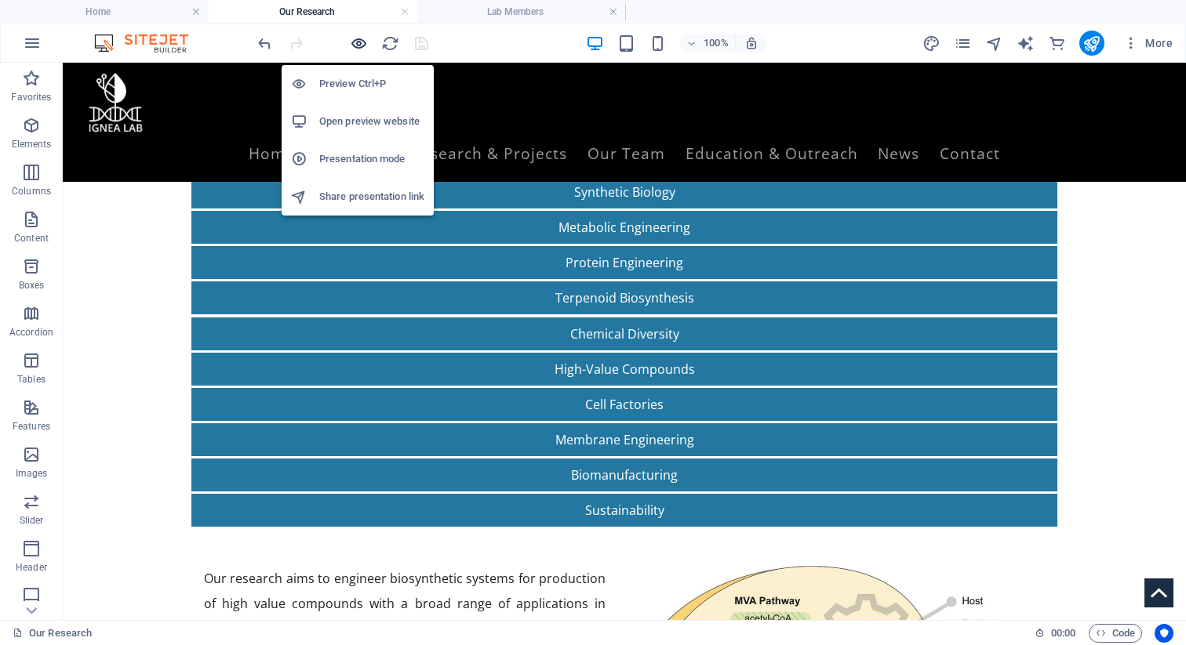
click at [356, 42] on icon "button" at bounding box center [359, 44] width 18 height 18
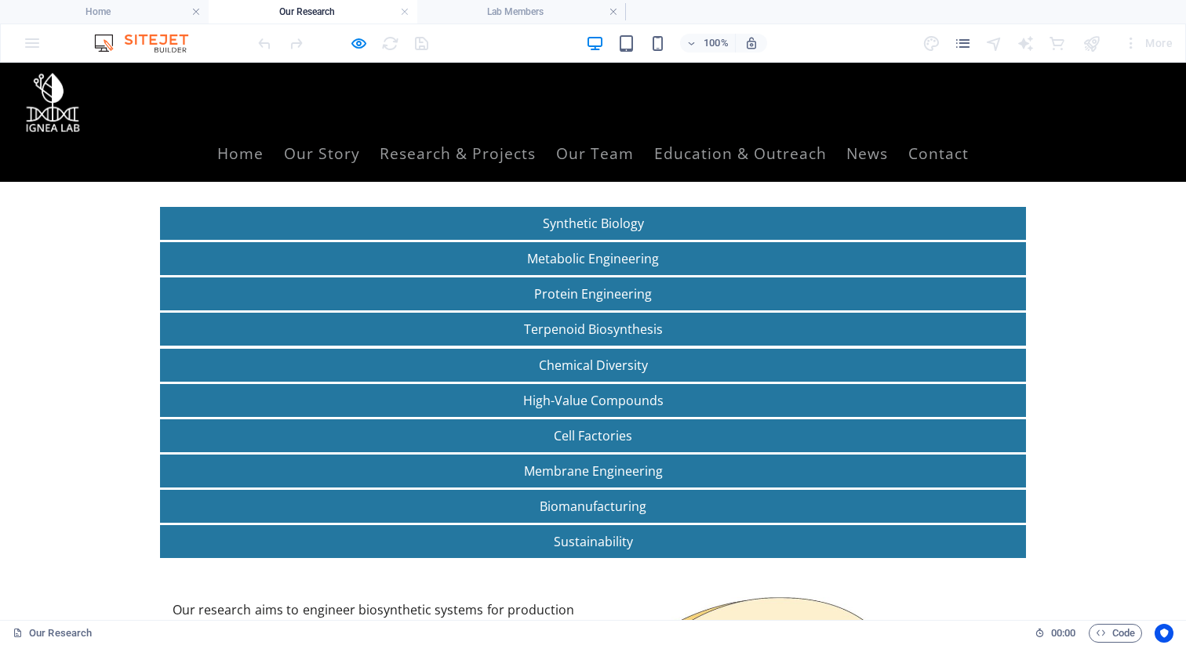
scroll to position [83, 0]
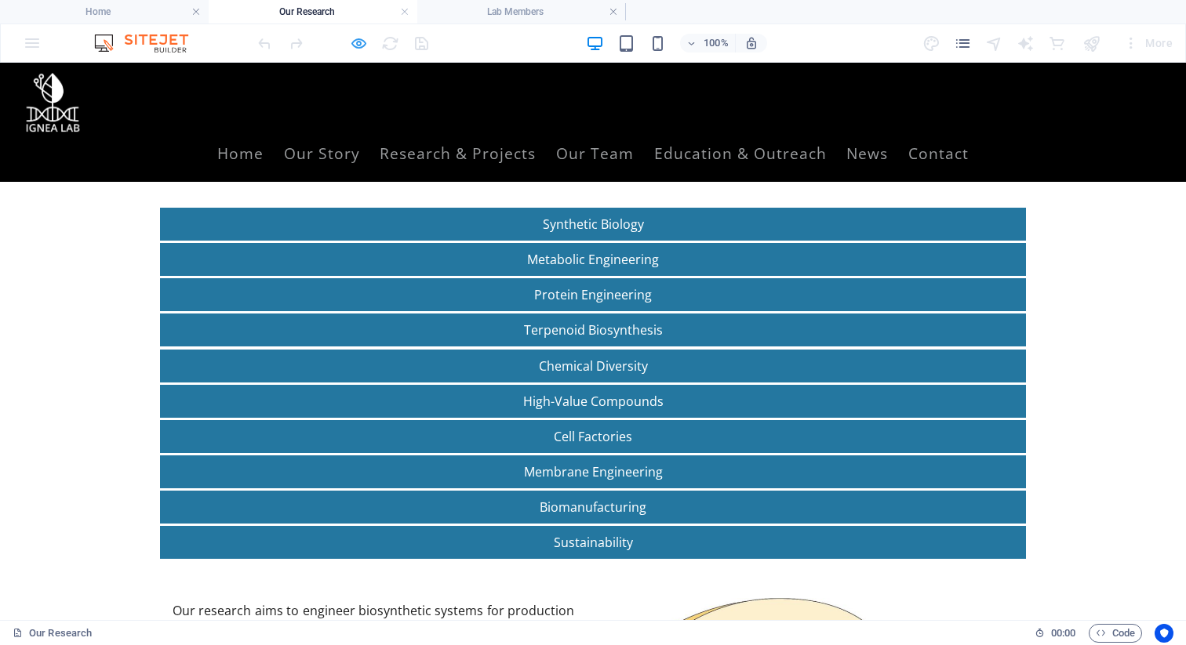
click at [362, 45] on icon "button" at bounding box center [359, 44] width 18 height 18
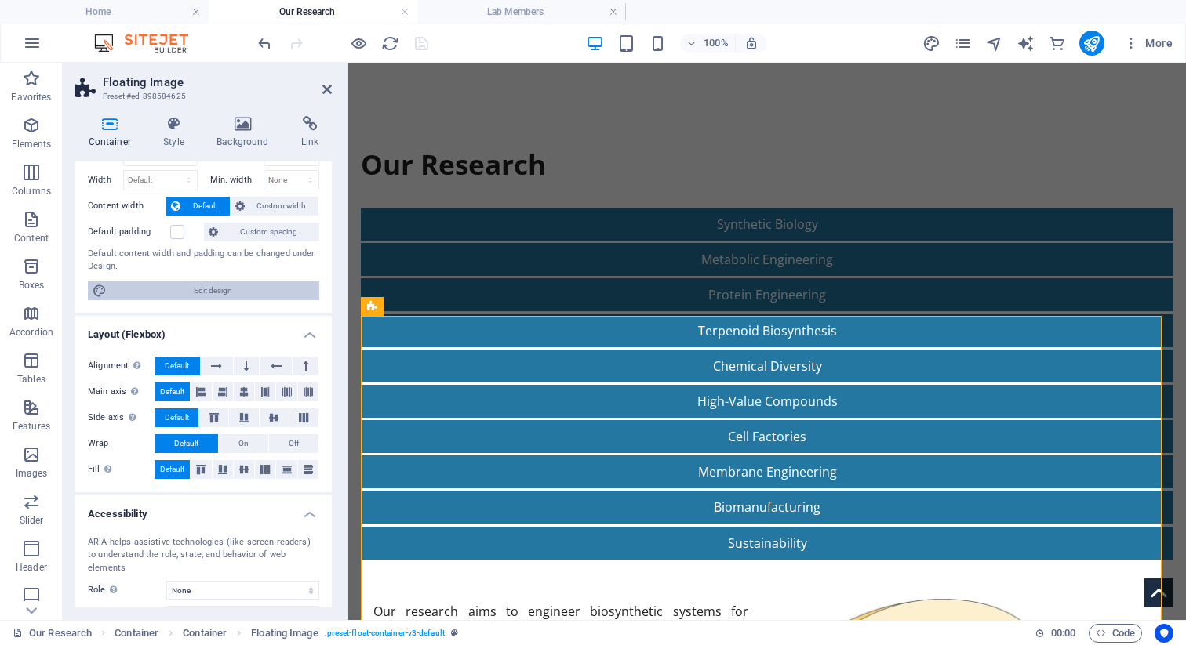
scroll to position [0, 0]
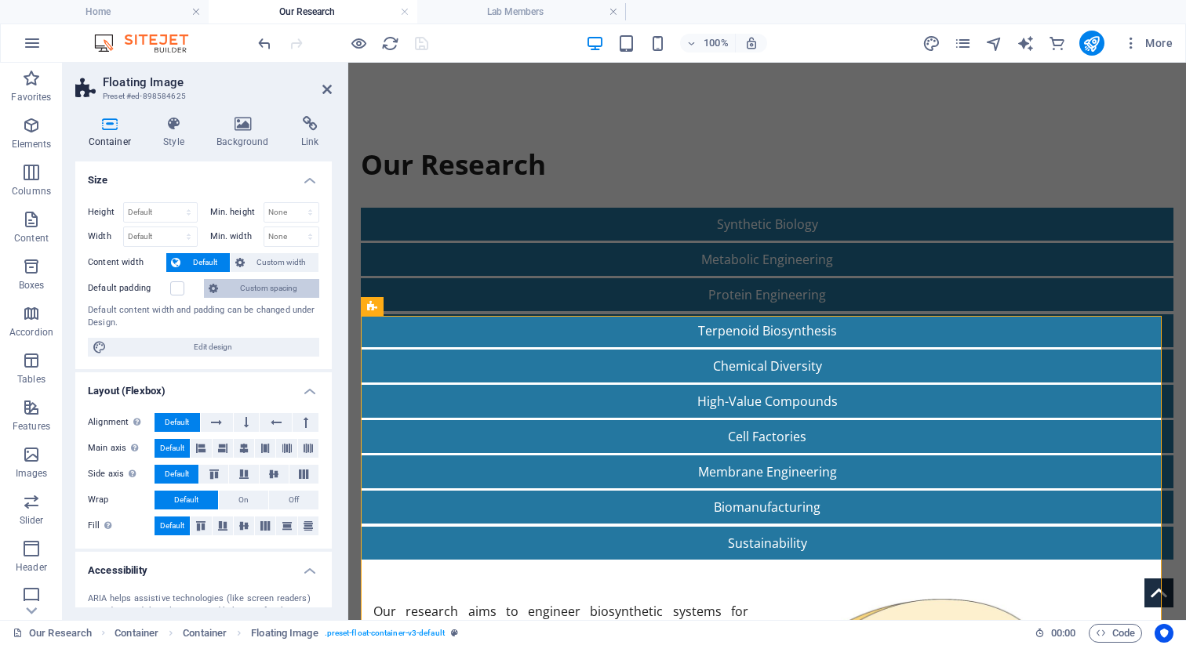
click at [249, 284] on span "Custom spacing" at bounding box center [269, 288] width 92 height 19
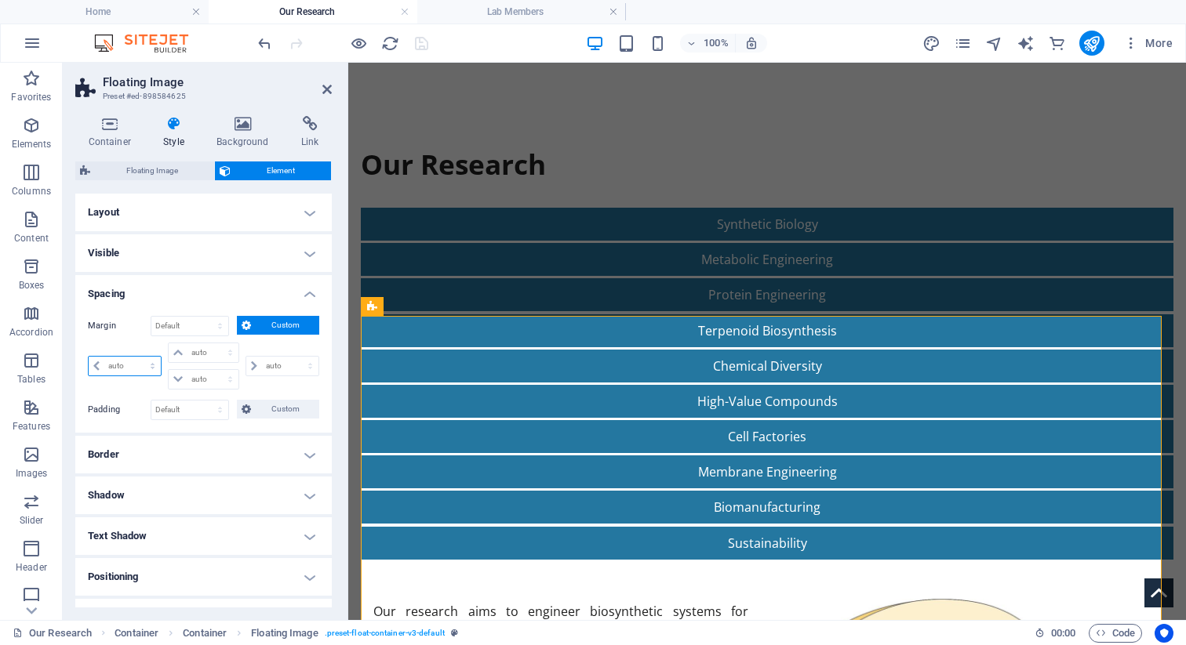
click at [122, 363] on select "auto px % rem vw vh" at bounding box center [125, 366] width 72 height 19
select select "rem"
click at [138, 357] on select "auto px % rem vw vh" at bounding box center [125, 366] width 72 height 19
type input "0"
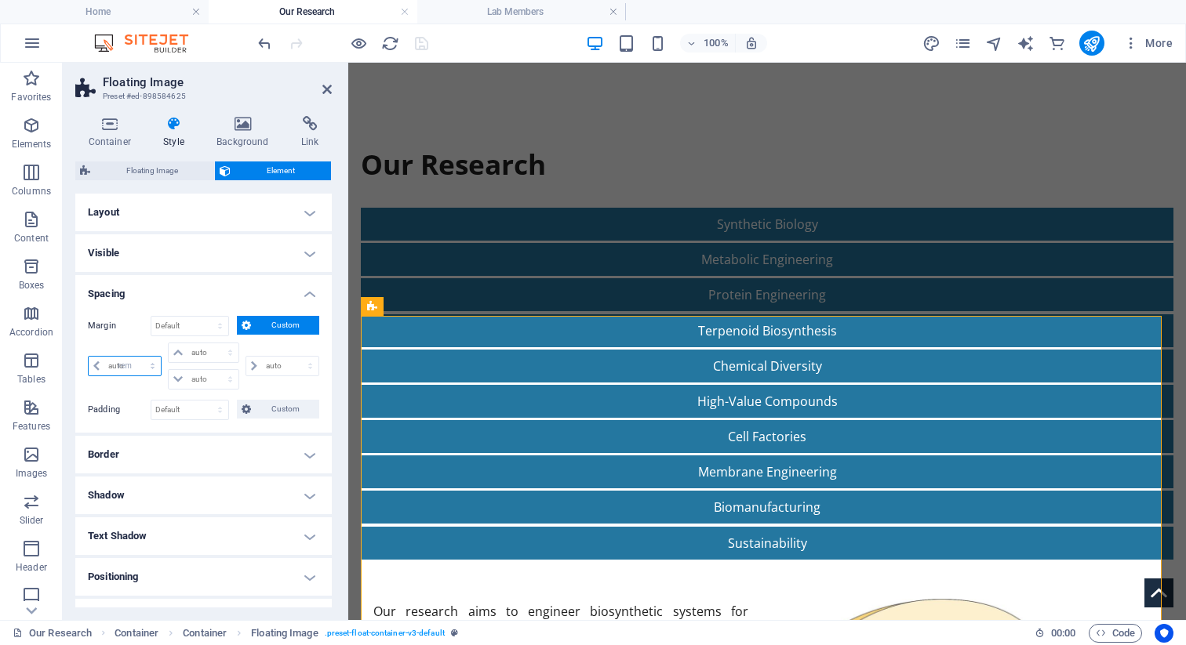
select select "px"
type input "0"
select select "px"
type input "0"
select select "px"
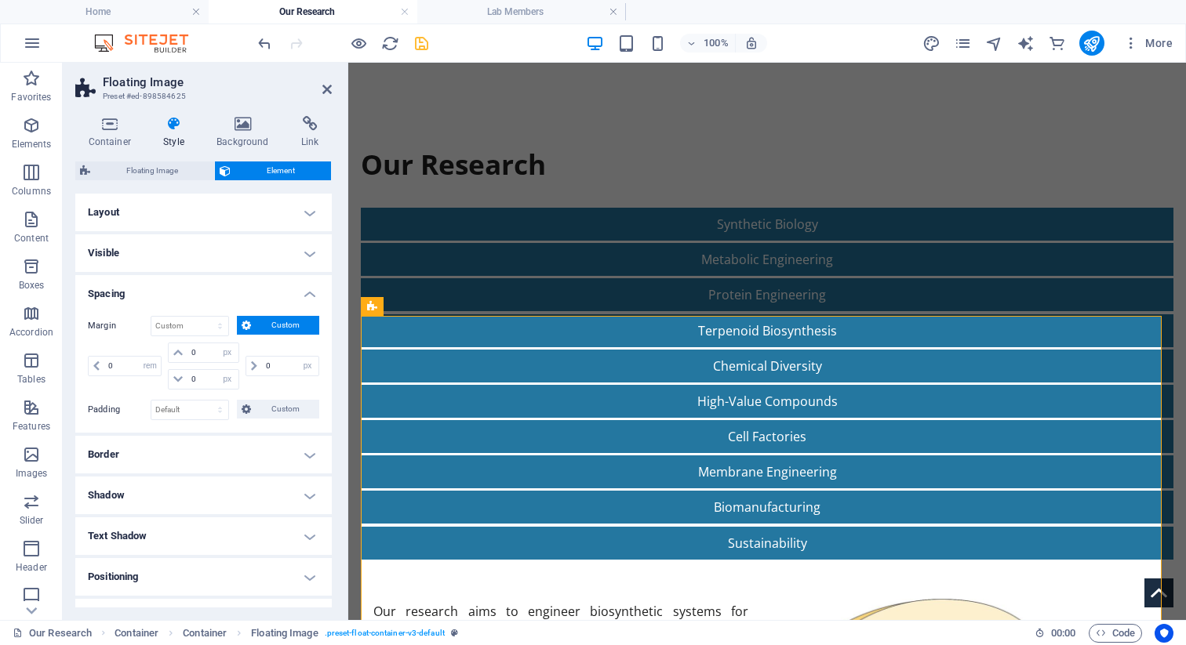
click at [133, 340] on div "Margin Default auto px % rem vw vh Custom Custom 0 auto px % rem vw vh 0 auto p…" at bounding box center [203, 355] width 231 height 78
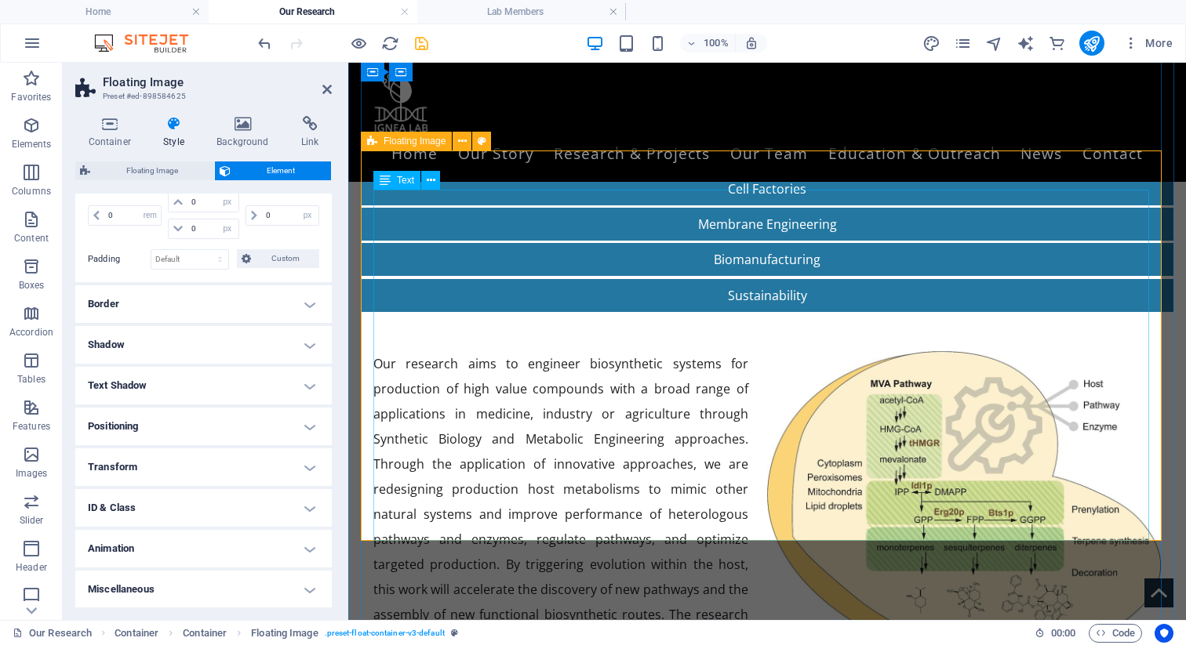
scroll to position [282, 0]
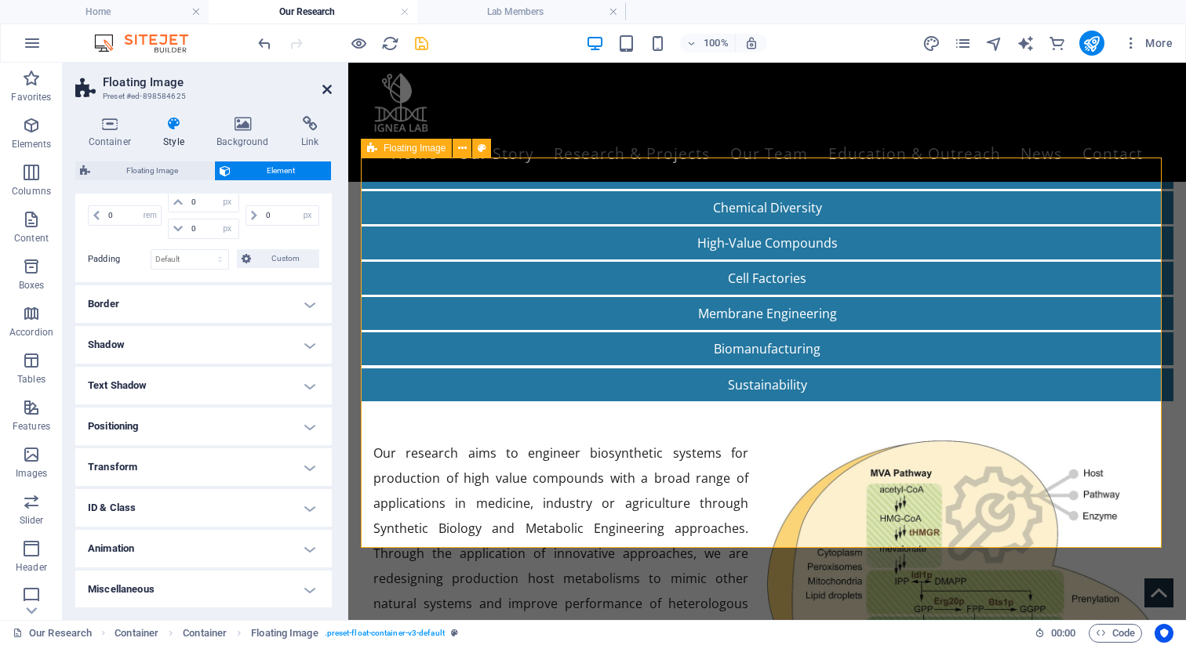
click at [323, 93] on icon at bounding box center [326, 89] width 9 height 13
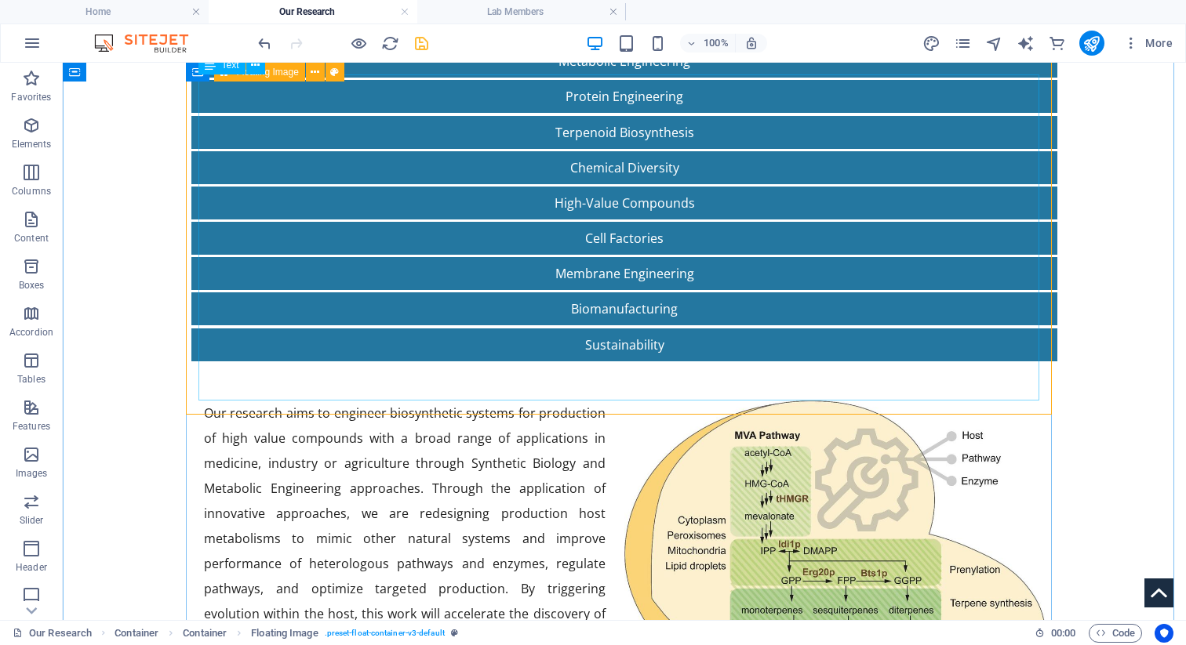
scroll to position [326, 0]
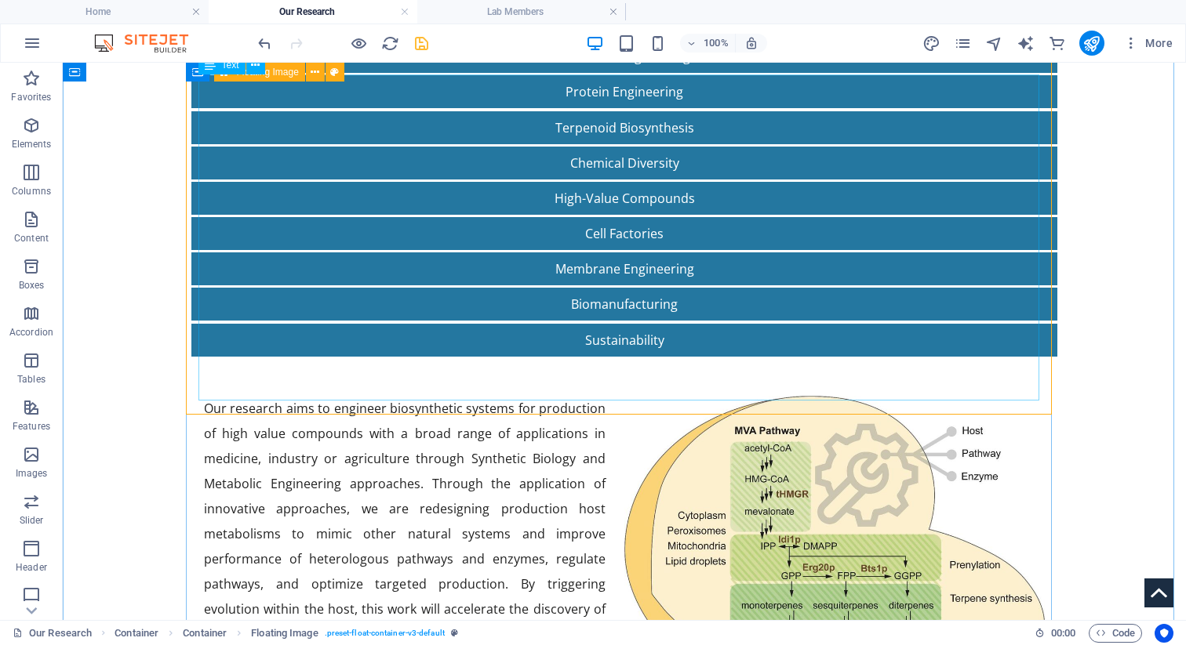
click at [465, 396] on div "Our research aims to engineer biosynthetic systems for production of high value…" at bounding box center [624, 559] width 841 height 326
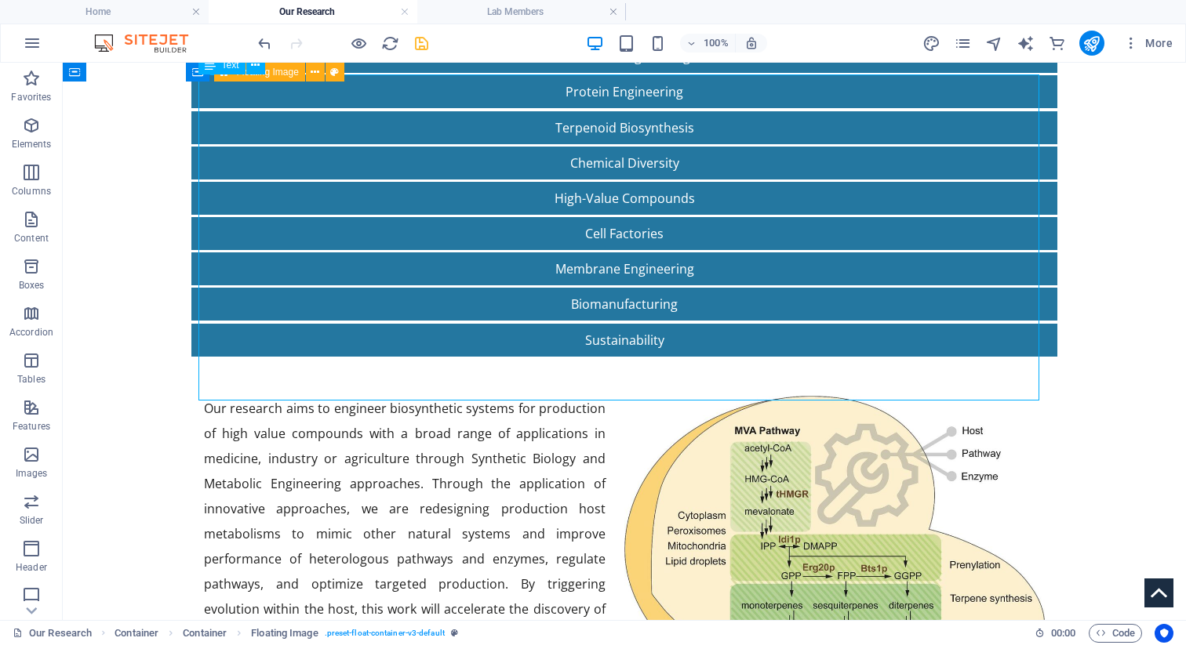
click at [465, 396] on div "Our research aims to engineer biosynthetic systems for production of high value…" at bounding box center [624, 559] width 841 height 326
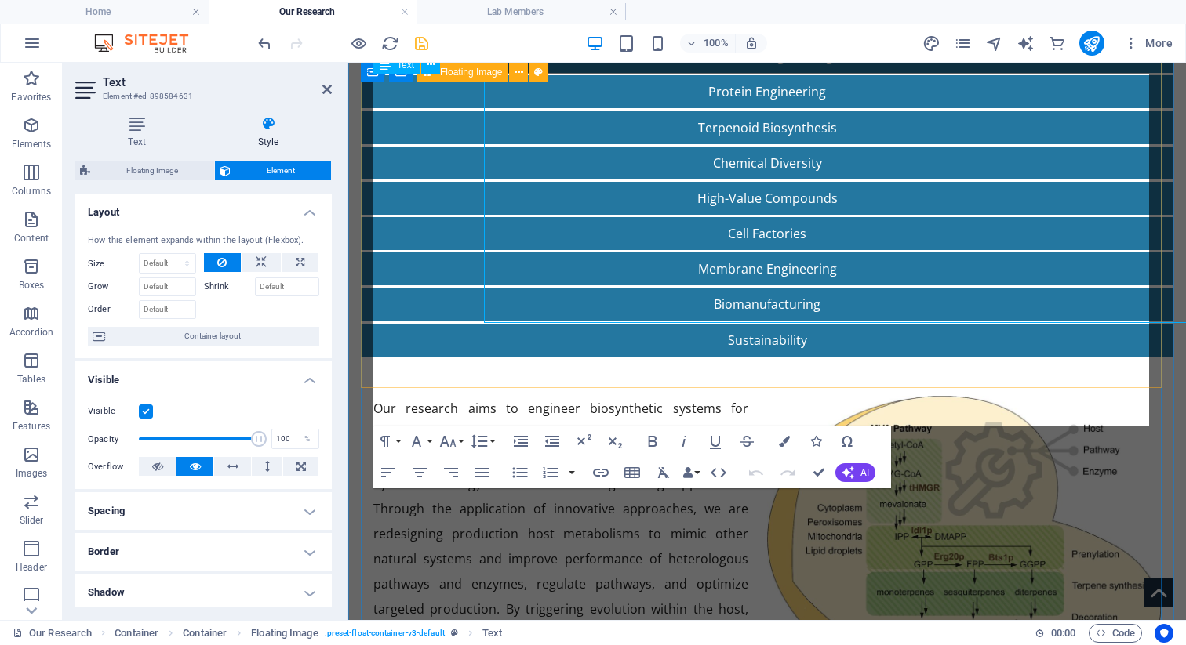
scroll to position [404, 0]
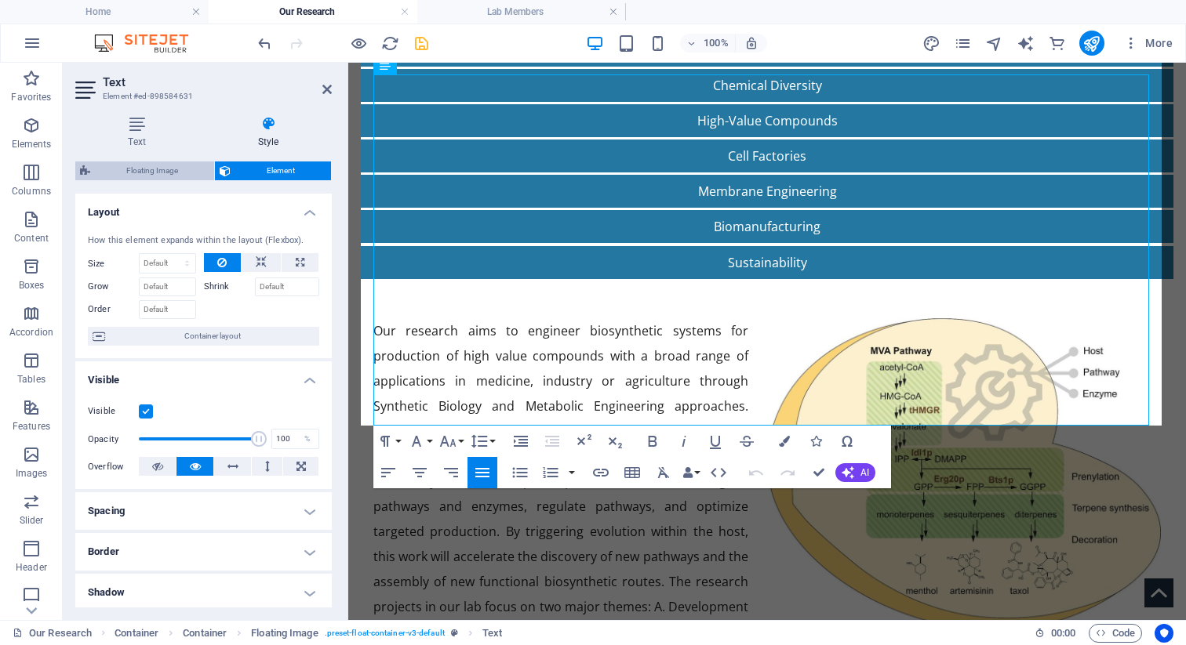
click at [155, 165] on span "Floating Image" at bounding box center [152, 171] width 115 height 19
select select "%"
select select "rem"
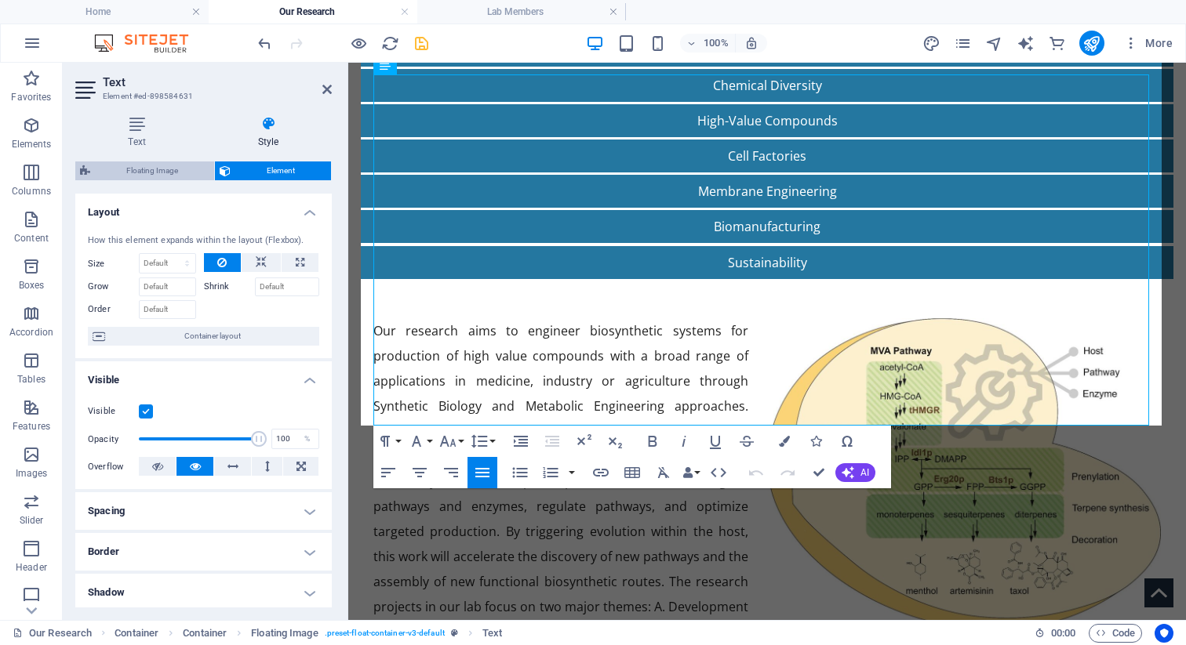
select select "rem"
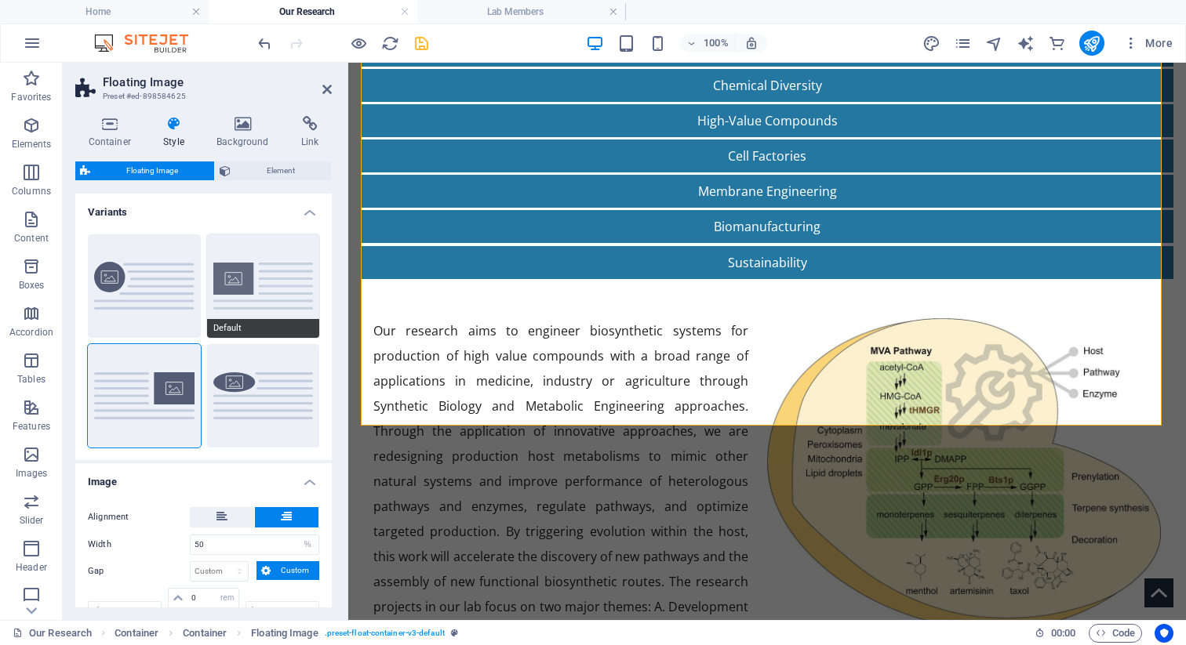
click at [223, 291] on button "Default" at bounding box center [263, 287] width 113 height 104
type input "40"
type input "0"
type input "1.5"
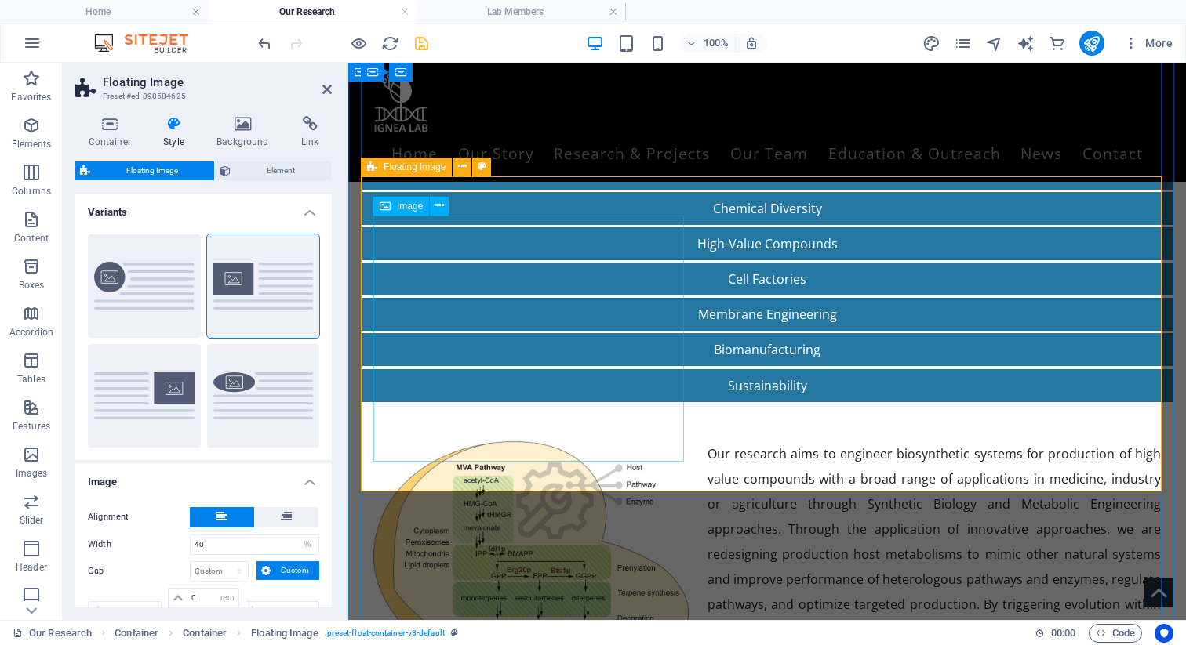
scroll to position [263, 0]
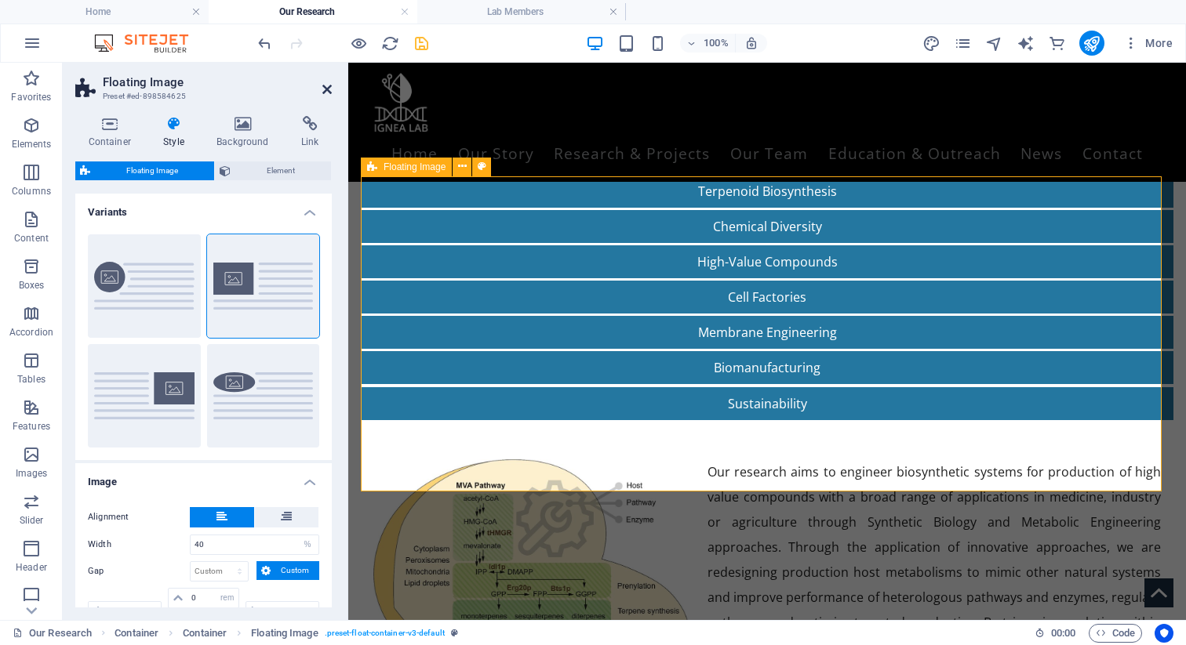
click at [326, 88] on icon at bounding box center [326, 89] width 9 height 13
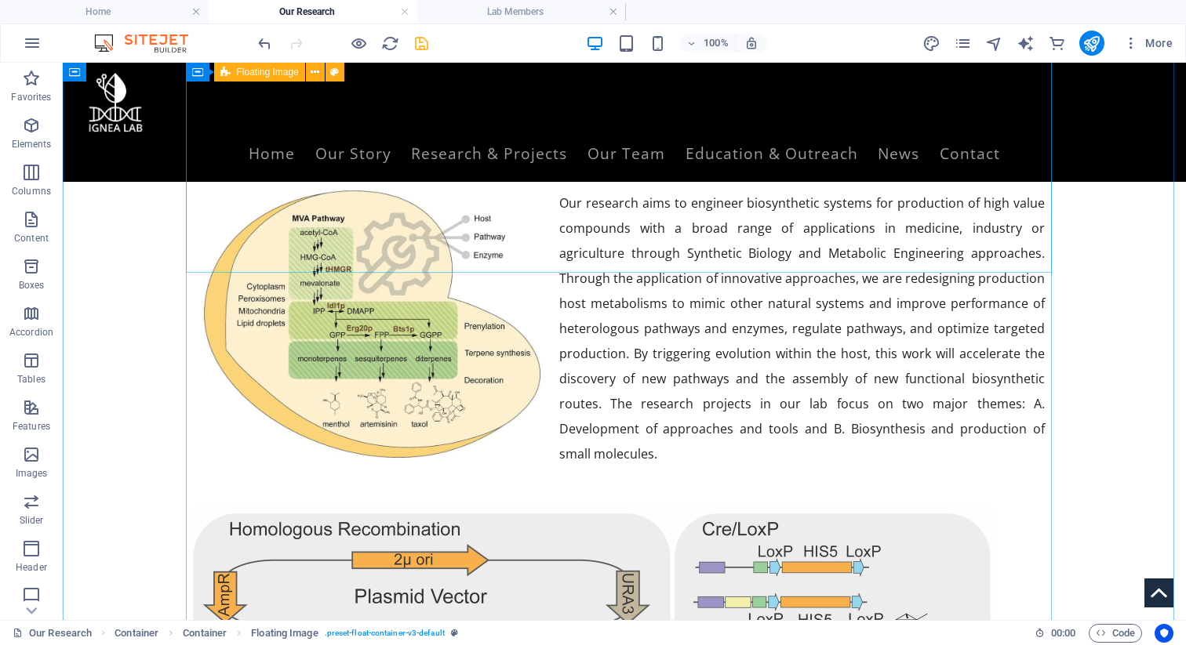
scroll to position [91, 0]
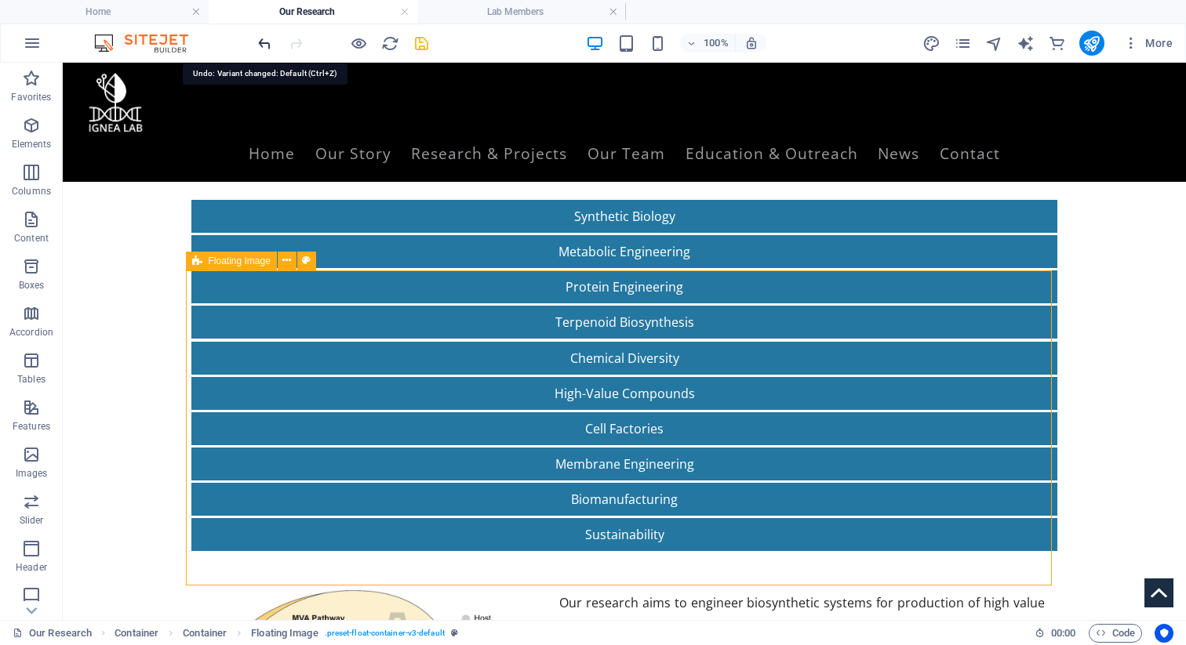
click at [267, 42] on icon "undo" at bounding box center [265, 44] width 18 height 18
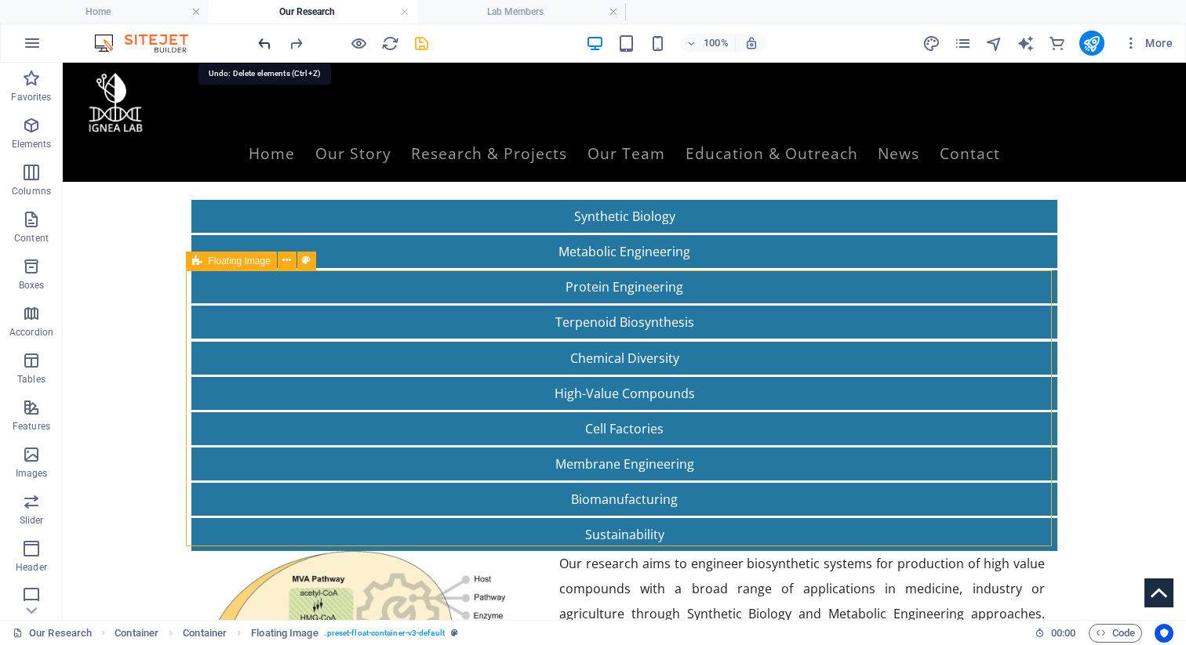
click at [267, 42] on icon "undo" at bounding box center [265, 44] width 18 height 18
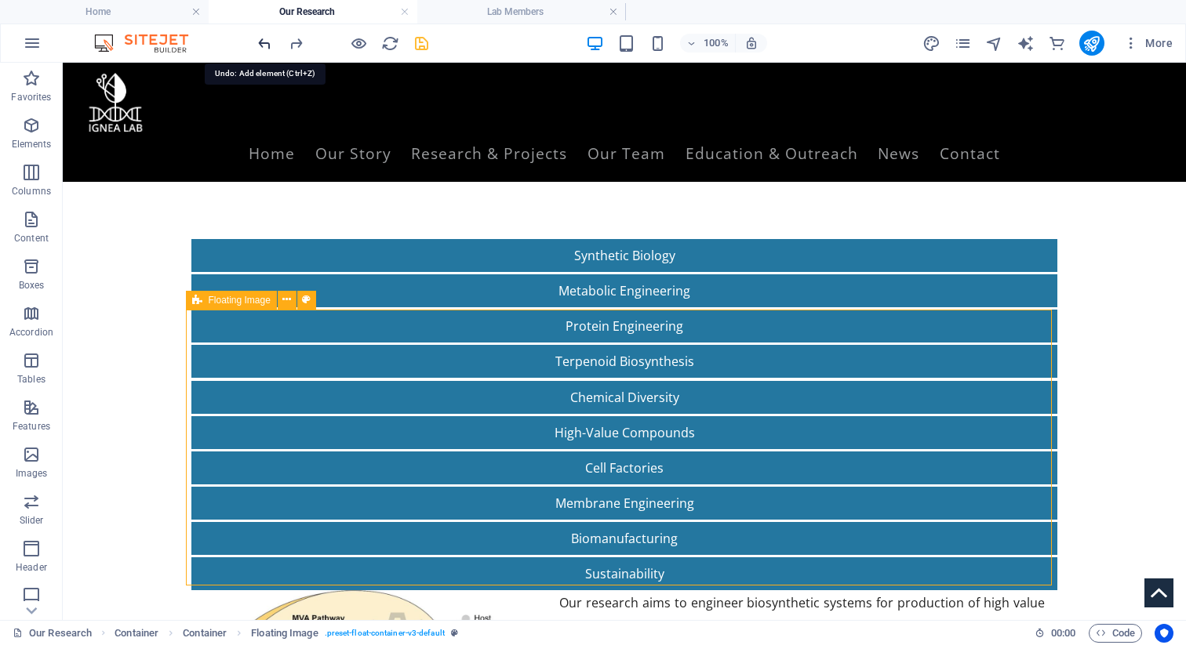
click at [267, 42] on icon "undo" at bounding box center [265, 44] width 18 height 18
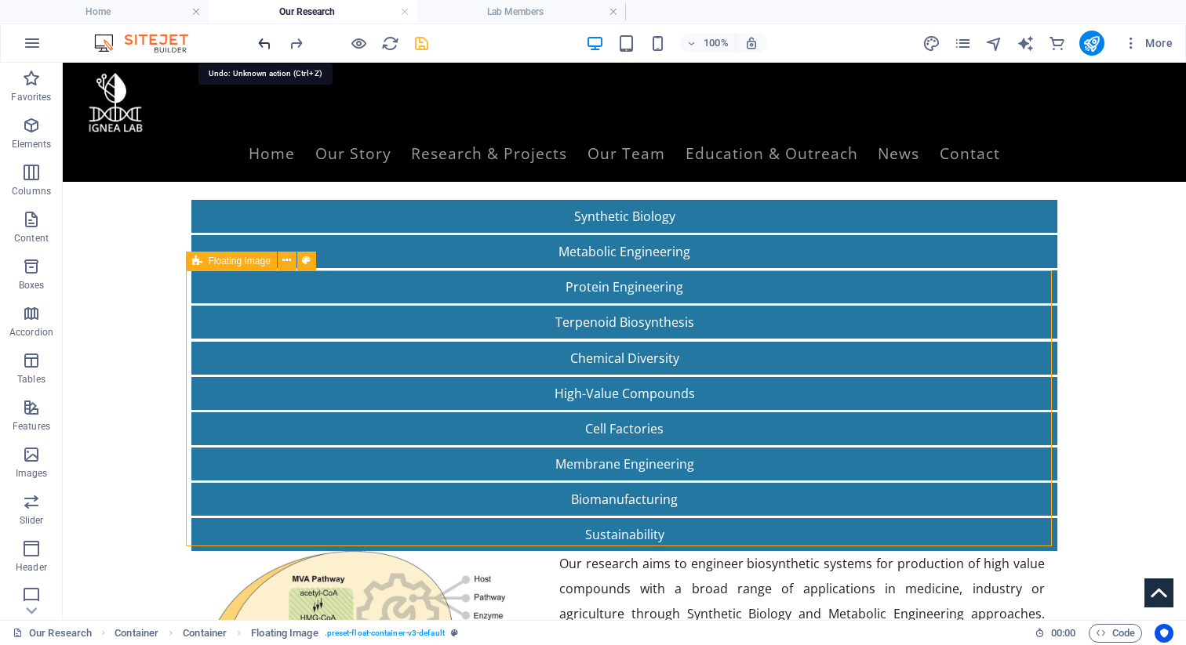
click at [267, 42] on icon "undo" at bounding box center [265, 44] width 18 height 18
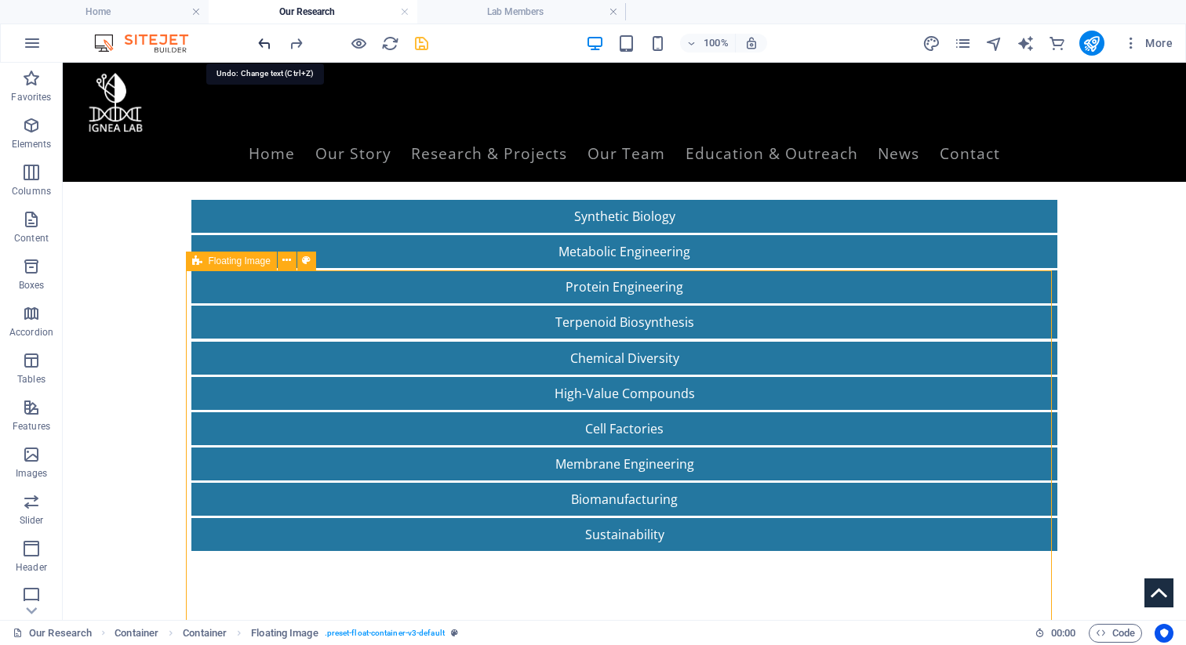
click at [267, 42] on icon "undo" at bounding box center [265, 44] width 18 height 18
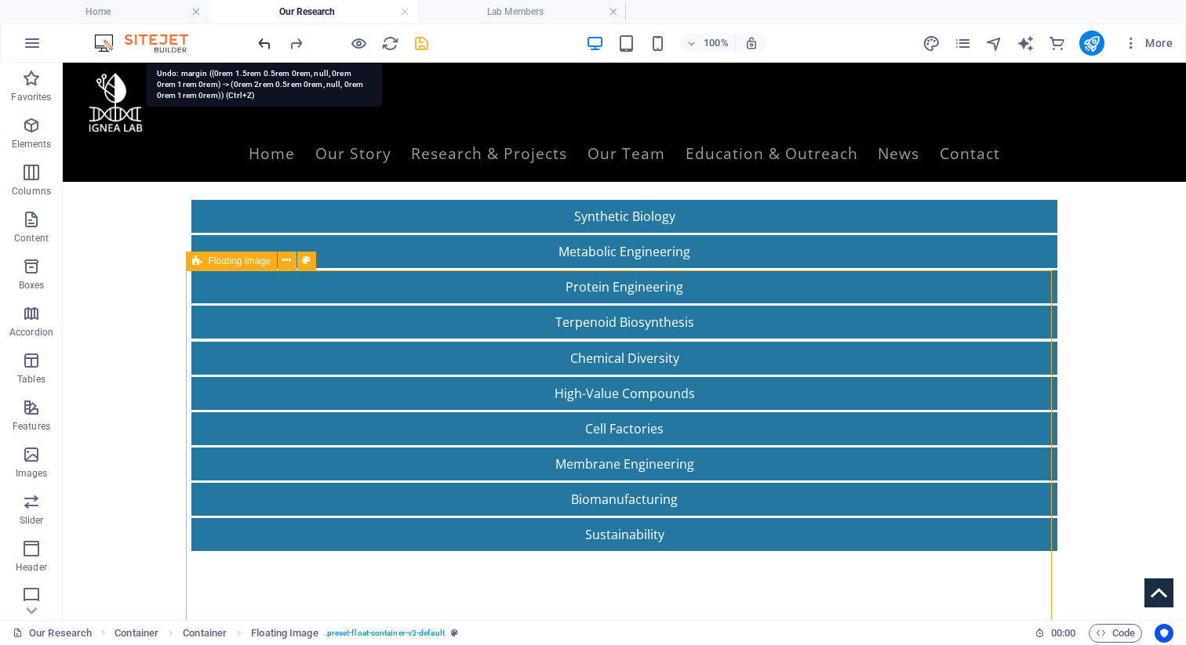
click at [267, 42] on icon "undo" at bounding box center [265, 44] width 18 height 18
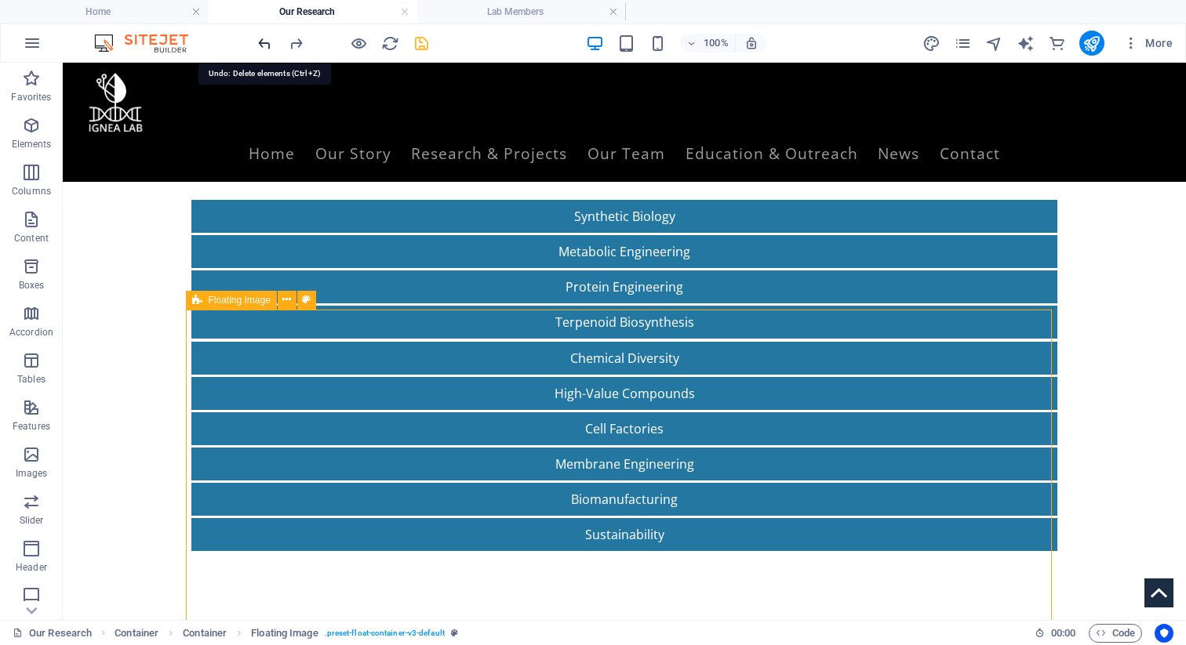
click at [267, 42] on icon "undo" at bounding box center [265, 44] width 18 height 18
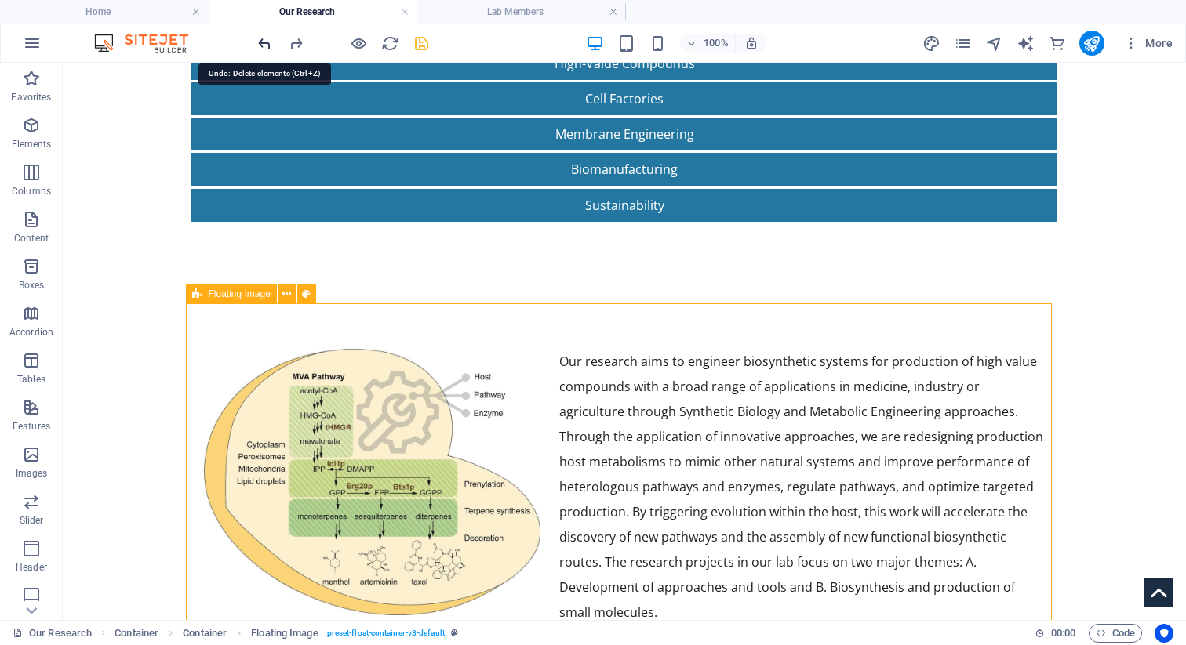
click at [267, 42] on icon "undo" at bounding box center [265, 44] width 18 height 18
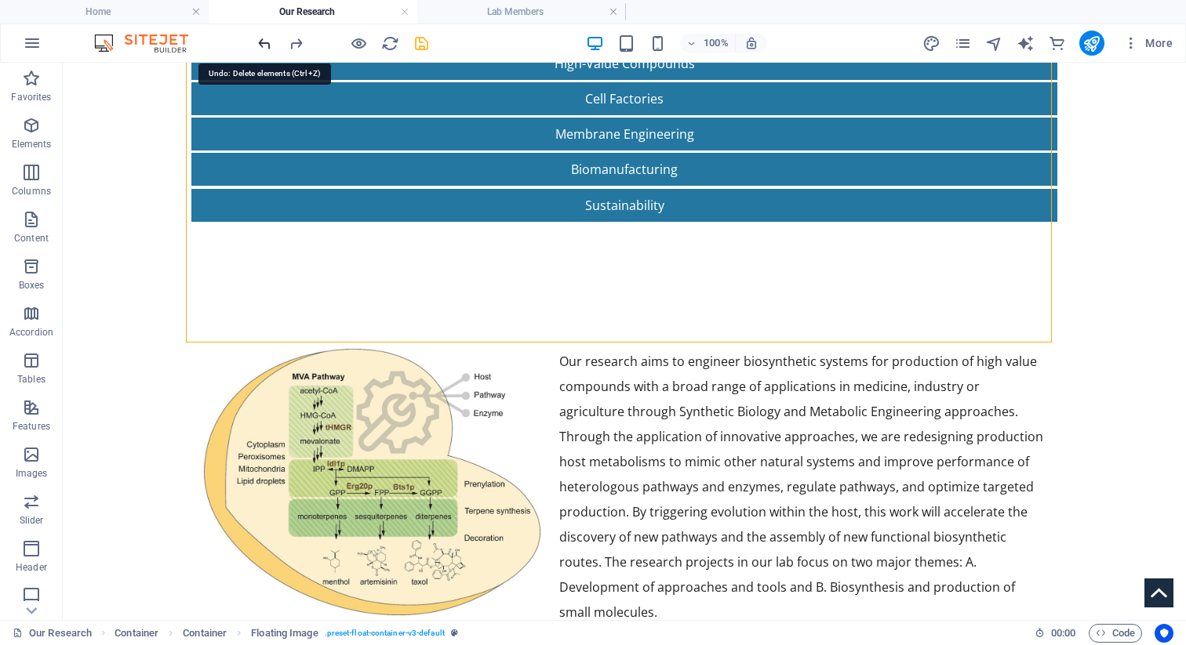
scroll to position [569, 0]
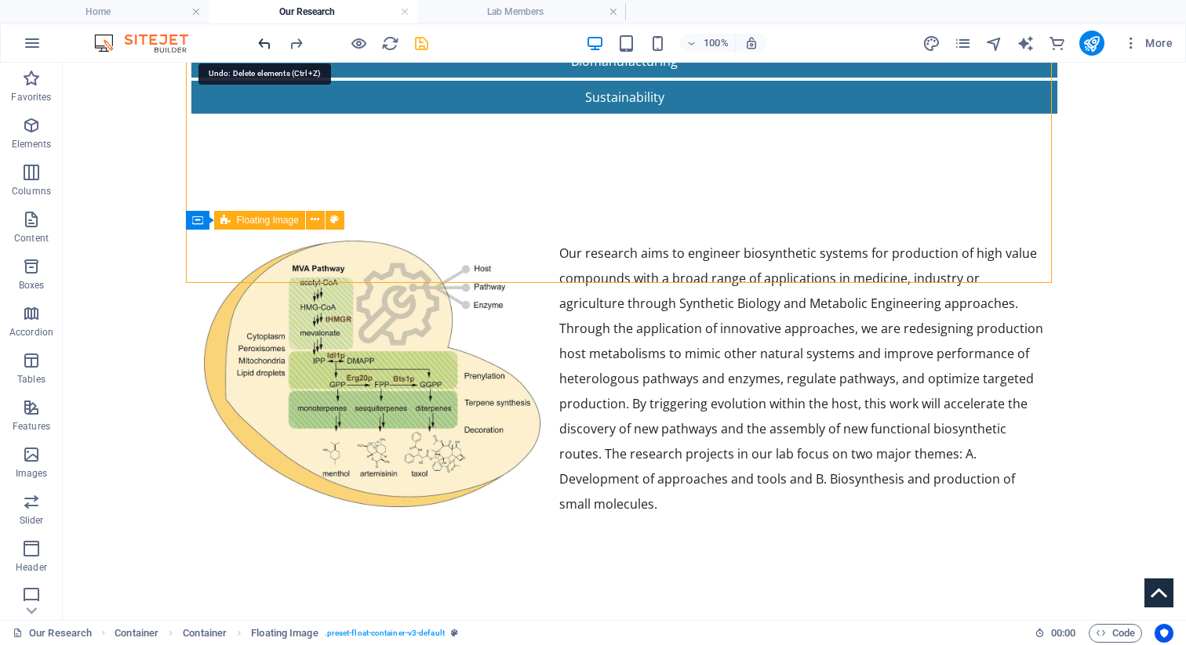
click at [267, 42] on icon "undo" at bounding box center [265, 44] width 18 height 18
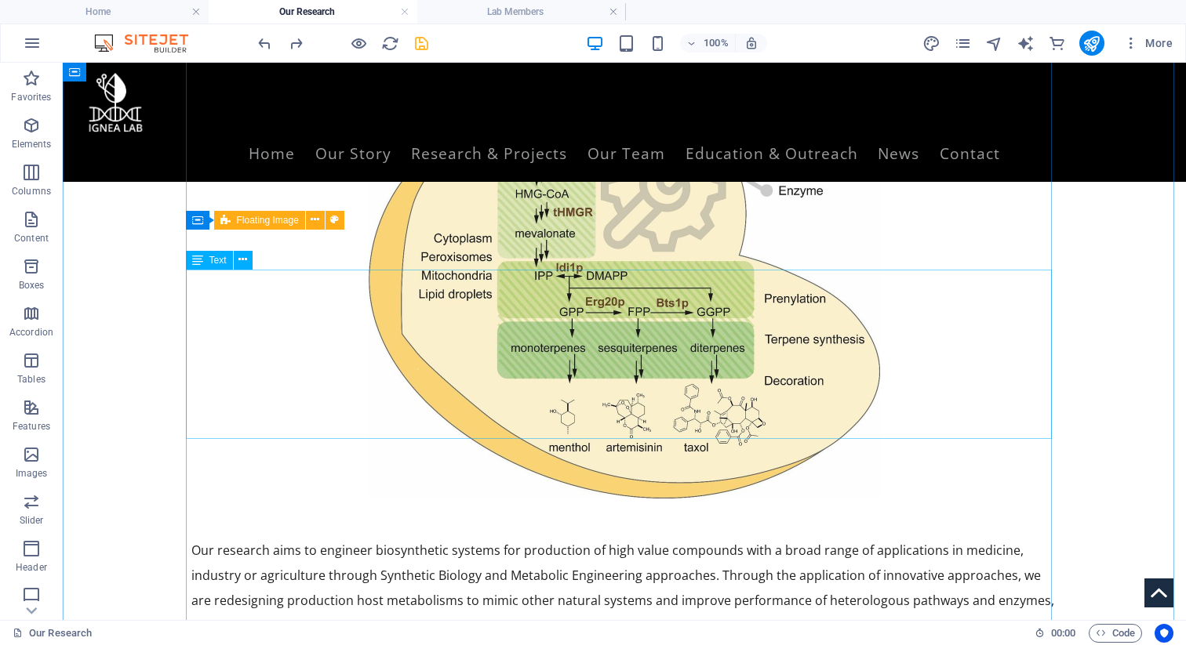
scroll to position [355, 0]
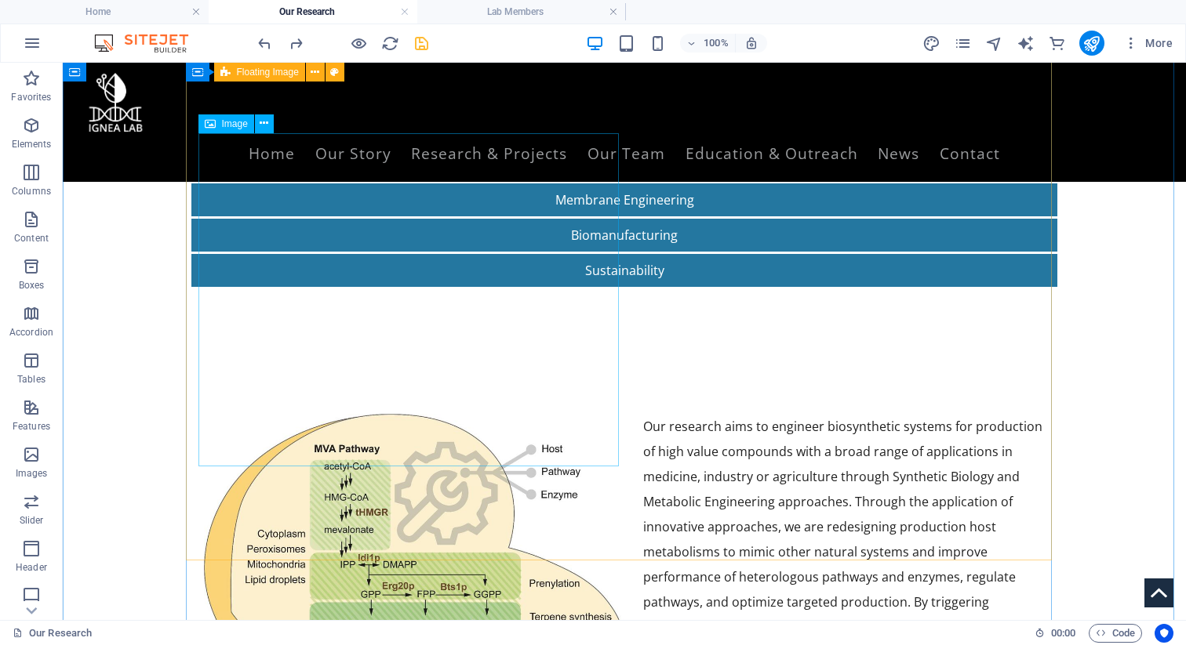
click at [400, 449] on figure at bounding box center [414, 581] width 420 height 334
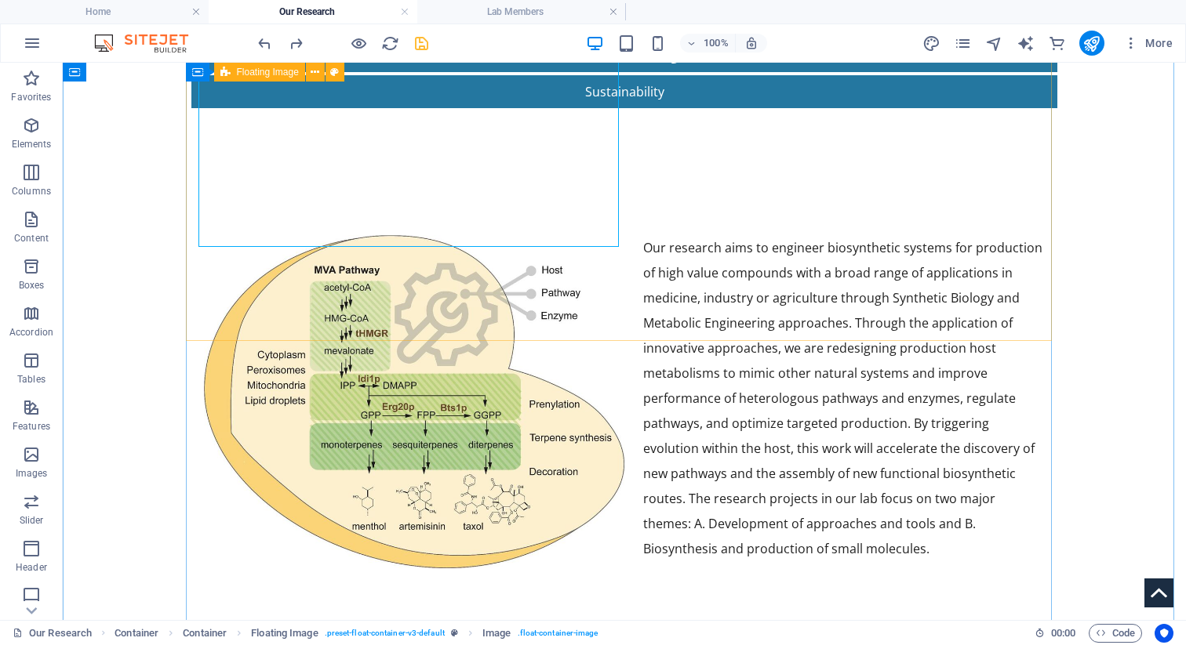
click at [391, 282] on div "Our research aims to engineer biosynthetic systems for production of high value…" at bounding box center [624, 398] width 866 height 502
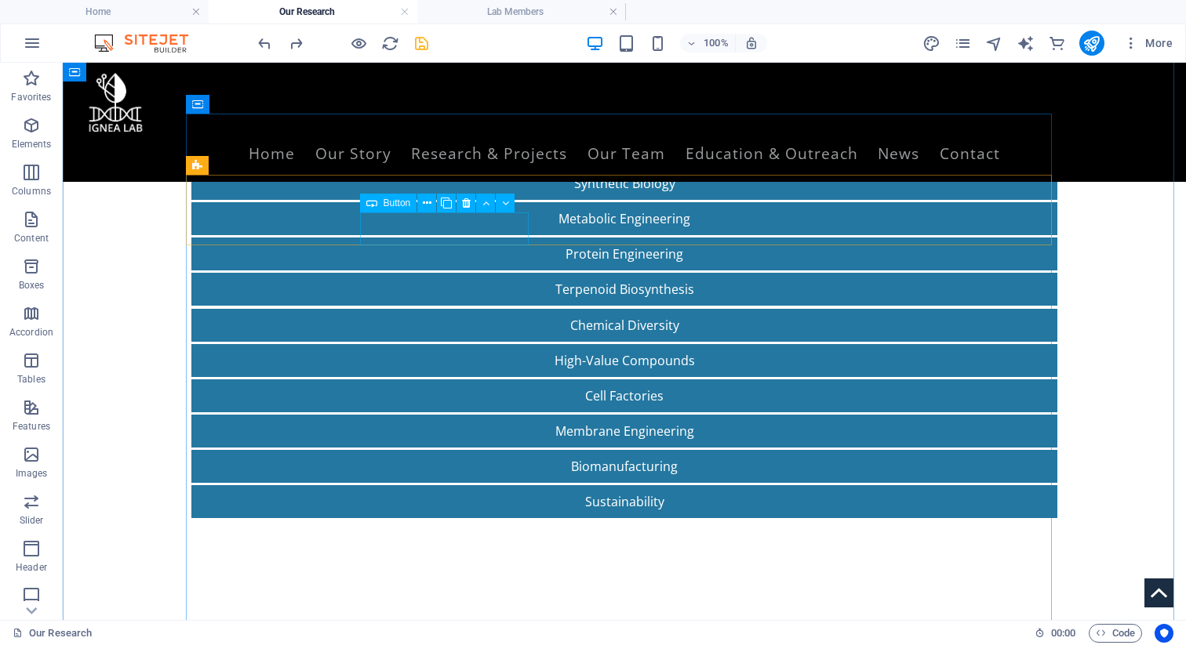
scroll to position [151, 0]
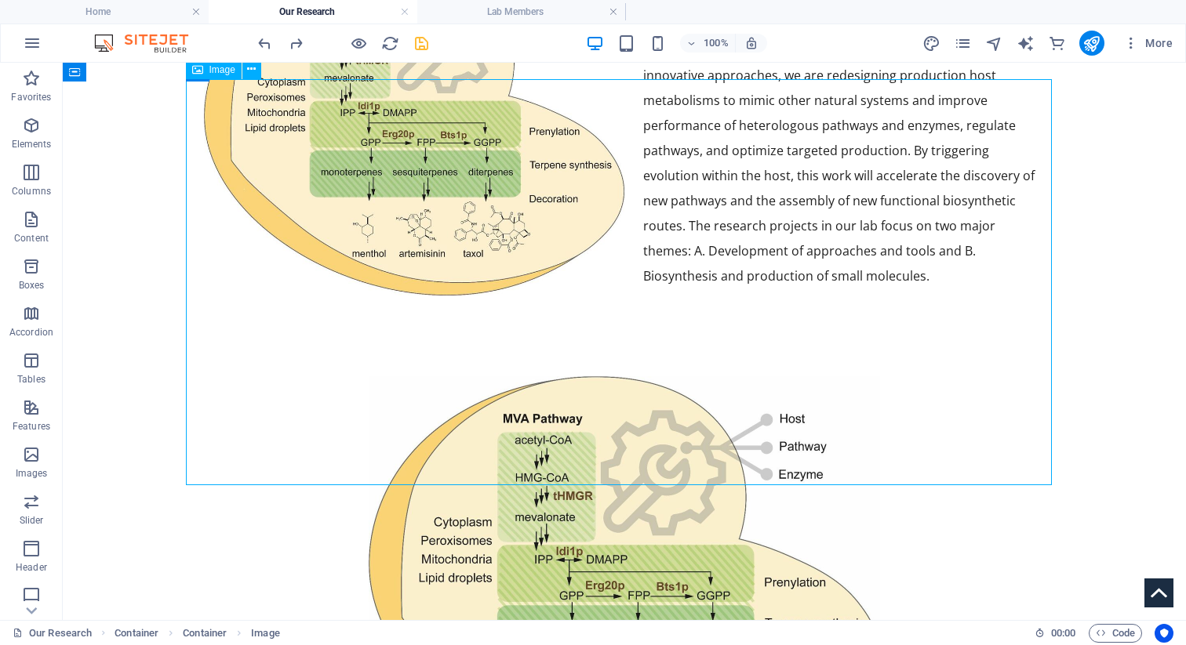
scroll to position [849, 0]
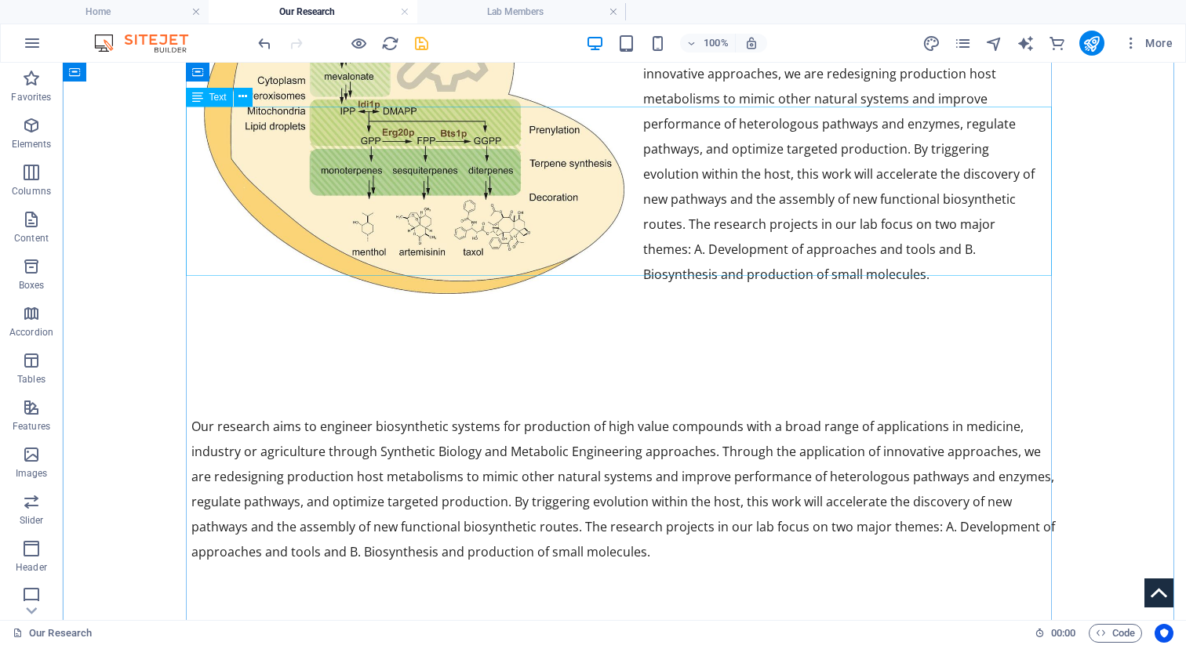
click at [427, 414] on div "Our research aims to engineer biosynthetic systems for production of high value…" at bounding box center [624, 498] width 866 height 169
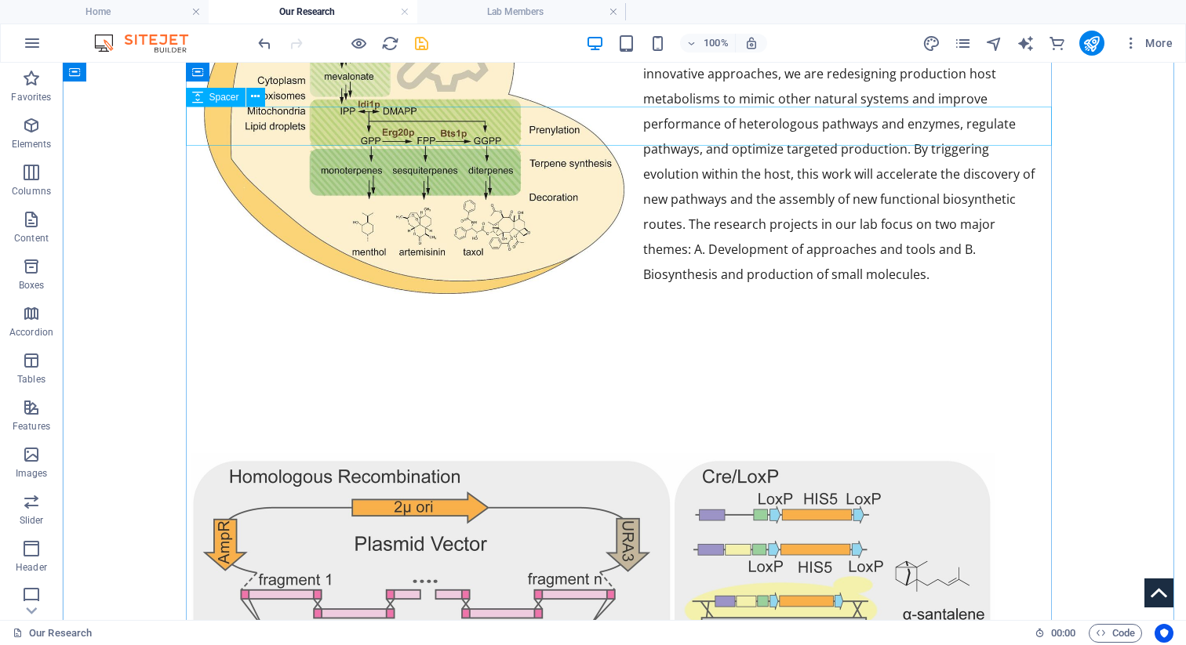
click at [421, 414] on div at bounding box center [624, 433] width 866 height 39
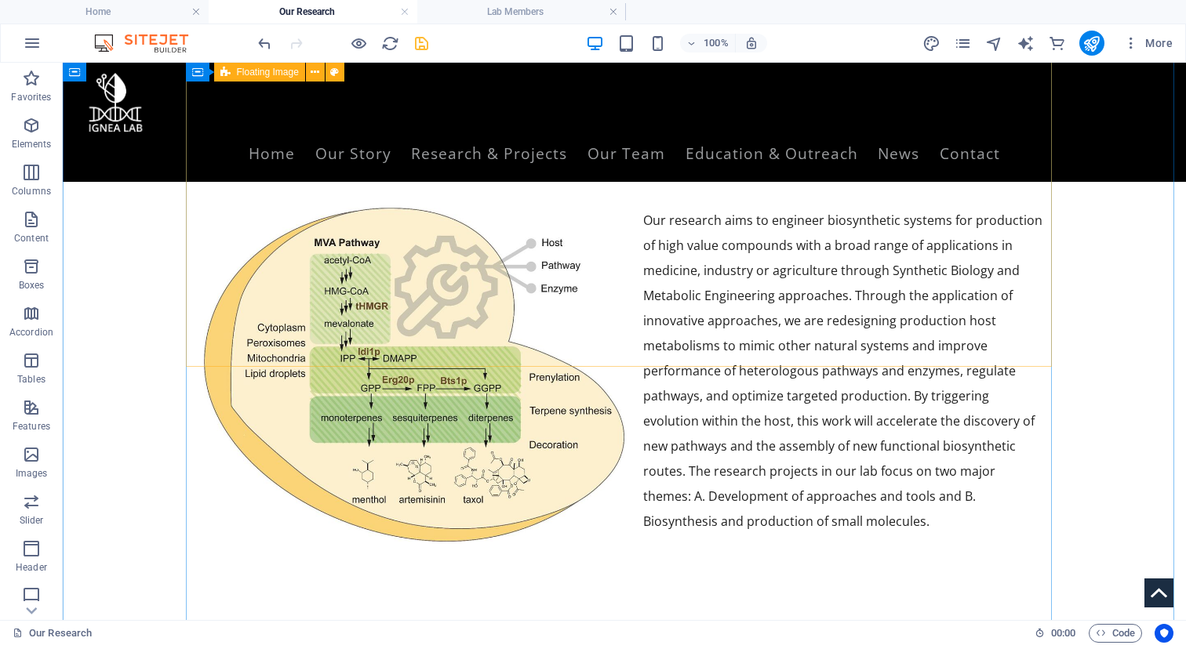
scroll to position [549, 0]
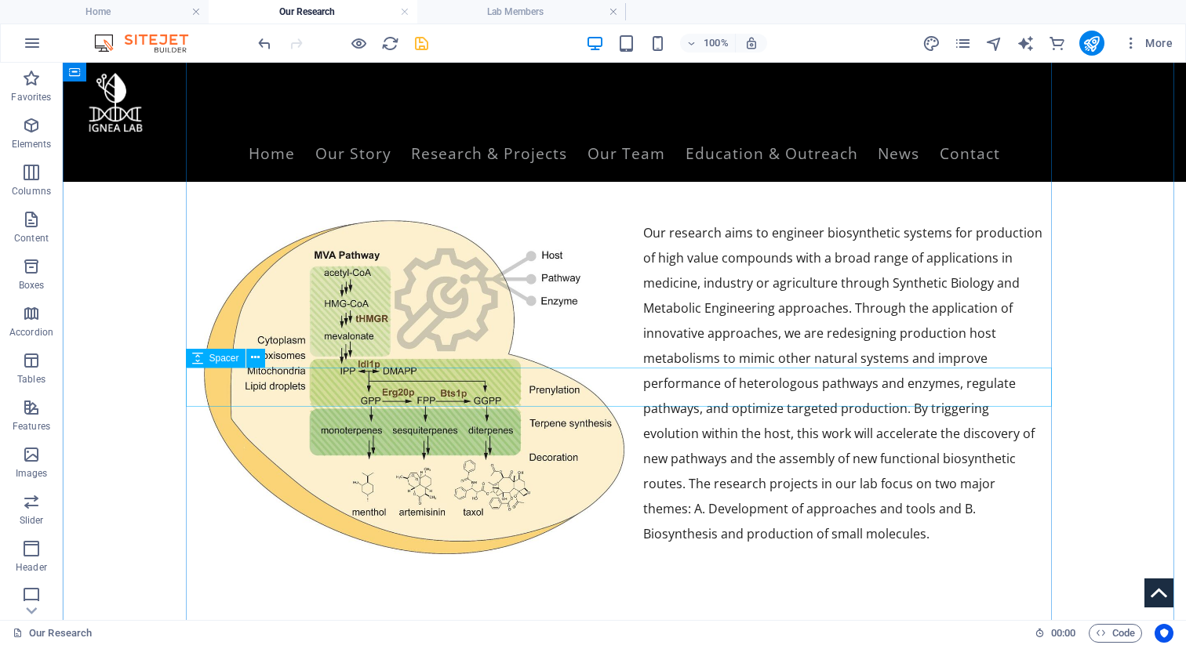
click at [431, 635] on div at bounding box center [624, 654] width 866 height 39
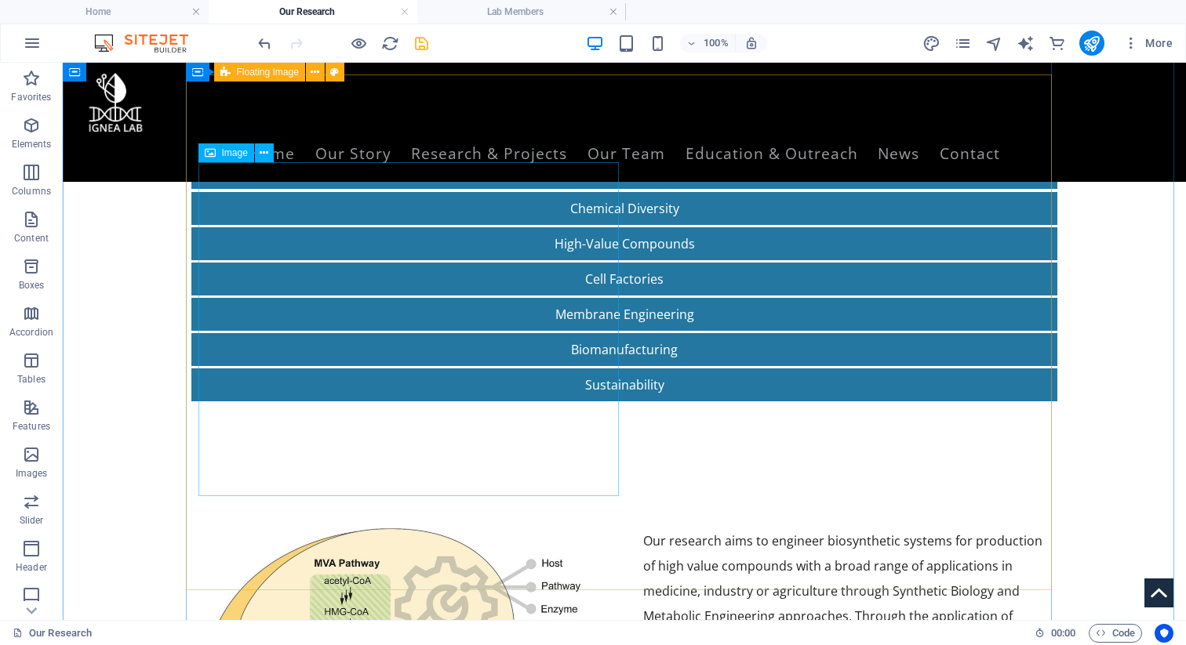
scroll to position [144, 0]
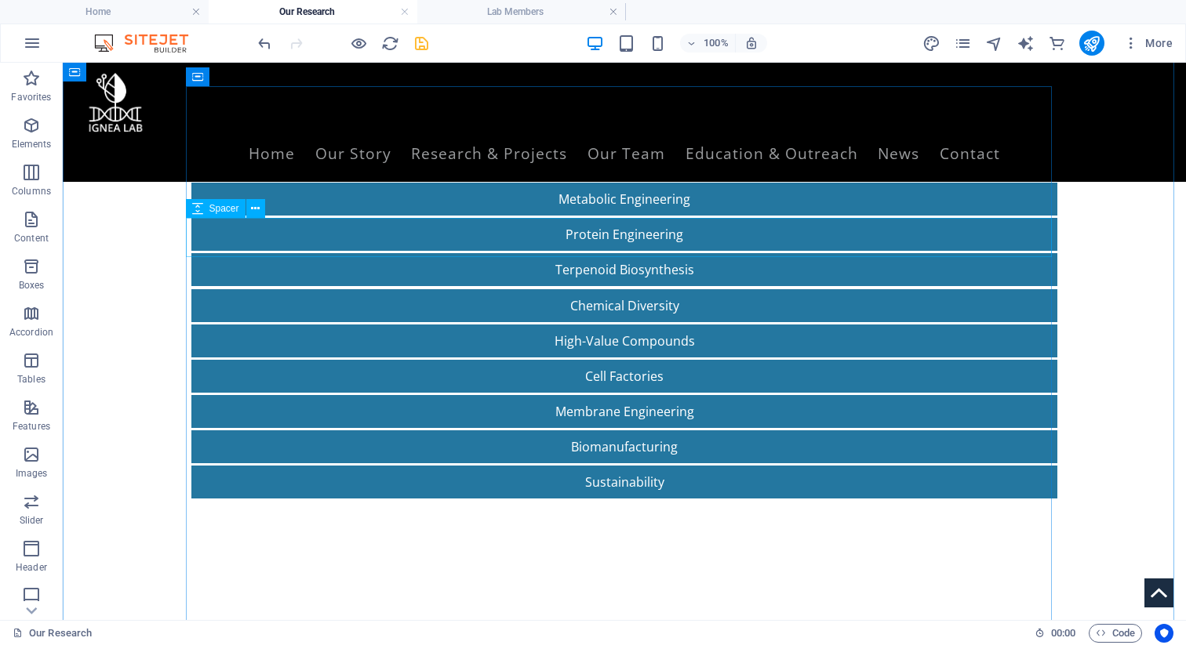
click at [401, 499] on div at bounding box center [624, 518] width 866 height 39
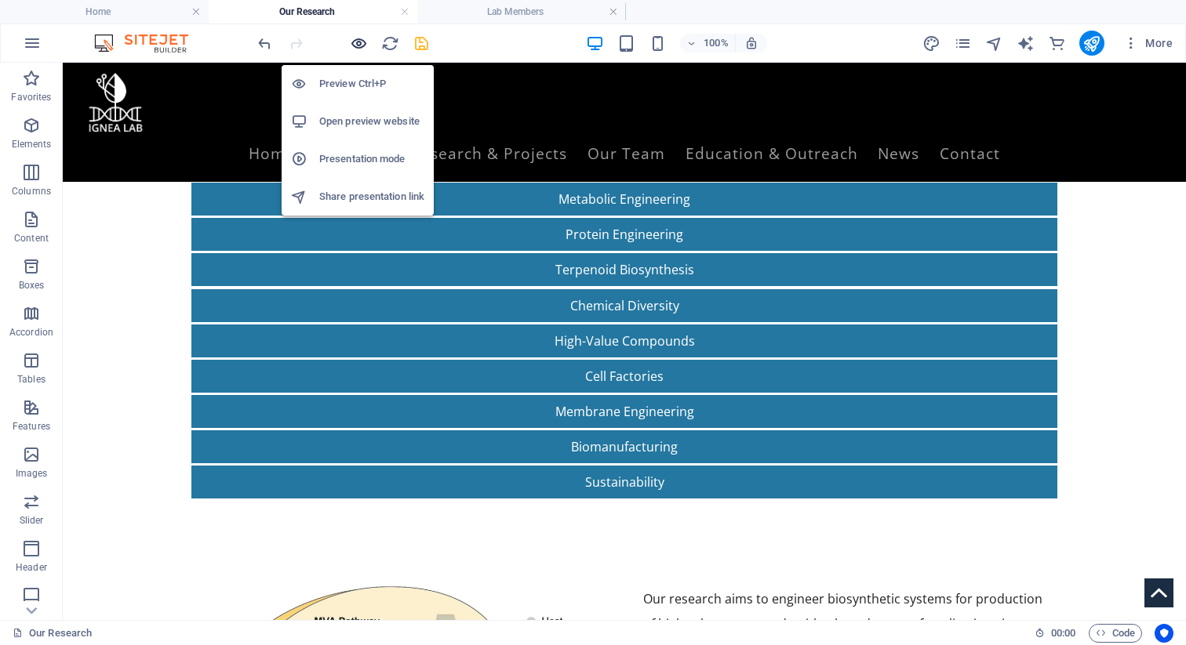
click at [358, 44] on icon "button" at bounding box center [359, 44] width 18 height 18
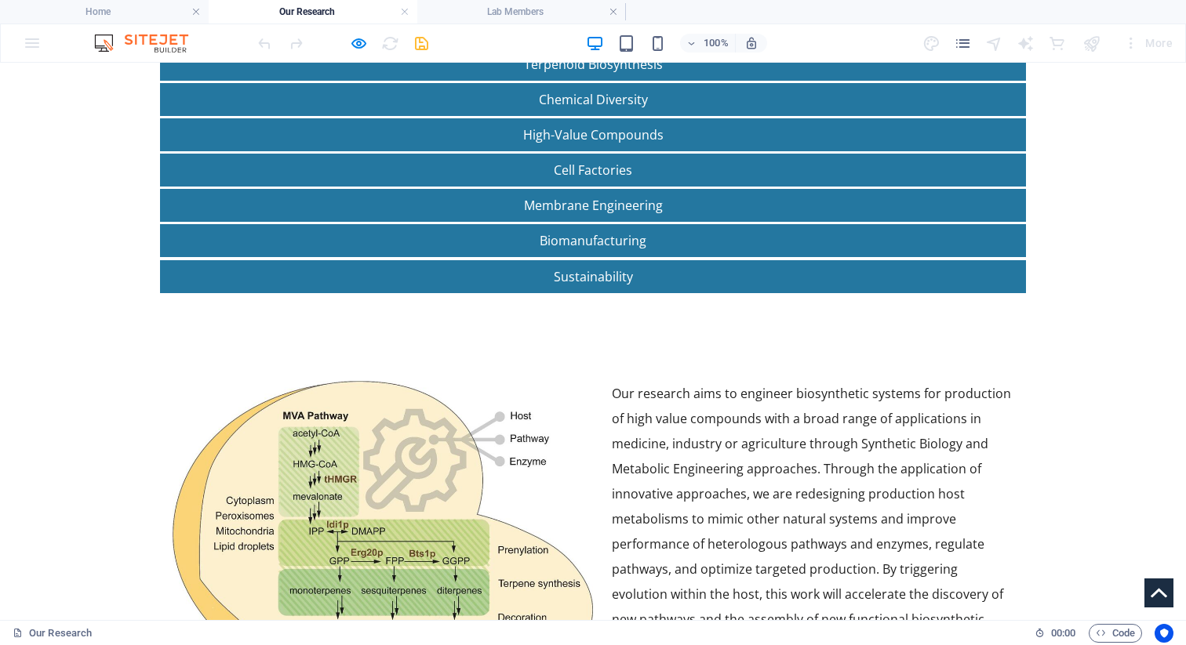
scroll to position [408, 0]
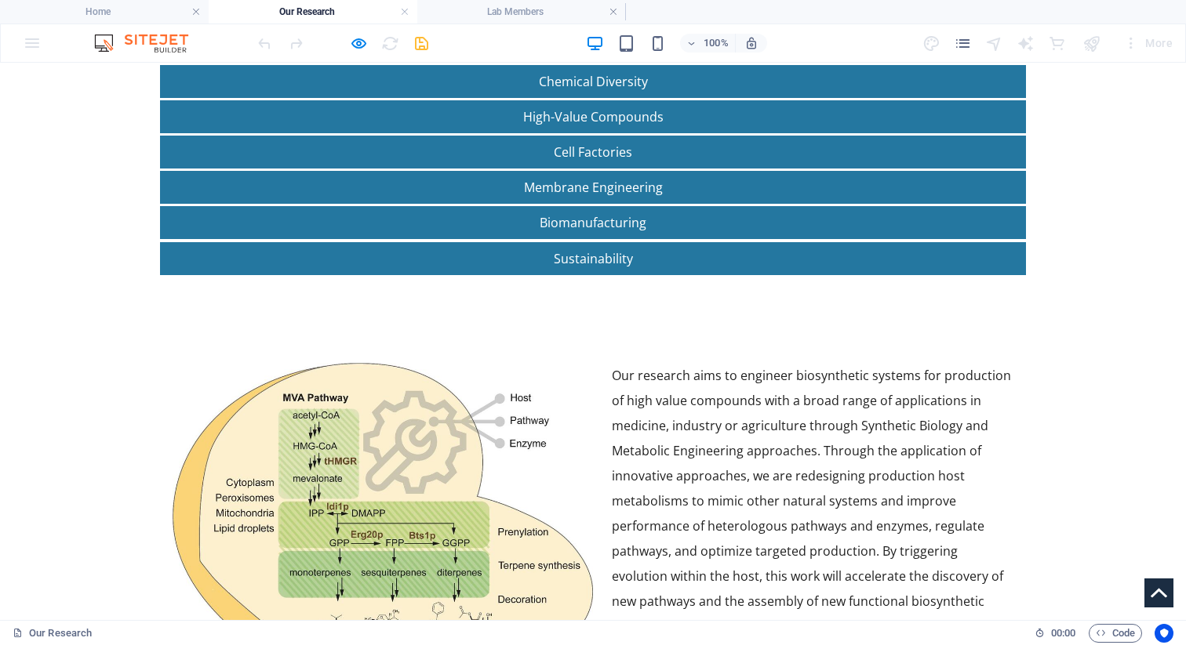
click at [362, 53] on div at bounding box center [343, 43] width 176 height 25
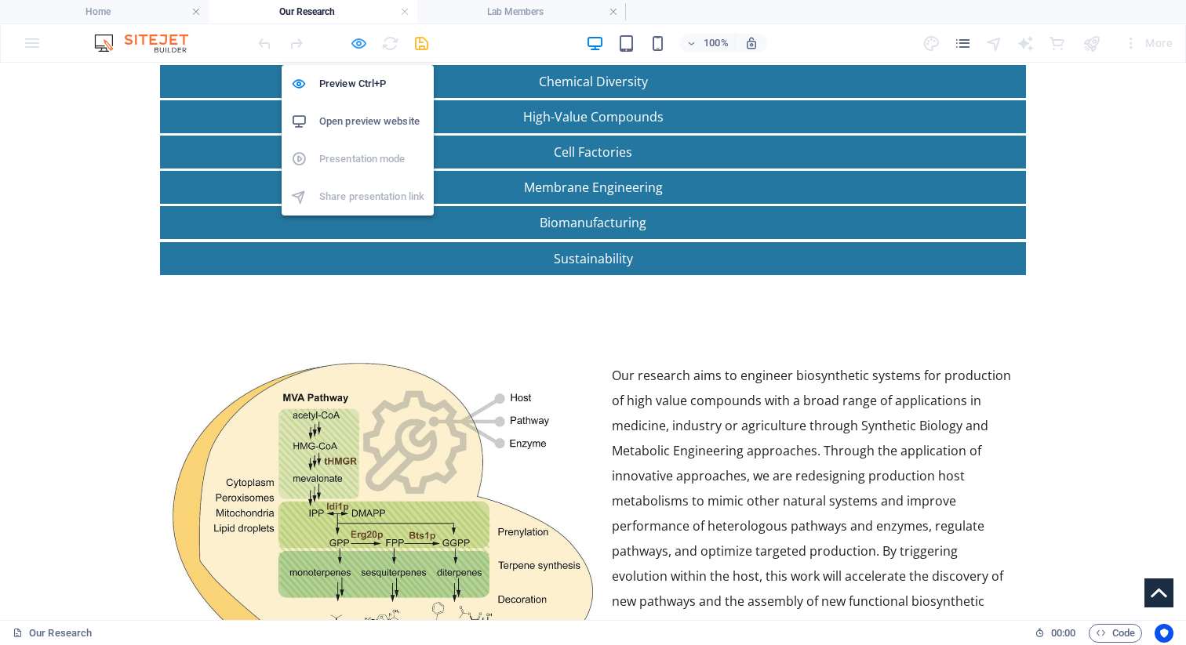
click at [362, 44] on icon "button" at bounding box center [359, 44] width 18 height 18
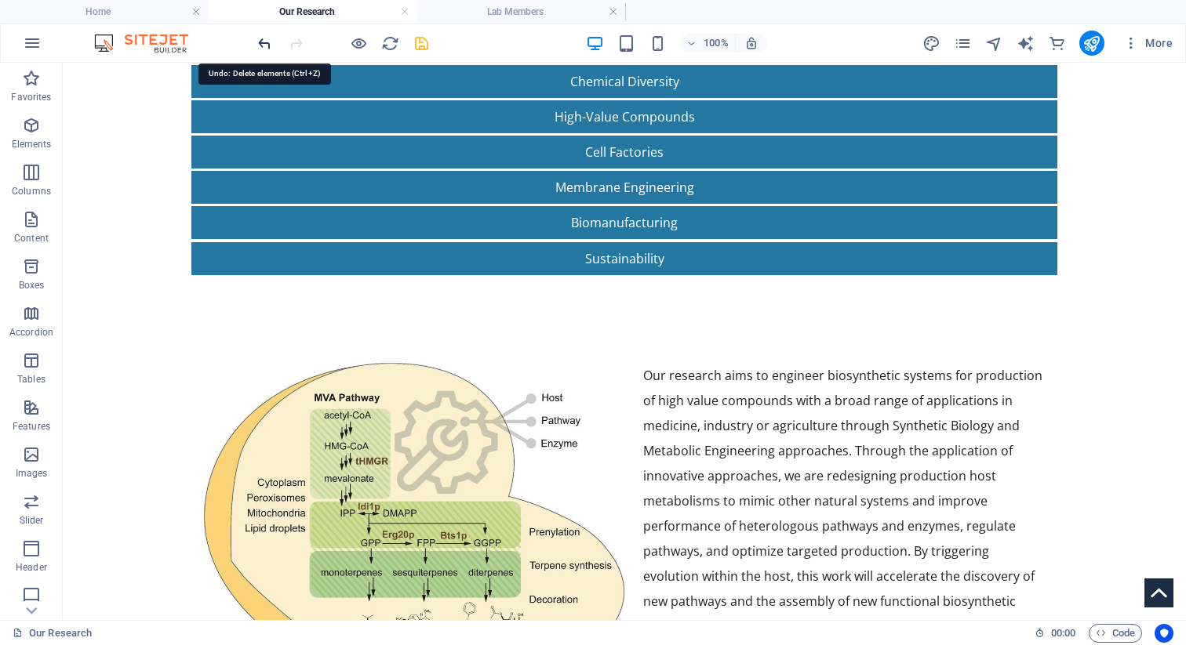
click at [267, 42] on icon "undo" at bounding box center [265, 44] width 18 height 18
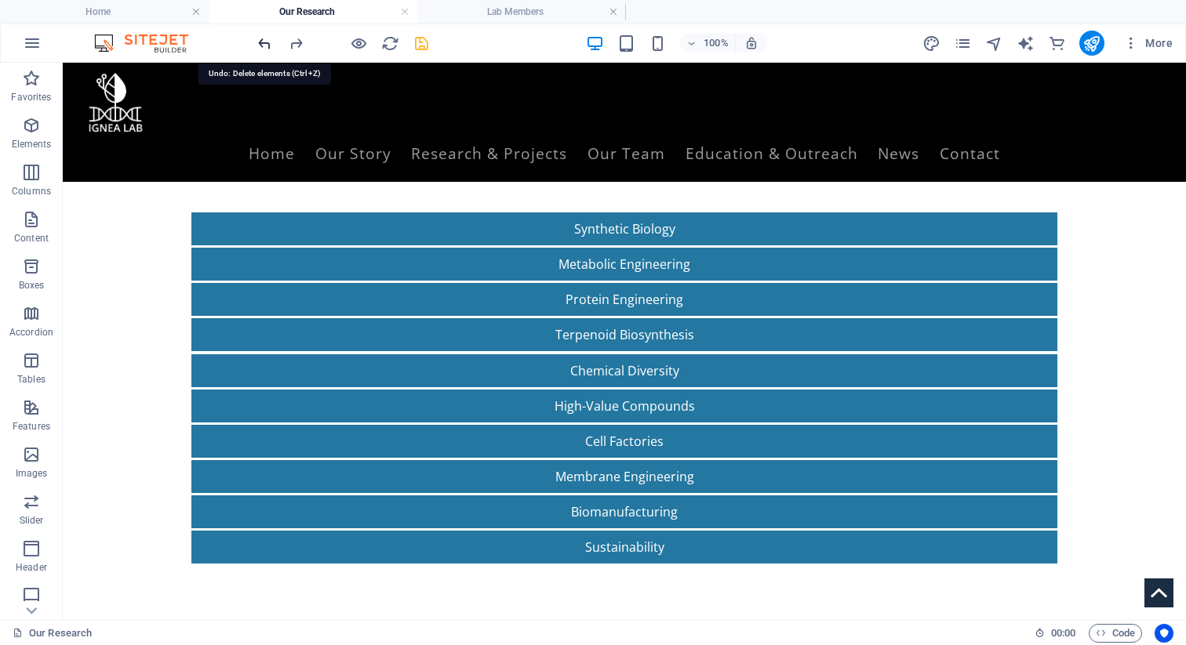
click at [267, 42] on icon "undo" at bounding box center [265, 44] width 18 height 18
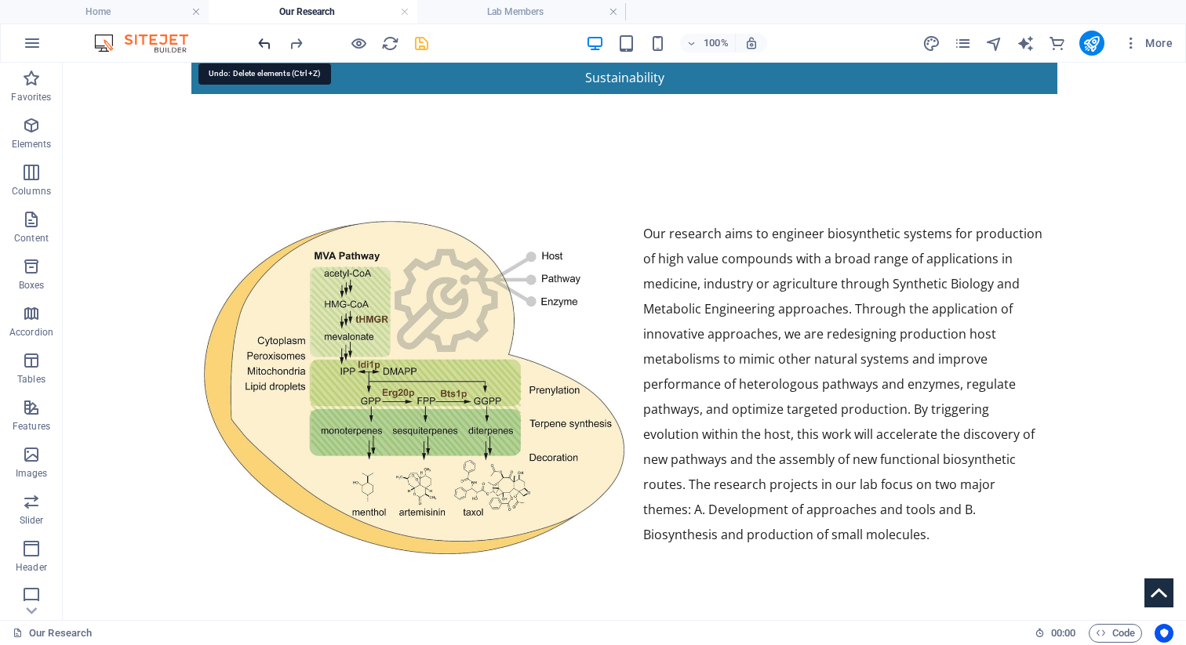
scroll to position [595, 0]
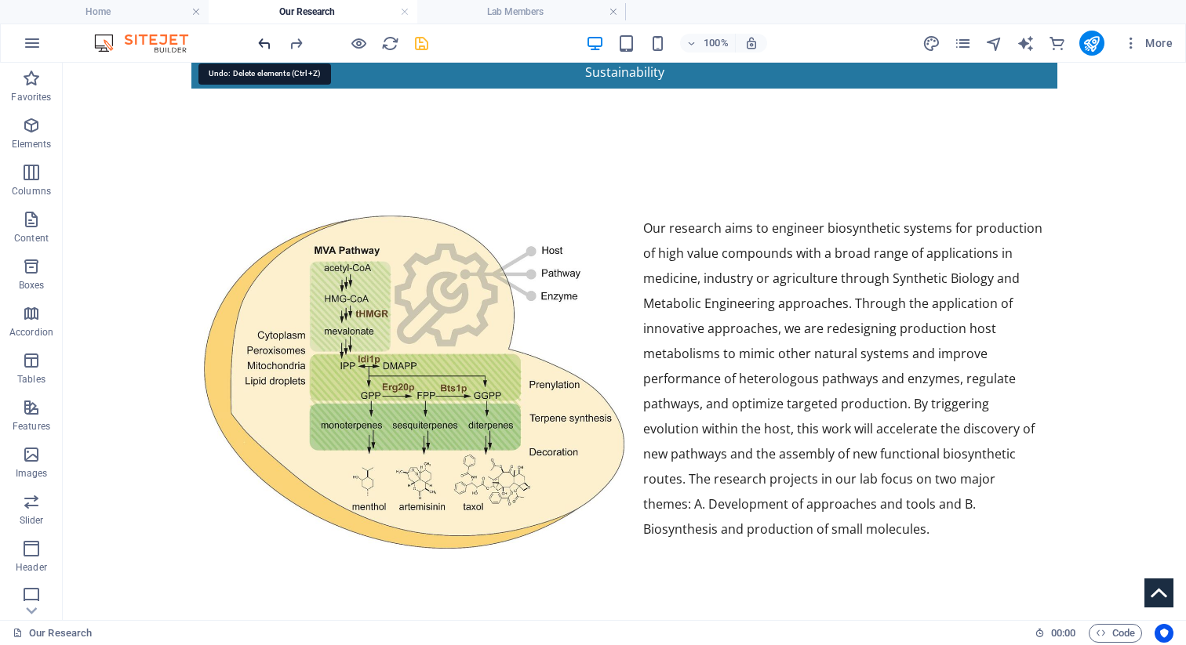
click at [267, 42] on icon "undo" at bounding box center [265, 44] width 18 height 18
click at [325, 250] on div "Our research aims to engineer biosynthetic systems for production of high value…" at bounding box center [624, 379] width 866 height 502
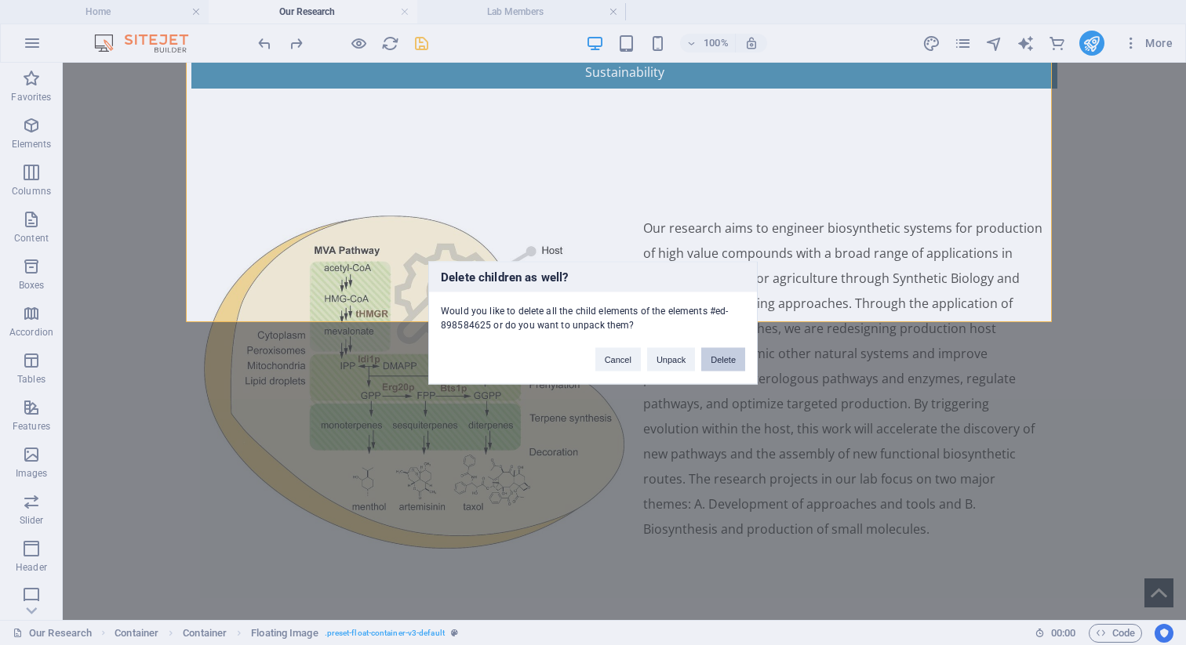
click at [718, 363] on button "Delete" at bounding box center [723, 359] width 44 height 24
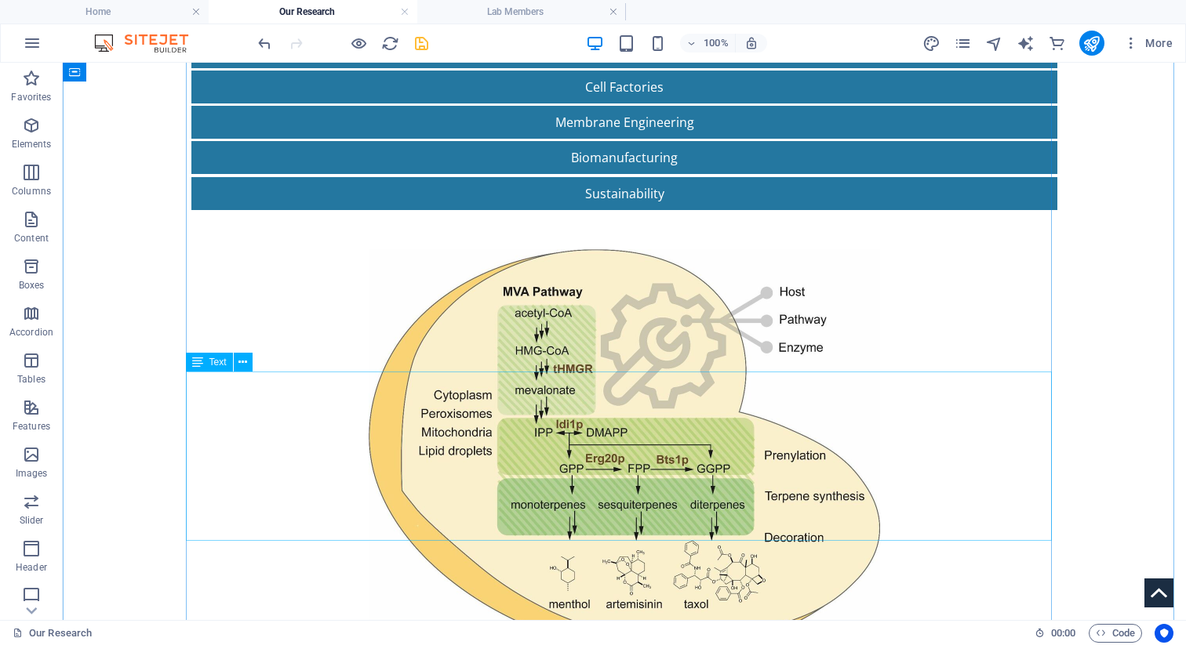
scroll to position [477, 0]
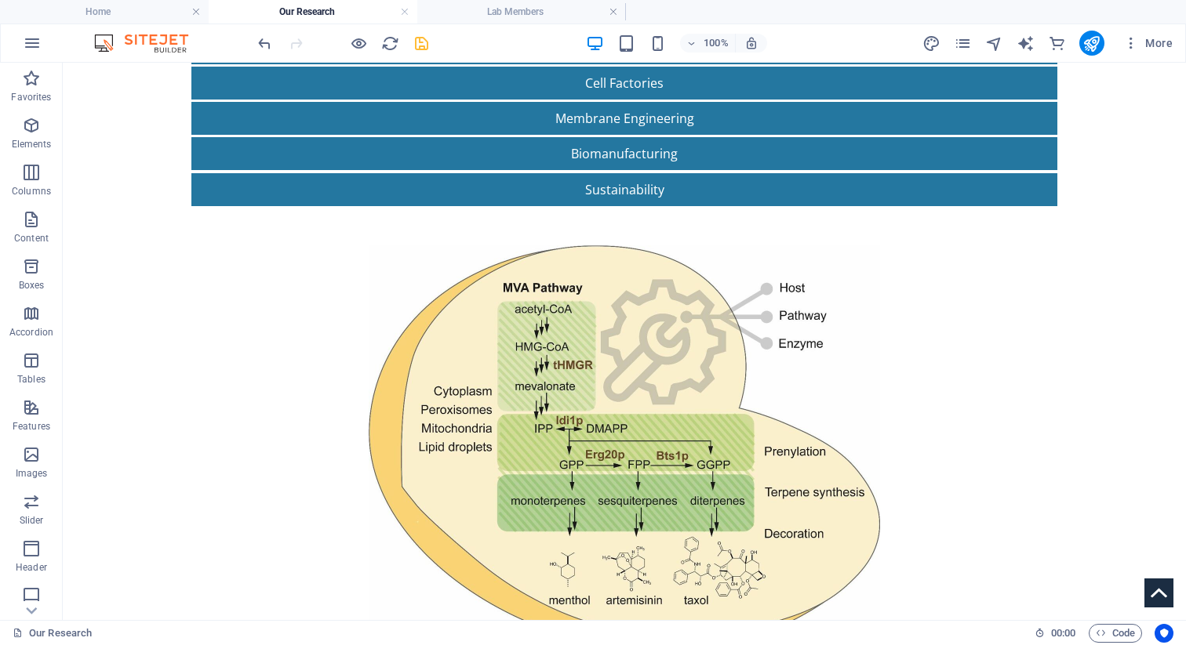
click at [420, 36] on icon "save" at bounding box center [422, 44] width 18 height 18
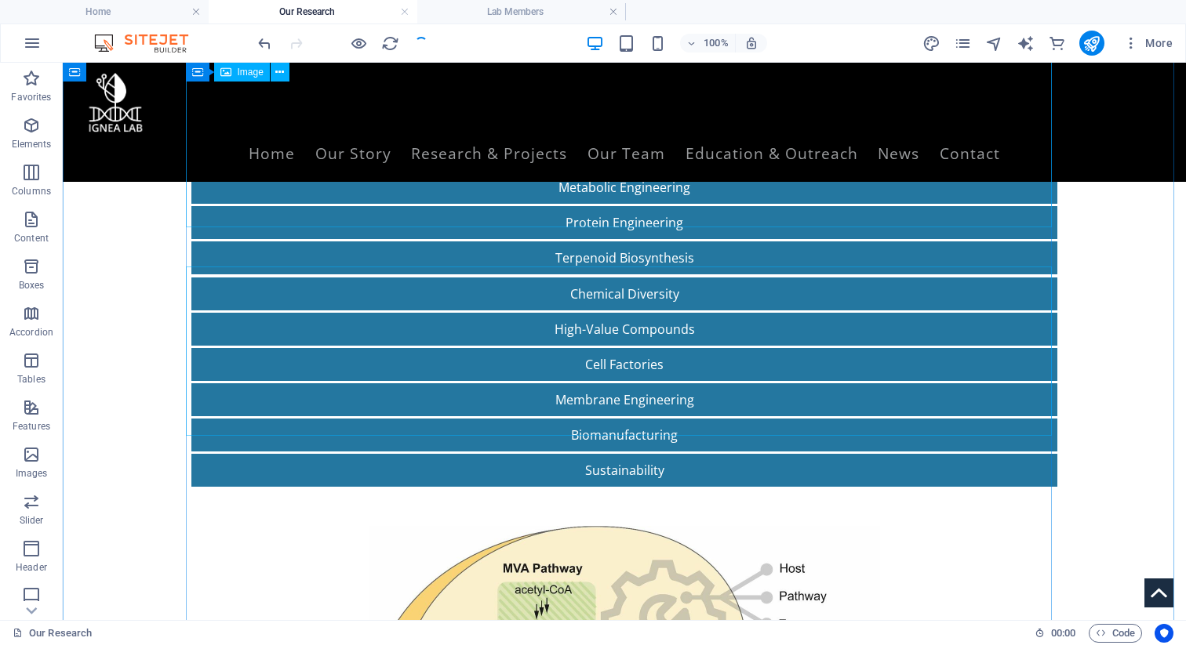
scroll to position [0, 0]
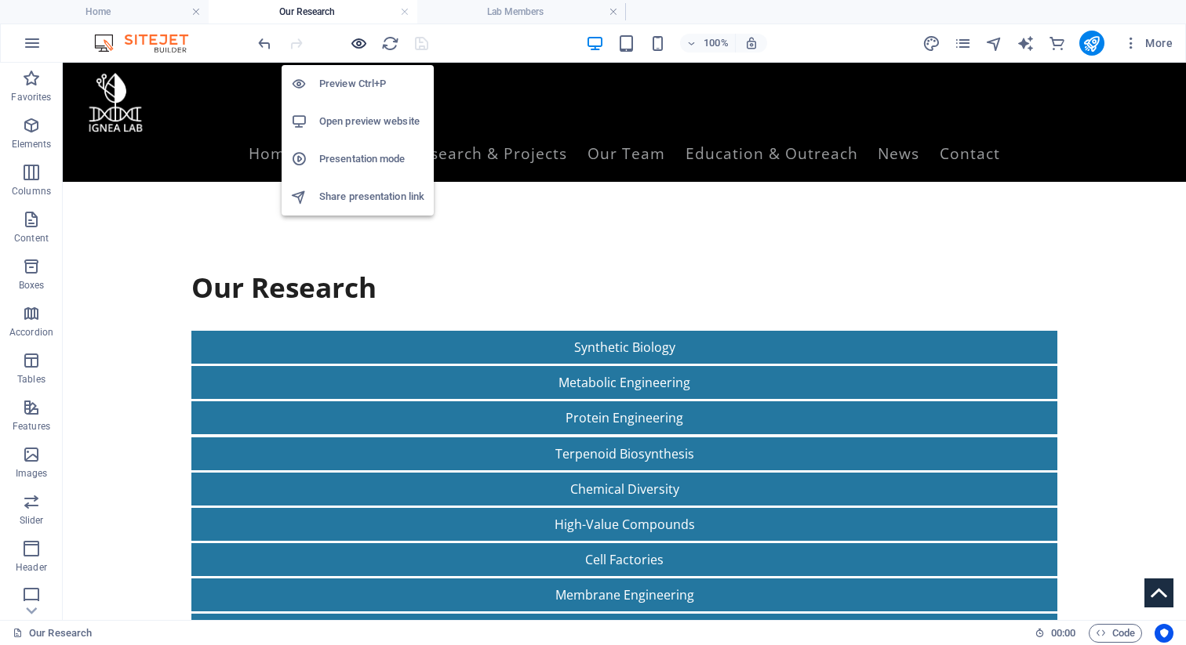
click at [360, 40] on icon "button" at bounding box center [359, 44] width 18 height 18
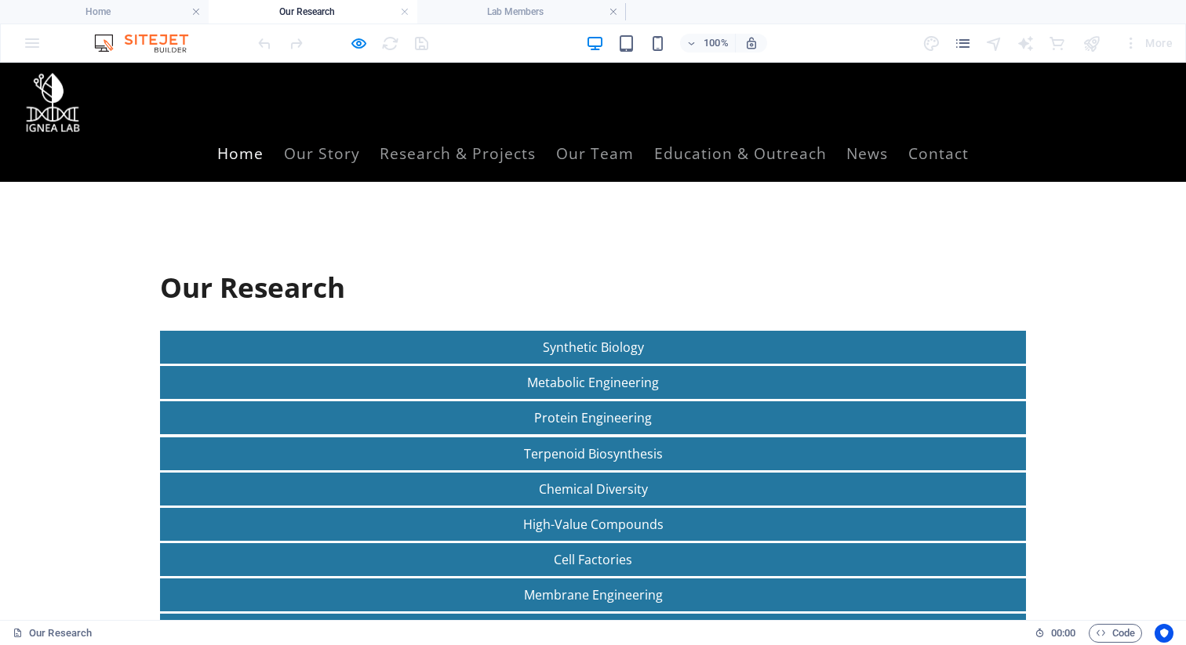
click at [264, 133] on link "Home" at bounding box center [240, 153] width 46 height 40
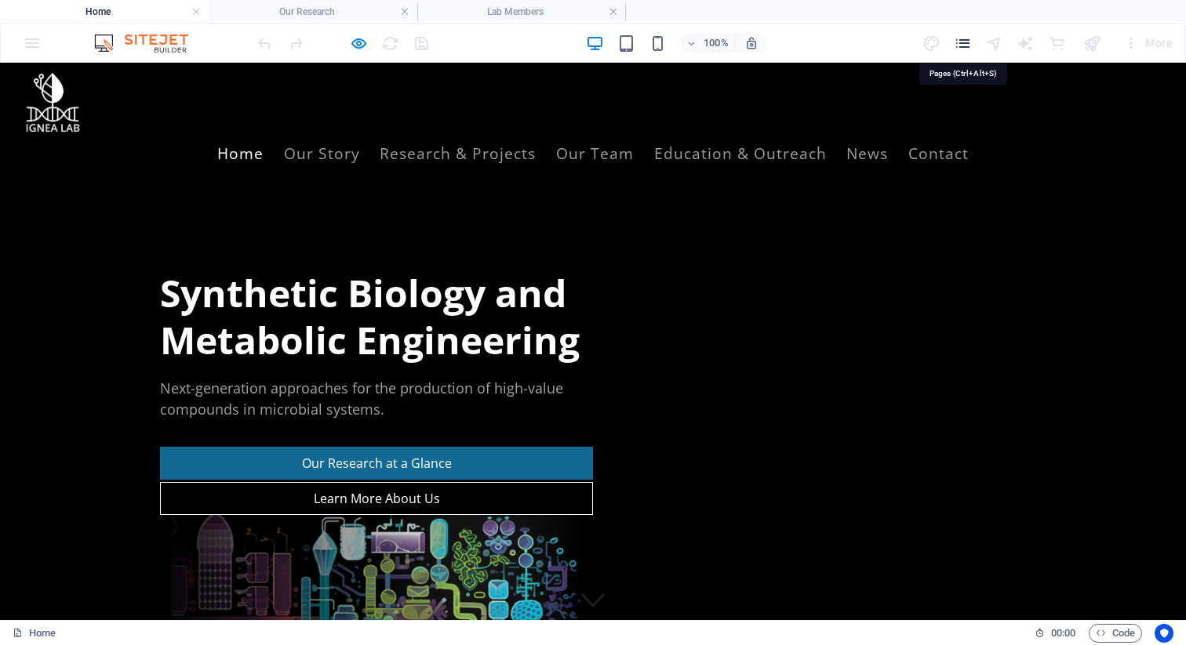
click at [969, 40] on icon "pages" at bounding box center [963, 44] width 18 height 18
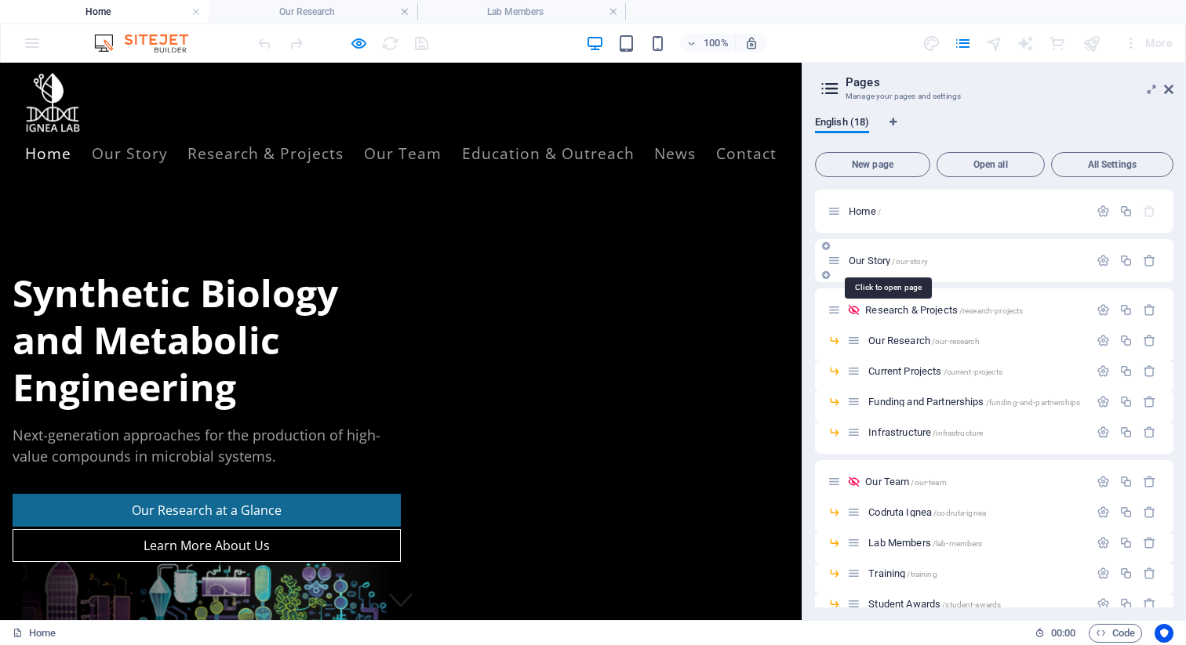
click at [878, 255] on div "Our Story /our-story" at bounding box center [957, 261] width 261 height 18
click at [873, 261] on span "Our Story /our-story" at bounding box center [888, 261] width 79 height 12
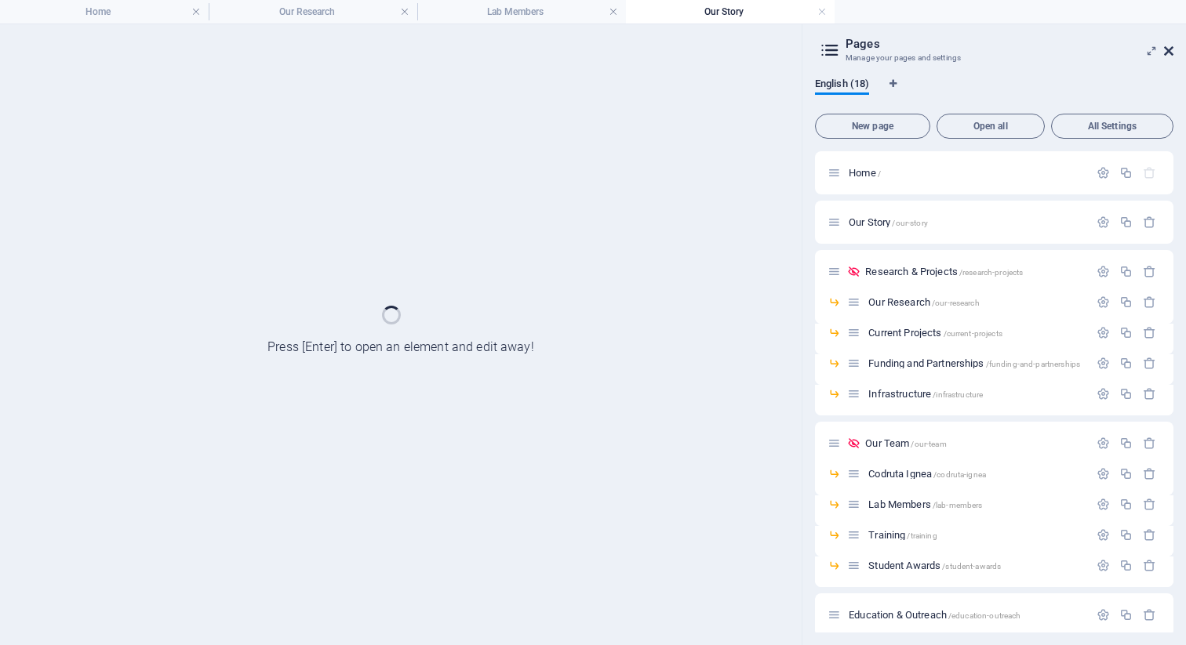
click at [1172, 48] on div "Home Our Research Lab Members Our Story Favorites Elements Columns Content Boxe…" at bounding box center [593, 335] width 1186 height 622
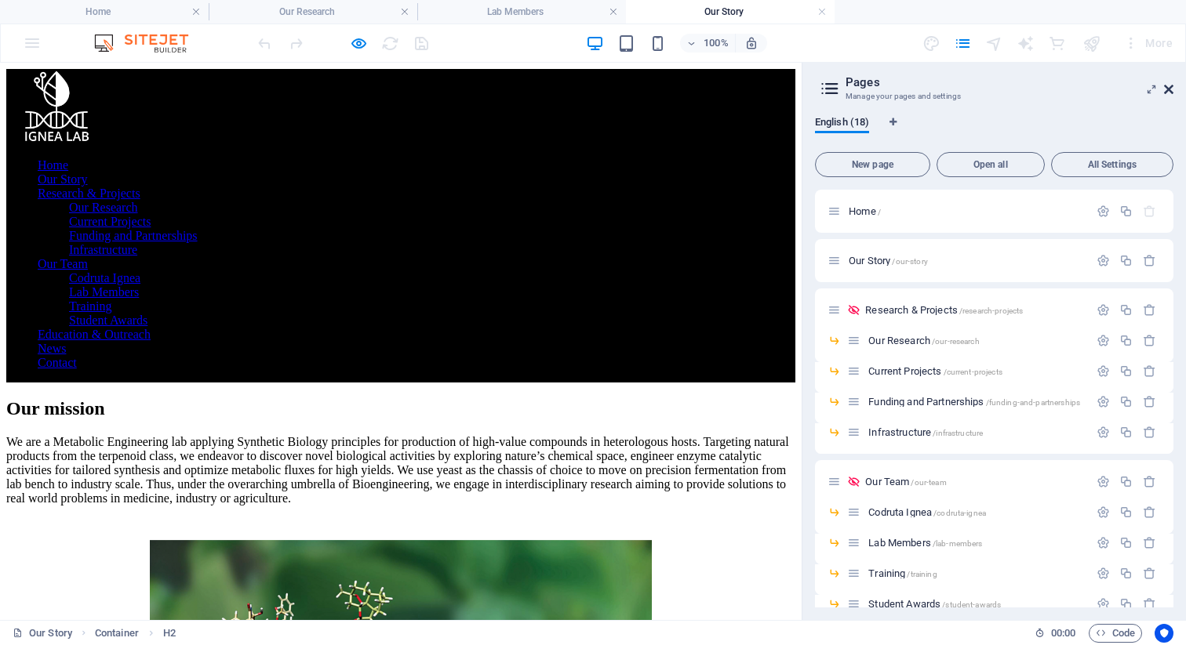
click at [1168, 88] on icon at bounding box center [1168, 89] width 9 height 13
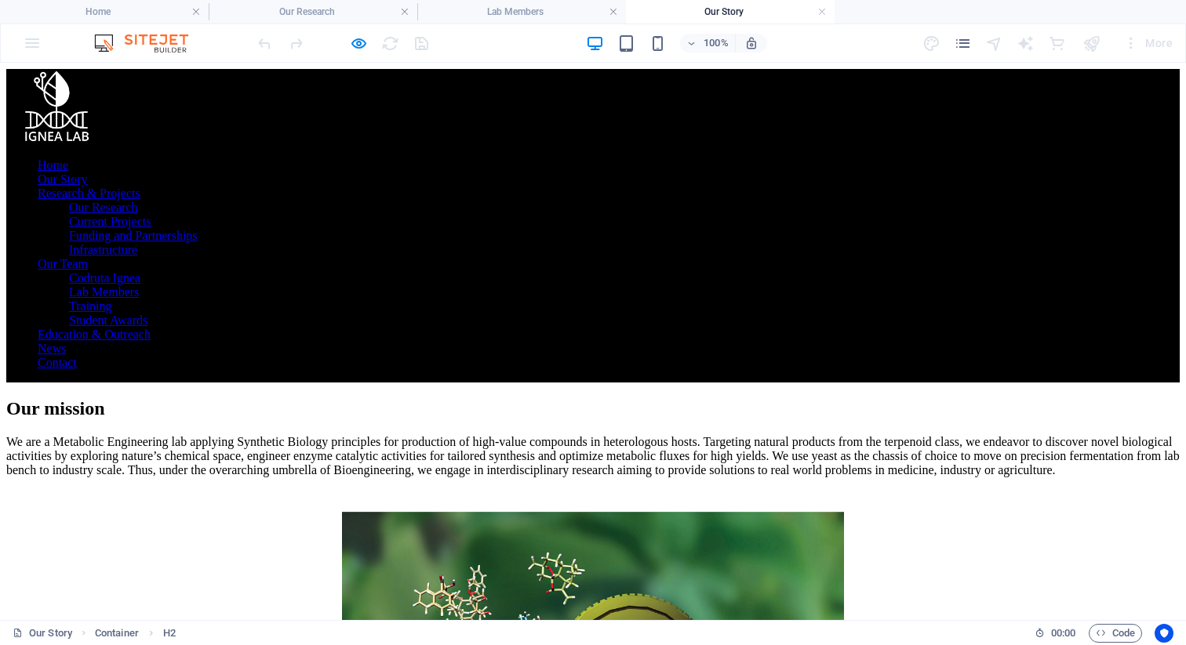
click at [656, 435] on div "We are a Metabolic Engineering lab applying Synthetic Biology principles for pr…" at bounding box center [592, 456] width 1173 height 42
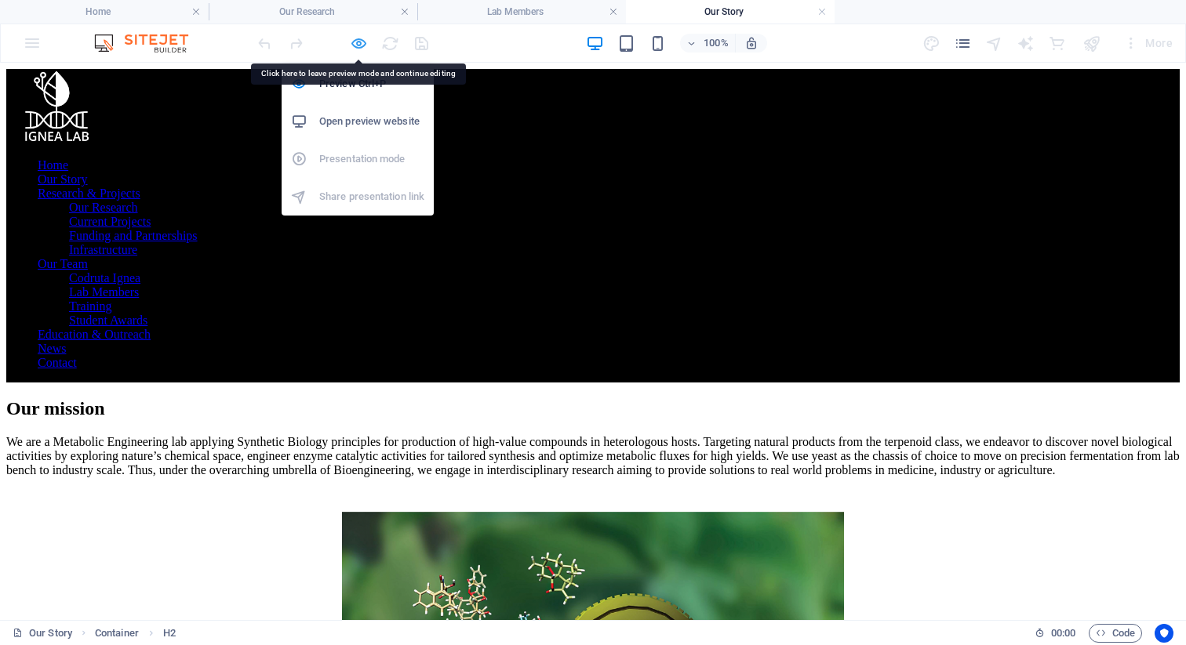
click at [357, 39] on icon "button" at bounding box center [359, 44] width 18 height 18
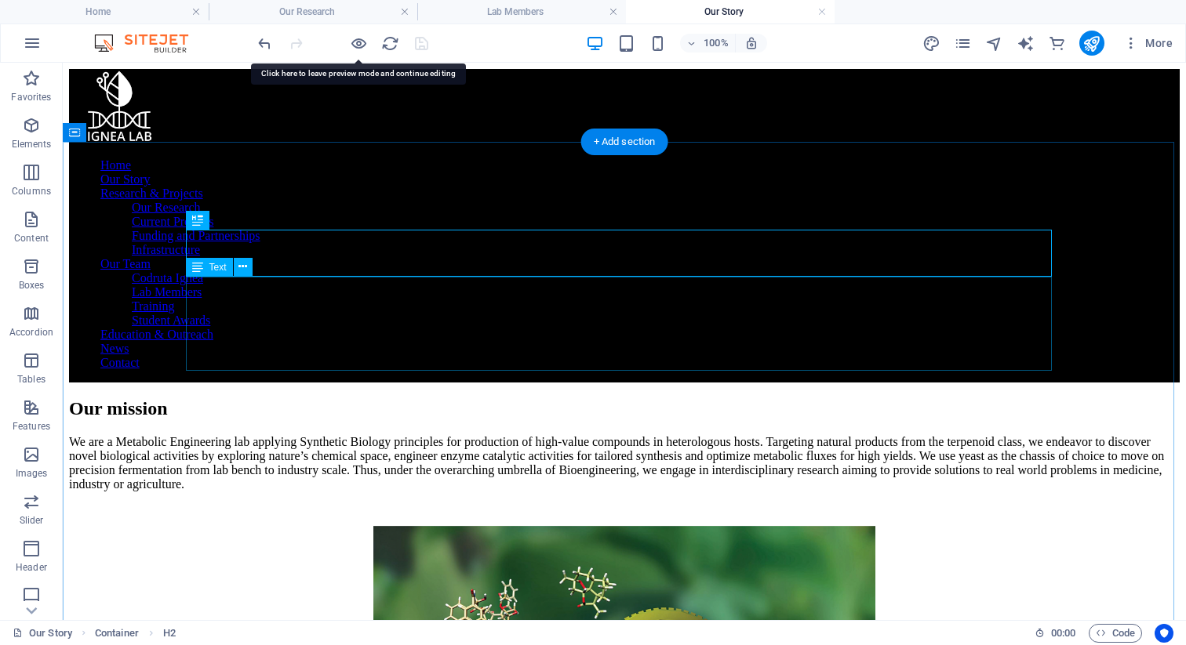
click at [395, 435] on div "We are a Metabolic Engineering lab applying Synthetic Biology principles for pr…" at bounding box center [624, 463] width 1111 height 56
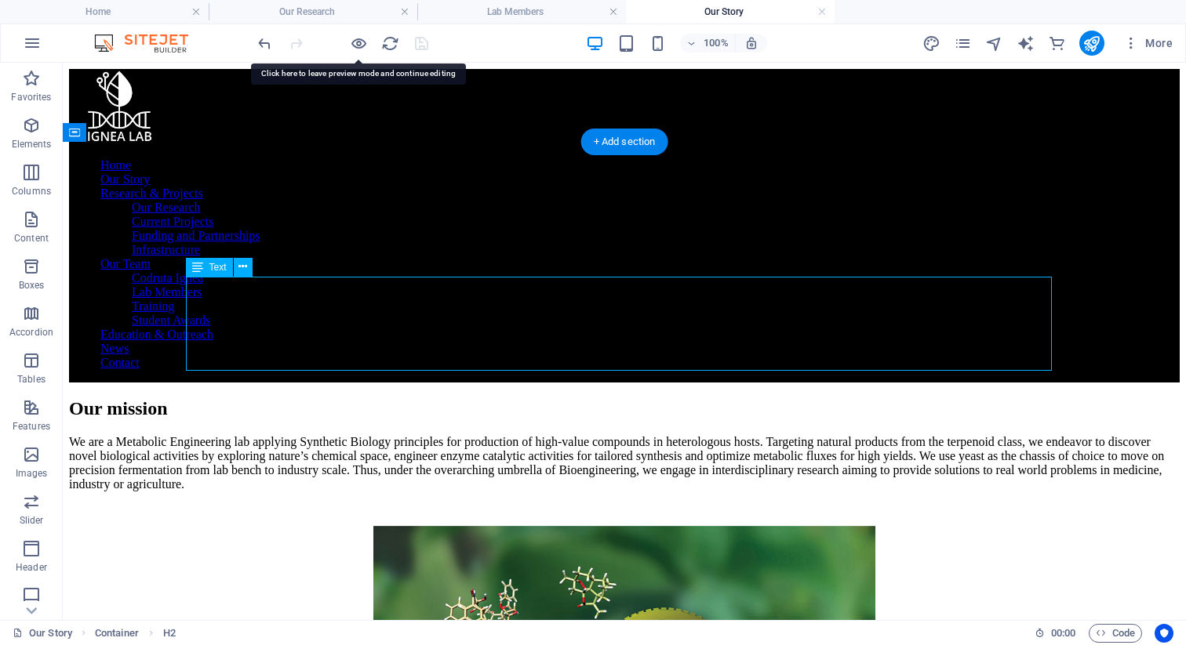
click at [395, 435] on div "We are a Metabolic Engineering lab applying Synthetic Biology principles for pr…" at bounding box center [624, 463] width 1111 height 56
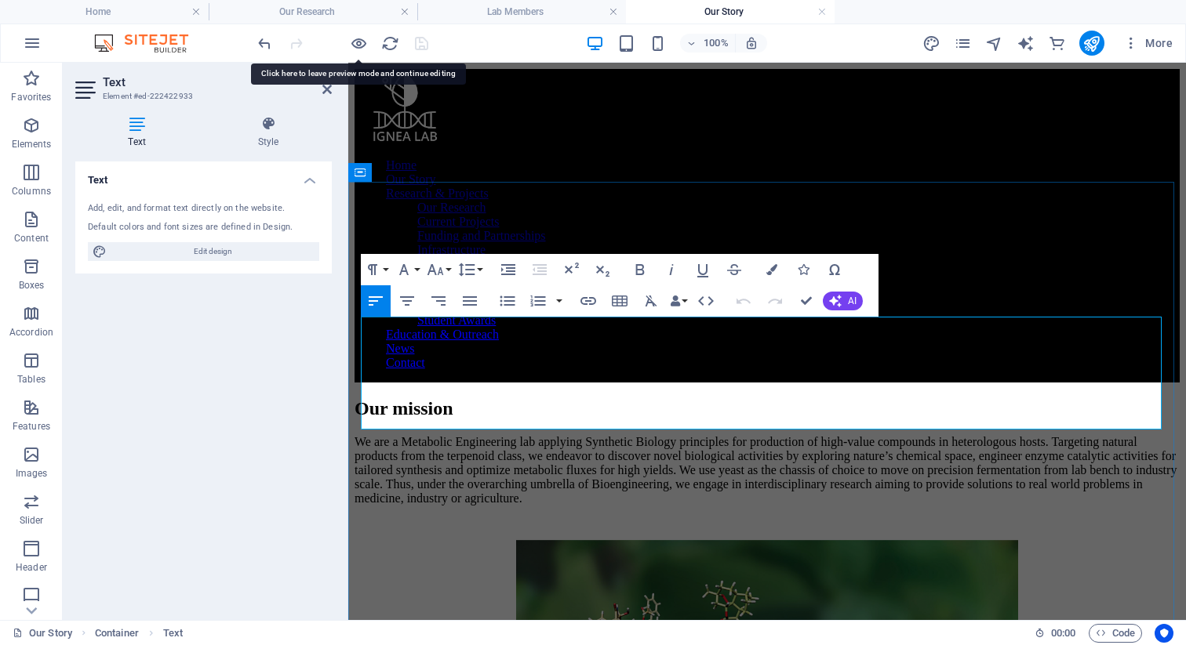
click at [438, 435] on p "We are a Metabolic Engineering lab applying Synthetic Biology principles for pr…" at bounding box center [767, 470] width 825 height 71
click at [431, 264] on icon "button" at bounding box center [435, 269] width 16 height 11
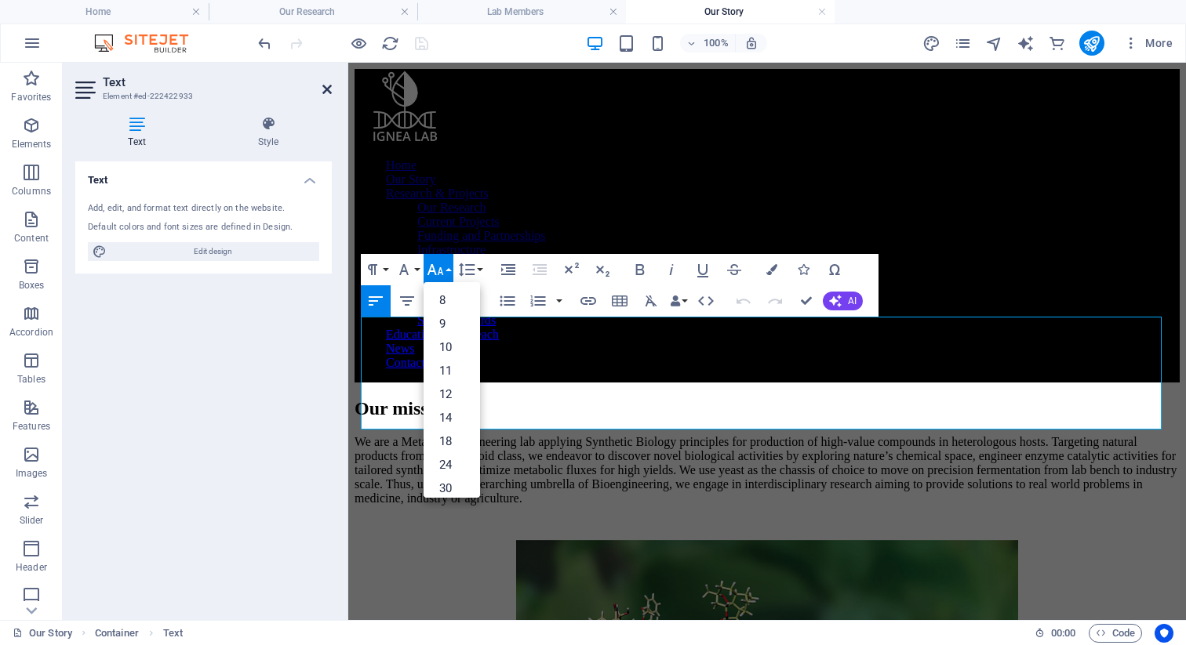
click at [322, 93] on icon at bounding box center [326, 89] width 9 height 13
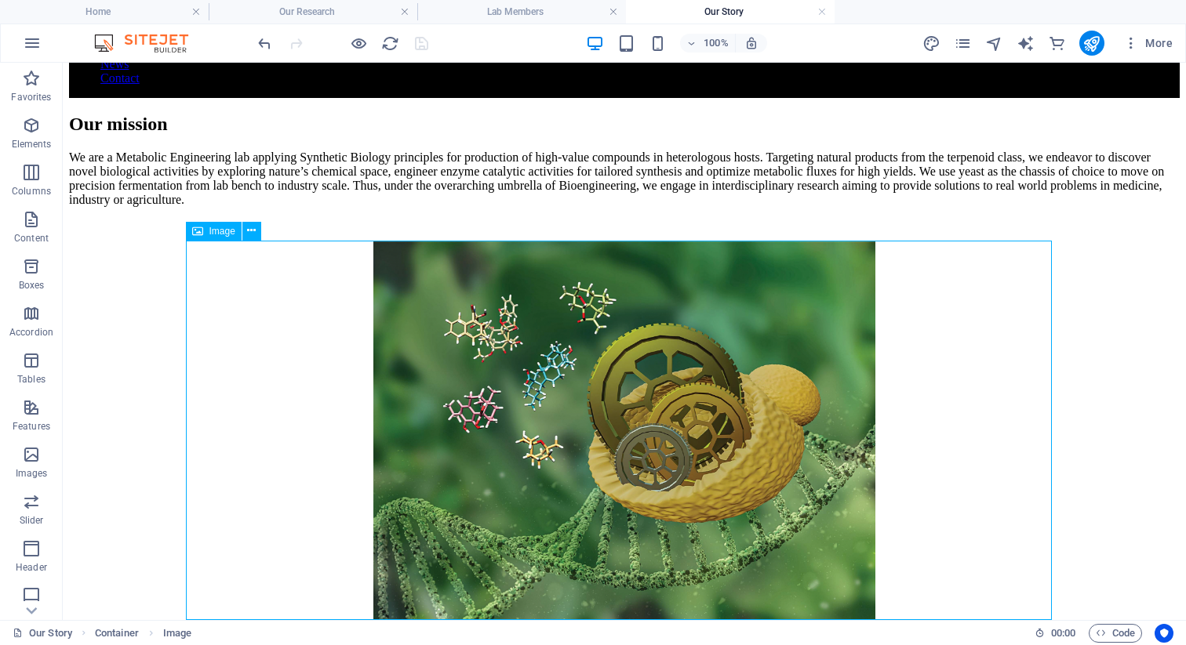
scroll to position [309, 0]
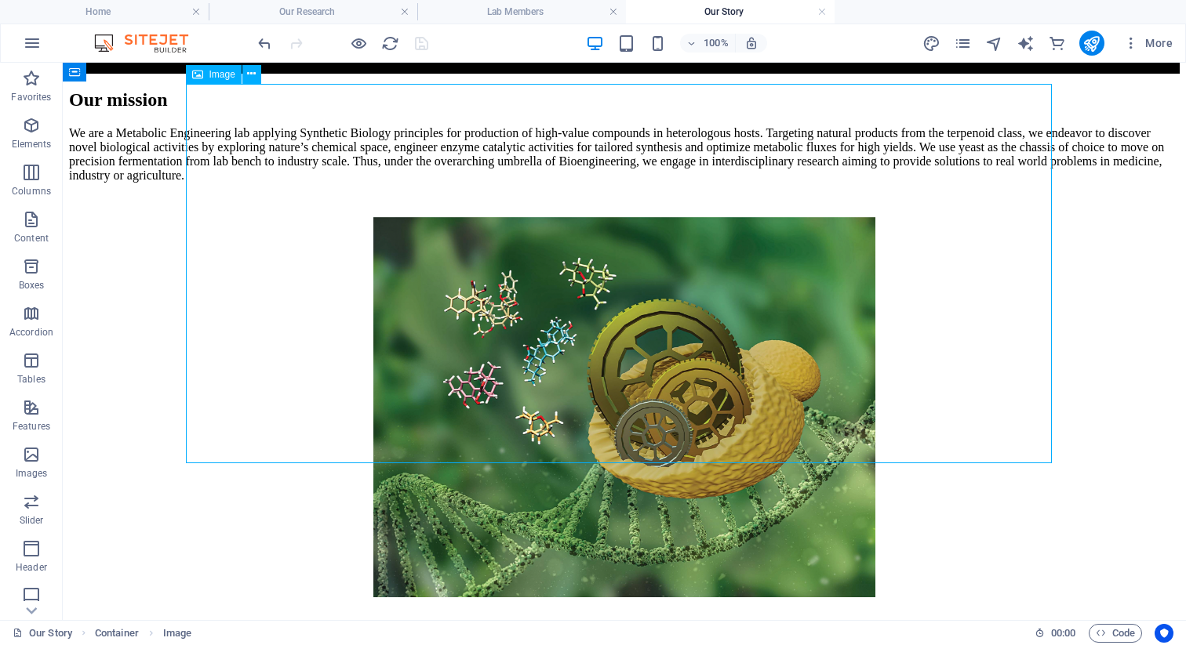
click at [521, 317] on figure at bounding box center [624, 409] width 1111 height 384
select select "rem"
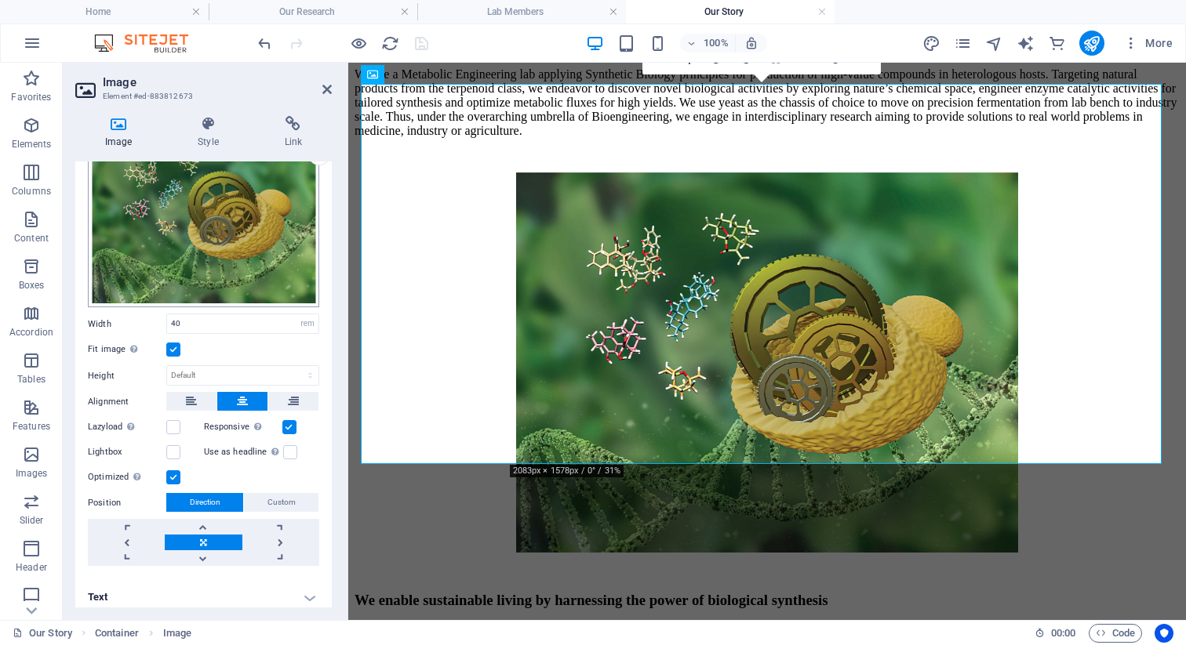
scroll to position [78, 0]
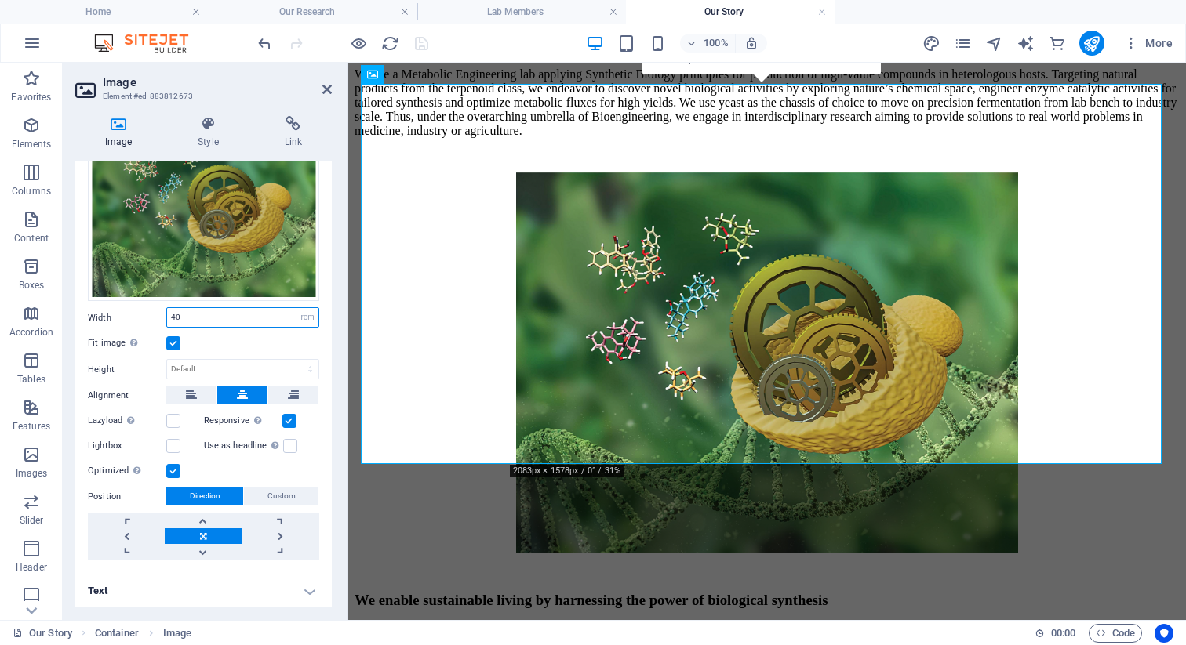
click at [222, 322] on input "40" at bounding box center [242, 317] width 151 height 19
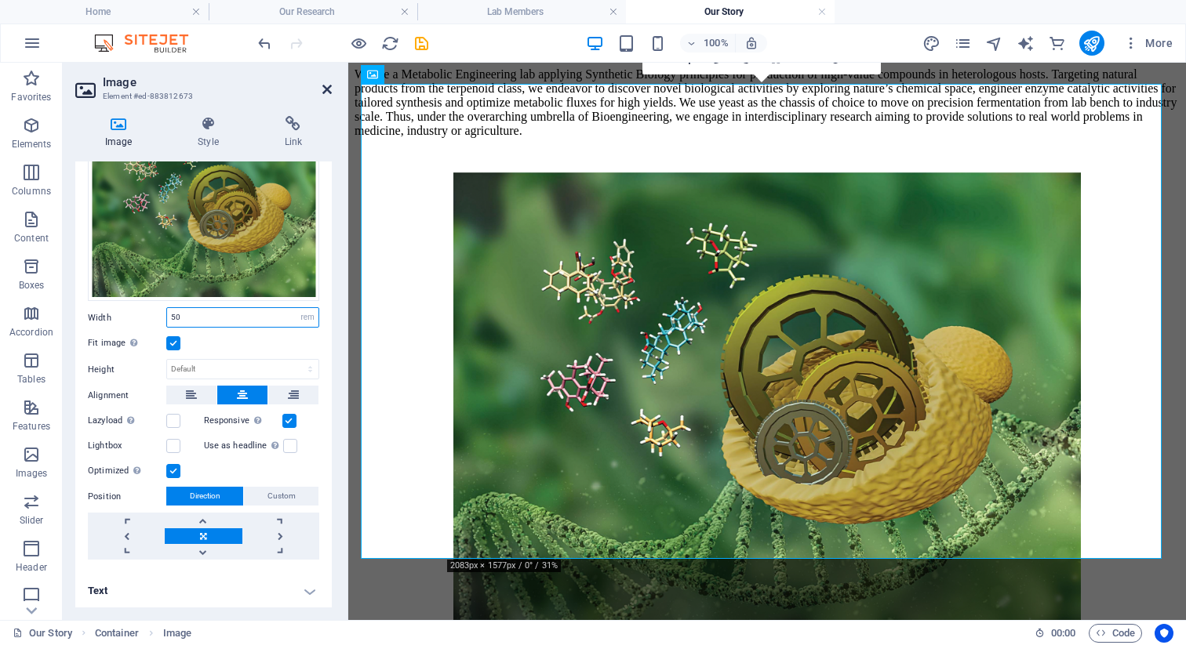
type input "50"
click at [325, 94] on icon at bounding box center [326, 89] width 9 height 13
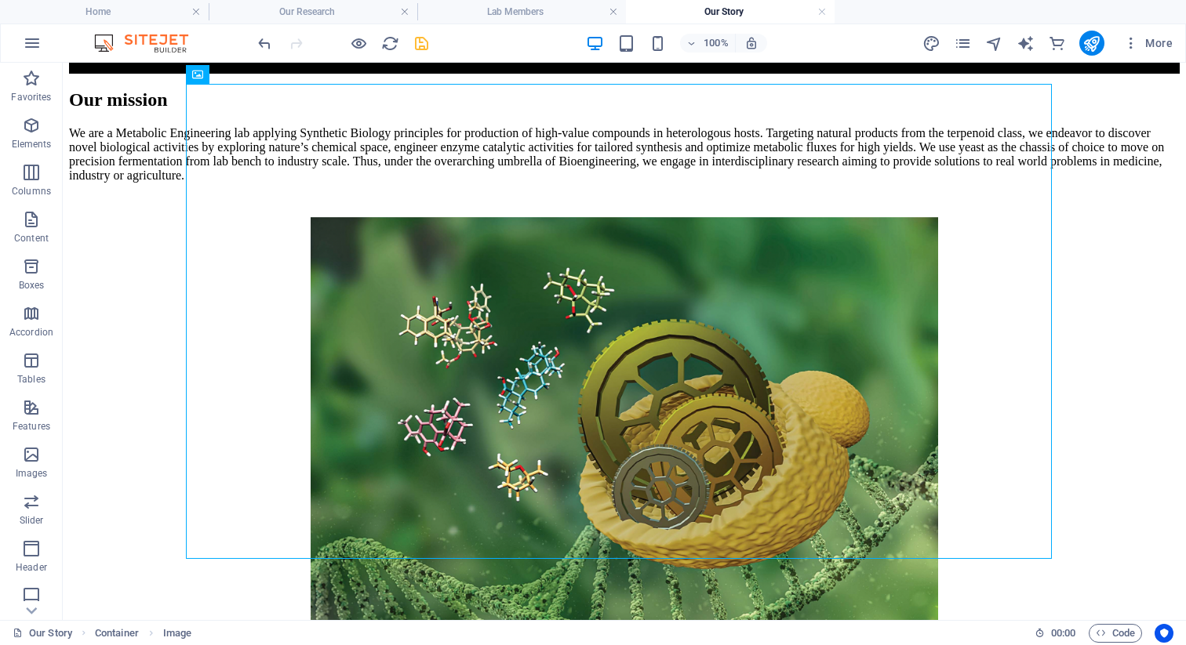
click at [423, 44] on icon "save" at bounding box center [422, 44] width 18 height 18
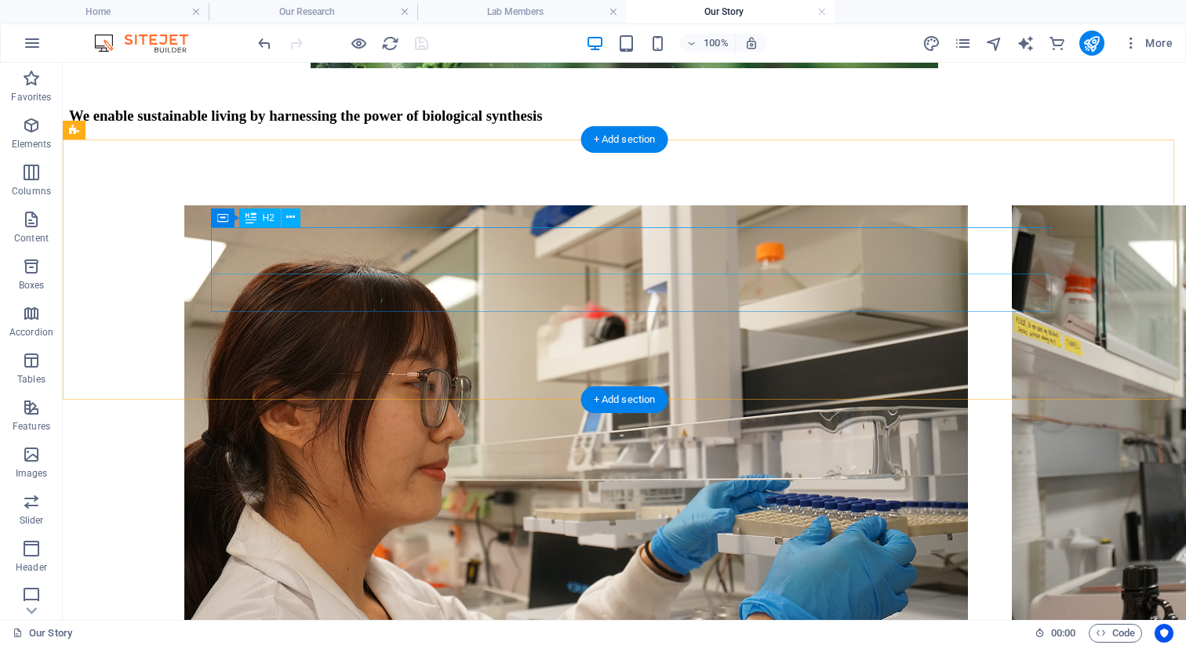
scroll to position [939, 0]
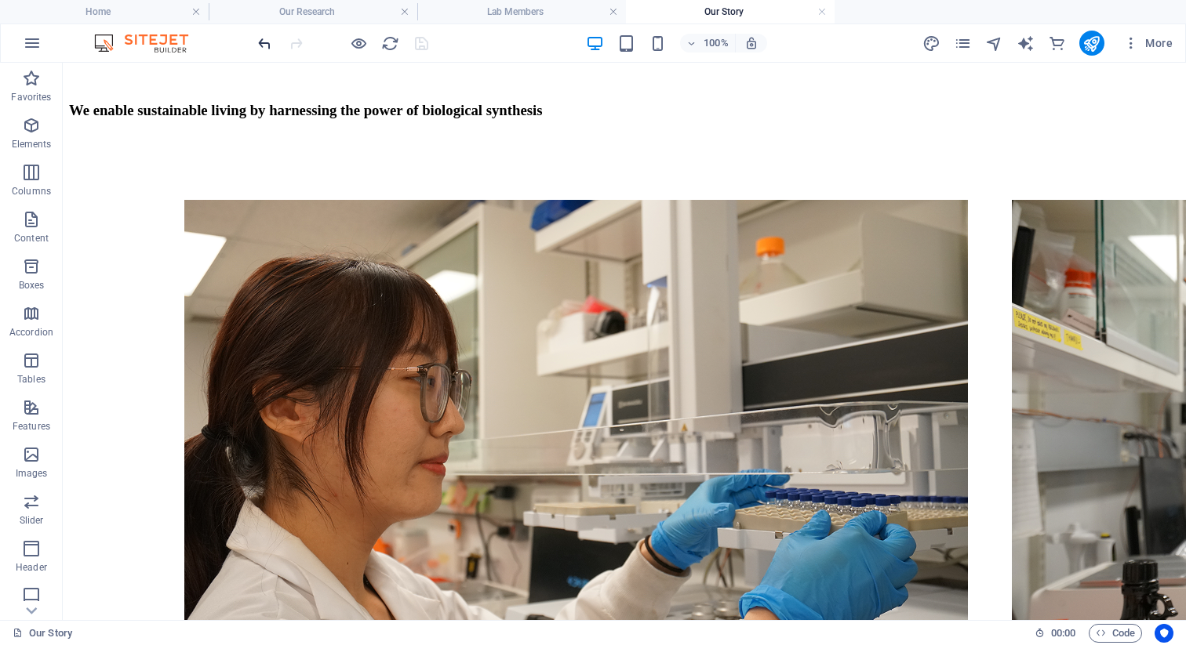
click at [270, 45] on icon "undo" at bounding box center [265, 44] width 18 height 18
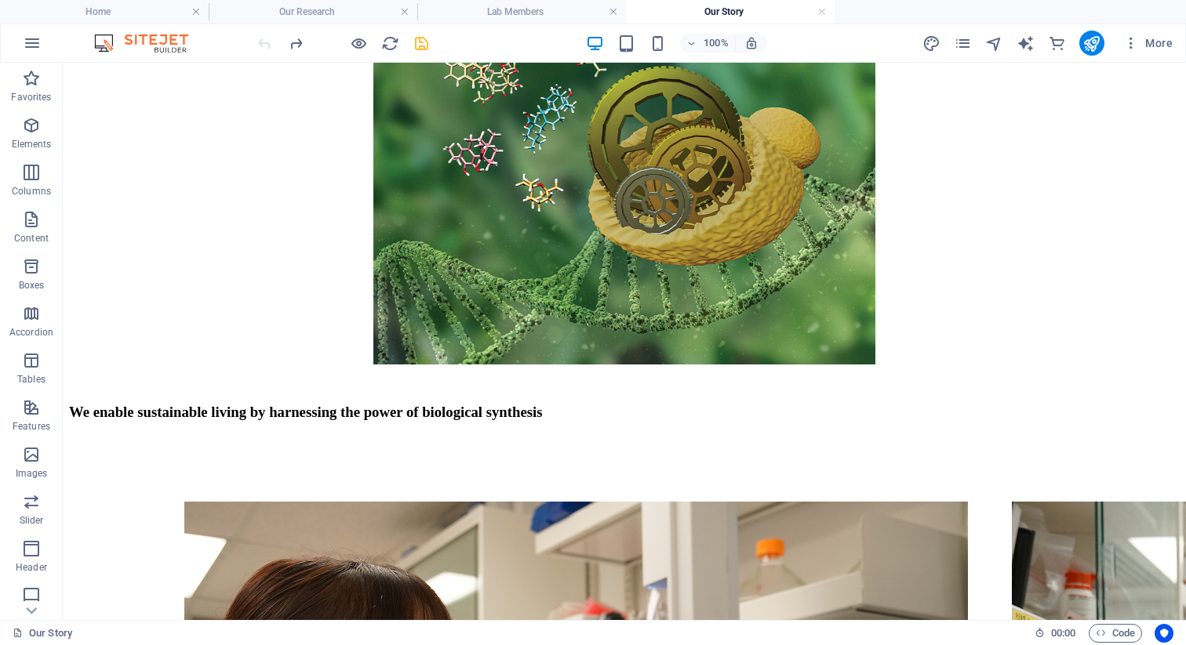
click at [270, 45] on div at bounding box center [343, 43] width 176 height 25
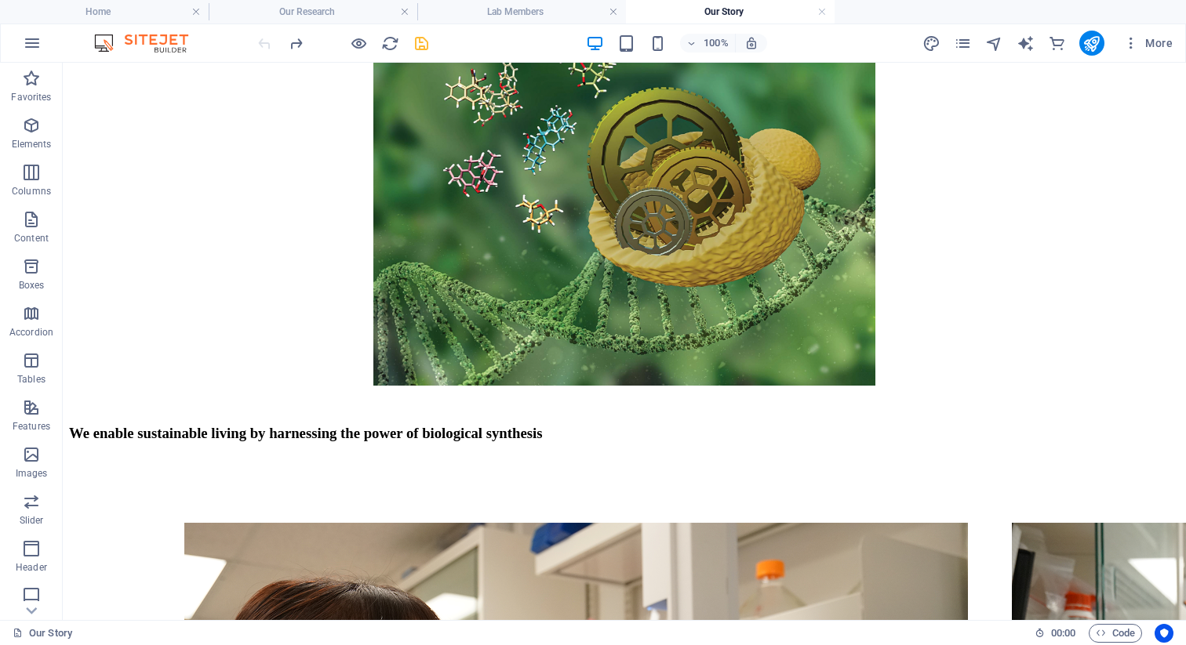
scroll to position [242, 0]
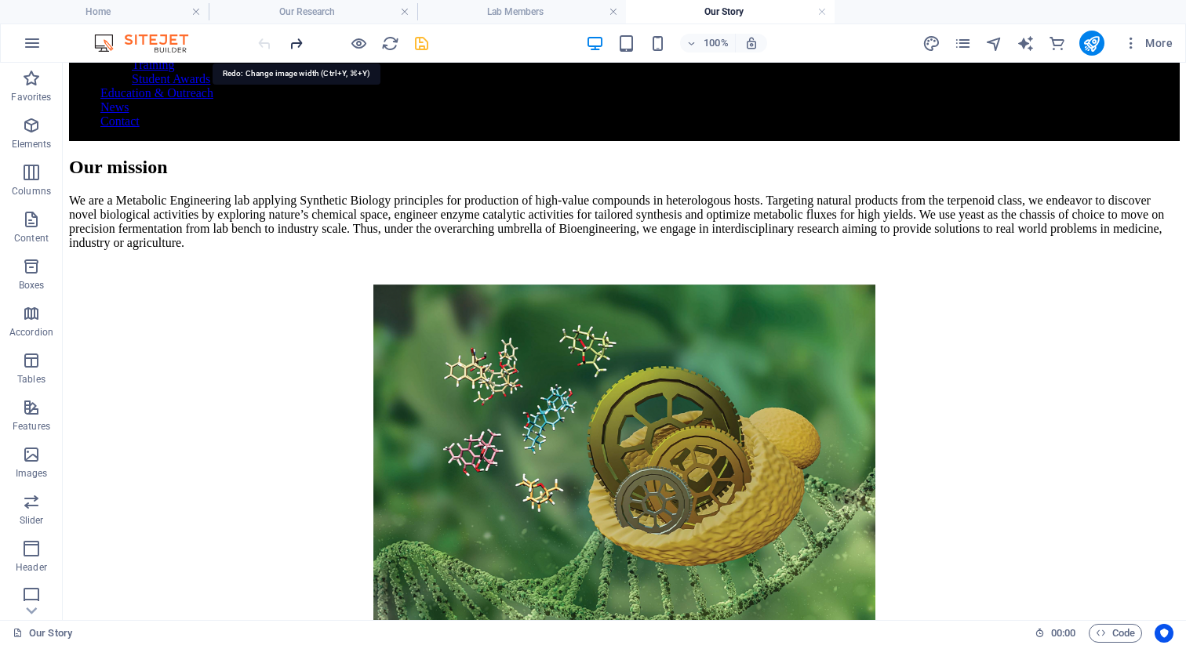
click at [293, 47] on icon "redo" at bounding box center [296, 44] width 18 height 18
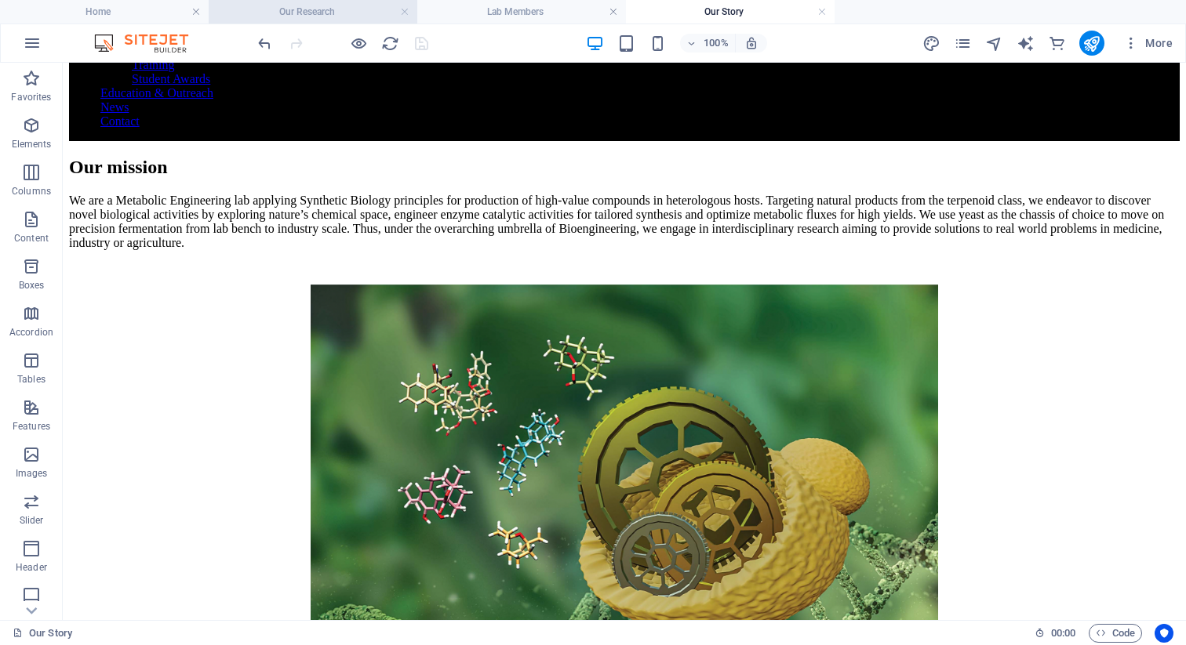
click at [332, 9] on h4 "Our Research" at bounding box center [313, 11] width 209 height 17
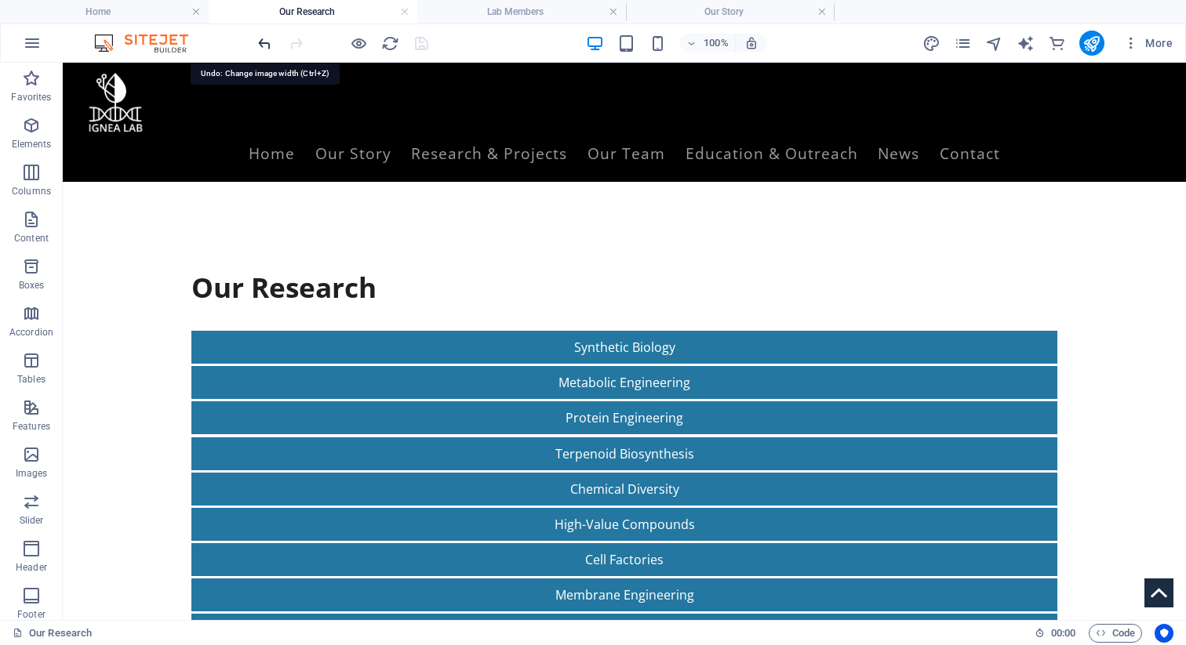
click at [262, 42] on icon "undo" at bounding box center [265, 44] width 18 height 18
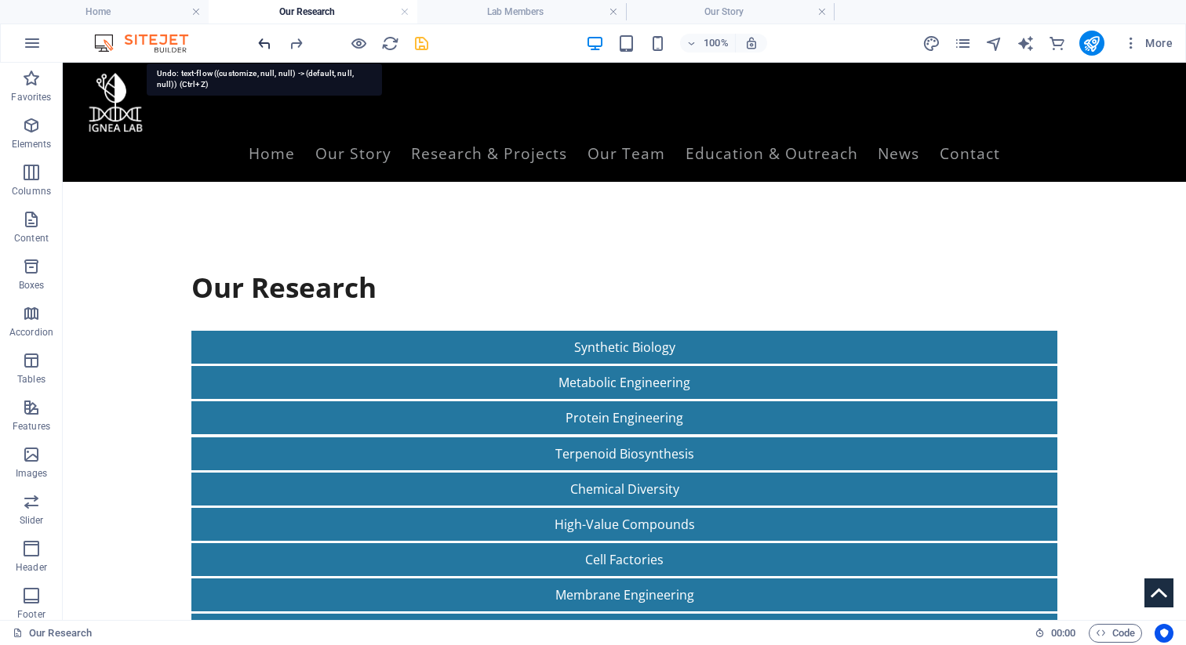
click at [262, 42] on icon "undo" at bounding box center [265, 44] width 18 height 18
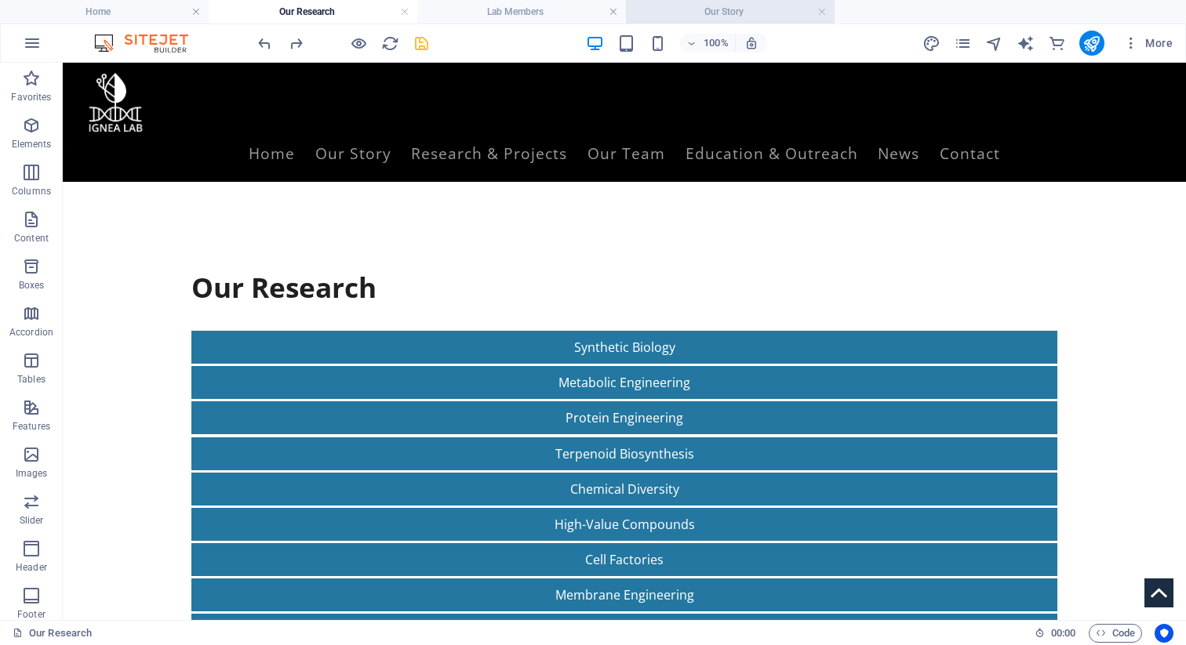
click at [697, 14] on h4 "Our Story" at bounding box center [730, 11] width 209 height 17
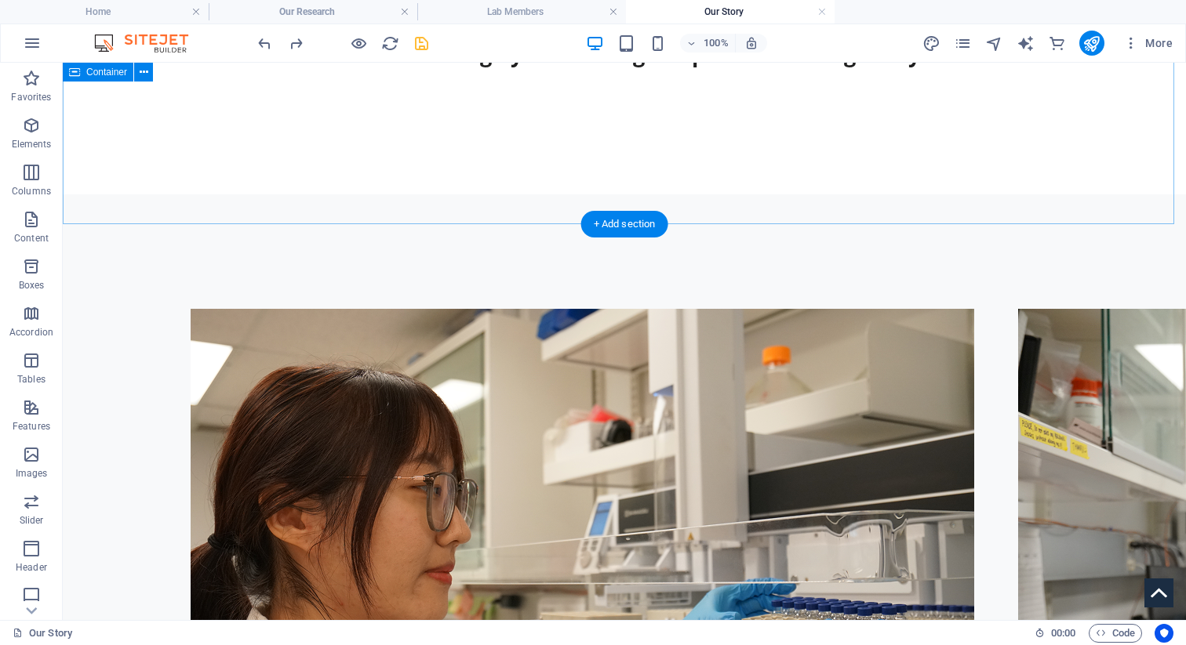
scroll to position [964, 0]
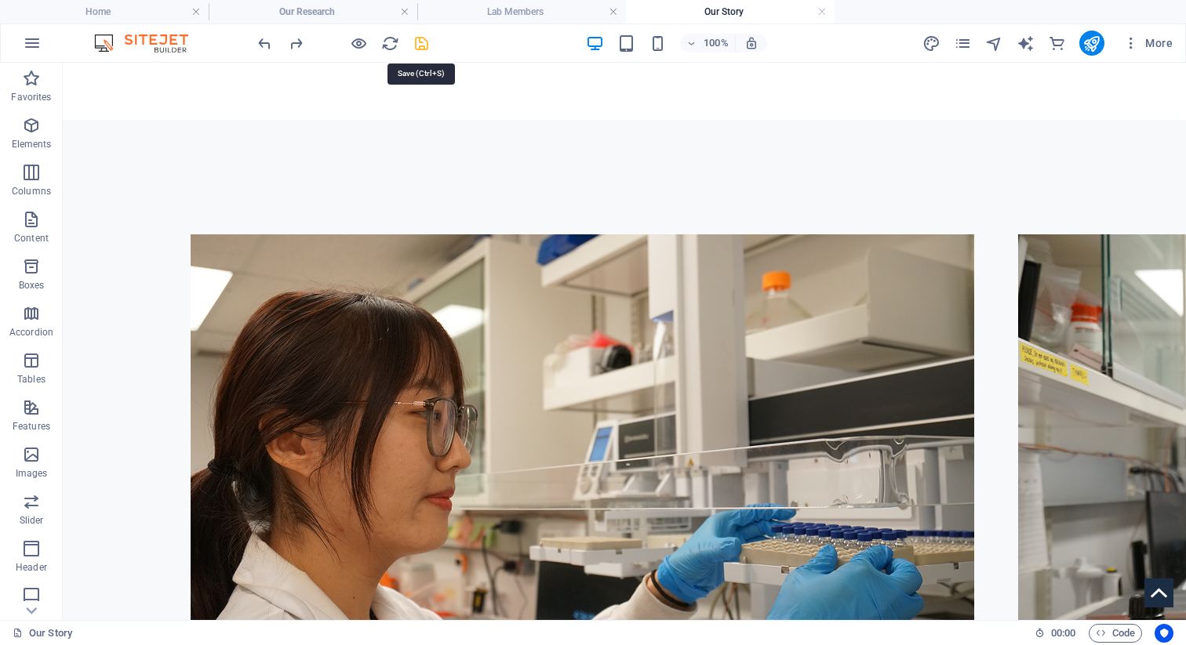
click at [420, 42] on icon "save" at bounding box center [422, 44] width 18 height 18
click at [395, 41] on icon "reload" at bounding box center [390, 44] width 18 height 18
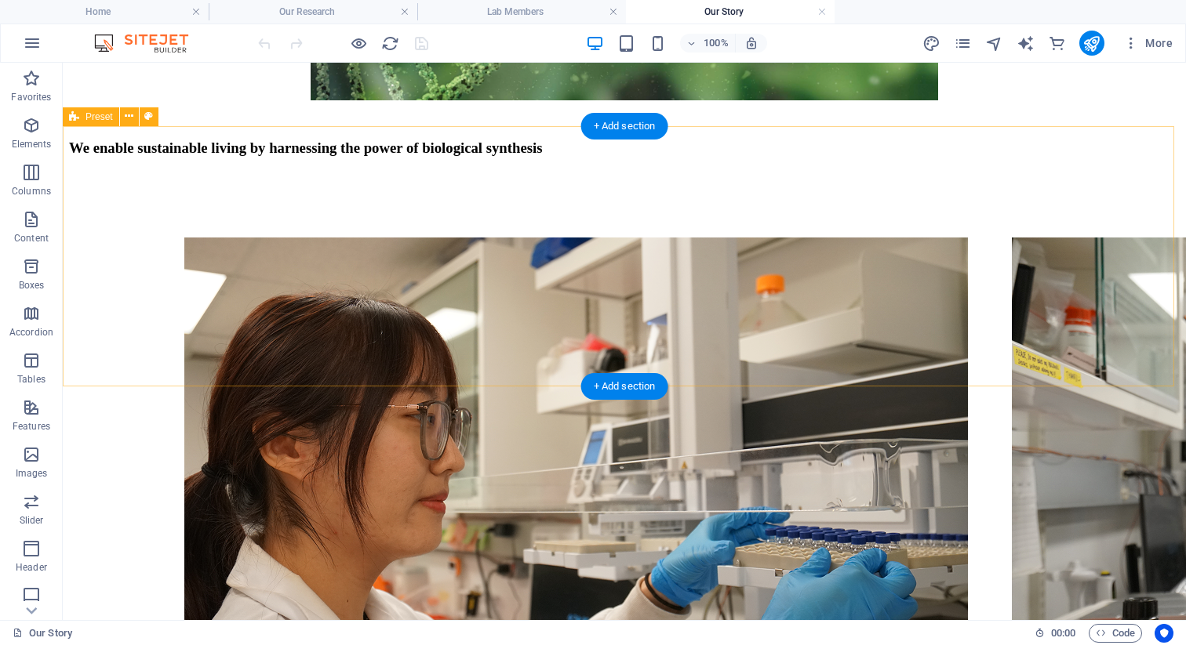
scroll to position [894, 0]
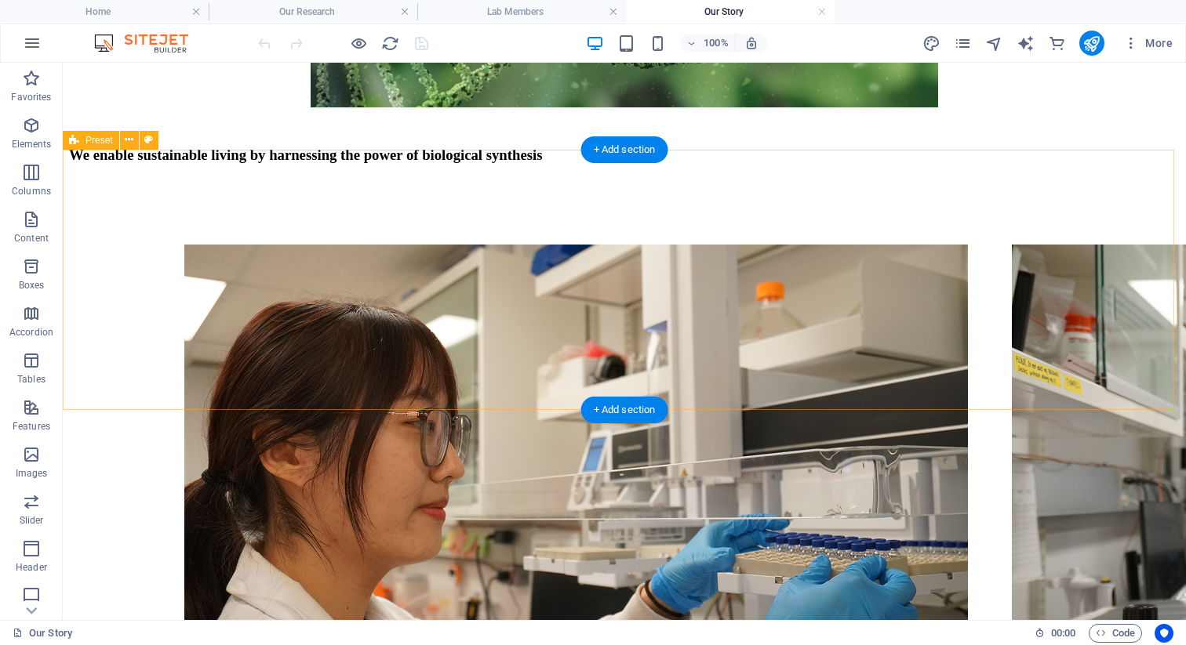
select select "rem"
select select "px"
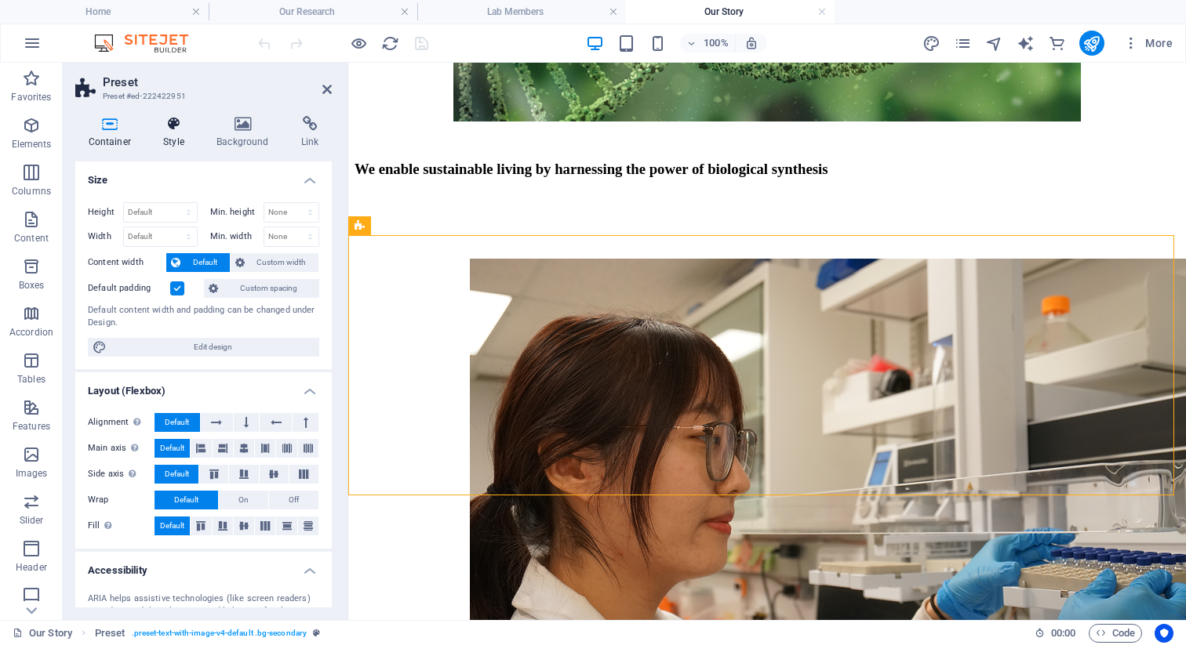
click at [184, 133] on h4 "Style" at bounding box center [177, 132] width 53 height 33
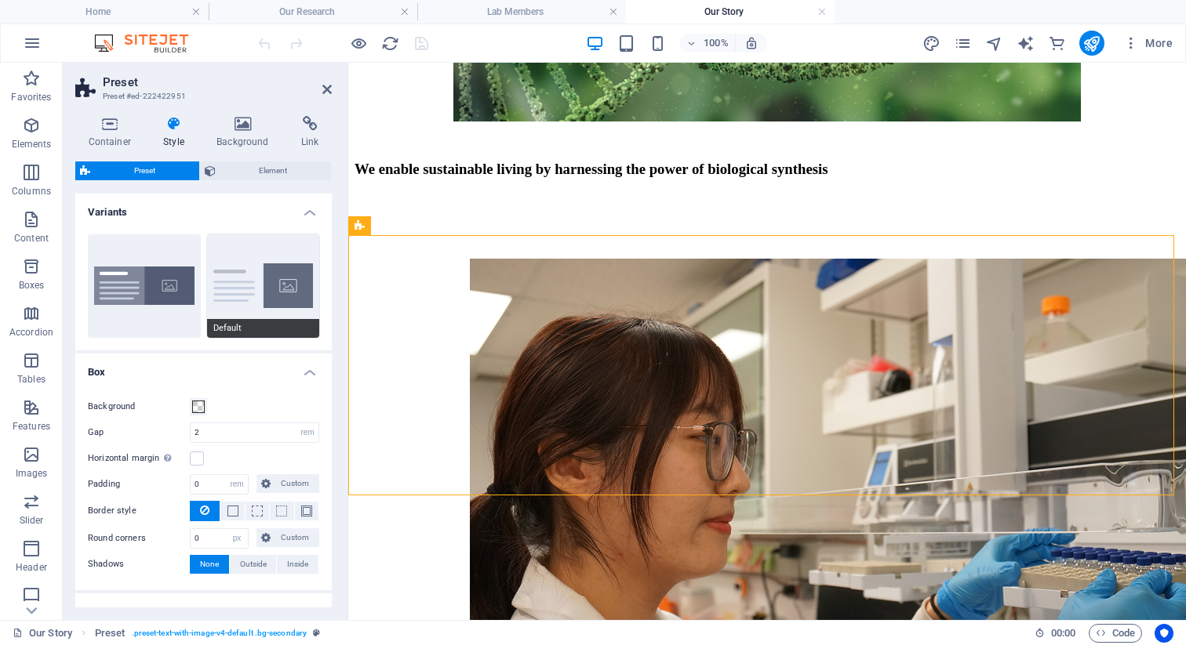
click at [208, 292] on button "Default" at bounding box center [263, 287] width 113 height 104
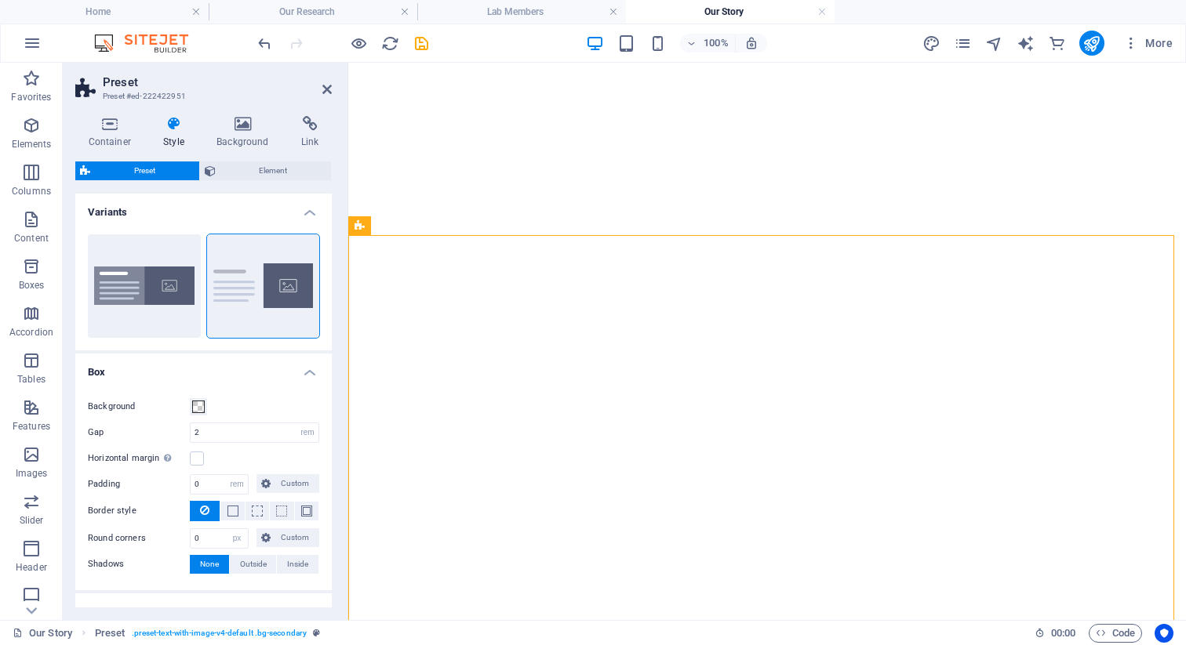
select select "rem"
select select "px"
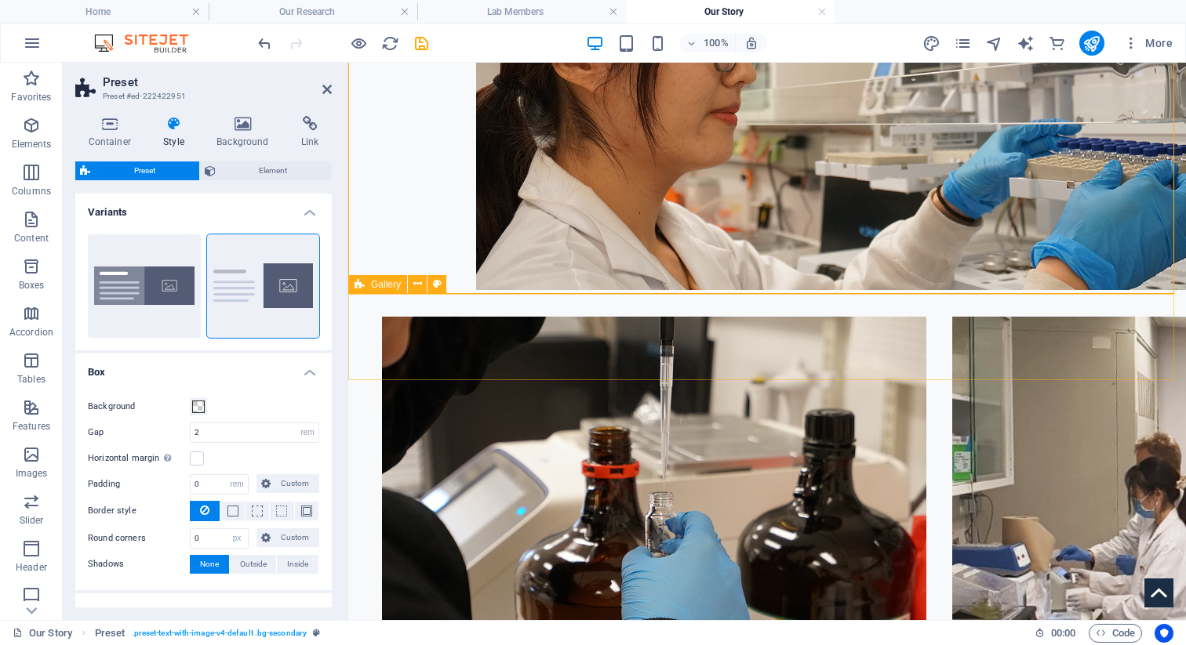
scroll to position [1371, 0]
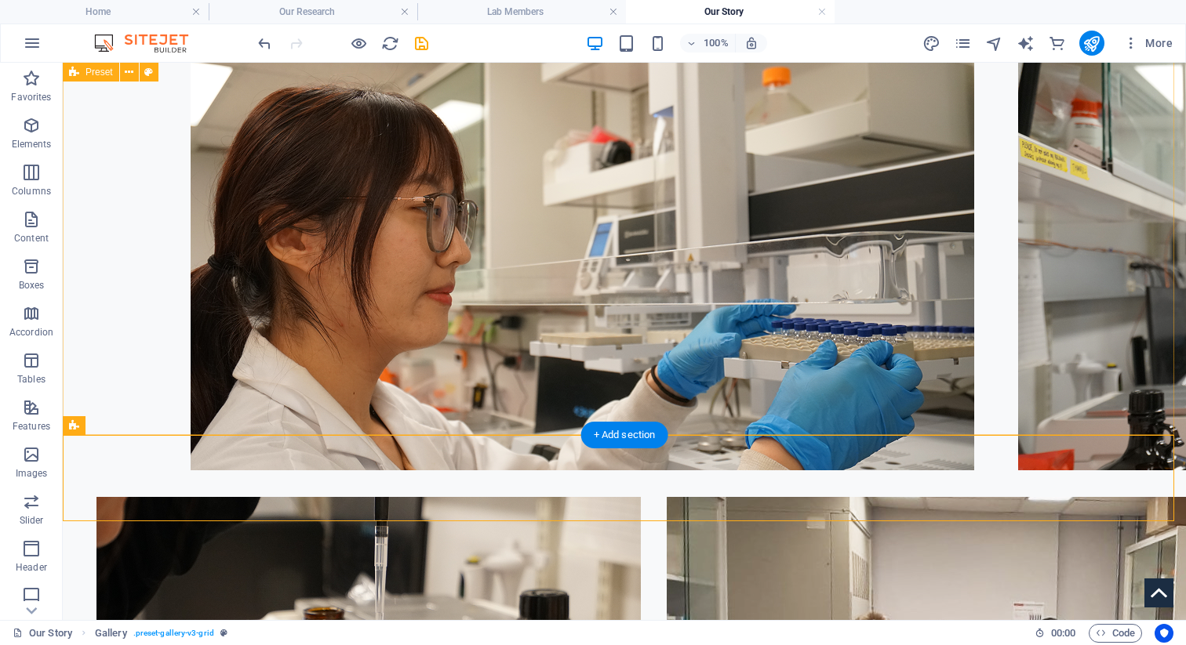
scroll to position [1177, 0]
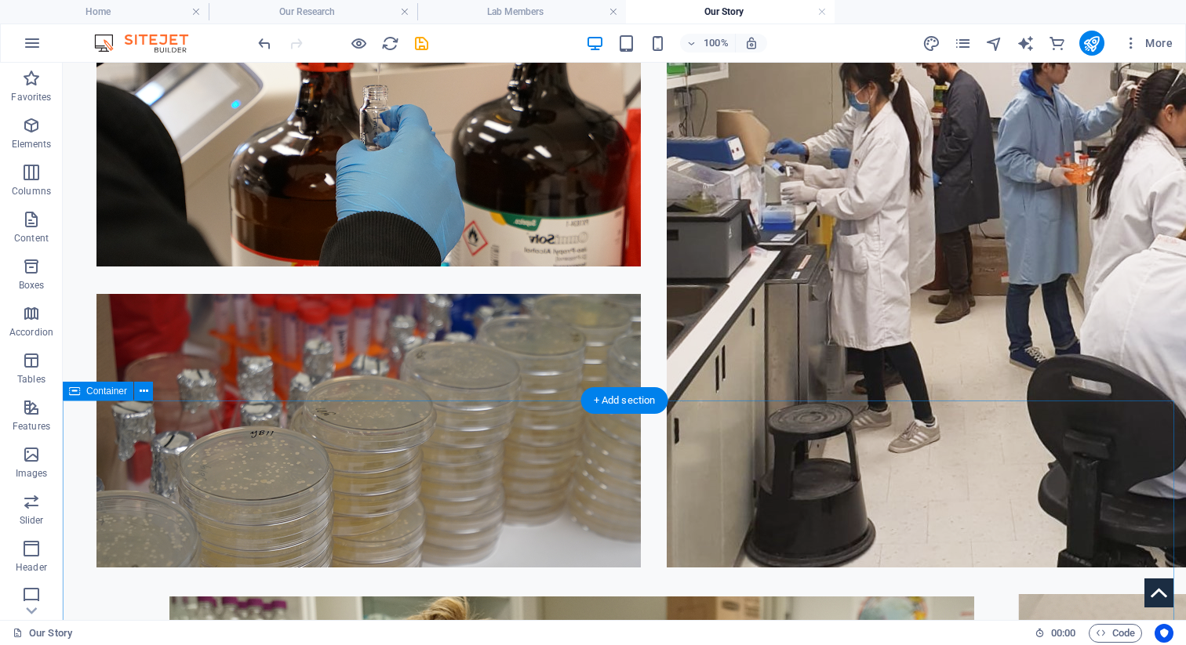
scroll to position [1767, 0]
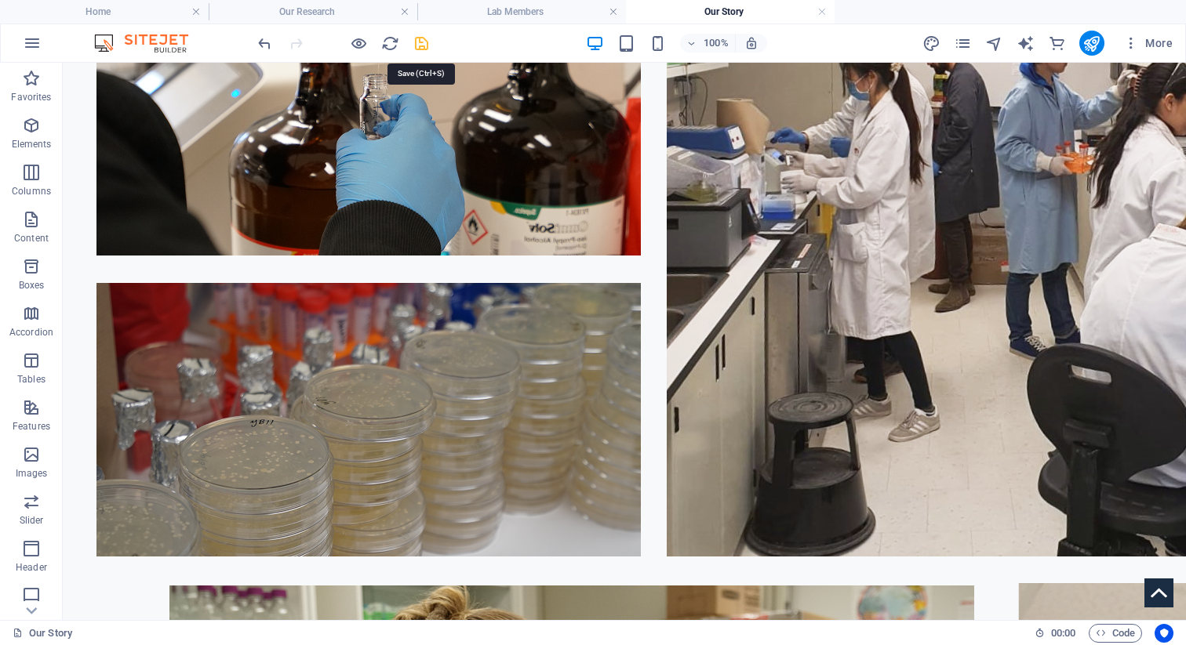
click at [422, 39] on icon "save" at bounding box center [422, 44] width 18 height 18
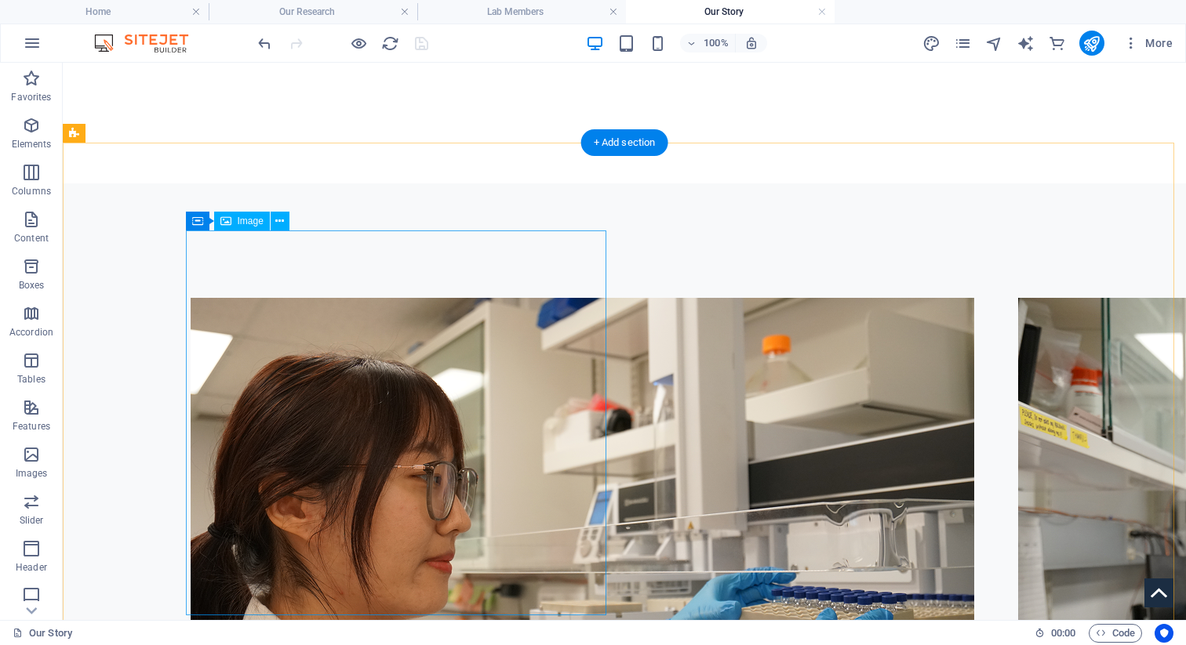
scroll to position [923, 0]
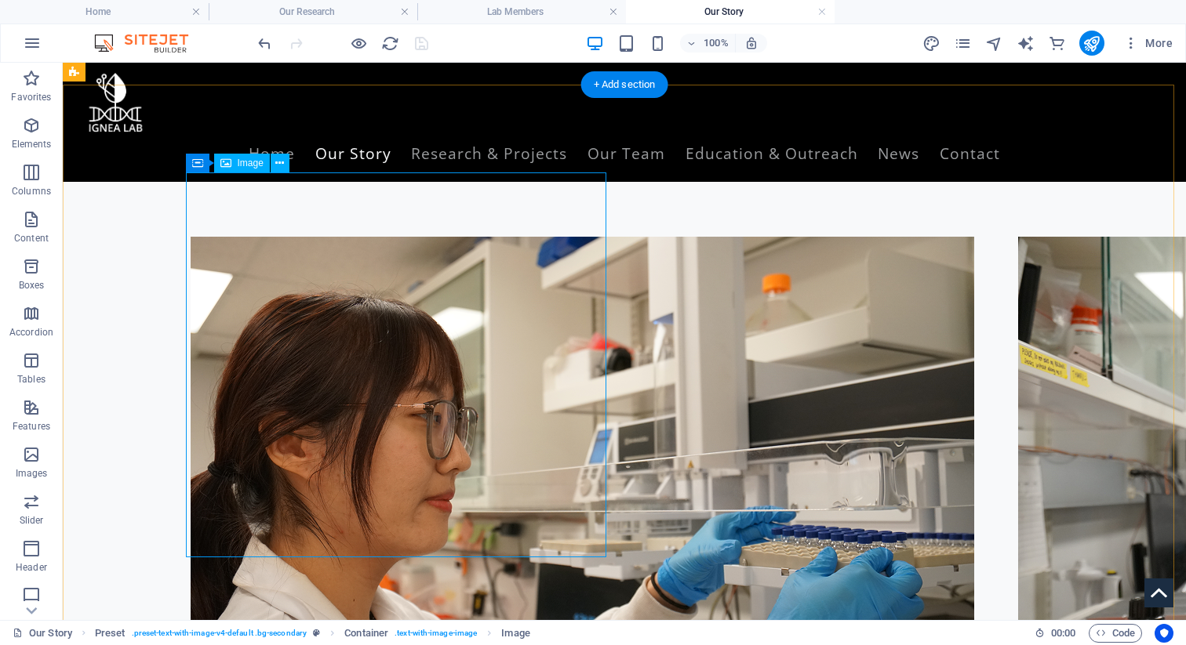
scroll to position [911, 0]
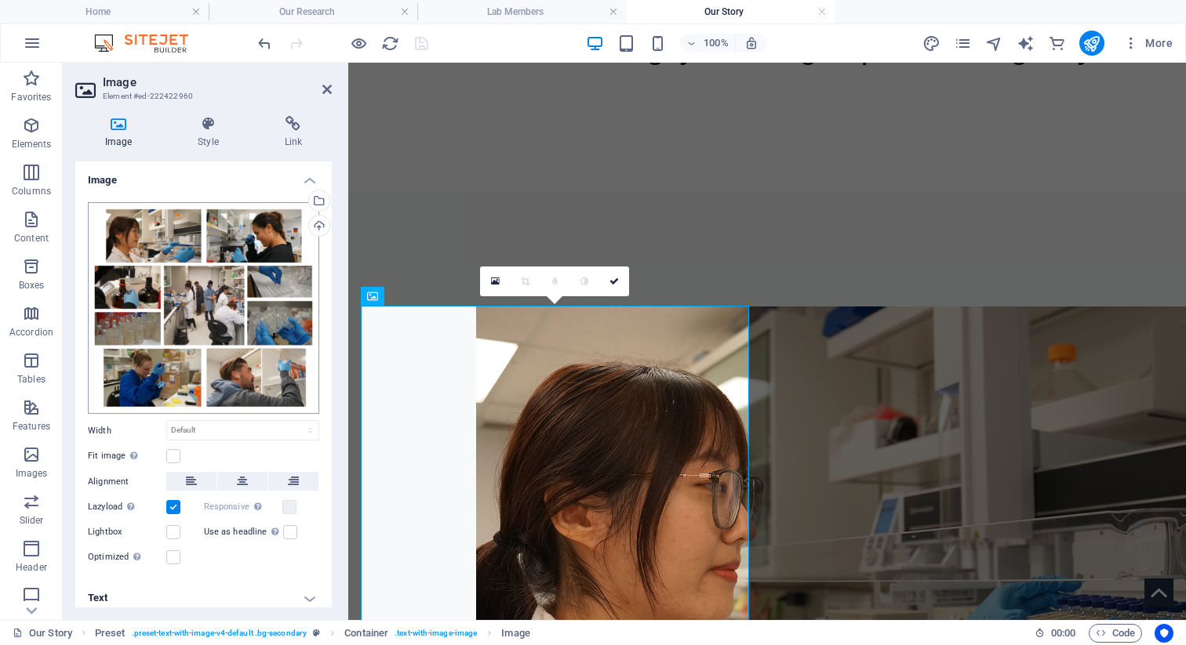
scroll to position [6, 0]
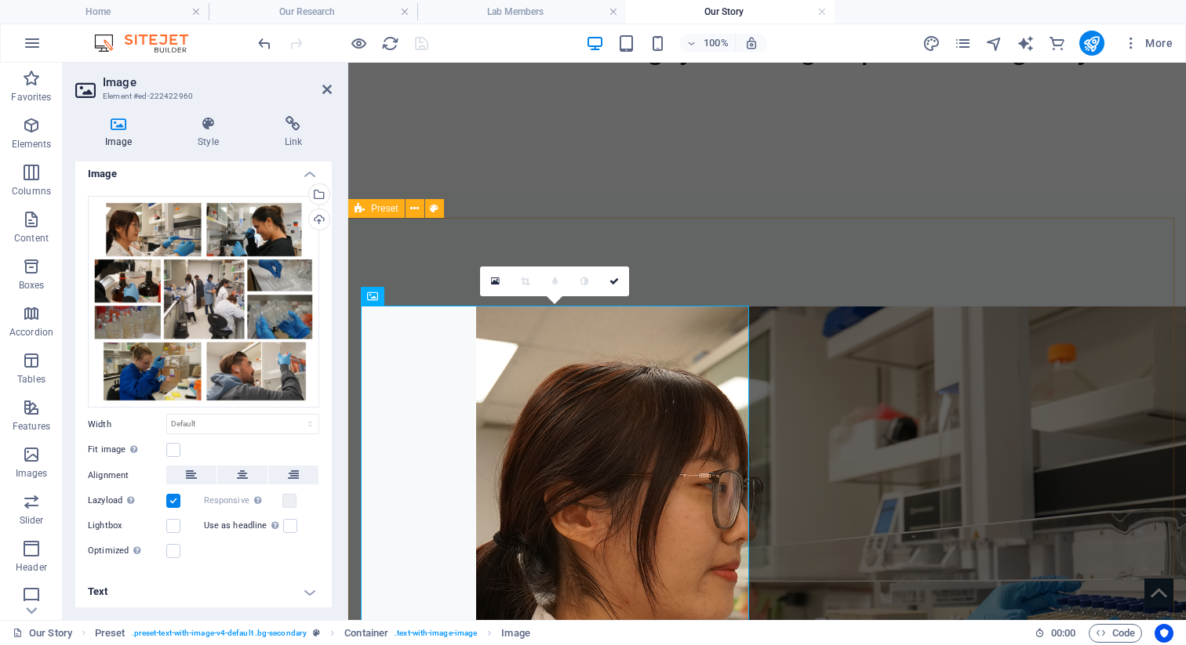
select select "rem"
select select "px"
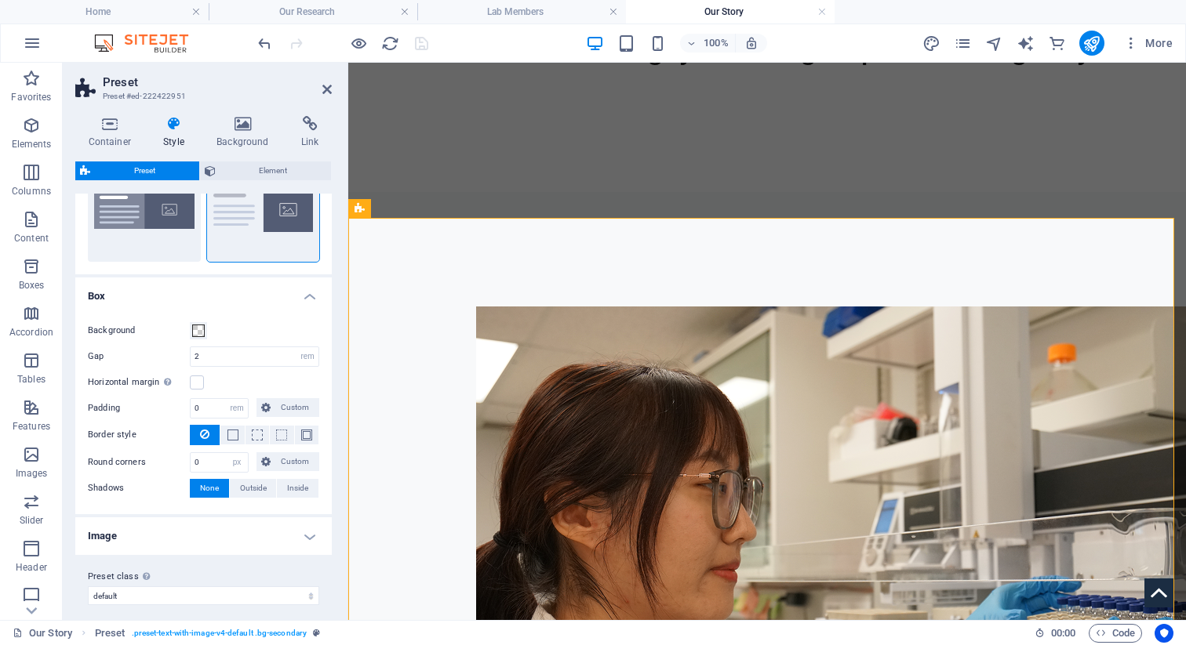
scroll to position [85, 0]
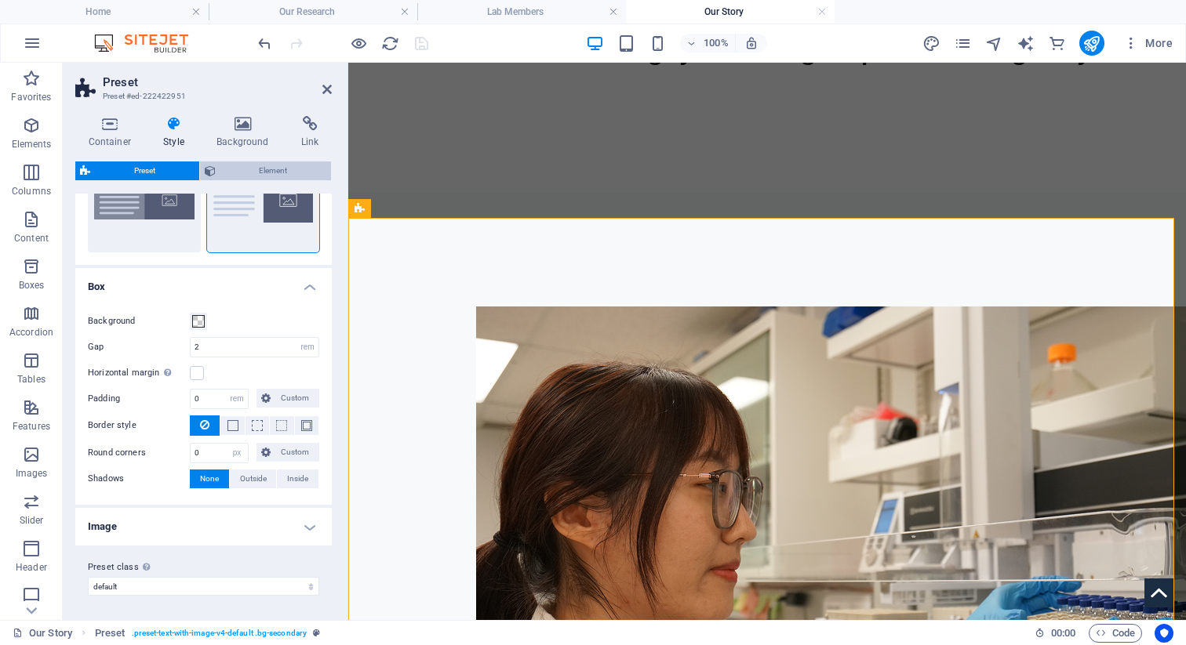
click at [219, 166] on button "Element" at bounding box center [266, 171] width 132 height 19
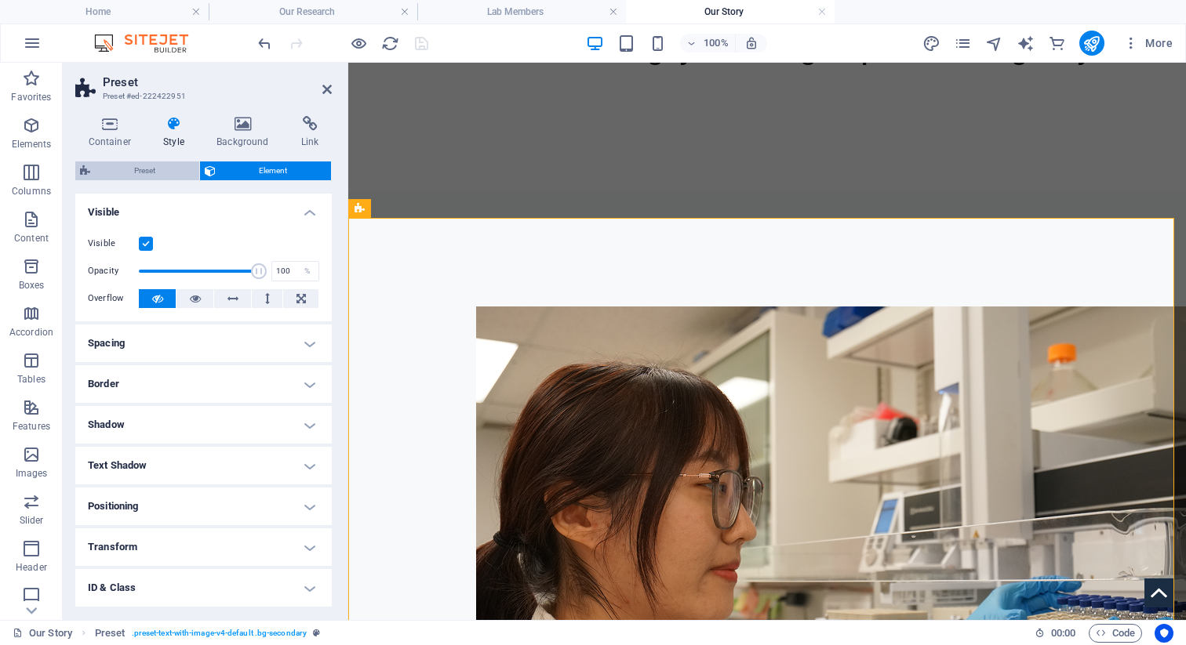
click at [171, 167] on span "Preset" at bounding box center [145, 171] width 100 height 19
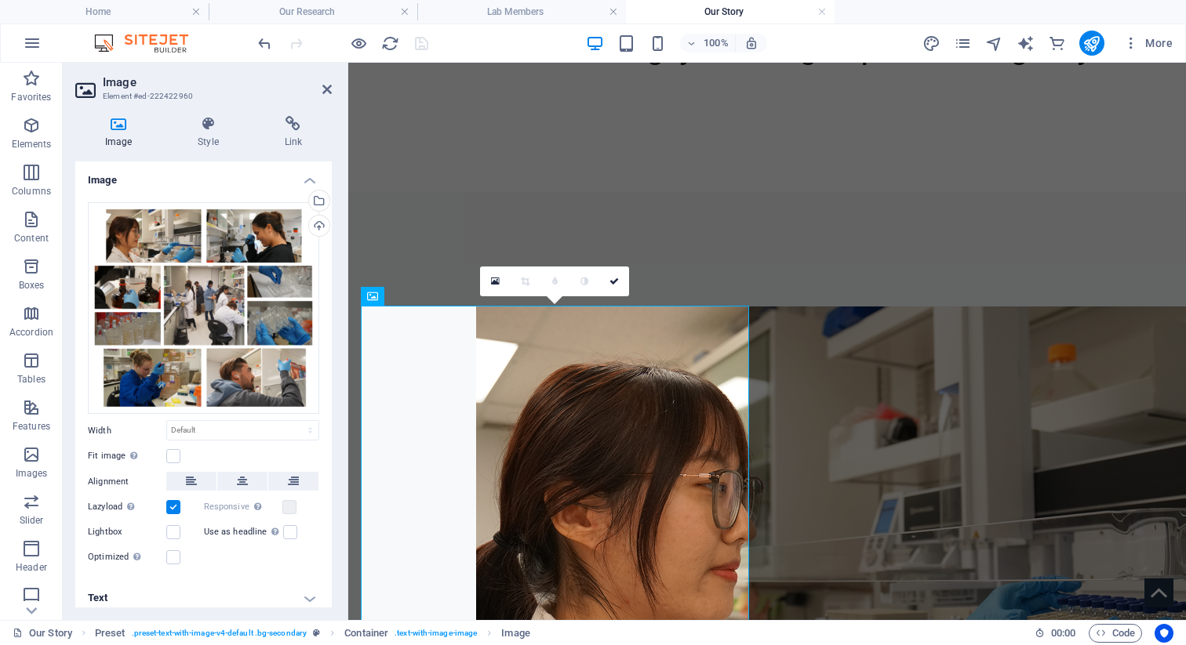
scroll to position [6, 0]
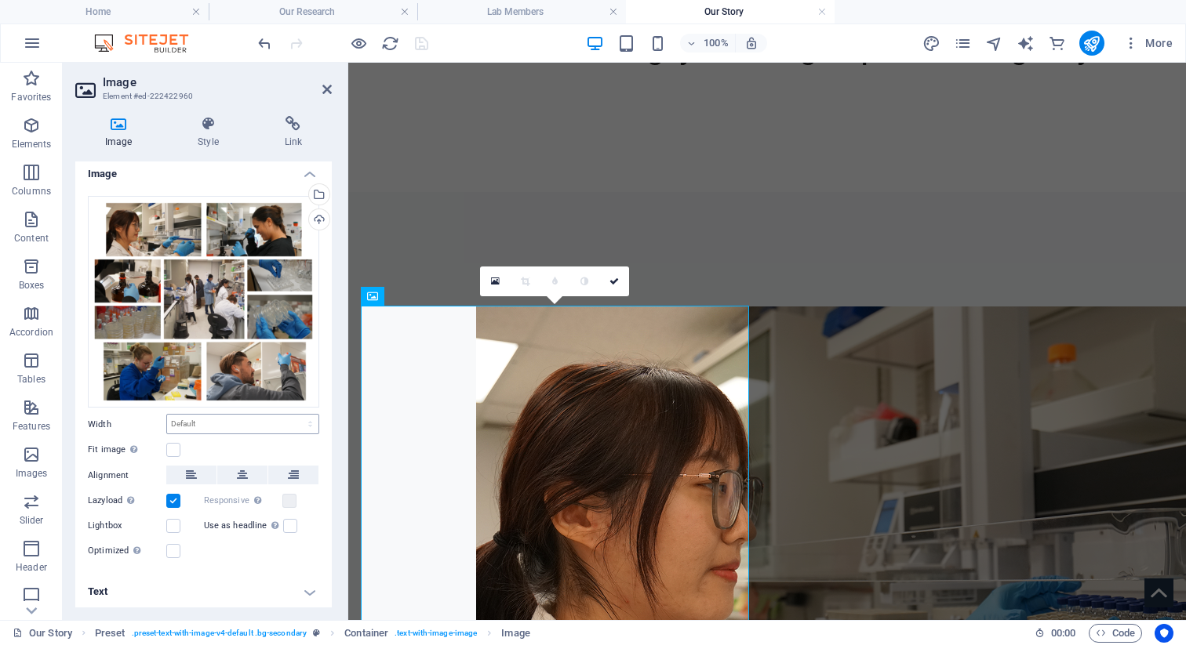
click at [245, 431] on div "Default auto px rem % em vh vw" at bounding box center [242, 424] width 153 height 20
click at [232, 417] on select "Default auto px rem % em vh vw" at bounding box center [242, 424] width 151 height 19
select select "%"
click at [293, 415] on select "Default auto px rem % em vh vw" at bounding box center [242, 424] width 151 height 19
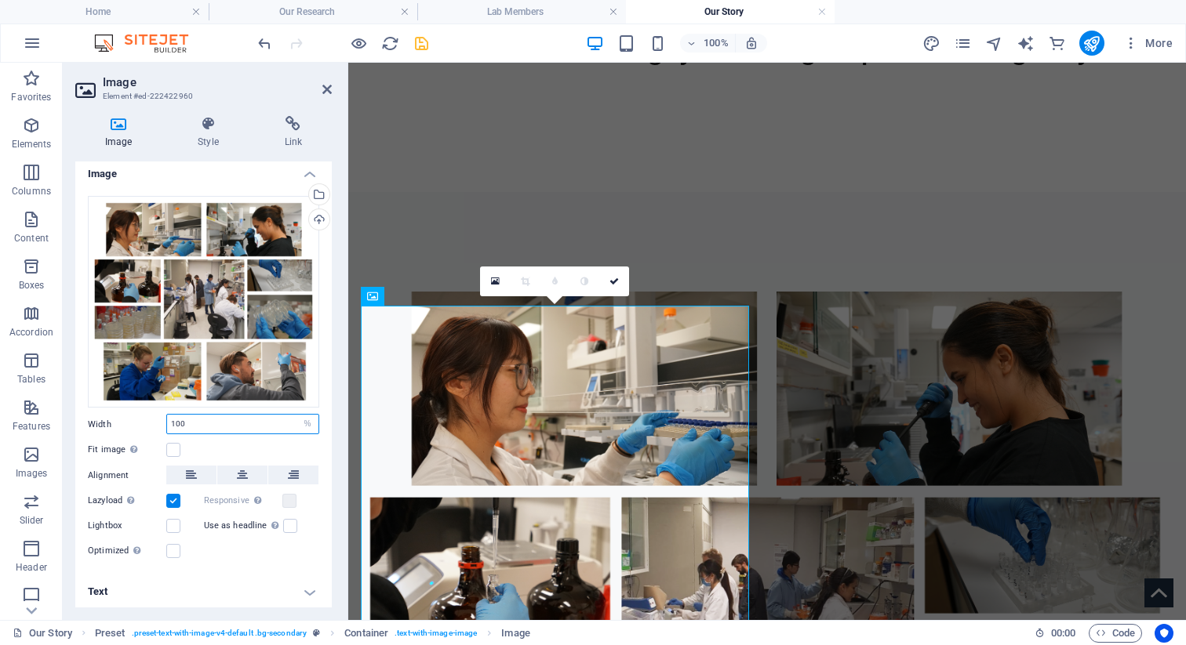
click at [237, 426] on input "100" at bounding box center [242, 424] width 151 height 19
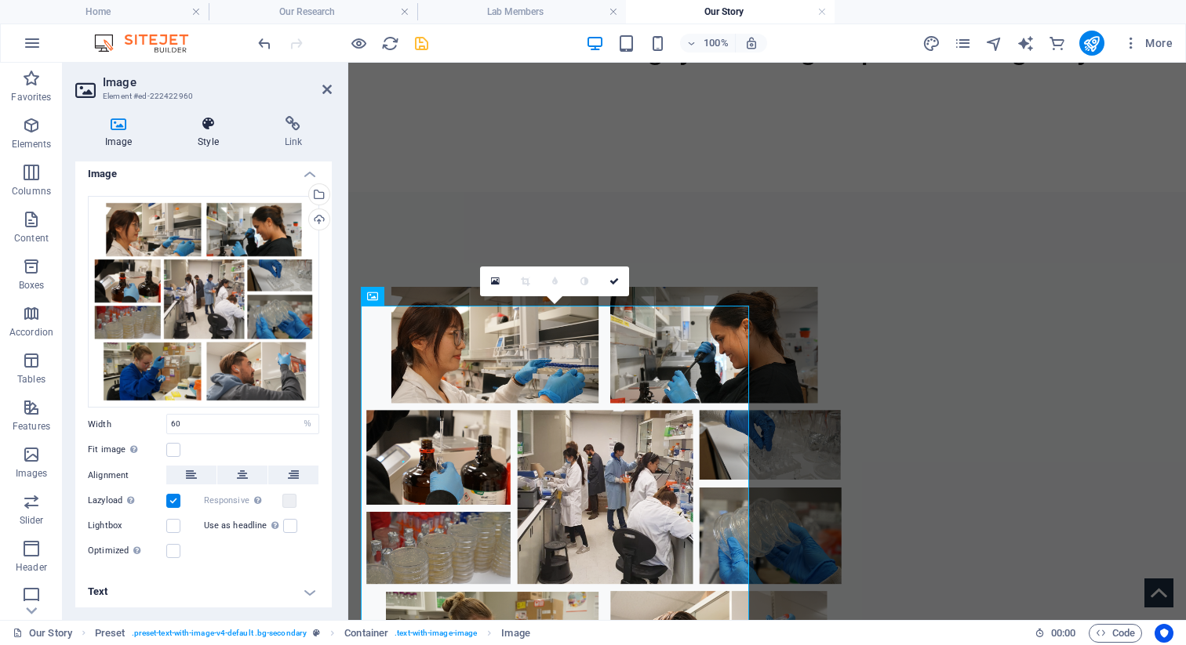
click at [211, 120] on icon at bounding box center [208, 124] width 80 height 16
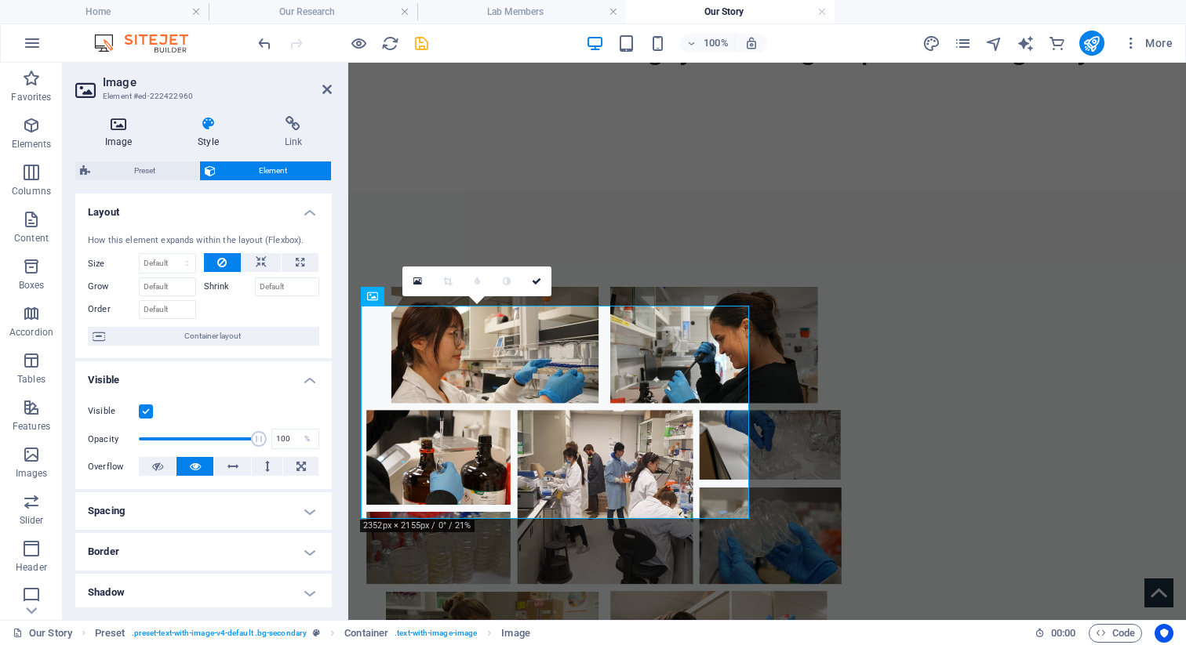
click at [110, 122] on icon at bounding box center [118, 124] width 86 height 16
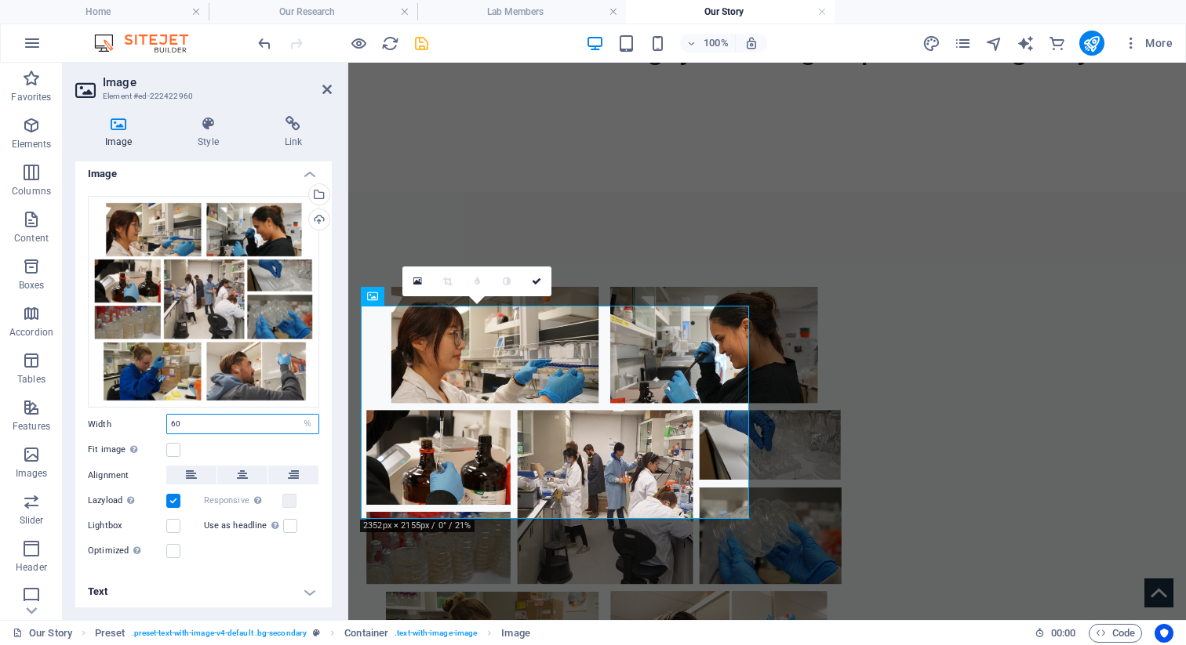
click at [209, 422] on input "60" at bounding box center [242, 424] width 151 height 19
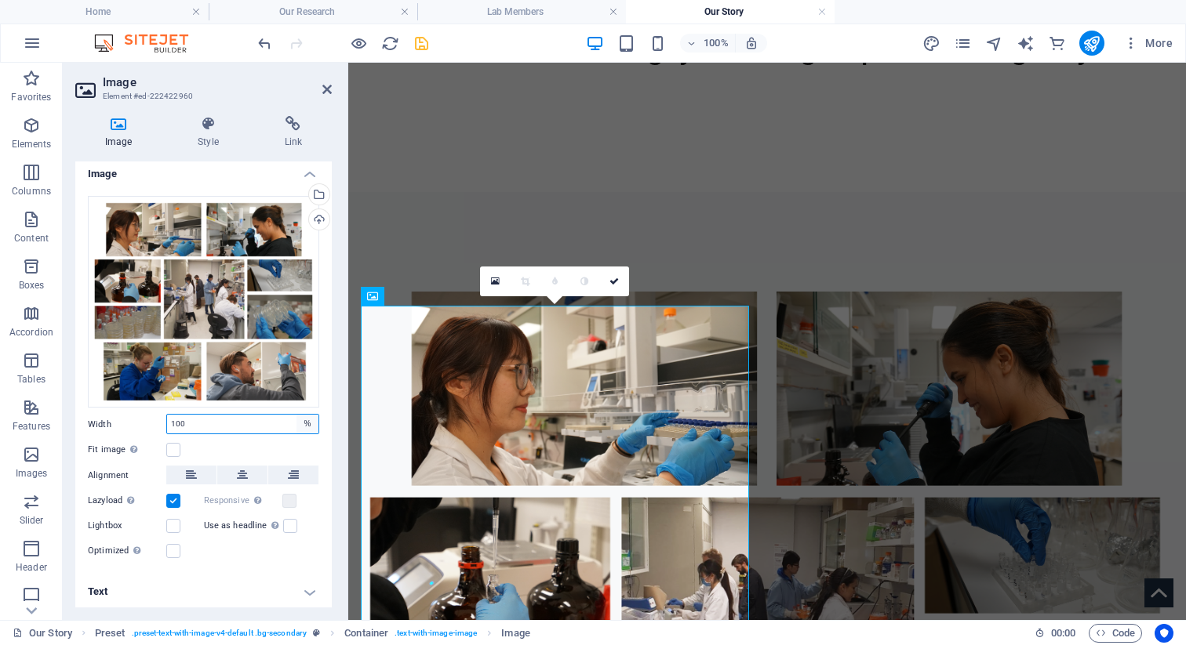
type input "100"
click at [301, 420] on select "Default auto px rem % em vh vw" at bounding box center [307, 424] width 22 height 19
select select "default"
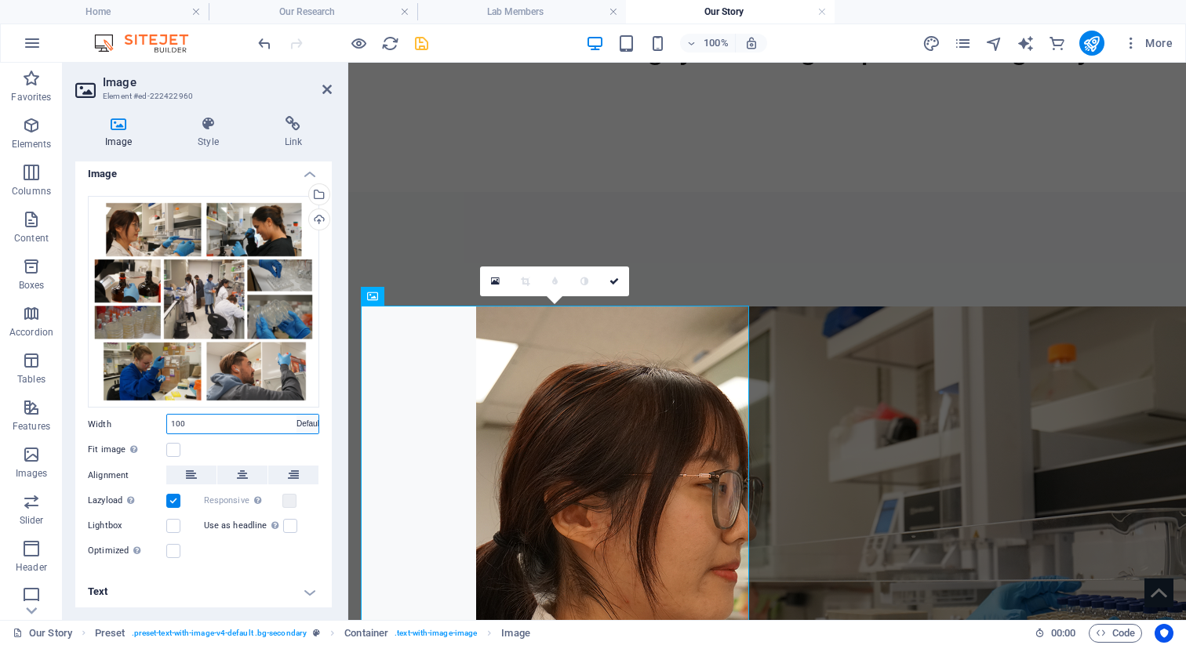
click at [296, 415] on select "Default auto px rem % em vh vw" at bounding box center [307, 424] width 22 height 19
select select "DISABLED_OPTION_VALUE"
click at [323, 86] on icon at bounding box center [326, 89] width 9 height 13
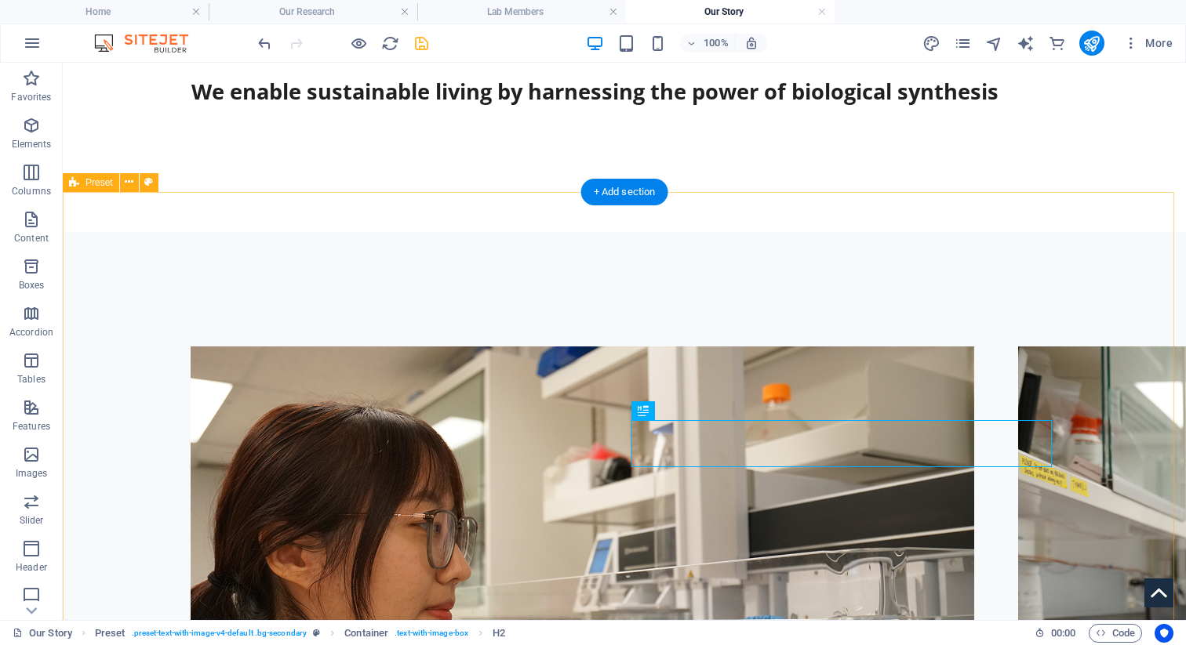
select select "rem"
select select "px"
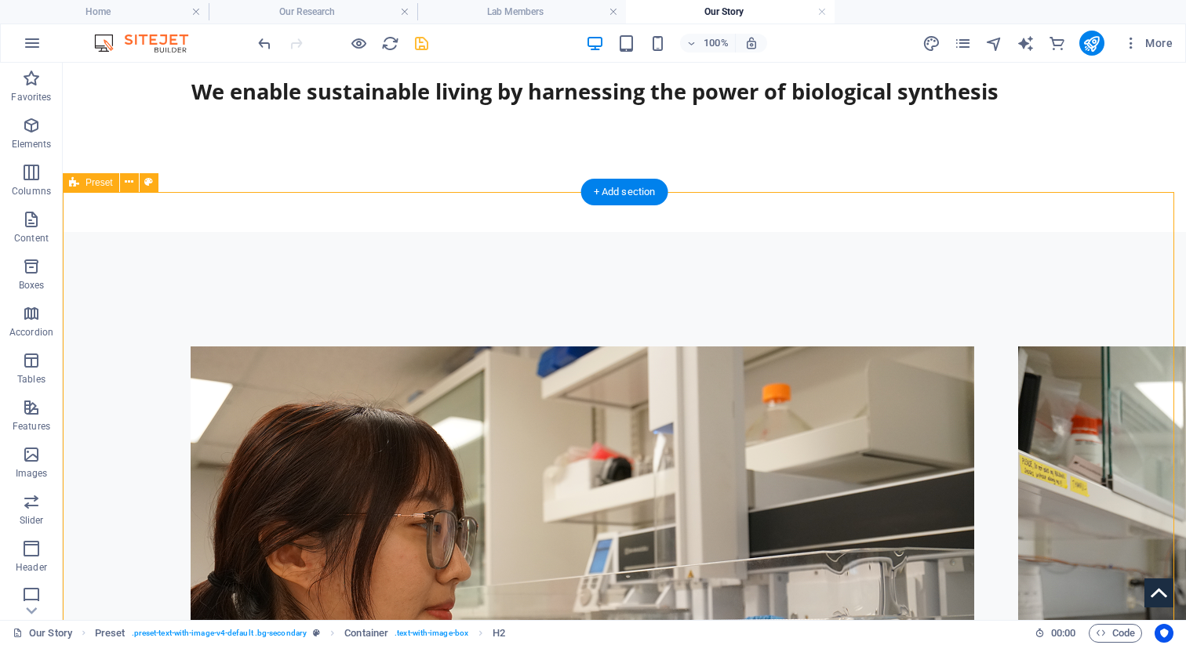
select select "%"
select select "px"
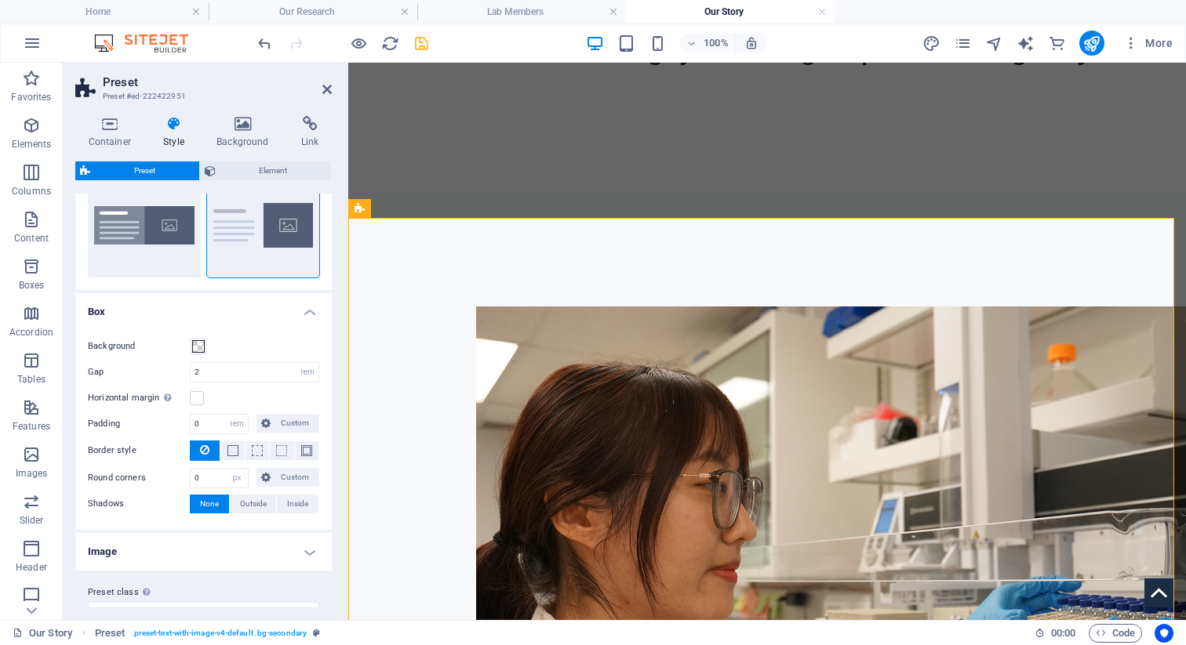
scroll to position [73, 0]
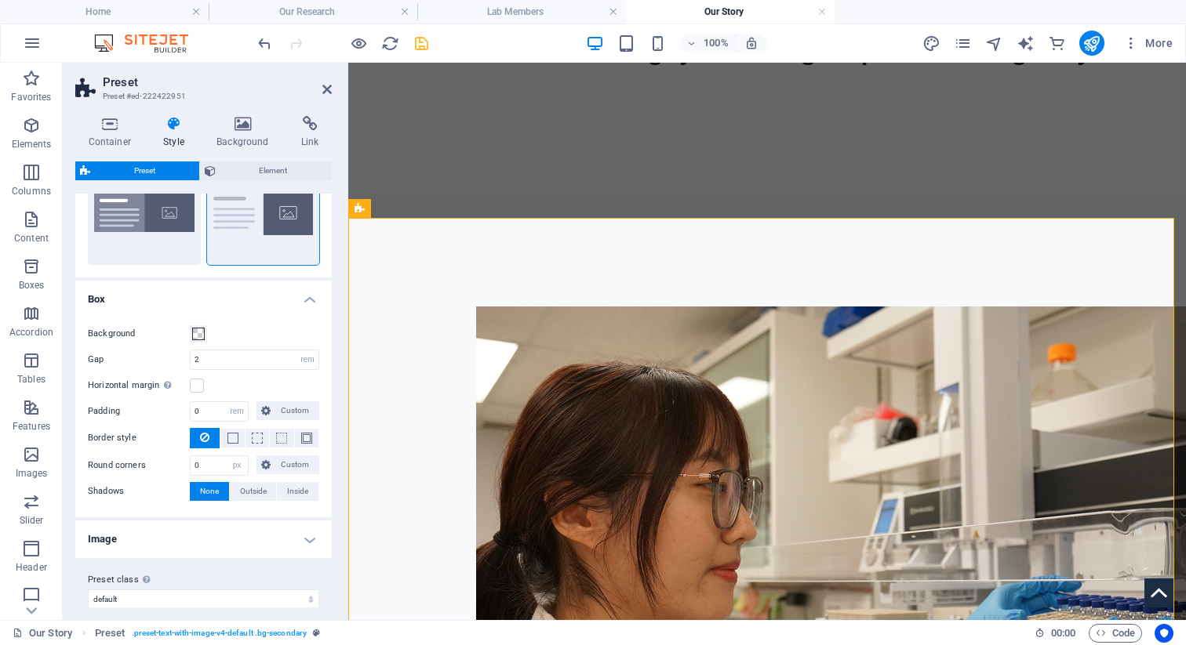
click at [227, 534] on h4 "Image" at bounding box center [203, 540] width 256 height 38
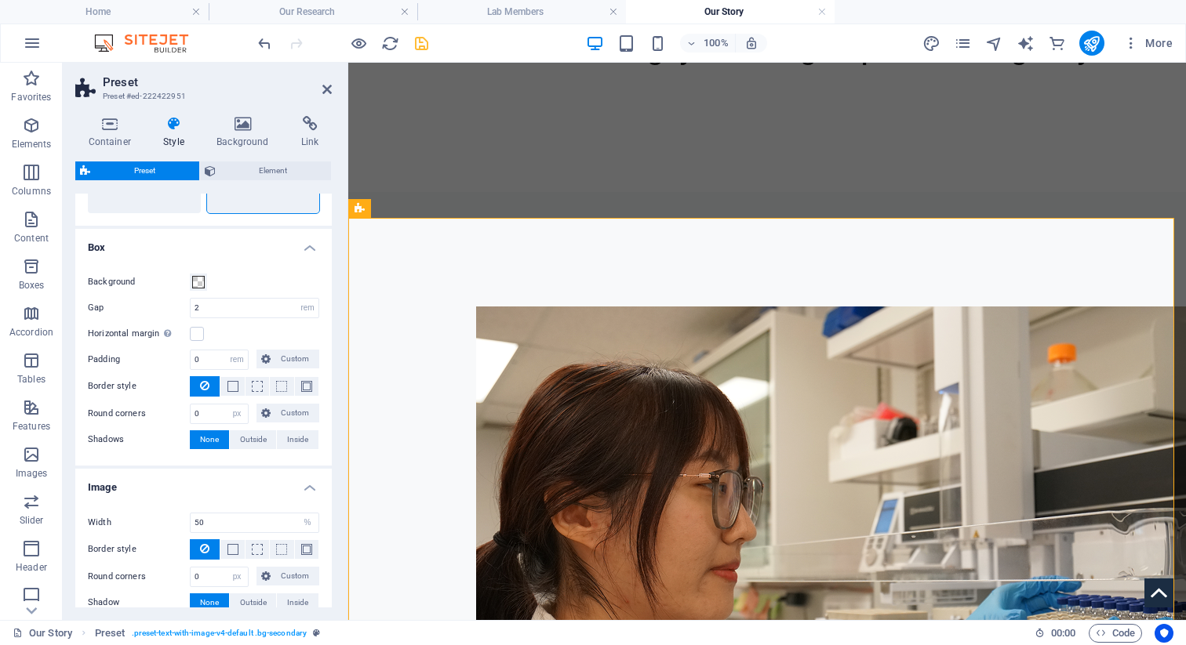
scroll to position [207, 0]
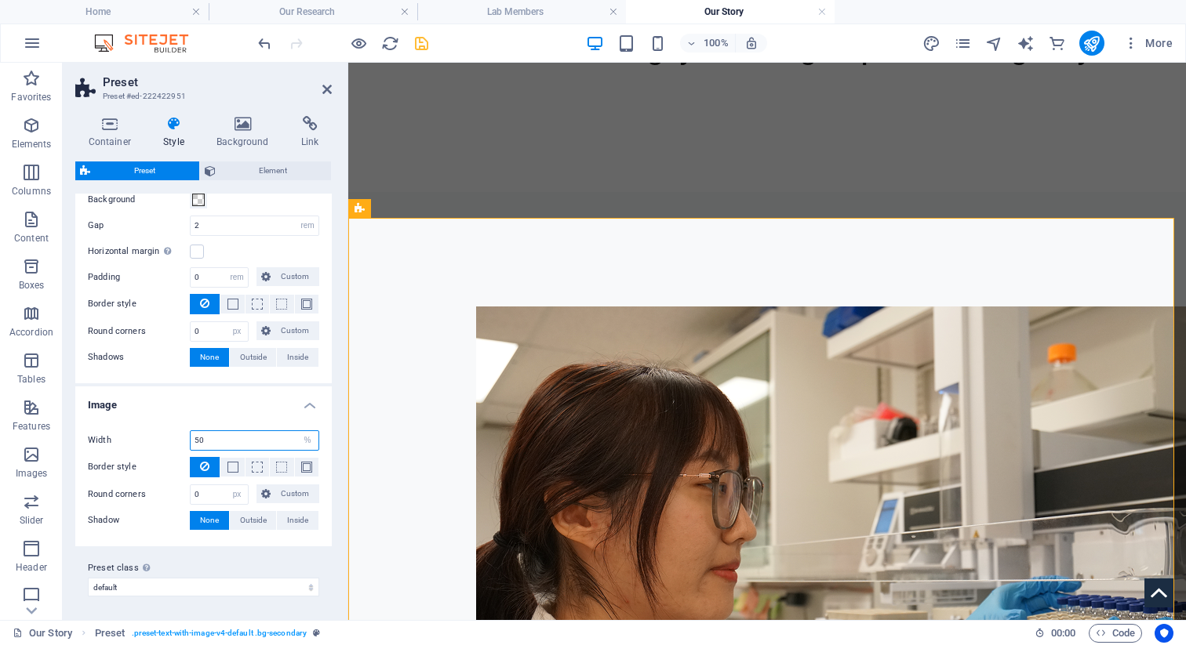
click at [216, 444] on input "50" at bounding box center [255, 440] width 128 height 19
type input "55"
click at [330, 93] on icon at bounding box center [326, 89] width 9 height 13
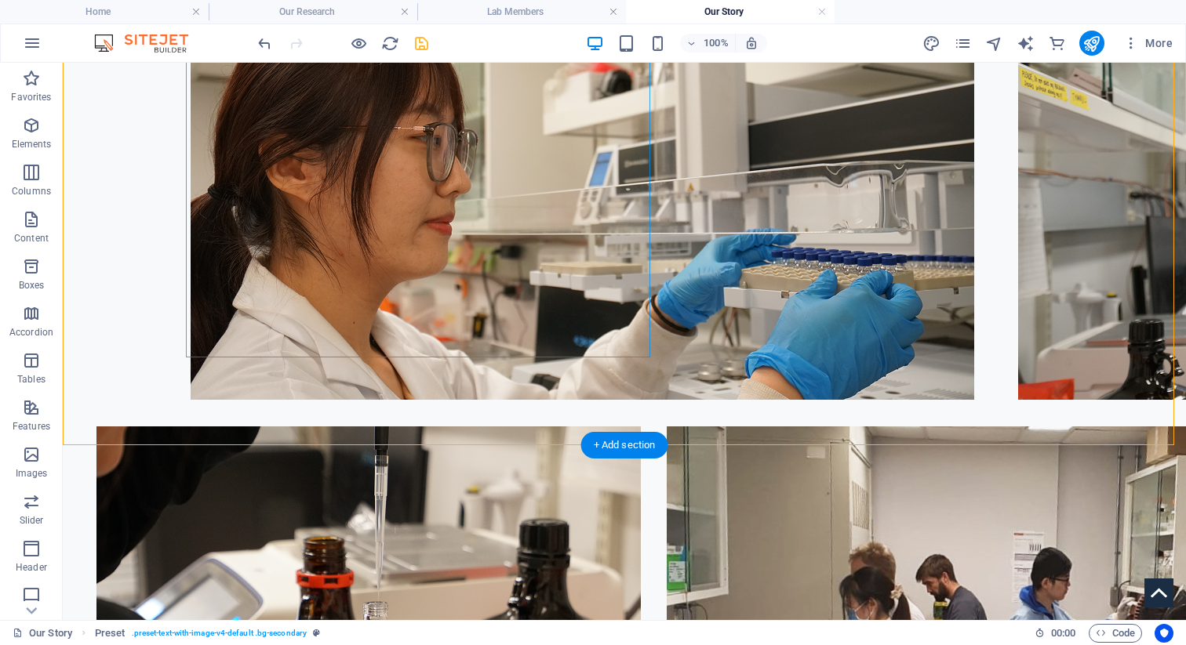
scroll to position [1251, 0]
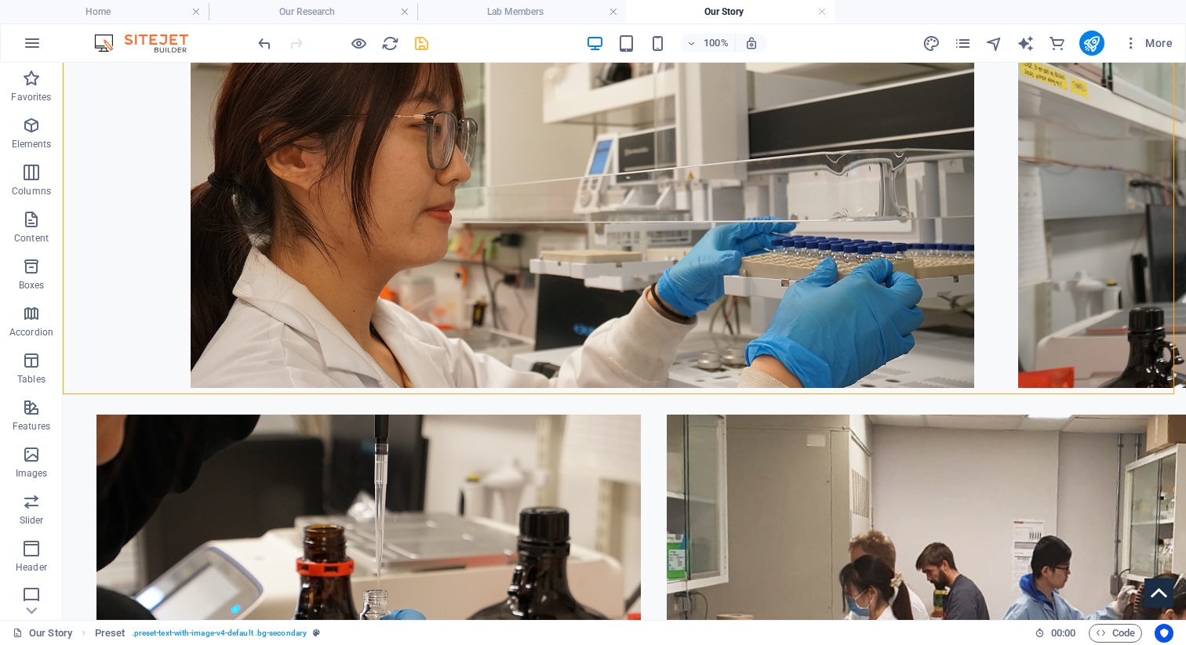
click at [423, 44] on icon "save" at bounding box center [422, 44] width 18 height 18
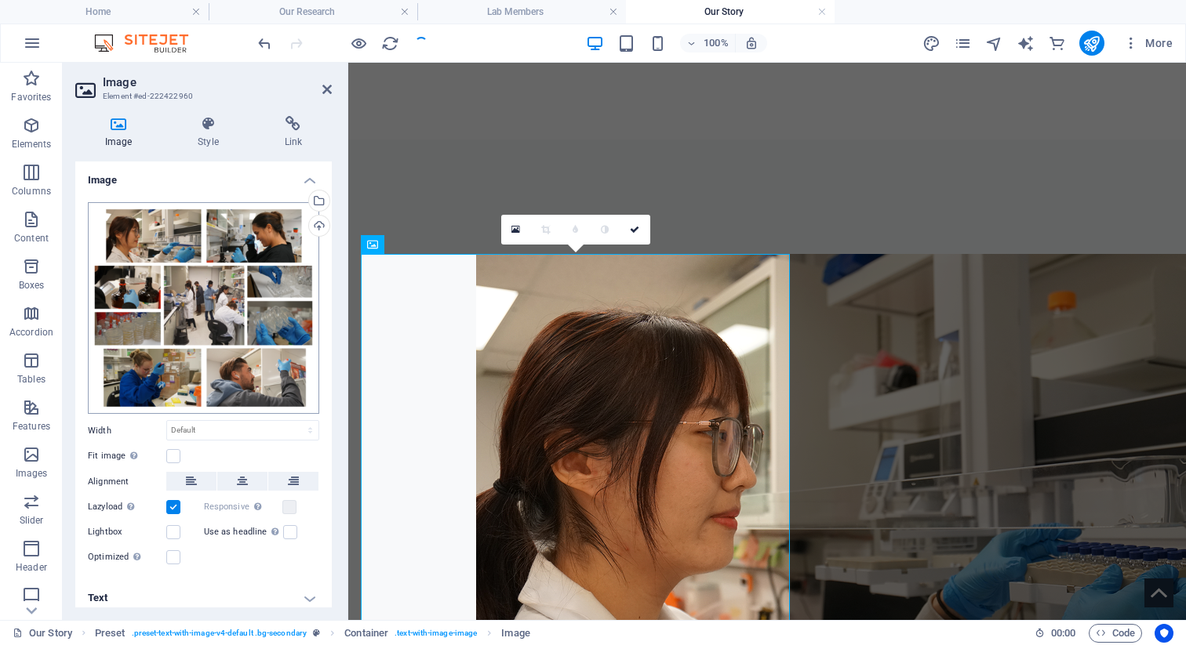
scroll to position [6, 0]
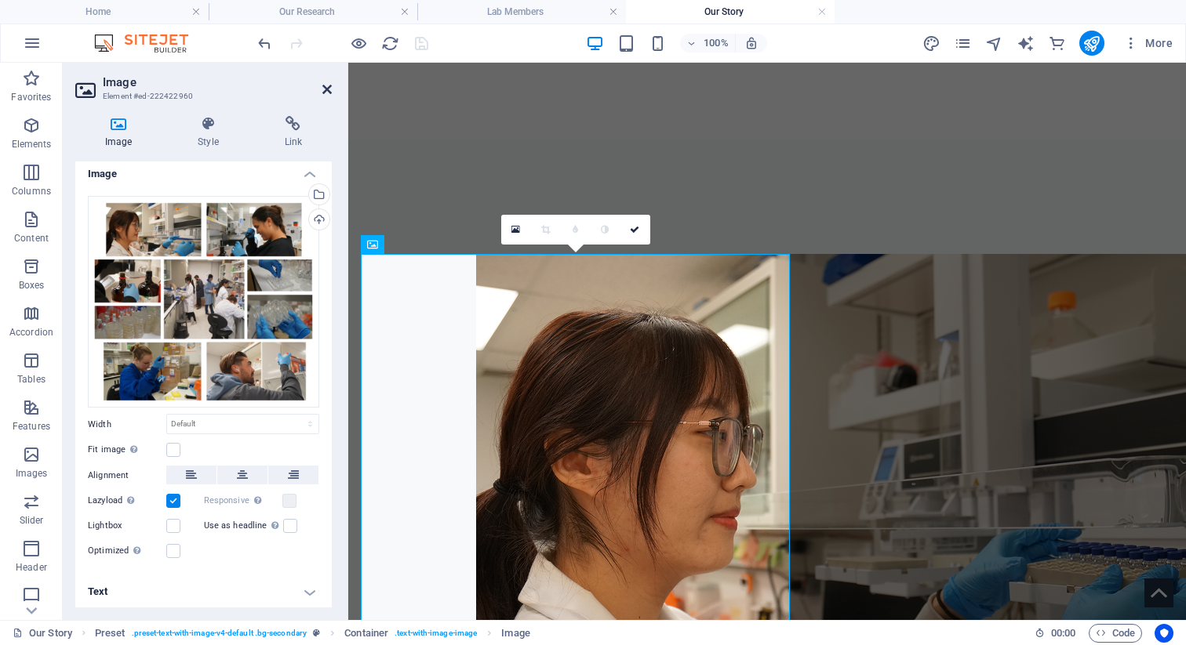
click at [329, 88] on icon at bounding box center [326, 89] width 9 height 13
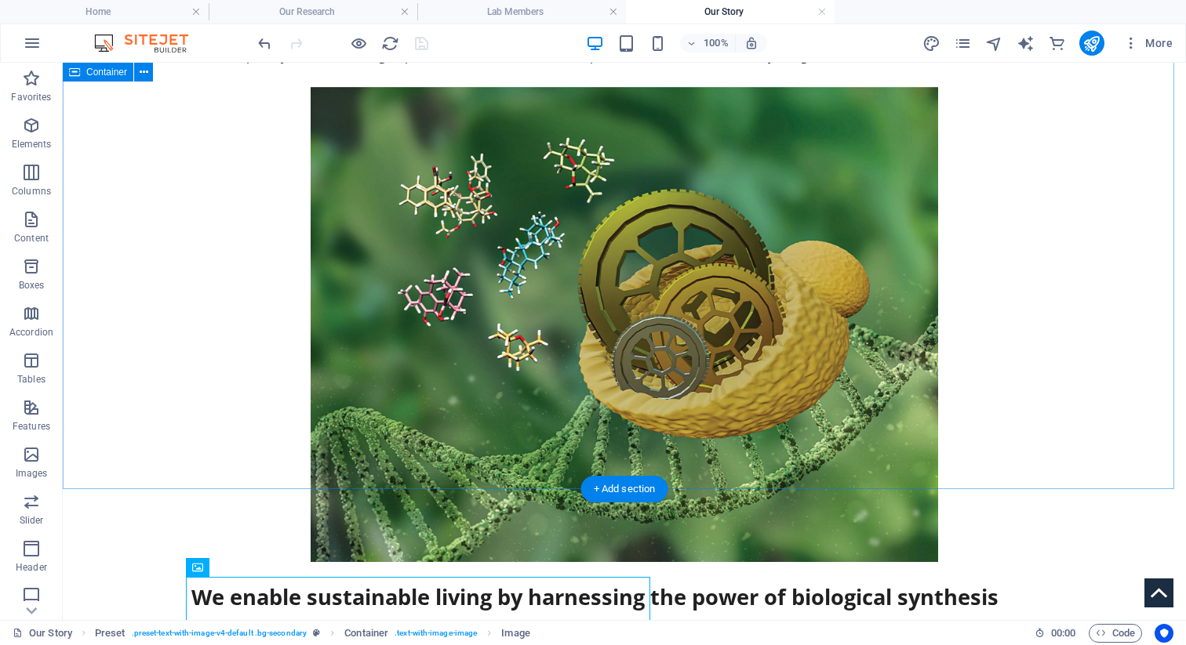
scroll to position [0, 0]
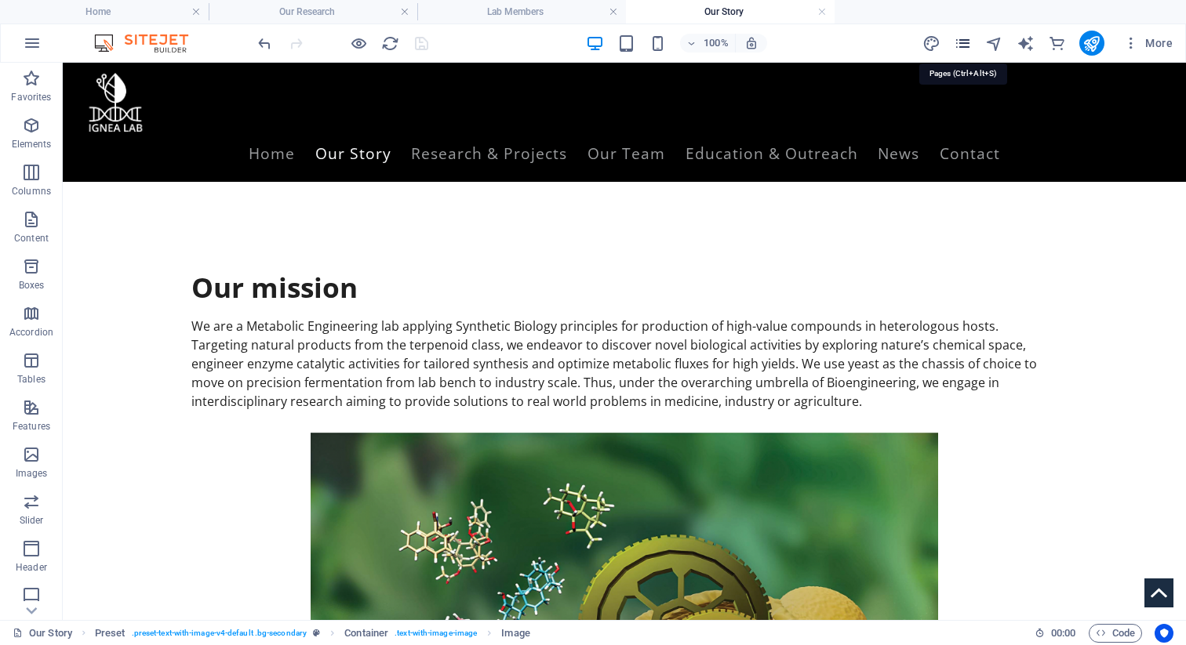
click at [961, 46] on icon "pages" at bounding box center [963, 44] width 18 height 18
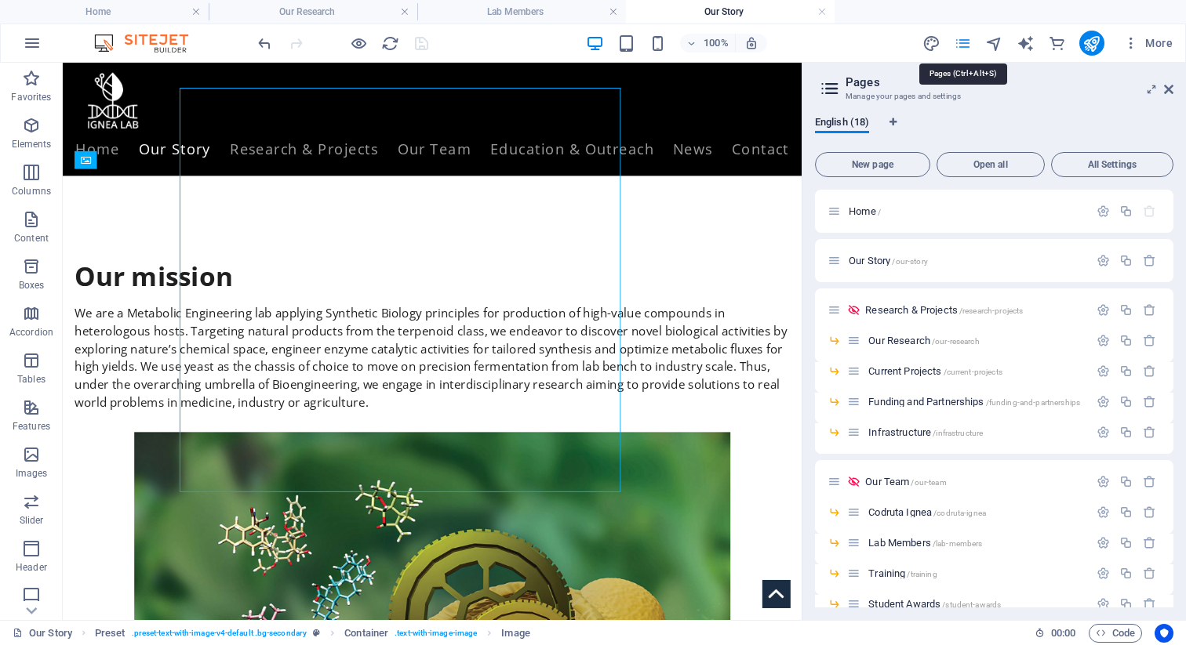
scroll to position [1042, 0]
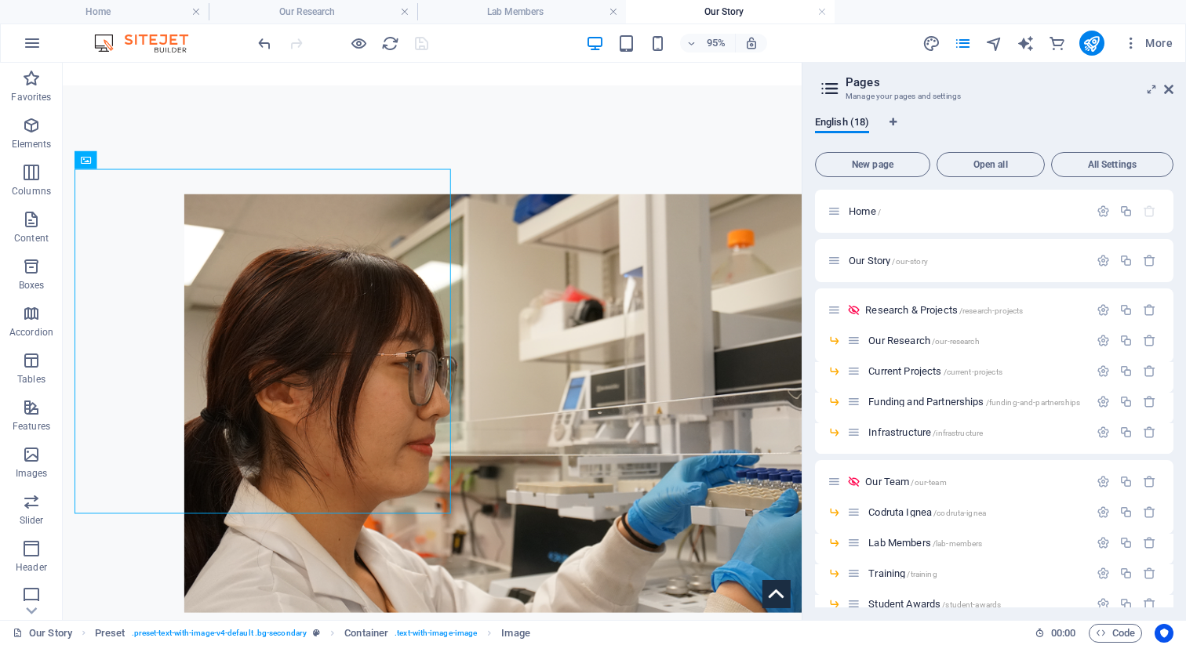
click at [1175, 90] on aside "Pages Manage your pages and settings English (18) New page Open all All Setting…" at bounding box center [994, 342] width 384 height 558
click at [1169, 90] on icon at bounding box center [1168, 89] width 9 height 13
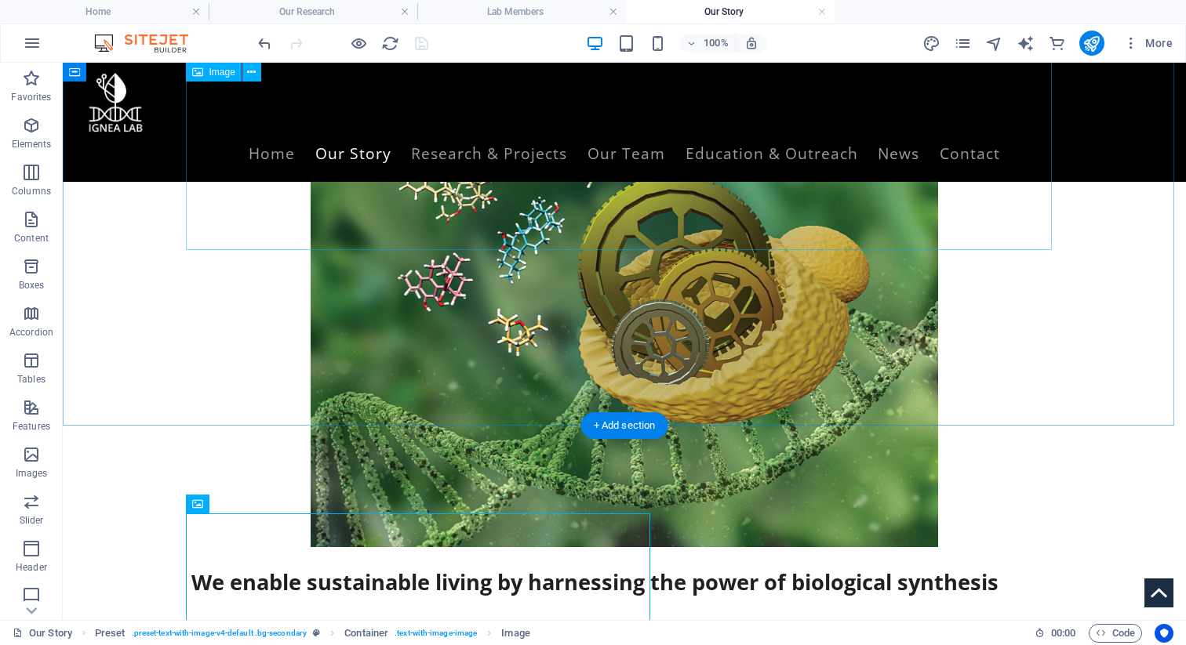
scroll to position [0, 0]
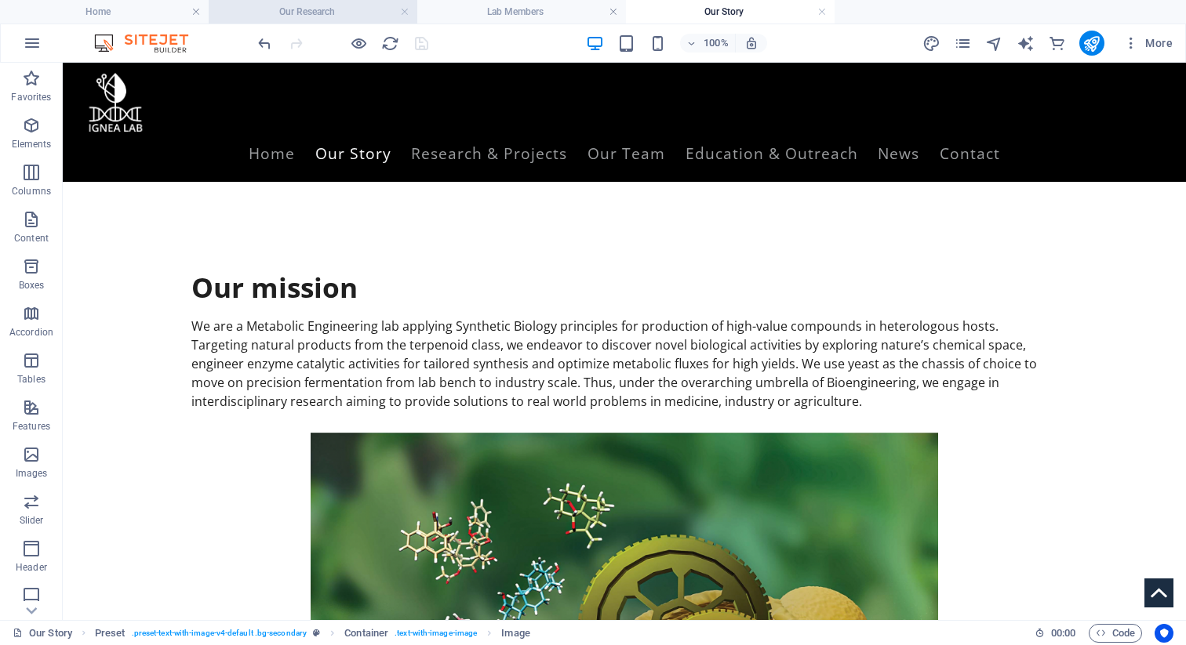
click at [295, 11] on h4 "Our Research" at bounding box center [313, 11] width 209 height 17
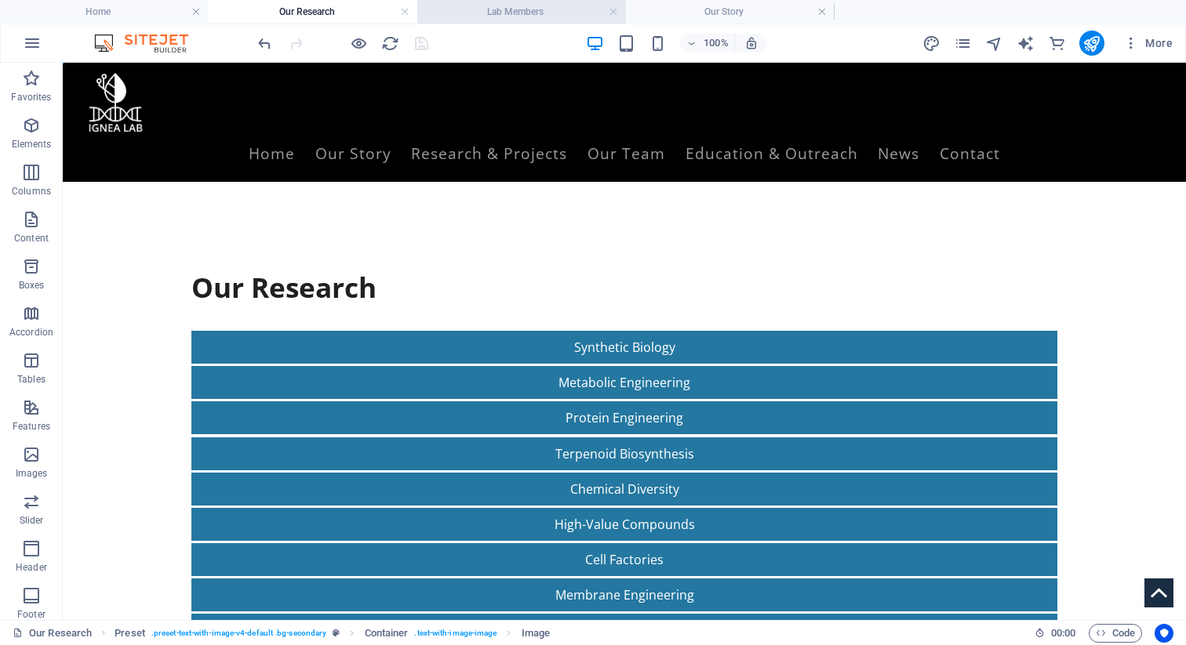
click at [463, 8] on h4 "Lab Members" at bounding box center [521, 11] width 209 height 17
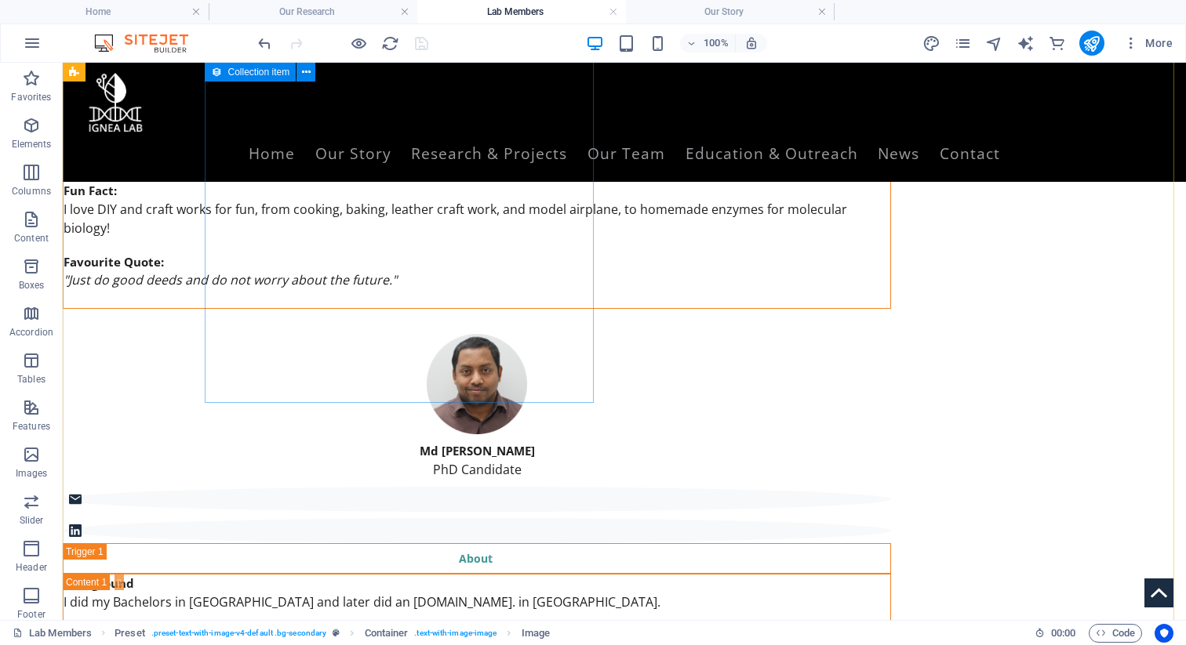
scroll to position [2321, 0]
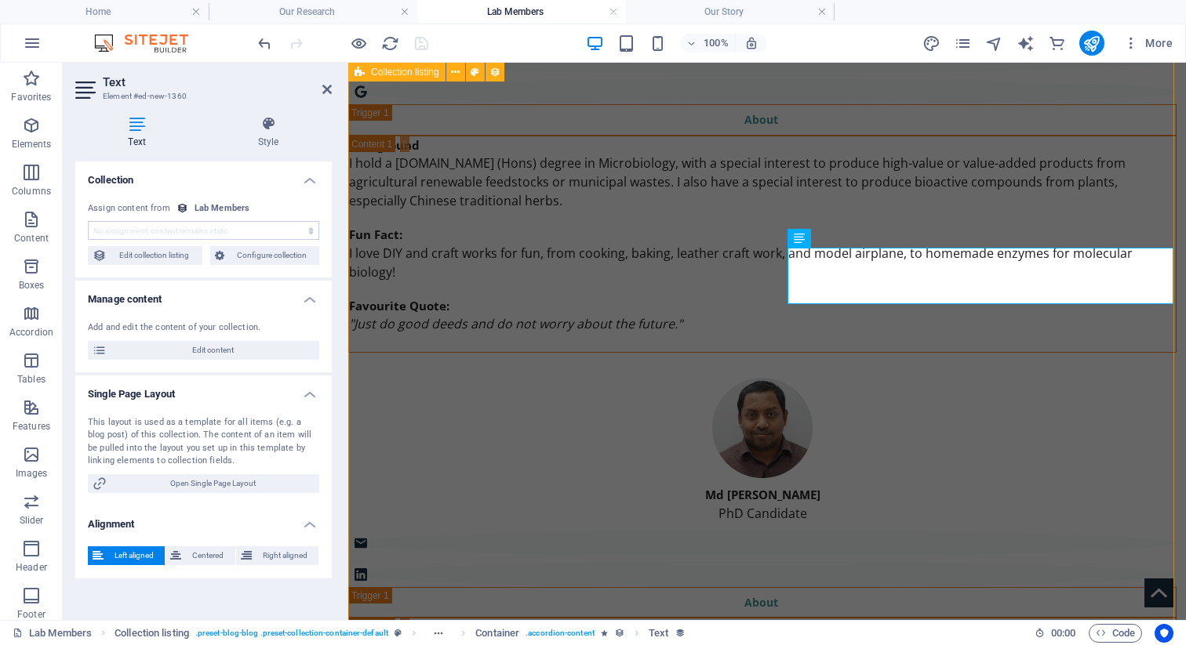
select select "background"
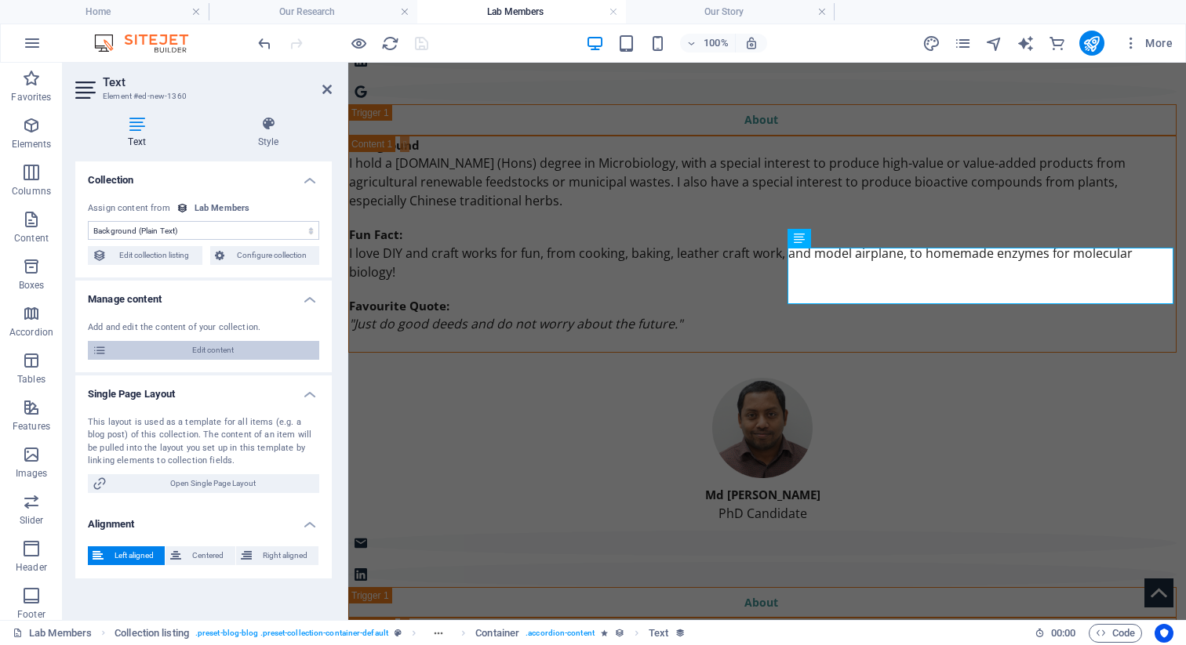
click at [206, 356] on span "Edit content" at bounding box center [212, 350] width 203 height 19
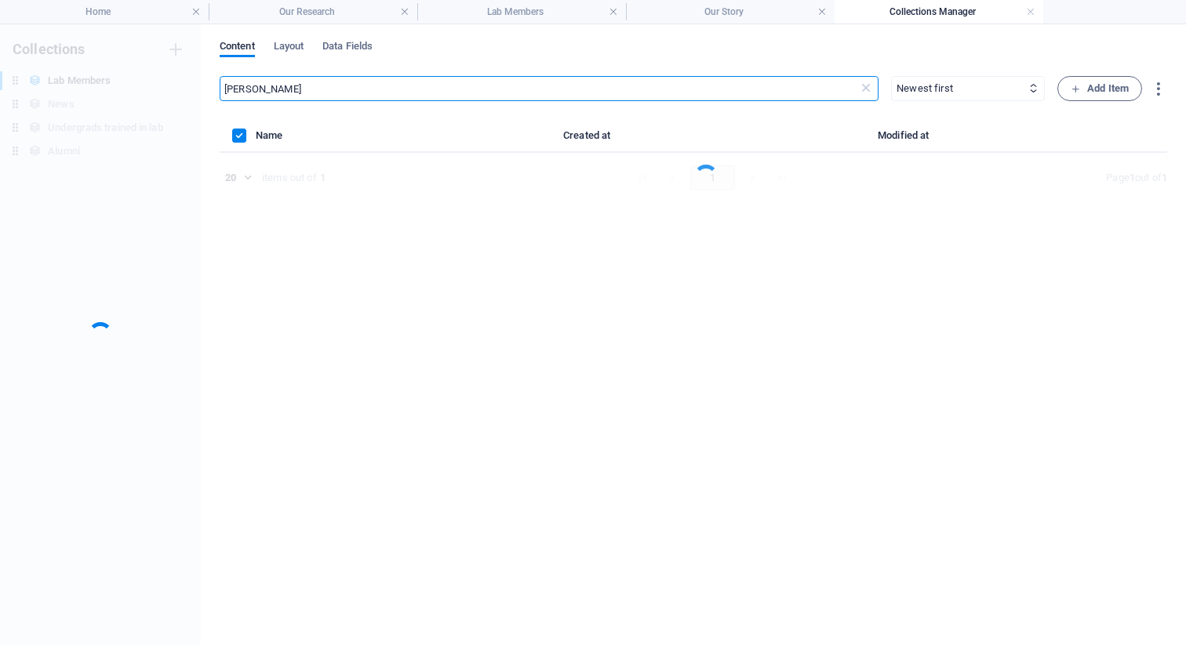
scroll to position [0, 0]
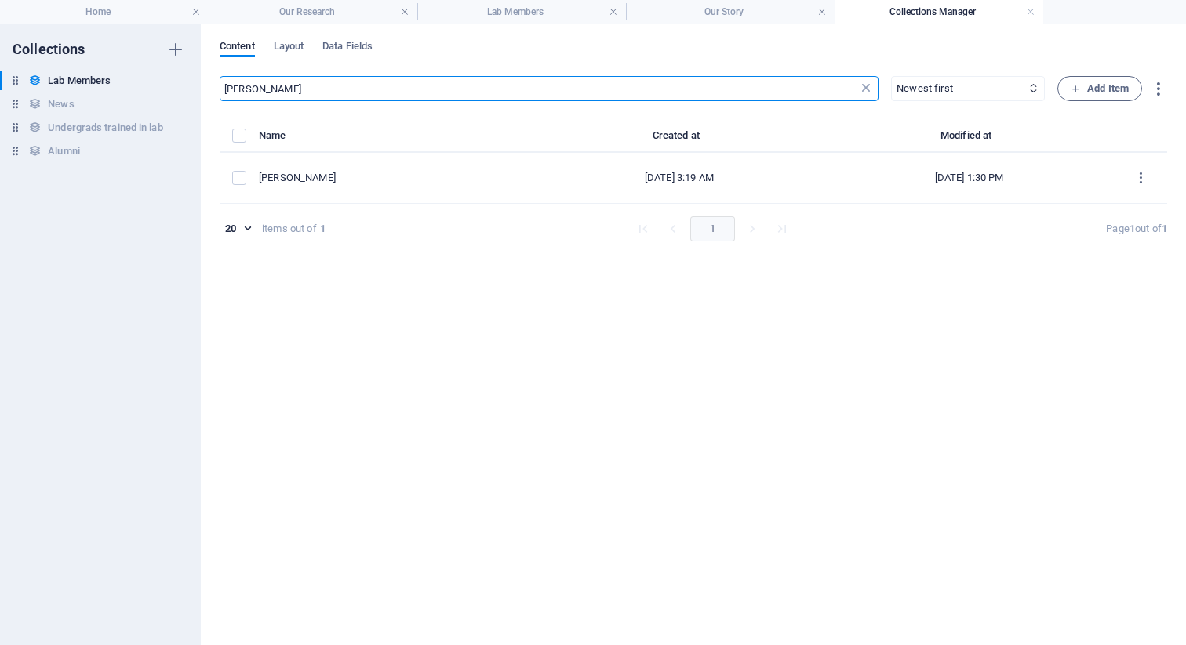
click at [859, 89] on icon at bounding box center [866, 89] width 16 height 16
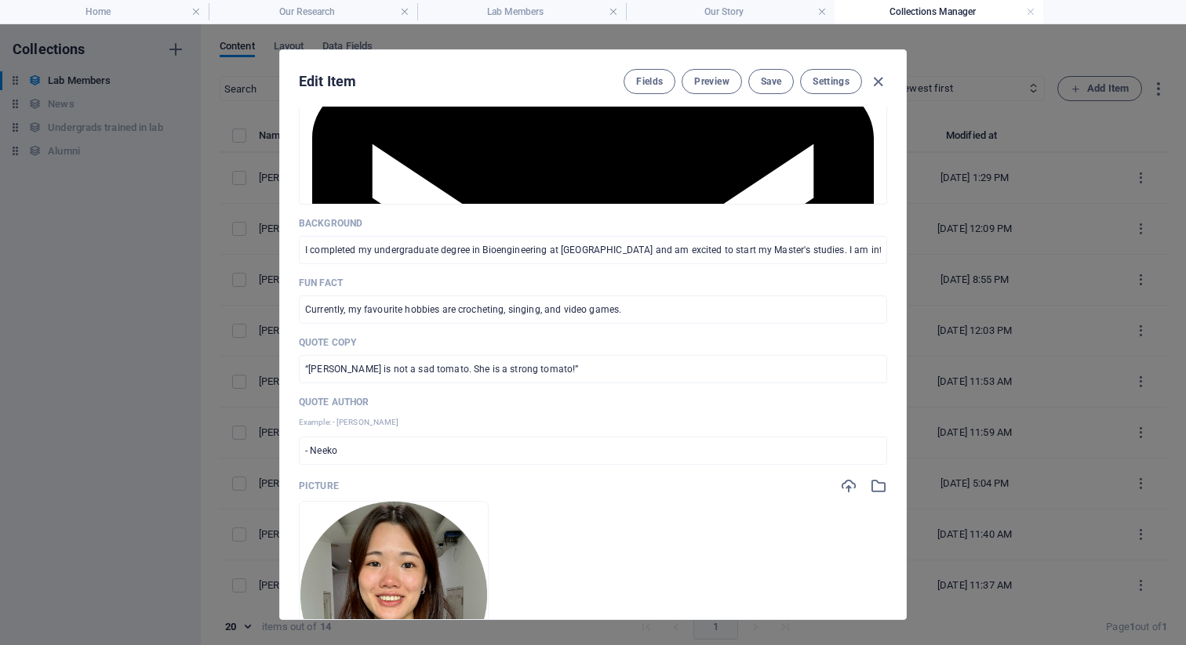
scroll to position [340, 0]
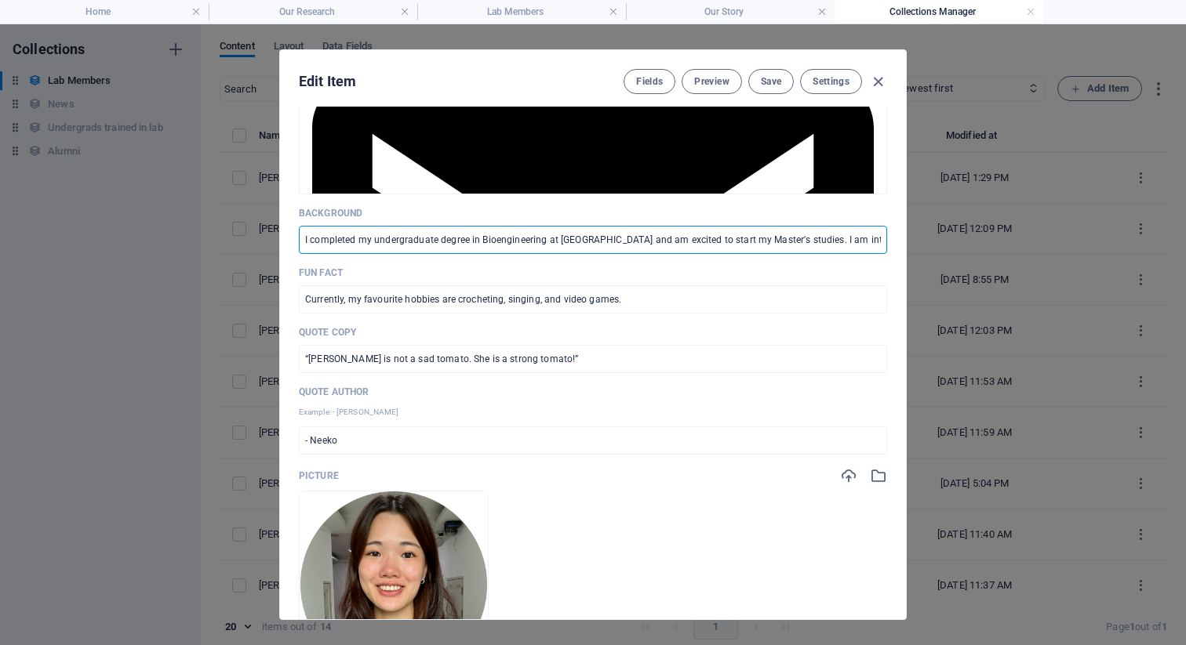
drag, startPoint x: 587, startPoint y: 241, endPoint x: 772, endPoint y: 235, distance: 185.2
click at [772, 235] on input "I completed my undergraduate degree in Bioengineering at [GEOGRAPHIC_DATA] and …" at bounding box center [593, 240] width 588 height 28
type input "I completed my undergraduate degree in Bioengineering at [GEOGRAPHIC_DATA]. I a…"
click at [767, 71] on button "Save" at bounding box center [770, 81] width 45 height 25
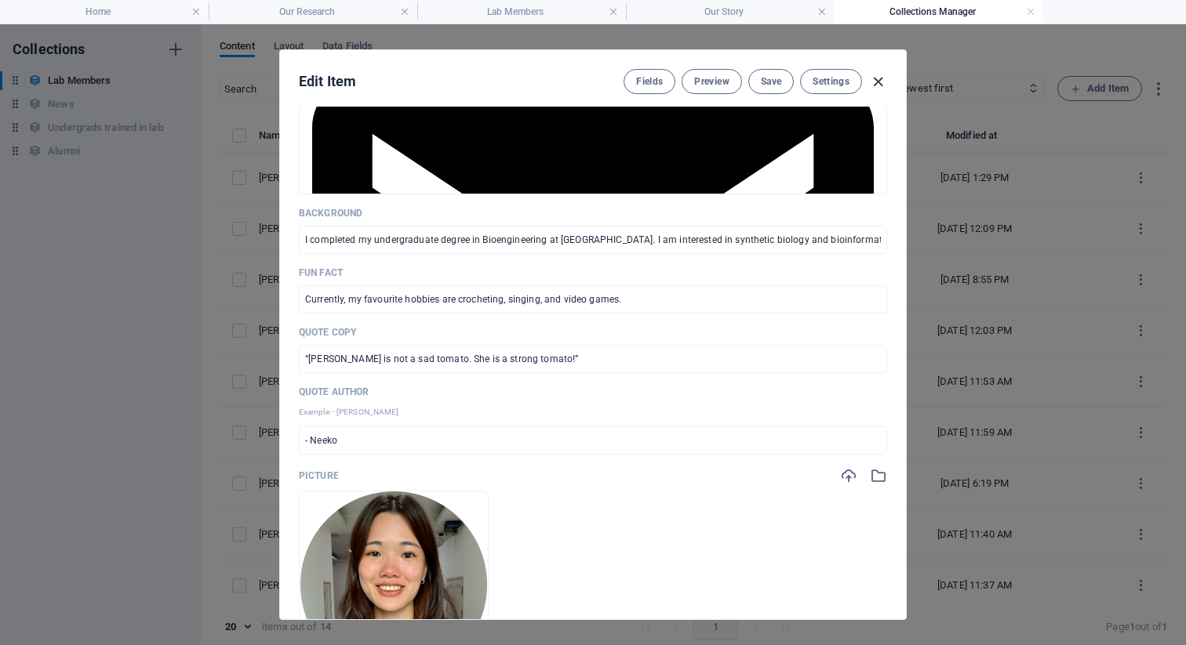
click at [870, 81] on icon "button" at bounding box center [878, 82] width 18 height 18
type input "[PERSON_NAME]"
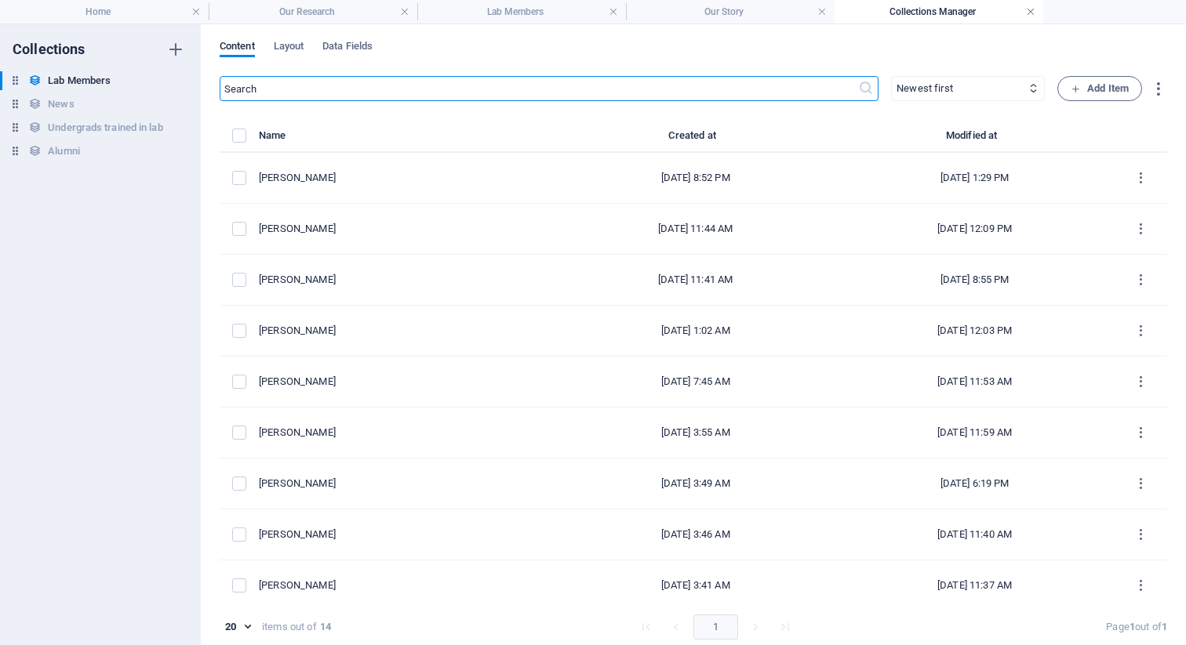
click at [1030, 9] on link at bounding box center [1030, 12] width 9 height 15
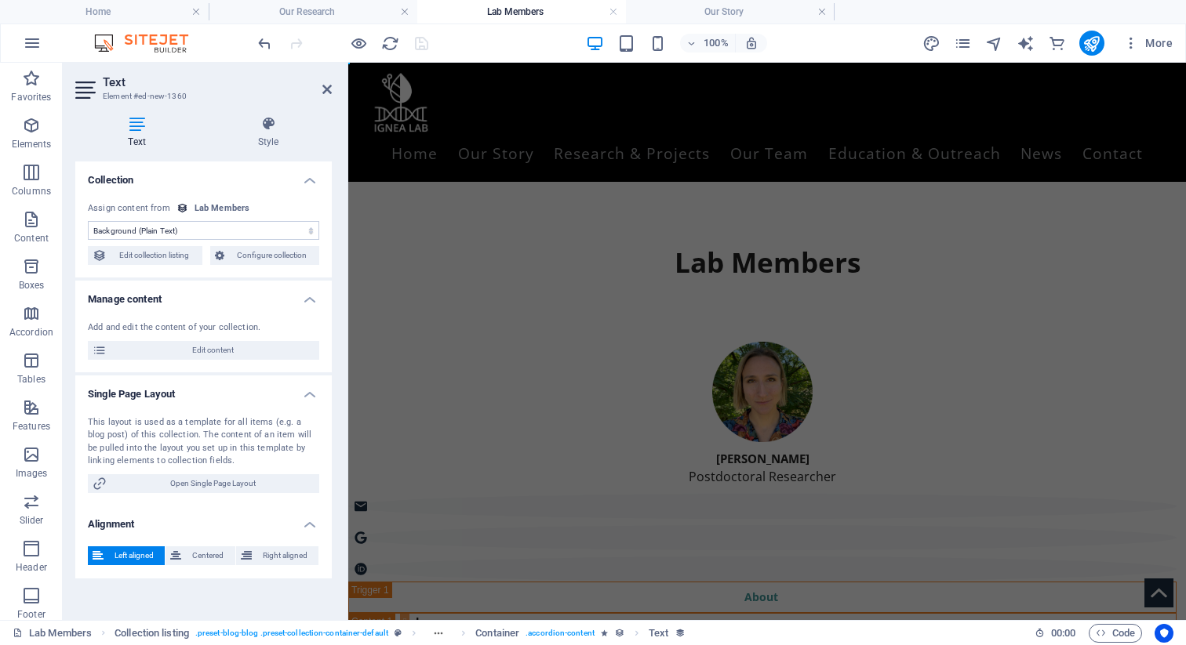
scroll to position [2321, 0]
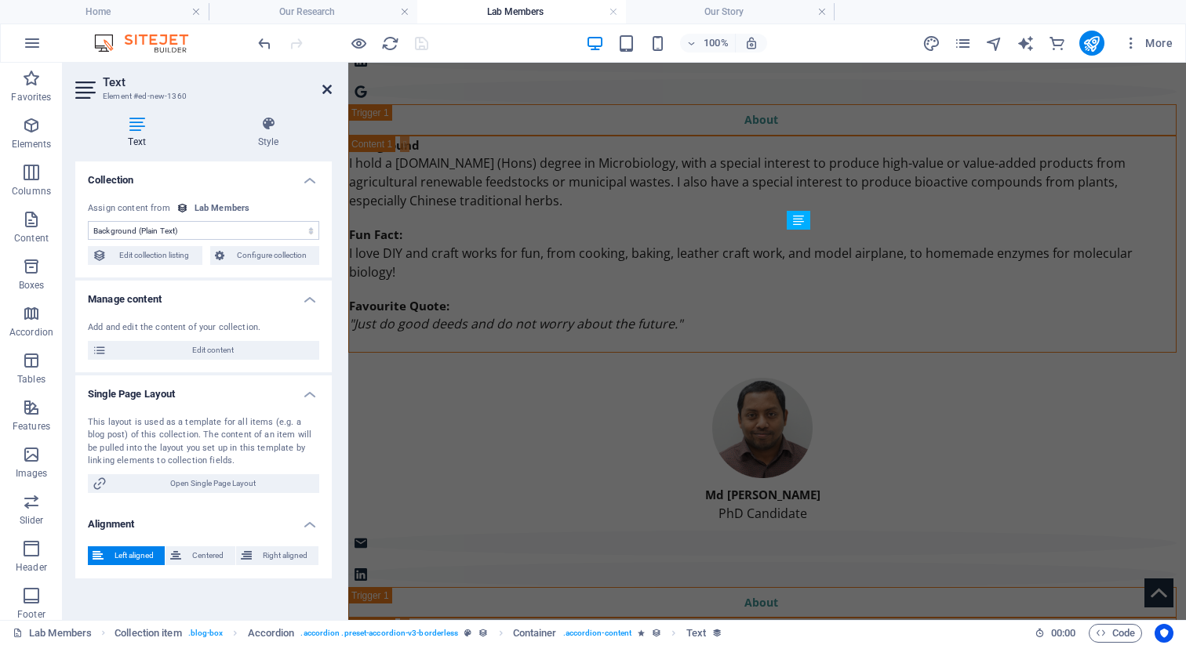
click at [325, 89] on icon at bounding box center [326, 89] width 9 height 13
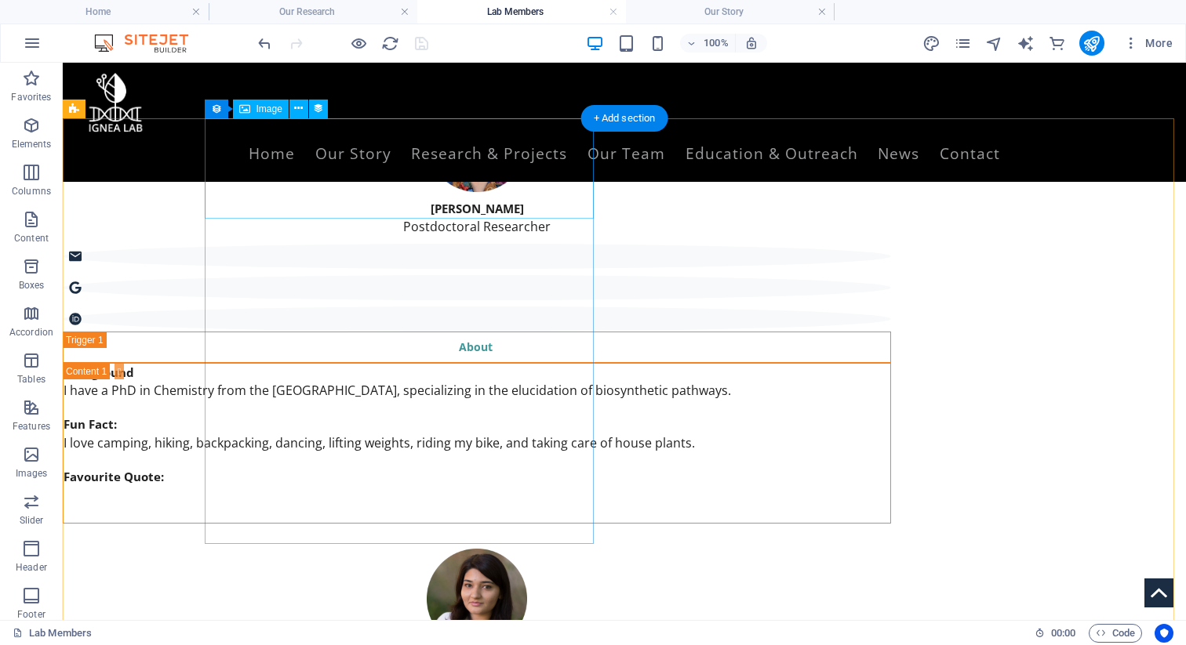
scroll to position [0, 0]
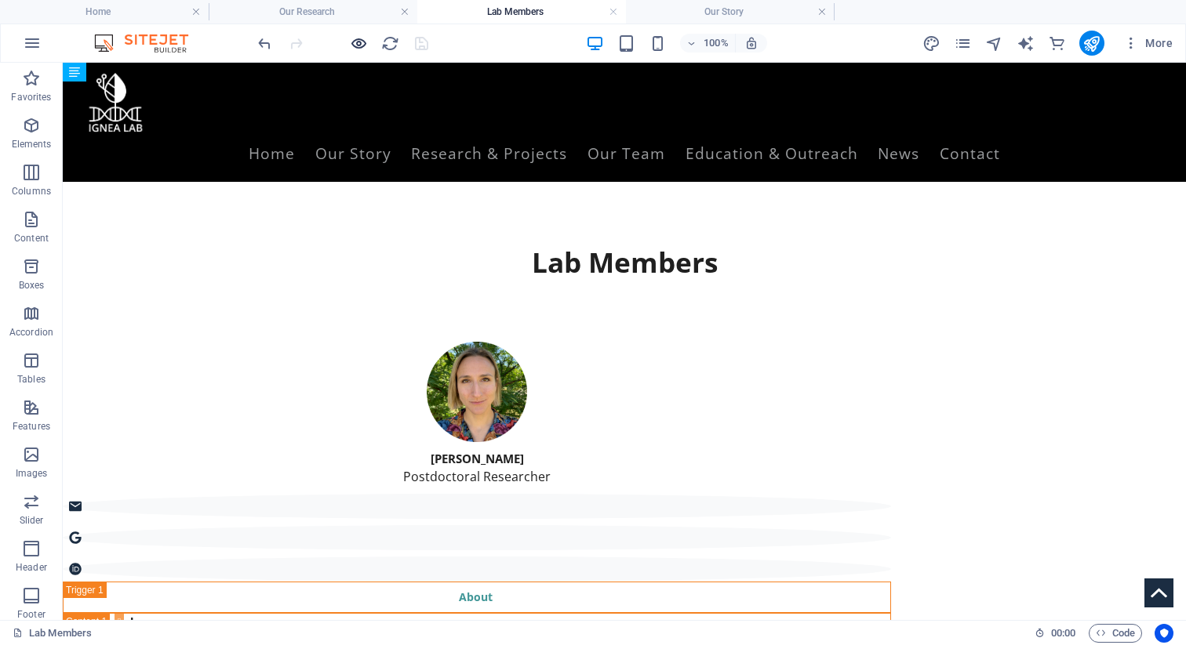
click at [357, 45] on icon "button" at bounding box center [359, 44] width 18 height 18
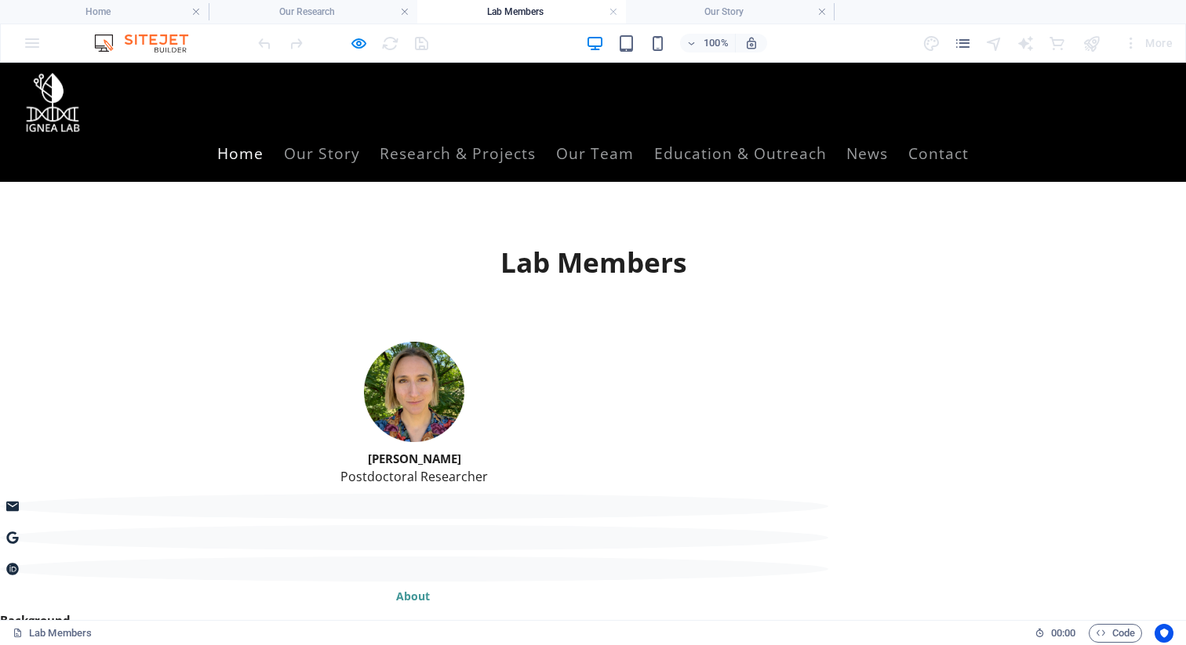
click at [264, 133] on link "Home" at bounding box center [240, 153] width 46 height 40
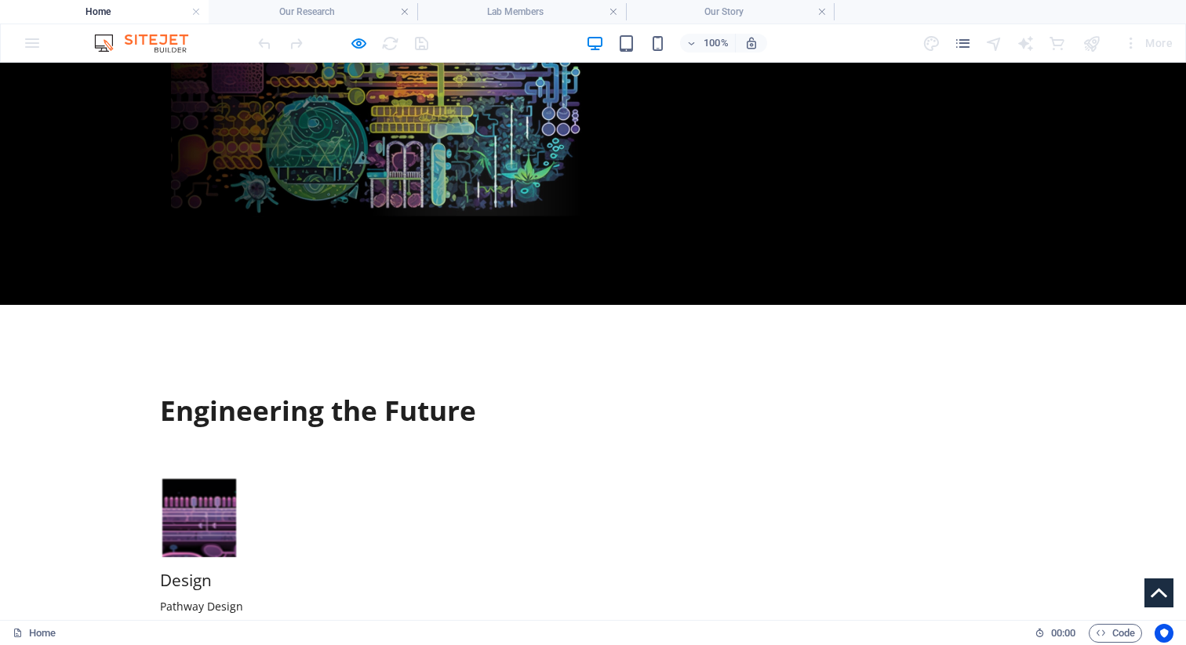
scroll to position [586, 0]
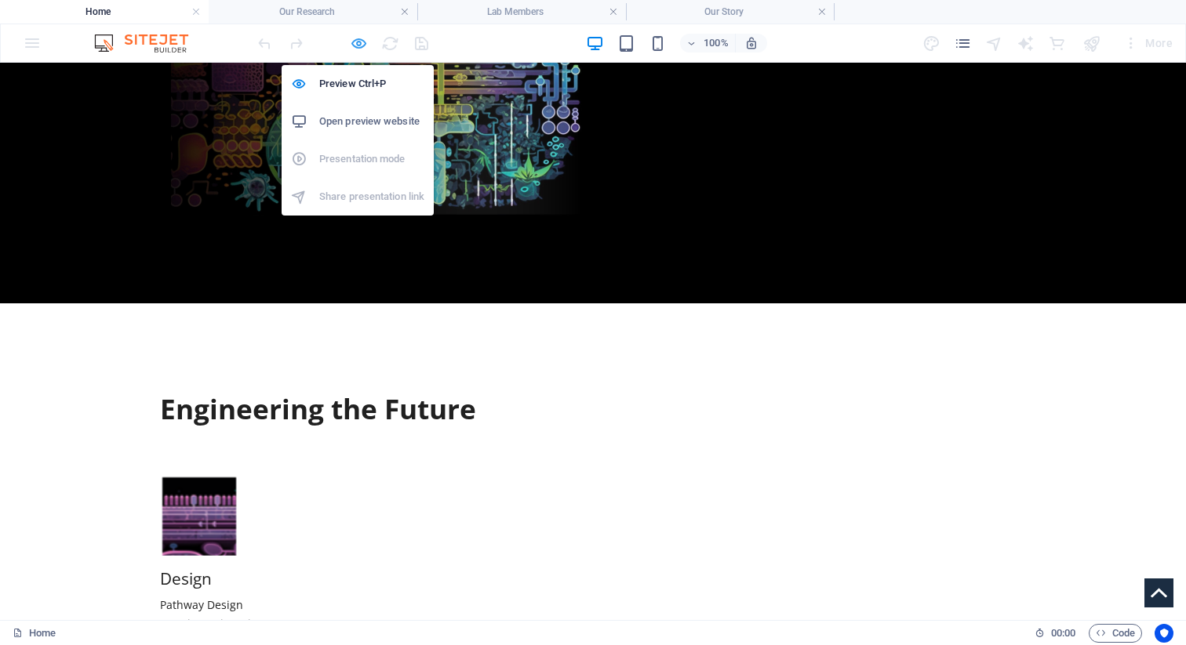
click at [360, 40] on icon "button" at bounding box center [359, 44] width 18 height 18
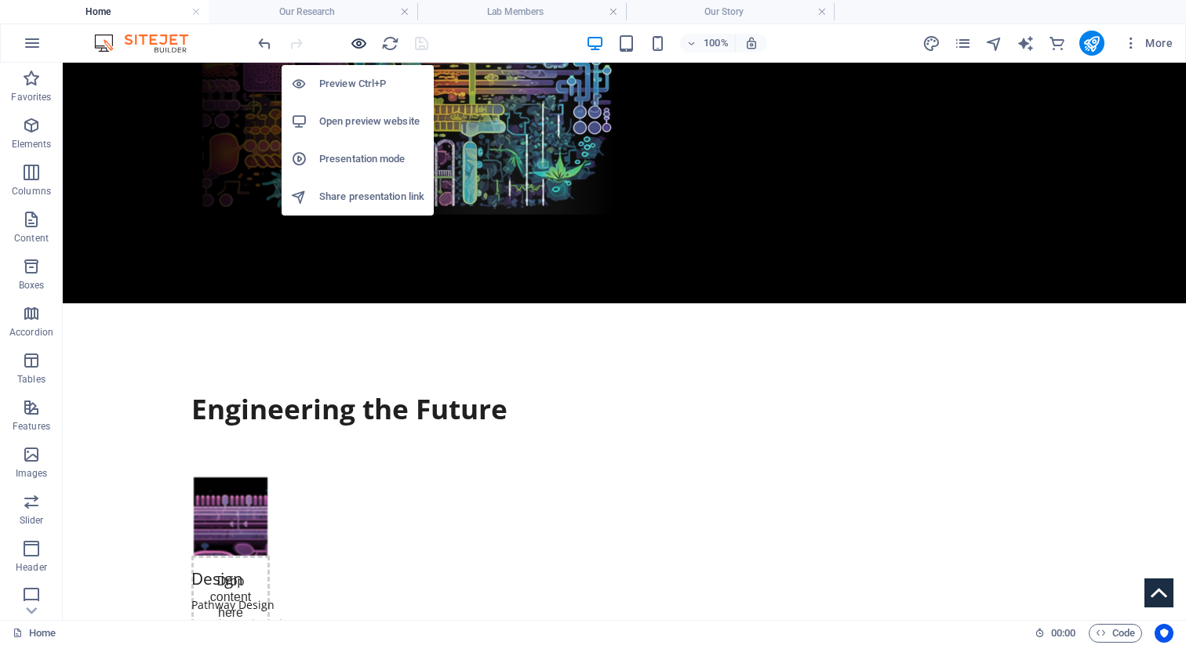
click at [354, 43] on icon "button" at bounding box center [359, 44] width 18 height 18
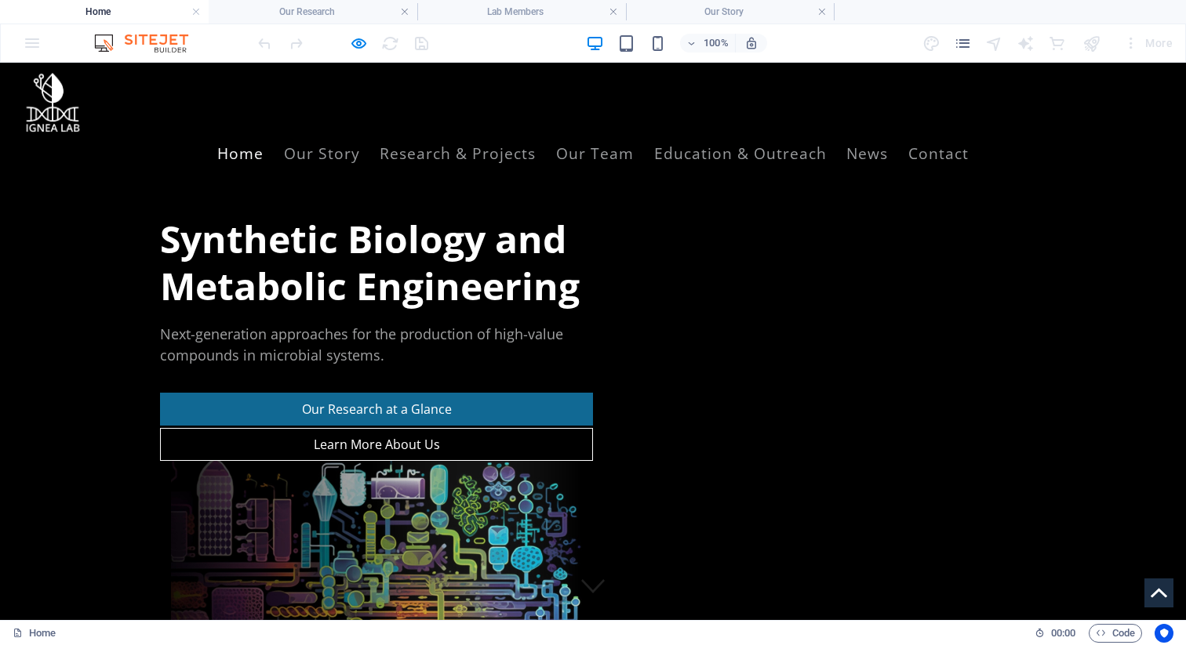
scroll to position [0, 0]
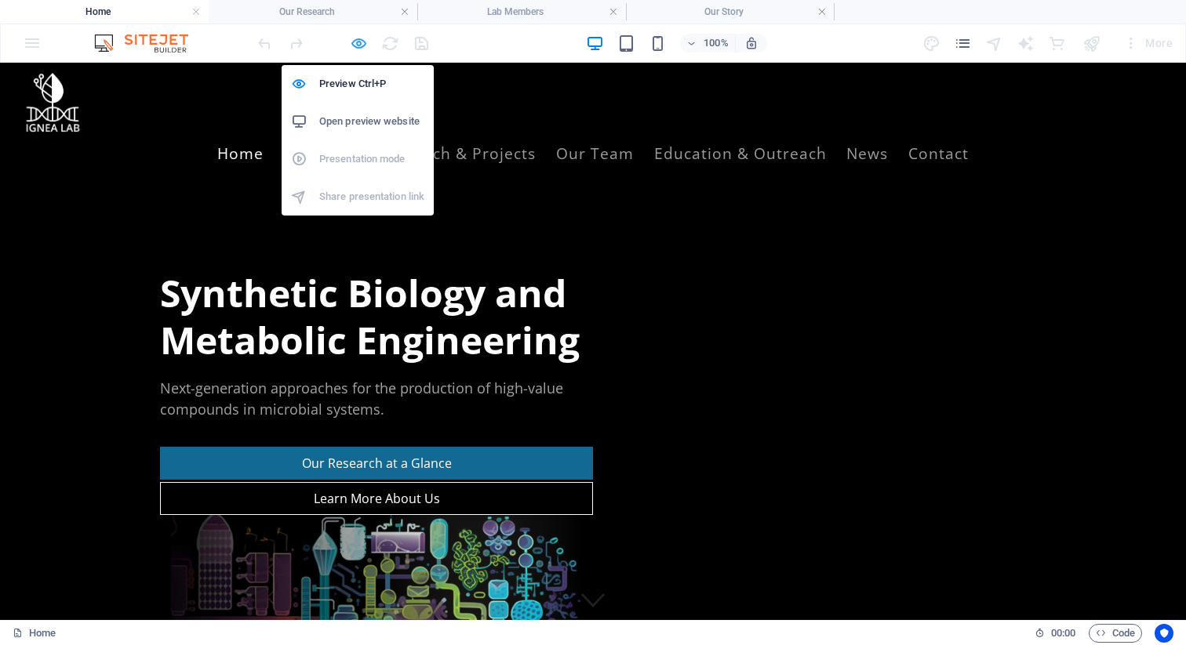
click at [352, 45] on icon "button" at bounding box center [359, 44] width 18 height 18
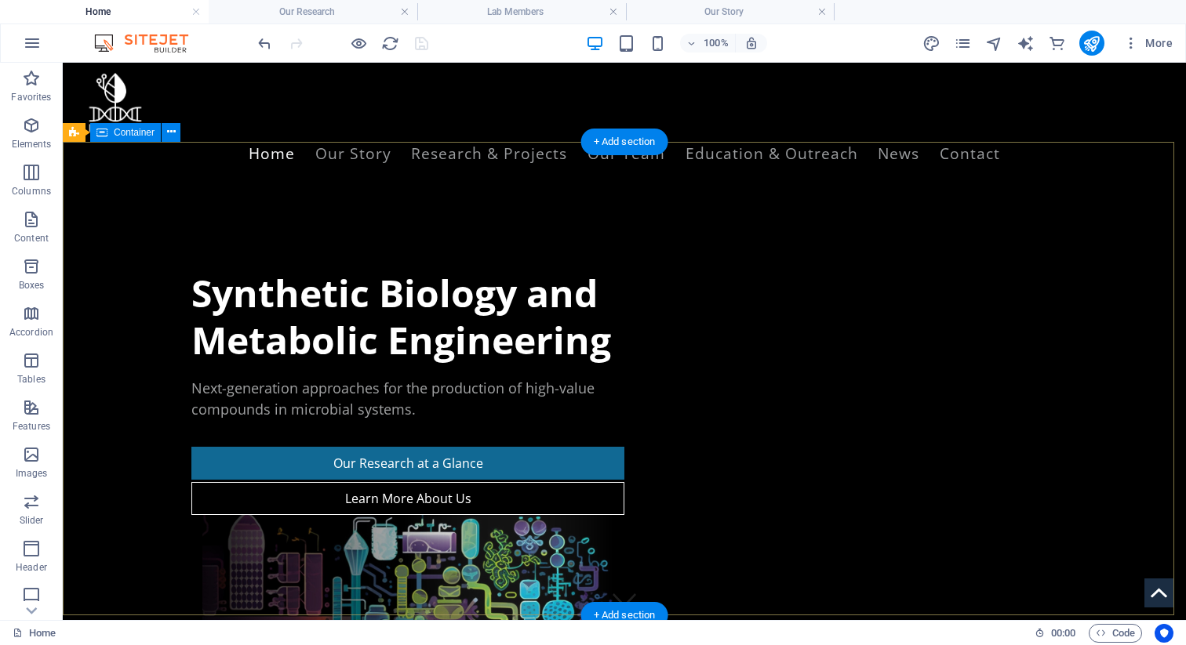
scroll to position [866, 0]
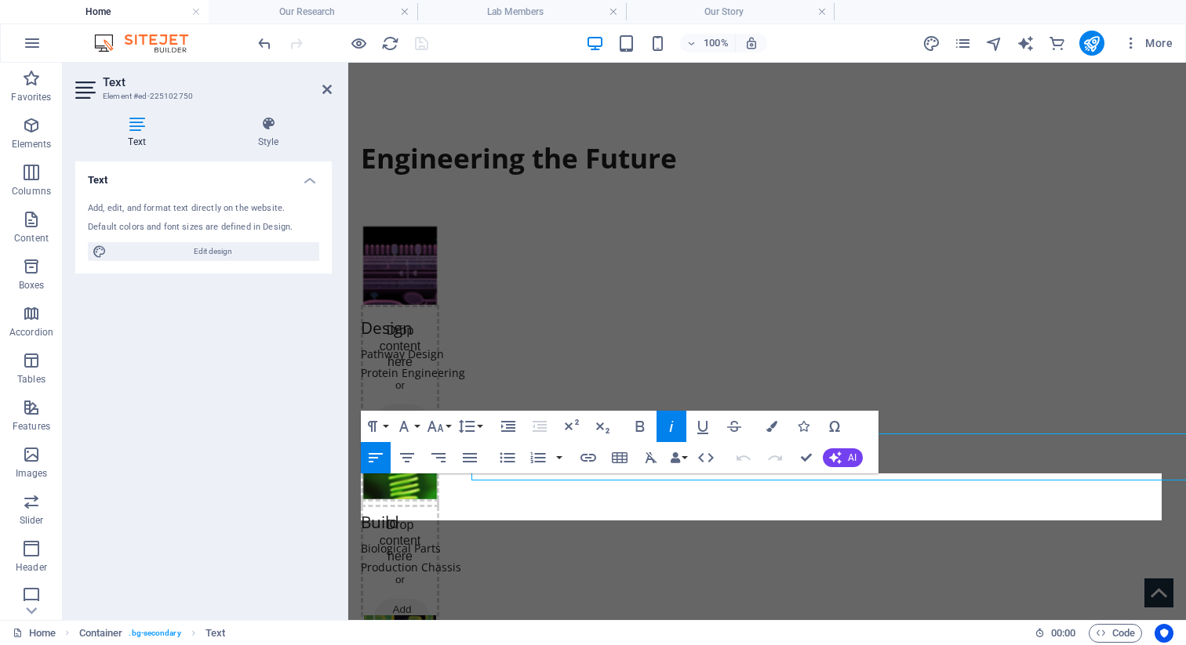
scroll to position [859, 0]
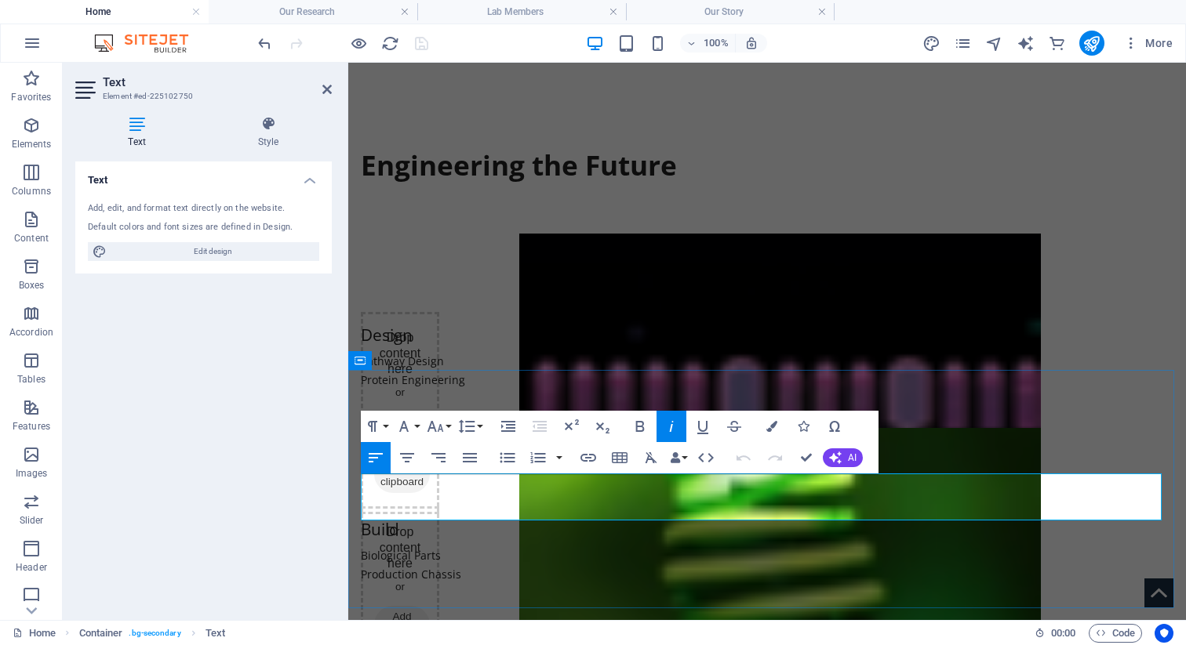
click at [440, 432] on icon "button" at bounding box center [435, 426] width 19 height 19
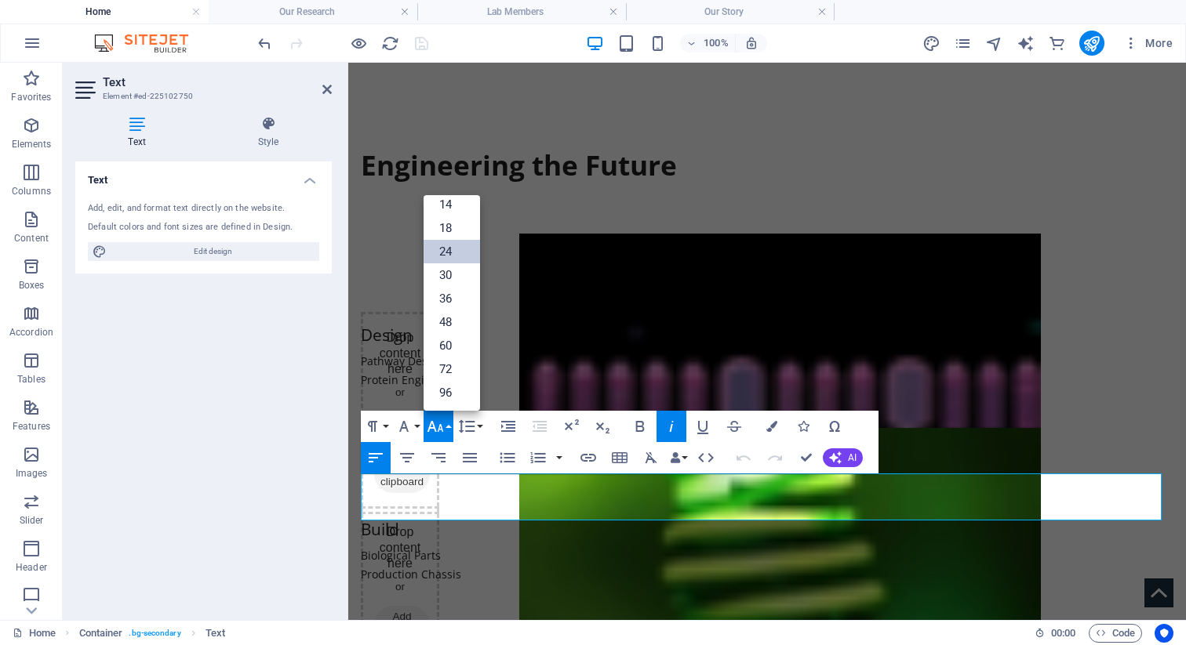
scroll to position [126, 0]
click at [456, 270] on link "30" at bounding box center [452, 276] width 56 height 24
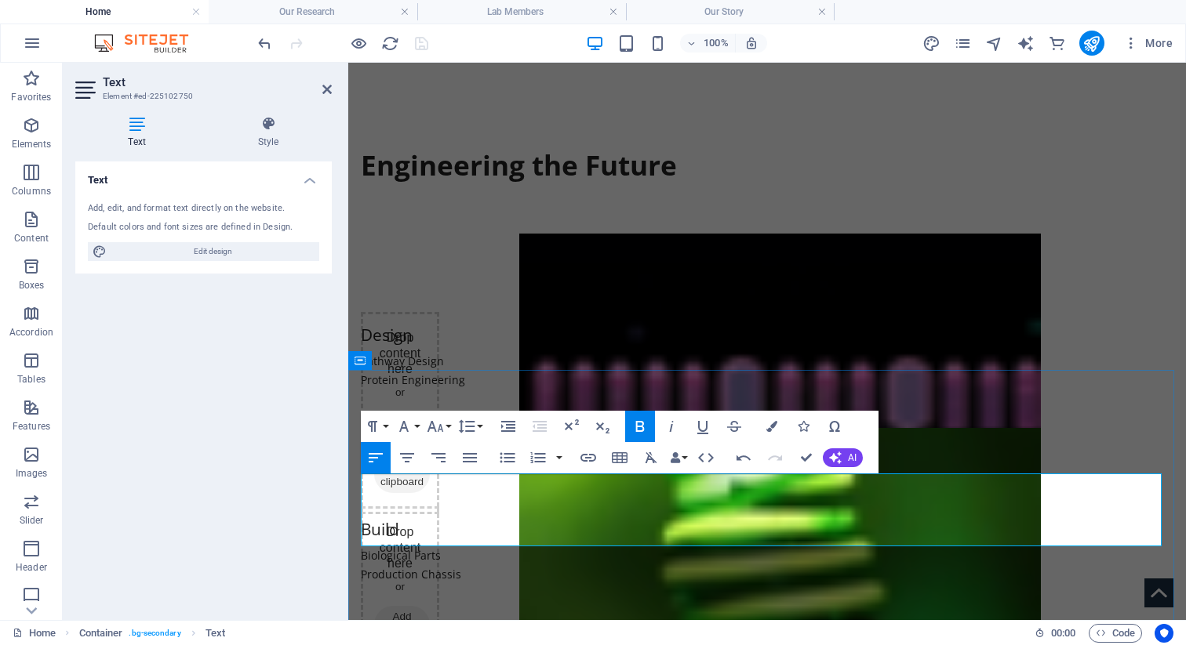
click at [433, 424] on icon "button" at bounding box center [435, 426] width 16 height 11
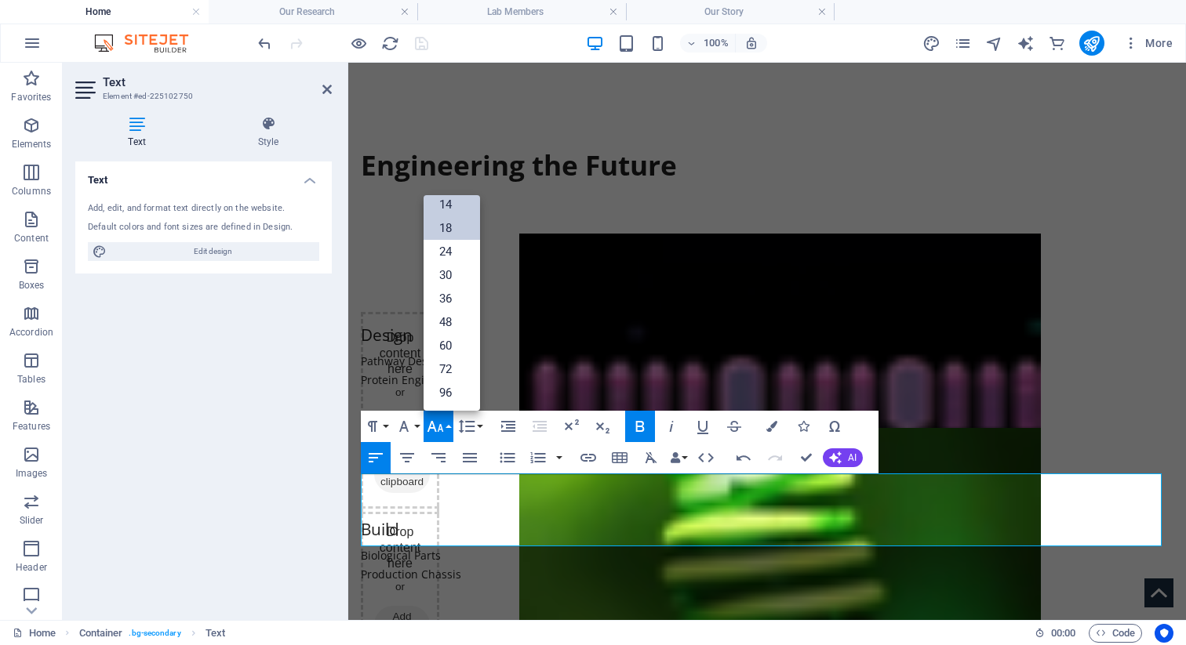
click at [452, 227] on link "18" at bounding box center [452, 228] width 56 height 24
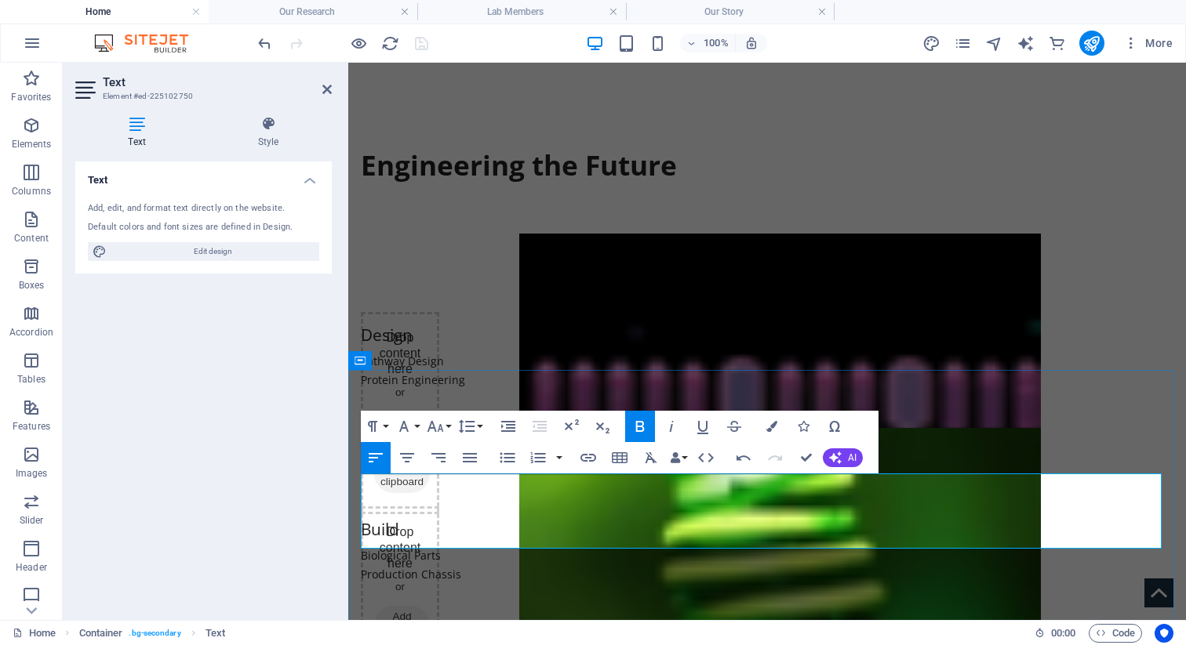
click at [329, 92] on icon at bounding box center [326, 89] width 9 height 13
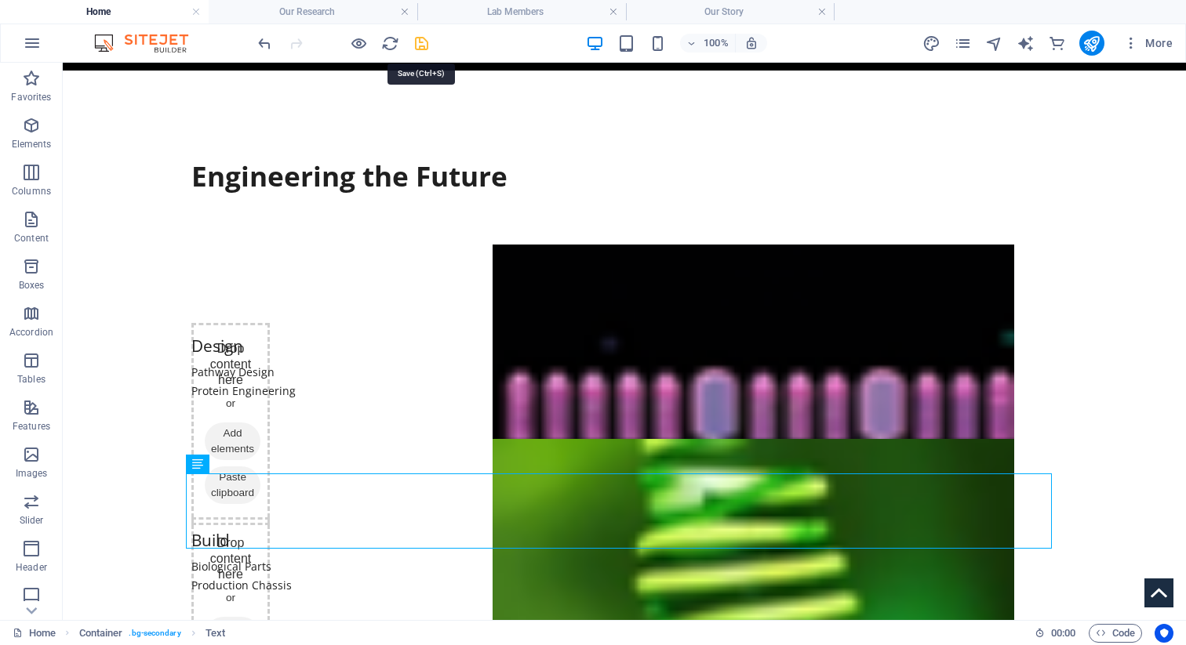
click at [413, 42] on icon "save" at bounding box center [422, 44] width 18 height 18
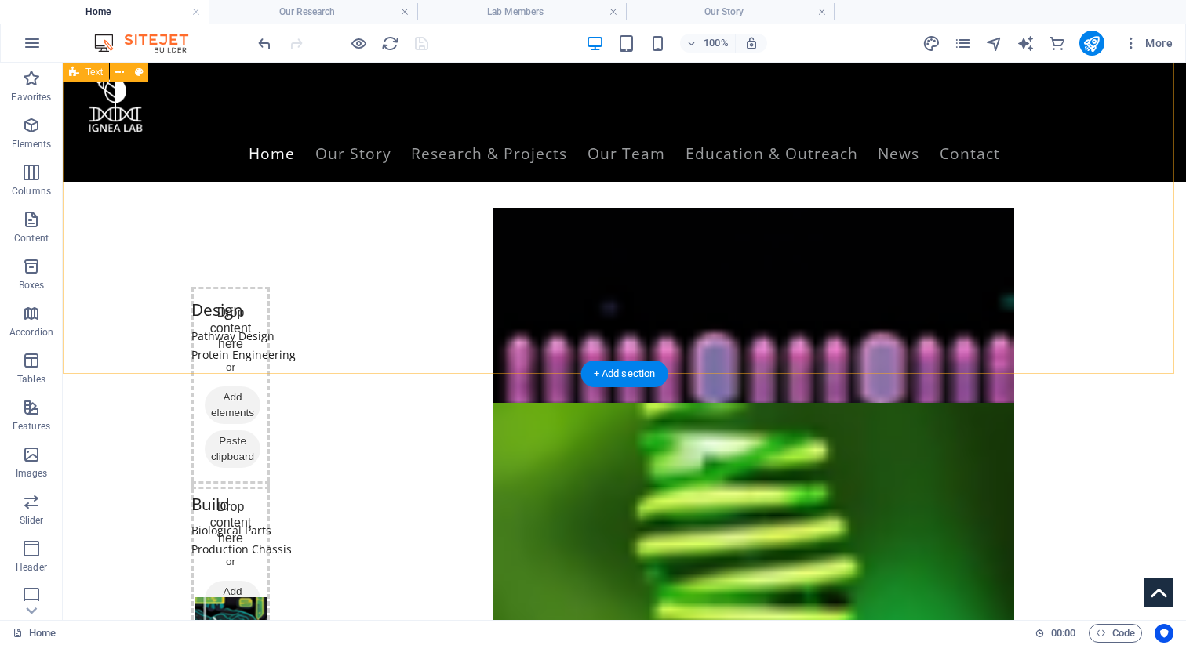
scroll to position [894, 0]
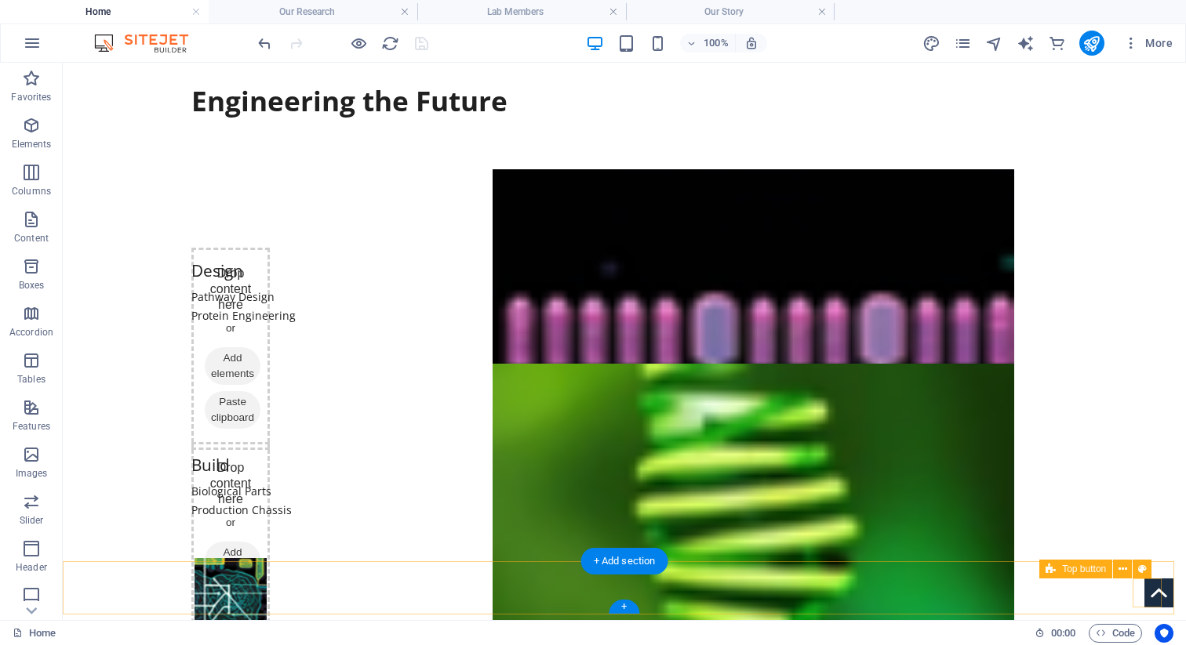
click at [1150, 595] on figure at bounding box center [1158, 593] width 29 height 29
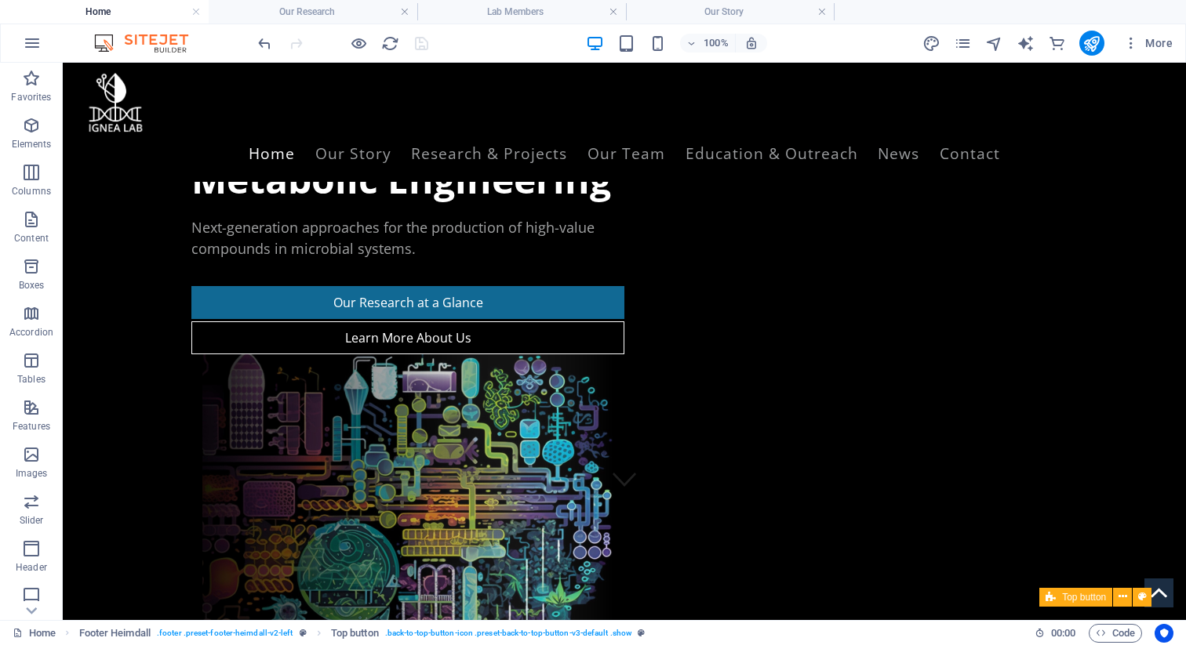
scroll to position [0, 0]
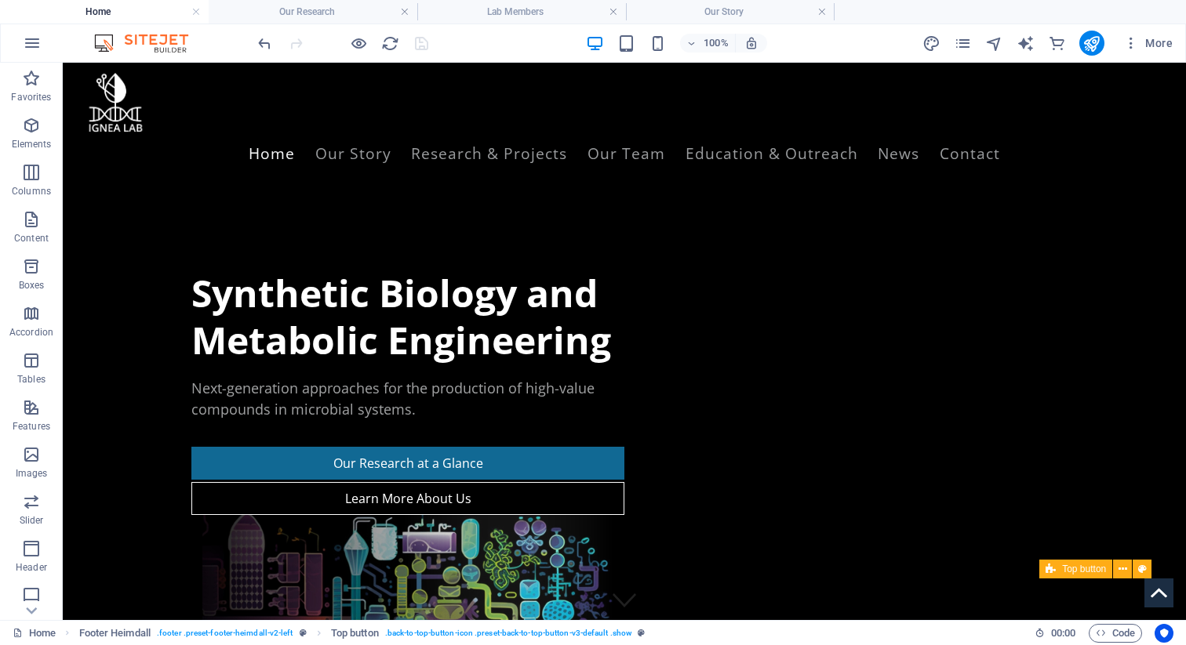
click at [1150, 595] on figure at bounding box center [1158, 593] width 29 height 29
select select "xMidYMid"
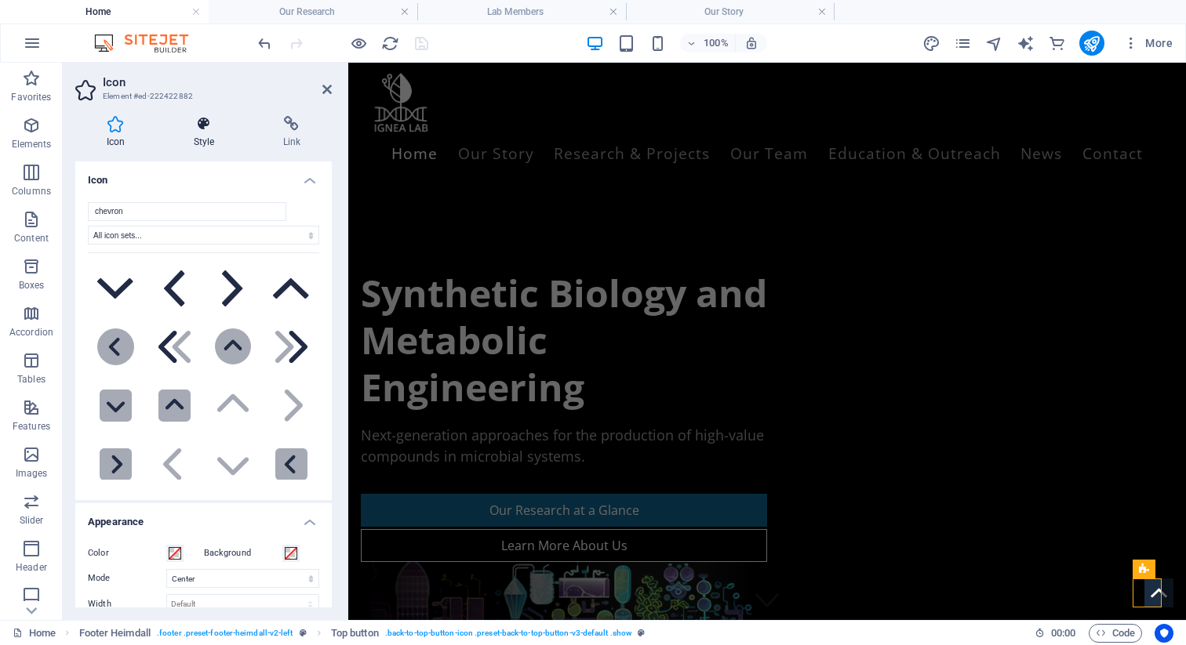
click at [204, 145] on h4 "Style" at bounding box center [206, 132] width 89 height 33
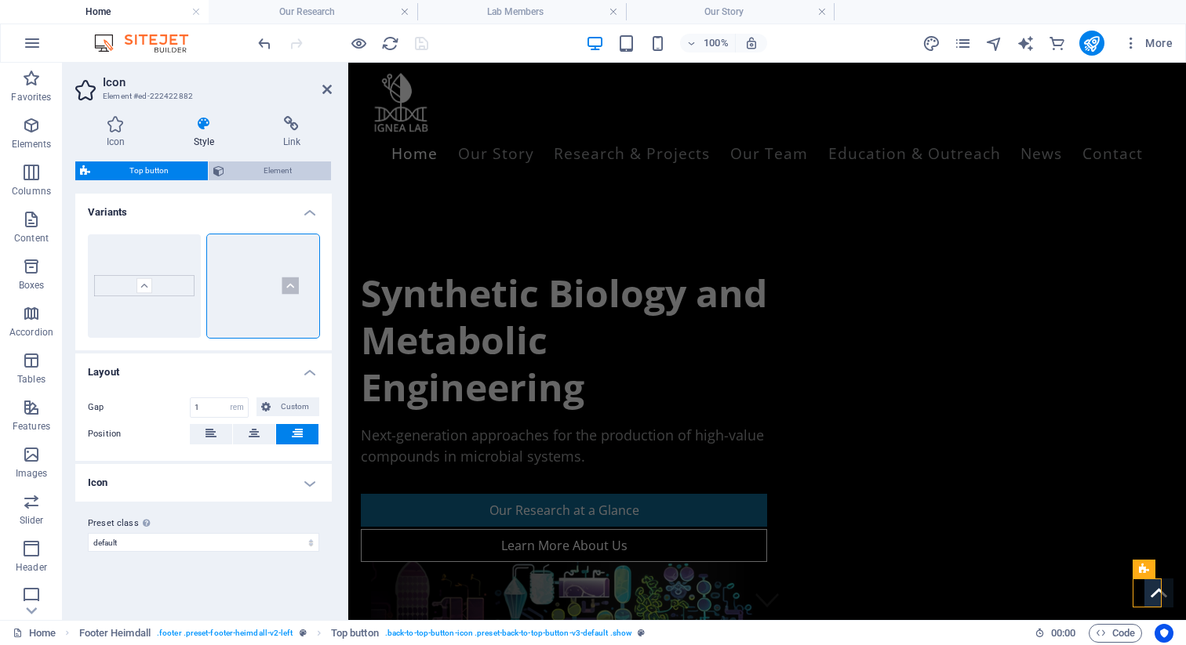
click at [225, 178] on button "Element" at bounding box center [270, 171] width 122 height 19
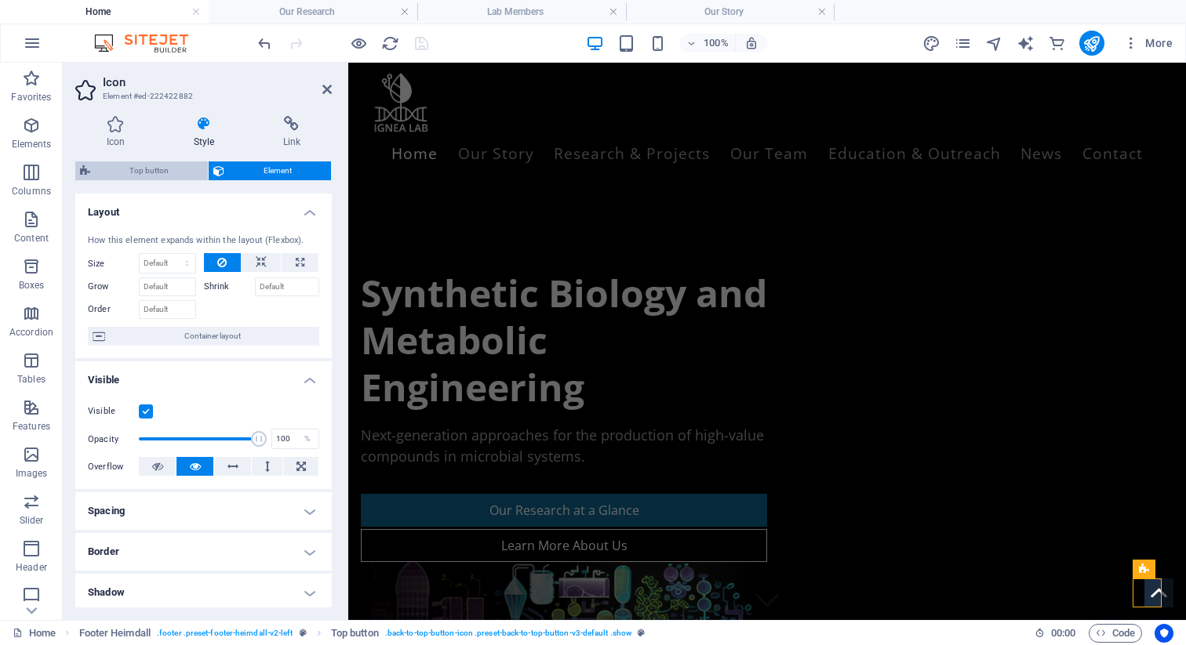
click at [178, 173] on span "Top button" at bounding box center [149, 171] width 108 height 19
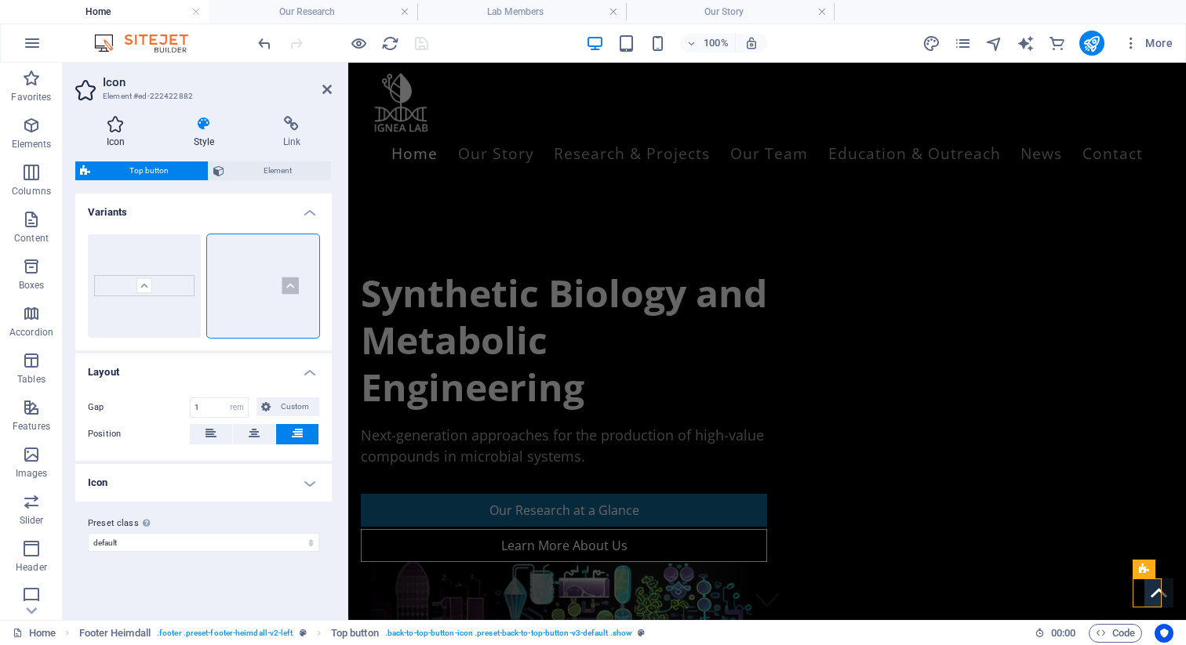
click at [136, 140] on h4 "Icon" at bounding box center [118, 132] width 87 height 33
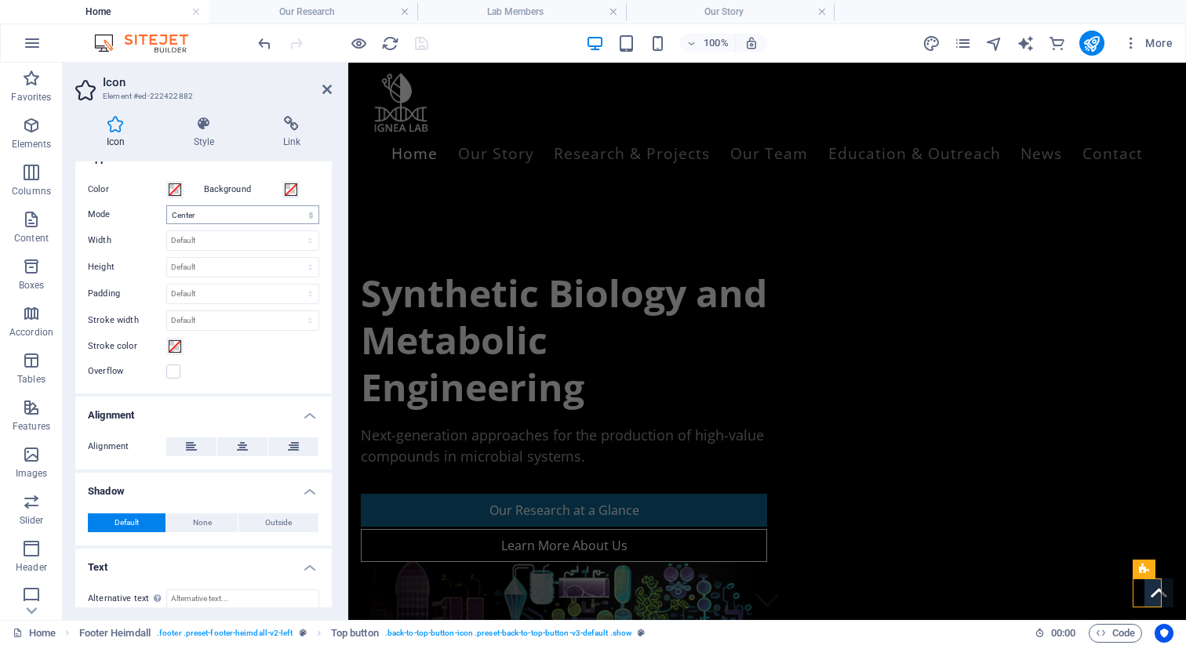
scroll to position [376, 0]
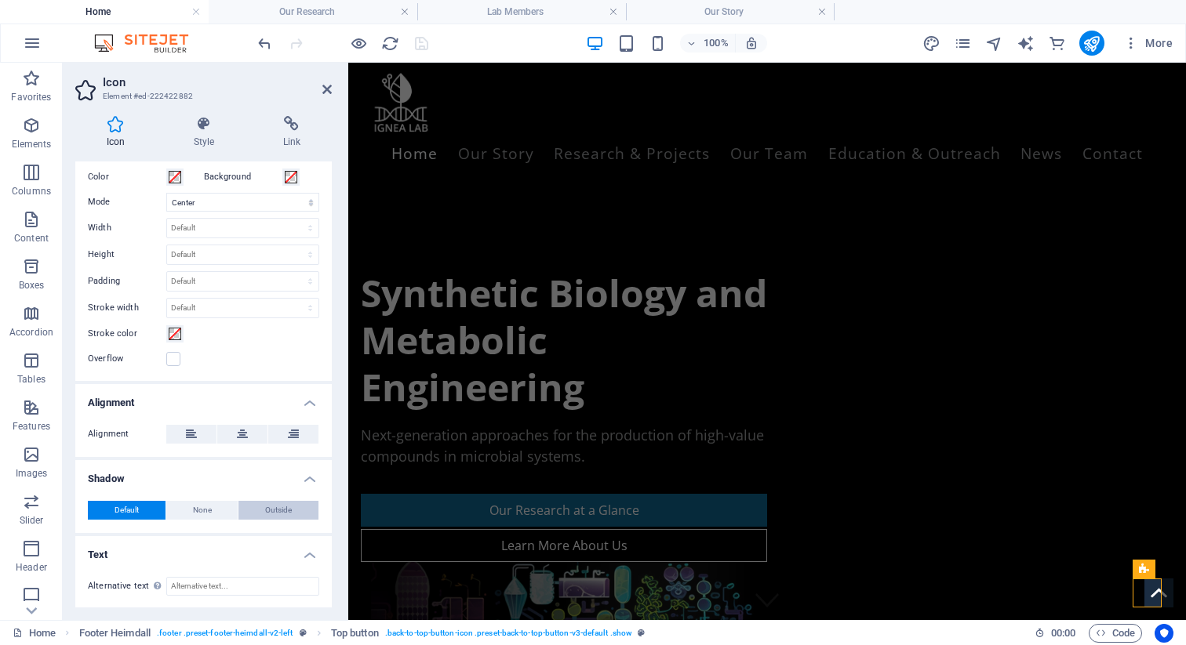
click at [256, 514] on button "Outside" at bounding box center [278, 510] width 80 height 19
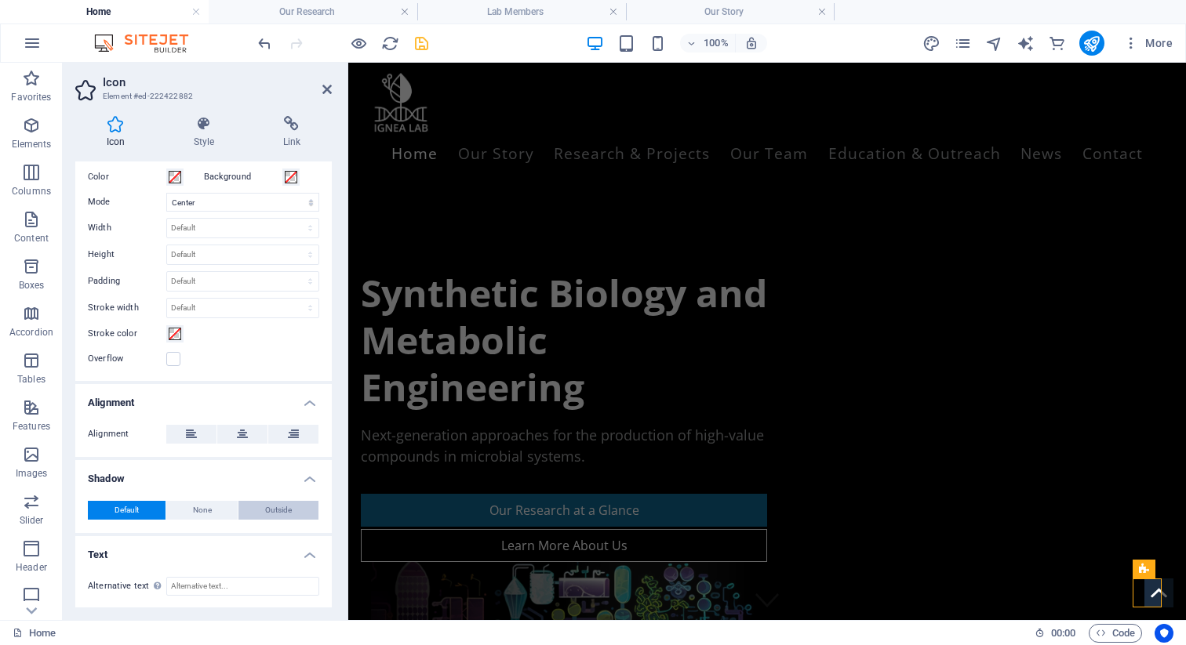
click at [261, 514] on button "Outside" at bounding box center [278, 510] width 80 height 19
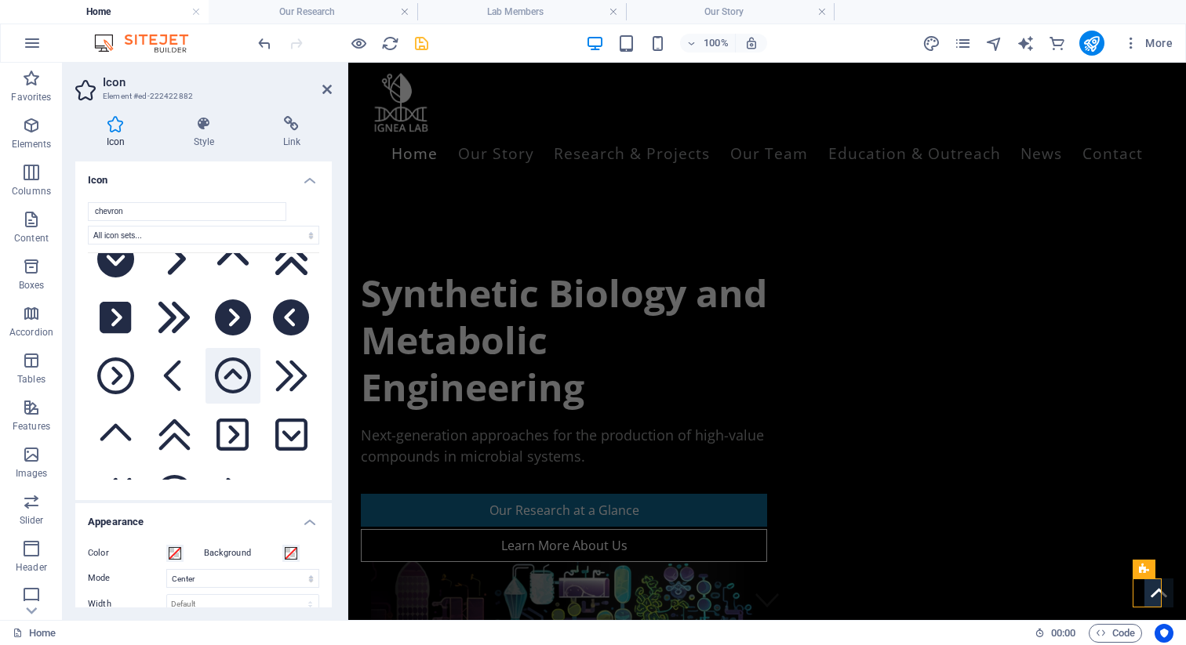
scroll to position [0, 0]
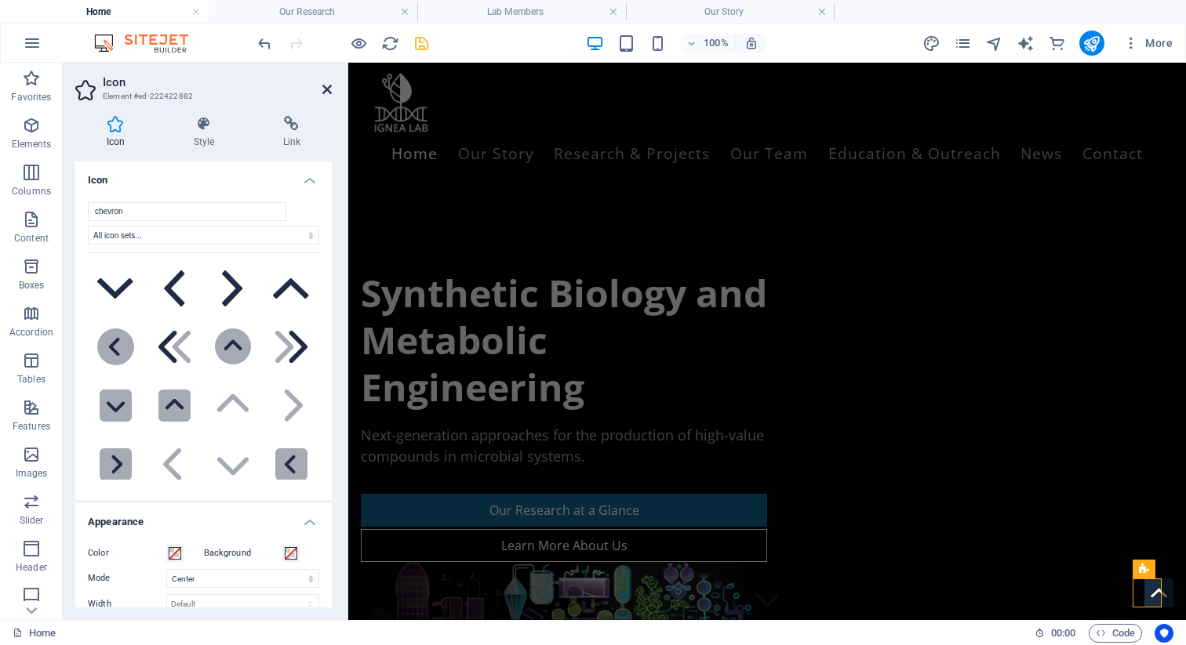
click at [325, 93] on icon at bounding box center [326, 89] width 9 height 13
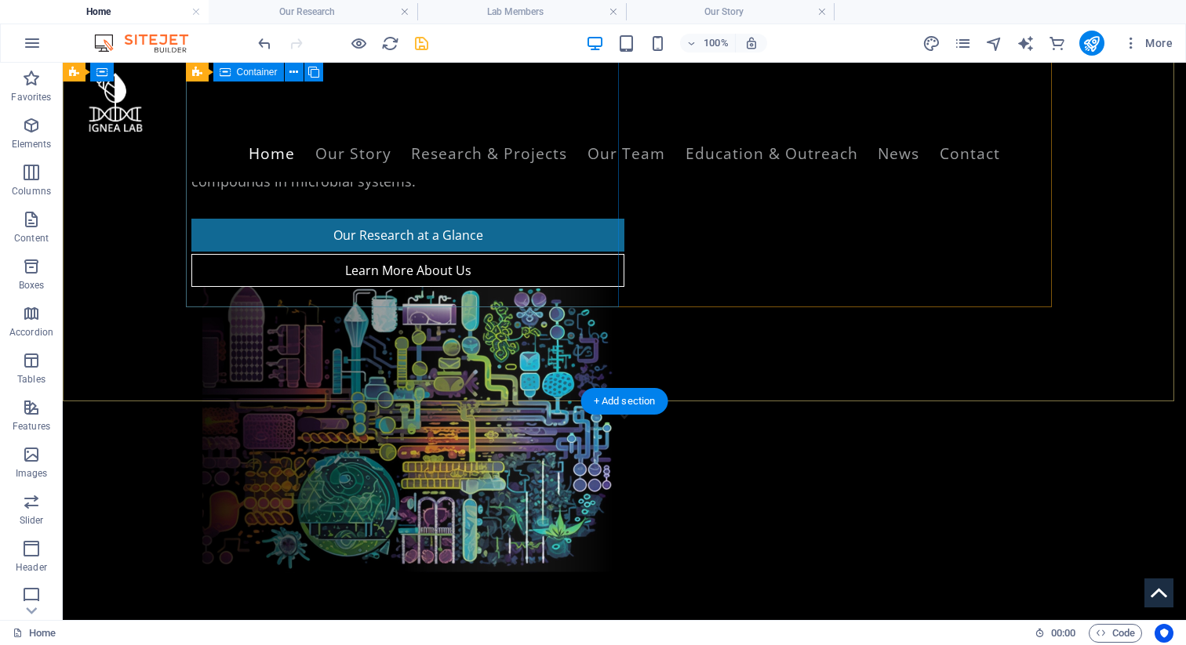
scroll to position [173, 0]
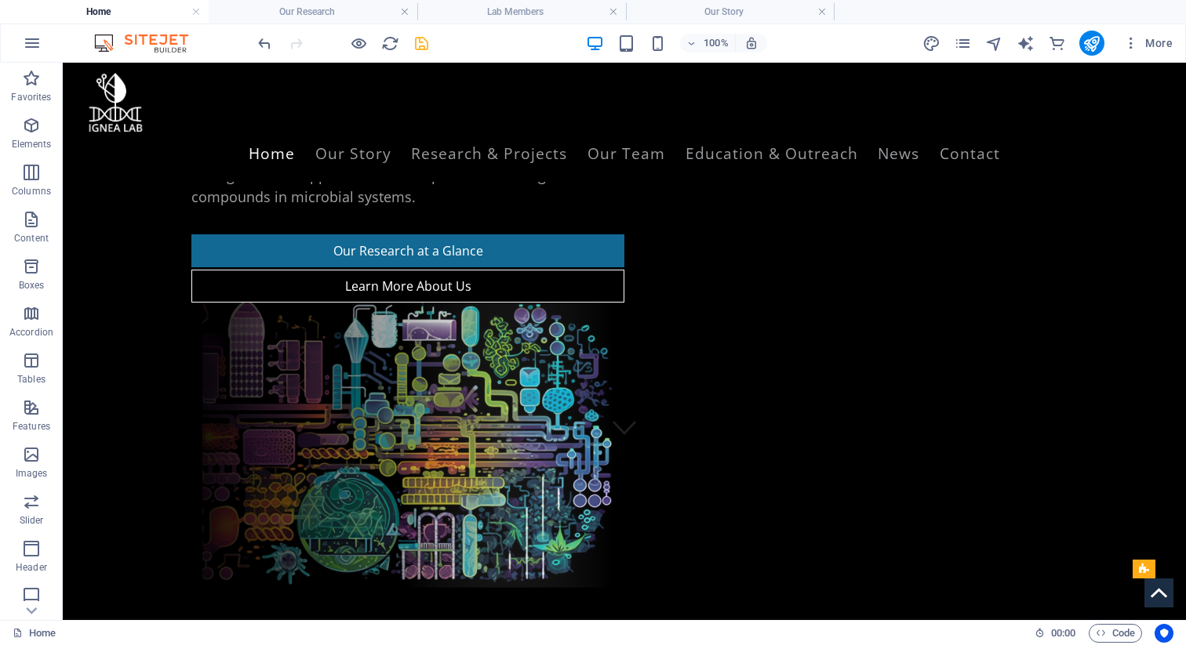
click at [427, 43] on icon "save" at bounding box center [422, 44] width 18 height 18
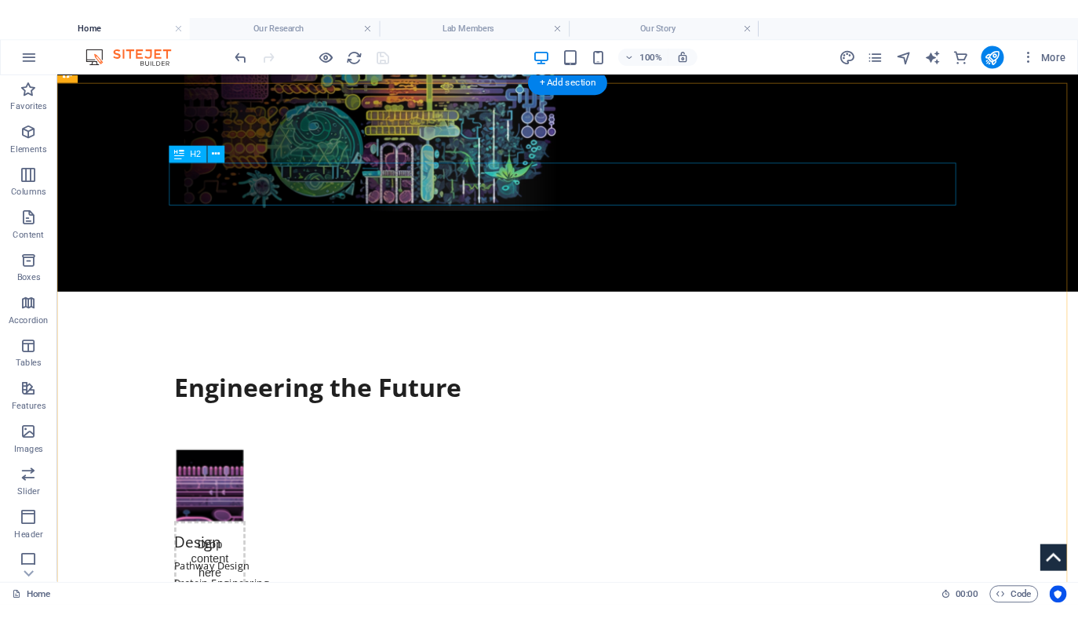
scroll to position [615, 0]
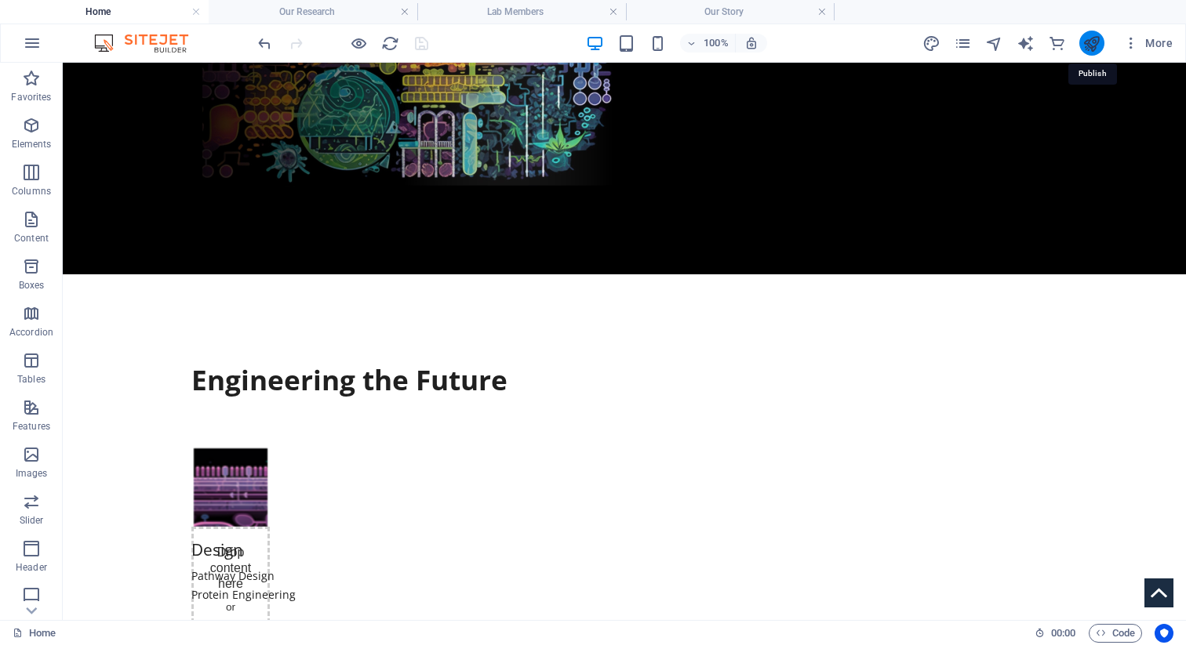
click at [1087, 41] on icon "publish" at bounding box center [1091, 44] width 18 height 18
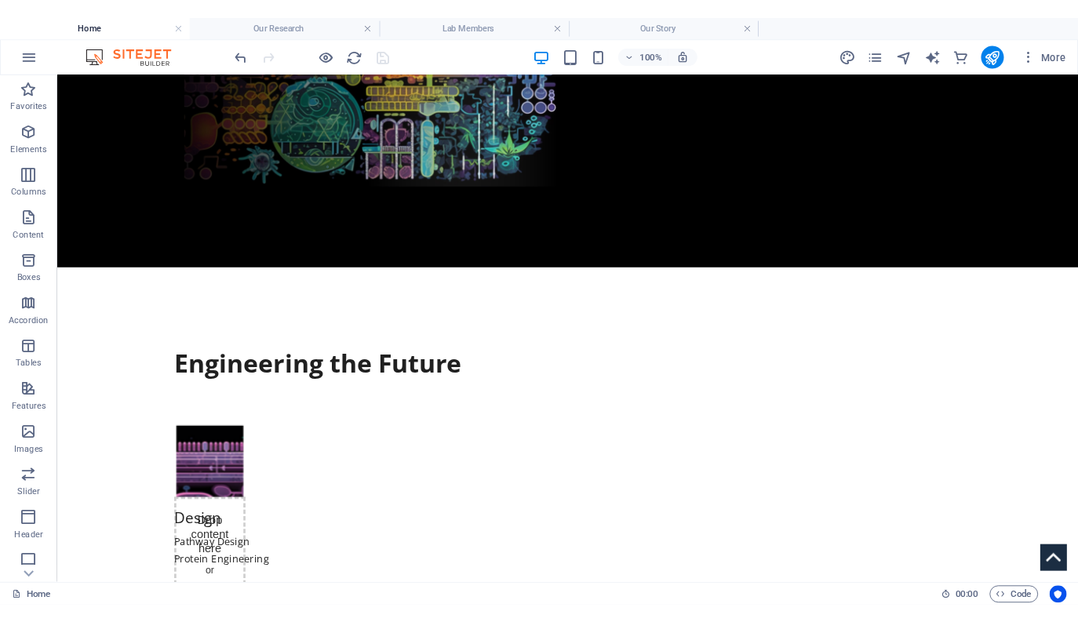
scroll to position [602, 0]
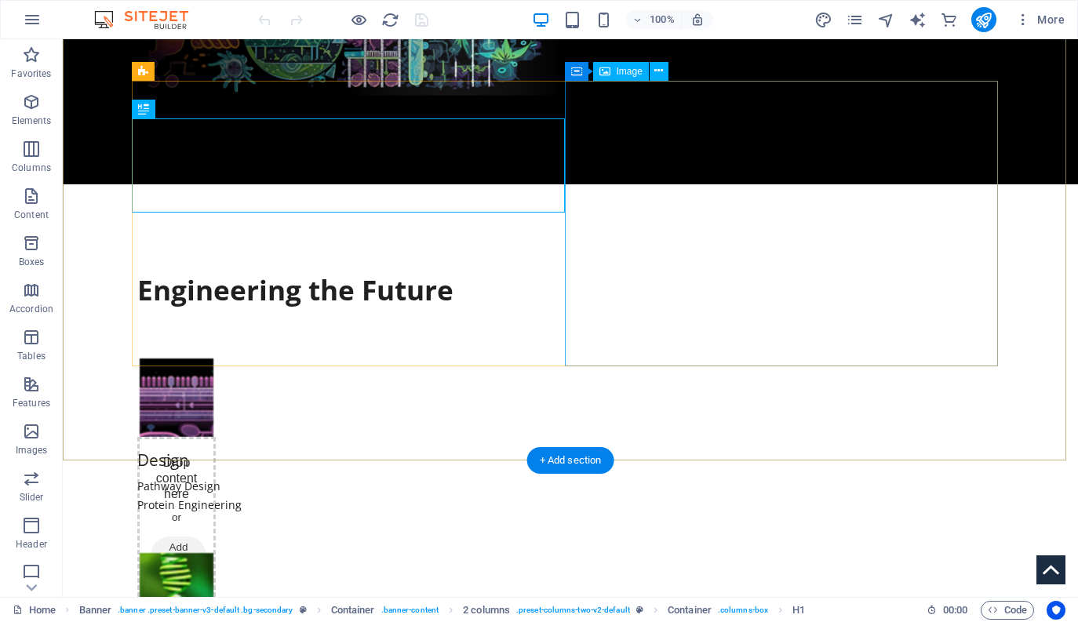
scroll to position [717, 0]
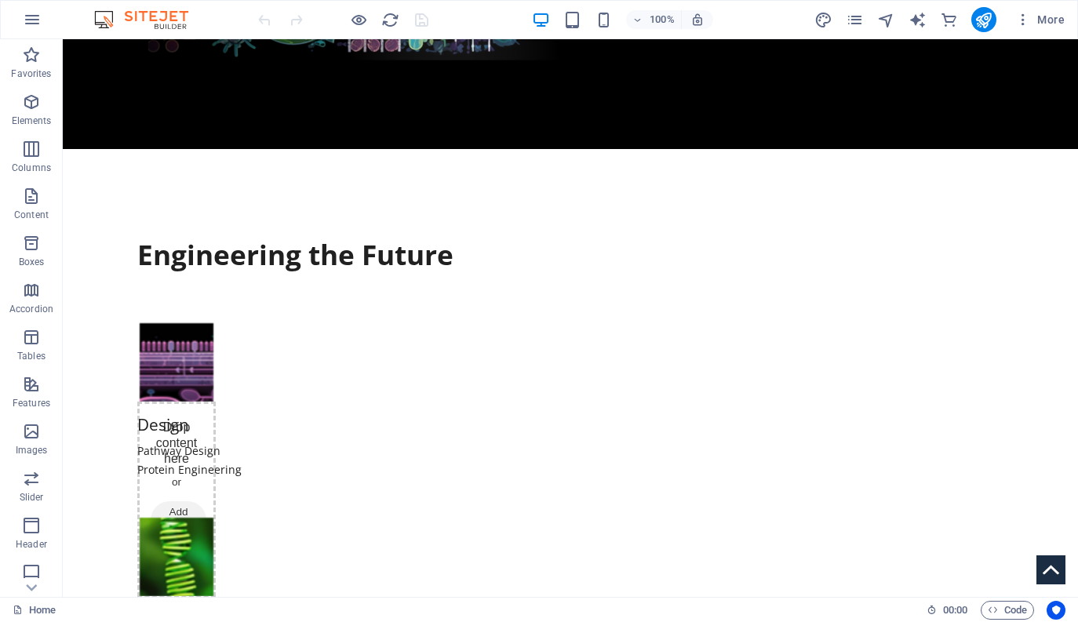
click at [870, 16] on div "More" at bounding box center [942, 19] width 256 height 25
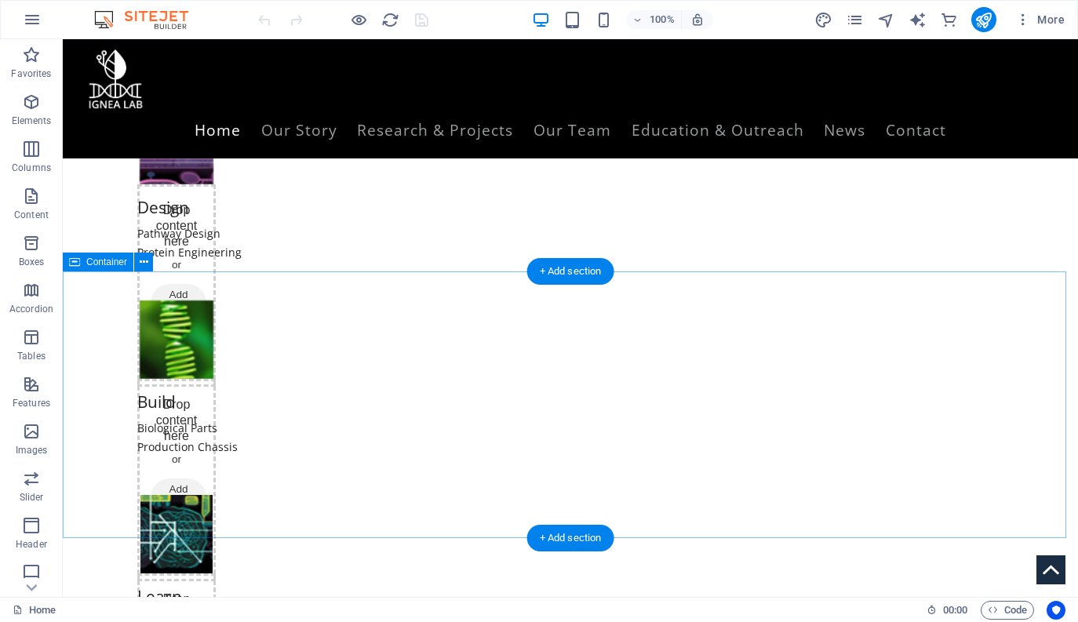
scroll to position [0, 0]
